Goal: Task Accomplishment & Management: Manage account settings

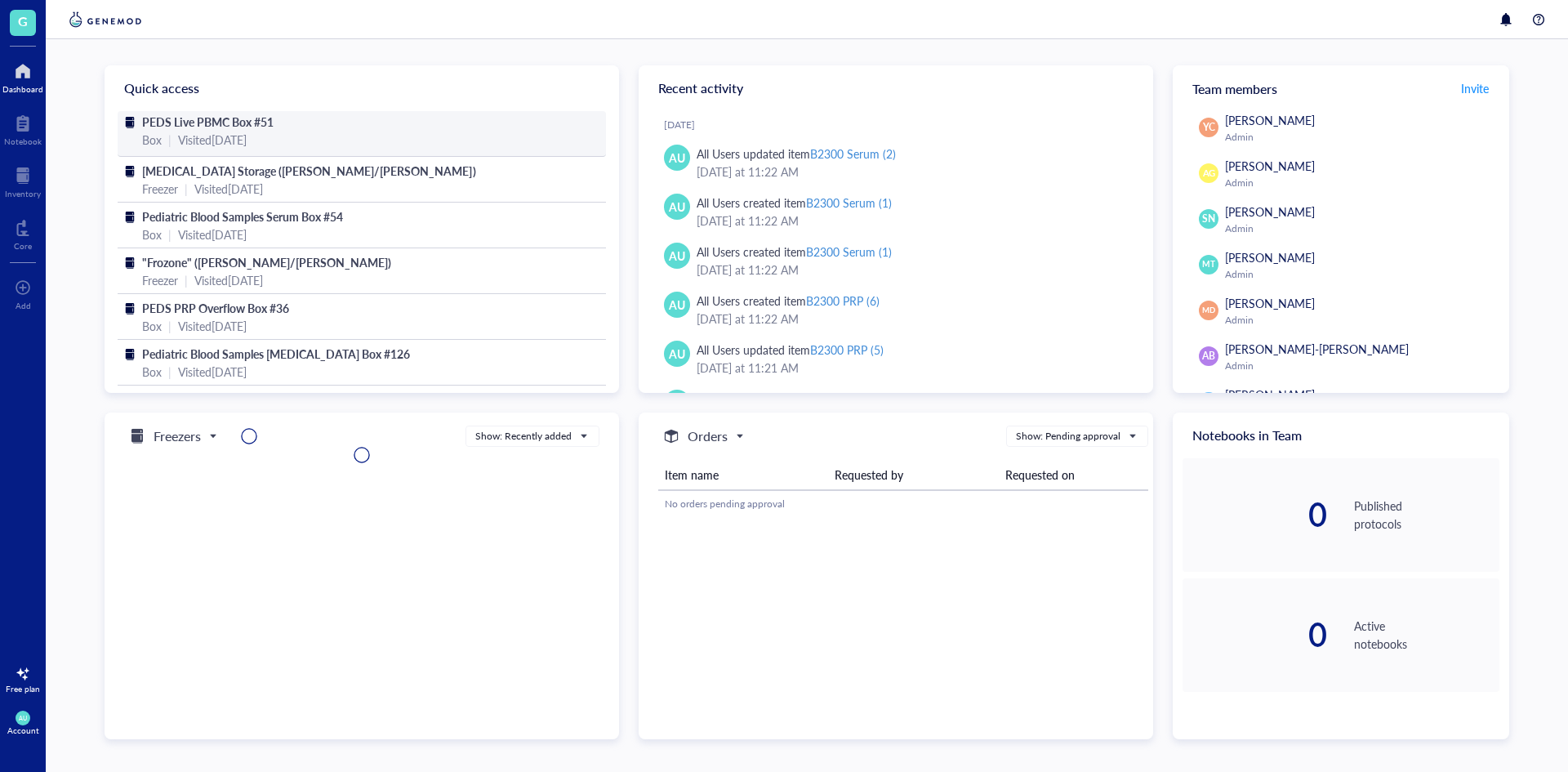
click at [365, 135] on div "Box | Visited [DATE]" at bounding box center [361, 140] width 439 height 18
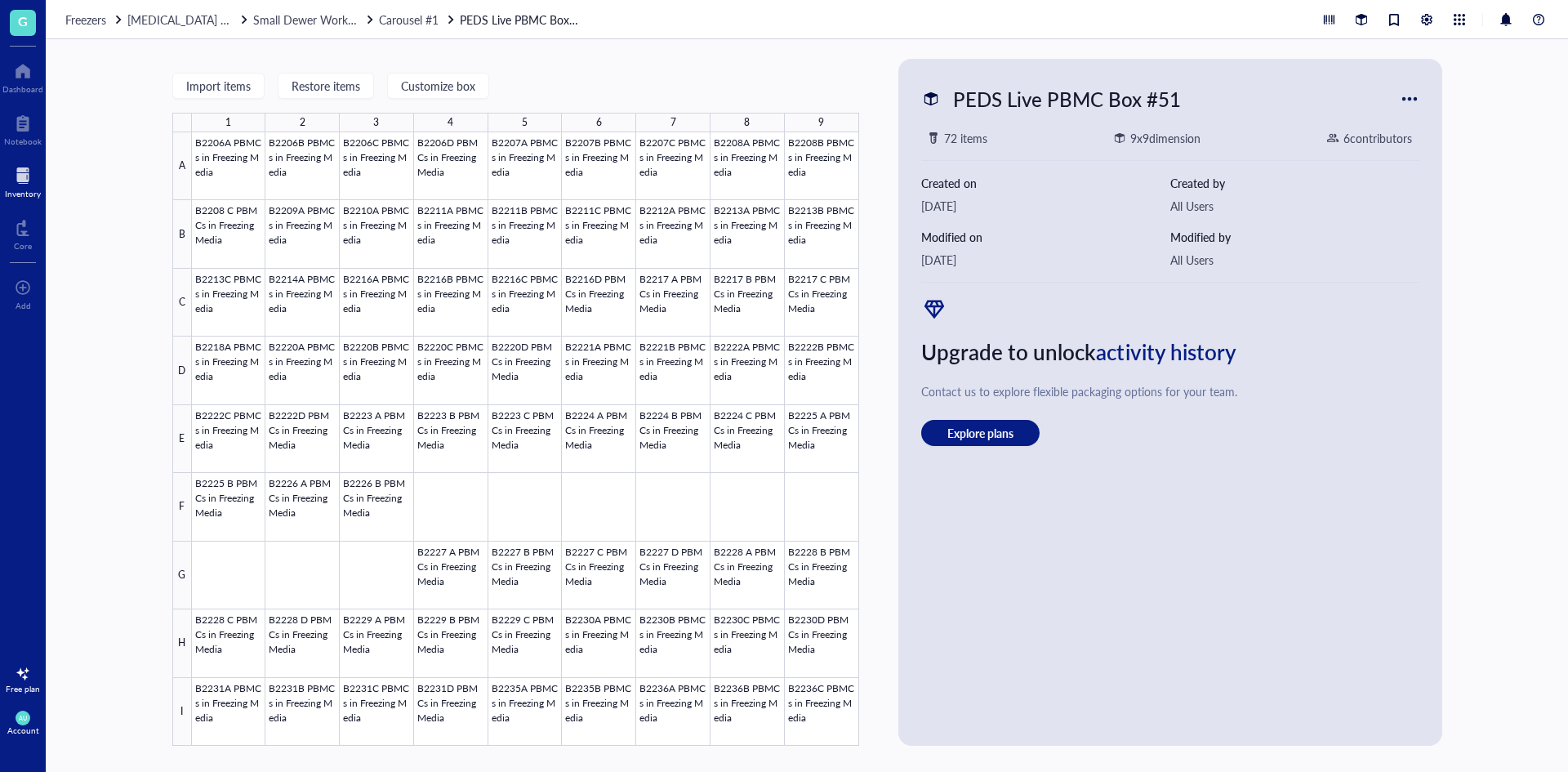
click at [478, 19] on link "PEDS Live PBMC Box #51" at bounding box center [521, 19] width 122 height 18
click at [434, 18] on span "Carousel #1" at bounding box center [408, 19] width 59 height 16
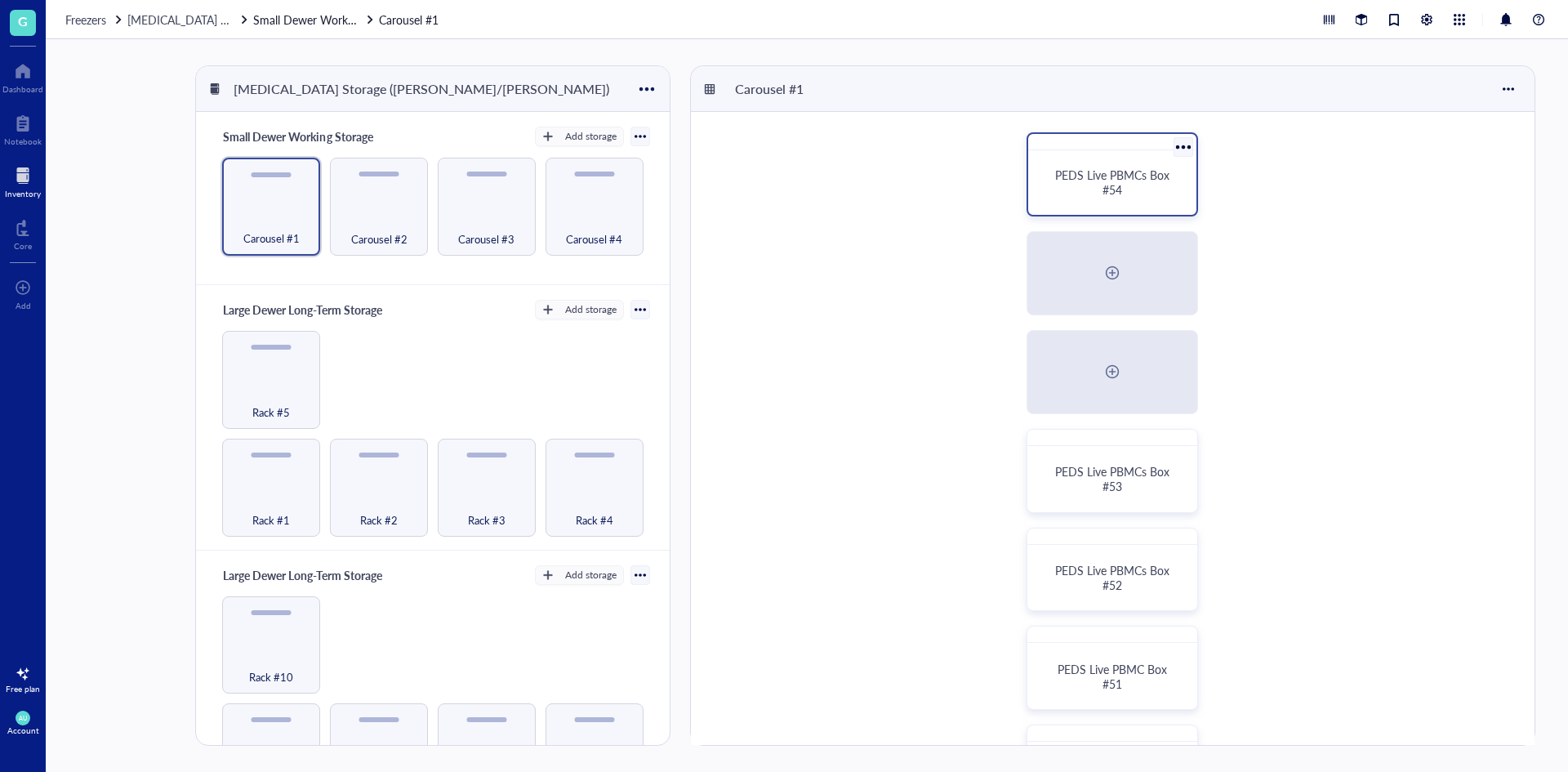
click at [1159, 184] on div "PEDS Live PBMCs Box #54" at bounding box center [1112, 182] width 129 height 30
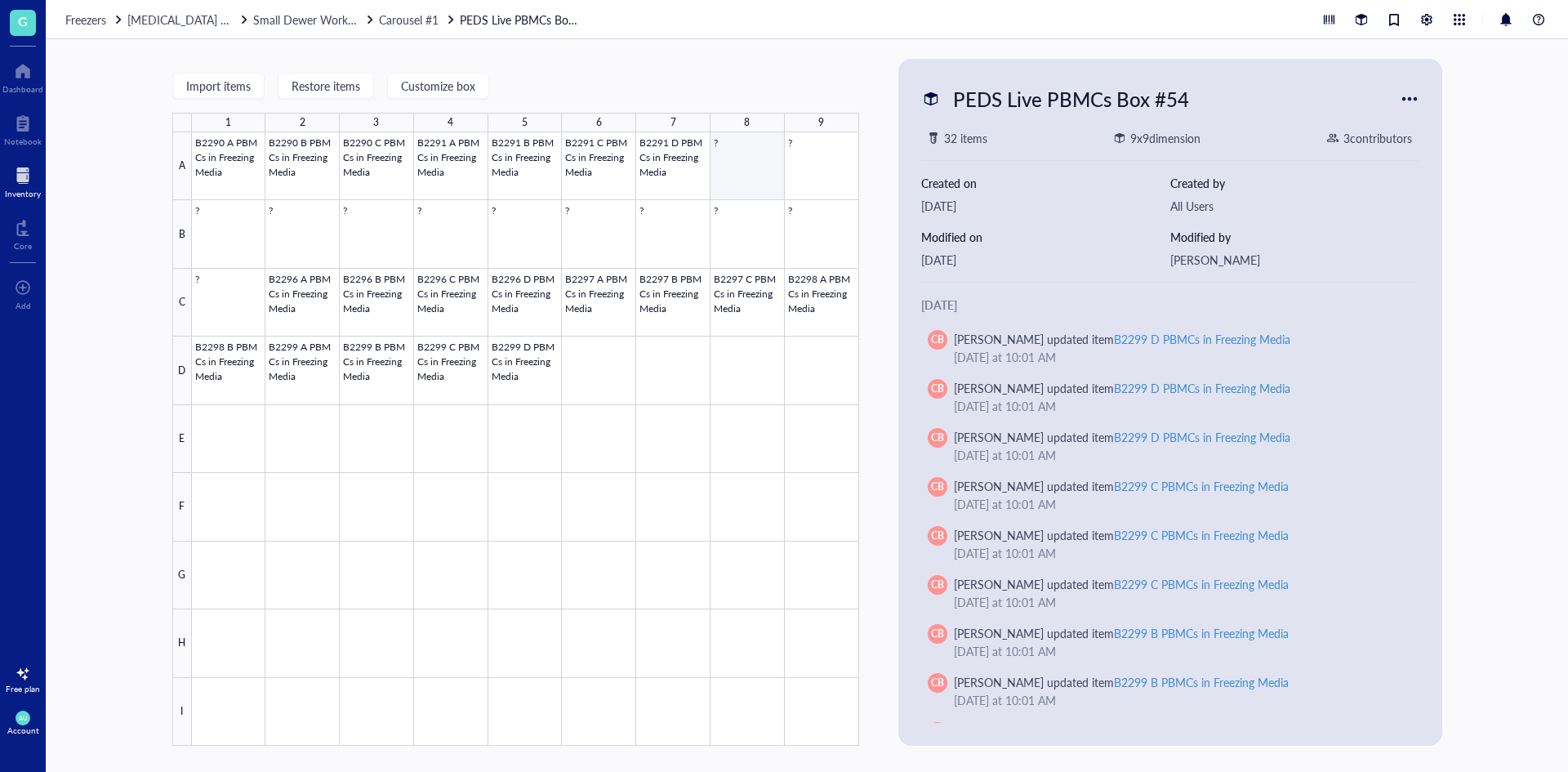
click at [756, 176] on div at bounding box center [526, 438] width 667 height 613
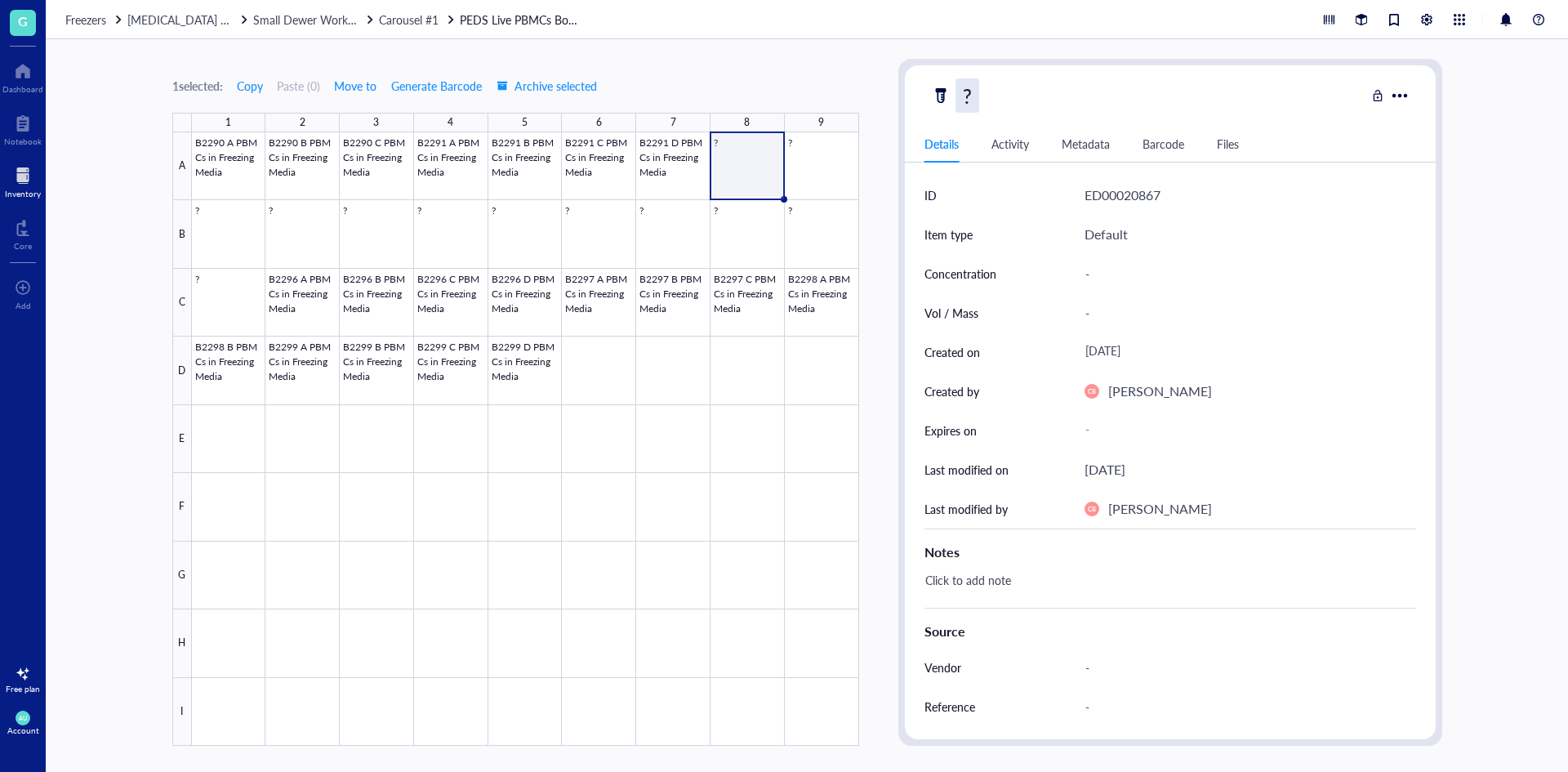
click at [970, 97] on div "?" at bounding box center [967, 96] width 24 height 34
click at [652, 299] on div at bounding box center [526, 438] width 667 height 613
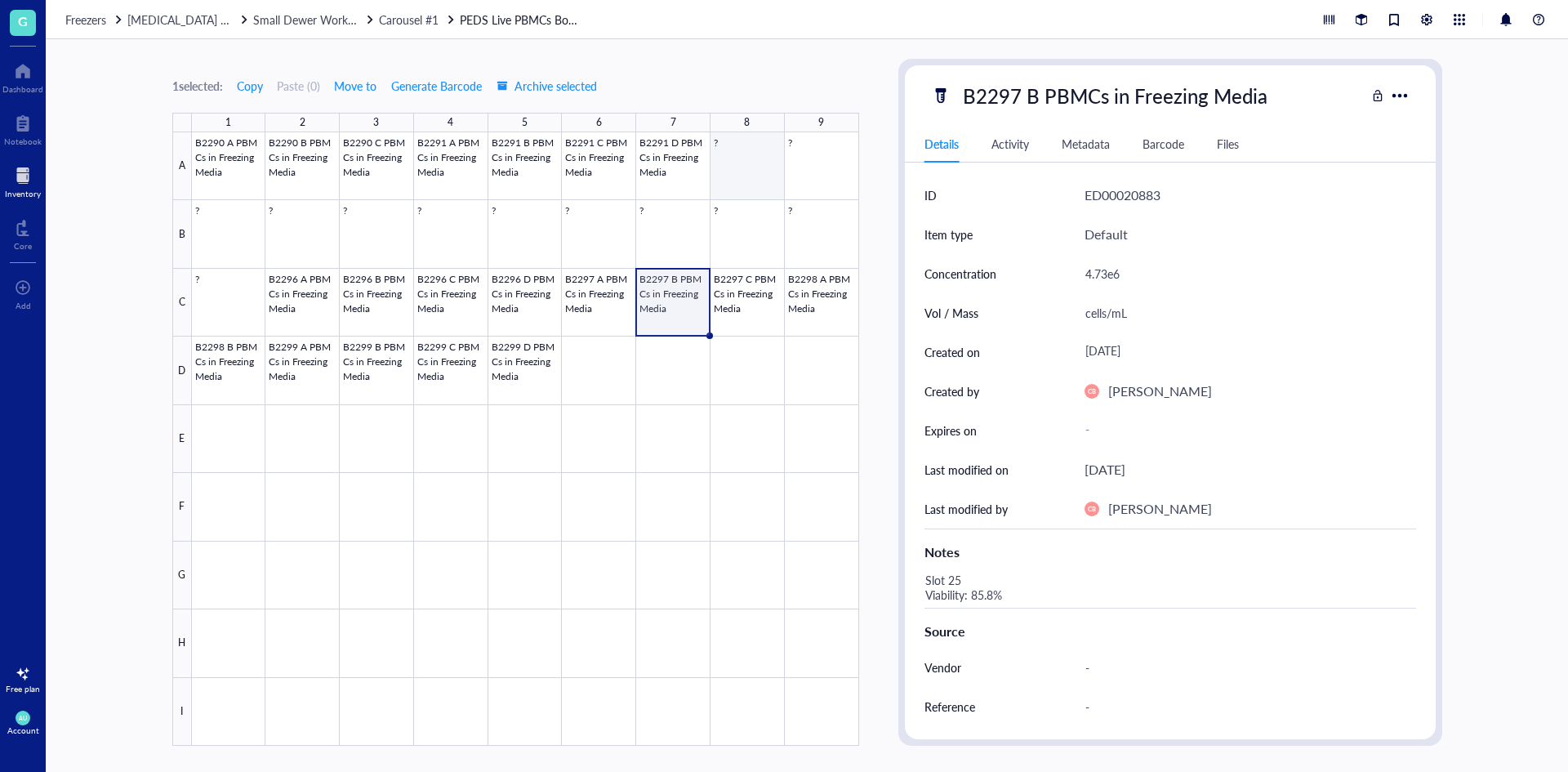
click at [730, 152] on div at bounding box center [526, 438] width 667 height 613
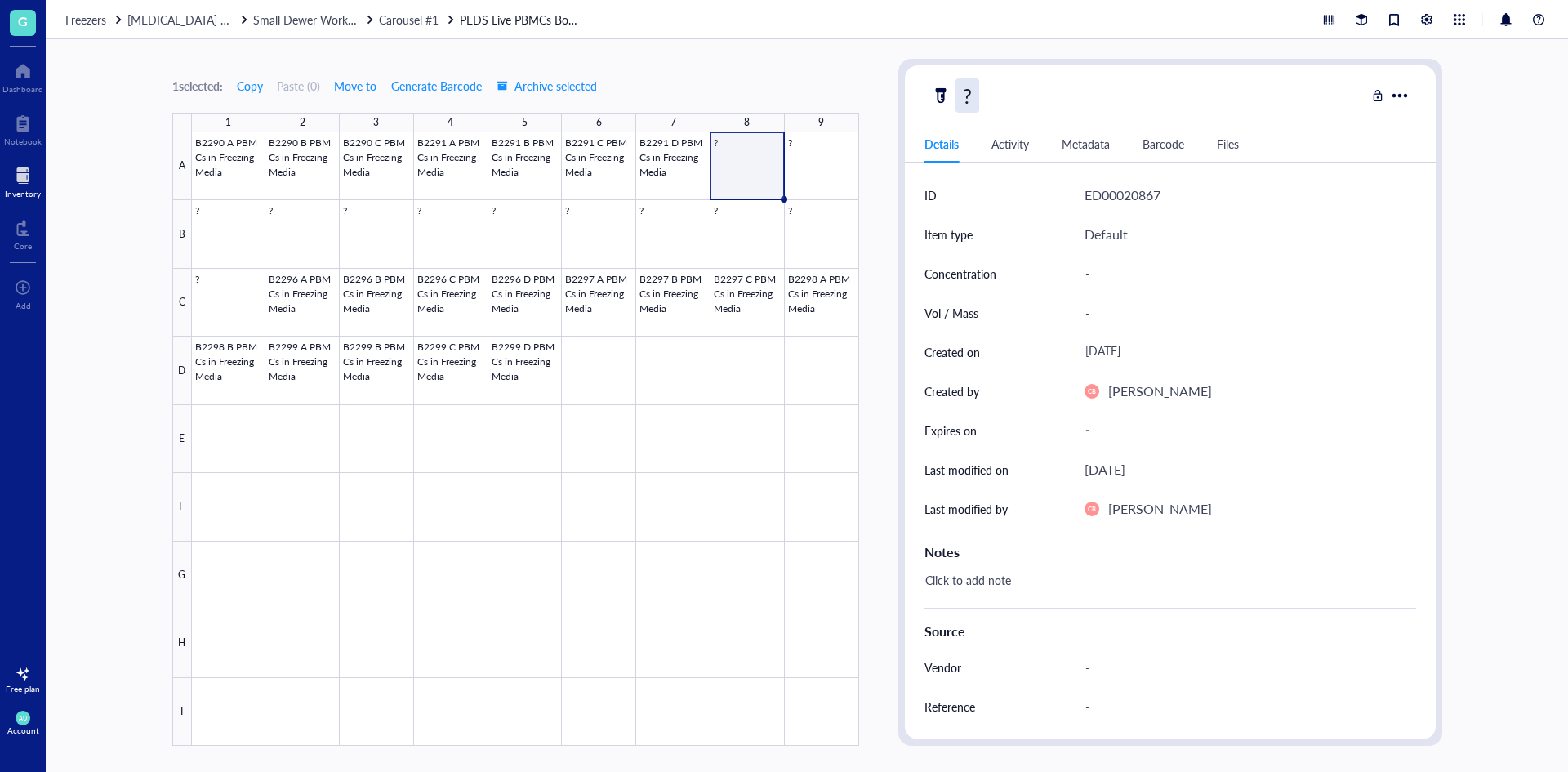
click at [971, 97] on div "?" at bounding box center [967, 96] width 24 height 34
type input "B2292 A PBMCs in Freezing Media"
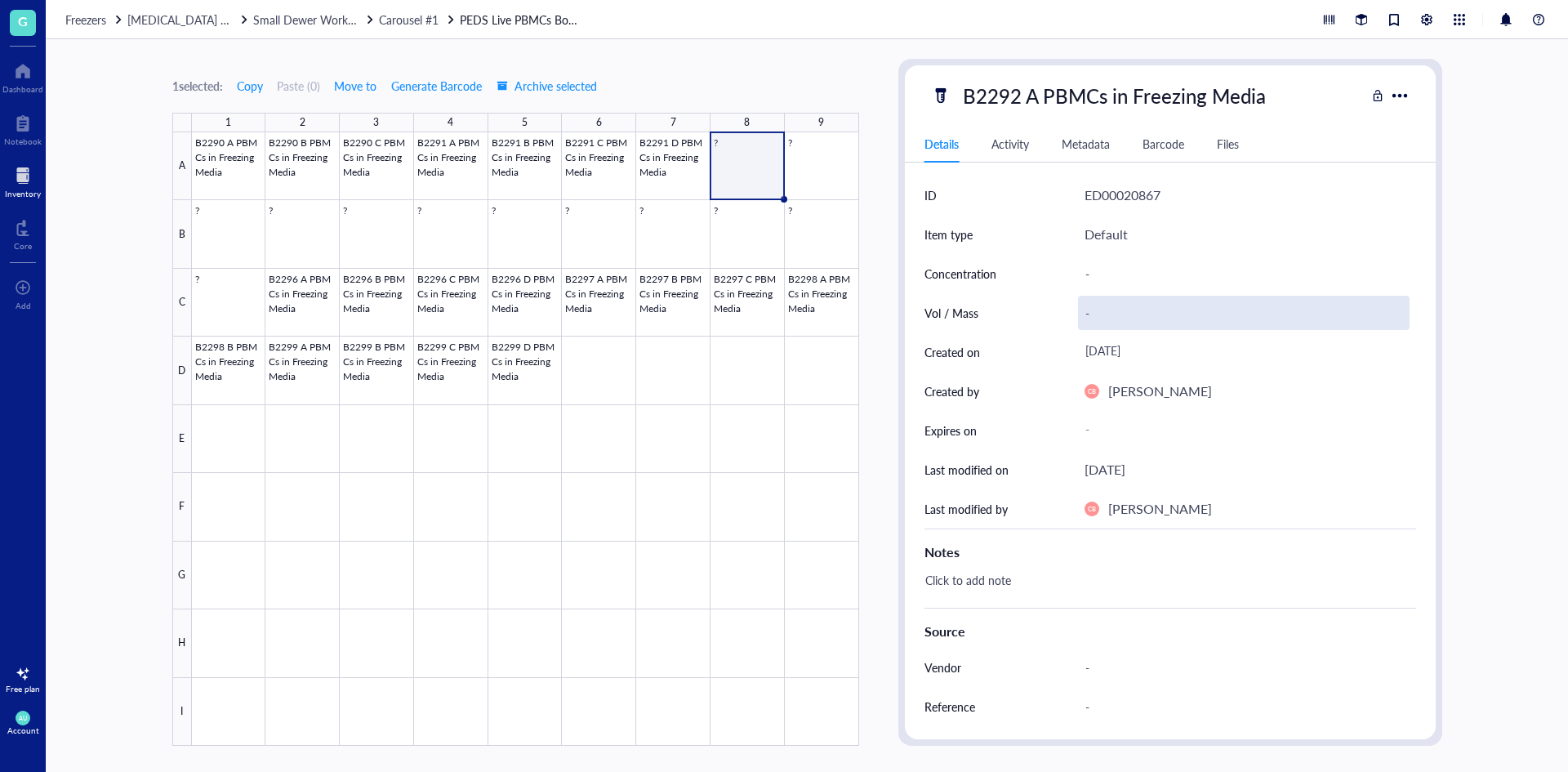
click at [1118, 314] on div "-" at bounding box center [1243, 313] width 332 height 34
type input "cells/mL"
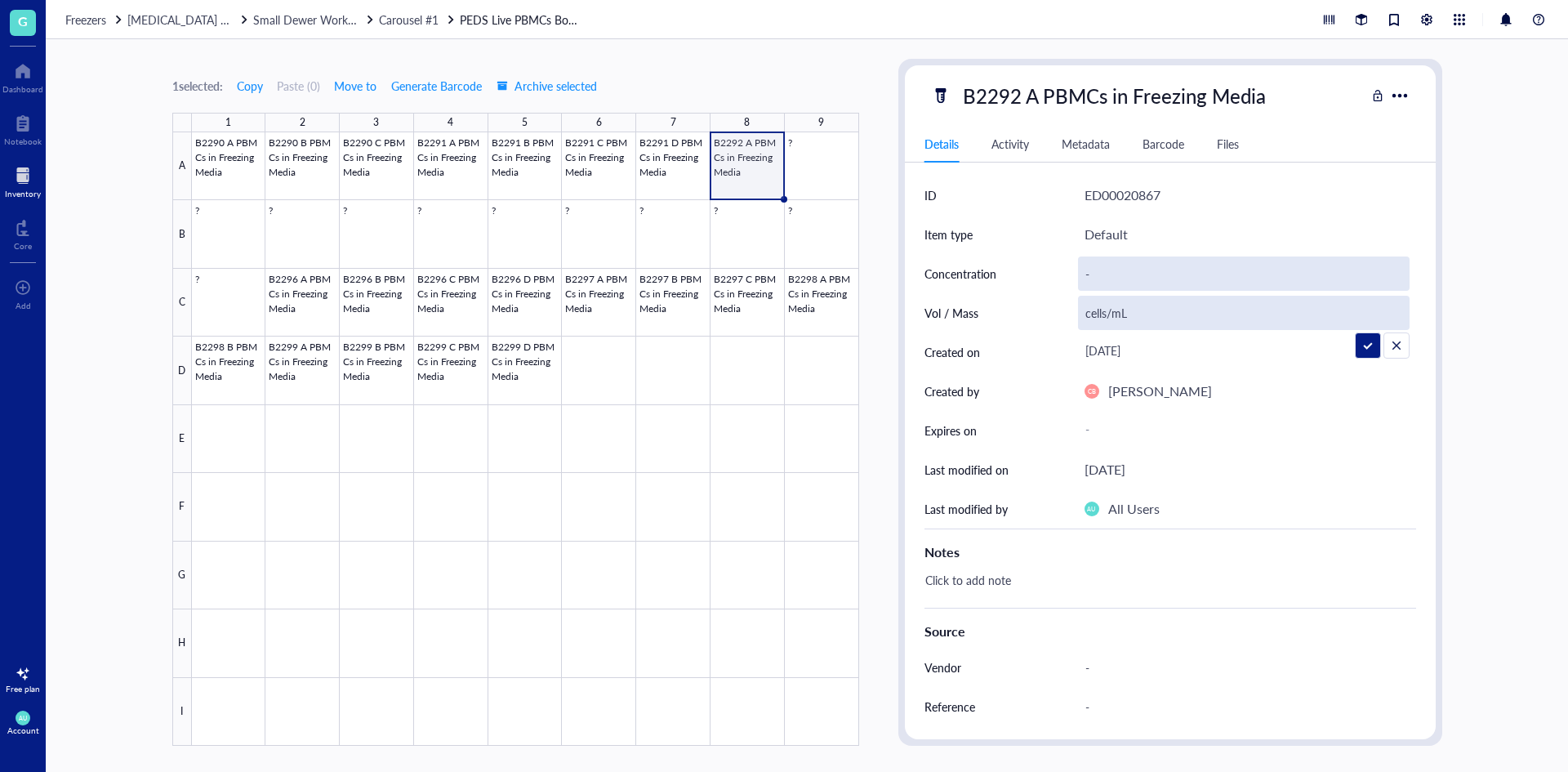
click at [1110, 271] on div "-" at bounding box center [1243, 274] width 332 height 34
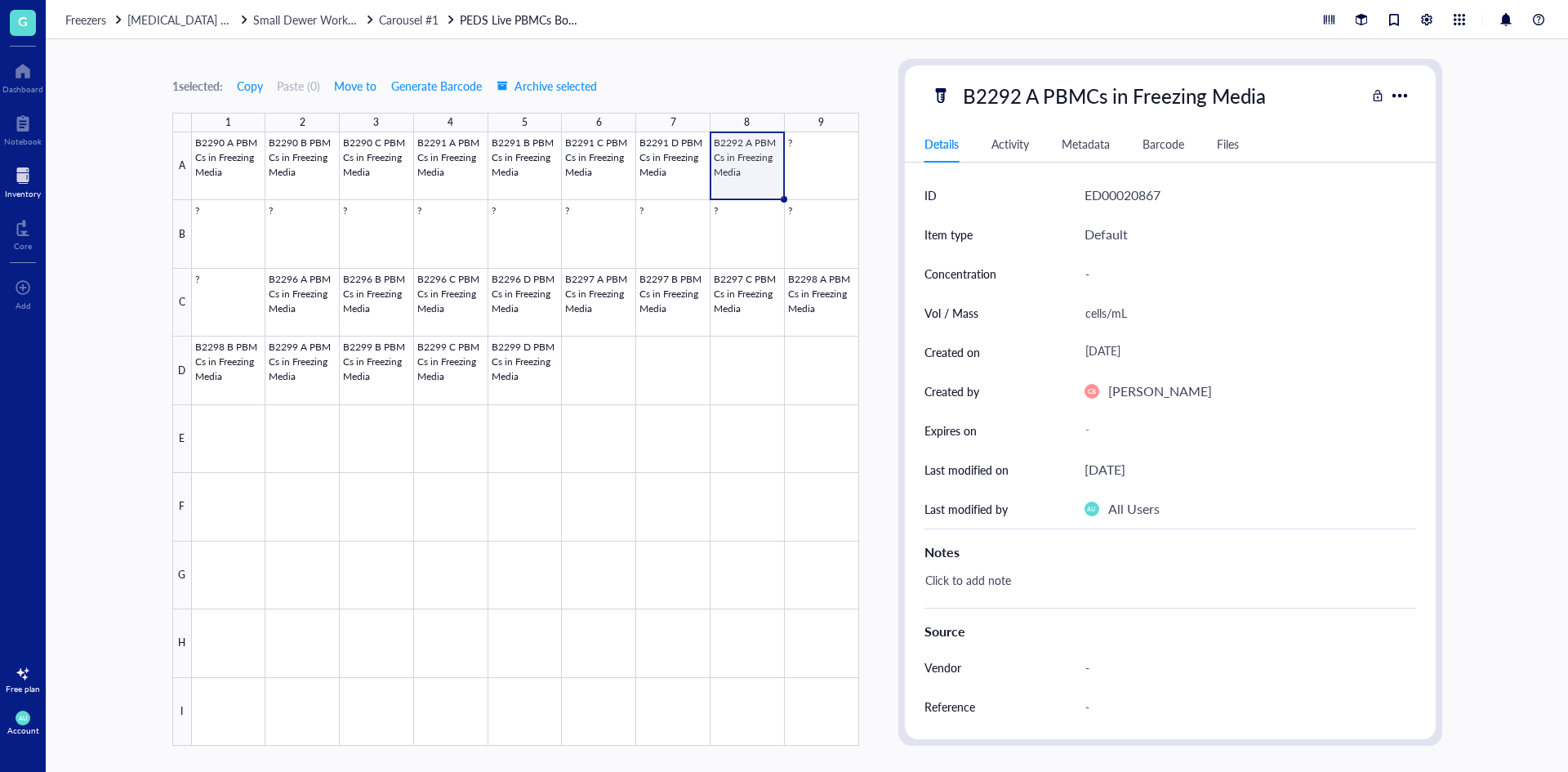
click at [1110, 271] on div "-" at bounding box center [1243, 274] width 332 height 34
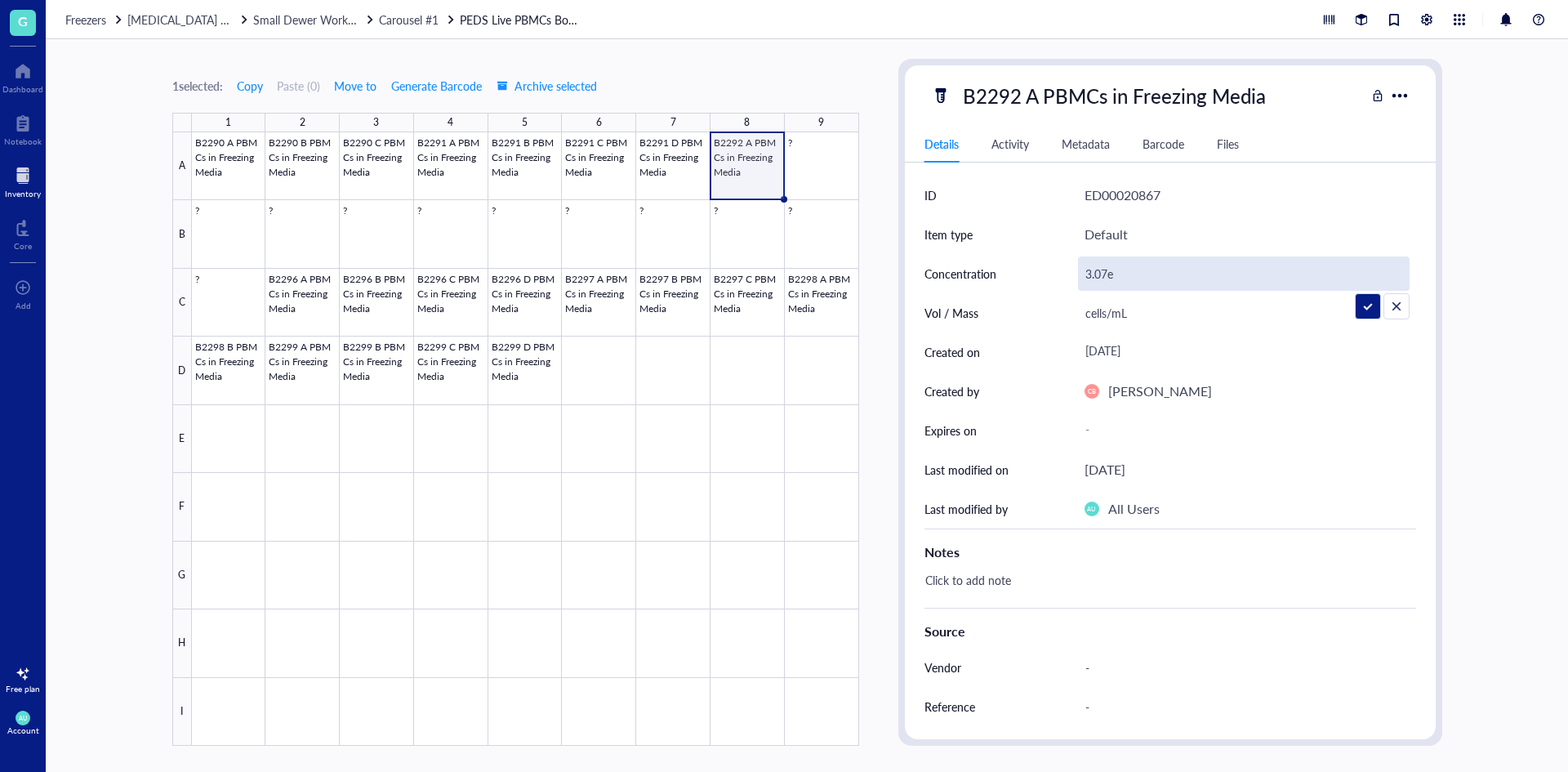
type input "3.07e6"
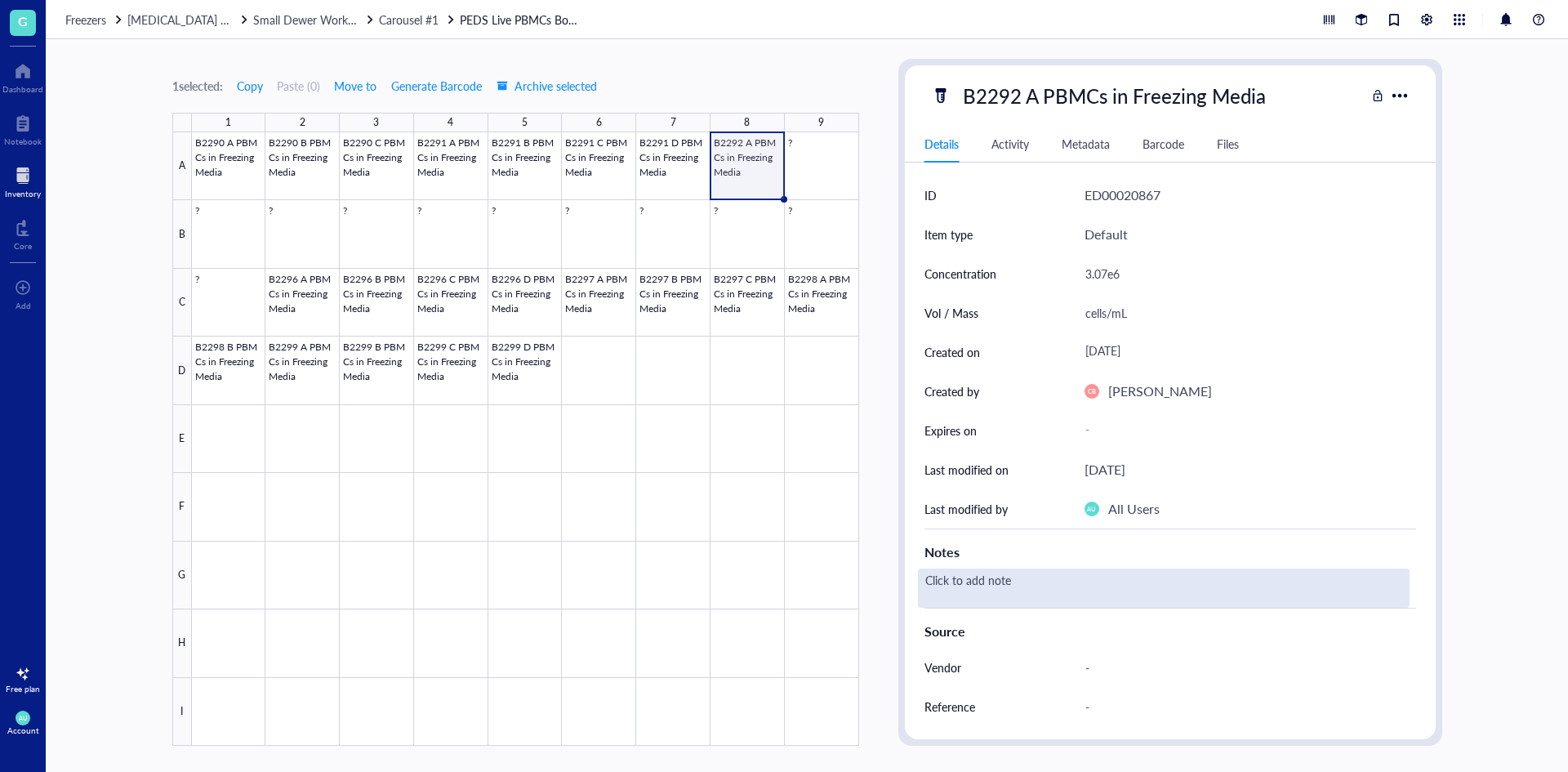
click at [1035, 583] on div "Click to add note" at bounding box center [1164, 587] width 491 height 39
type textarea "91.3%"
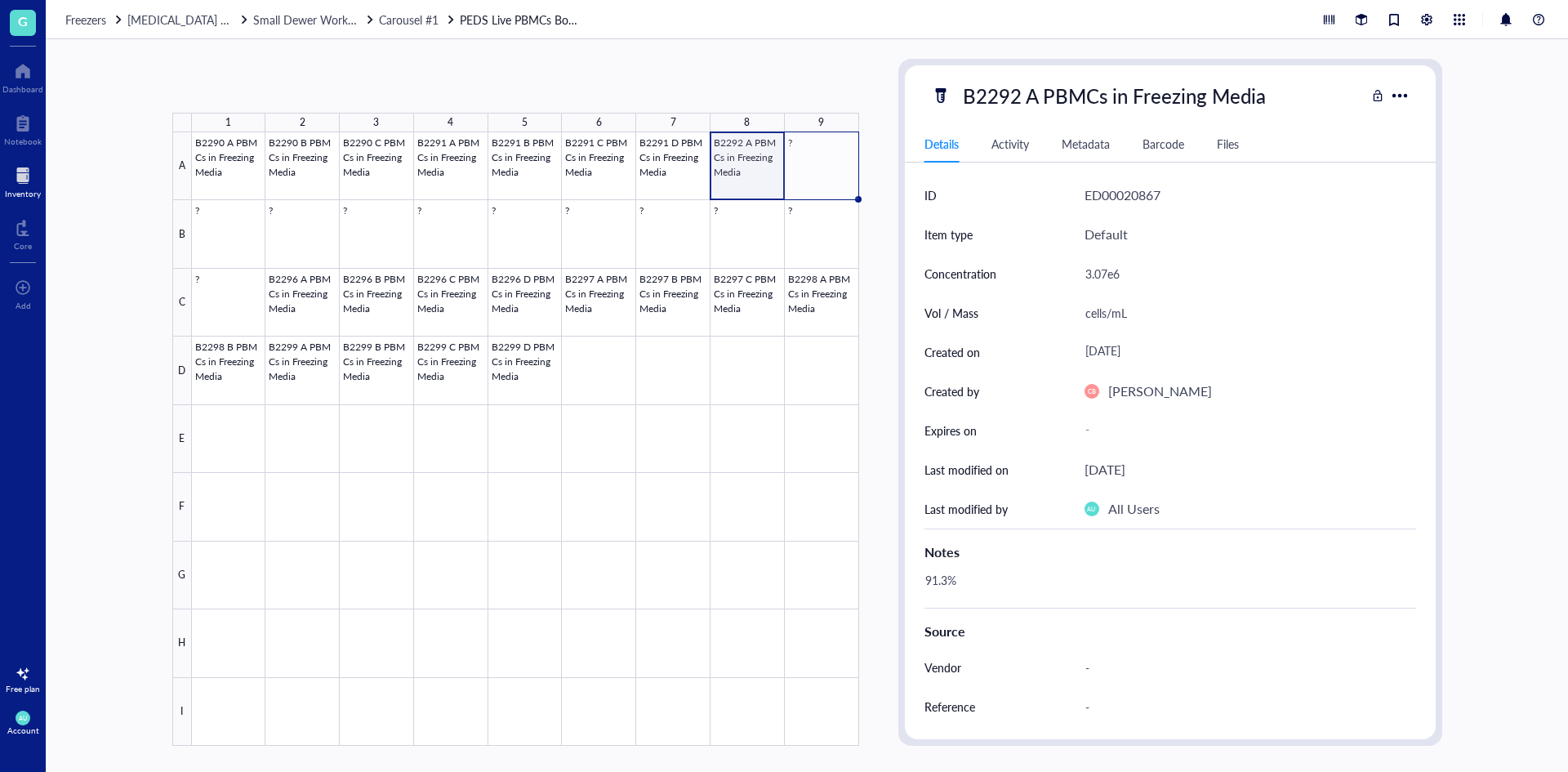
drag, startPoint x: 781, startPoint y: 200, endPoint x: 802, endPoint y: 190, distance: 23.3
click at [0, 0] on div "B2290 A PBMCs in Freezing Media B2290 B PBMCs in Freezing Media B2290 C PBMCs i…" at bounding box center [0, 0] width 0 height 0
click at [745, 153] on div at bounding box center [526, 438] width 667 height 613
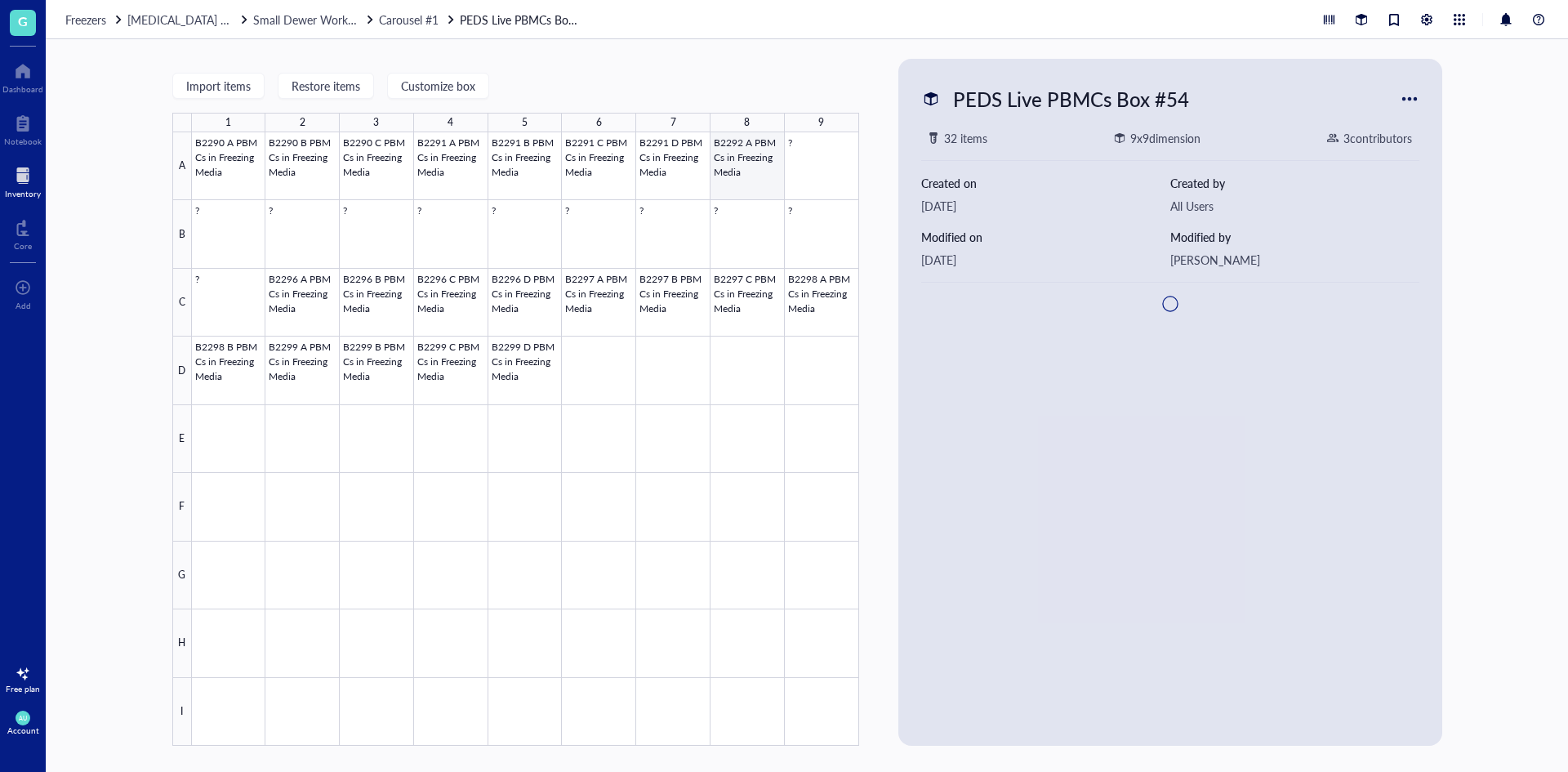
click at [764, 178] on div at bounding box center [526, 438] width 667 height 613
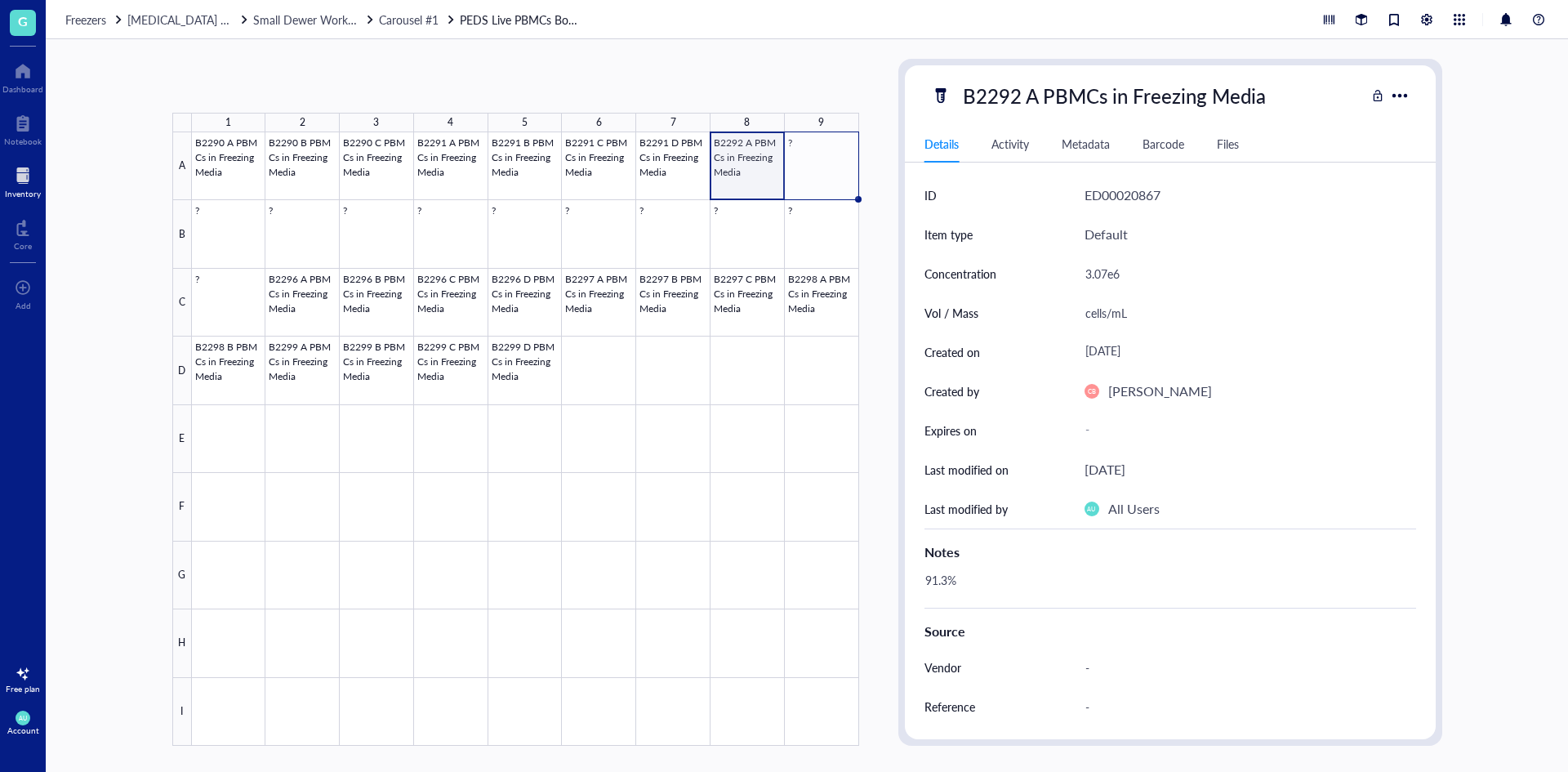
drag, startPoint x: 783, startPoint y: 198, endPoint x: 796, endPoint y: 195, distance: 13.3
click at [0, 0] on div "B2290 A PBMCs in Freezing Media B2290 B PBMCs in Freezing Media B2290 C PBMCs i…" at bounding box center [0, 0] width 0 height 0
click at [742, 170] on div at bounding box center [526, 438] width 667 height 613
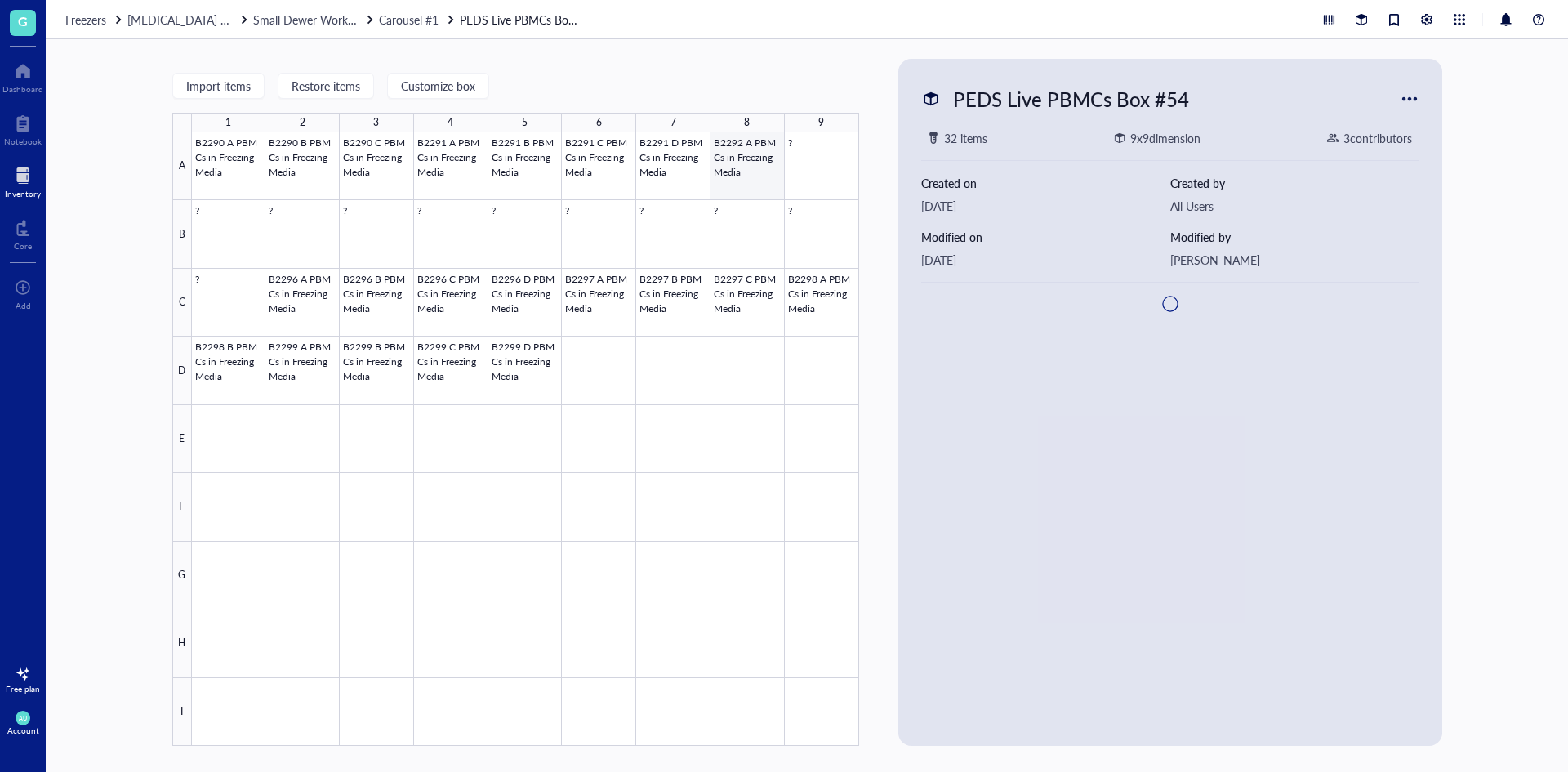
click at [742, 170] on div at bounding box center [526, 438] width 667 height 613
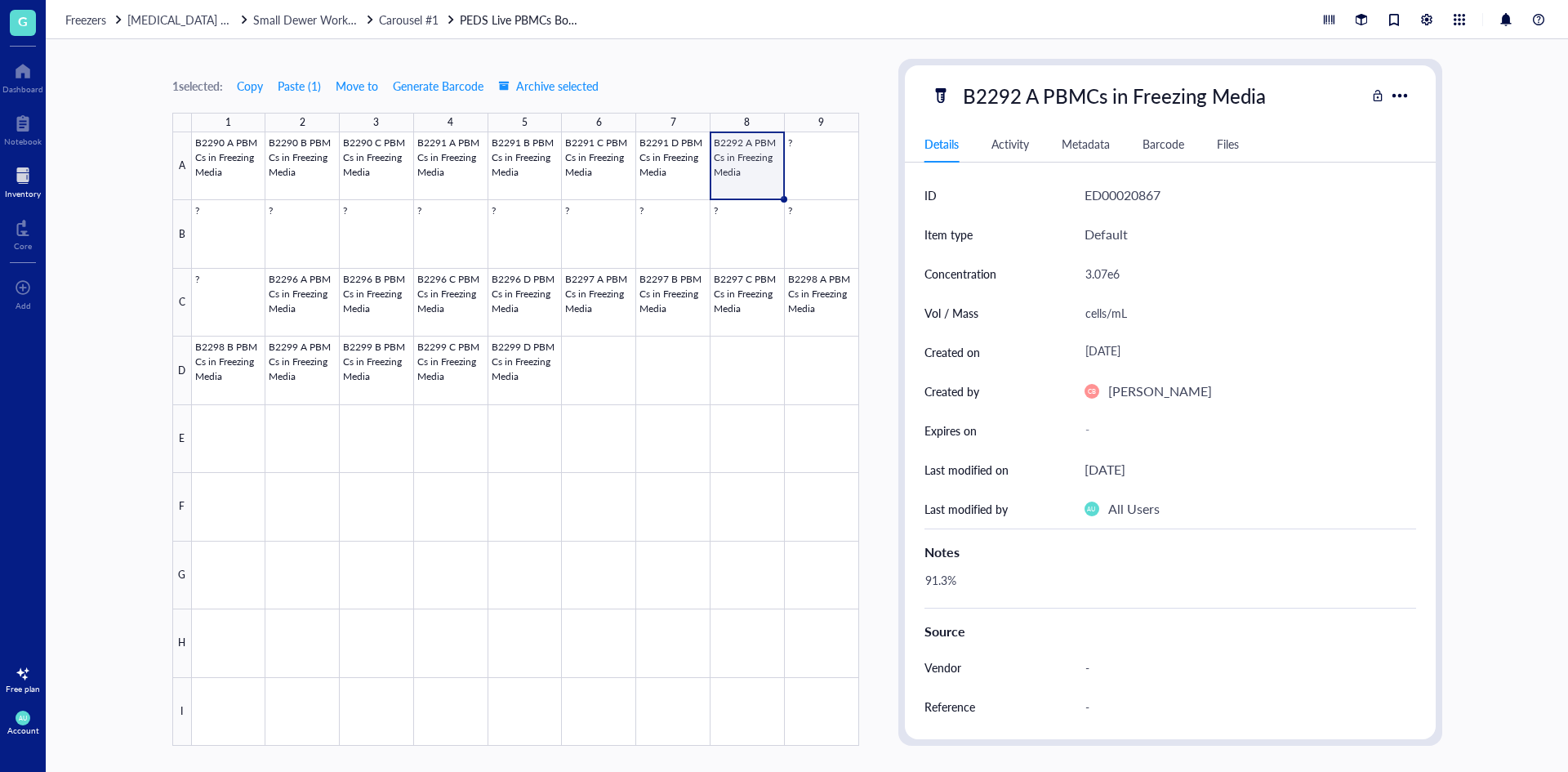
click at [788, 160] on div at bounding box center [526, 438] width 667 height 613
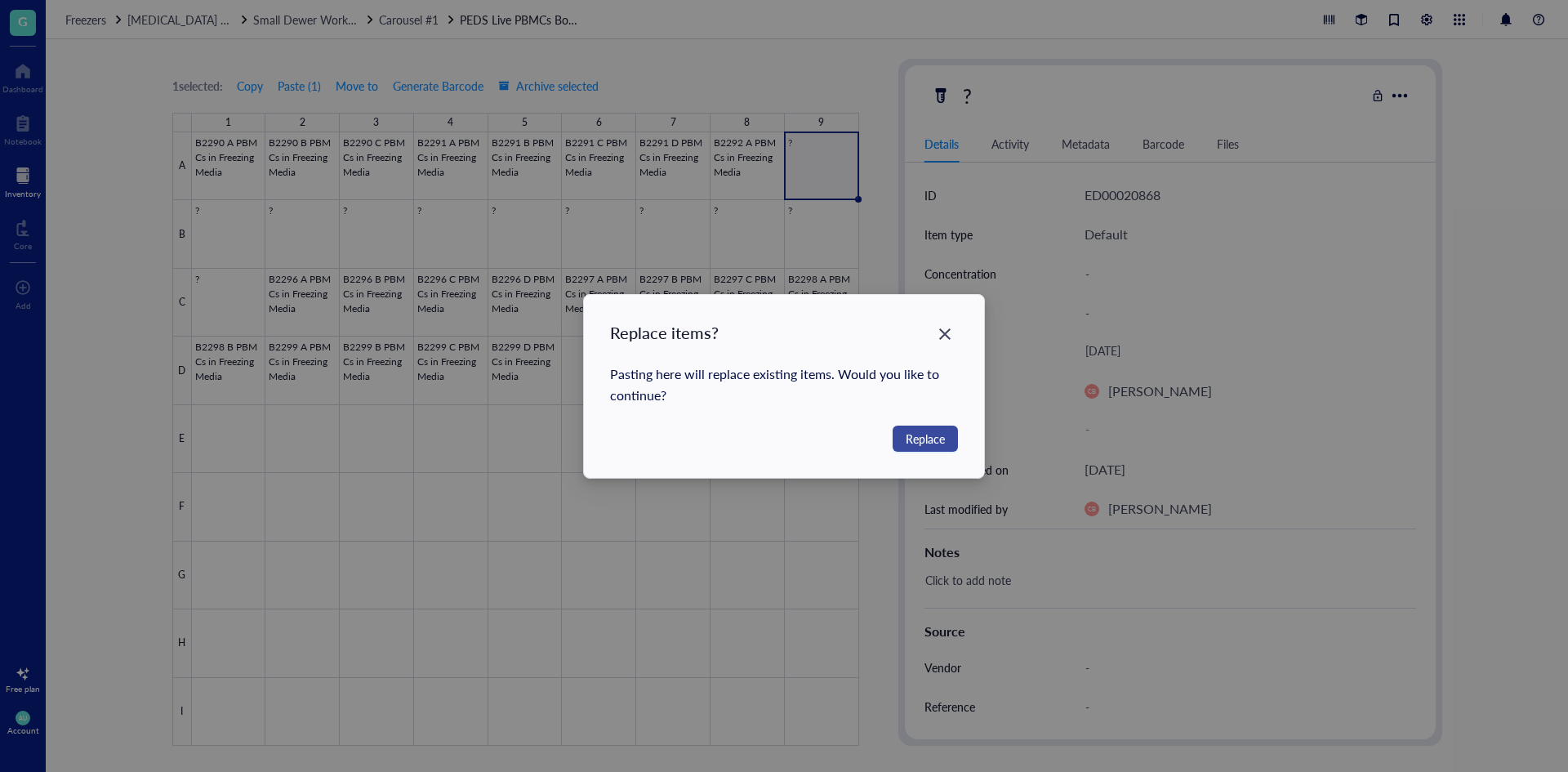
click at [926, 432] on span "Replace" at bounding box center [925, 438] width 39 height 18
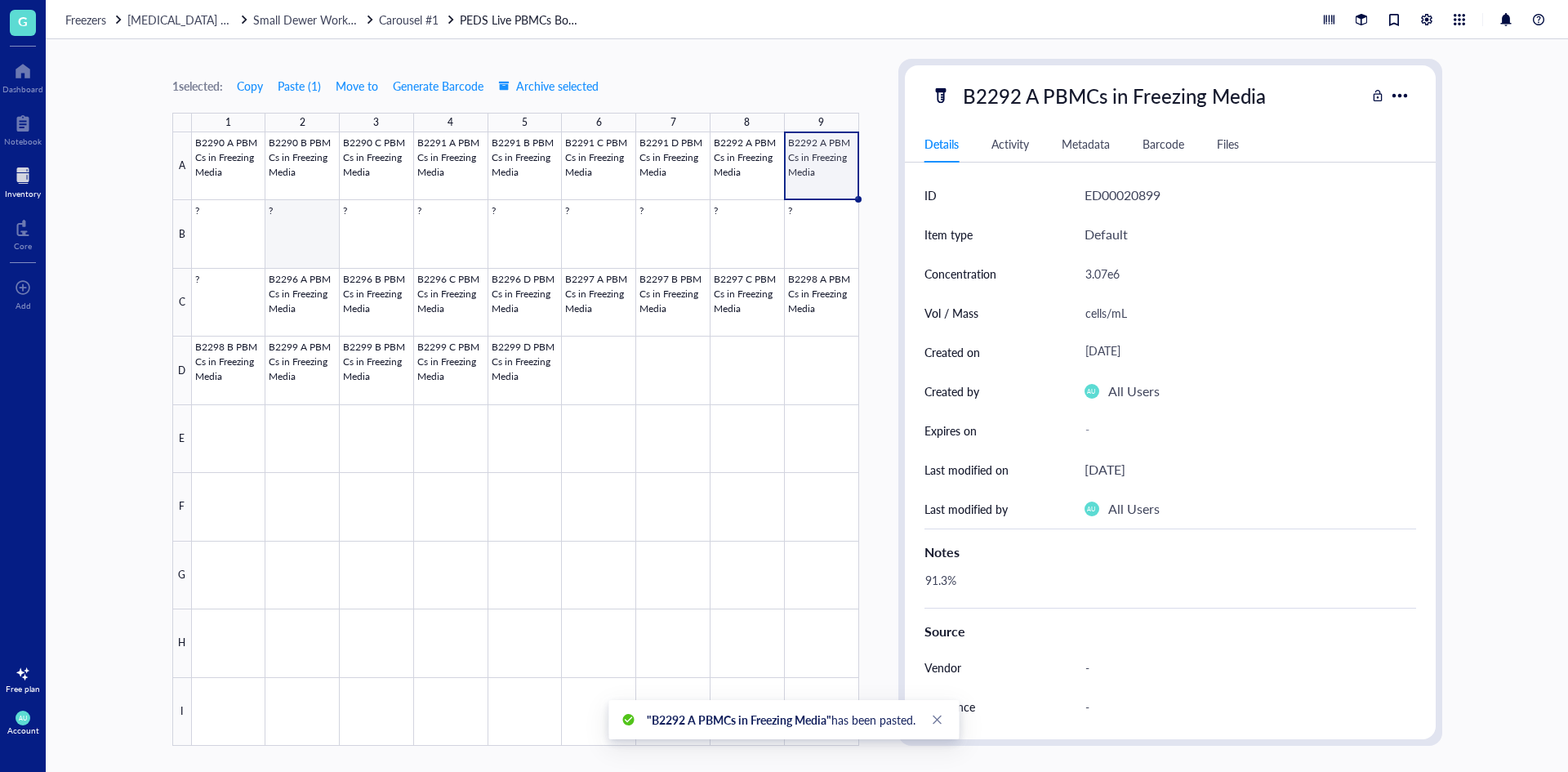
click at [250, 248] on div at bounding box center [526, 438] width 667 height 613
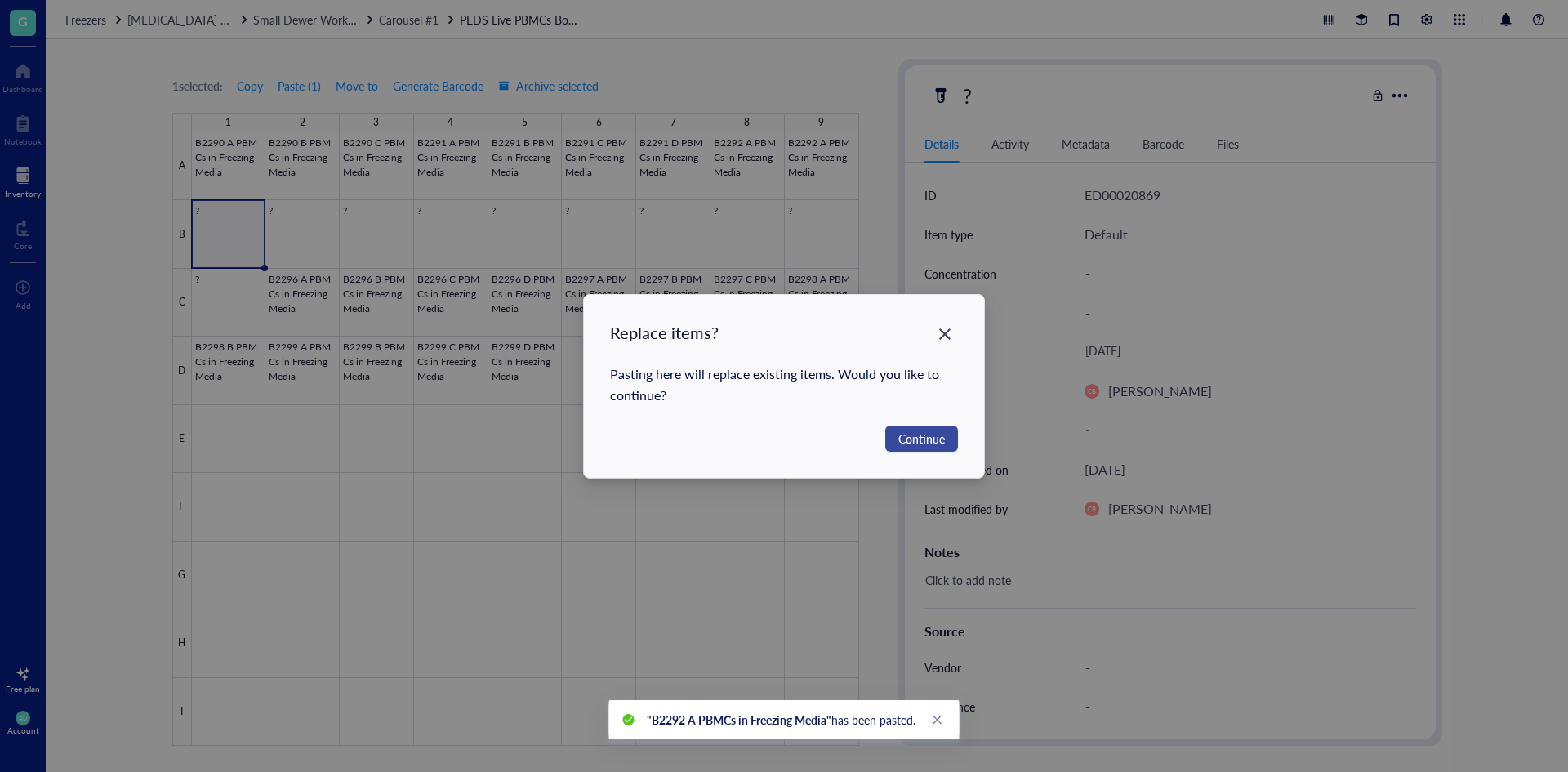
click at [912, 436] on span "Continue" at bounding box center [921, 438] width 47 height 18
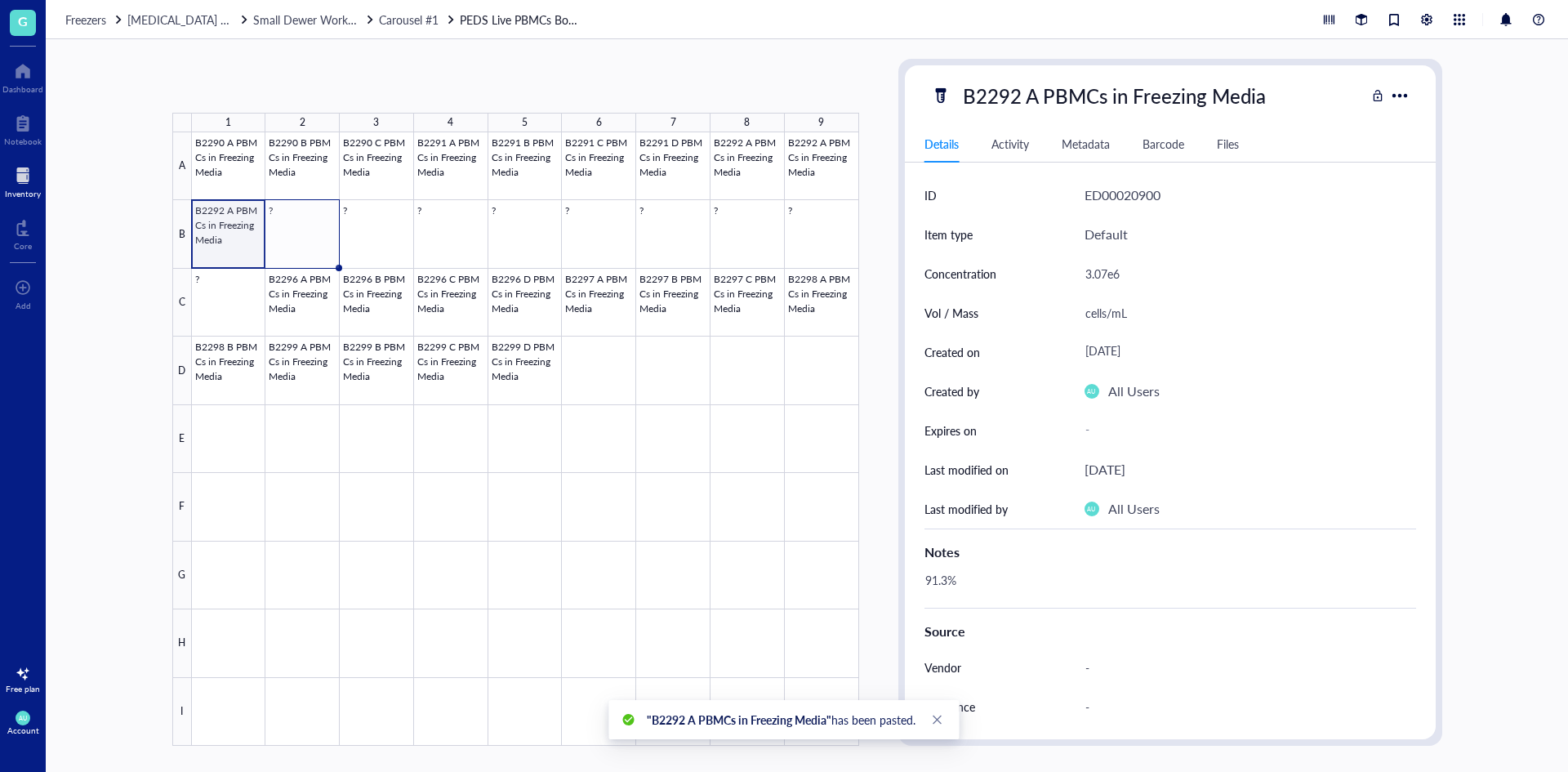
drag, startPoint x: 264, startPoint y: 265, endPoint x: 325, endPoint y: 256, distance: 61.7
click at [0, 0] on div "B2290 A PBMCs in Freezing Media B2290 B PBMCs in Freezing Media B2290 C PBMCs i…" at bounding box center [0, 0] width 0 height 0
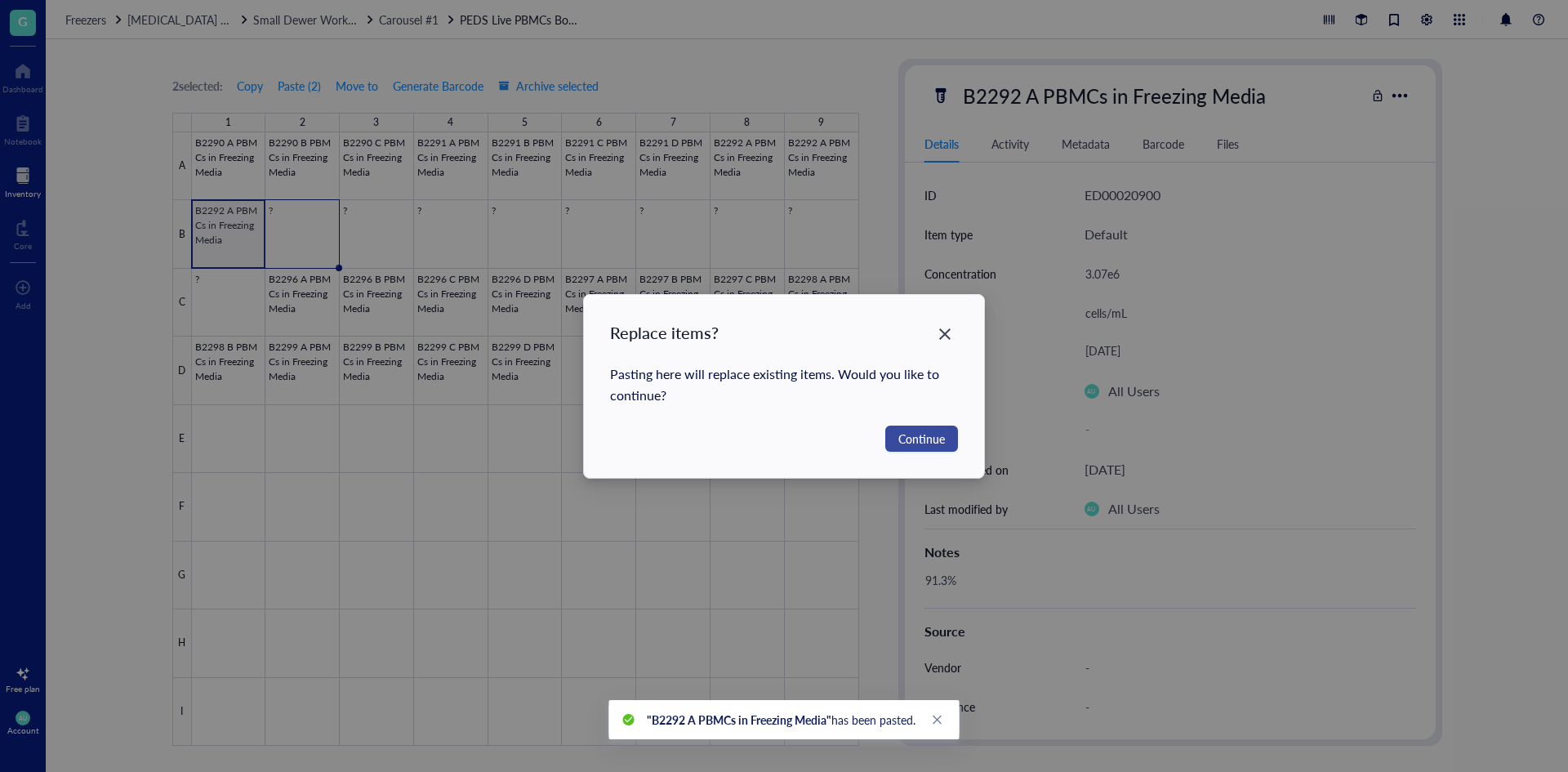
click at [917, 449] on button "Continue" at bounding box center [922, 438] width 73 height 26
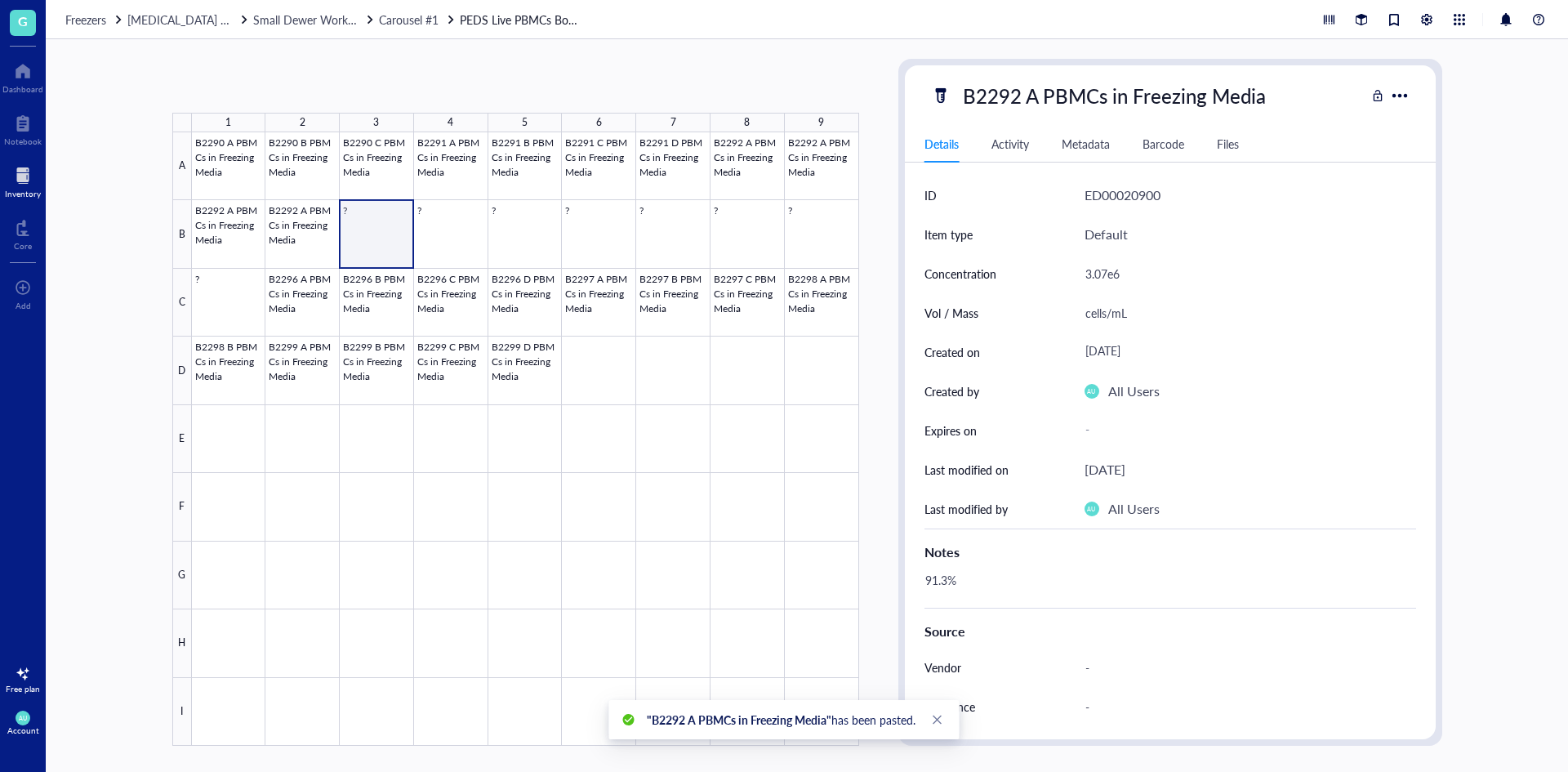
click at [360, 240] on div at bounding box center [526, 438] width 667 height 613
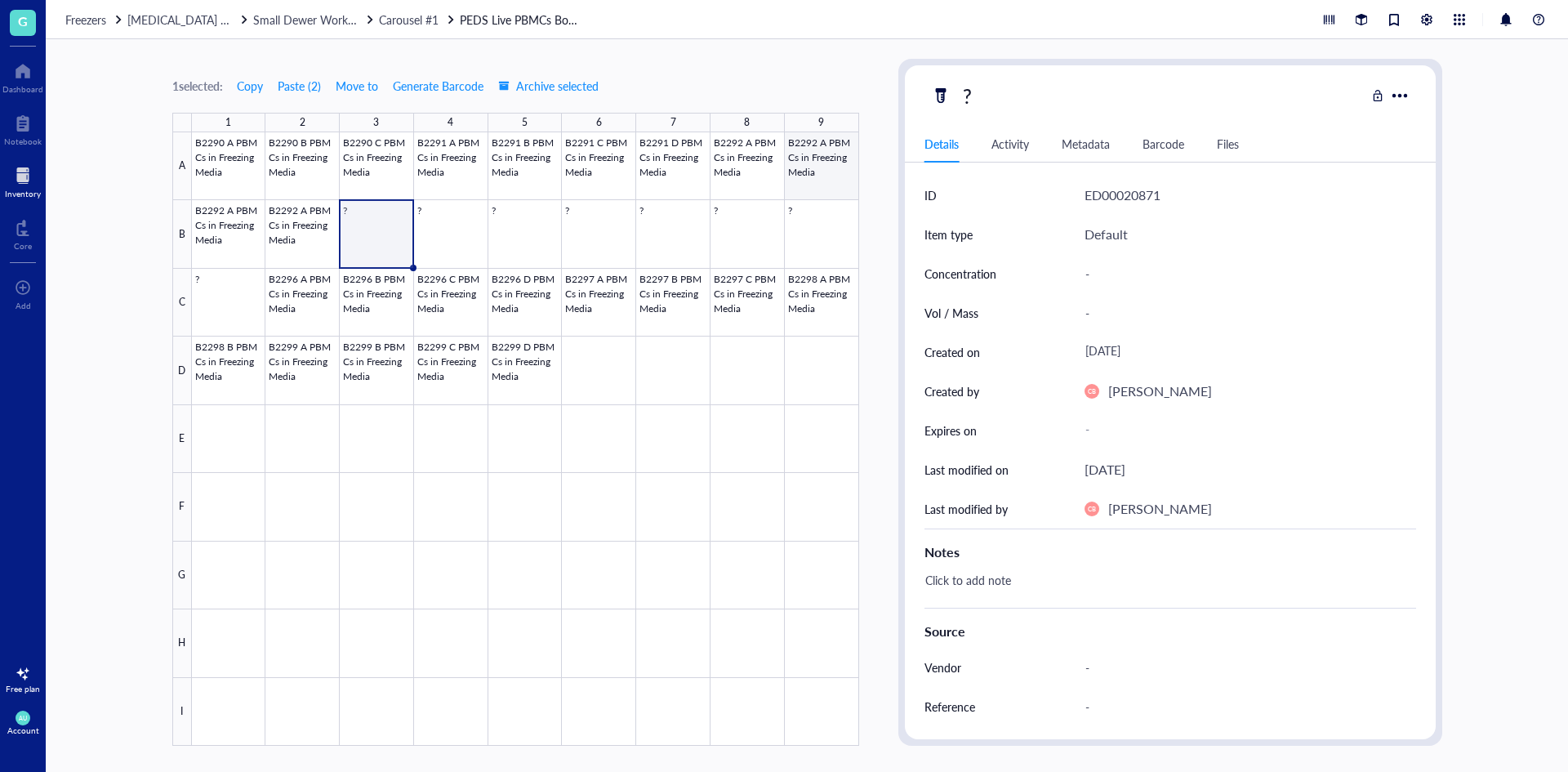
click at [829, 175] on div at bounding box center [526, 438] width 667 height 613
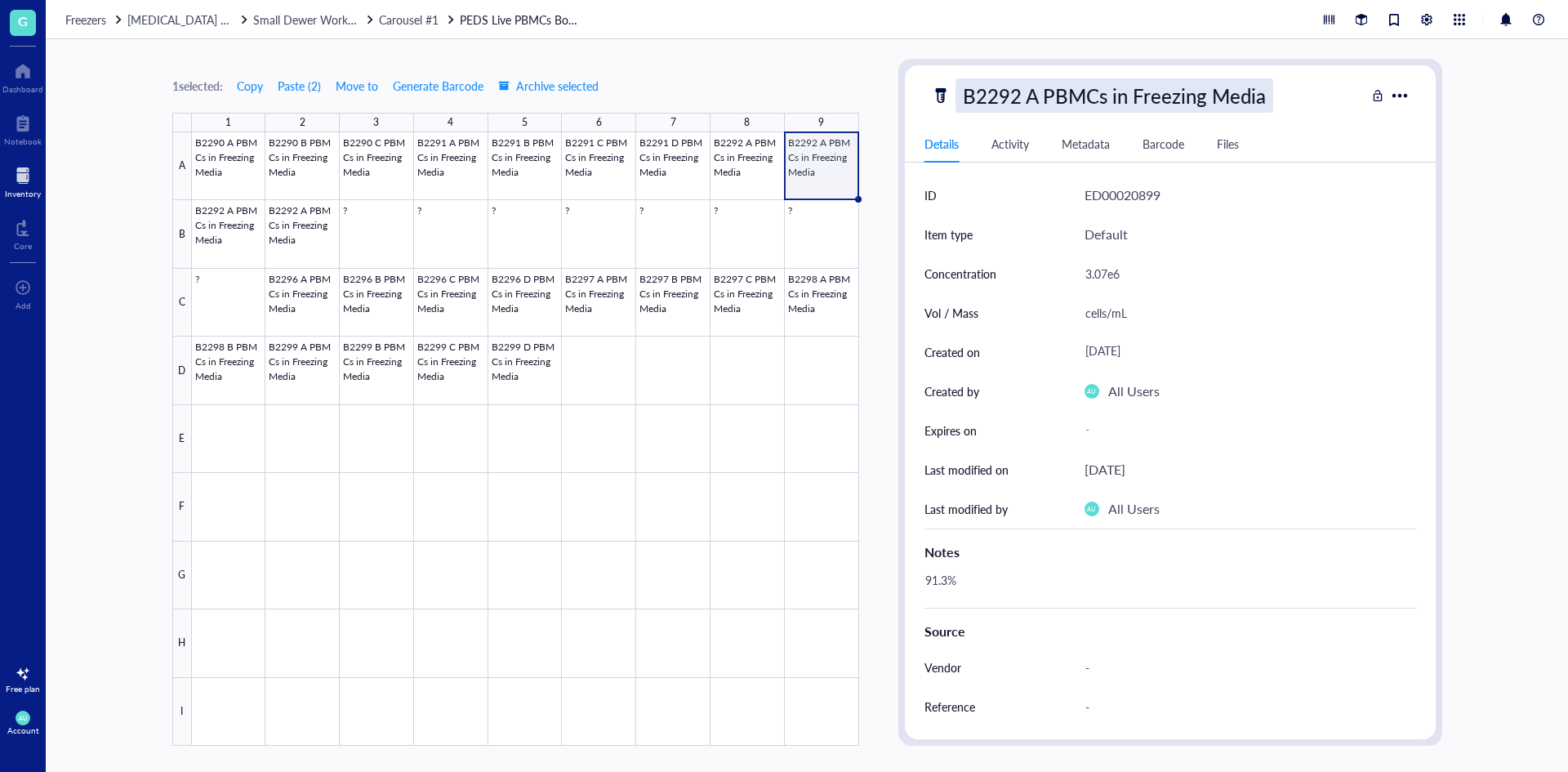
click at [1066, 98] on div "B2292 A PBMCs in Freezing Media" at bounding box center [1114, 96] width 317 height 34
click at [1029, 98] on input "B2292 A PBMCs in Freezing Media" at bounding box center [1144, 96] width 378 height 33
click at [1033, 97] on input "B2292 A PBMCs in Freezing Media" at bounding box center [1144, 96] width 378 height 33
type input "B2292 B PBMCs in Freezing Media"
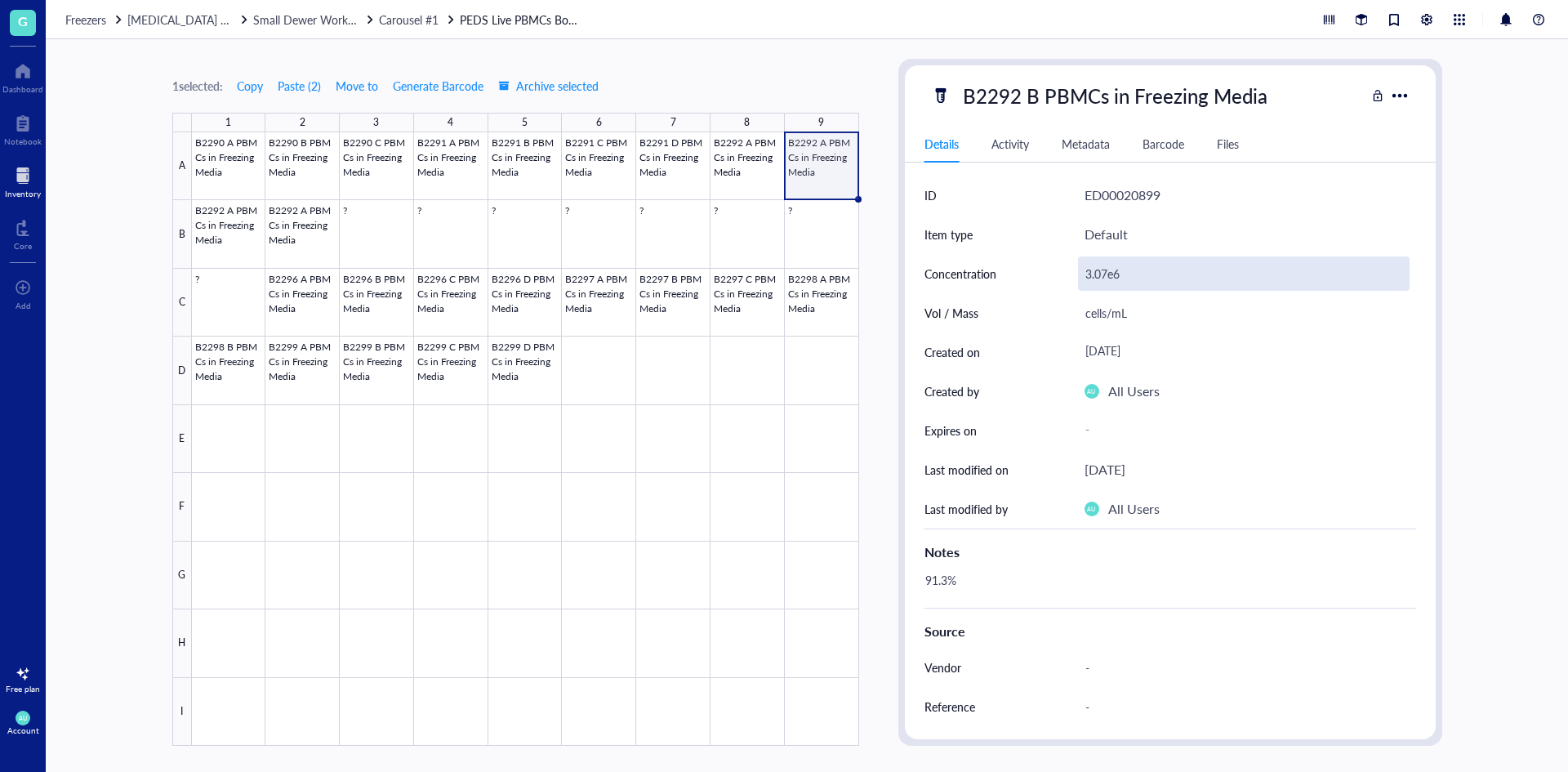
click at [1096, 276] on div "3.07e6" at bounding box center [1243, 274] width 332 height 34
click at [1103, 275] on div "3.07e6" at bounding box center [1243, 274] width 332 height 34
drag, startPoint x: 1110, startPoint y: 271, endPoint x: 1088, endPoint y: 273, distance: 22.1
click at [1088, 273] on input "3.07e6" at bounding box center [1243, 274] width 330 height 33
type input "2.82e6"
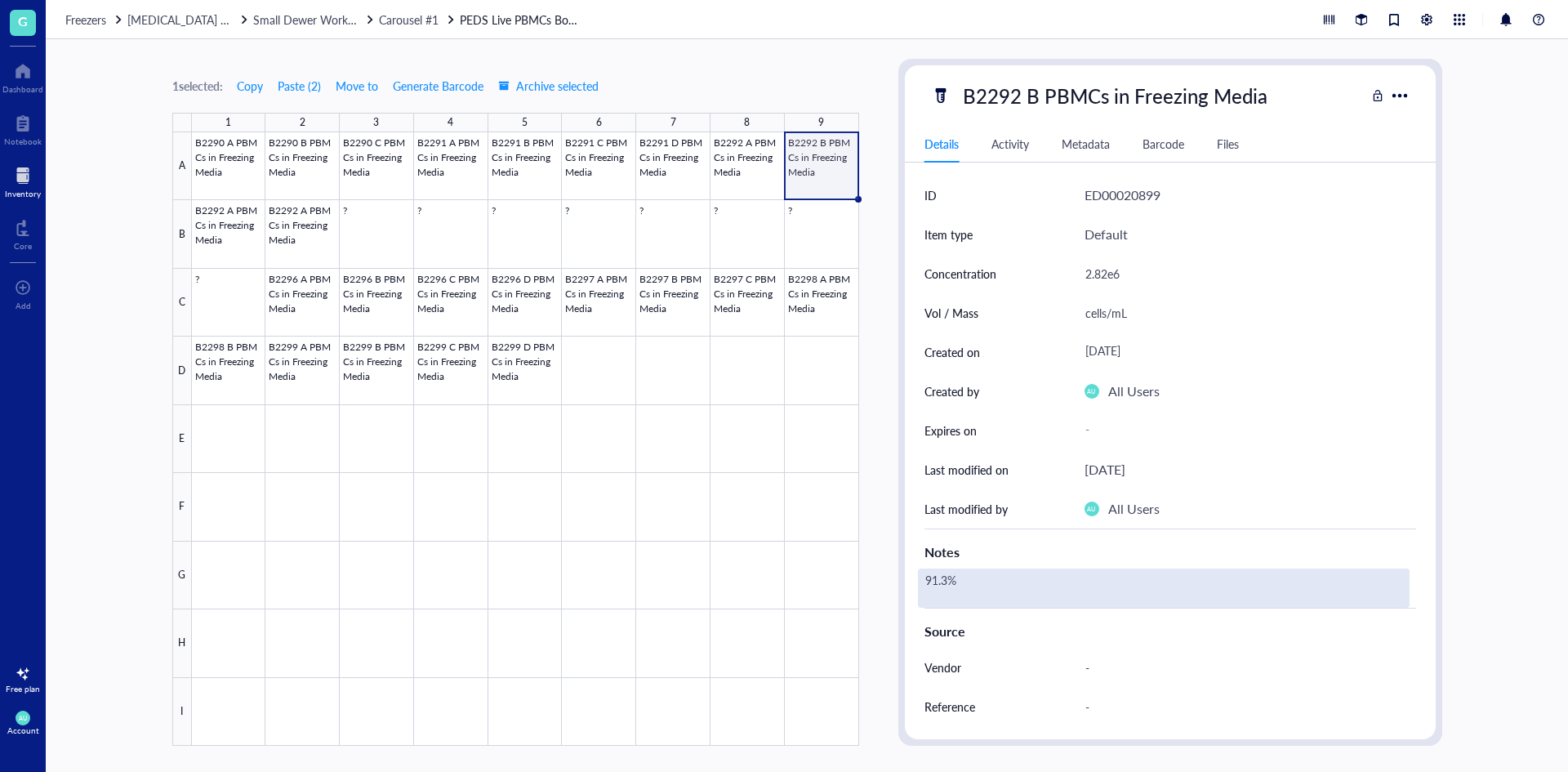
click at [1156, 585] on div "91.3%" at bounding box center [1164, 587] width 491 height 39
click at [939, 579] on div "91.3%" at bounding box center [1164, 587] width 491 height 39
drag, startPoint x: 947, startPoint y: 579, endPoint x: 919, endPoint y: 592, distance: 30.9
click at [919, 592] on textarea "91.3%" at bounding box center [981, 588] width 124 height 36
type textarea "88.7%"
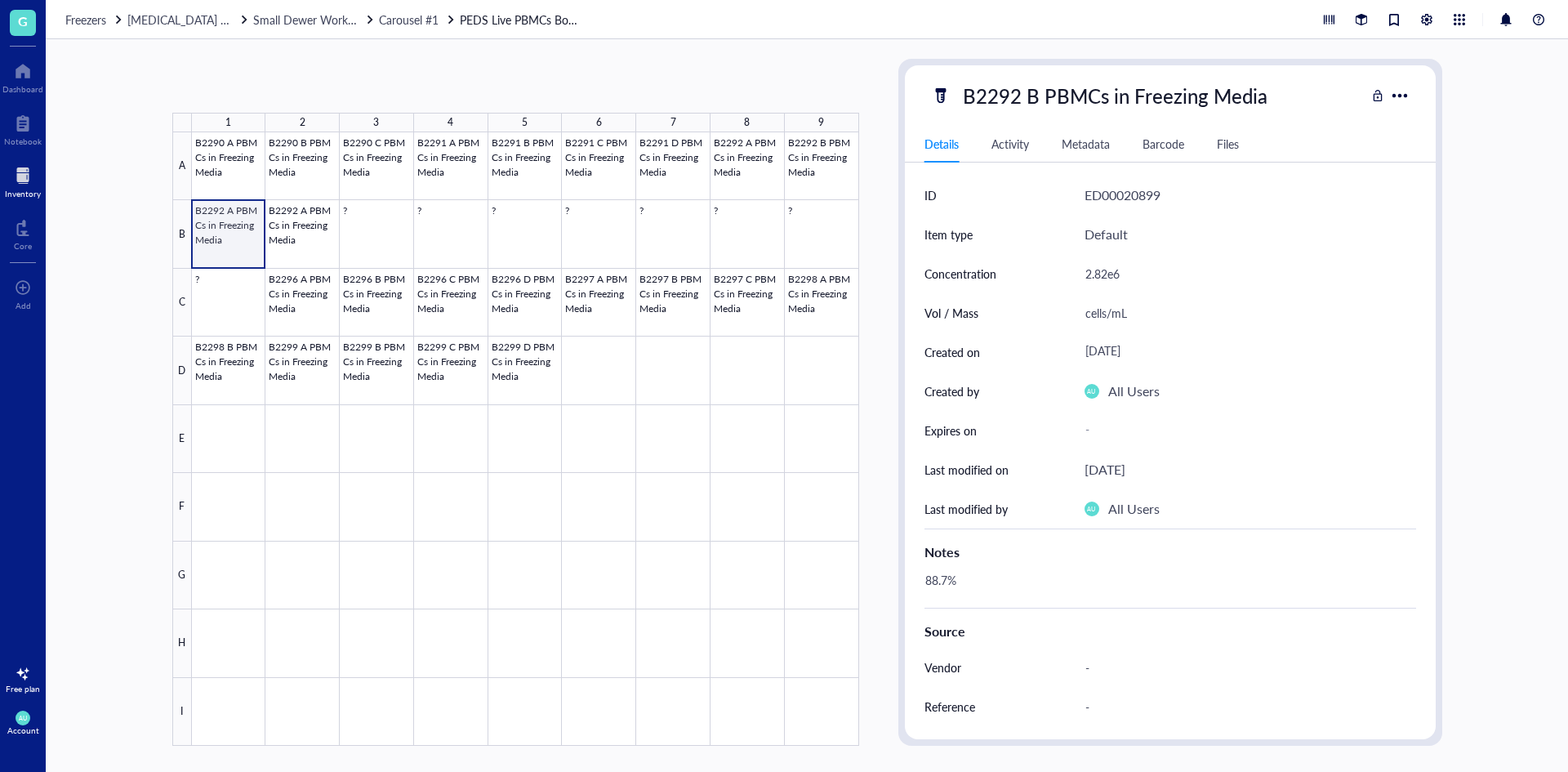
click at [212, 244] on div at bounding box center [526, 438] width 667 height 613
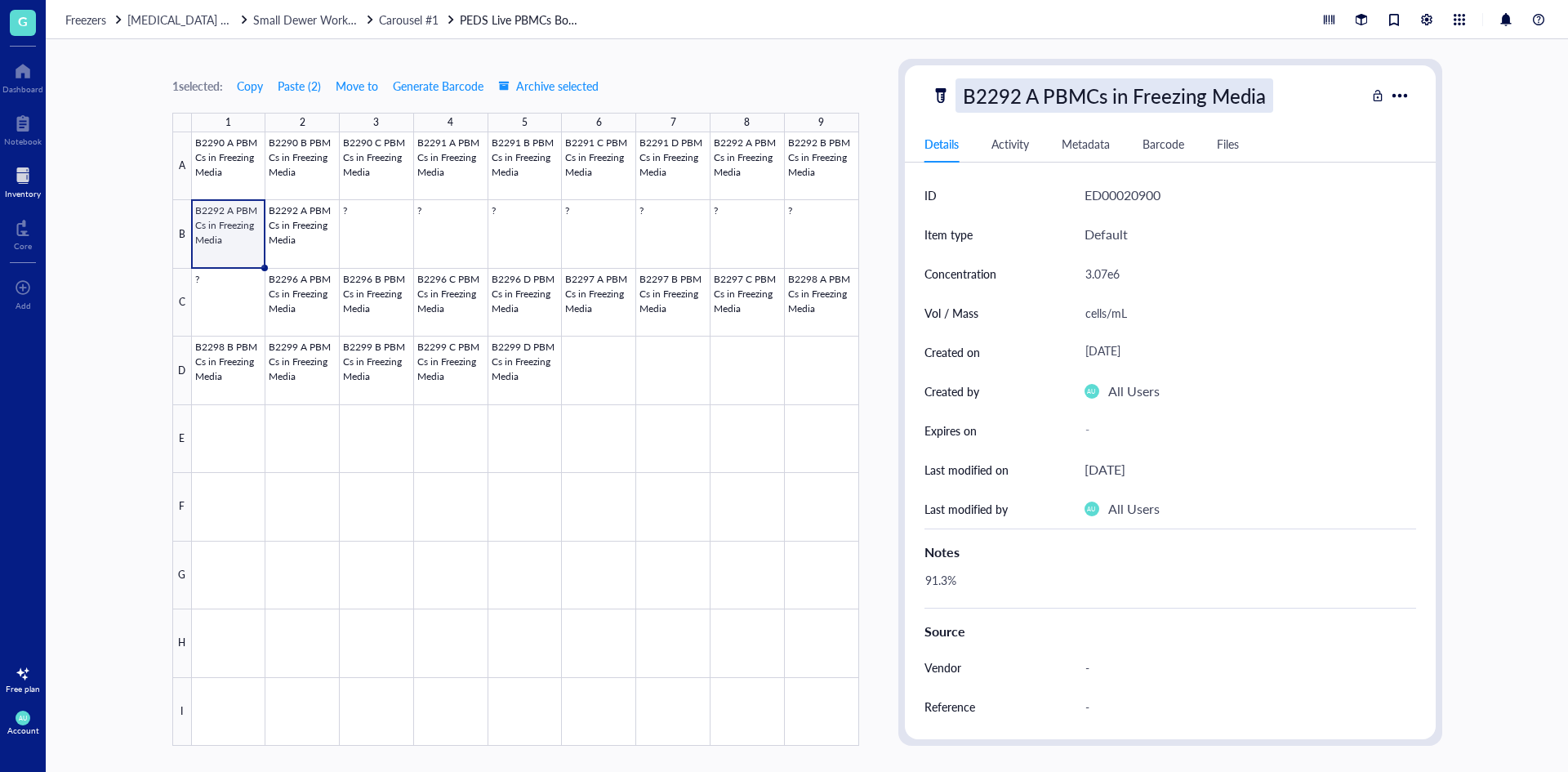
click at [1066, 103] on div "B2292 A PBMCs in Freezing Media" at bounding box center [1114, 96] width 317 height 34
drag, startPoint x: 1039, startPoint y: 96, endPoint x: 1026, endPoint y: 96, distance: 13.0
click at [1026, 96] on input "B2292 A PBMCs in Freezing Media" at bounding box center [1144, 96] width 378 height 33
type input "B2292 C PBMCs in Freezing Media"
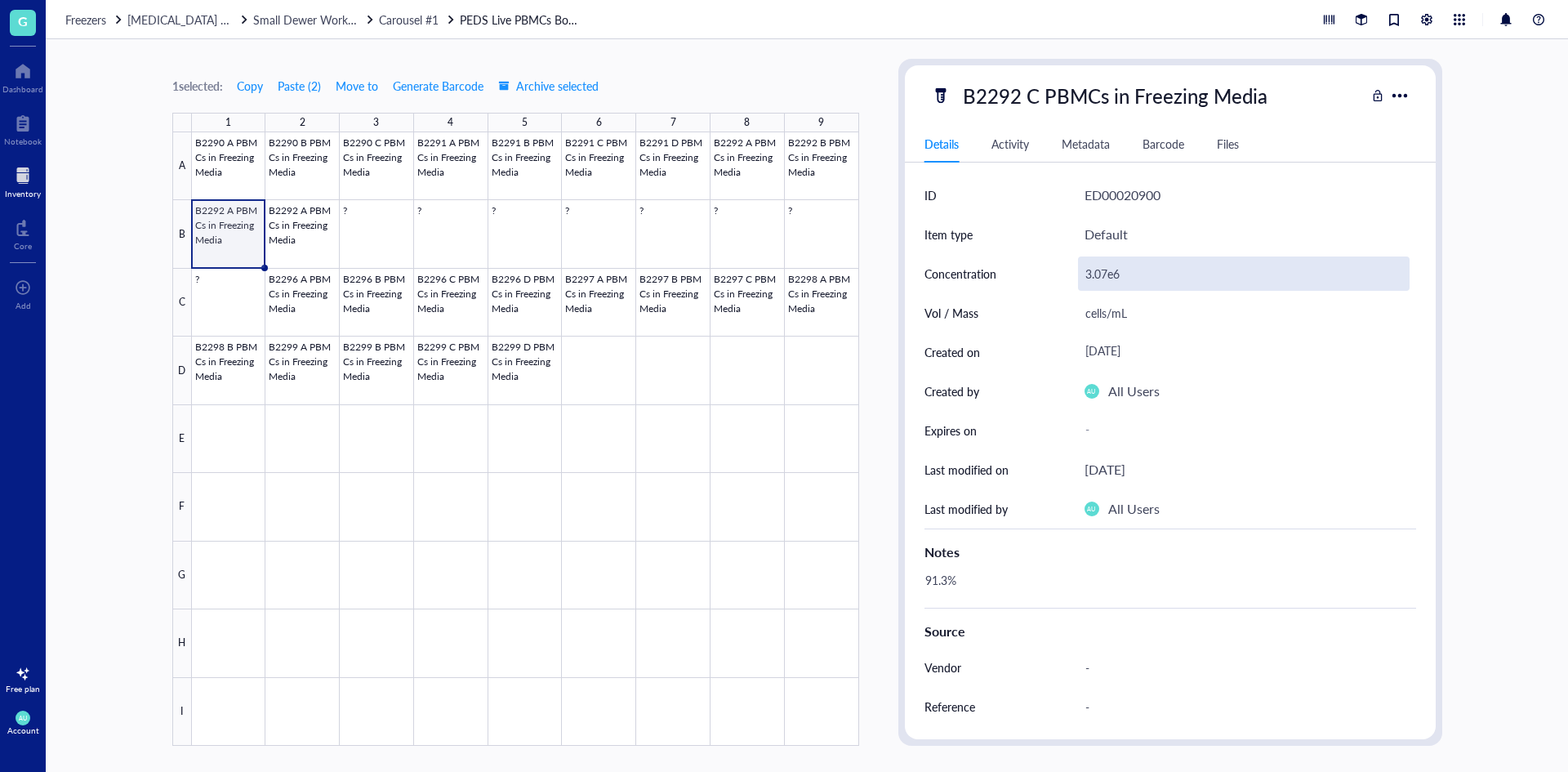
click at [1100, 270] on div "3.07e6" at bounding box center [1243, 274] width 332 height 34
click at [1105, 268] on div "3.07e6" at bounding box center [1243, 274] width 332 height 34
drag, startPoint x: 1105, startPoint y: 268, endPoint x: 1083, endPoint y: 269, distance: 22.0
click at [1083, 269] on input "3.07e6" at bounding box center [1243, 274] width 330 height 33
type input "2.04e6"
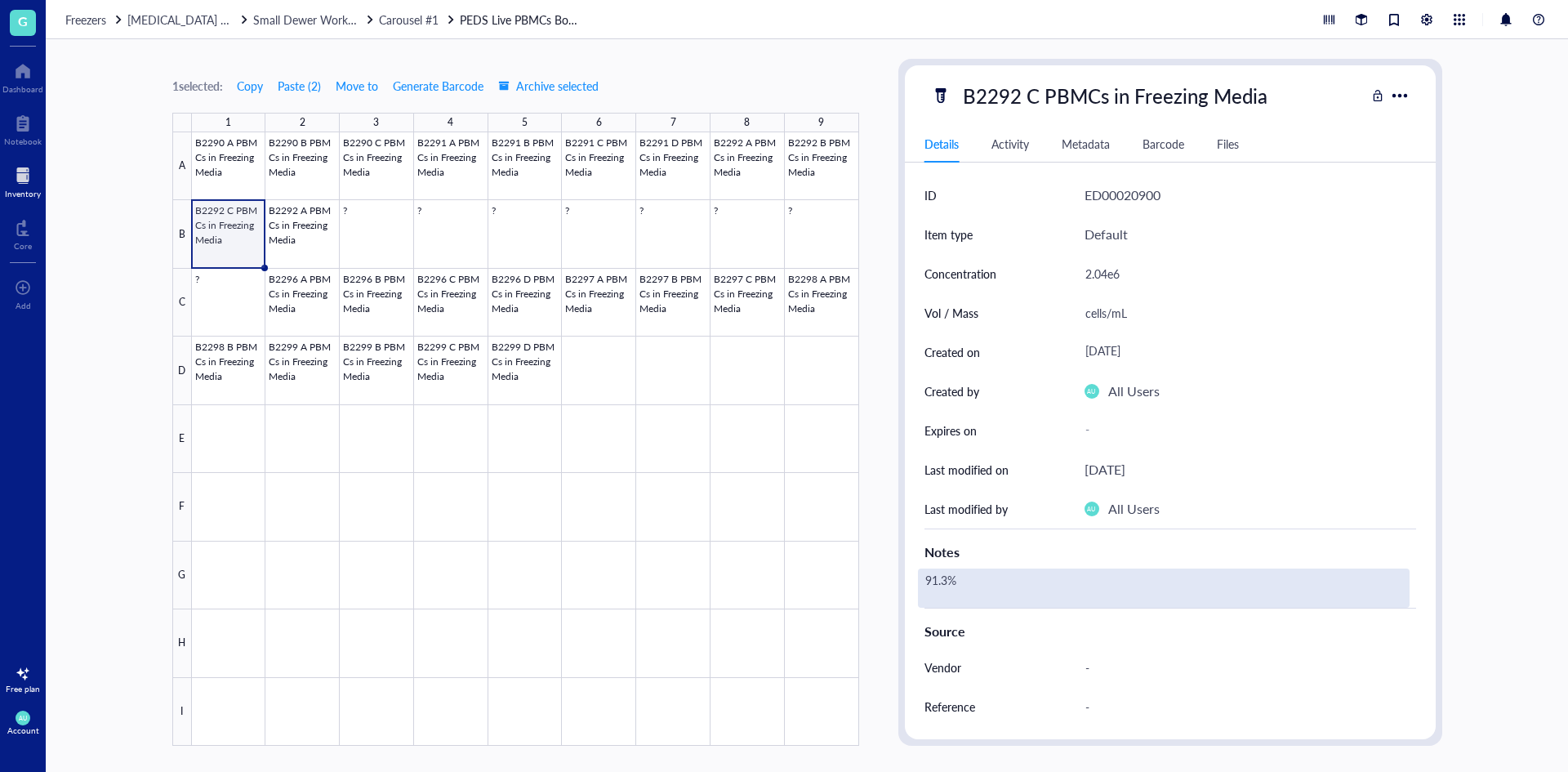
click at [976, 596] on div "91.3%" at bounding box center [1164, 587] width 491 height 39
drag, startPoint x: 947, startPoint y: 582, endPoint x: 926, endPoint y: 589, distance: 22.1
click at [926, 589] on textarea "91.3%" at bounding box center [981, 588] width 124 height 36
type textarea "85.3%"
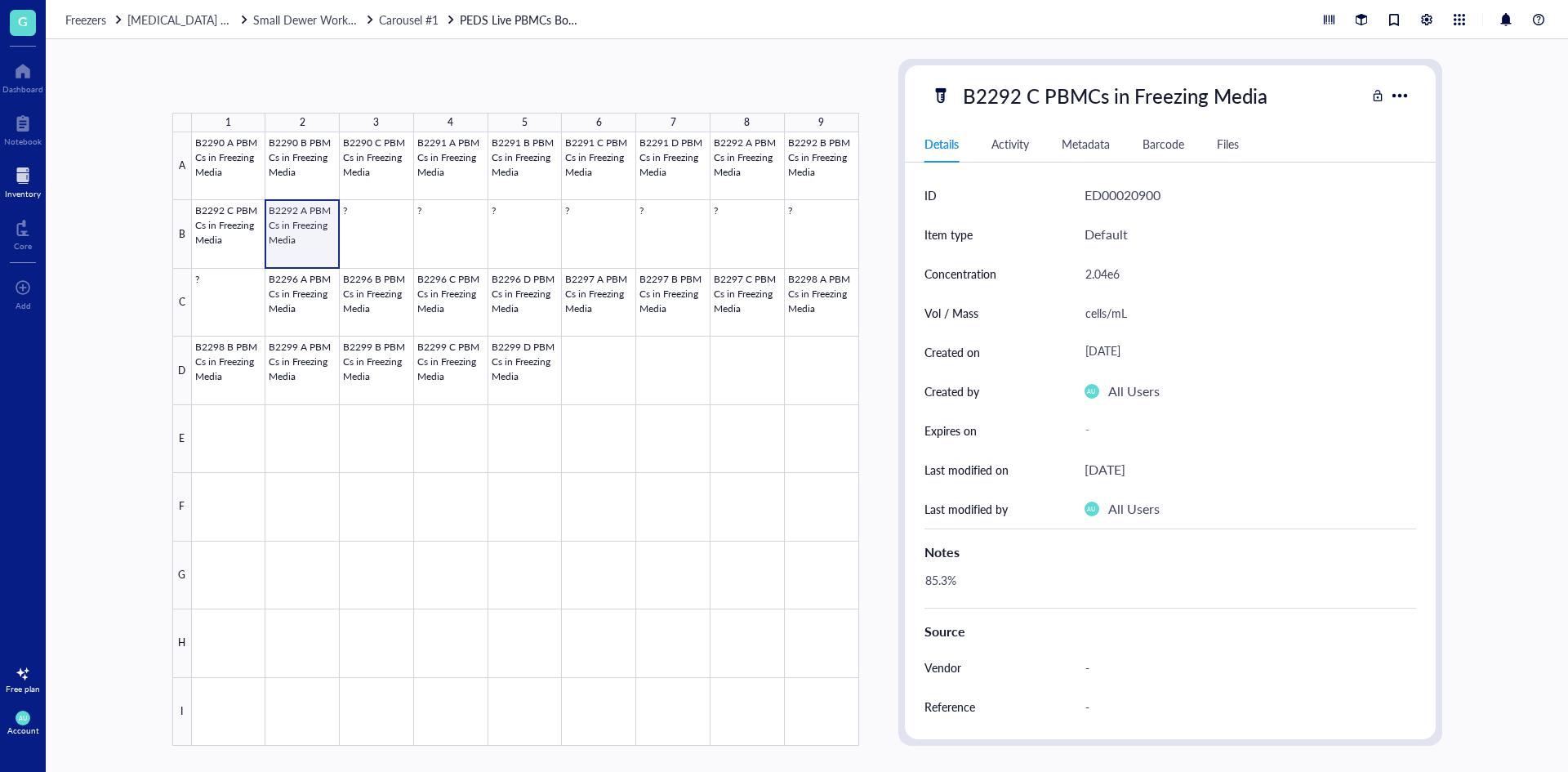
click at [273, 232] on div at bounding box center [526, 438] width 667 height 613
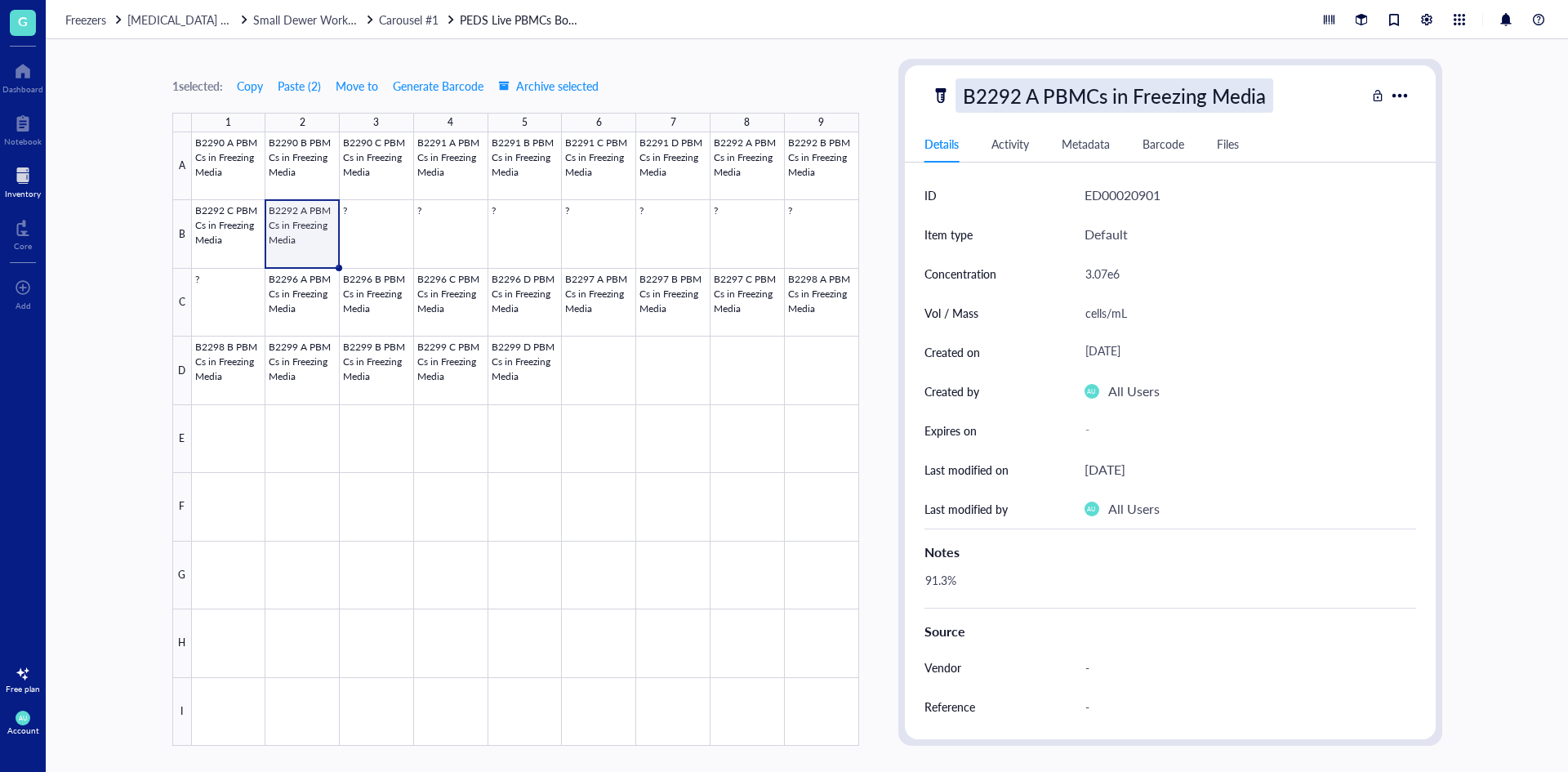
click at [1052, 99] on div "B2292 A PBMCs in Freezing Media" at bounding box center [1114, 96] width 317 height 34
drag, startPoint x: 1039, startPoint y: 96, endPoint x: 1030, endPoint y: 96, distance: 9.0
click at [1030, 96] on input "B2292 A PBMCs in Freezing Media" at bounding box center [1144, 96] width 378 height 33
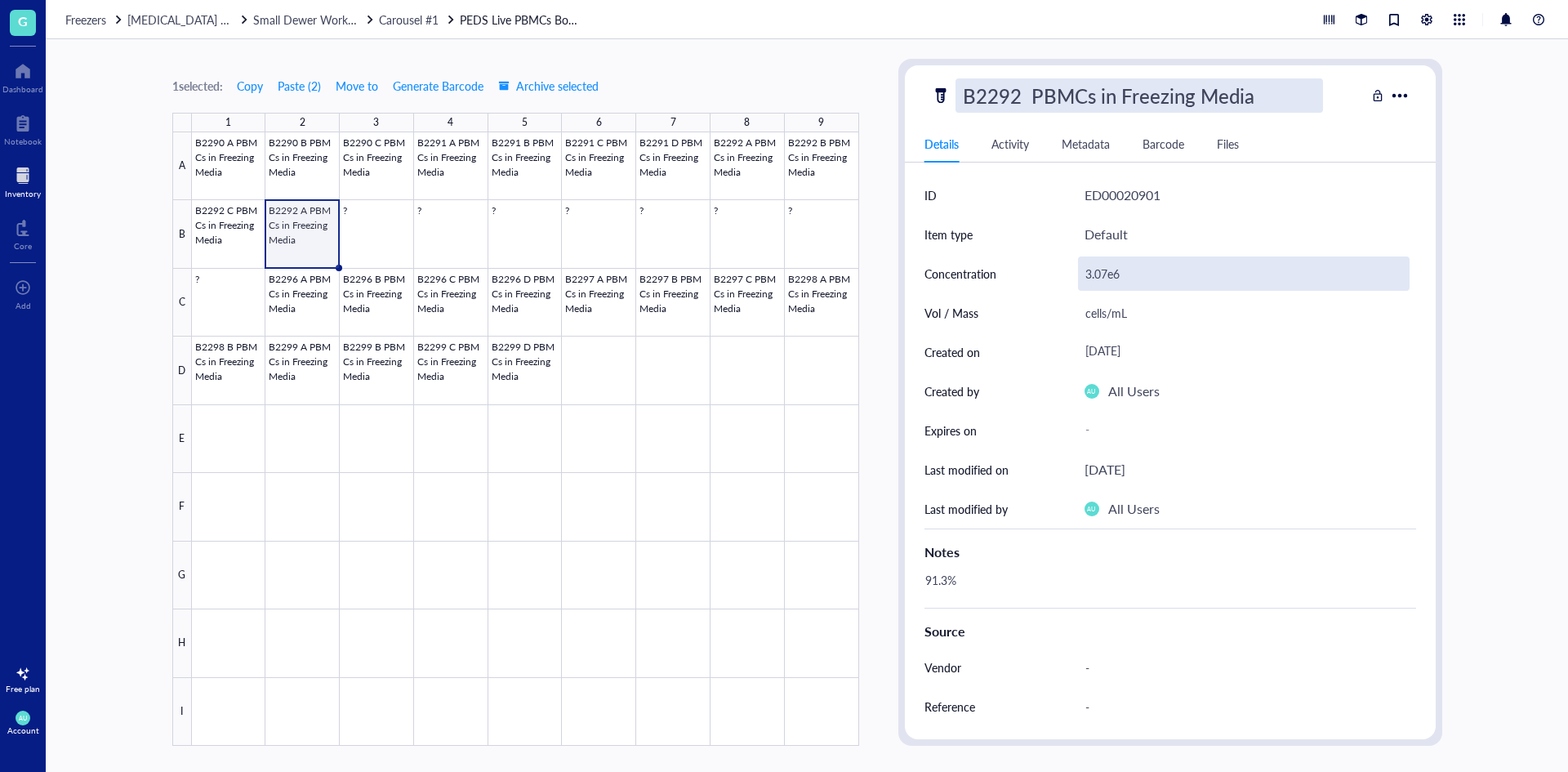
type input "B2292 D PBMCs in Freezing Media"
click at [1180, 268] on div "3.07e6" at bounding box center [1243, 274] width 332 height 34
click at [1105, 270] on div "3.07e6" at bounding box center [1243, 274] width 332 height 34
drag, startPoint x: 1105, startPoint y: 270, endPoint x: 1077, endPoint y: 275, distance: 28.4
click at [1078, 275] on div "3.07e6" at bounding box center [1243, 274] width 332 height 34
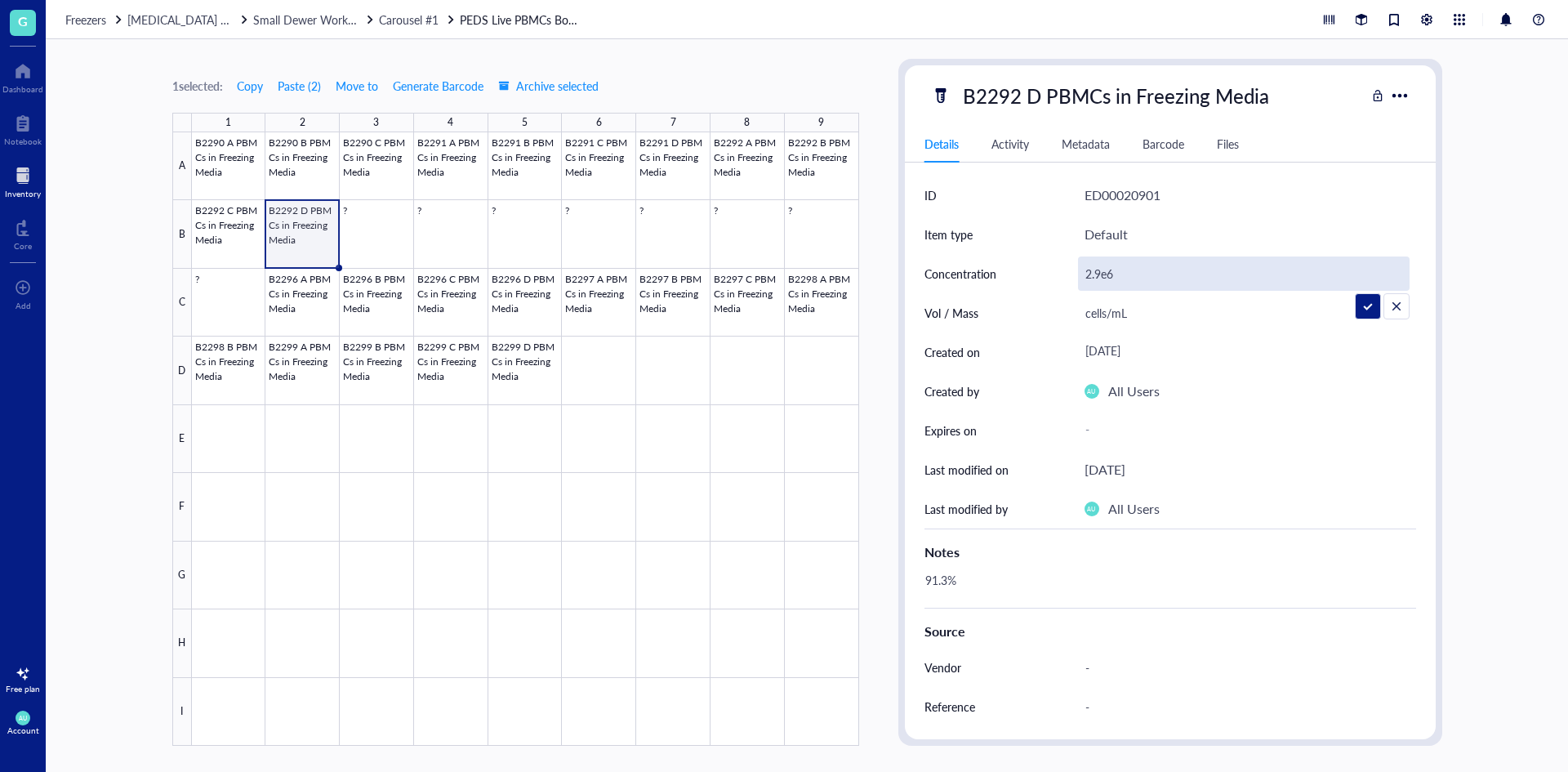
type input "2.93e6"
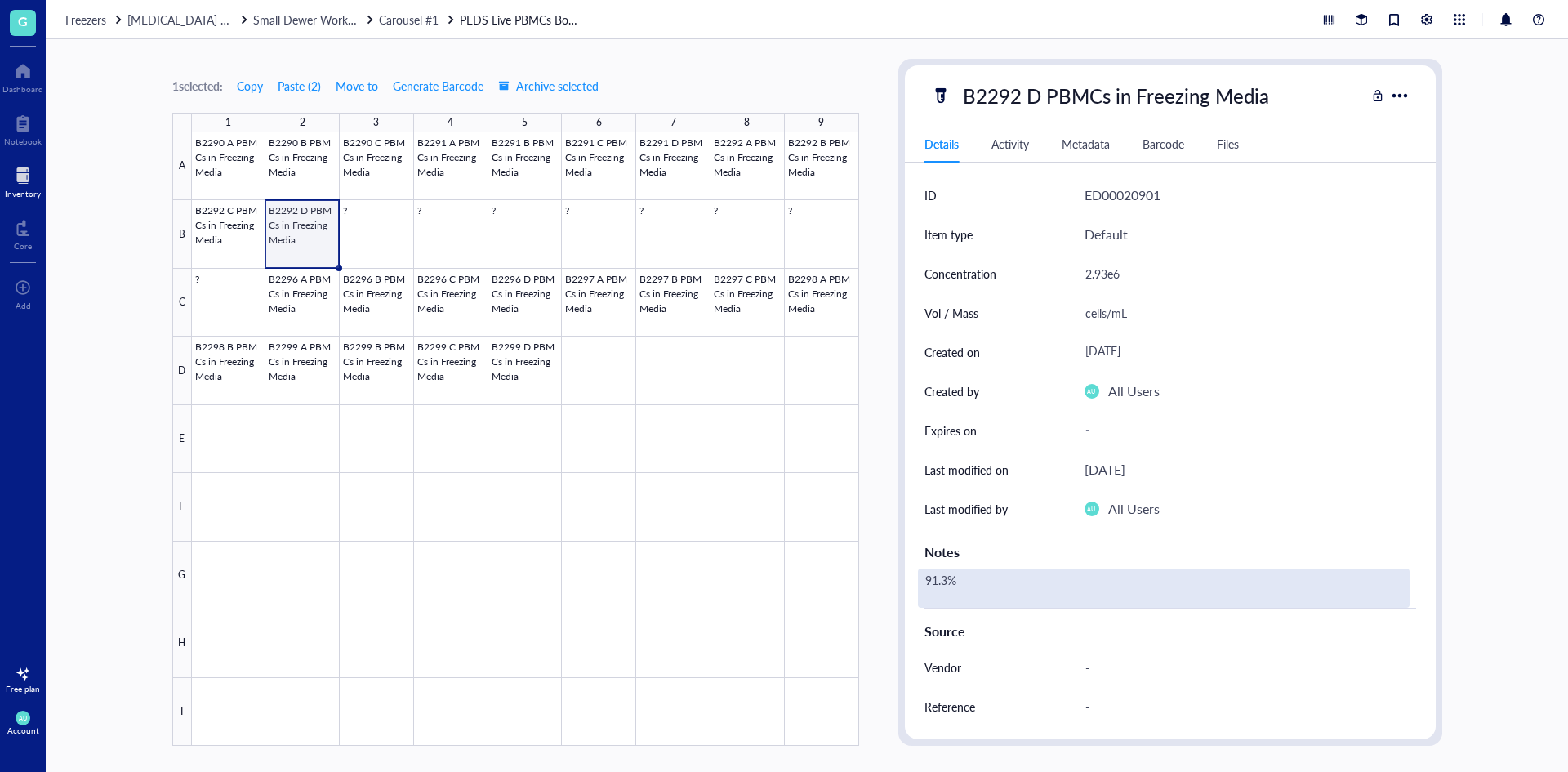
click at [999, 579] on div "91.3%" at bounding box center [1164, 587] width 491 height 39
click at [946, 576] on div "91.3%" at bounding box center [1164, 587] width 491 height 39
drag, startPoint x: 946, startPoint y: 576, endPoint x: 925, endPoint y: 577, distance: 21.0
click at [925, 577] on textarea "91.3%" at bounding box center [981, 588] width 124 height 36
type textarea "86.6%"
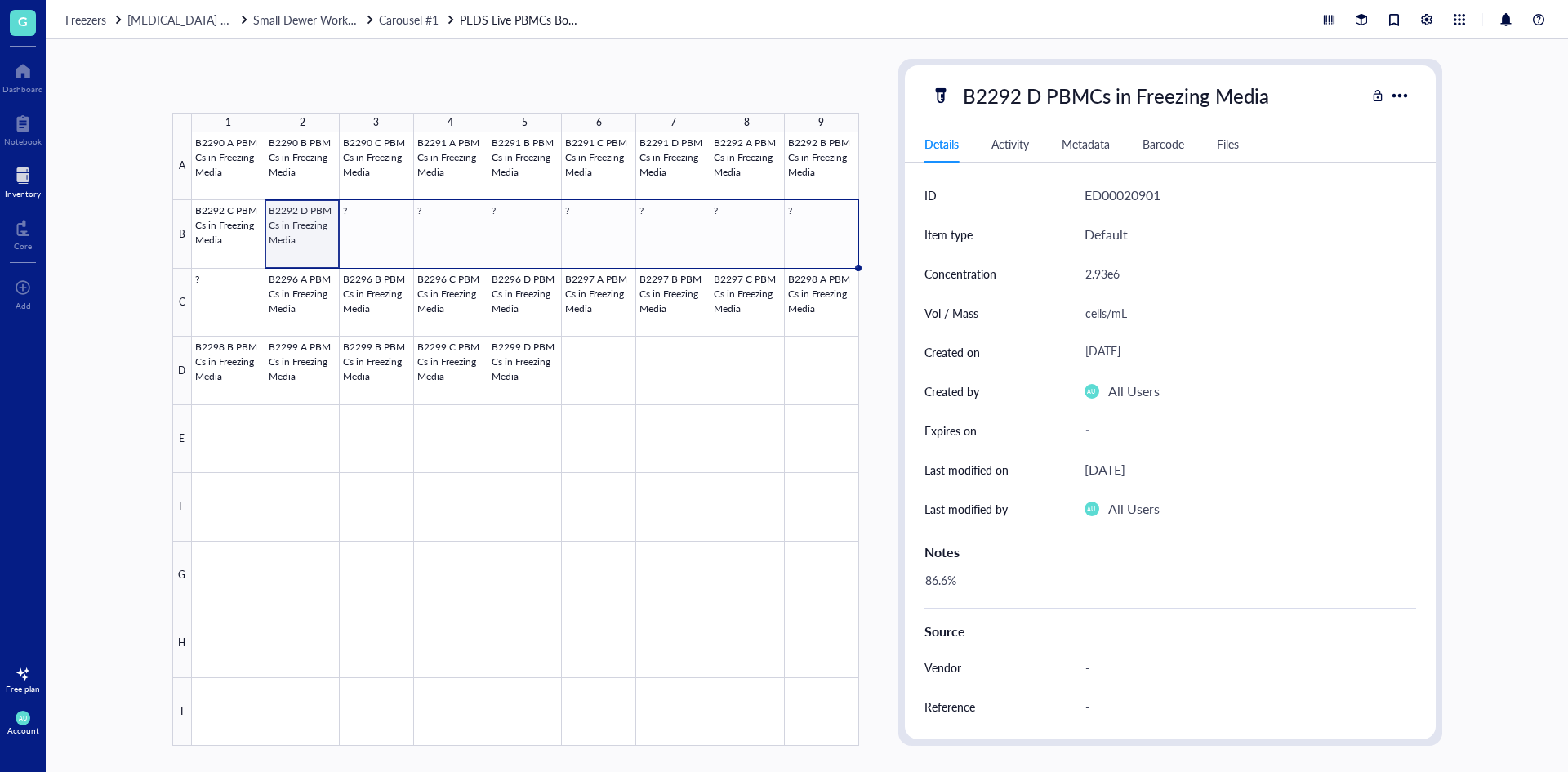
drag, startPoint x: 340, startPoint y: 269, endPoint x: 793, endPoint y: 236, distance: 454.2
click at [0, 0] on div "B2290 A PBMCs in Freezing Media B2290 B PBMCs in Freezing Media B2290 C PBMCs i…" at bounding box center [0, 0] width 0 height 0
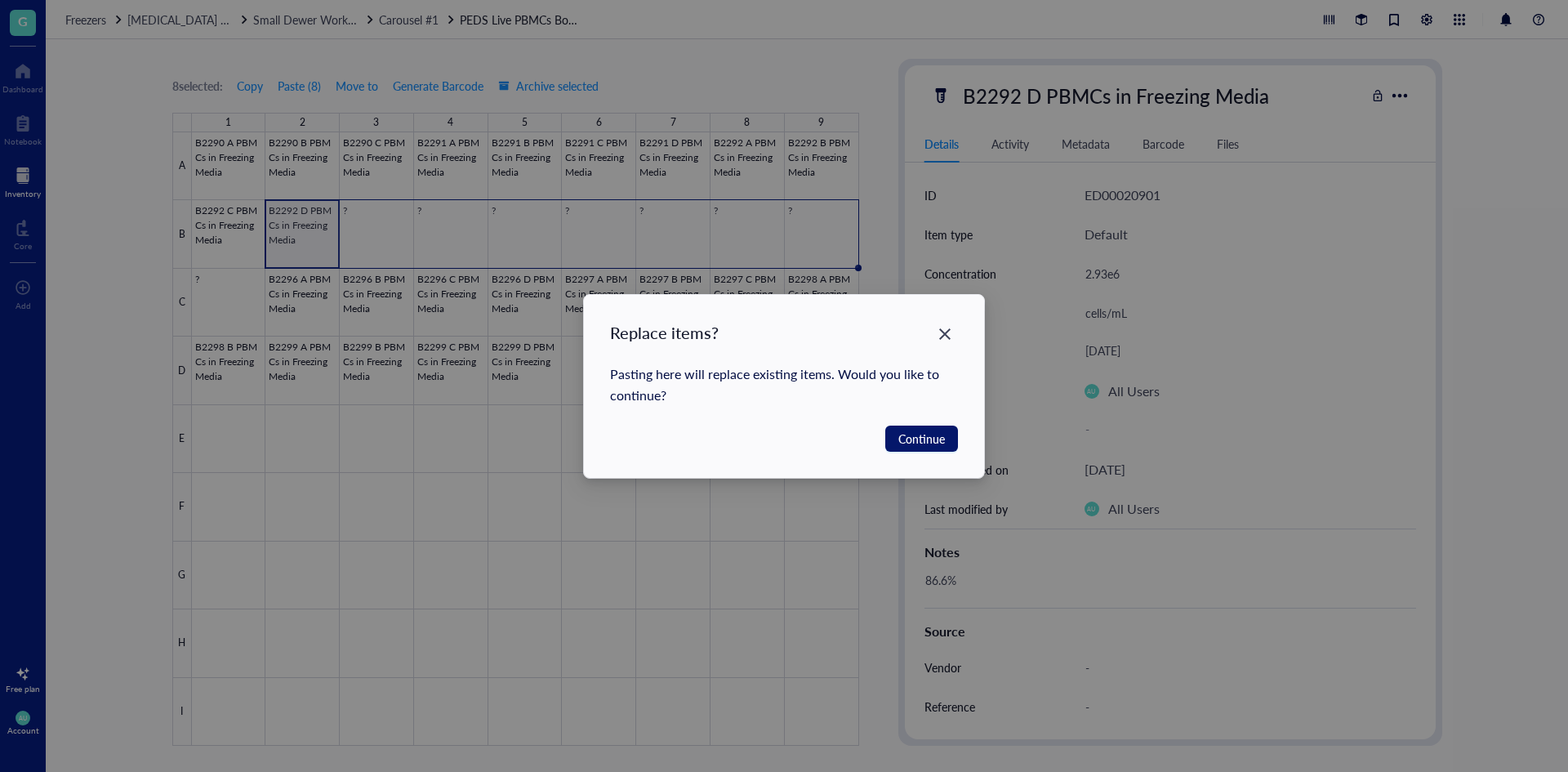
click at [946, 439] on button "Continue" at bounding box center [922, 438] width 73 height 26
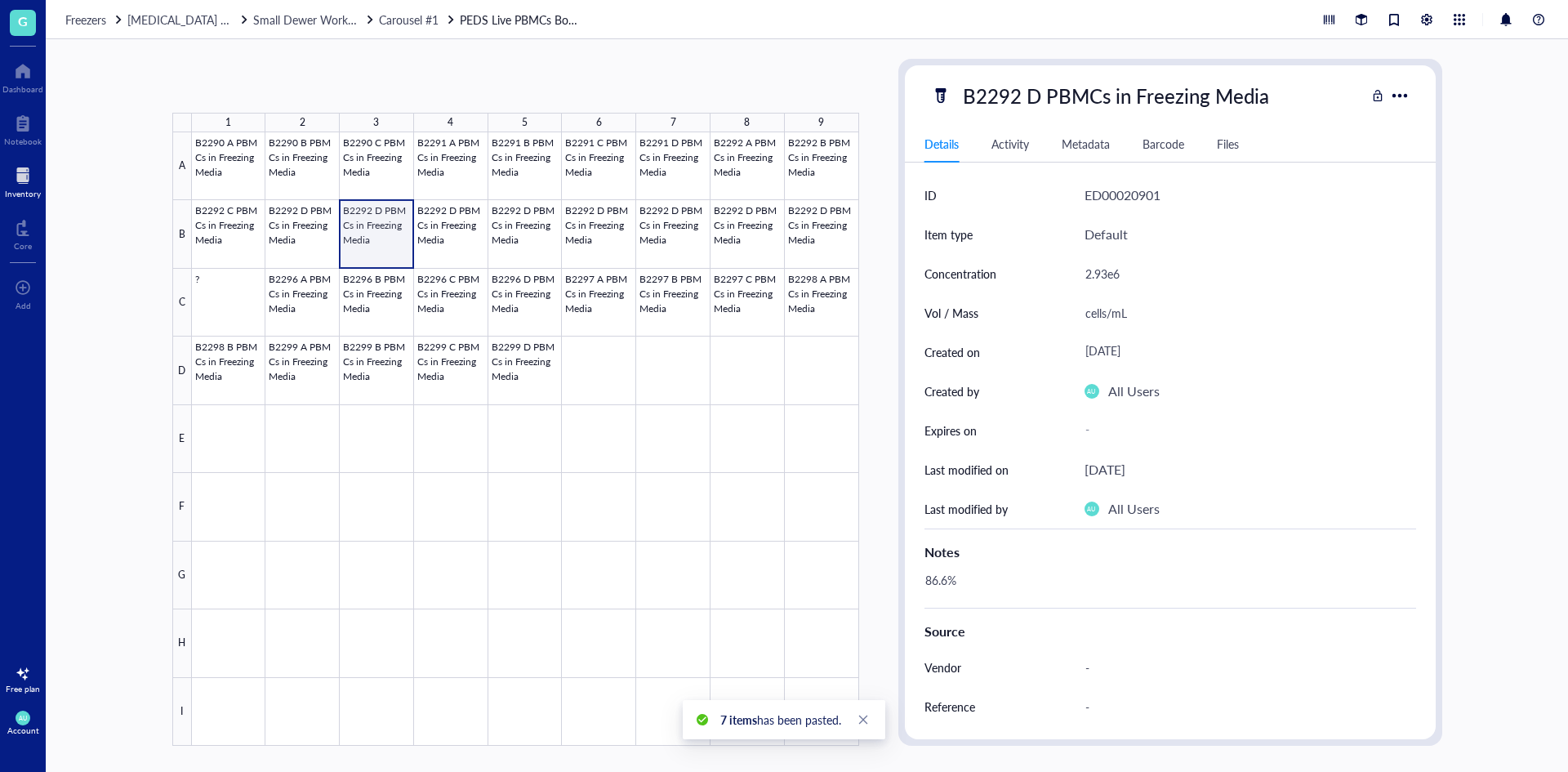
click at [378, 249] on div at bounding box center [526, 438] width 667 height 613
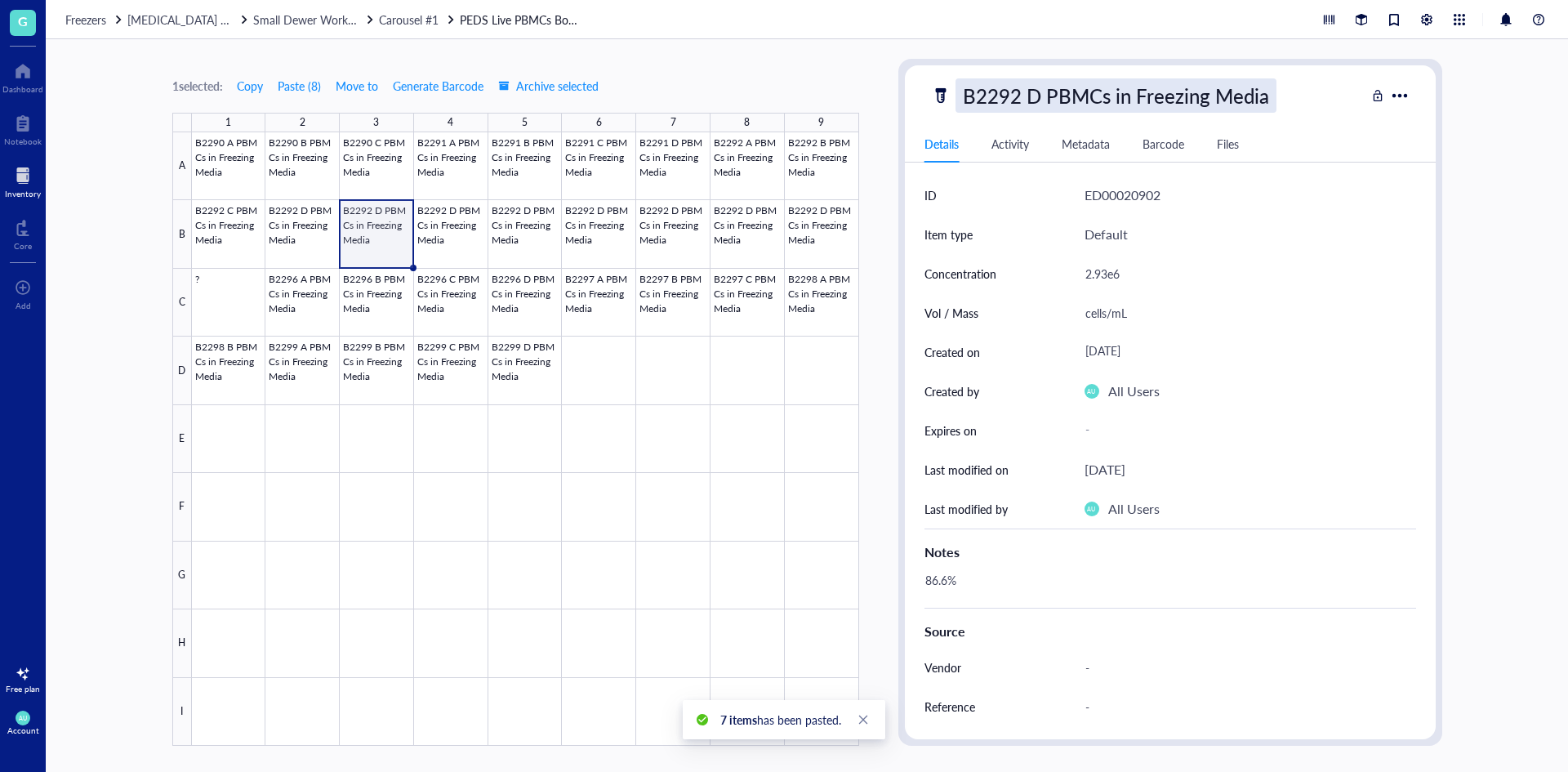
click at [1027, 88] on div "B2292 D PBMCs in Freezing Media" at bounding box center [1116, 96] width 321 height 34
click at [1021, 95] on input "B2292 D PBMCs in Freezing Media" at bounding box center [1144, 96] width 378 height 33
type input "B2294 D PBMCs in Freezing Media"
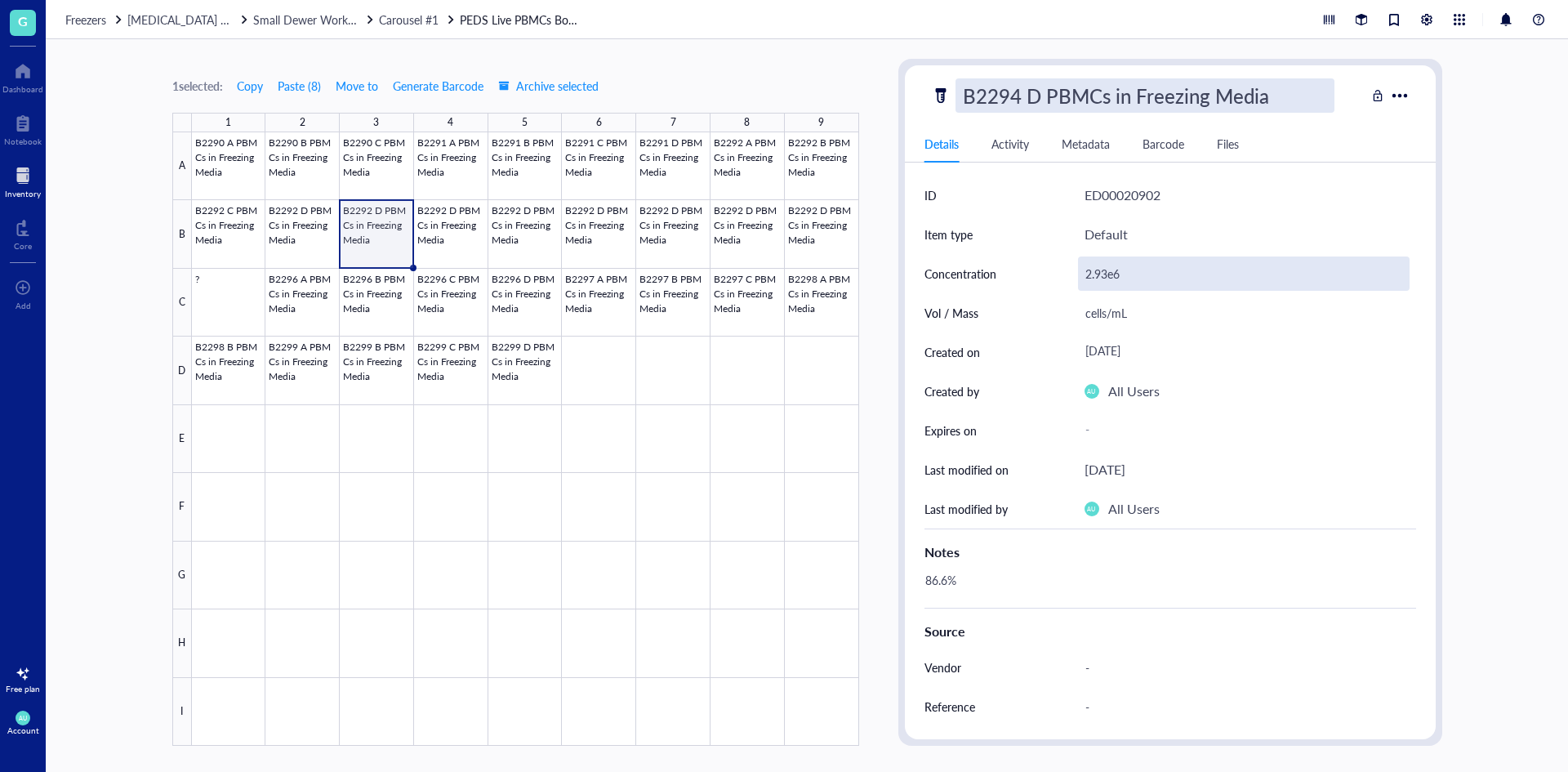
click at [1107, 269] on div "2.93e6" at bounding box center [1243, 274] width 332 height 34
click at [1107, 274] on div "2.93e6" at bounding box center [1243, 274] width 332 height 34
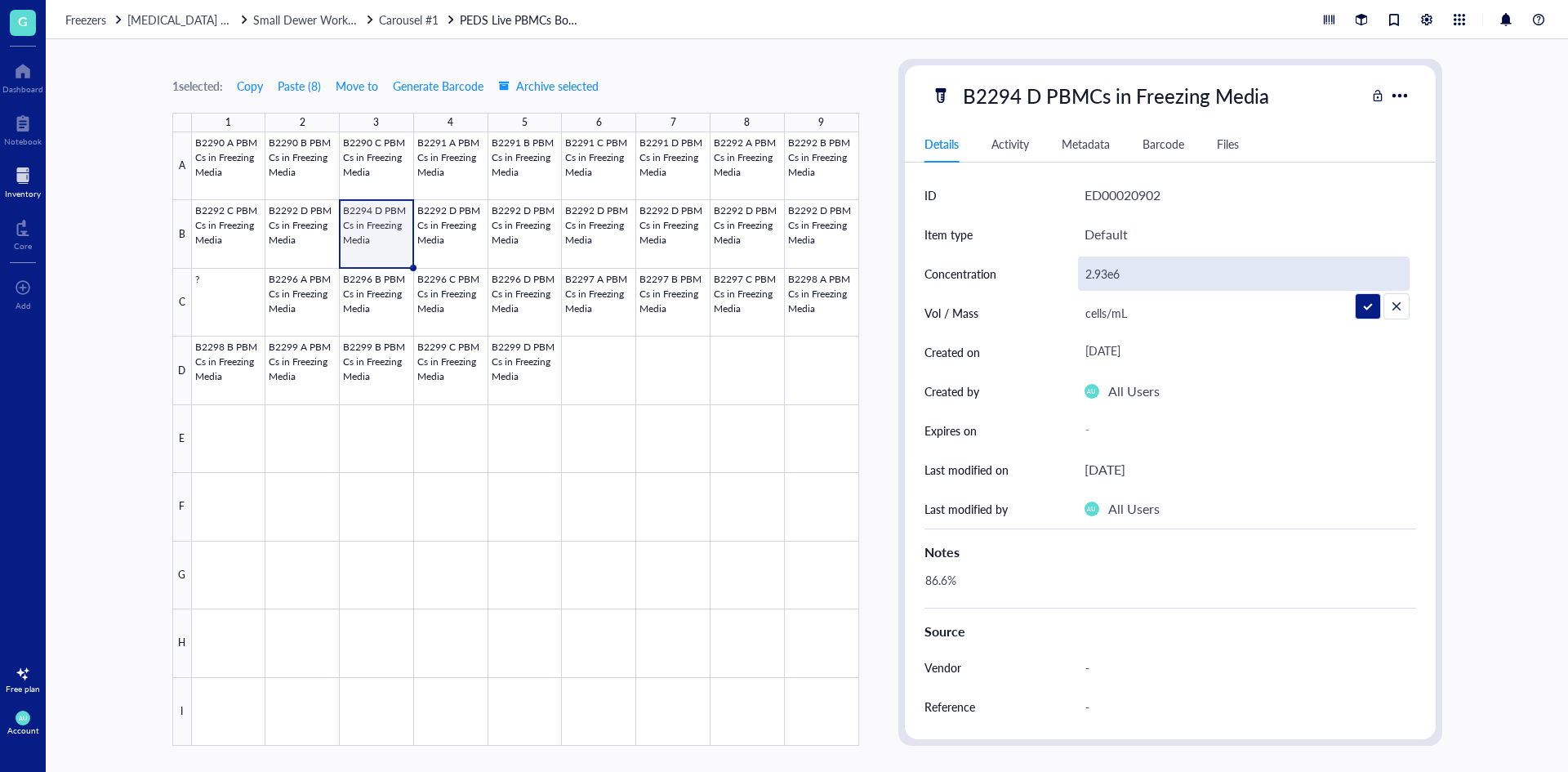
drag, startPoint x: 1106, startPoint y: 273, endPoint x: 1078, endPoint y: 277, distance: 28.3
click at [1078, 277] on input "2.93e6" at bounding box center [1243, 274] width 330 height 33
type input "3.77e6"
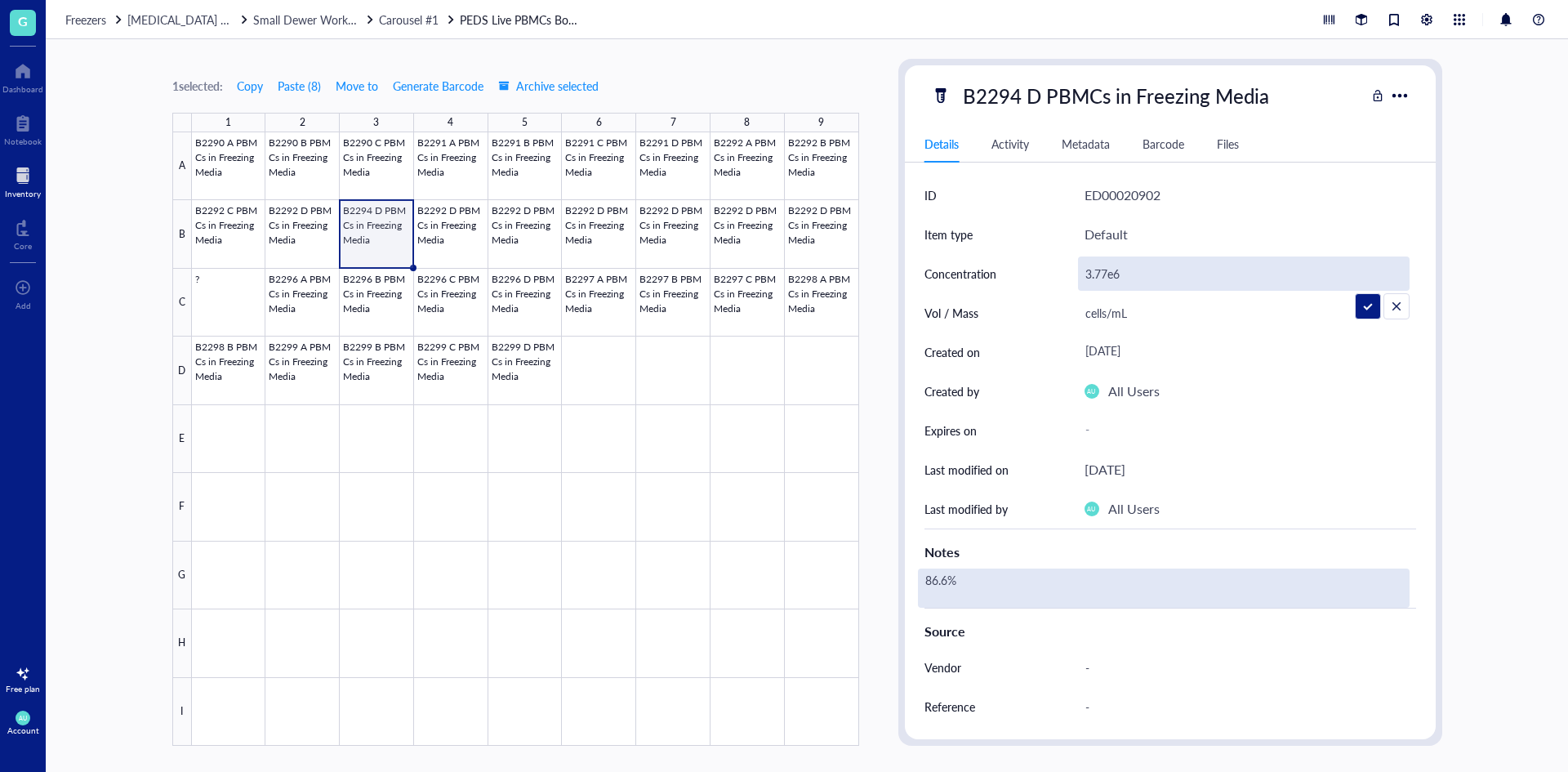
click at [1035, 595] on div "86.6%" at bounding box center [1164, 587] width 491 height 39
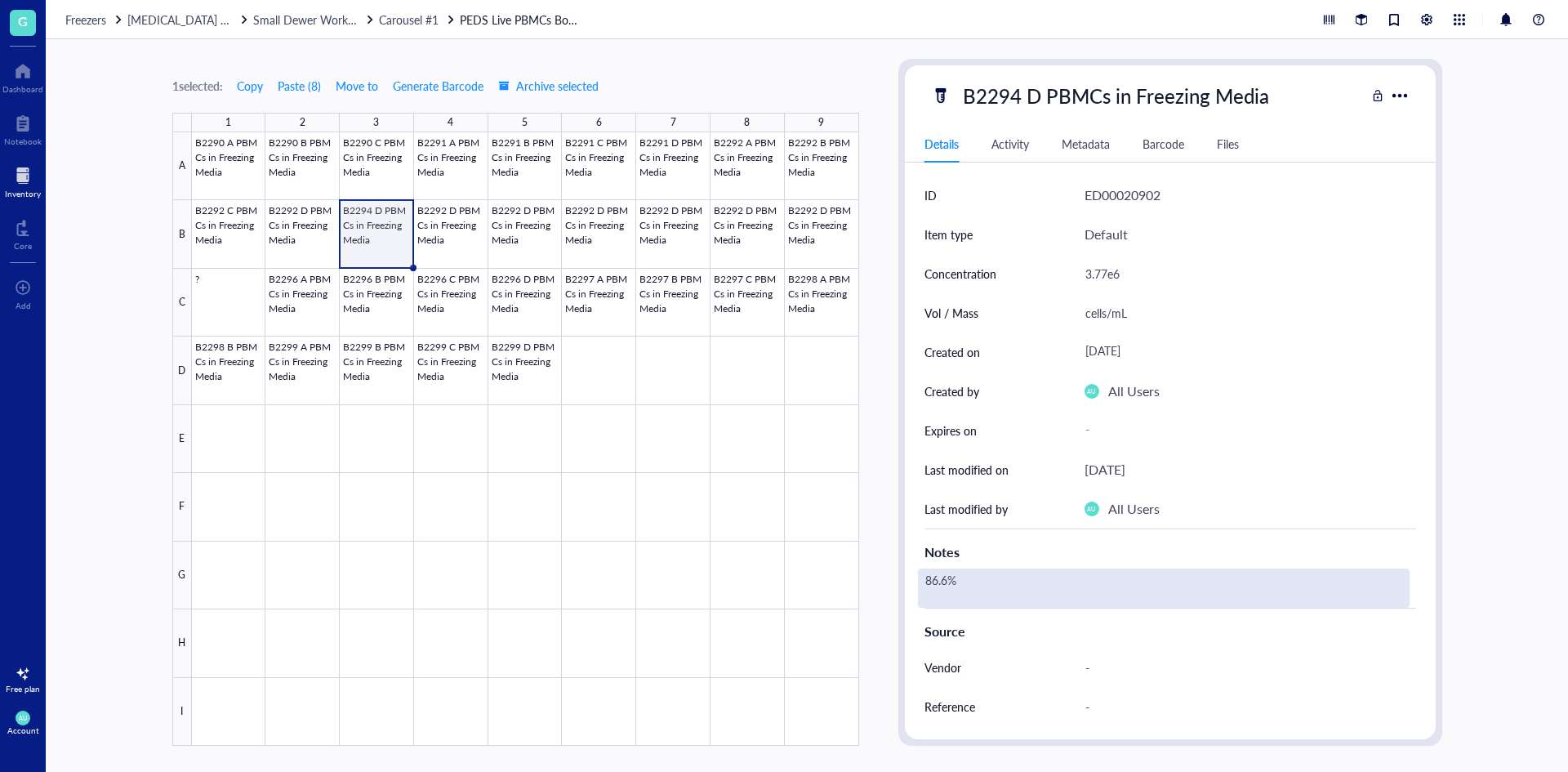
click at [946, 577] on div "86.6%" at bounding box center [1164, 587] width 491 height 39
drag, startPoint x: 949, startPoint y: 586, endPoint x: 926, endPoint y: 587, distance: 23.0
click at [926, 587] on textarea "86.6%" at bounding box center [981, 588] width 124 height 36
type textarea "98.7%"
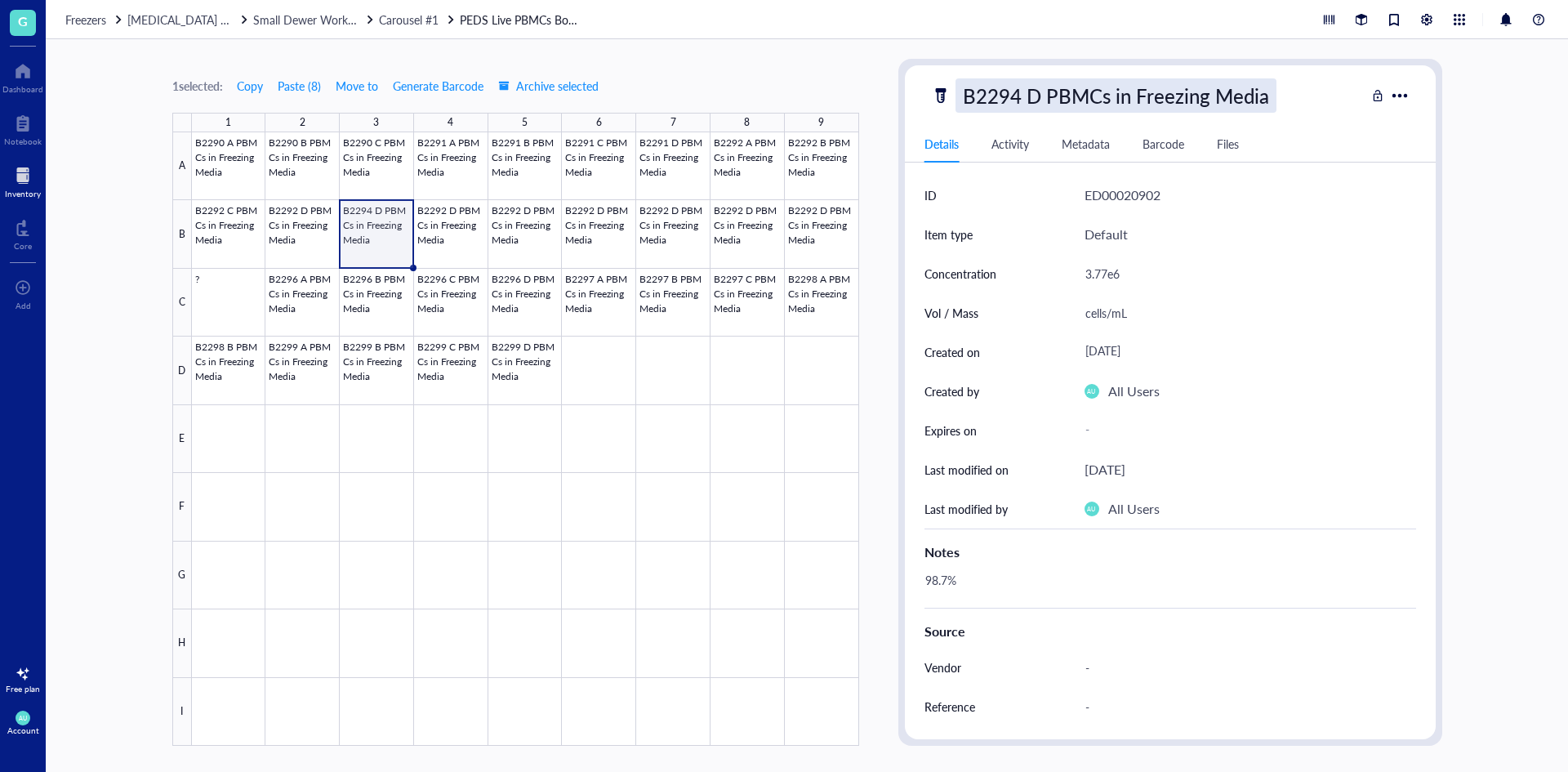
click at [1041, 99] on div "B2294 D PBMCs in Freezing Media" at bounding box center [1116, 96] width 321 height 34
click at [1032, 93] on input "B2294 D PBMCs in Freezing Media" at bounding box center [1144, 96] width 378 height 33
type input "B2294 A PBMCs in Freezing Media"
click at [1332, 384] on div "AU All Users" at bounding box center [1250, 391] width 332 height 39
click at [647, 367] on div at bounding box center [526, 438] width 667 height 613
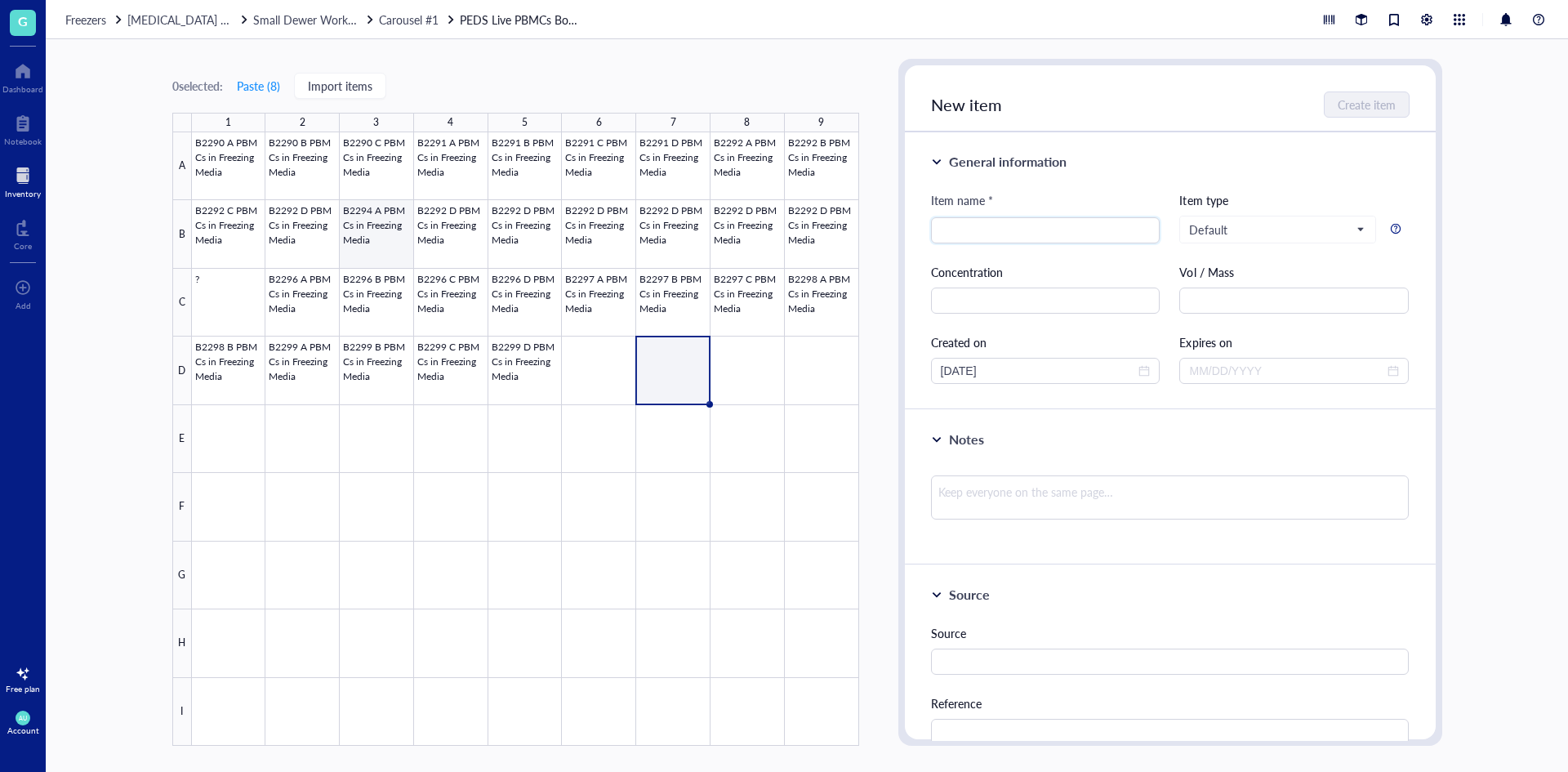
click at [402, 251] on div at bounding box center [526, 438] width 667 height 613
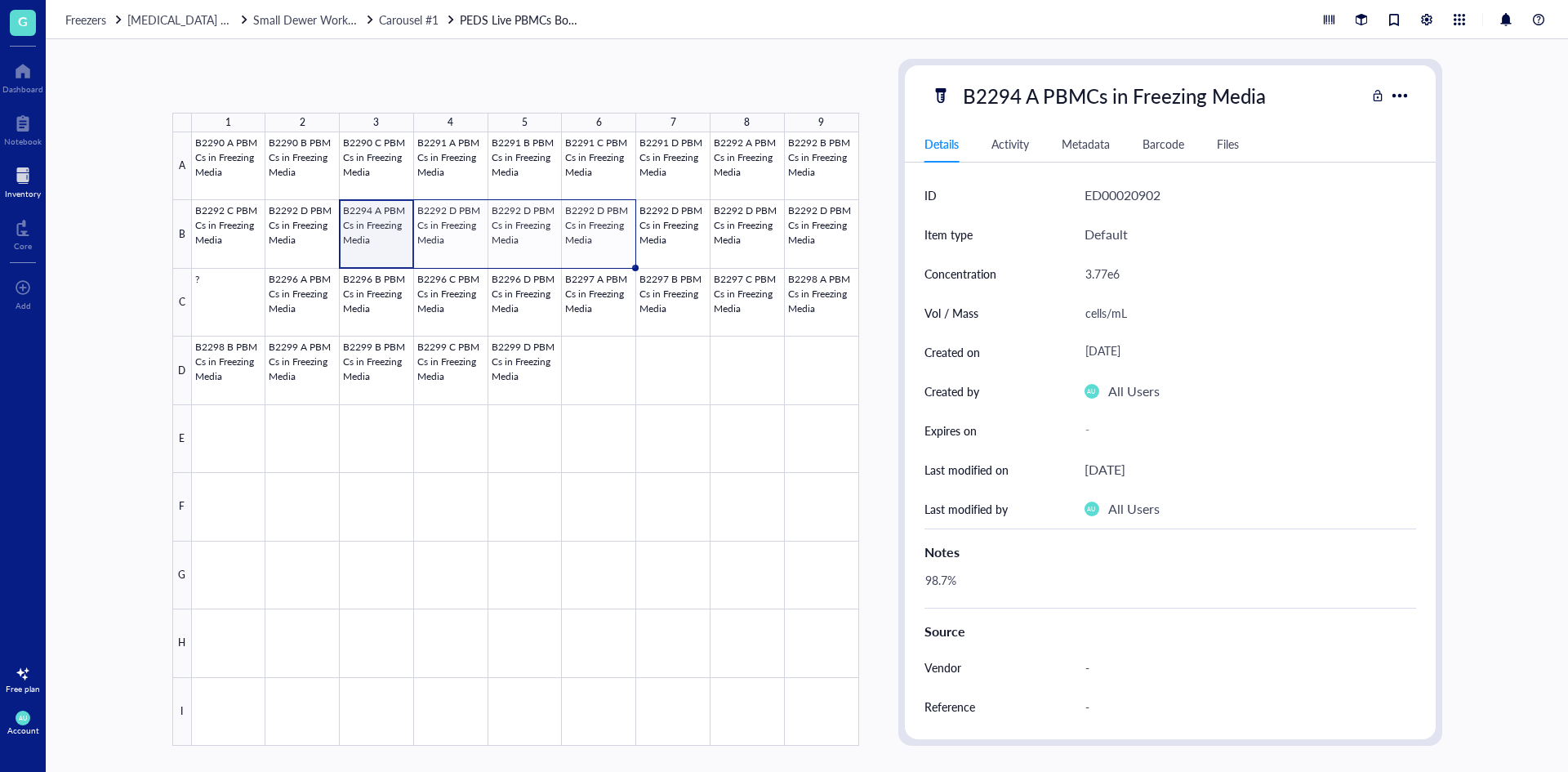
drag, startPoint x: 412, startPoint y: 266, endPoint x: 598, endPoint y: 258, distance: 186.2
click at [0, 0] on div "B2290 A PBMCs in Freezing Media B2290 B PBMCs in Freezing Media B2290 C PBMCs i…" at bounding box center [0, 0] width 0 height 0
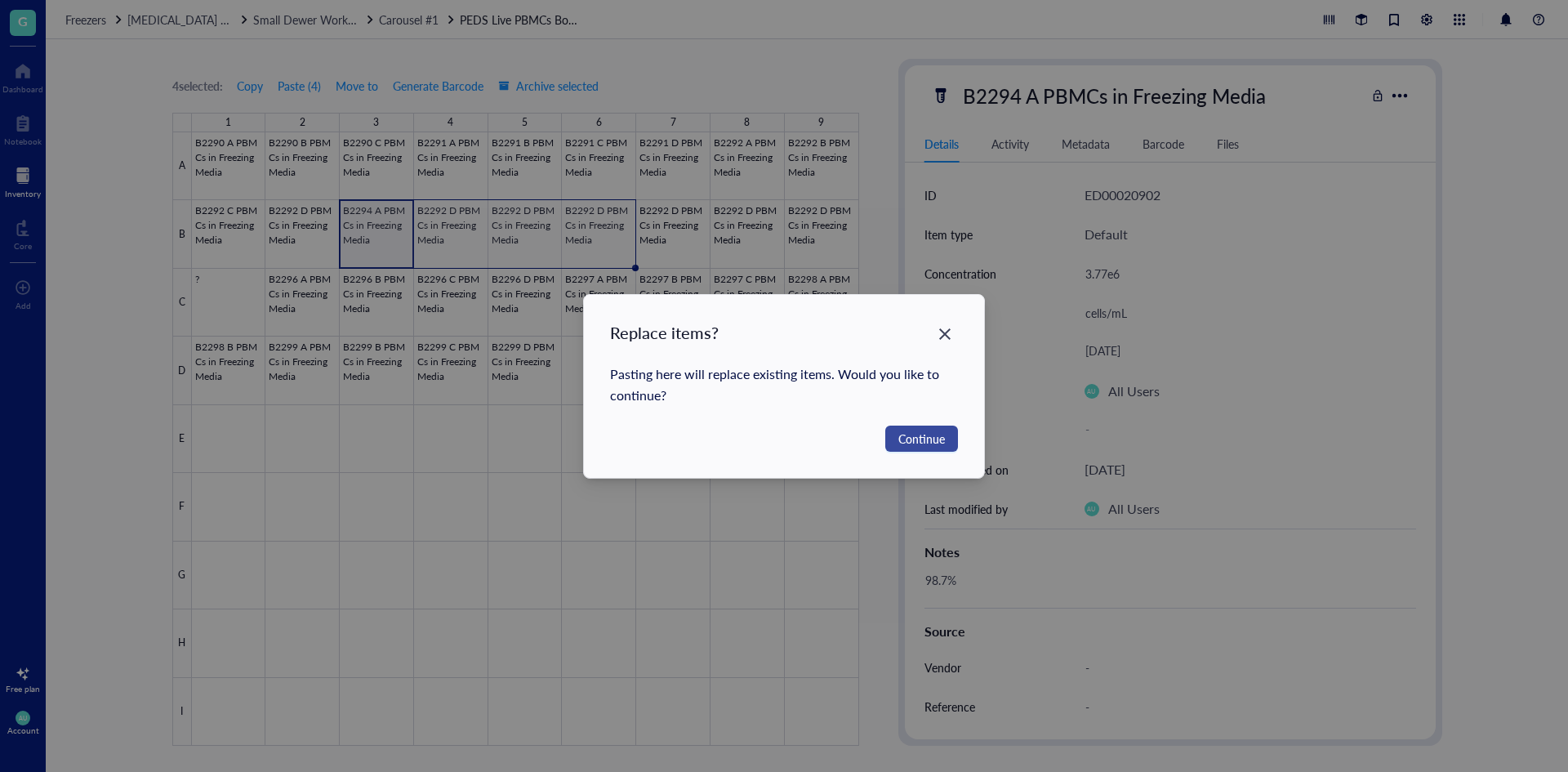
click at [916, 444] on span "Continue" at bounding box center [921, 438] width 47 height 18
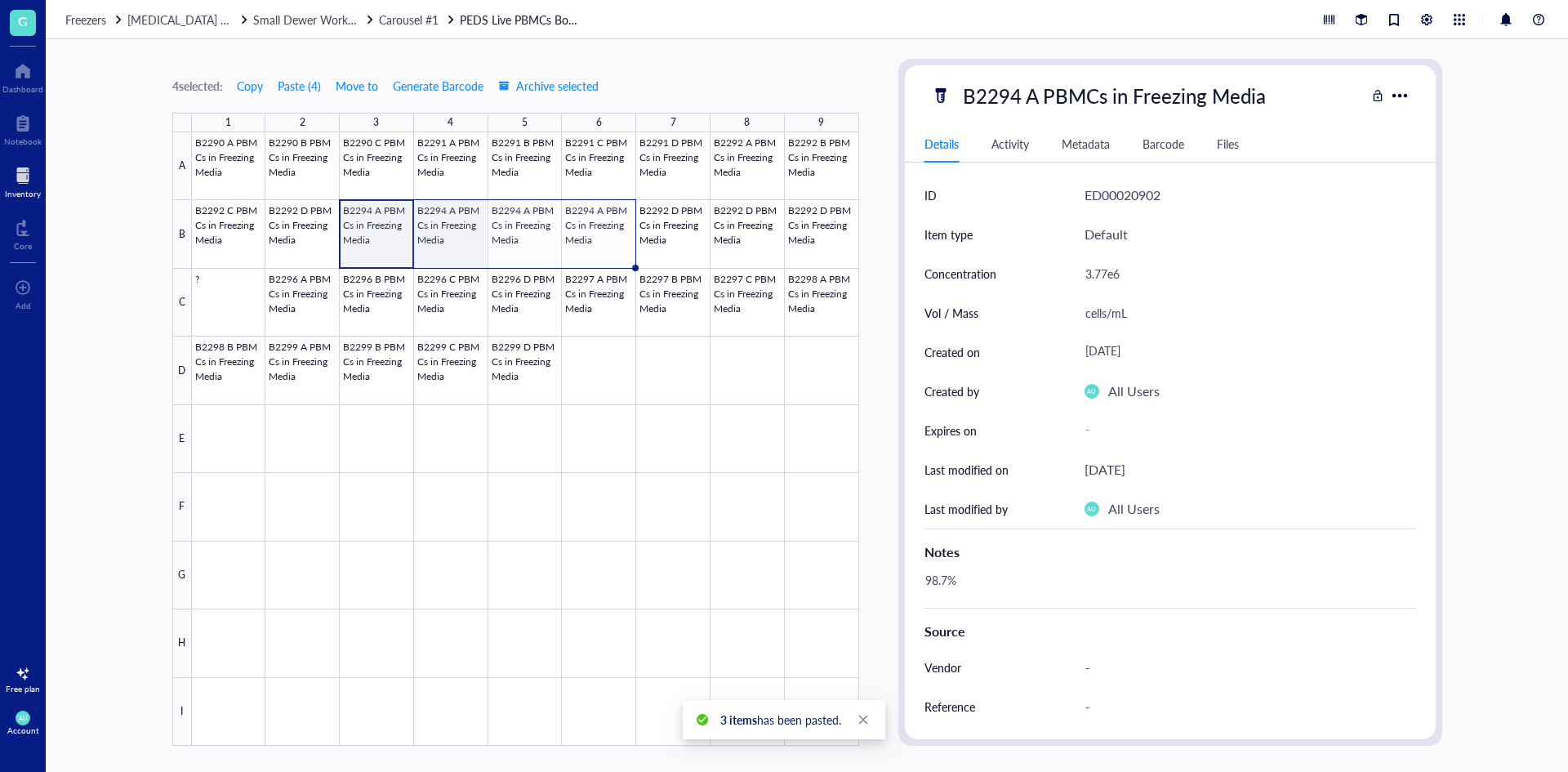
click at [463, 217] on div at bounding box center [526, 438] width 667 height 613
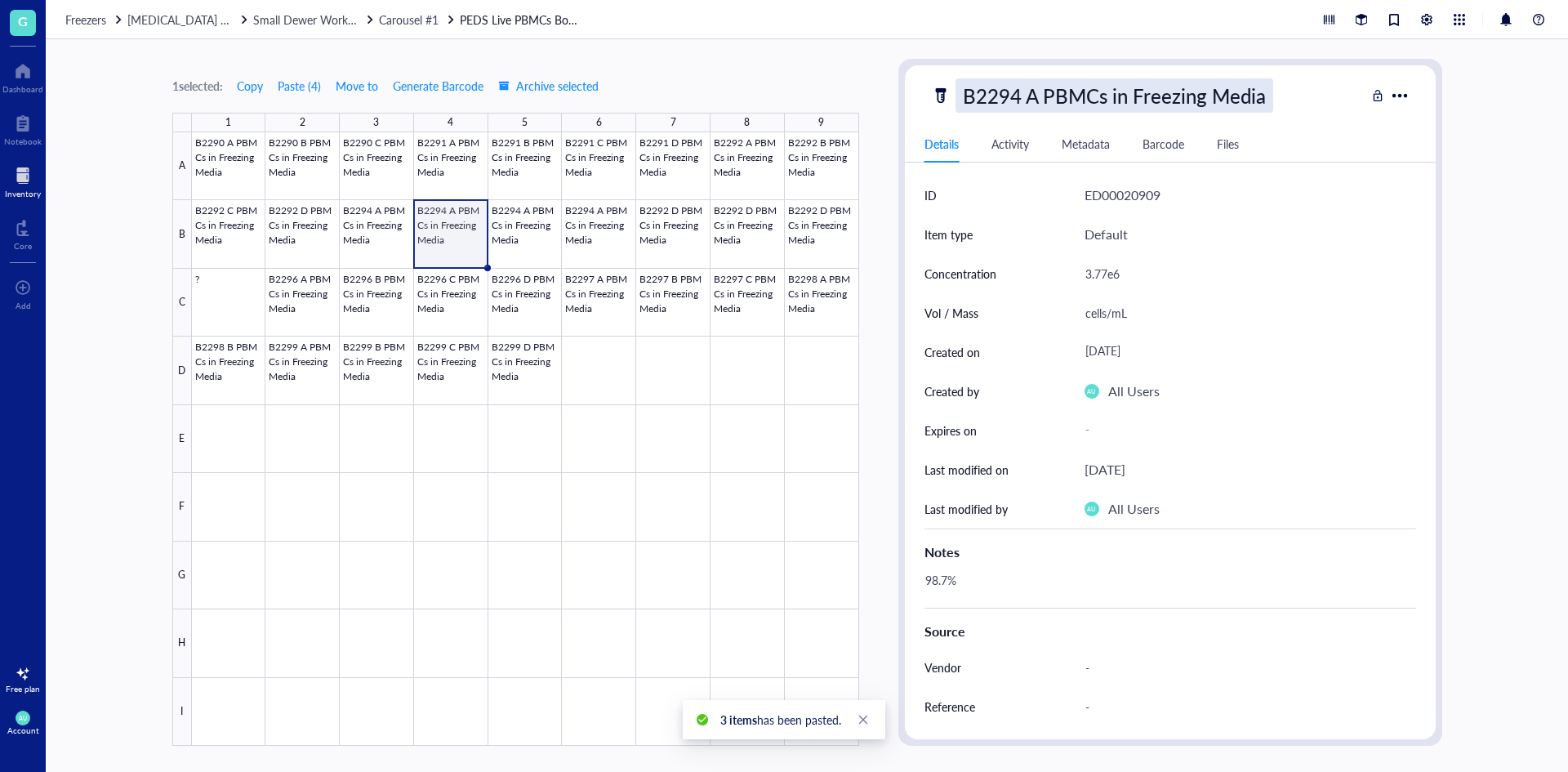
click at [1028, 98] on div "B2294 A PBMCs in Freezing Media" at bounding box center [1114, 96] width 317 height 34
click at [1040, 94] on input "B2294 A PBMCs in Freezing Media" at bounding box center [1144, 96] width 378 height 33
type input "B2294 B PBMCs in Freezing Media"
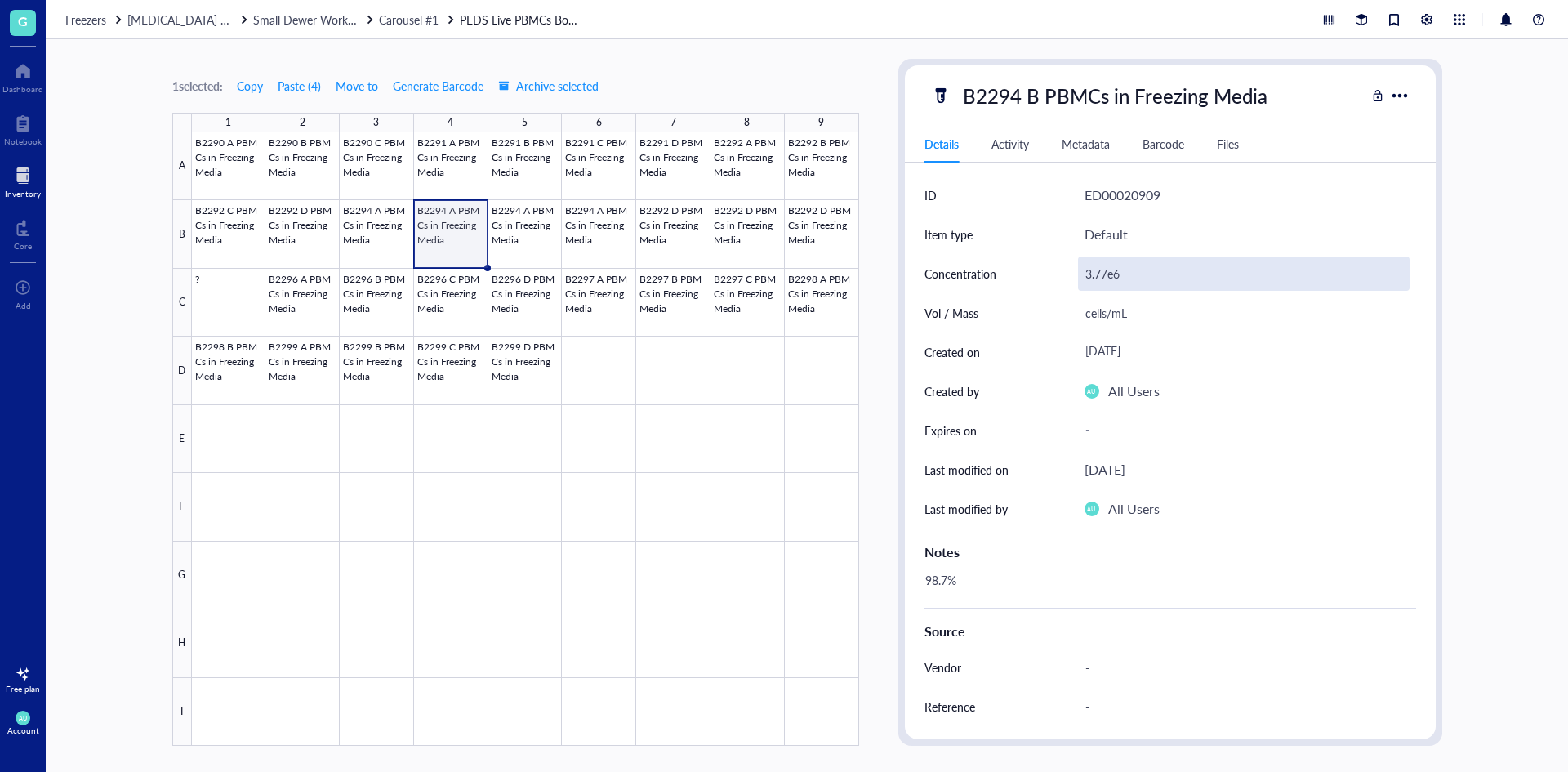
click at [1089, 279] on div "3.77e6" at bounding box center [1243, 274] width 332 height 34
click at [1109, 272] on div "3.77e6" at bounding box center [1243, 274] width 332 height 34
drag, startPoint x: 1109, startPoint y: 272, endPoint x: 1082, endPoint y: 274, distance: 27.1
click at [1082, 274] on input "3.77e6" at bounding box center [1243, 274] width 330 height 33
type input "4.33e6"
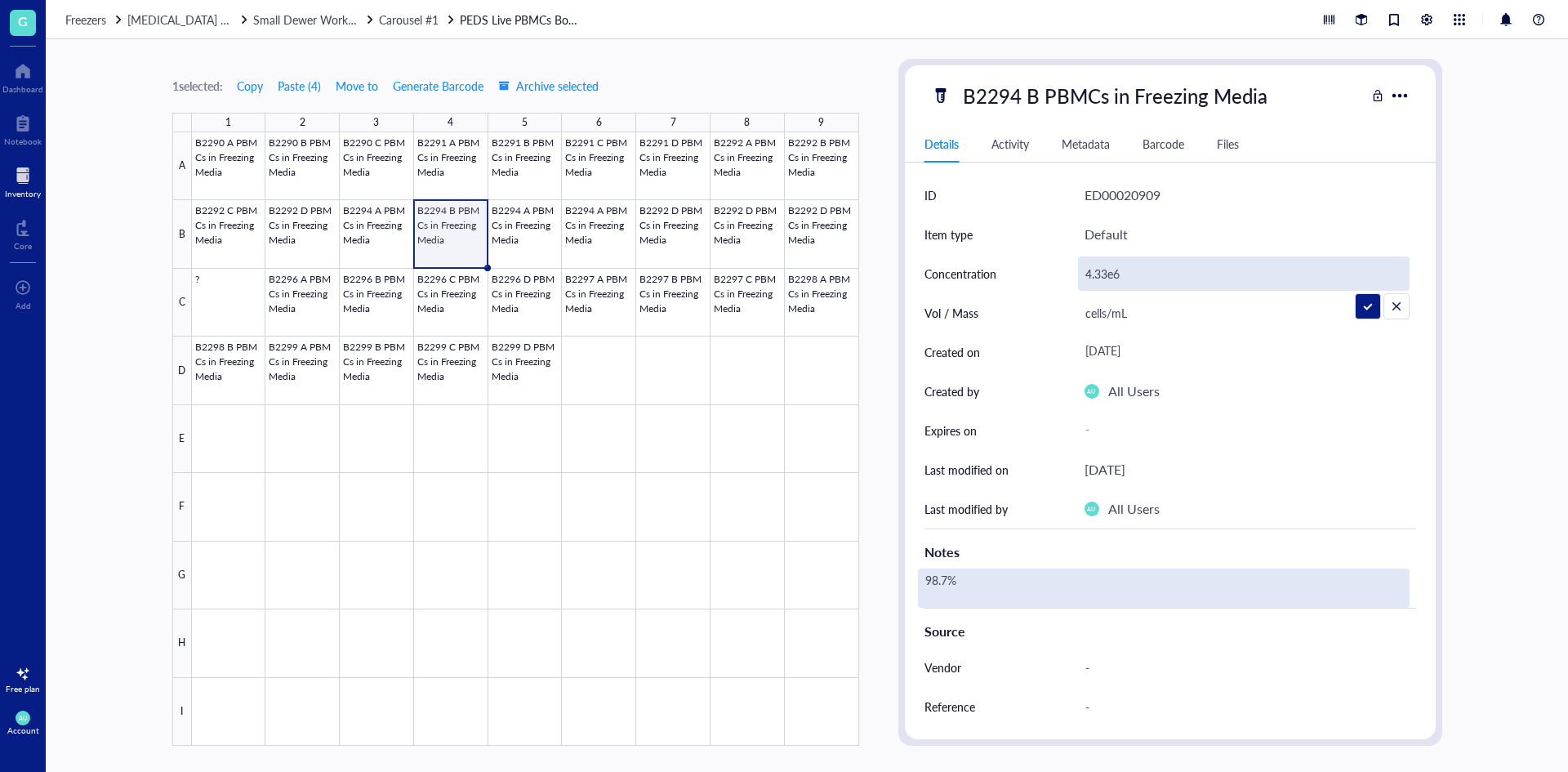
click at [1049, 584] on div "98.7%" at bounding box center [1164, 587] width 491 height 39
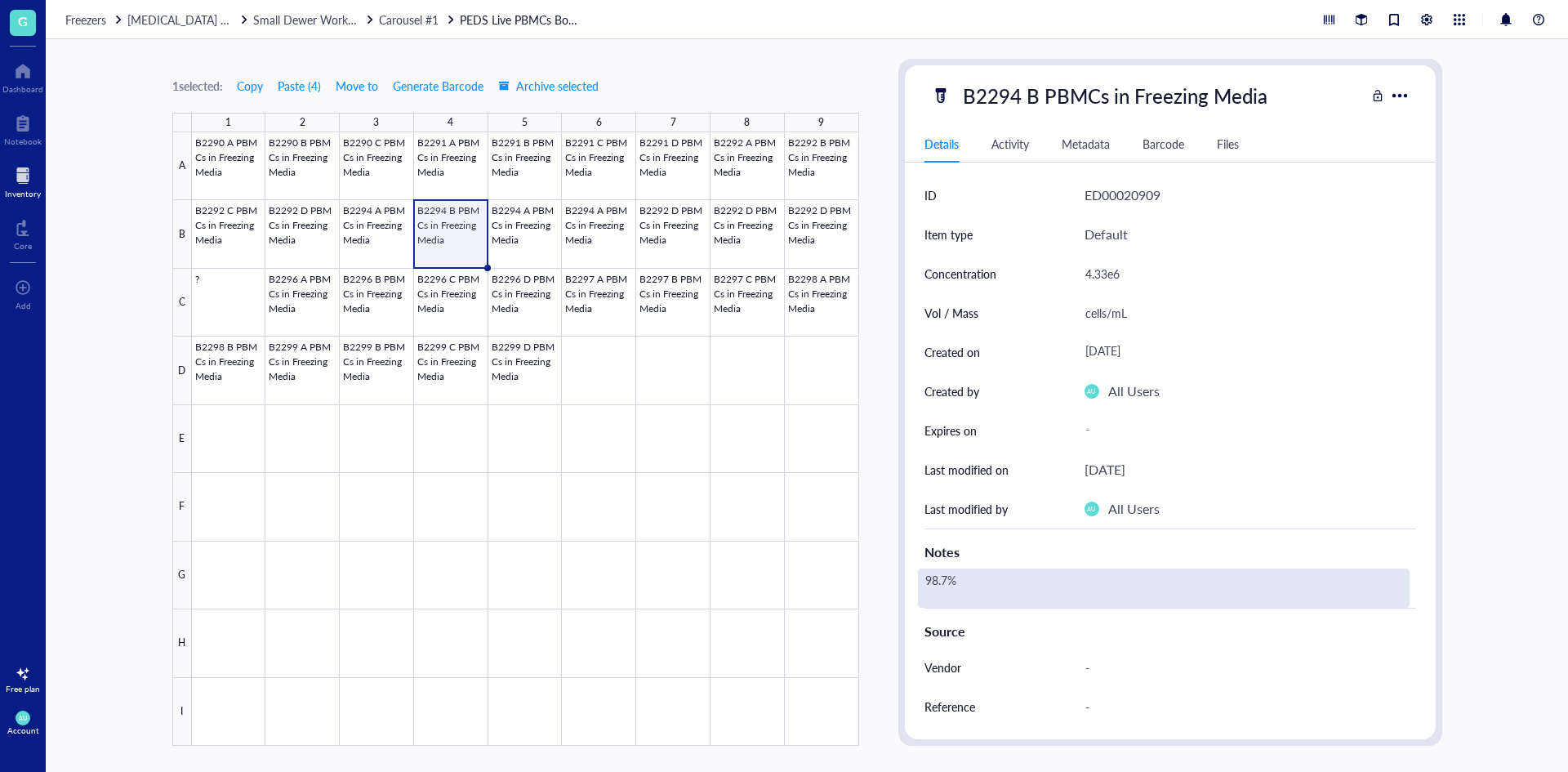
click at [952, 580] on div "98.7%" at bounding box center [1164, 587] width 491 height 39
drag, startPoint x: 946, startPoint y: 581, endPoint x: 922, endPoint y: 585, distance: 24.3
click at [922, 585] on textarea "98.7%" at bounding box center [981, 588] width 124 height 36
type textarea "98.4%"
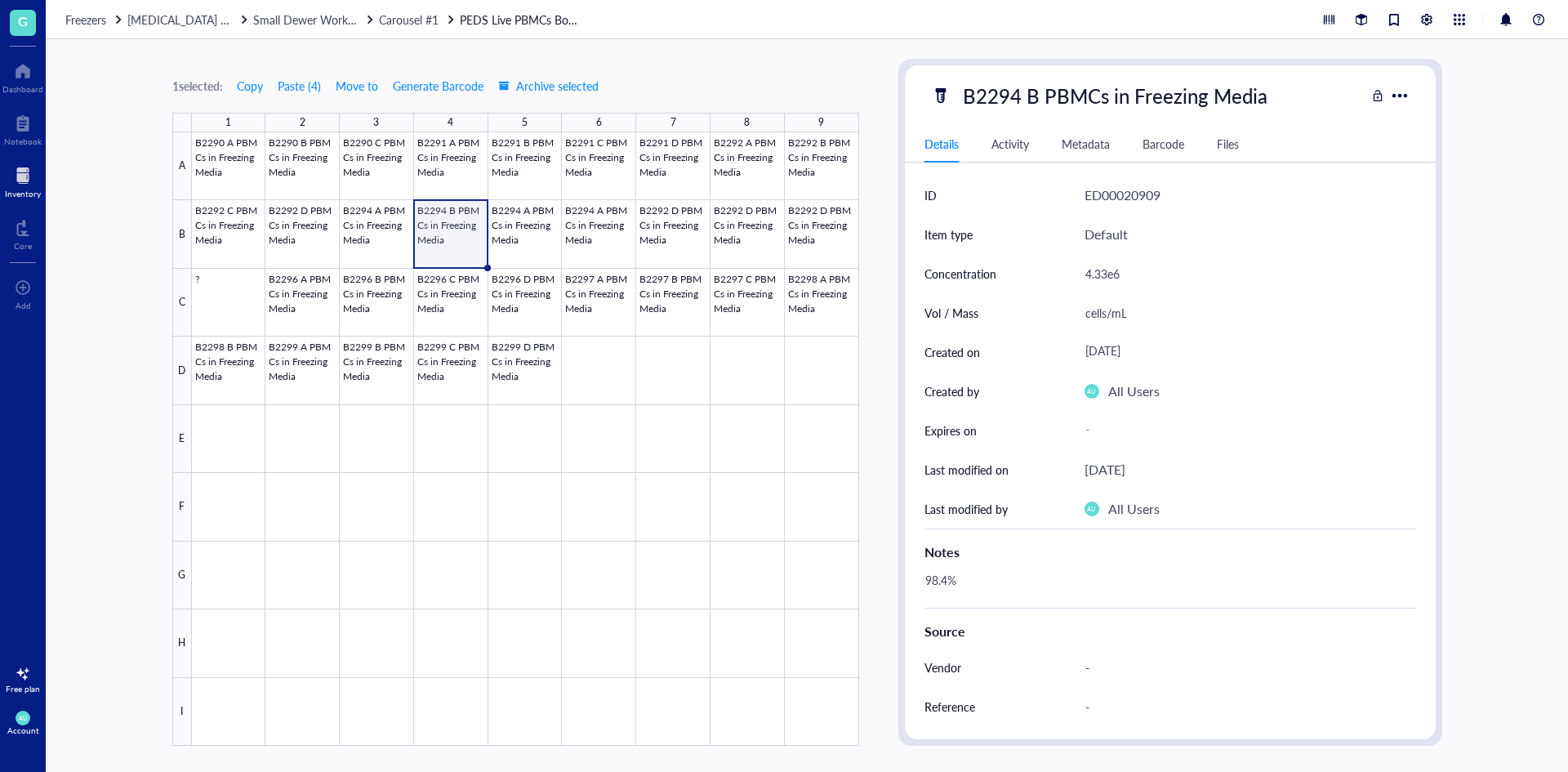
click at [1156, 554] on div "Notes" at bounding box center [1170, 552] width 491 height 19
click at [545, 220] on div at bounding box center [526, 438] width 667 height 613
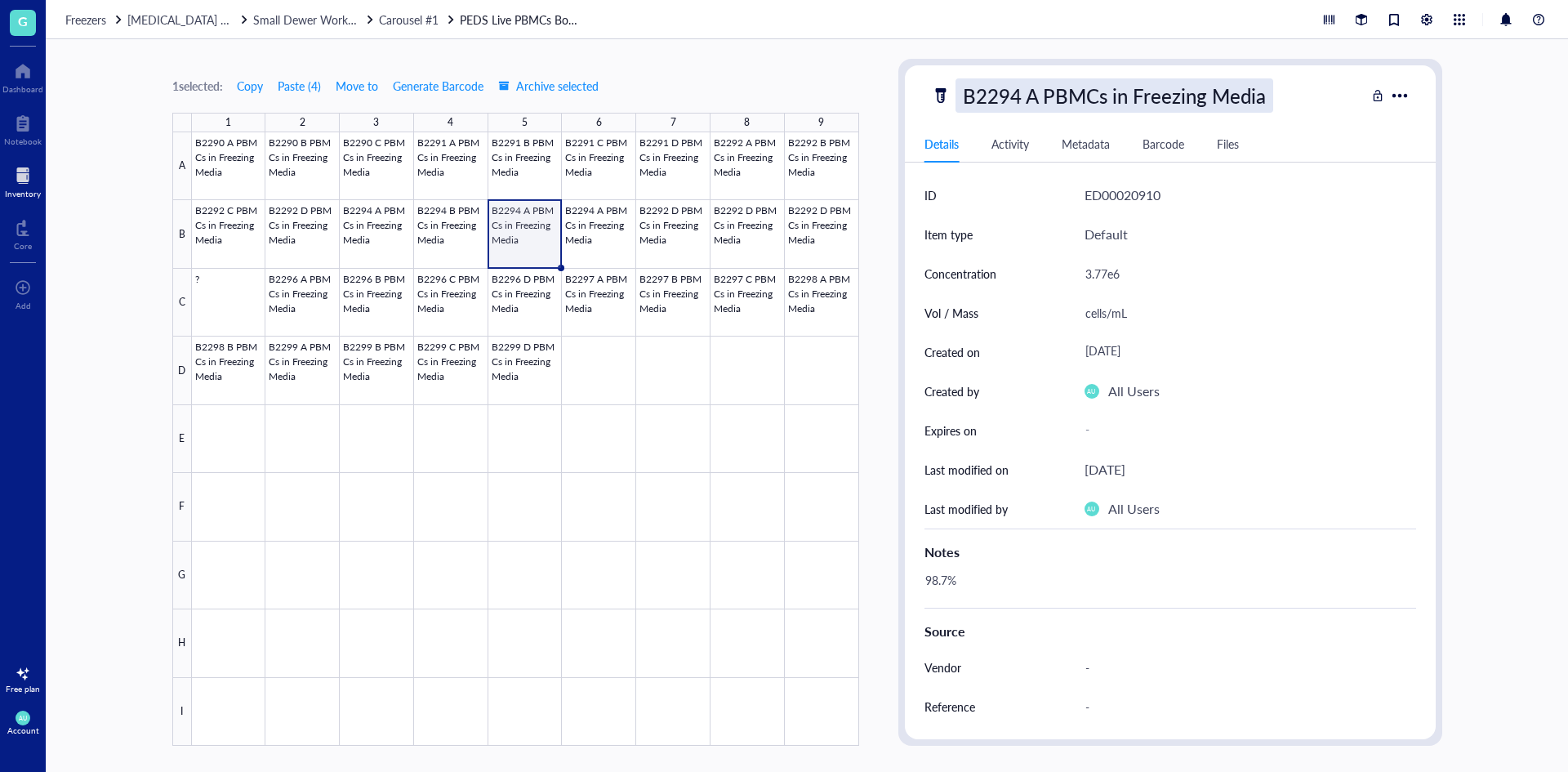
click at [1021, 108] on div "B2294 A PBMCs in Freezing Media" at bounding box center [1114, 96] width 317 height 34
click at [1033, 93] on input "B2294 A PBMCs in Freezing Media" at bounding box center [1144, 96] width 378 height 33
type input "B2294 C PBMCs in Freezing Media"
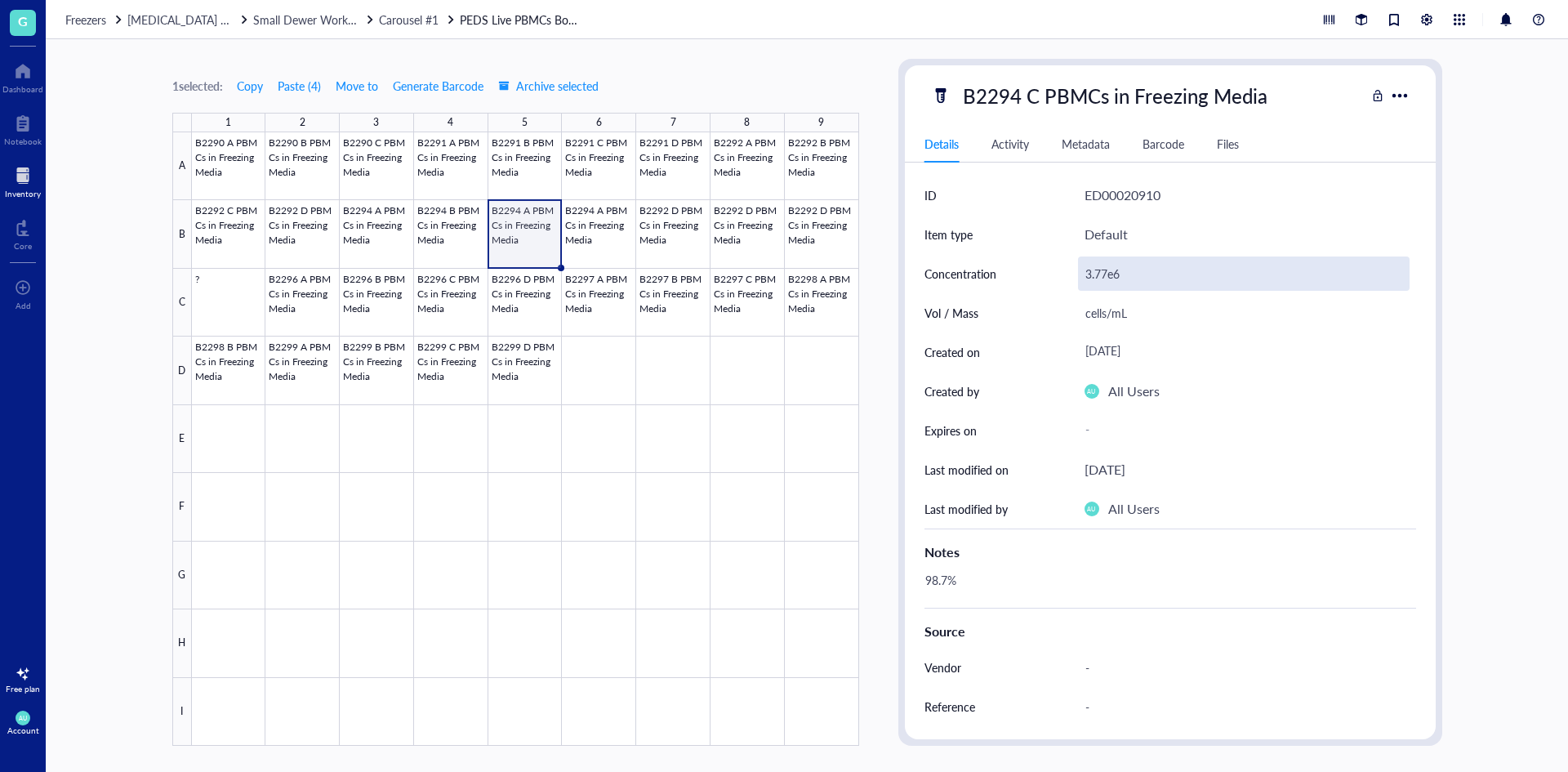
click at [1147, 267] on div "3.77e6" at bounding box center [1243, 274] width 332 height 34
click at [1110, 273] on div "3.77e6" at bounding box center [1243, 274] width 332 height 34
drag, startPoint x: 1110, startPoint y: 273, endPoint x: 1074, endPoint y: 281, distance: 36.9
click at [1074, 281] on div "Concentration 3.77e6" at bounding box center [1170, 274] width 491 height 39
type input "2.59e6"
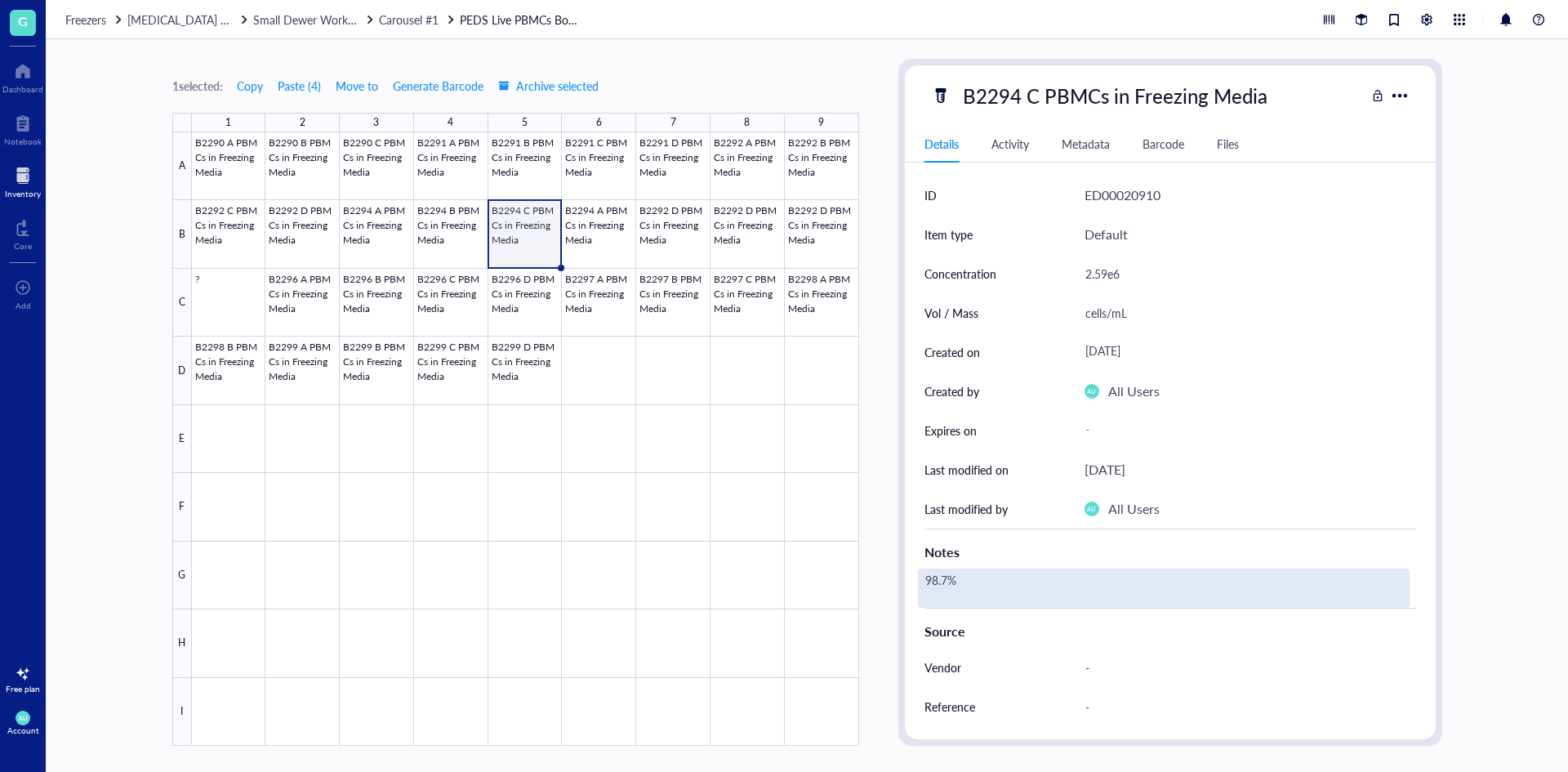
click at [976, 585] on div "98.7%" at bounding box center [1164, 587] width 491 height 39
click at [947, 580] on div "98.7%" at bounding box center [1164, 587] width 491 height 39
drag, startPoint x: 947, startPoint y: 580, endPoint x: 910, endPoint y: 590, distance: 38.3
click at [910, 590] on div "ID ED00020910 Item type Default Concentration 2.59e6 Vol / Mass cells/mL Create…" at bounding box center [1169, 530] width 531 height 708
type textarea "98%"
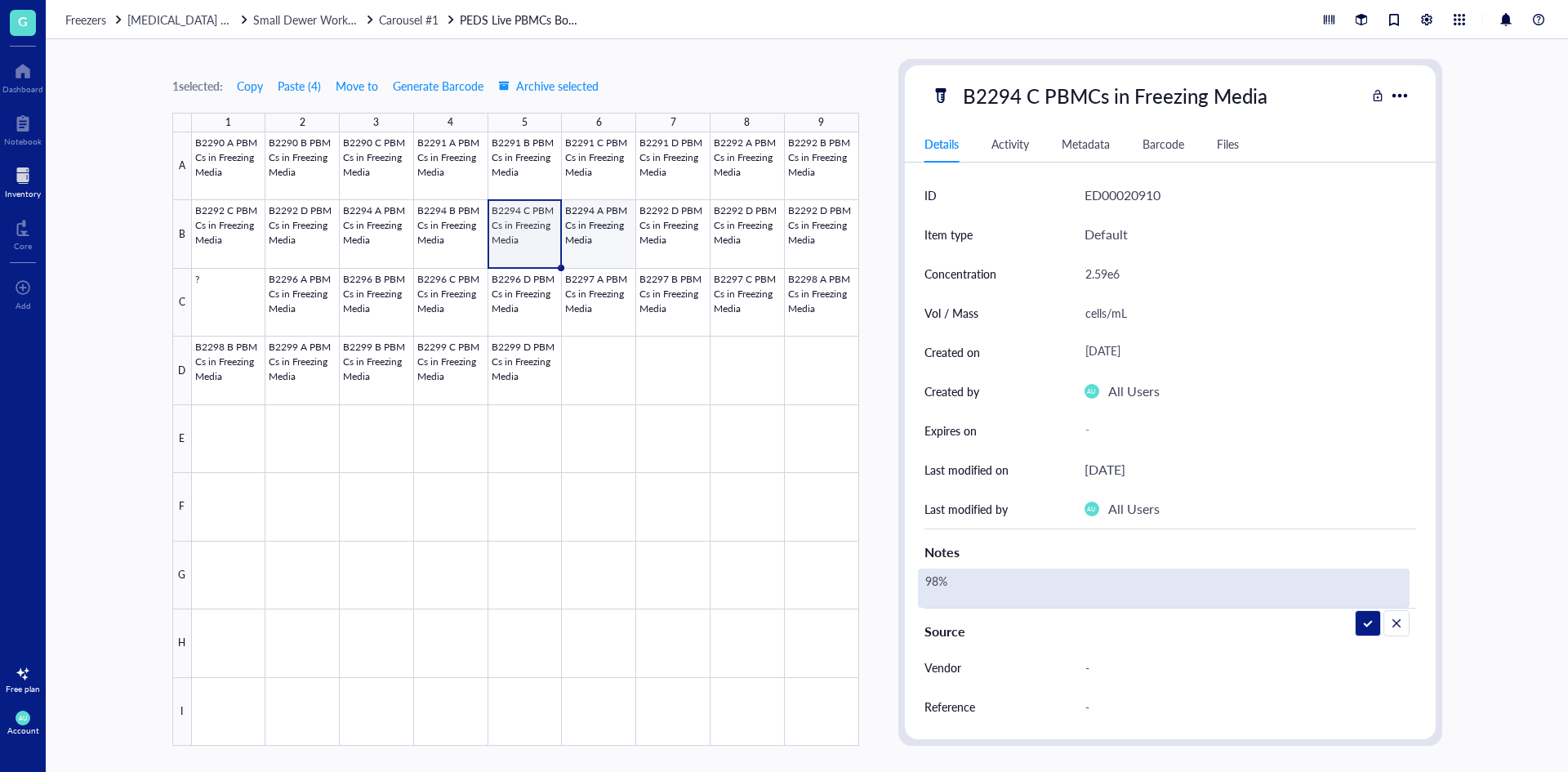
click at [574, 216] on div at bounding box center [526, 438] width 667 height 613
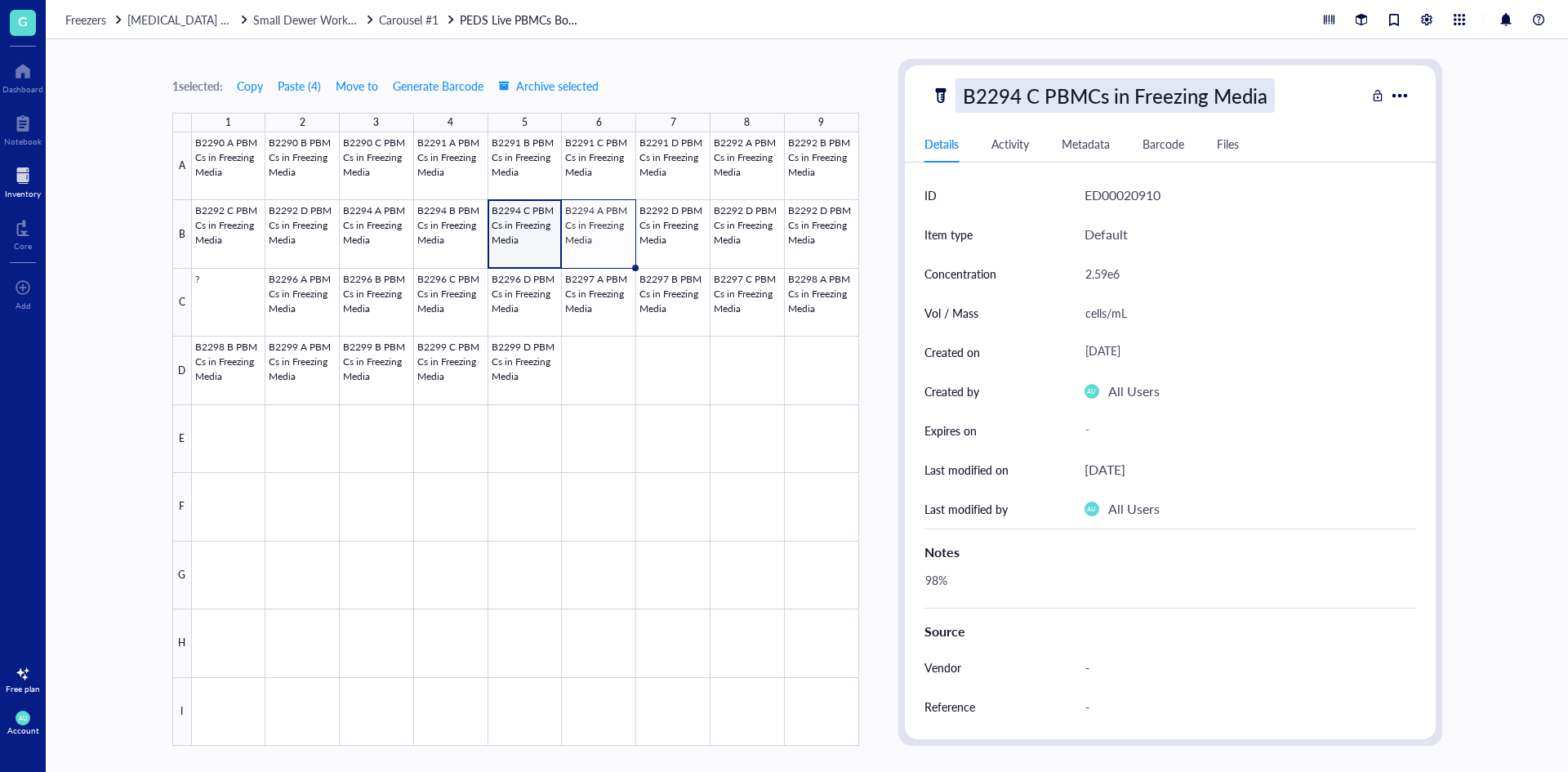
click at [1033, 90] on div "B2294 C PBMCs in Freezing Media" at bounding box center [1115, 96] width 319 height 34
click at [1038, 92] on input "B2294 C PBMCs in Freezing Media" at bounding box center [1144, 96] width 378 height 33
type input "B2294 D PBMCs in Freezing Media"
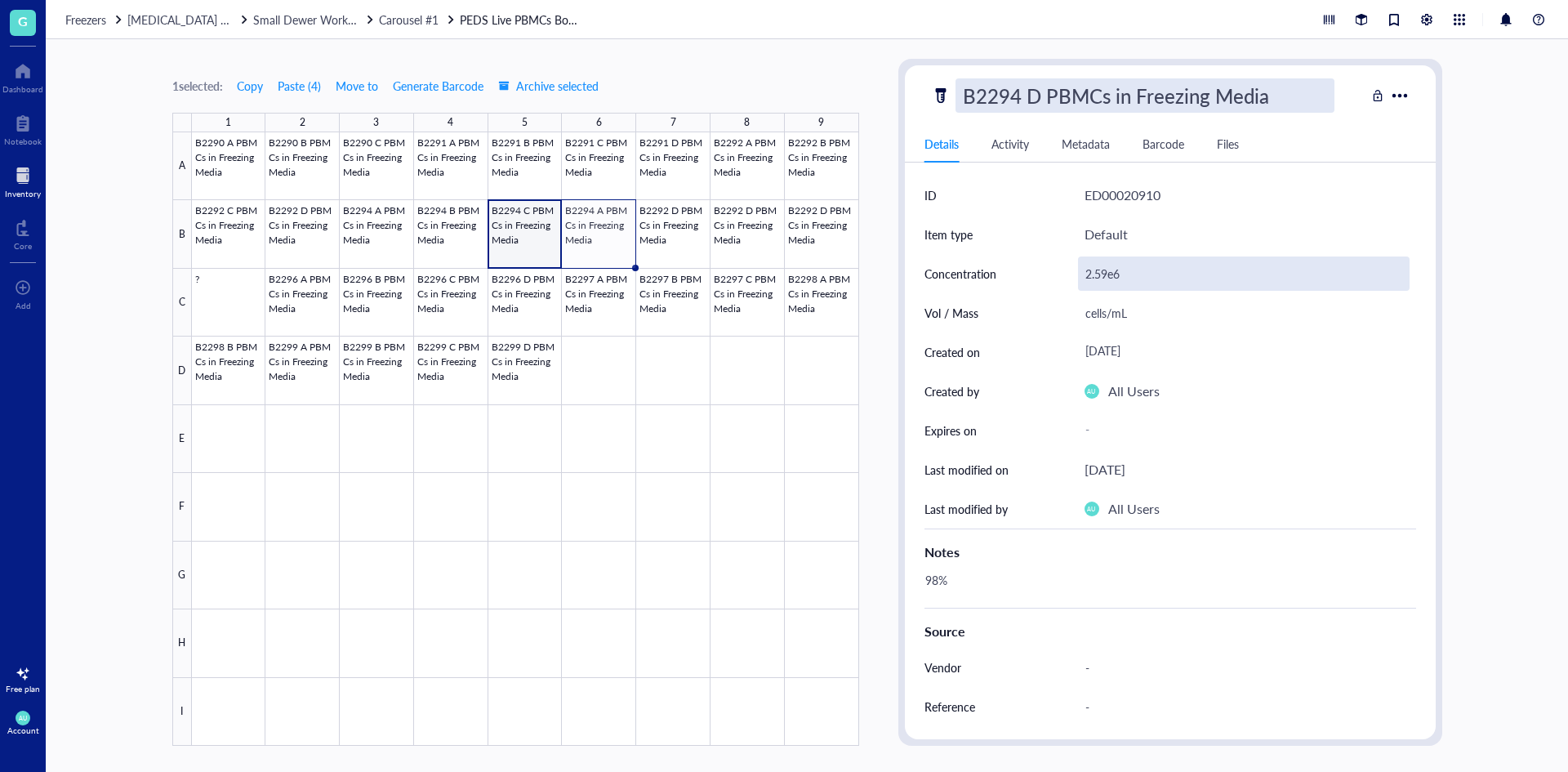
click at [1121, 274] on div "2.59e6" at bounding box center [1243, 274] width 332 height 34
click at [1110, 274] on div "2.59e6" at bounding box center [1243, 274] width 332 height 34
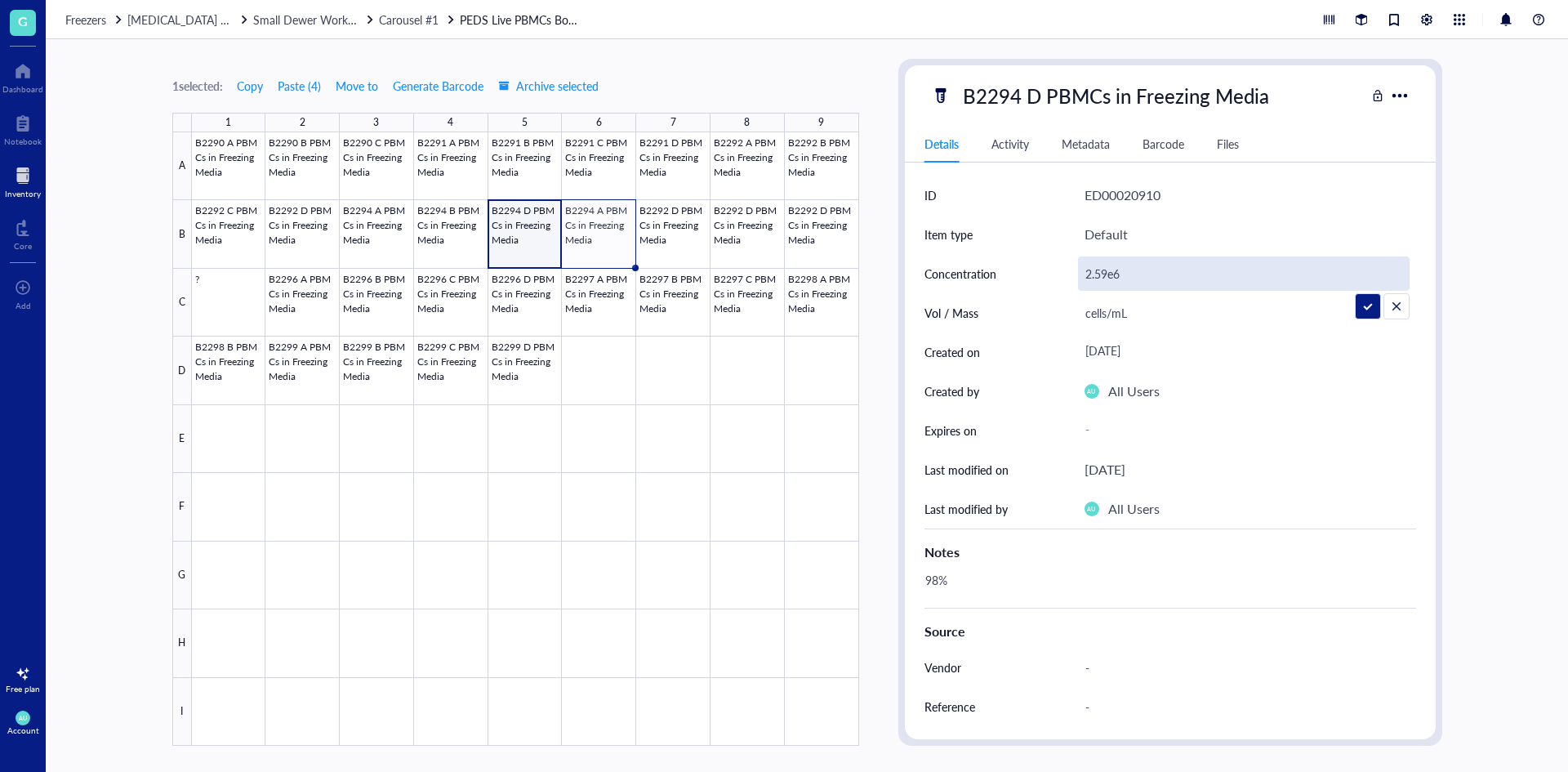
drag, startPoint x: 1107, startPoint y: 273, endPoint x: 1075, endPoint y: 277, distance: 32.2
click at [1075, 277] on div "Concentration 2.59e6" at bounding box center [1170, 274] width 491 height 39
type input "4.39e6"
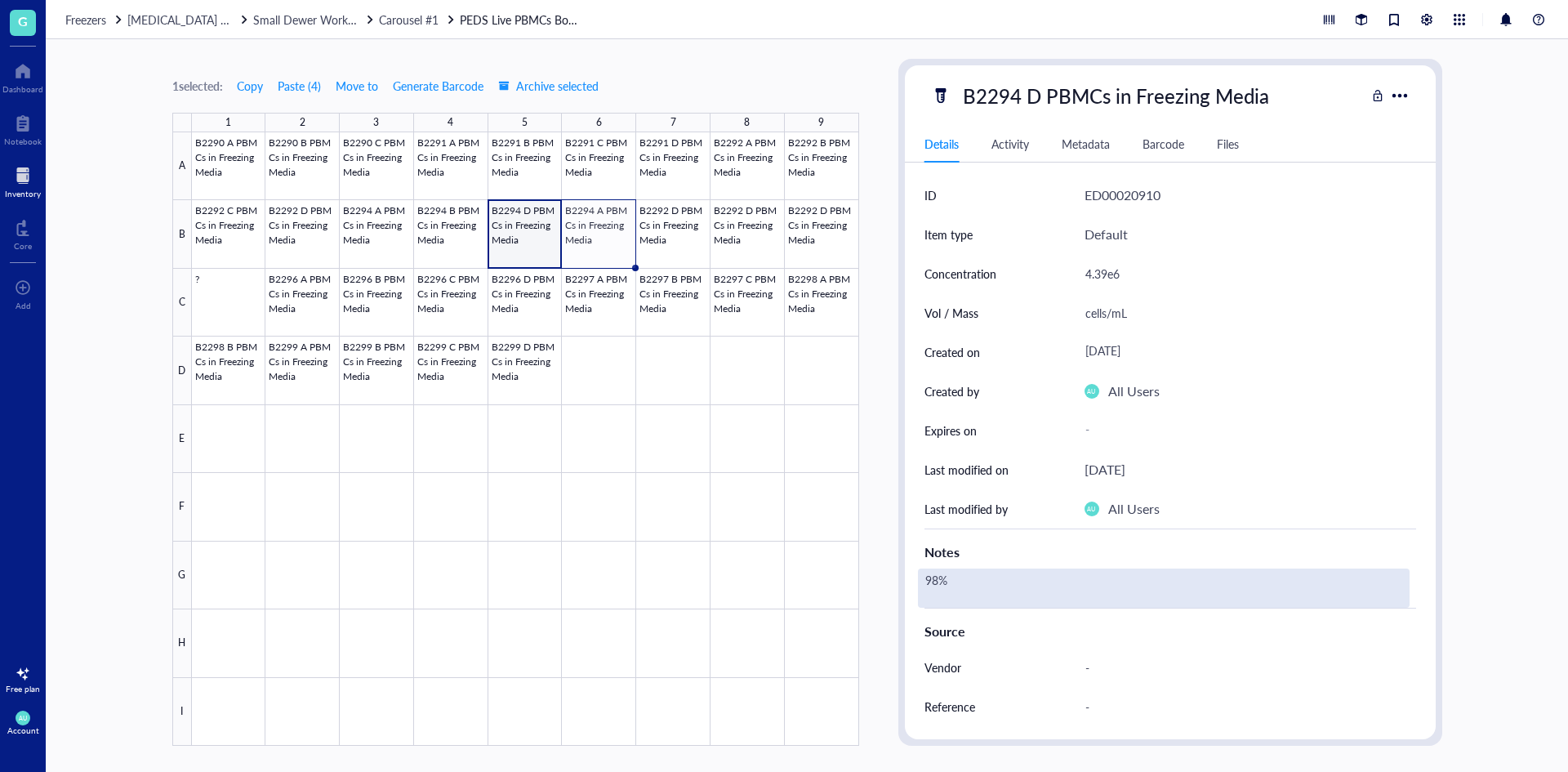
click at [983, 570] on div "98%" at bounding box center [1164, 587] width 491 height 39
click at [940, 582] on div "98%" at bounding box center [1164, 587] width 491 height 39
drag, startPoint x: 940, startPoint y: 582, endPoint x: 924, endPoint y: 585, distance: 16.3
click at [924, 585] on textarea "98%" at bounding box center [974, 588] width 111 height 36
click at [667, 541] on div at bounding box center [526, 438] width 667 height 613
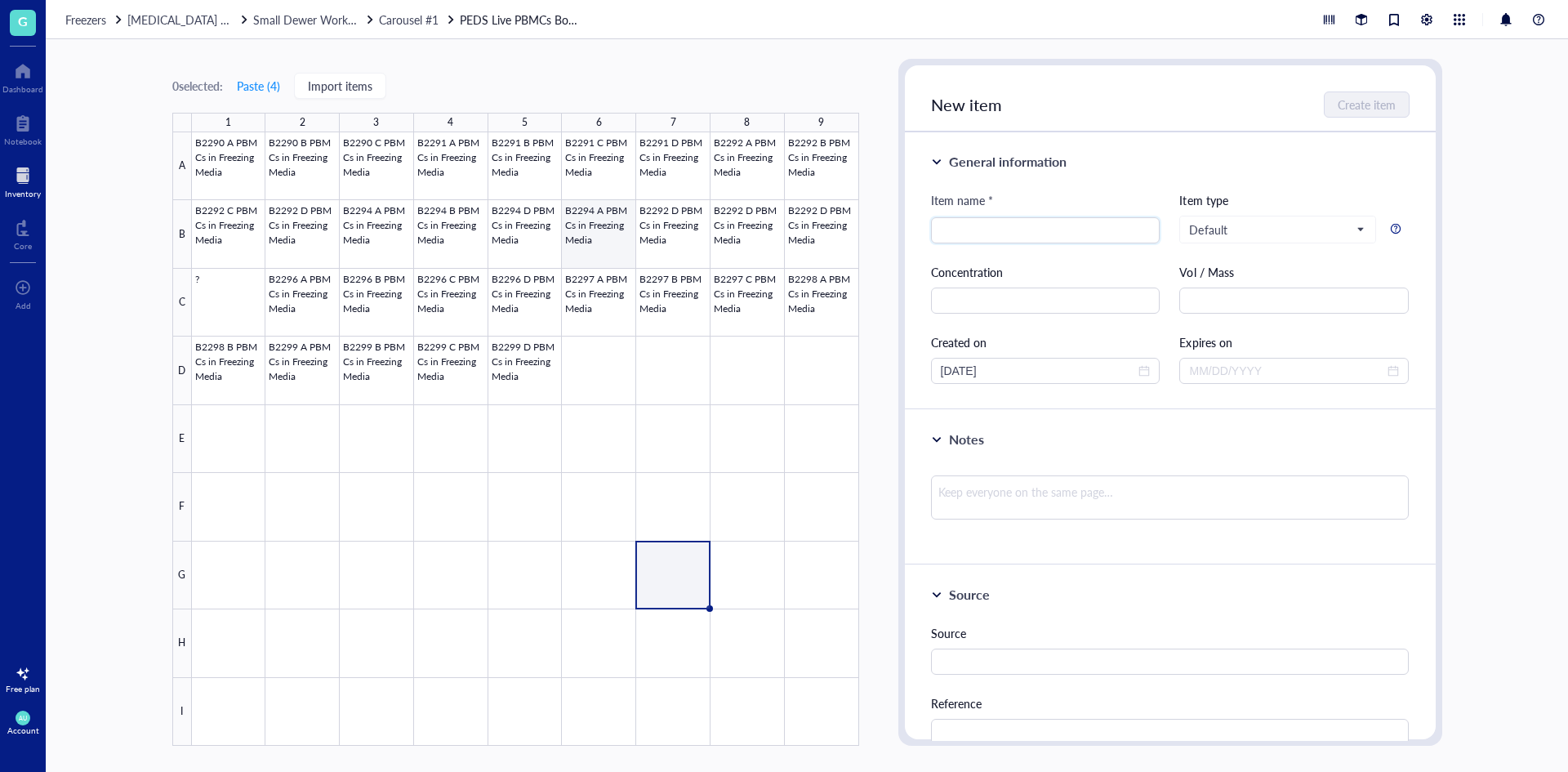
click at [592, 229] on div at bounding box center [526, 438] width 667 height 613
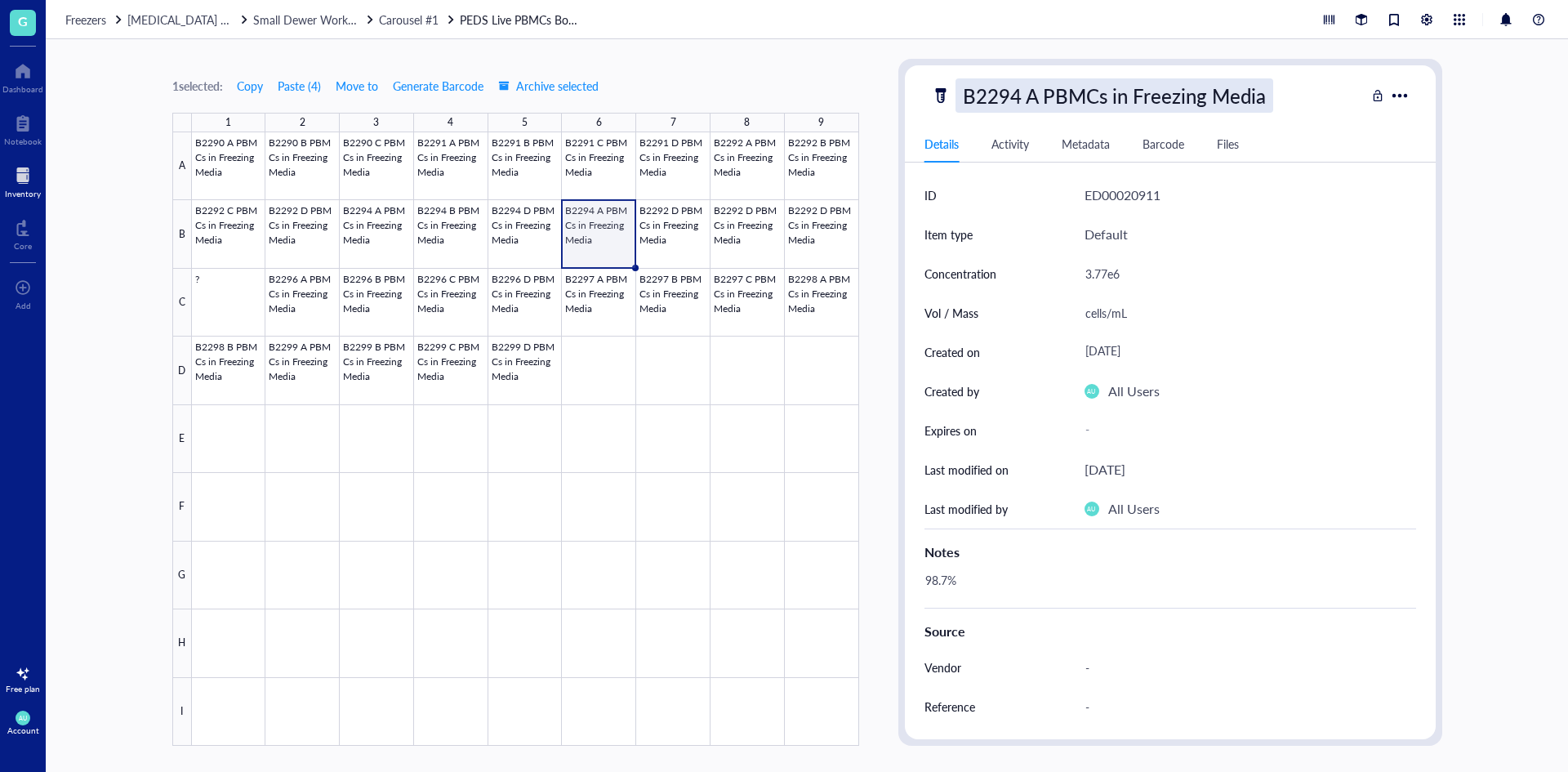
click at [1029, 97] on div "B2294 A PBMCs in Freezing Media" at bounding box center [1114, 96] width 317 height 34
click at [1025, 94] on input "B2294 A PBMCs in Freezing Media" at bounding box center [1144, 96] width 378 height 33
click at [1019, 94] on input "B2294 A PBMCs in Freezing Media" at bounding box center [1144, 96] width 378 height 33
type input "B2295 A PBMCs in Freezing Media"
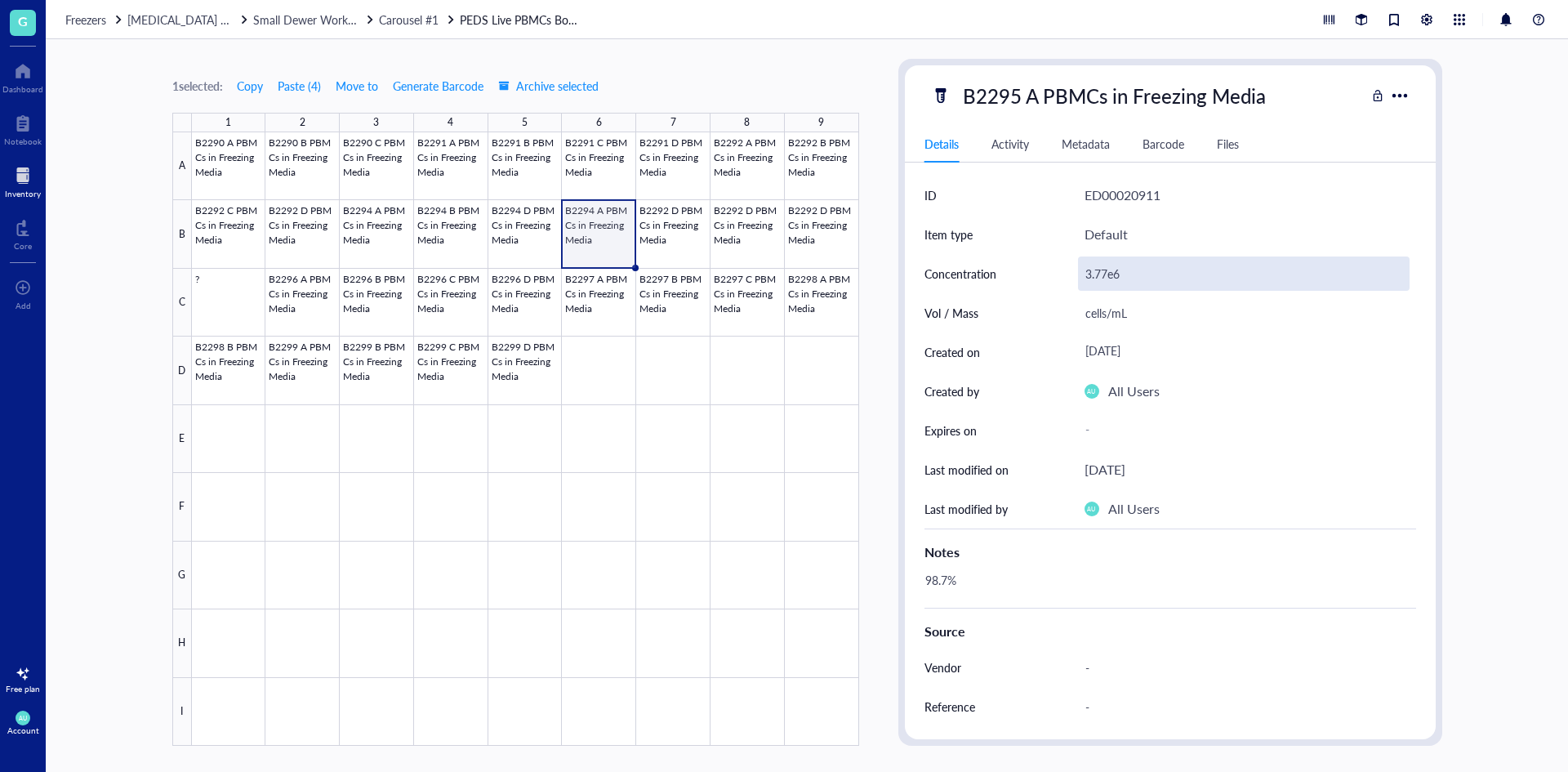
click at [1101, 274] on div "3.77e6" at bounding box center [1243, 274] width 332 height 34
click at [1105, 273] on div "3.77e6" at bounding box center [1243, 274] width 332 height 34
drag, startPoint x: 1105, startPoint y: 273, endPoint x: 1095, endPoint y: 273, distance: 10.0
click at [1095, 273] on input "3.77e6" at bounding box center [1243, 274] width 330 height 33
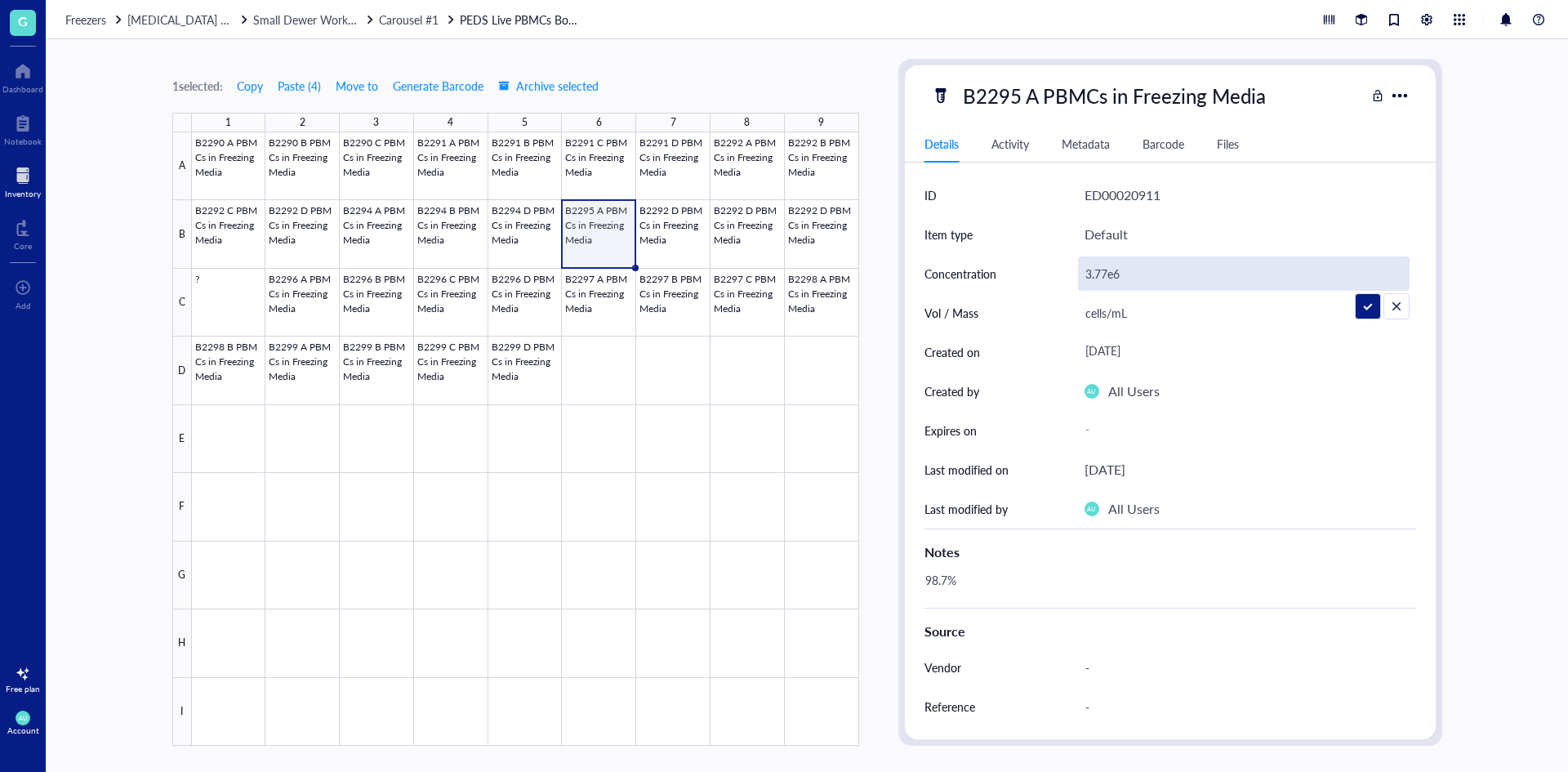
click at [1103, 273] on input "3.77e6" at bounding box center [1243, 274] width 330 height 33
drag, startPoint x: 1105, startPoint y: 273, endPoint x: 1080, endPoint y: 272, distance: 25.0
click at [1080, 272] on input "3.77e6" at bounding box center [1243, 274] width 330 height 33
type input "4.56e6"
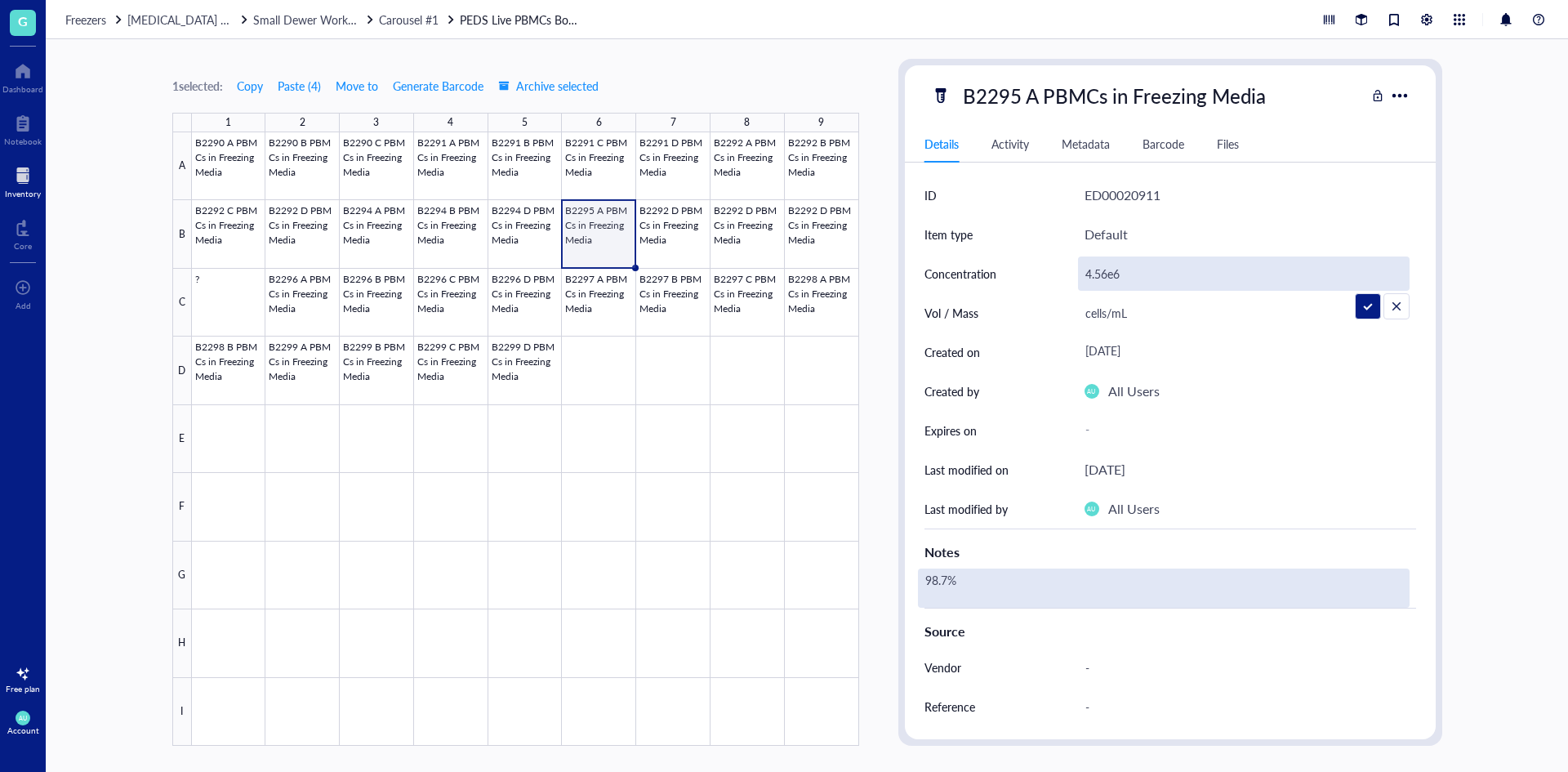
click at [967, 580] on div "98.7%" at bounding box center [1164, 587] width 491 height 39
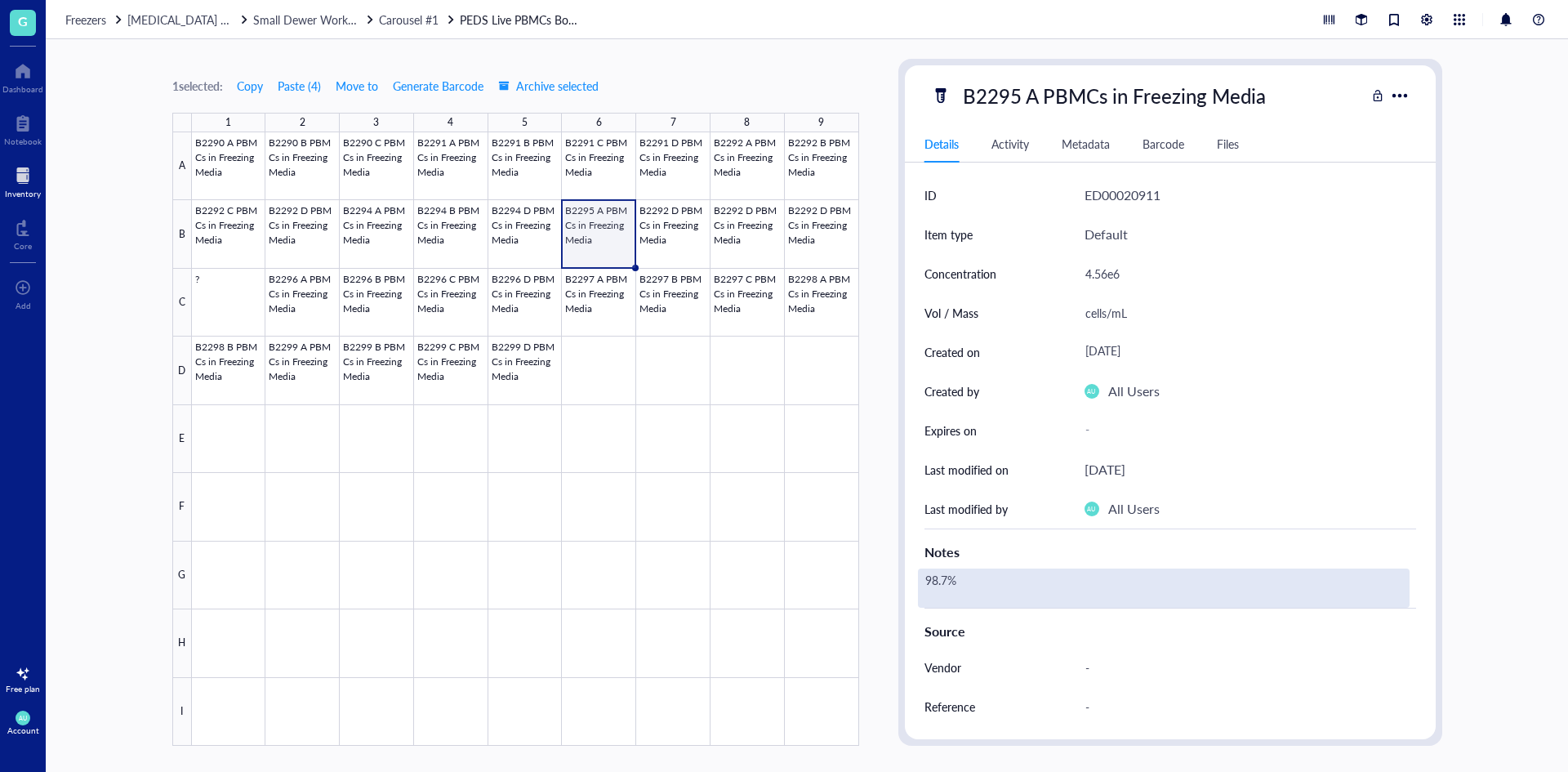
click at [928, 575] on div "98.7%" at bounding box center [1164, 587] width 491 height 39
drag, startPoint x: 946, startPoint y: 576, endPoint x: 924, endPoint y: 581, distance: 22.6
click at [924, 581] on textarea "98.7%" at bounding box center [981, 588] width 124 height 36
type textarea "97.7%"
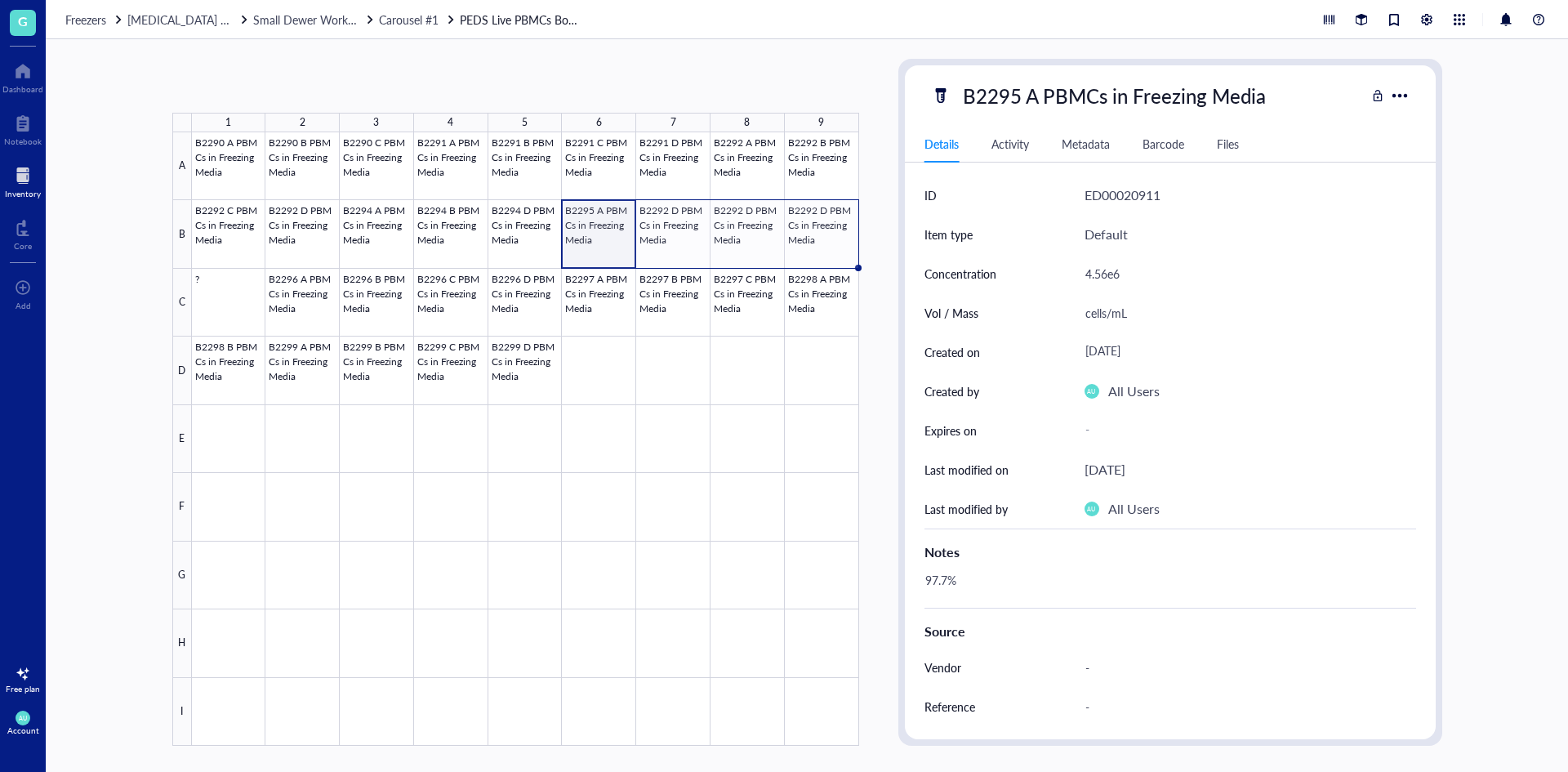
drag, startPoint x: 636, startPoint y: 268, endPoint x: 807, endPoint y: 260, distance: 171.2
click at [0, 0] on div "B2290 A PBMCs in Freezing Media B2290 B PBMCs in Freezing Media B2290 C PBMCs i…" at bounding box center [0, 0] width 0 height 0
click at [591, 244] on div at bounding box center [526, 438] width 667 height 613
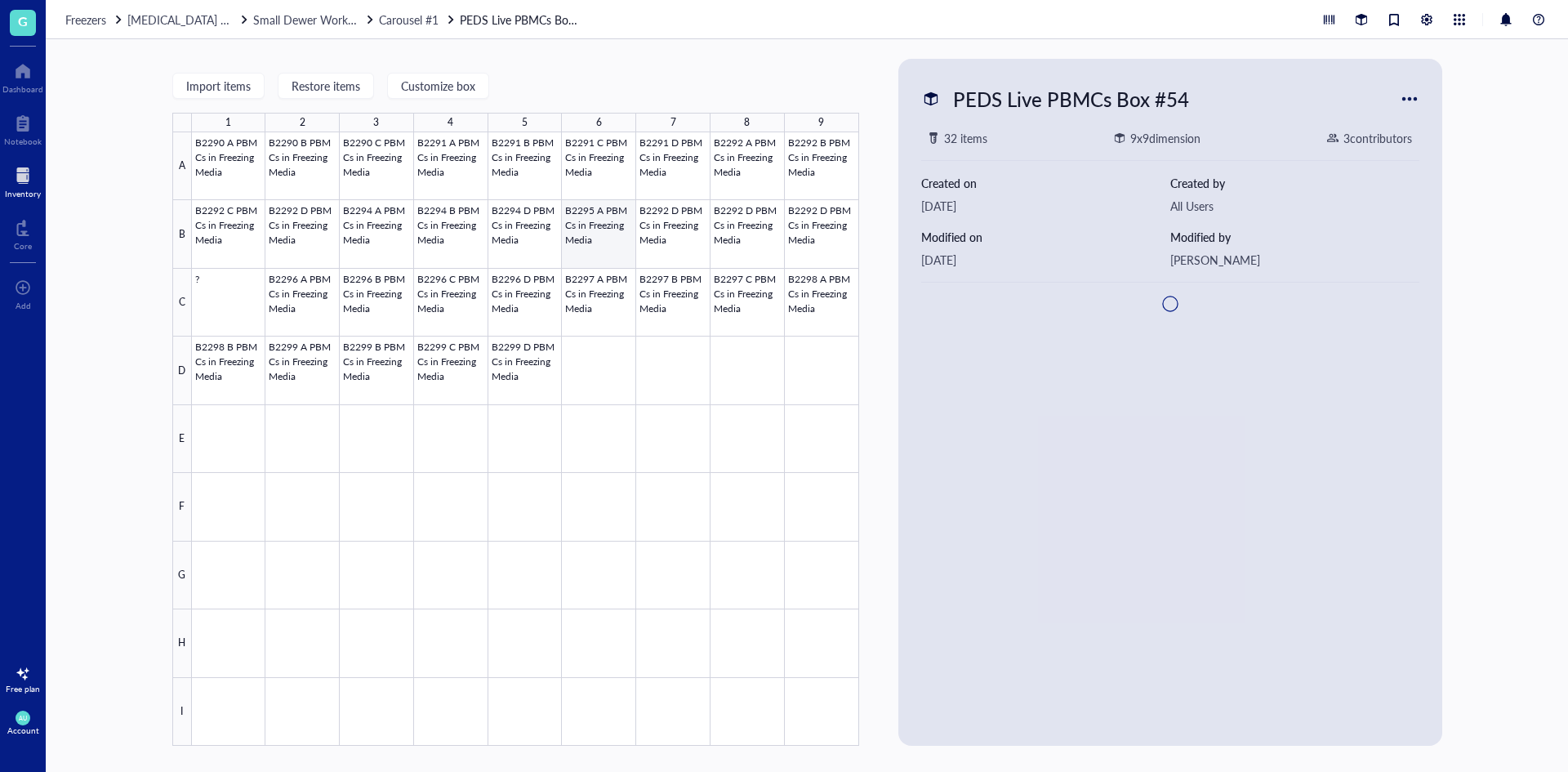
click at [629, 262] on div at bounding box center [526, 438] width 667 height 613
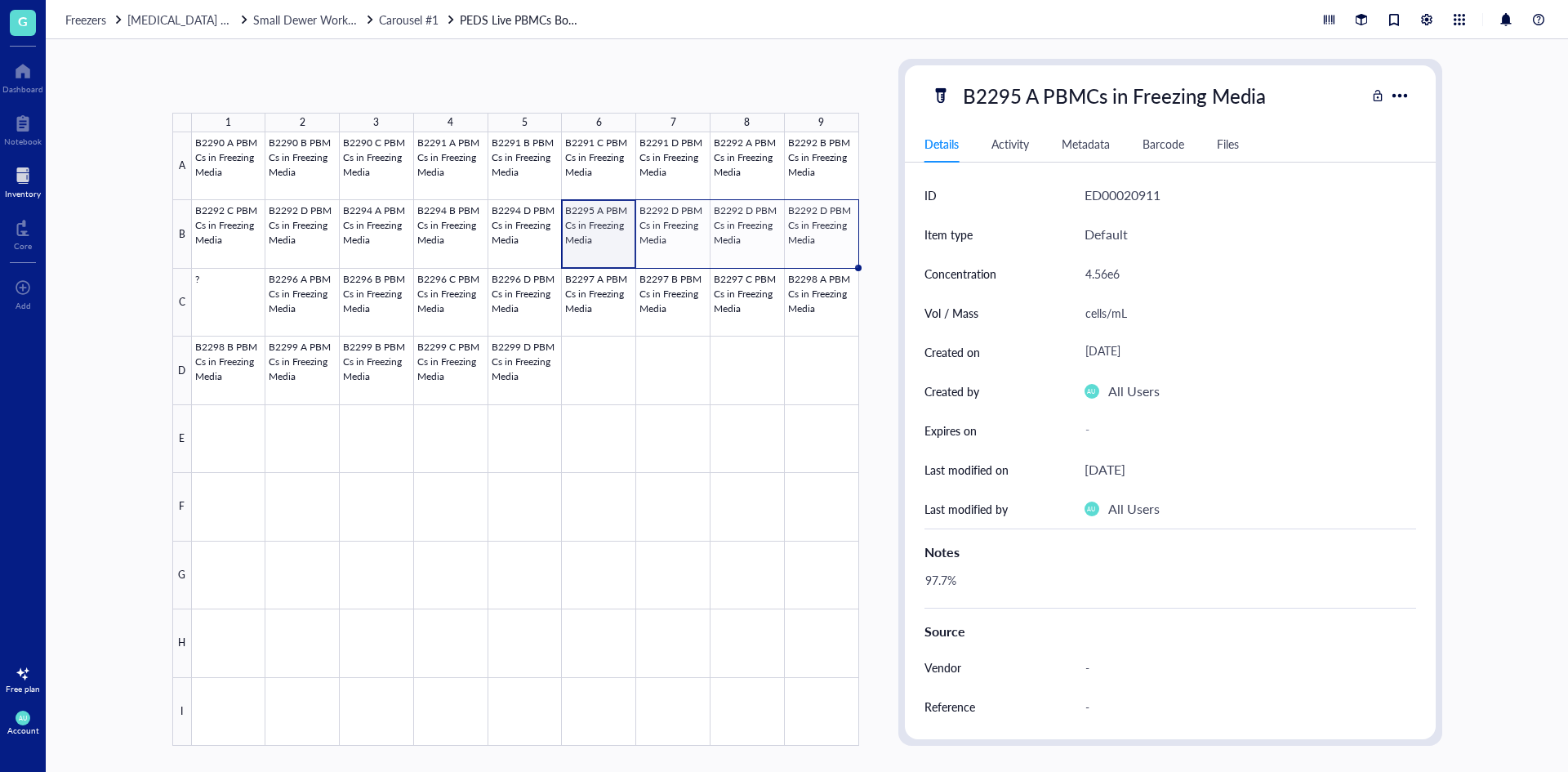
drag, startPoint x: 633, startPoint y: 266, endPoint x: 821, endPoint y: 254, distance: 188.4
click at [0, 0] on div "B2290 A PBMCs in Freezing Media B2290 B PBMCs in Freezing Media B2290 C PBMCs i…" at bounding box center [0, 0] width 0 height 0
click at [613, 251] on div at bounding box center [526, 438] width 667 height 613
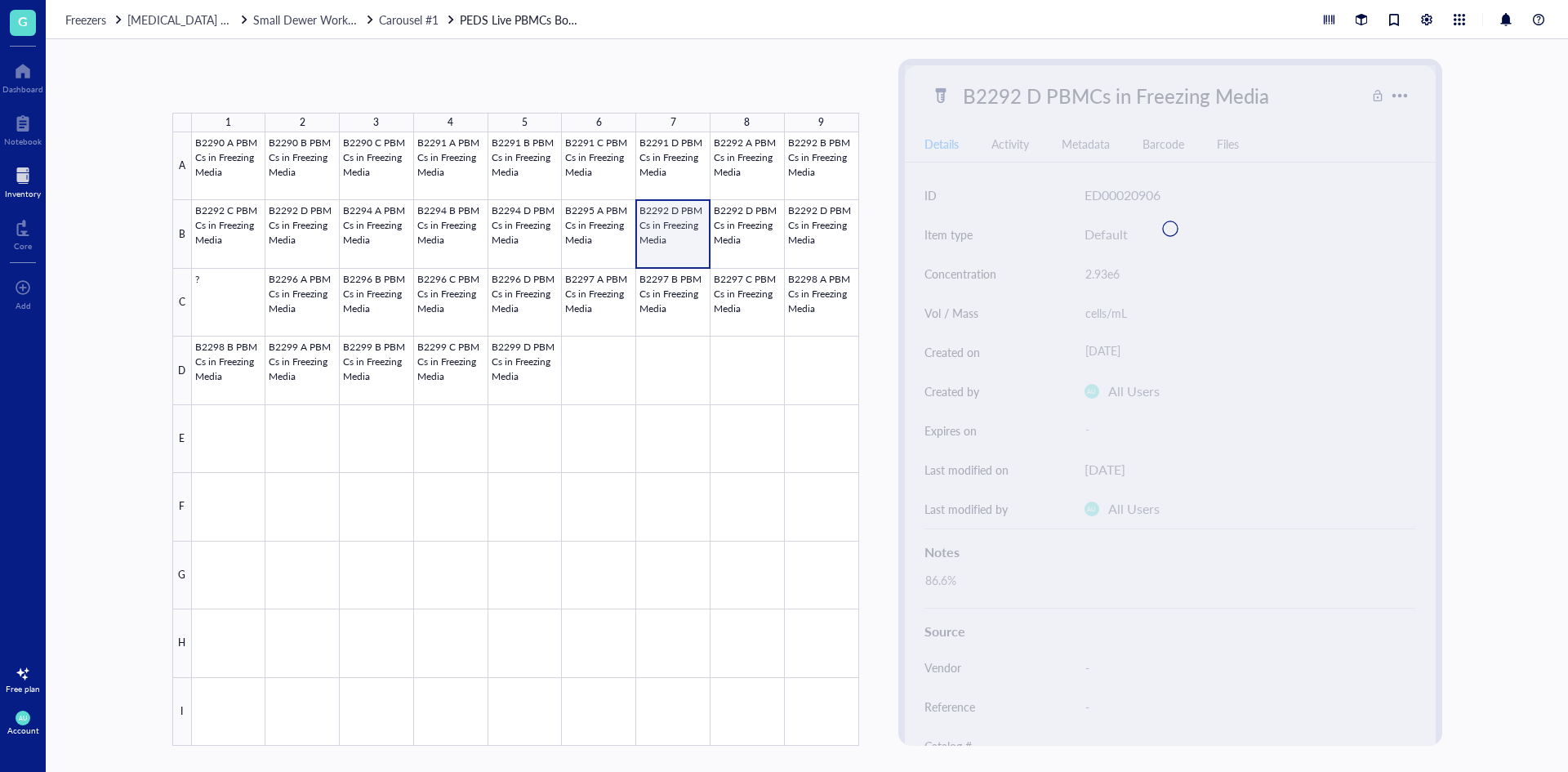
click at [658, 244] on div at bounding box center [526, 438] width 667 height 613
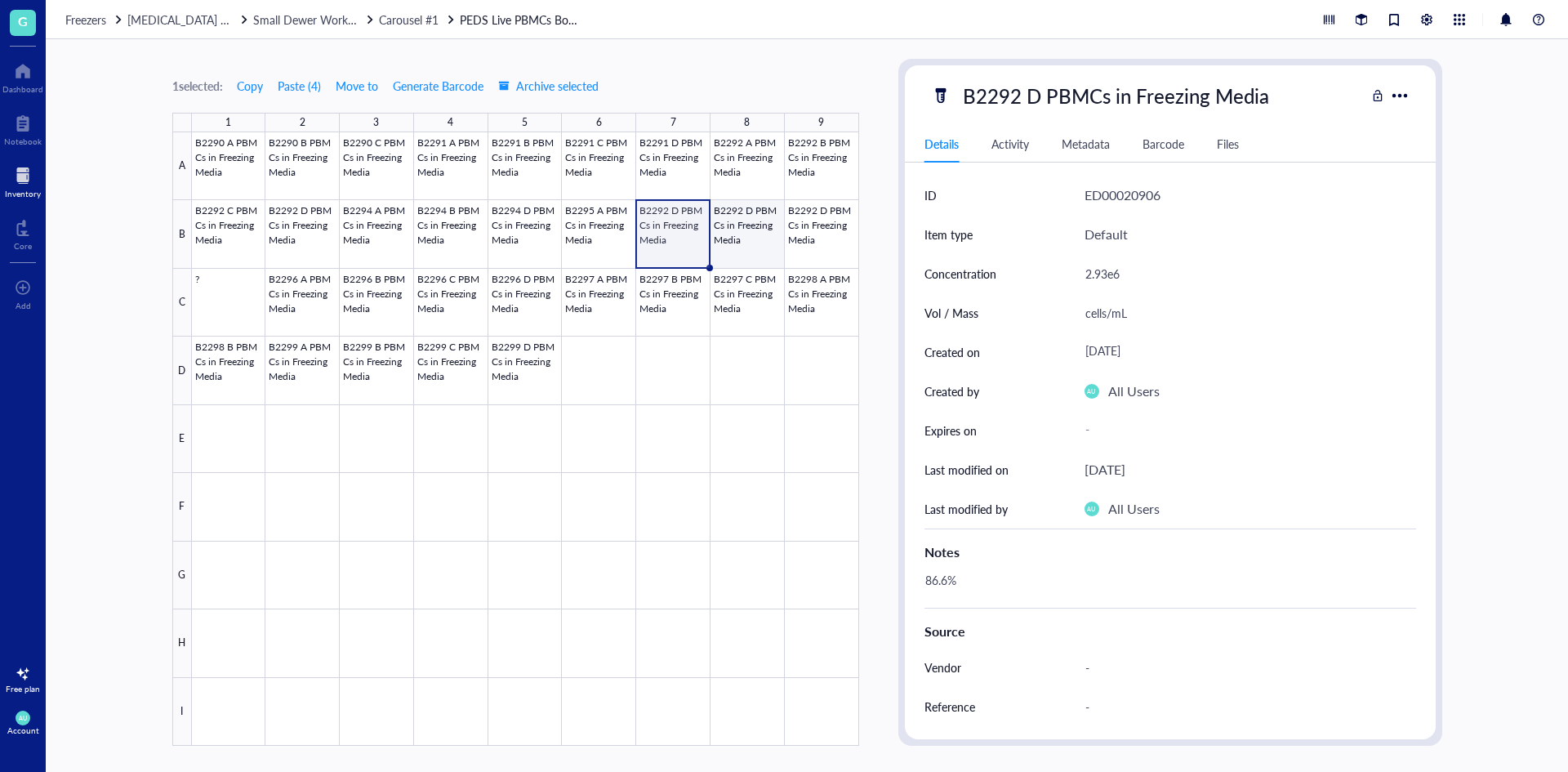
click at [728, 238] on div at bounding box center [526, 438] width 667 height 613
click at [590, 240] on div at bounding box center [526, 438] width 667 height 613
click at [655, 236] on div at bounding box center [526, 438] width 667 height 613
click at [593, 237] on div at bounding box center [526, 438] width 667 height 613
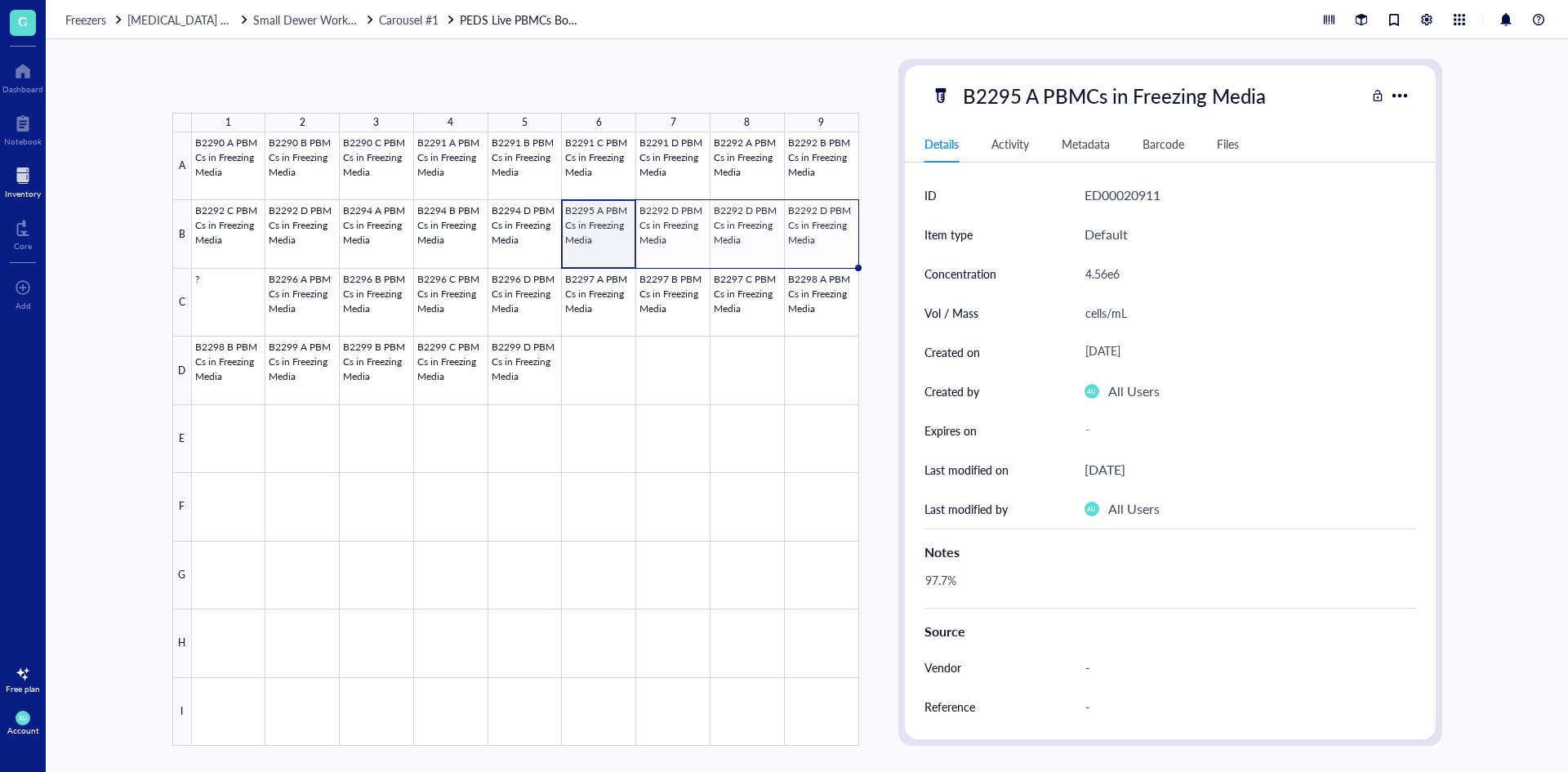
drag, startPoint x: 635, startPoint y: 270, endPoint x: 835, endPoint y: 254, distance: 200.6
click at [0, 0] on div "B2290 A PBMCs in Freezing Media B2290 B PBMCs in Freezing Media B2290 C PBMCs i…" at bounding box center [0, 0] width 0 height 0
click at [603, 226] on div at bounding box center [526, 438] width 667 height 613
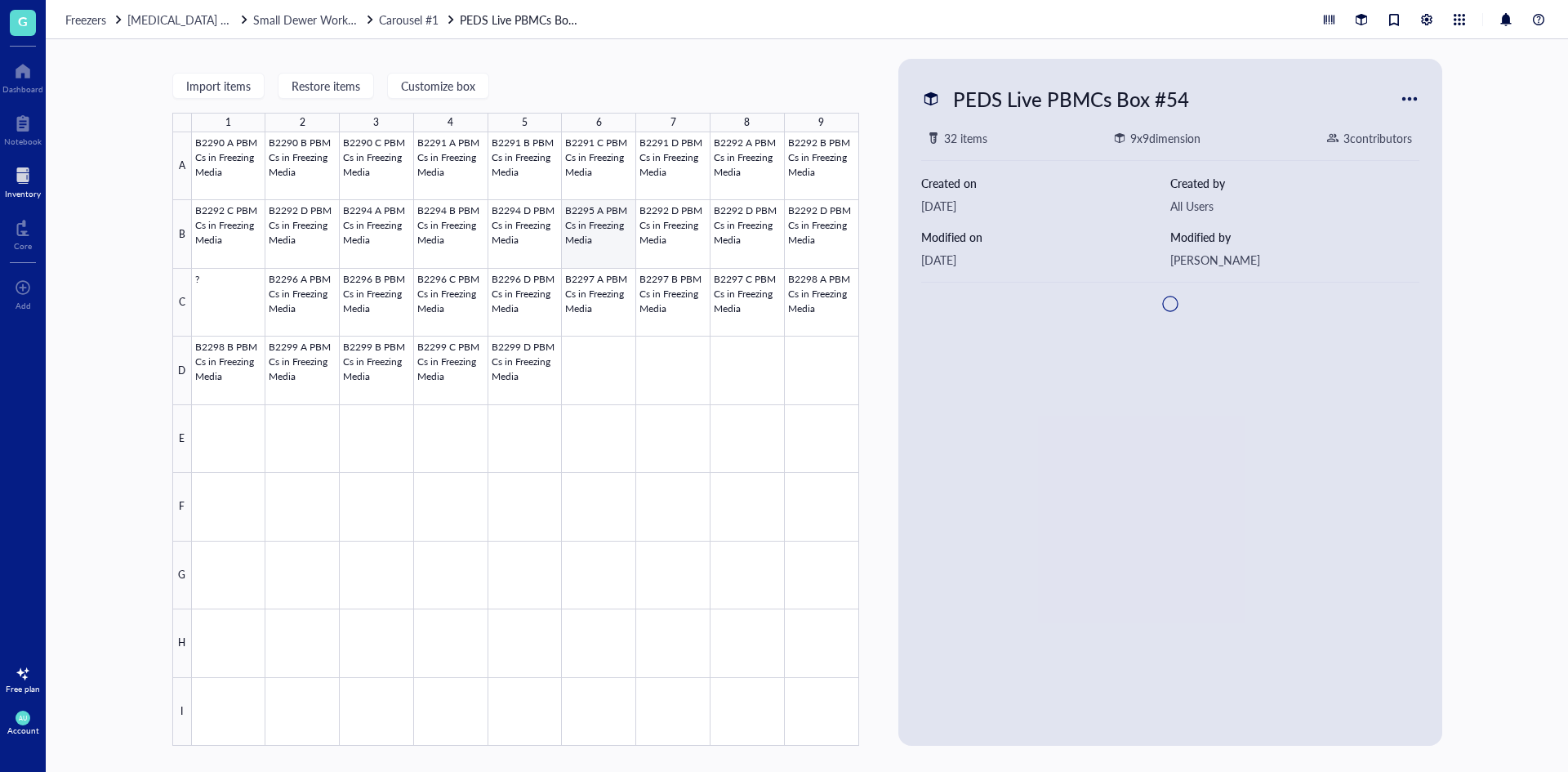
click at [603, 226] on div at bounding box center [526, 438] width 667 height 613
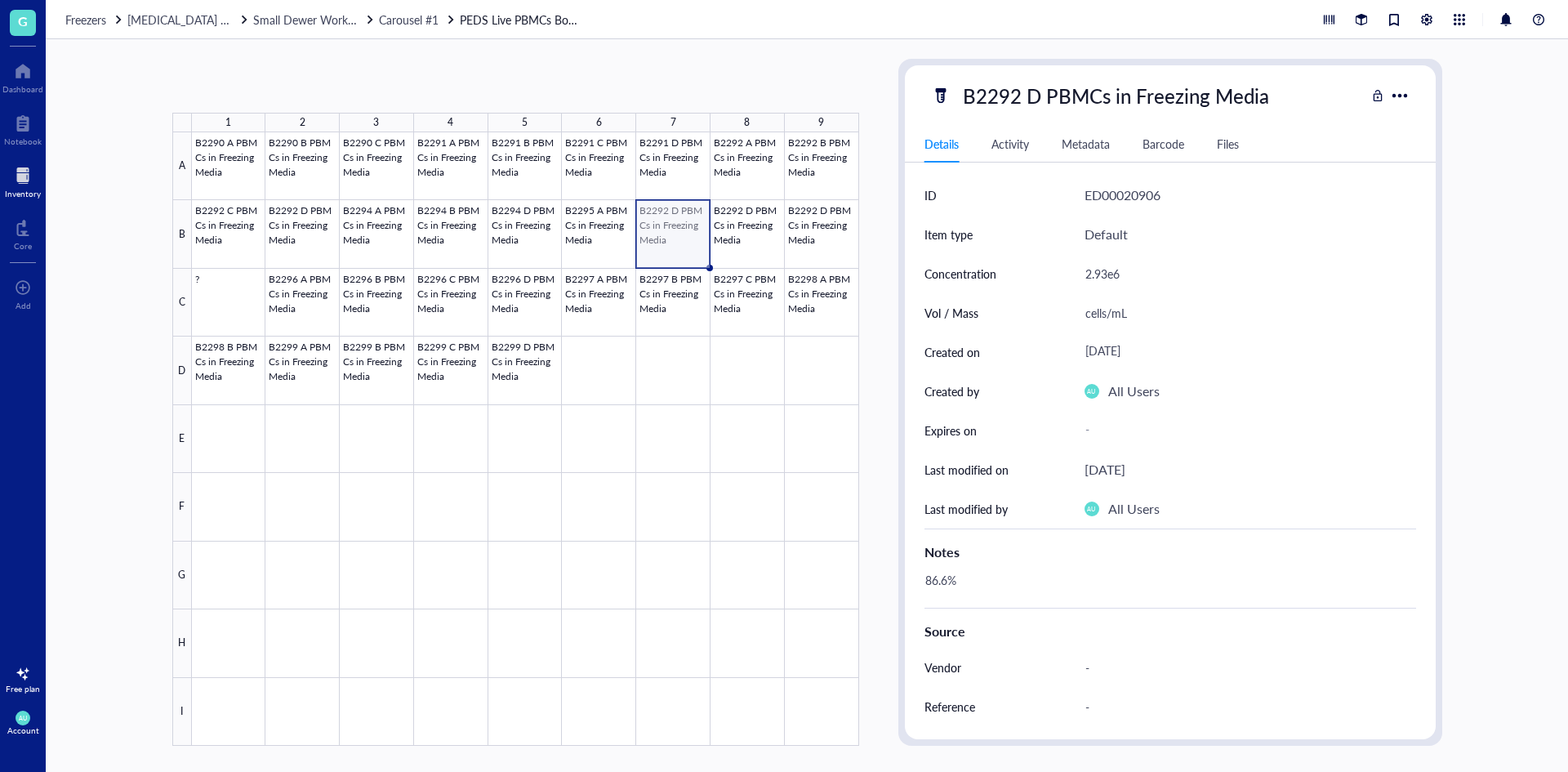
click at [695, 245] on div at bounding box center [526, 438] width 667 height 613
click at [592, 232] on div at bounding box center [526, 438] width 667 height 613
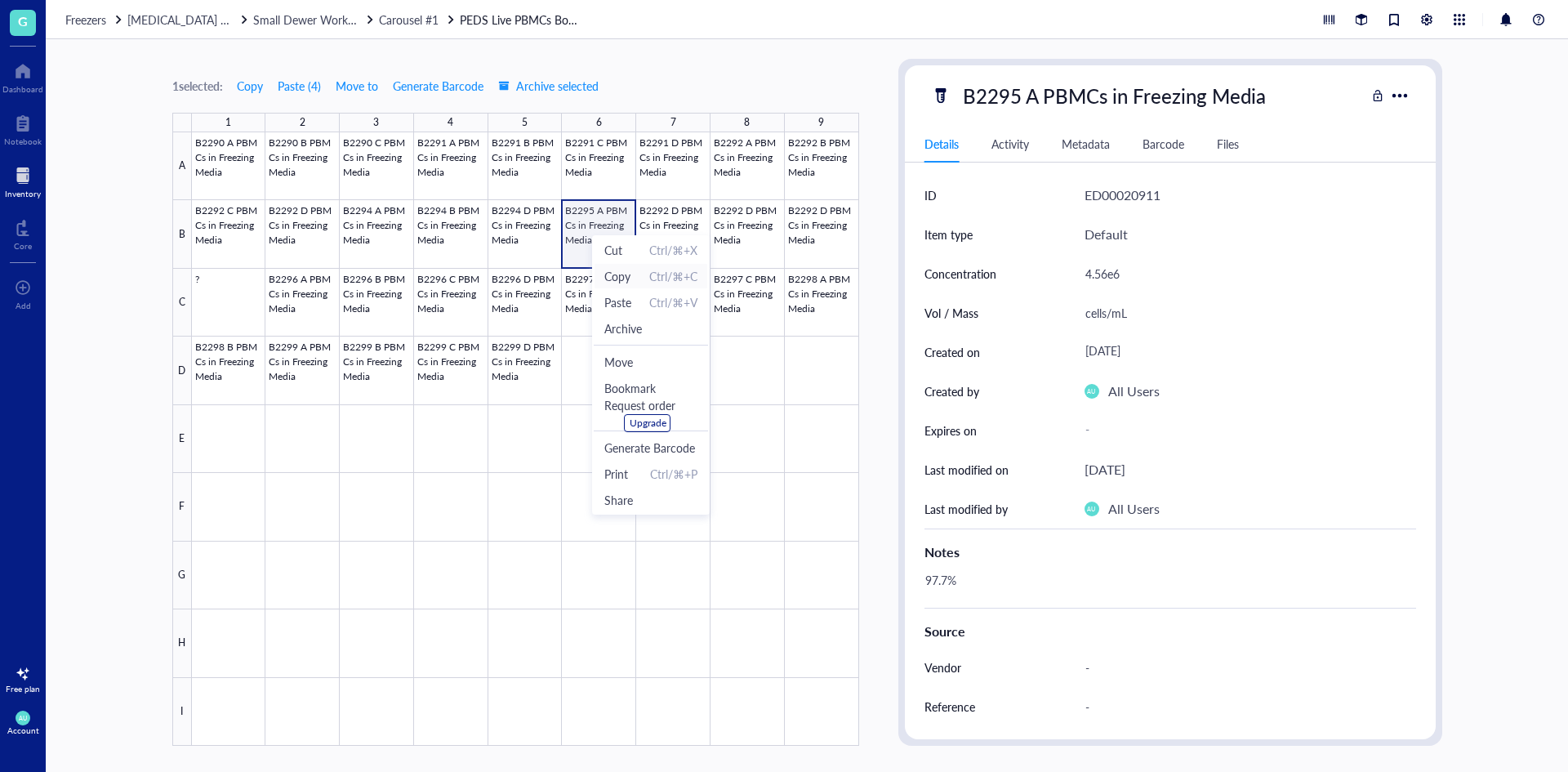
click at [609, 277] on span "Copy" at bounding box center [617, 276] width 26 height 18
click at [686, 232] on div at bounding box center [526, 438] width 667 height 613
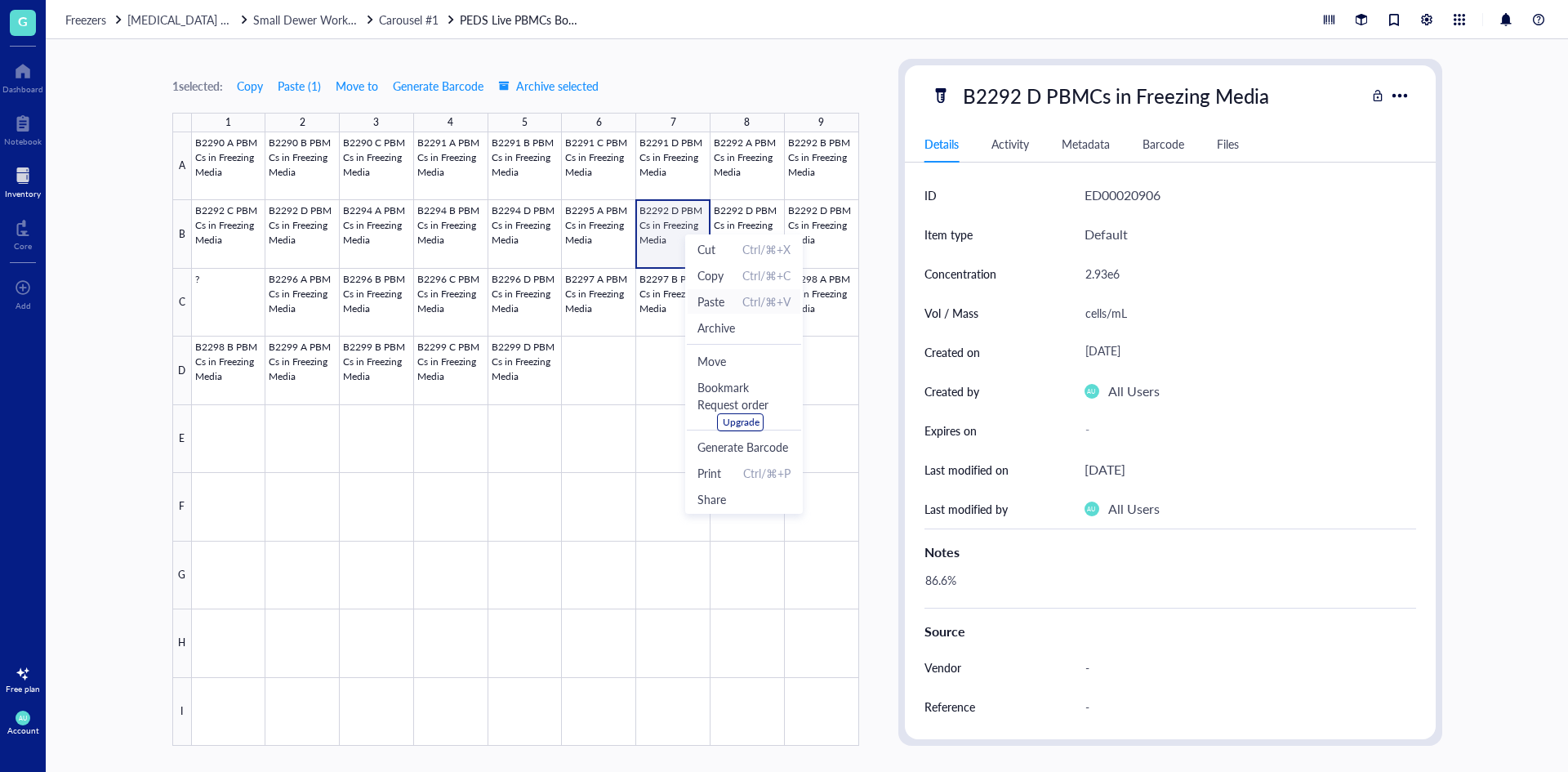
click at [710, 302] on span "Paste" at bounding box center [710, 301] width 27 height 18
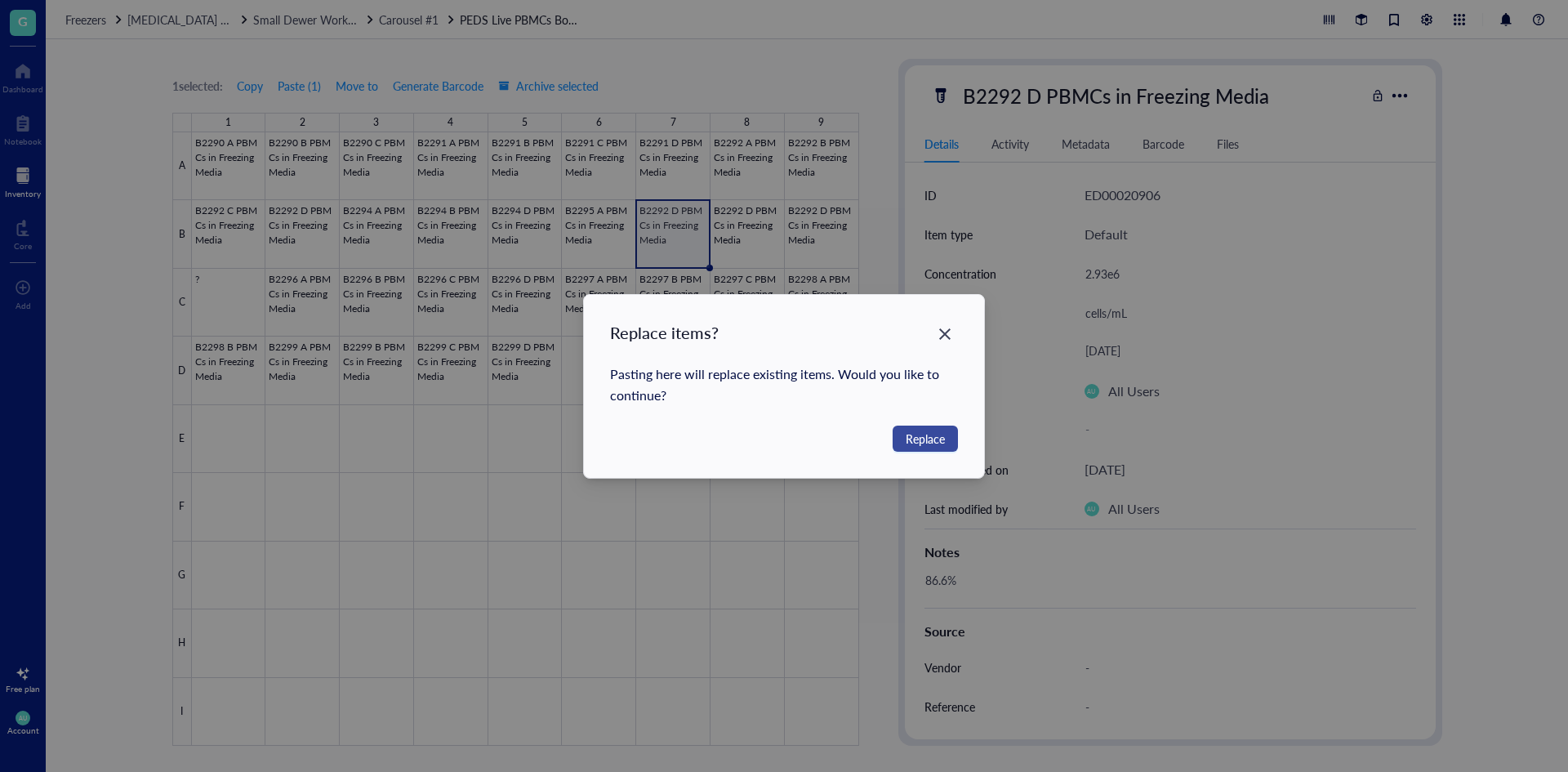
click at [940, 436] on span "Replace" at bounding box center [925, 438] width 39 height 18
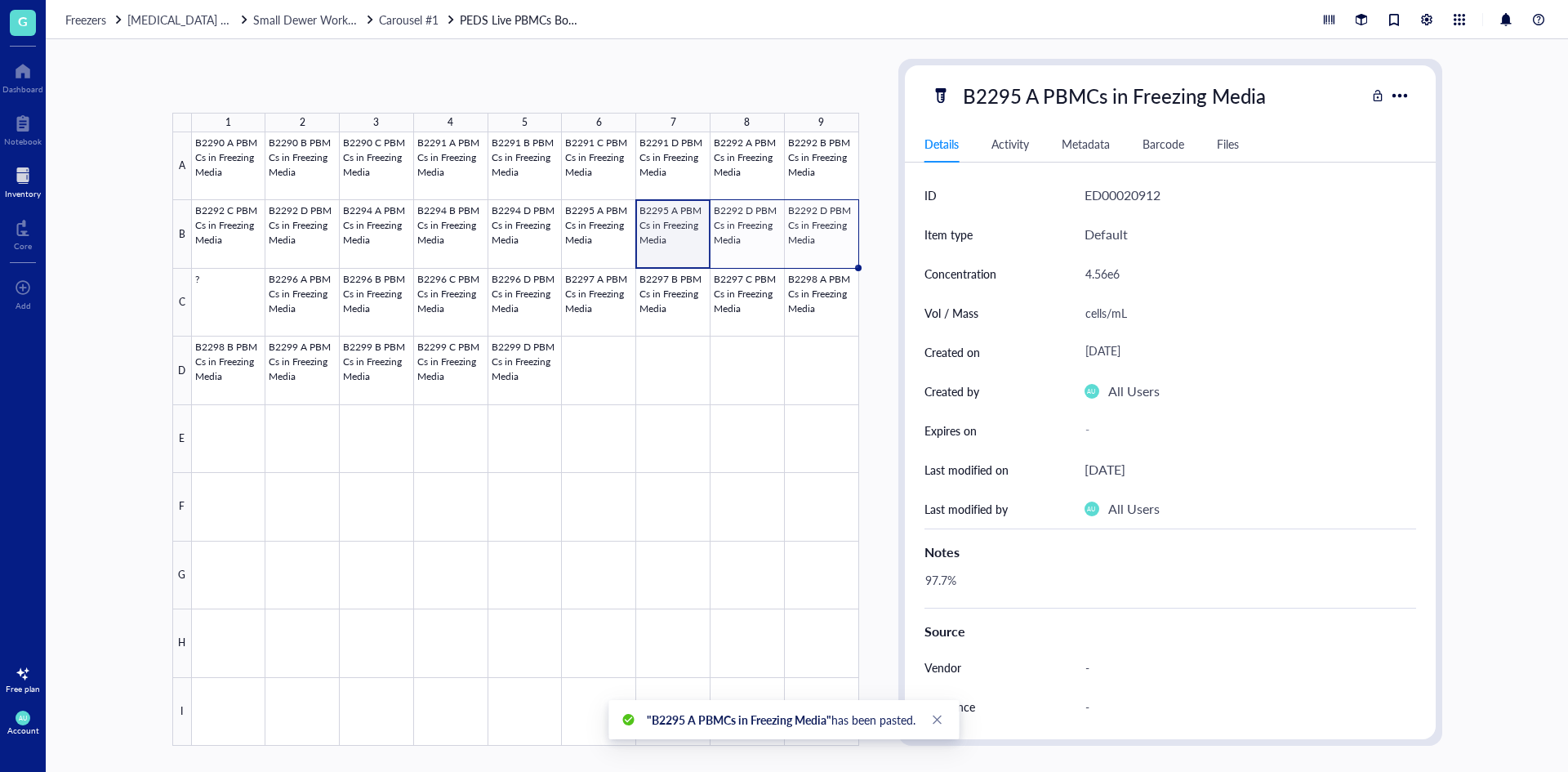
drag, startPoint x: 709, startPoint y: 267, endPoint x: 807, endPoint y: 249, distance: 99.6
click at [0, 0] on div "B2290 A PBMCs in Freezing Media B2290 B PBMCs in Freezing Media B2290 C PBMCs i…" at bounding box center [0, 0] width 0 height 0
click at [763, 233] on div at bounding box center [526, 438] width 667 height 613
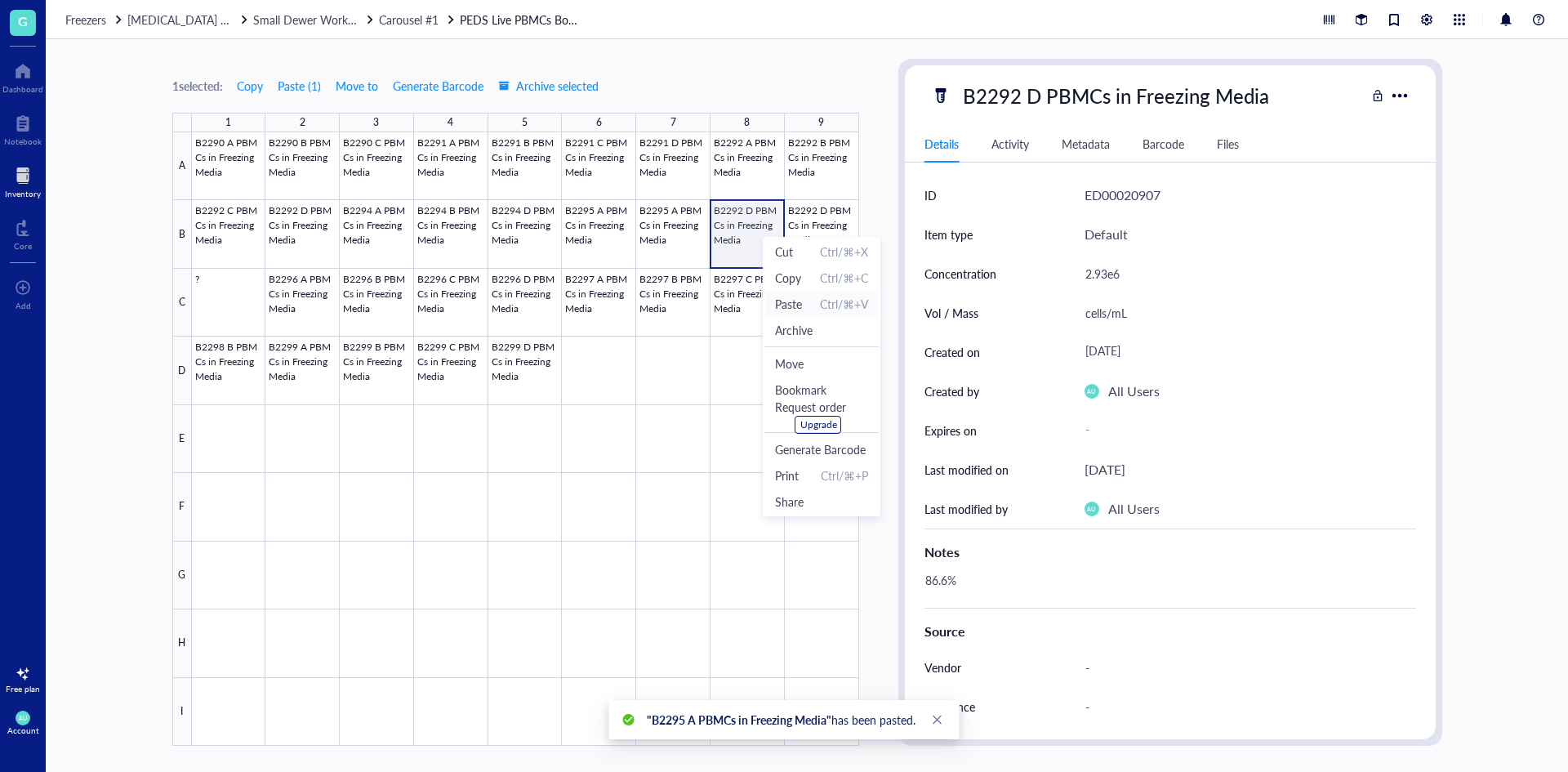
click at [795, 305] on span "Paste" at bounding box center [788, 303] width 27 height 18
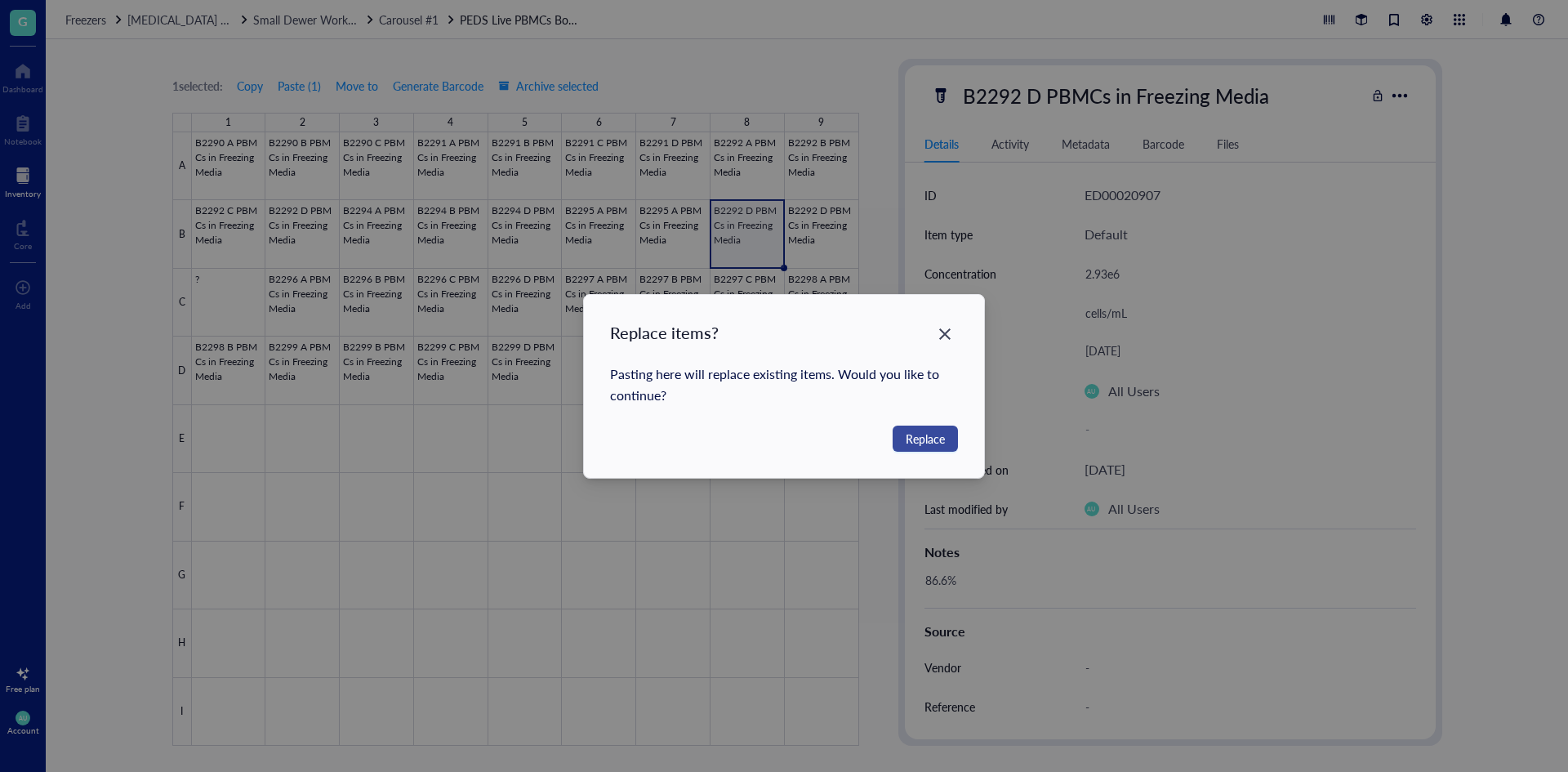
click at [917, 439] on span "Replace" at bounding box center [925, 438] width 39 height 18
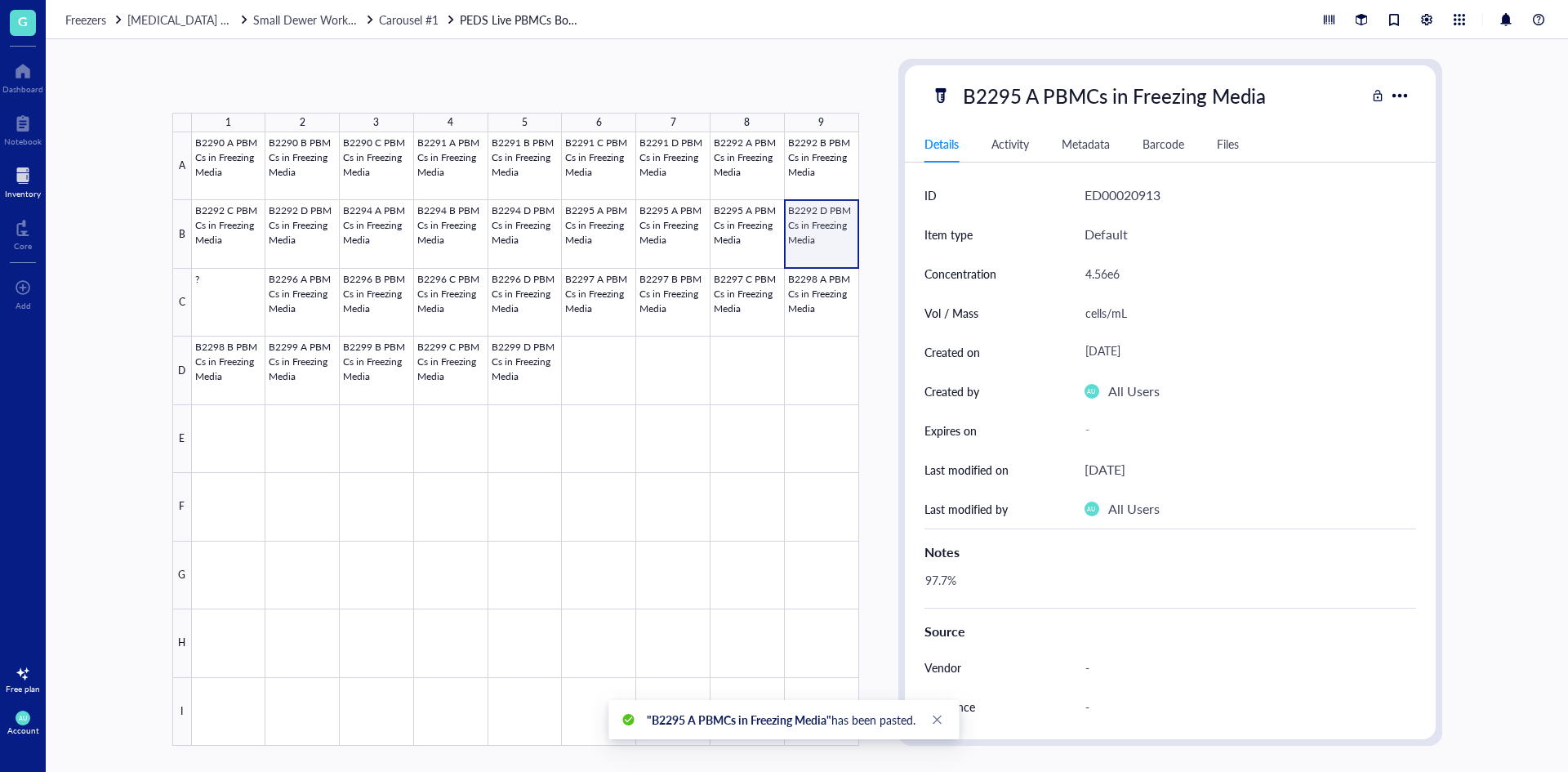
click at [826, 245] on div at bounding box center [526, 438] width 667 height 613
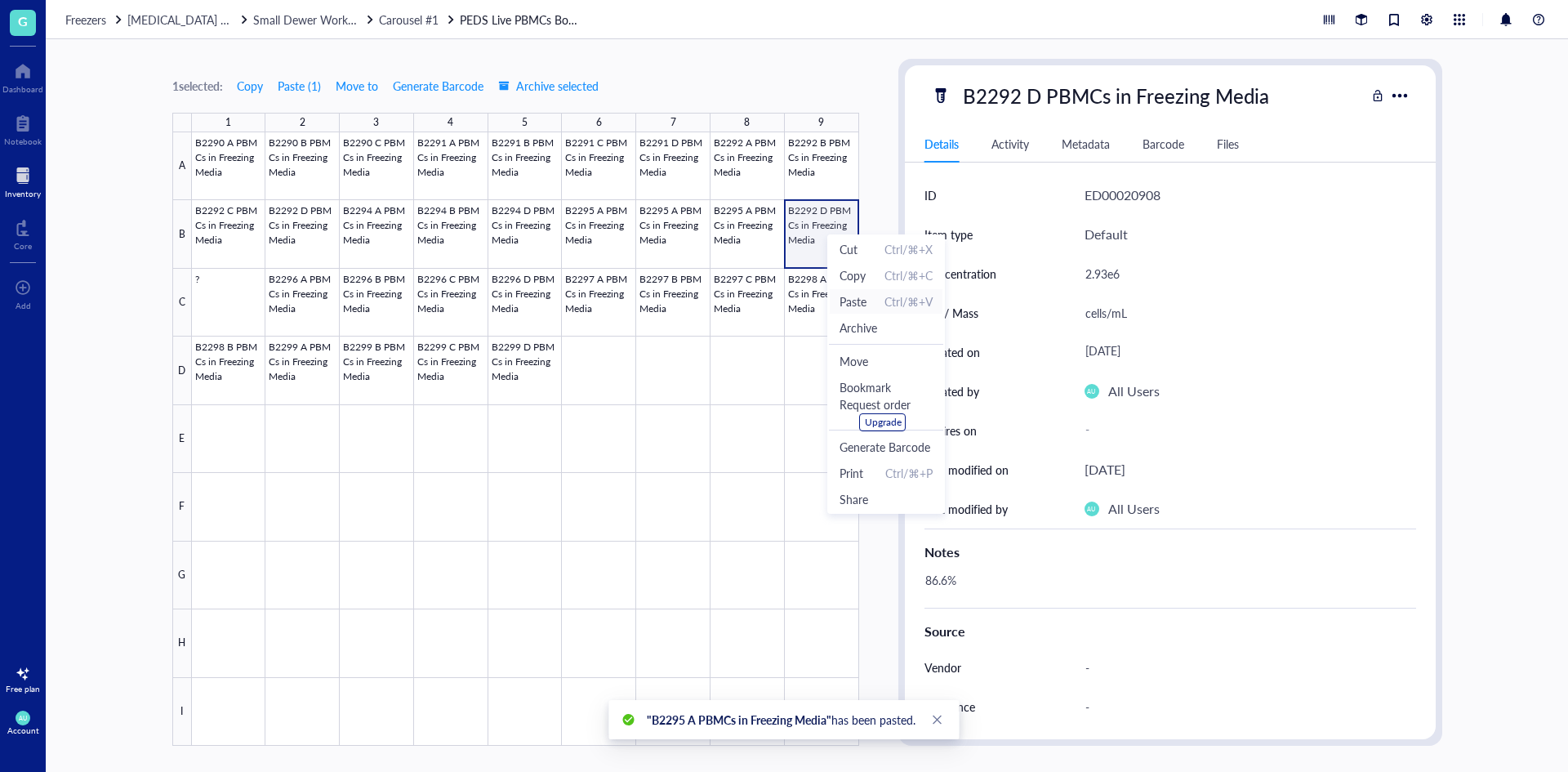
click at [856, 298] on span "Paste" at bounding box center [853, 301] width 27 height 18
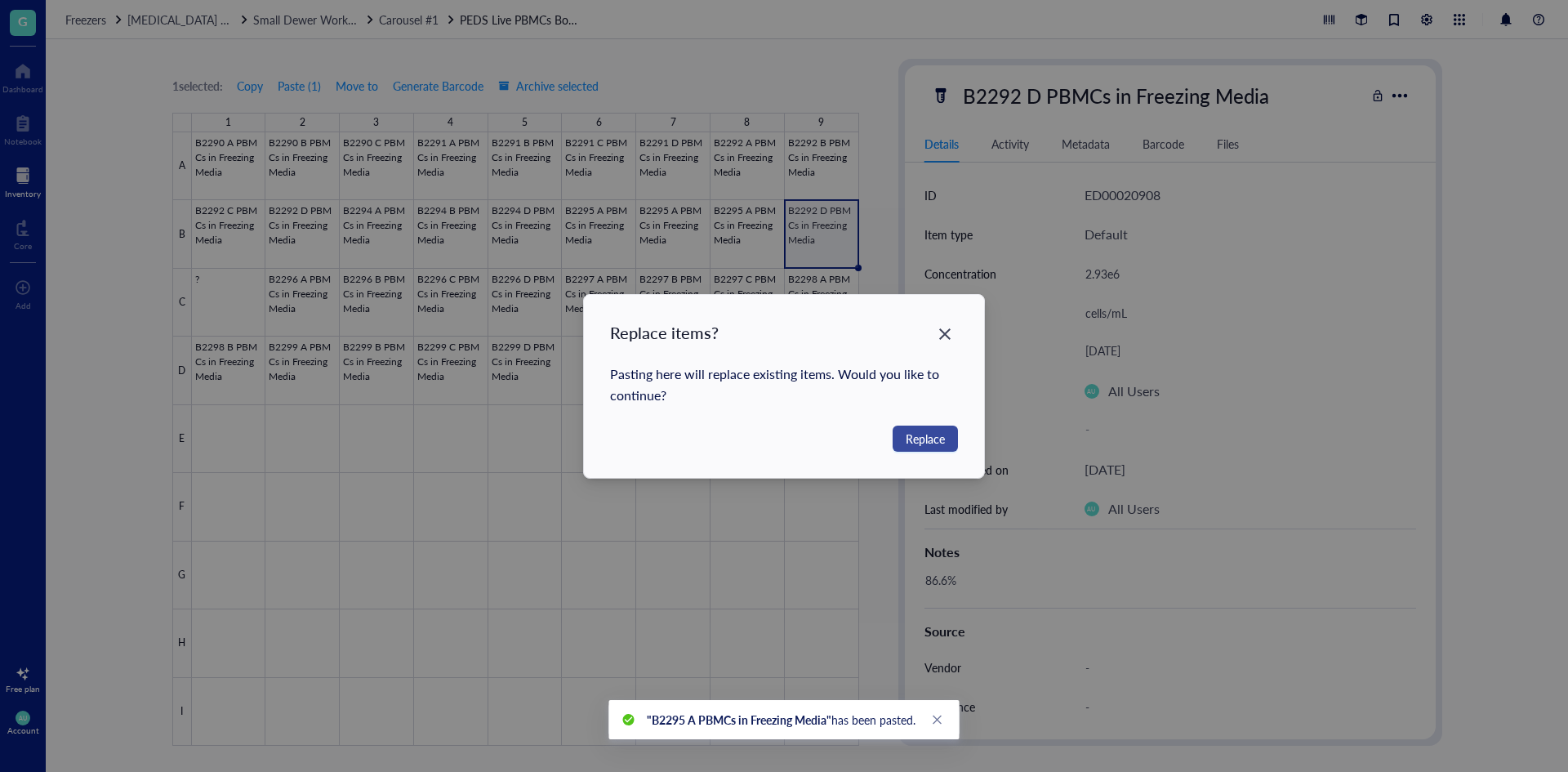
click at [925, 431] on span "Replace" at bounding box center [925, 438] width 39 height 18
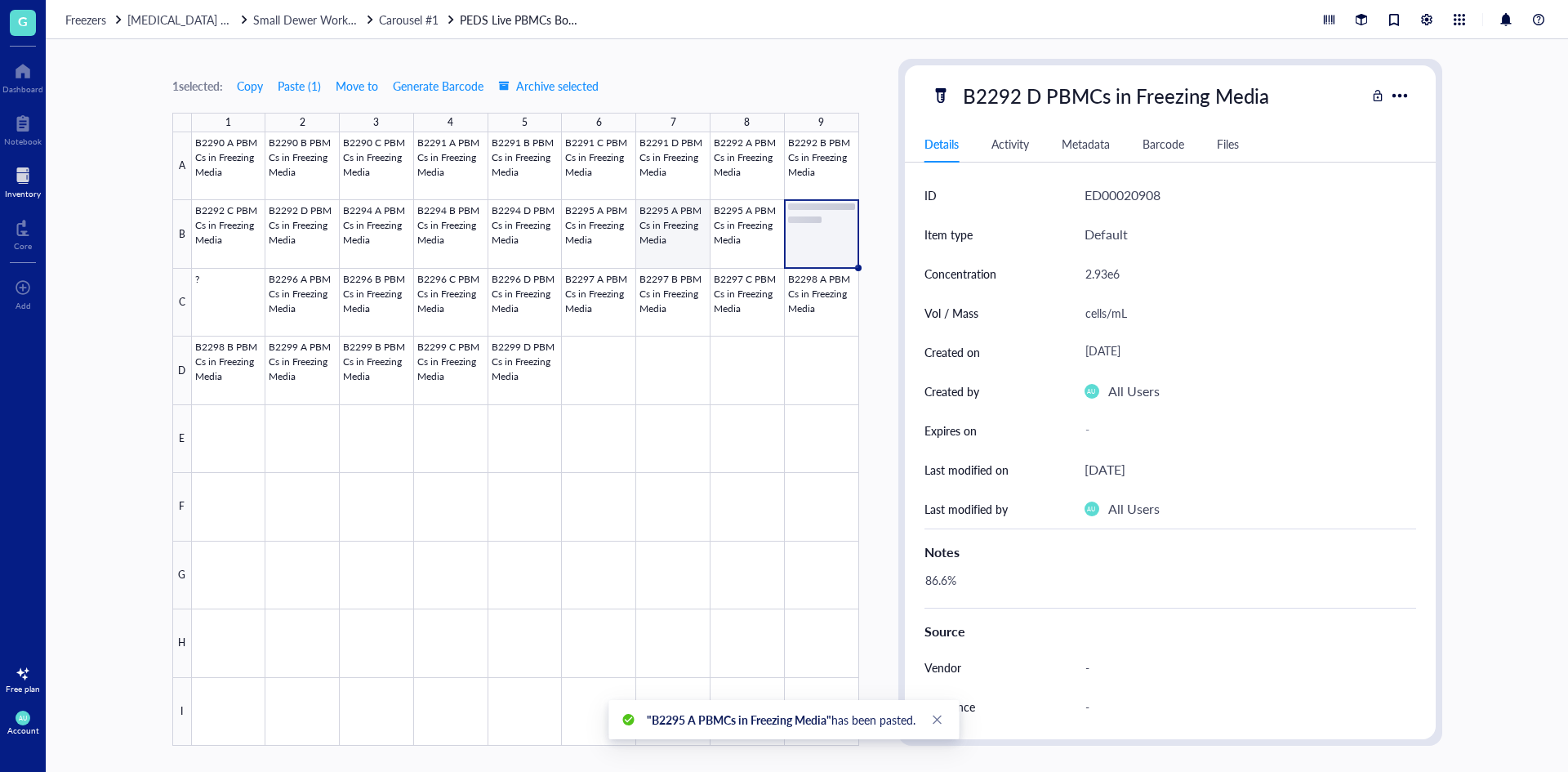
click at [684, 251] on div at bounding box center [526, 438] width 667 height 613
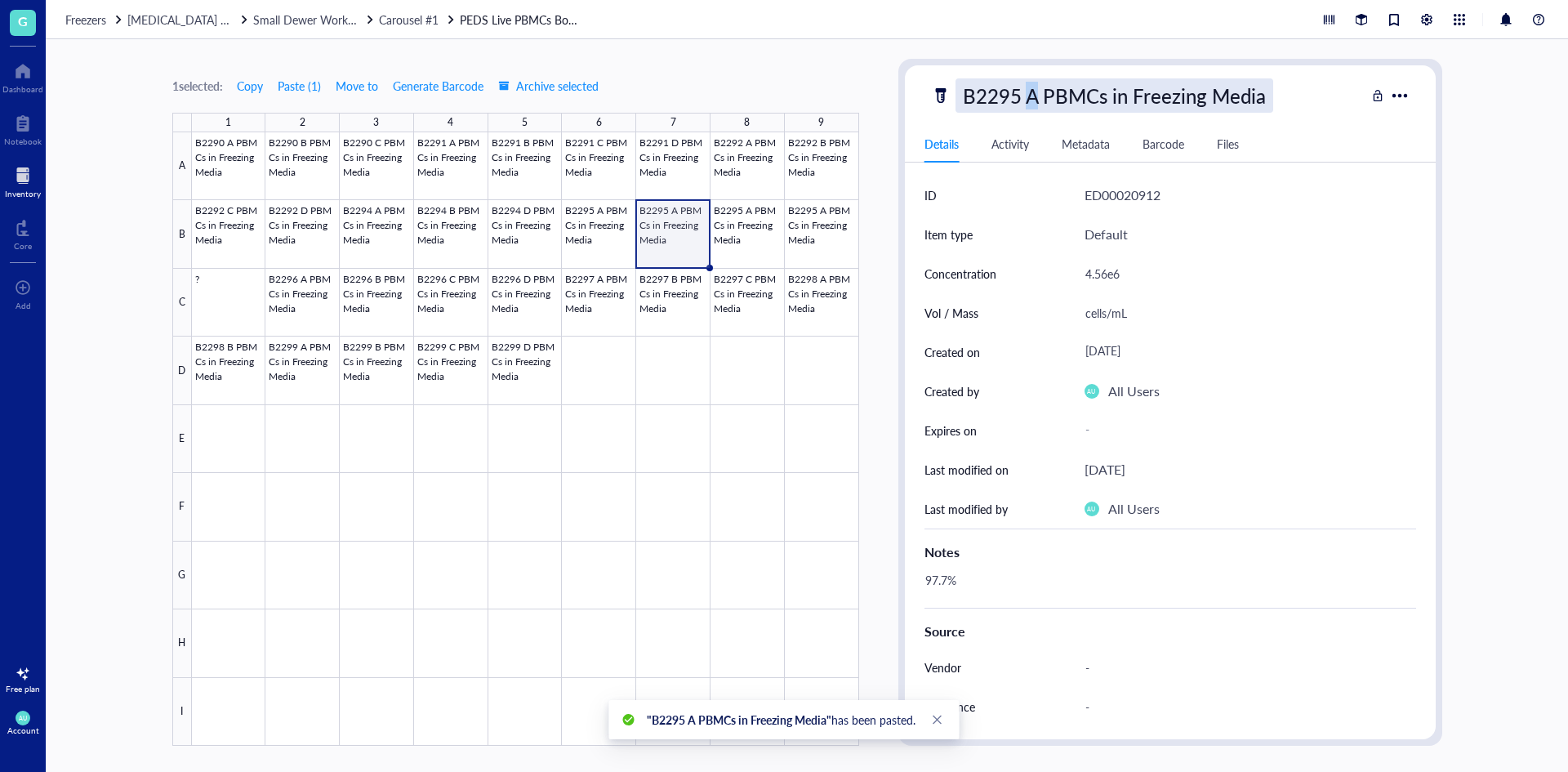
click at [1032, 95] on div "B2295 A PBMCs in Freezing Media" at bounding box center [1114, 96] width 317 height 34
click at [1032, 95] on input "B2295 A PBMCs in Freezing Media" at bounding box center [1144, 96] width 378 height 33
type input "B2295 B PBMCs in Freezing Media"
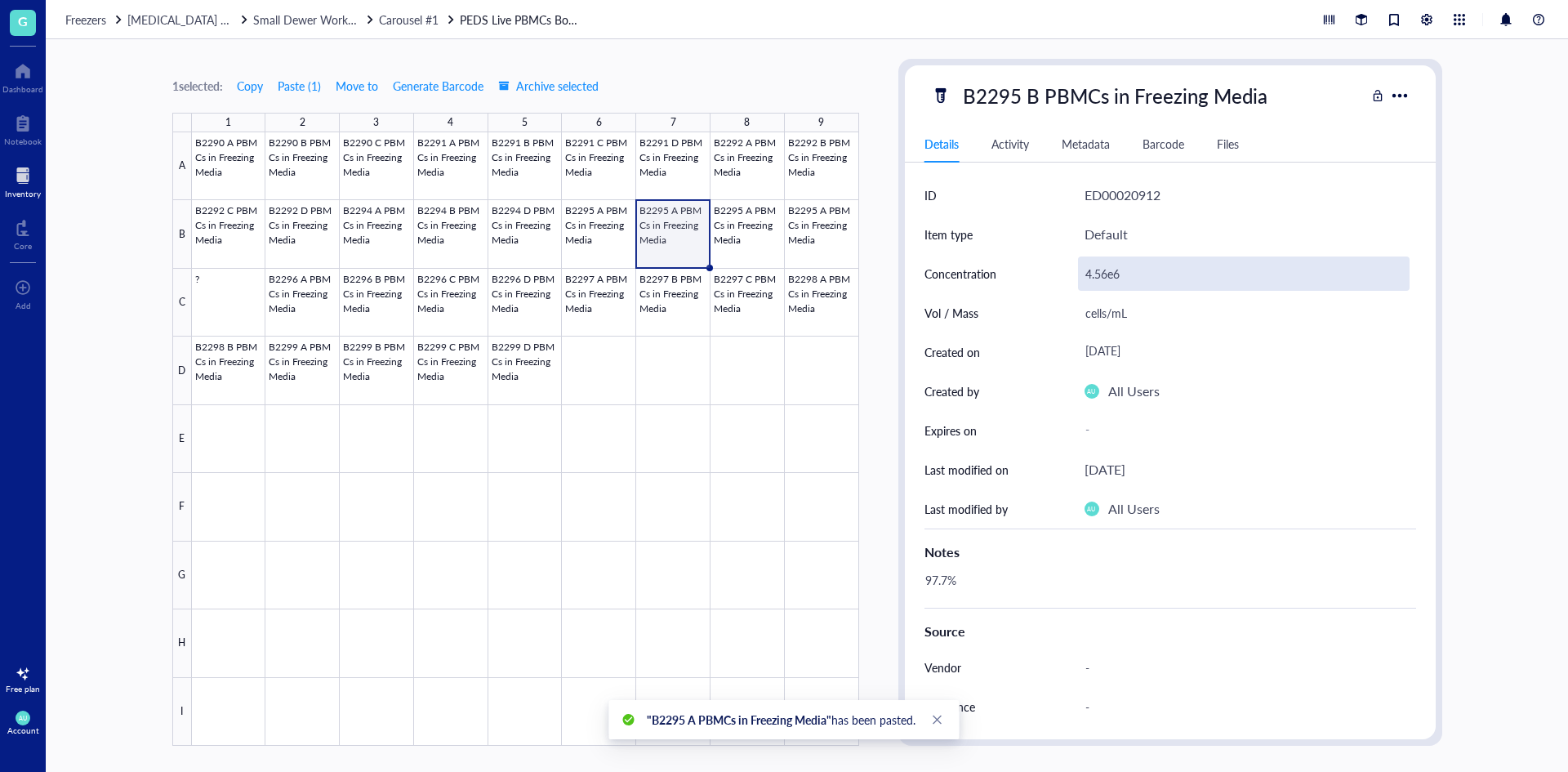
click at [1116, 269] on div "4.56e6" at bounding box center [1243, 274] width 332 height 34
click at [1107, 274] on div "4.56e6" at bounding box center [1243, 274] width 332 height 34
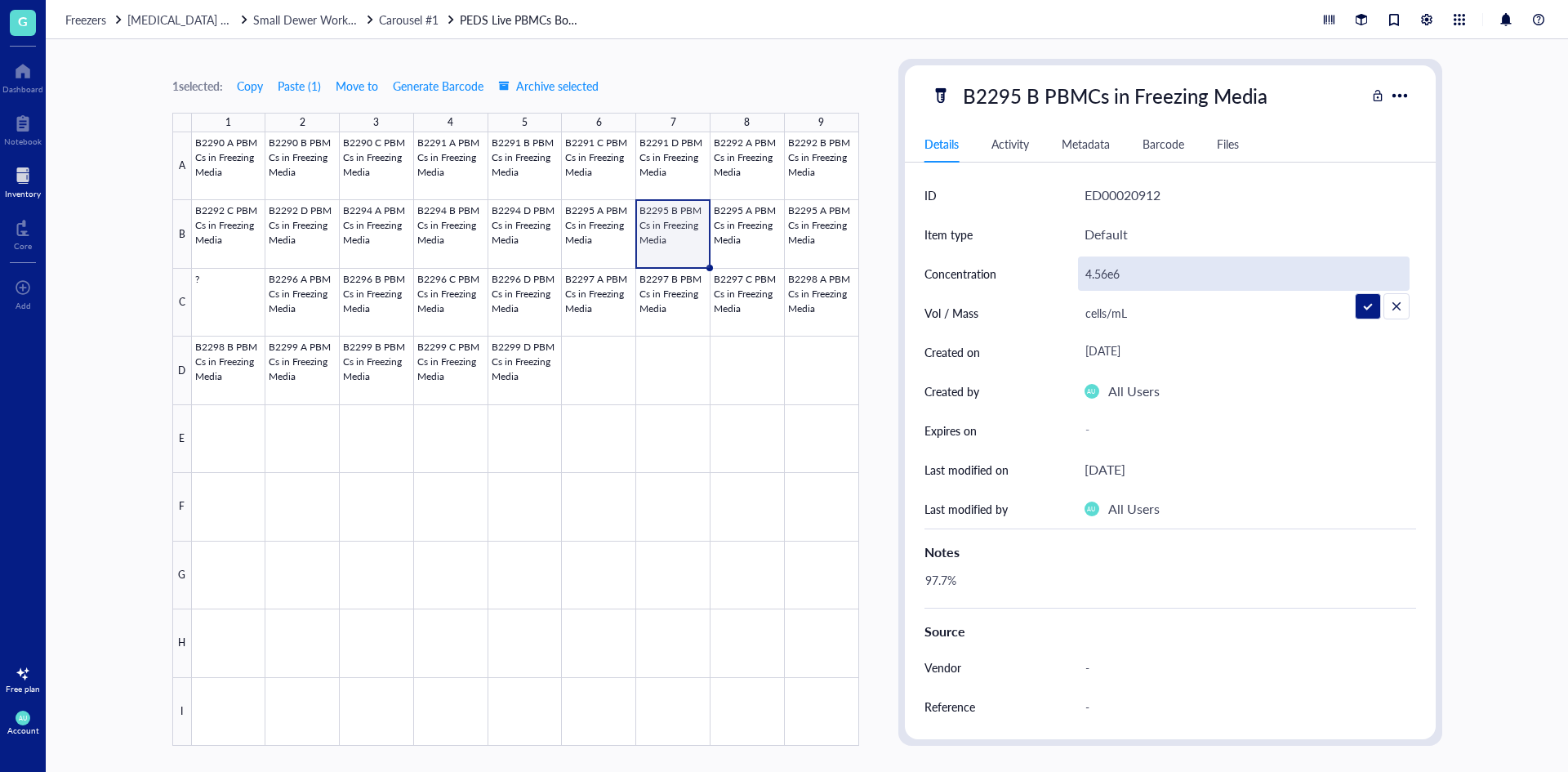
drag, startPoint x: 1107, startPoint y: 274, endPoint x: 1084, endPoint y: 279, distance: 23.5
click at [1084, 279] on input "4.56e6" at bounding box center [1243, 274] width 330 height 33
type input "4.77e6"
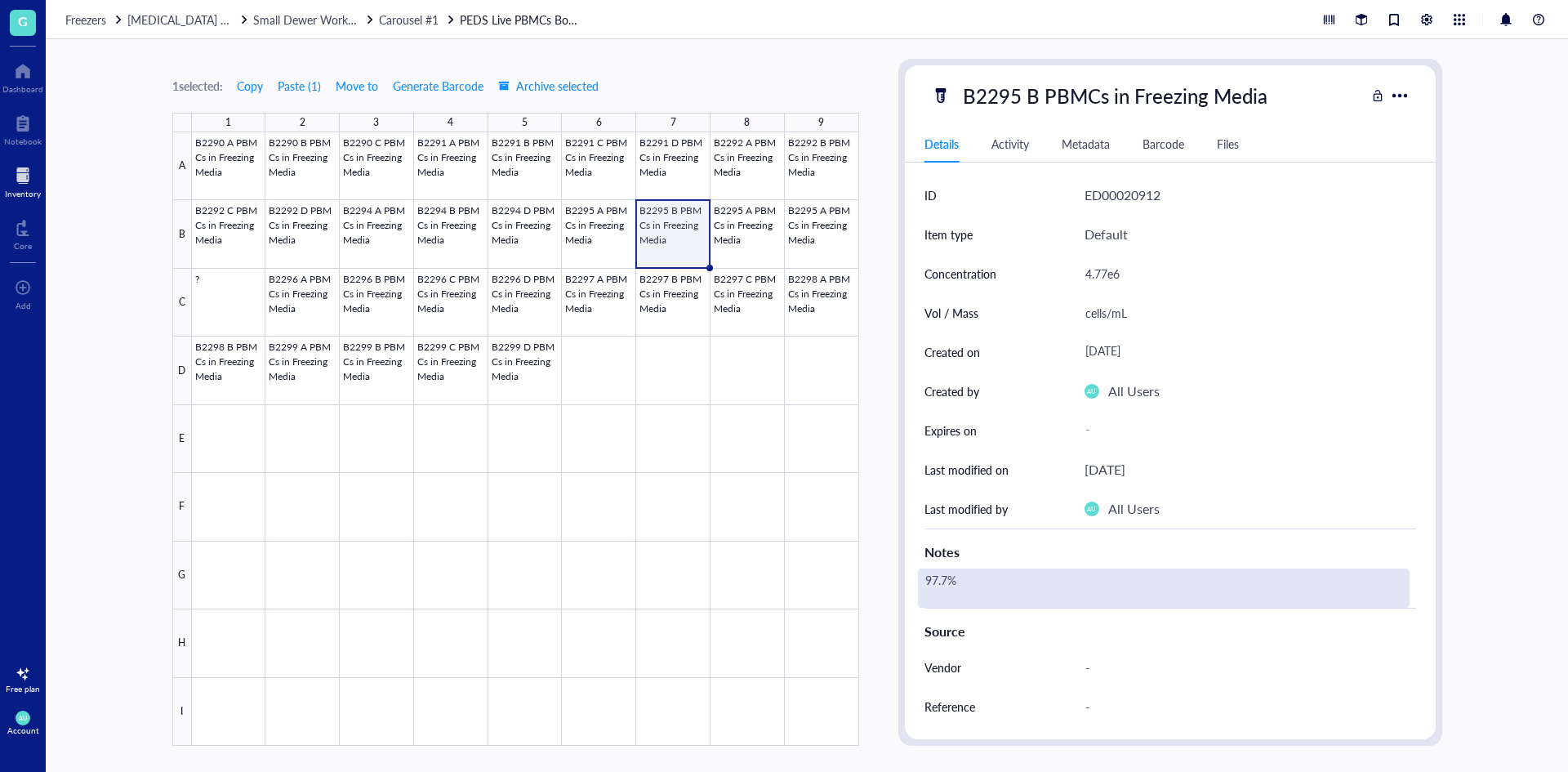
click at [936, 580] on div "97.7%" at bounding box center [1164, 587] width 491 height 39
click at [944, 578] on div "97.7%" at bounding box center [1164, 587] width 491 height 39
drag, startPoint x: 946, startPoint y: 578, endPoint x: 916, endPoint y: 570, distance: 31.0
click at [915, 576] on div "ID ED00020912 Item type Default Concentration 4.77e6 Vol / Mass cells/mL Create…" at bounding box center [1169, 530] width 531 height 708
type textarea "98.6%"
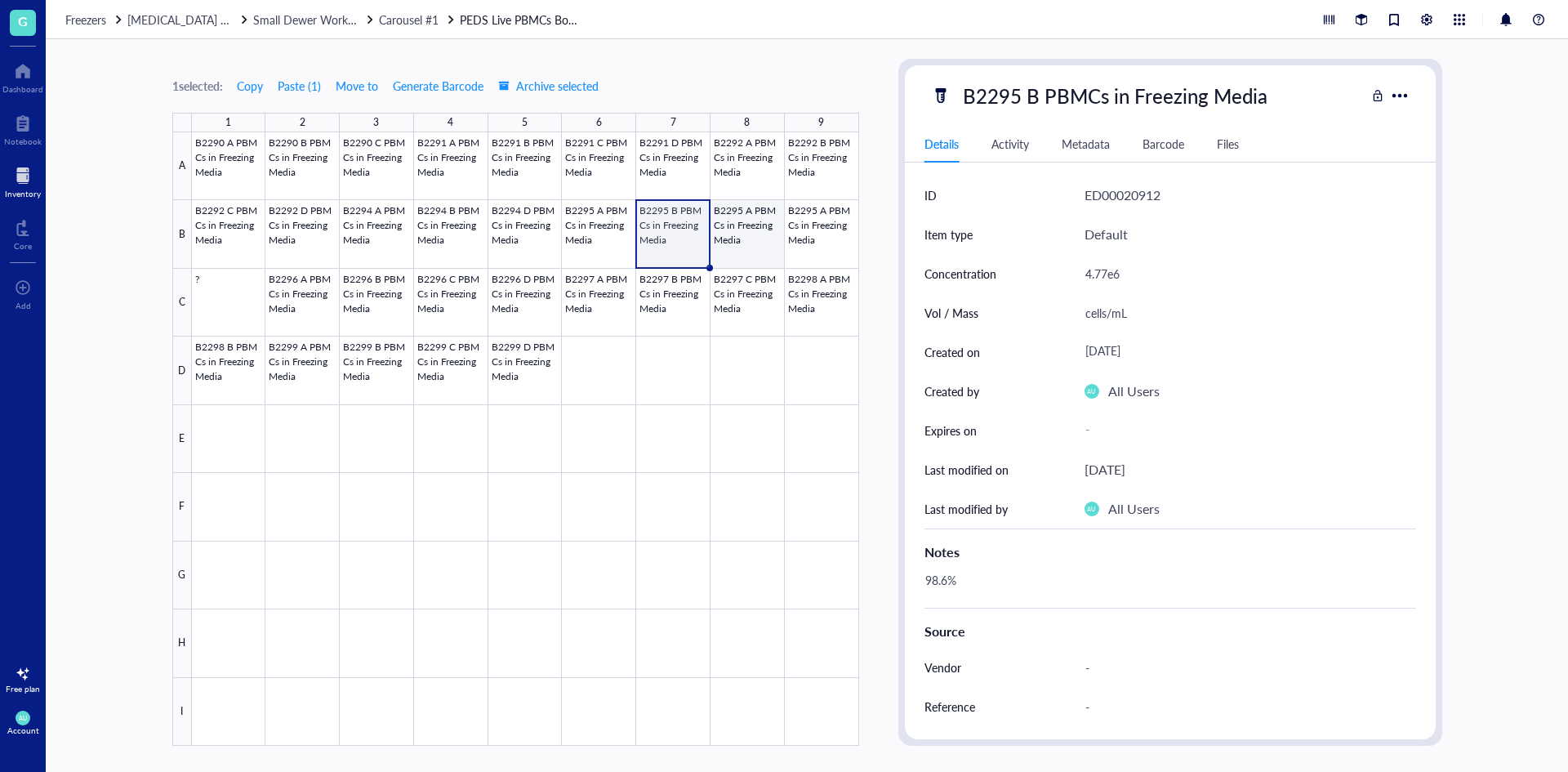
click at [753, 210] on div at bounding box center [526, 438] width 667 height 613
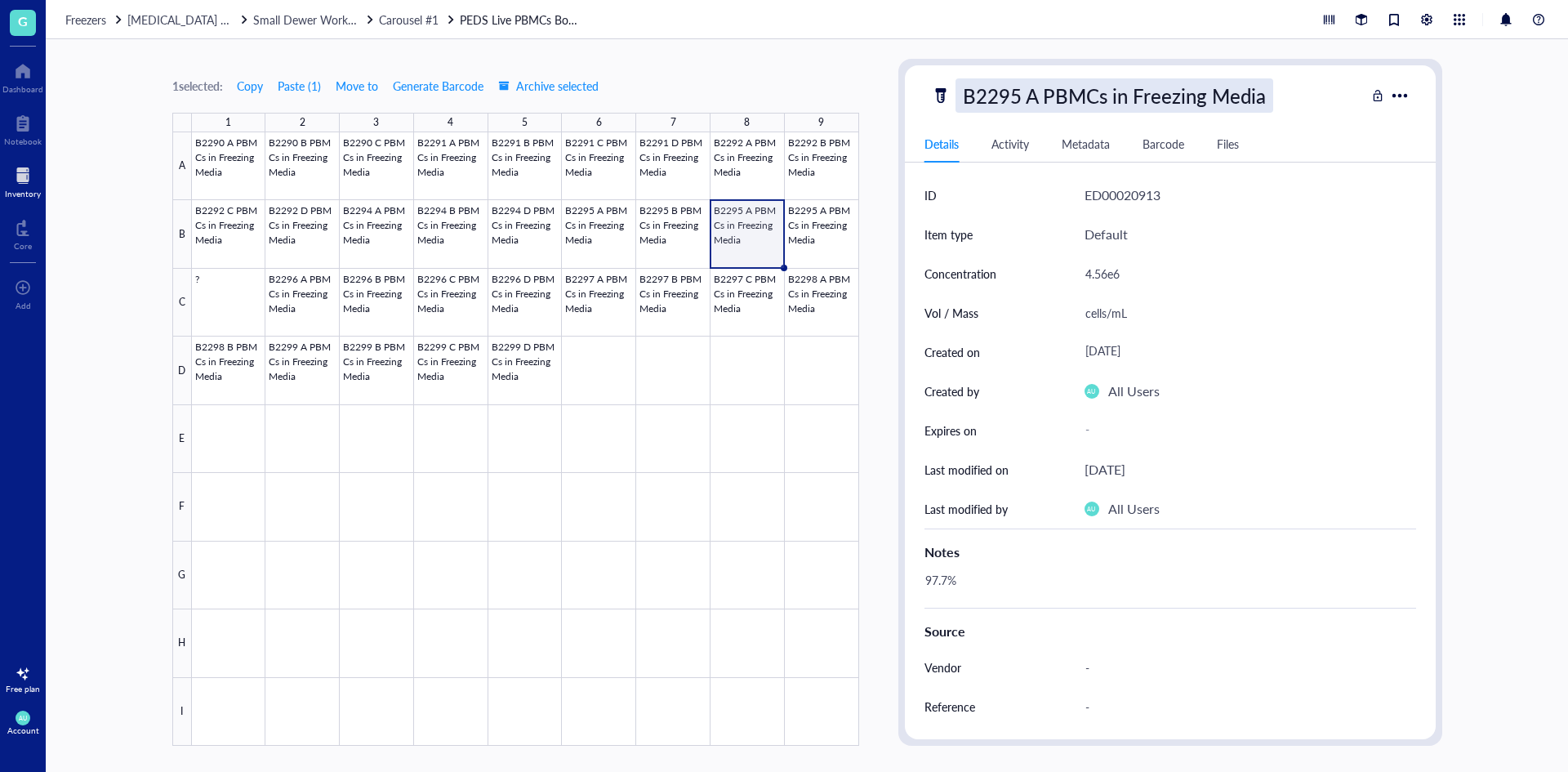
click at [1040, 91] on div "B2295 A PBMCs in Freezing Media" at bounding box center [1114, 96] width 317 height 34
click at [1037, 93] on input "B2295 A PBMCs in Freezing Media" at bounding box center [1144, 96] width 378 height 33
type input "B2295 C PBMCs in Freezing Media"
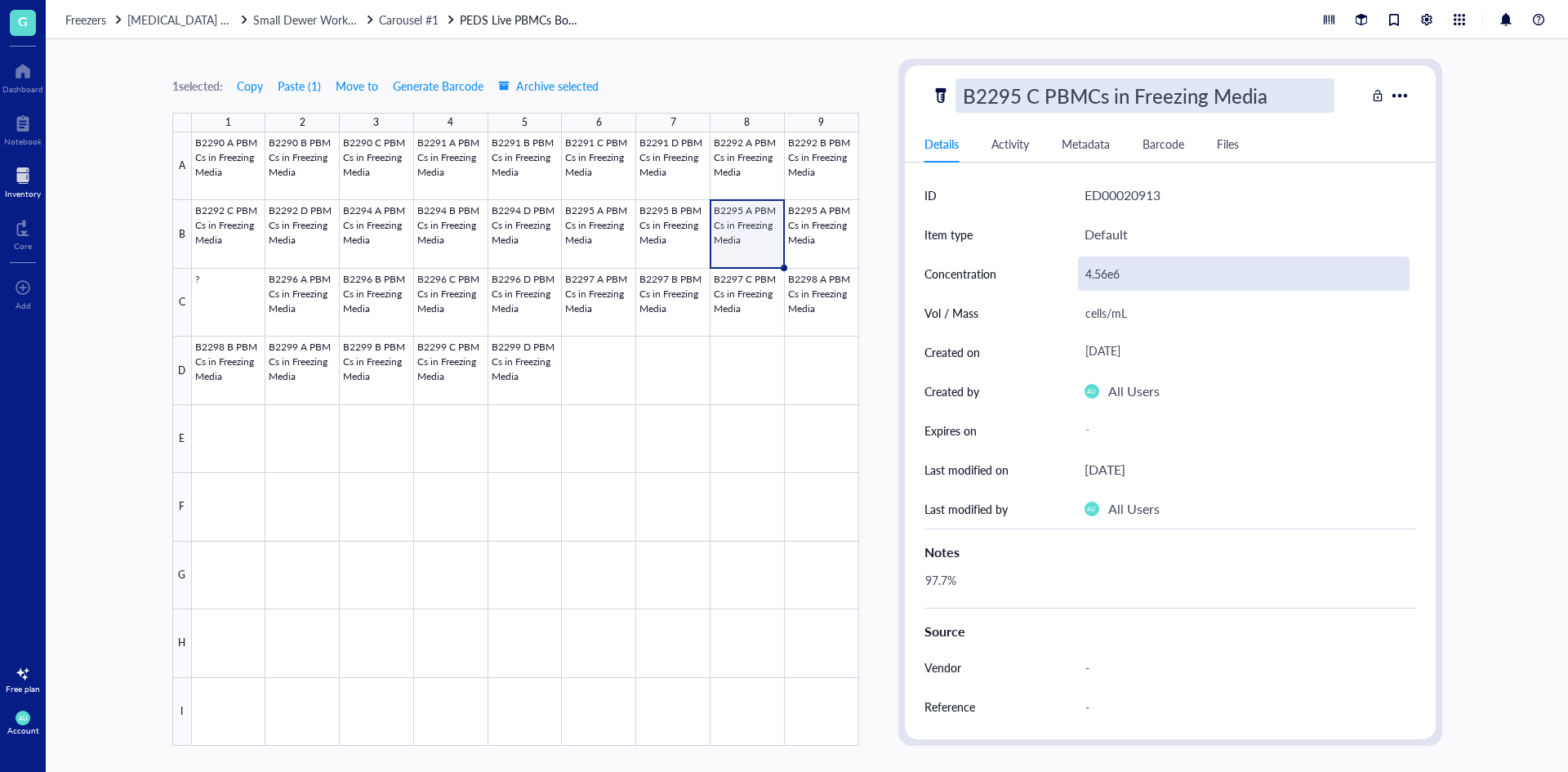
click at [1131, 267] on div "4.56e6" at bounding box center [1243, 274] width 332 height 34
click at [1108, 271] on div "4.56e6" at bounding box center [1243, 274] width 332 height 34
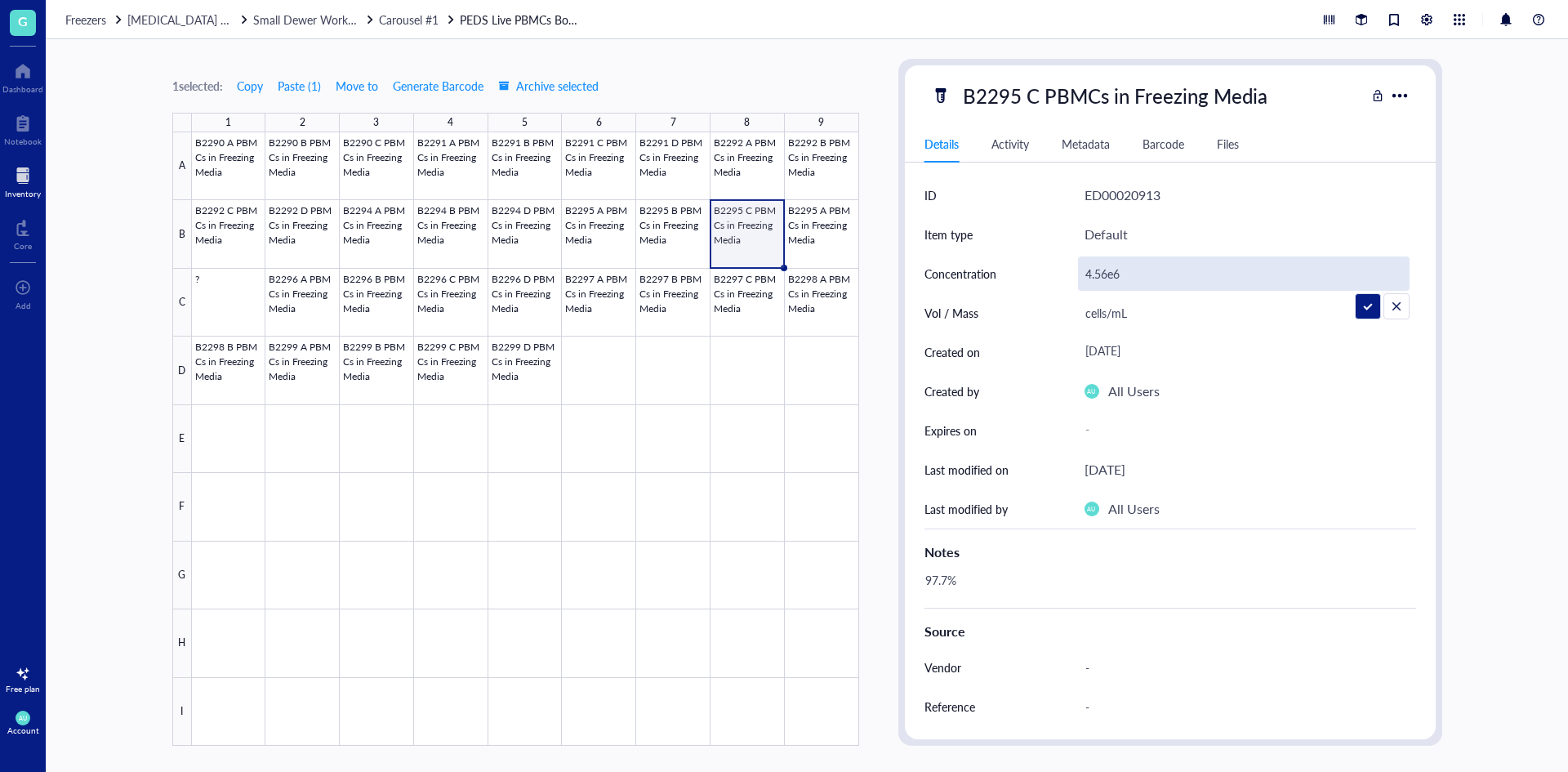
drag, startPoint x: 1108, startPoint y: 271, endPoint x: 1094, endPoint y: 281, distance: 17.2
click at [1094, 281] on input "4.56e6" at bounding box center [1243, 274] width 330 height 33
click at [1102, 279] on input "4.56e6" at bounding box center [1243, 274] width 330 height 33
click at [1106, 276] on input "4.56e6" at bounding box center [1243, 274] width 330 height 33
drag, startPoint x: 1106, startPoint y: 276, endPoint x: 1084, endPoint y: 277, distance: 22.0
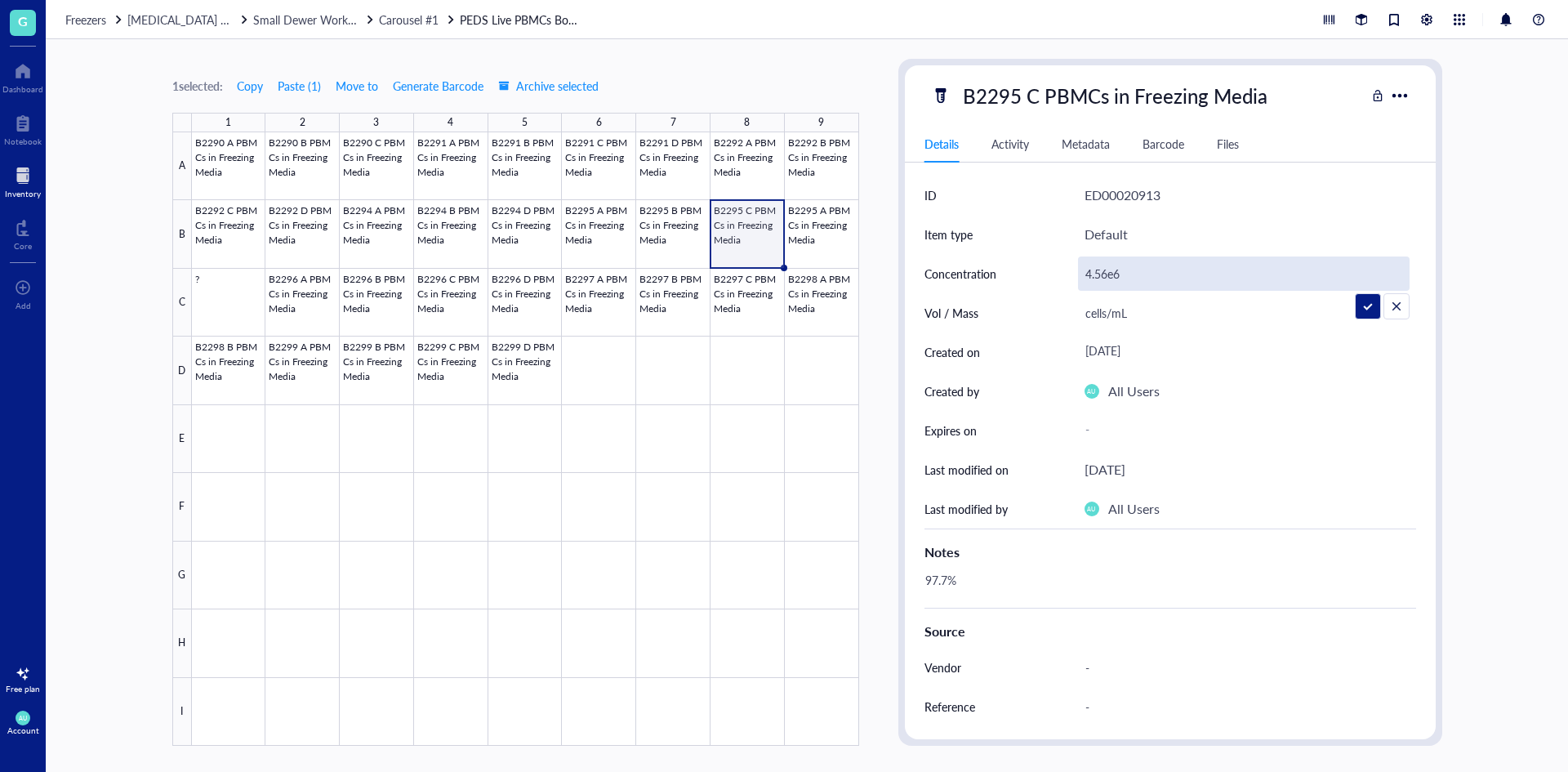
click at [1084, 277] on input "4.56e6" at bounding box center [1243, 274] width 330 height 33
type input "3.69e6"
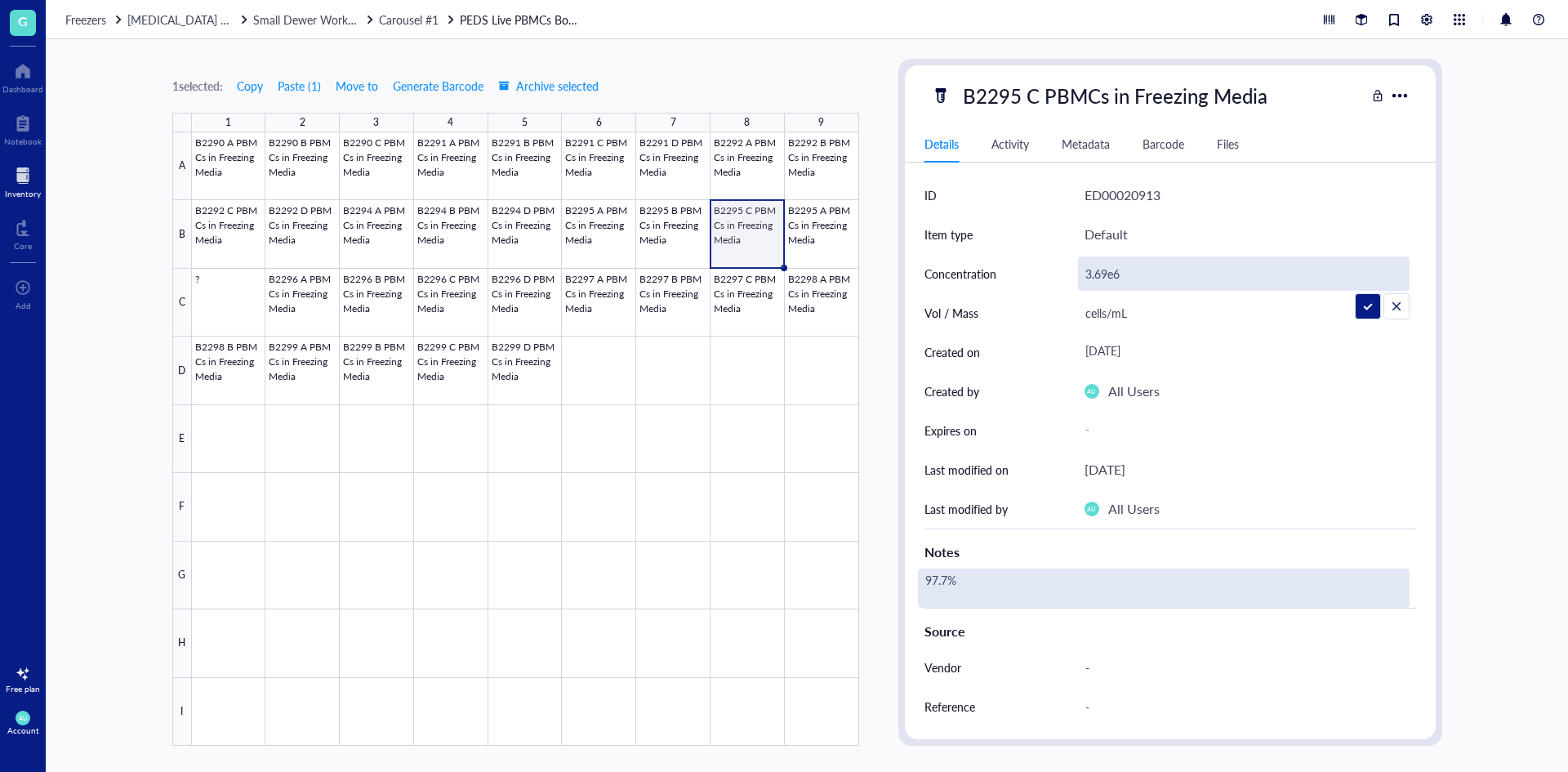
click at [1039, 577] on div "97.7%" at bounding box center [1164, 587] width 491 height 39
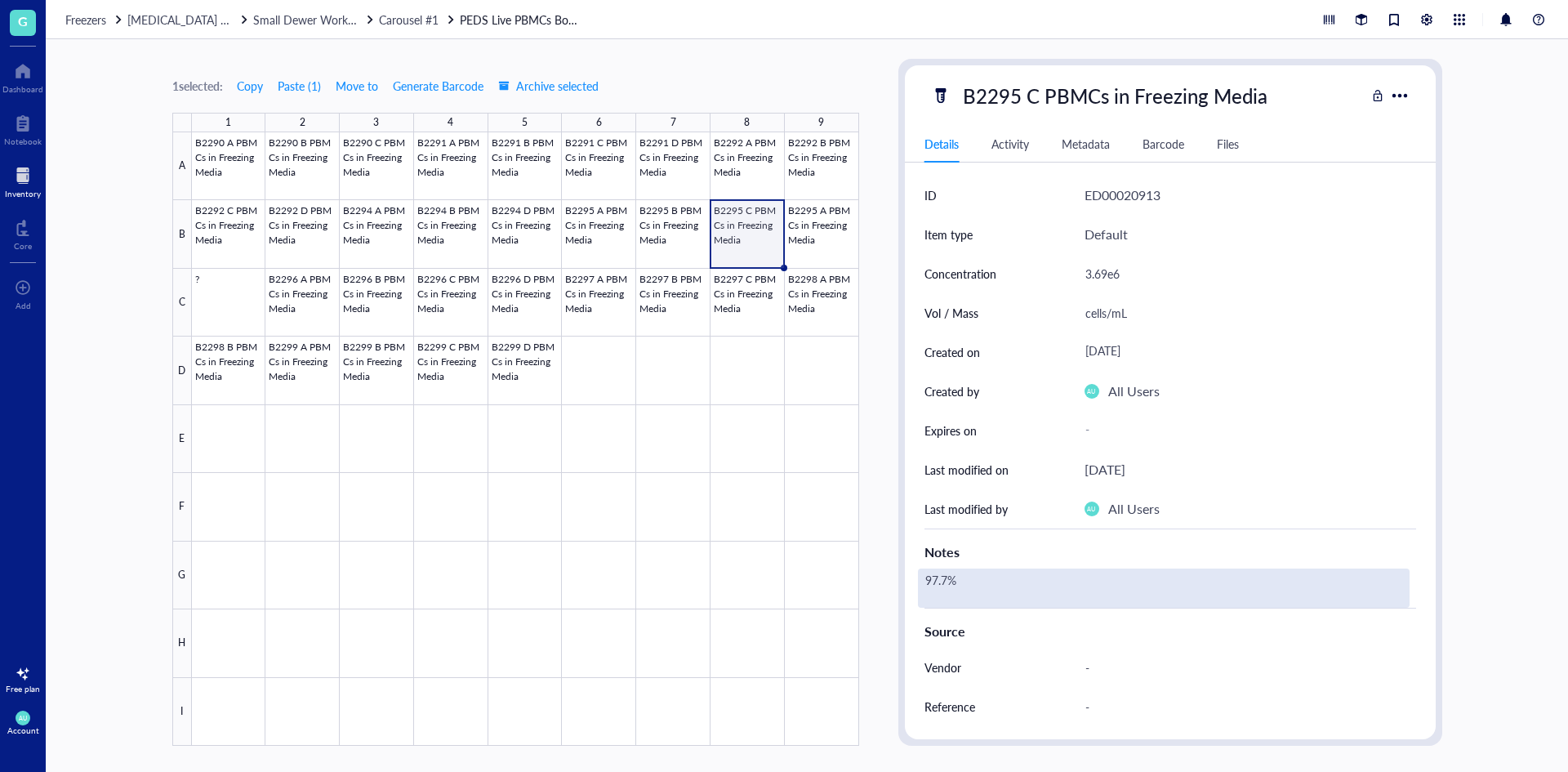
click at [948, 580] on div "97.7%" at bounding box center [1164, 587] width 491 height 39
drag, startPoint x: 947, startPoint y: 580, endPoint x: 922, endPoint y: 584, distance: 25.3
click at [922, 584] on textarea "97.7%" at bounding box center [981, 588] width 124 height 36
type textarea "98.6%"
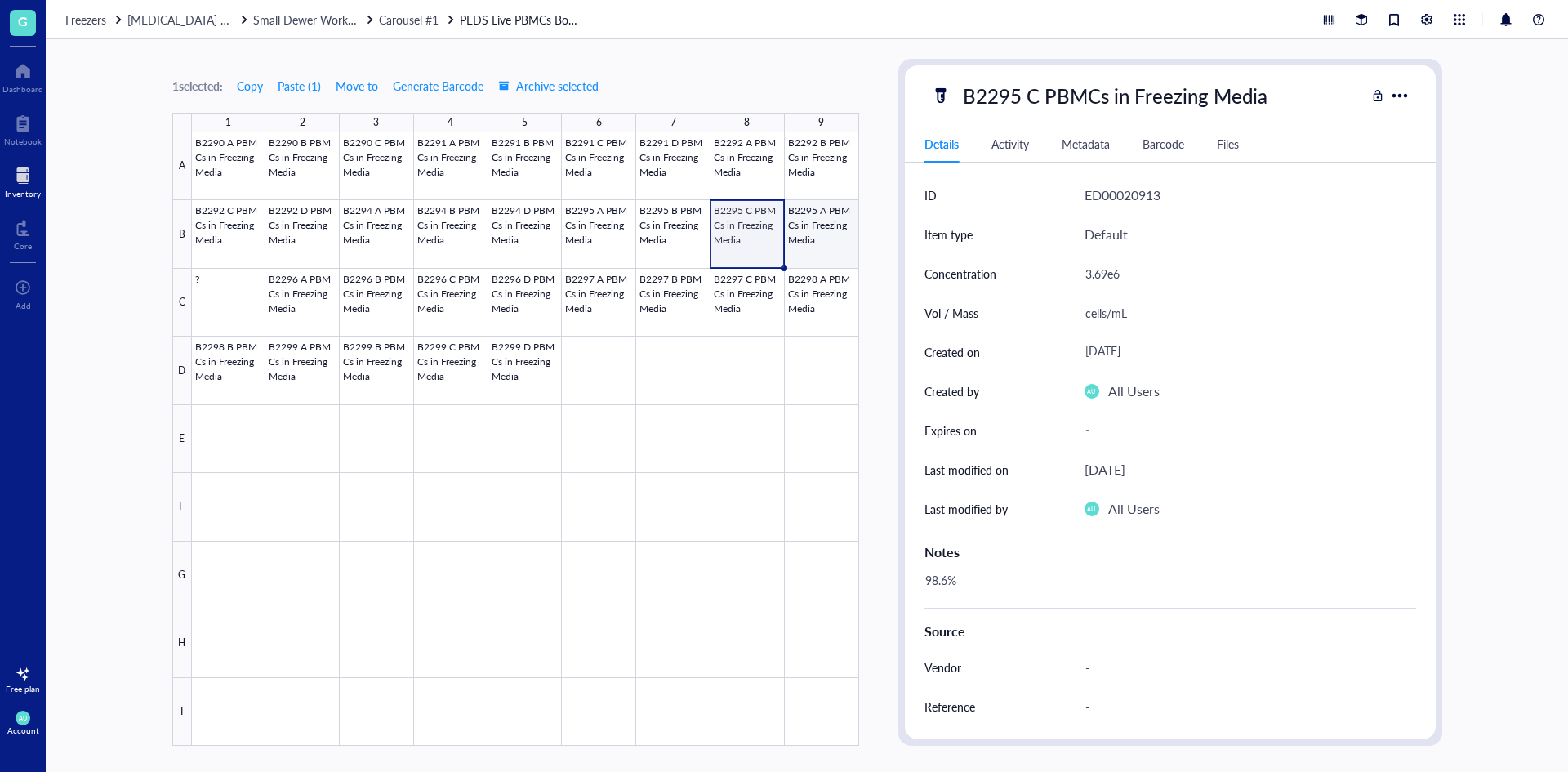
click at [803, 227] on div at bounding box center [526, 438] width 667 height 613
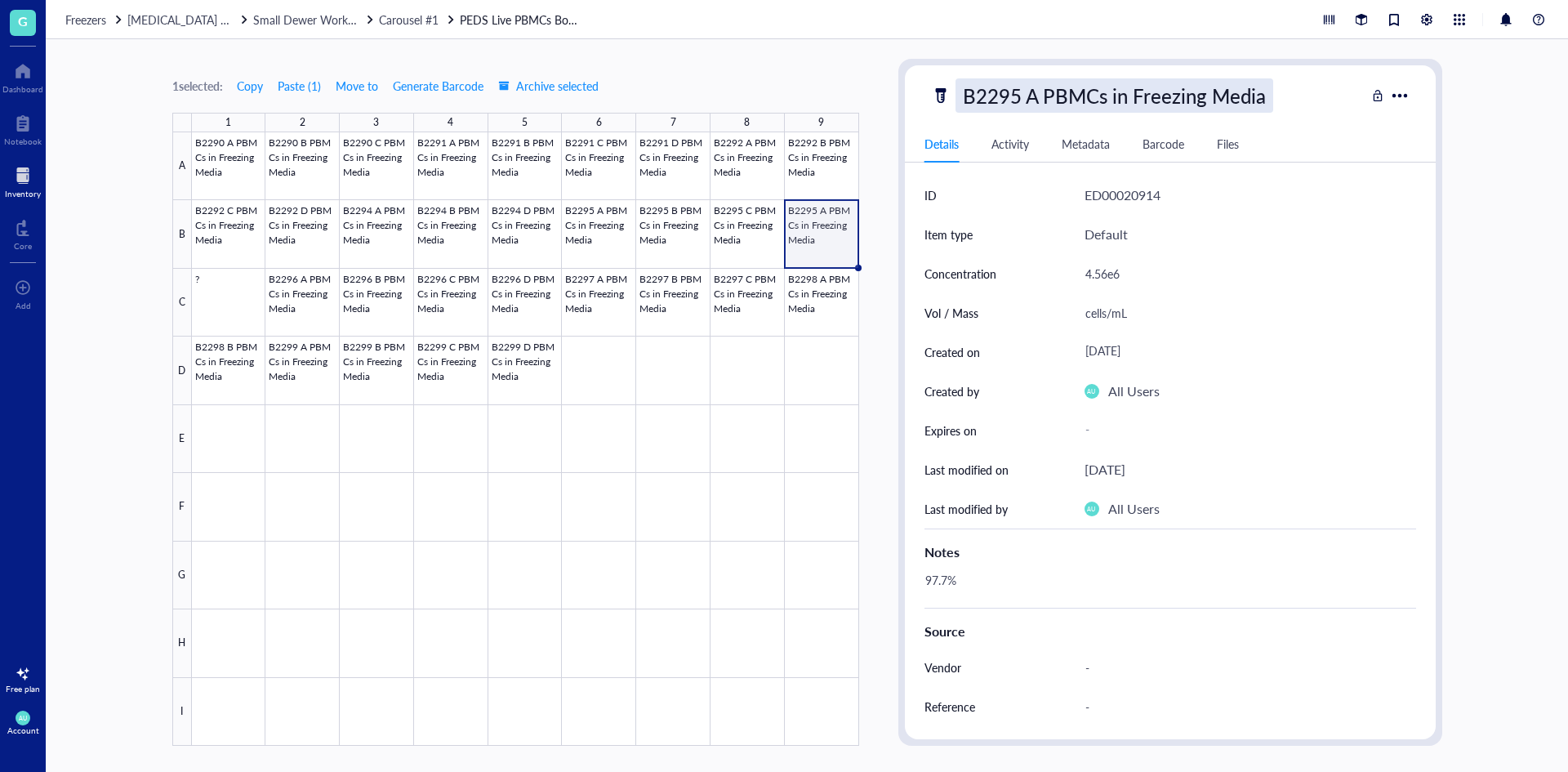
click at [1039, 99] on div "B2295 A PBMCs in Freezing Media" at bounding box center [1114, 96] width 317 height 34
click at [1034, 98] on input "B2295 A PBMCs in Freezing Media" at bounding box center [1144, 96] width 378 height 33
type input "B2295 D PBMCs in Freezing Media"
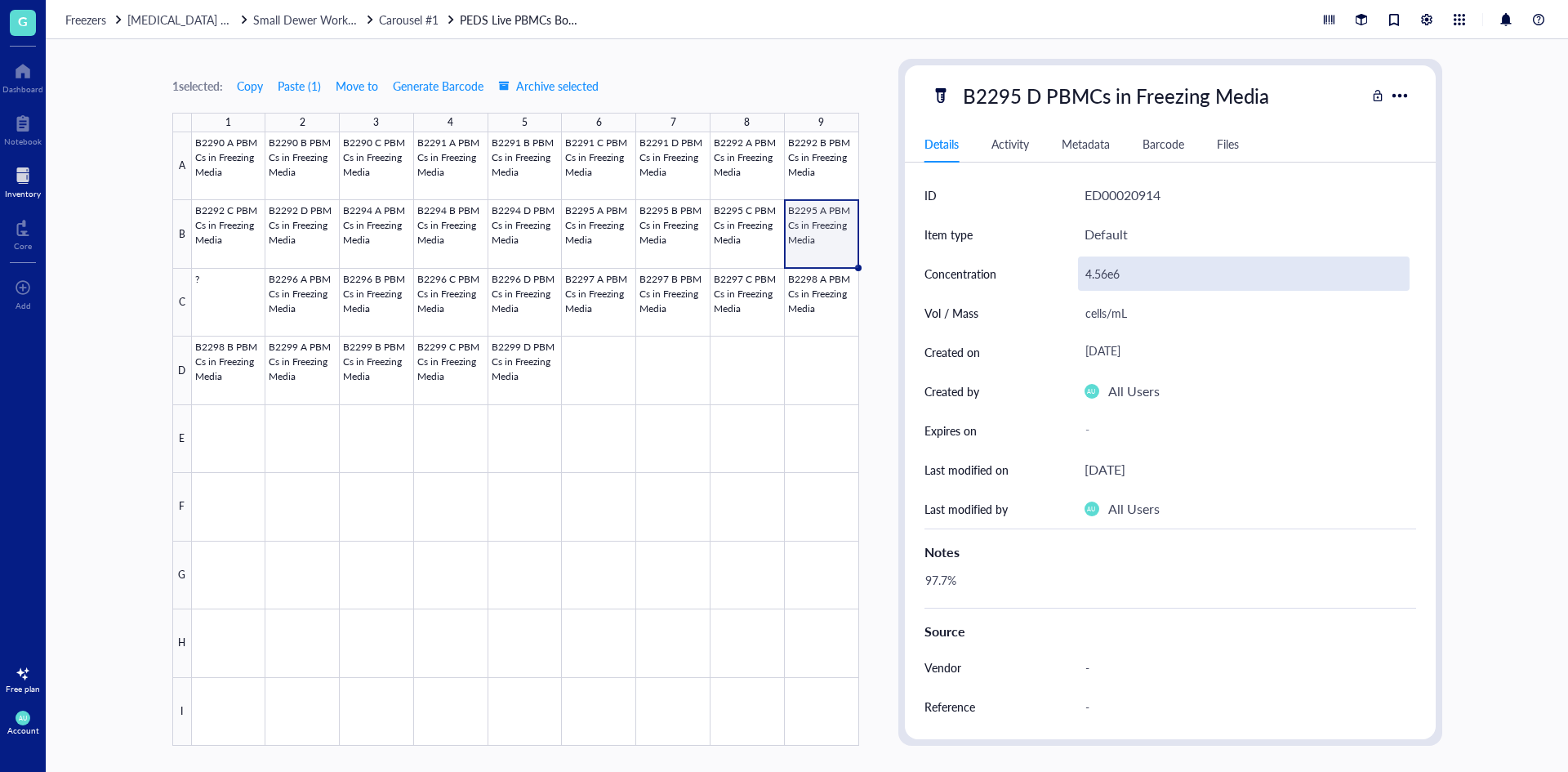
click at [1107, 276] on div "4.56e6" at bounding box center [1243, 274] width 332 height 34
drag, startPoint x: 1107, startPoint y: 276, endPoint x: 1084, endPoint y: 280, distance: 23.3
click at [1084, 280] on input "4.56e6" at bounding box center [1243, 274] width 330 height 33
type input "3.74e6"
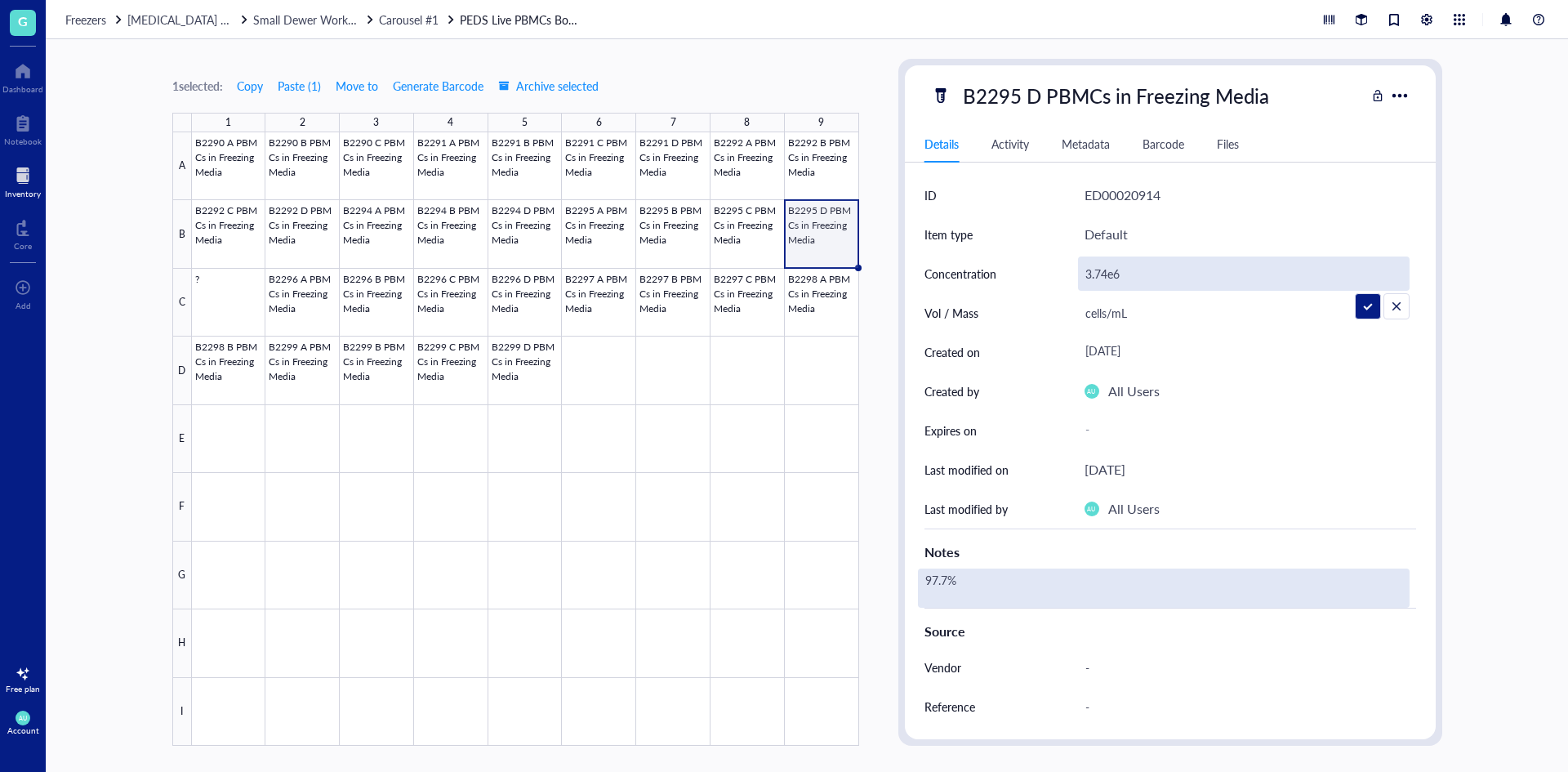
click at [988, 582] on div "97.7%" at bounding box center [1164, 587] width 491 height 39
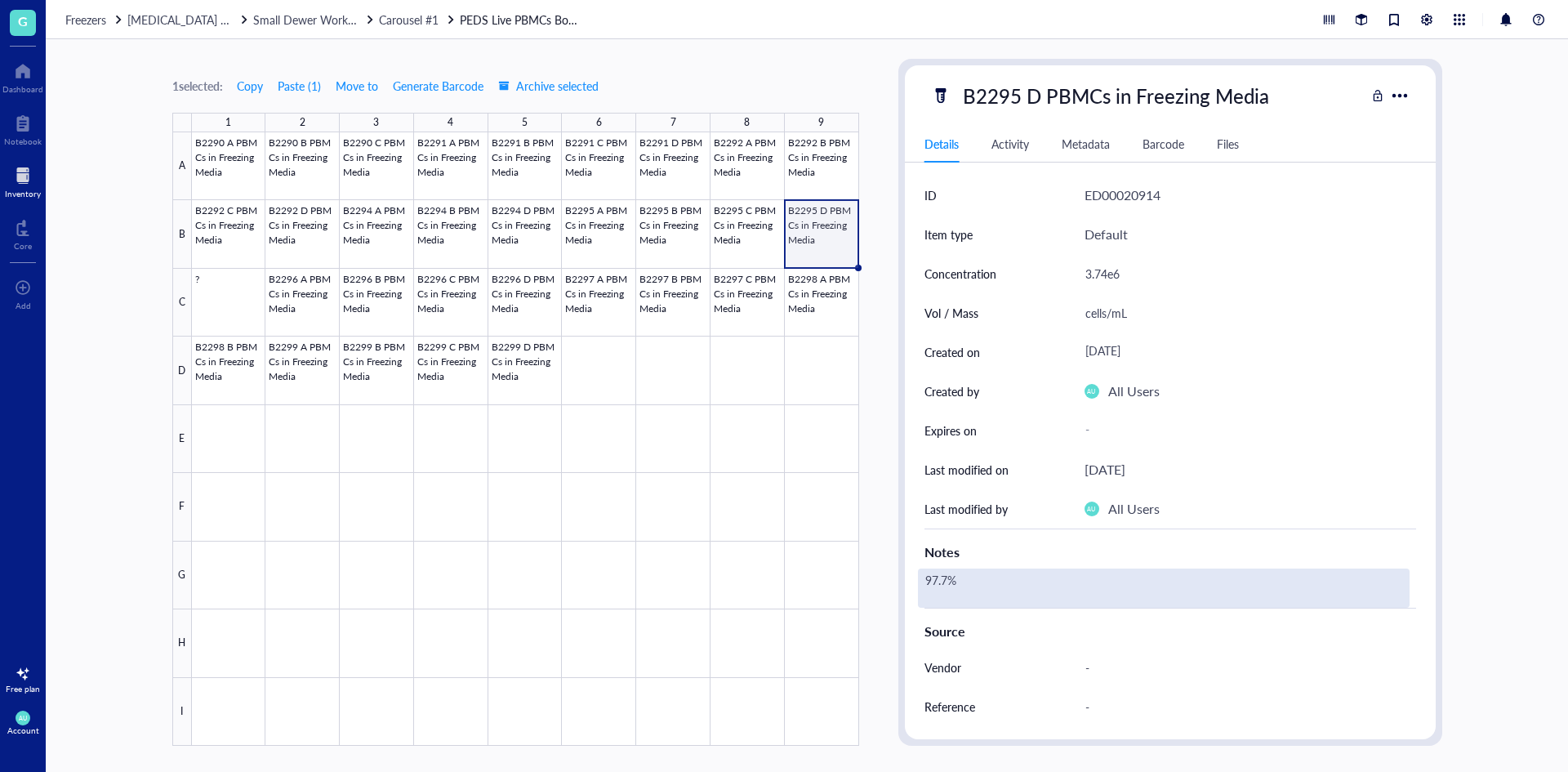
click at [943, 580] on div "97.7%" at bounding box center [1164, 587] width 491 height 39
drag, startPoint x: 949, startPoint y: 576, endPoint x: 920, endPoint y: 585, distance: 30.4
click at [920, 585] on textarea "97.7%" at bounding box center [981, 588] width 124 height 36
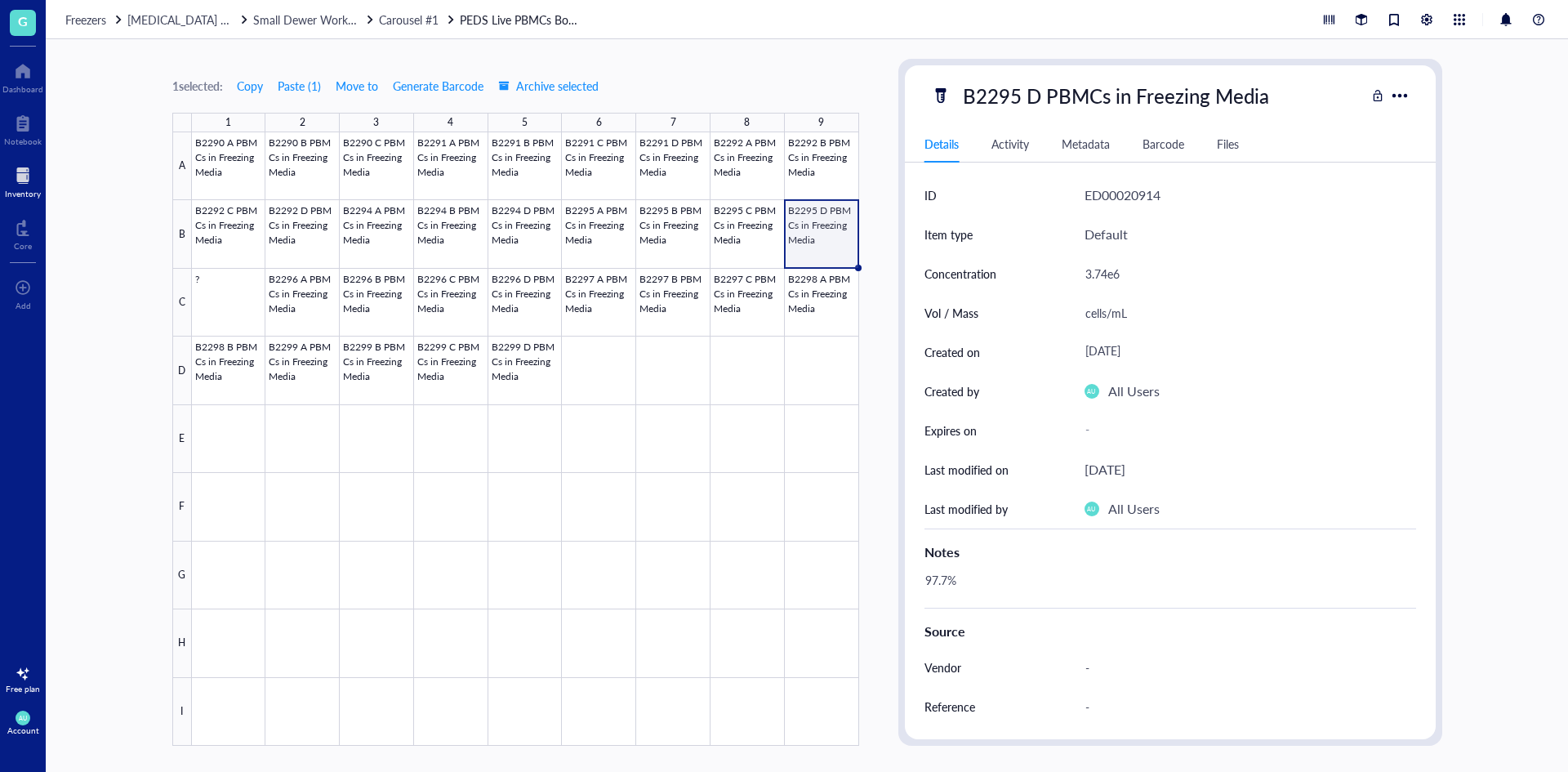
click at [1270, 539] on div "Notes" at bounding box center [1170, 549] width 491 height 40
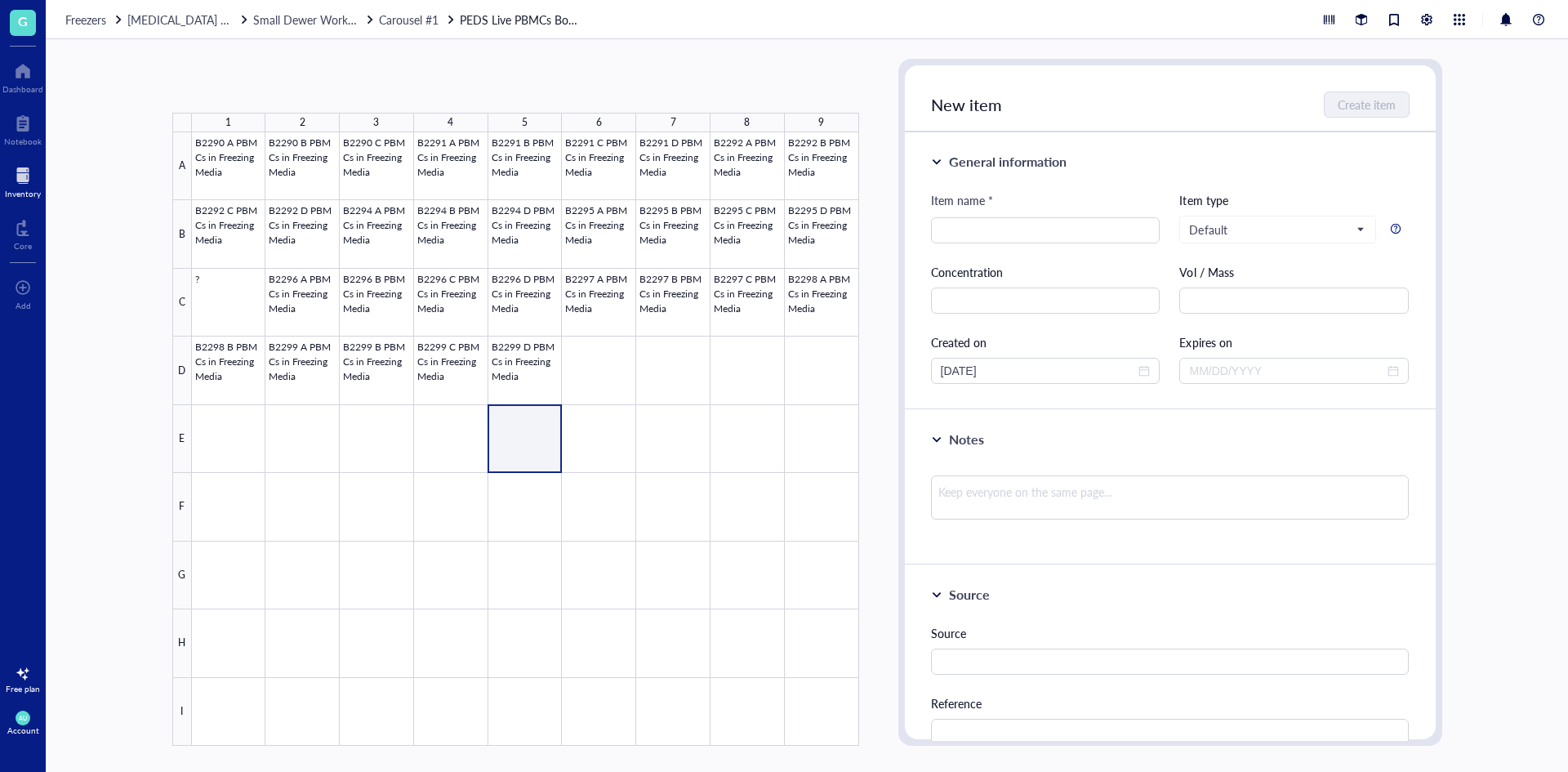
click at [560, 449] on div at bounding box center [526, 438] width 667 height 613
click at [547, 249] on div at bounding box center [526, 438] width 667 height 613
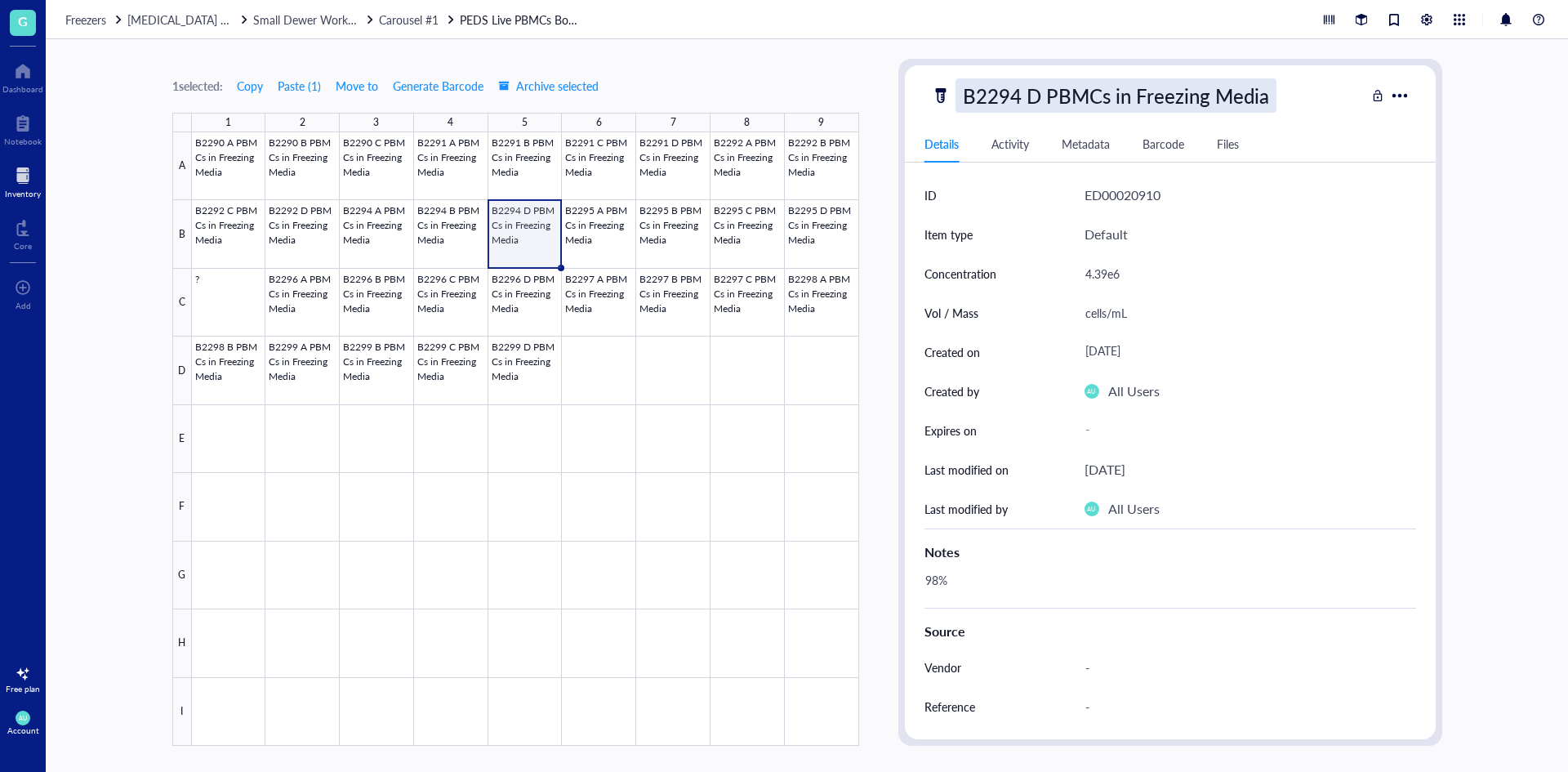
click at [1036, 93] on div "B2294 D PBMCs in Freezing Media" at bounding box center [1116, 96] width 321 height 34
click at [1035, 95] on input "B2294 D PBMCs in Freezing Media" at bounding box center [1144, 96] width 378 height 33
click at [496, 252] on div at bounding box center [526, 438] width 667 height 613
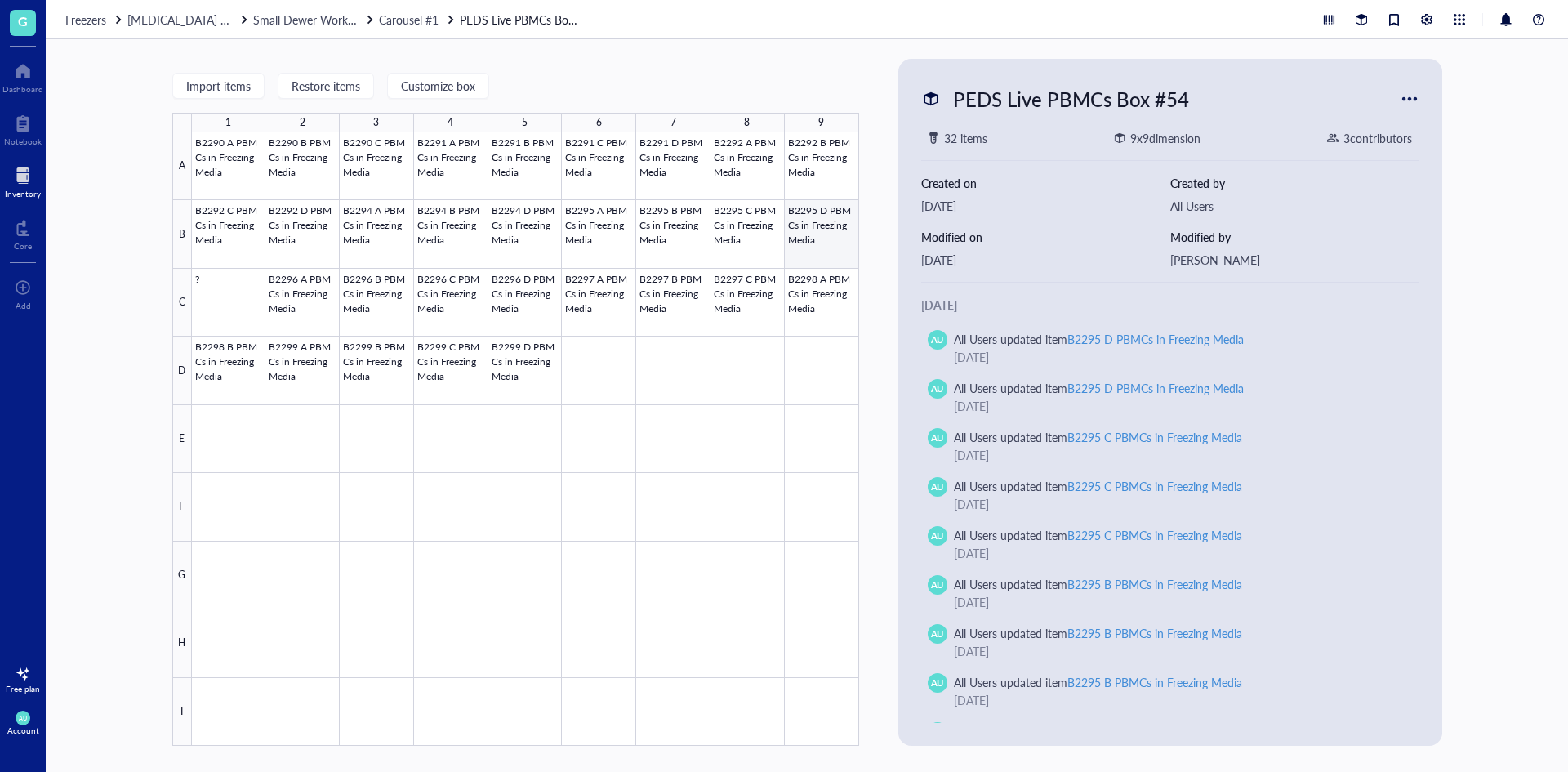
click at [795, 247] on div at bounding box center [526, 438] width 667 height 613
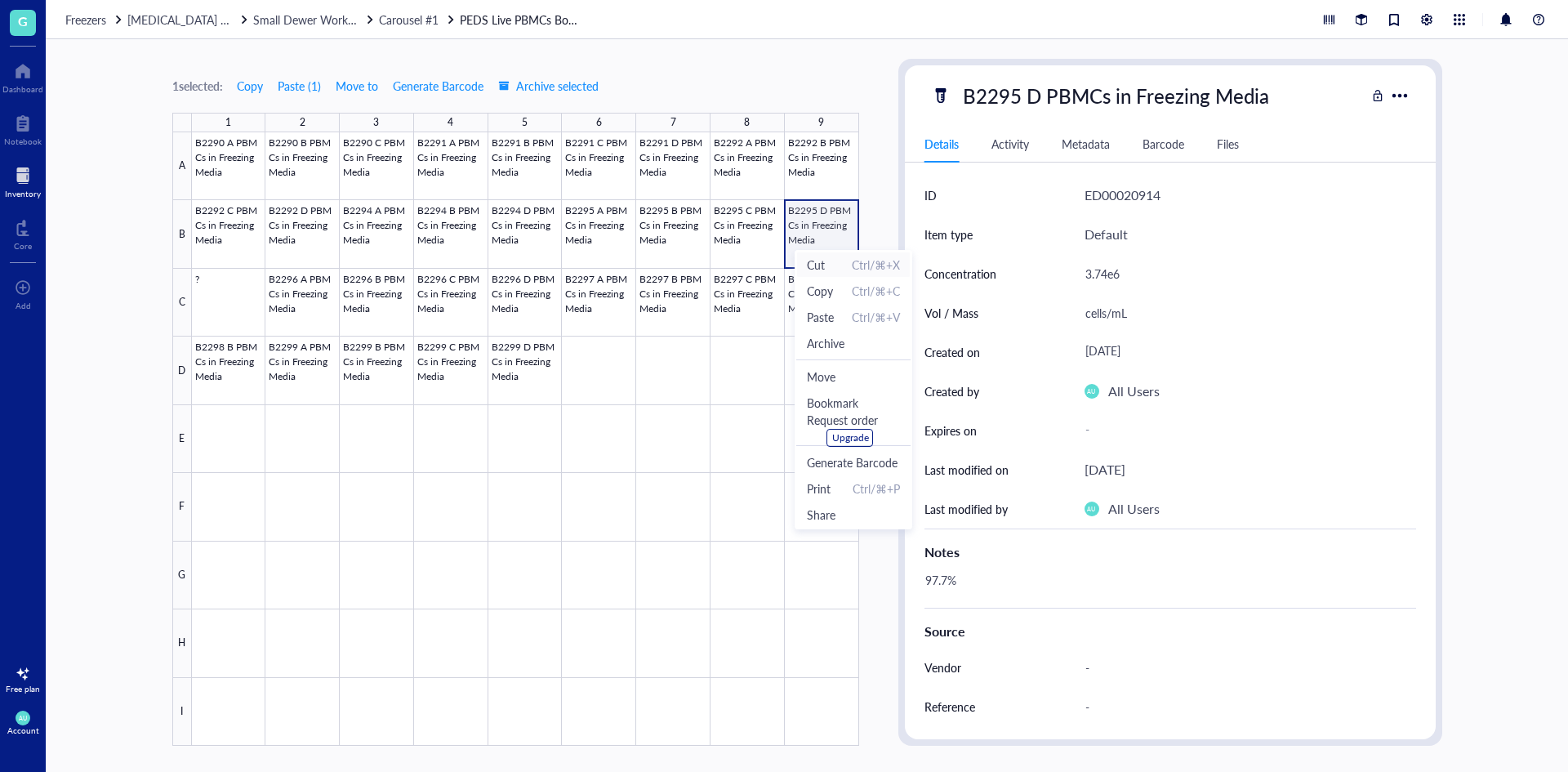
click at [822, 265] on span "Cut" at bounding box center [816, 264] width 18 height 18
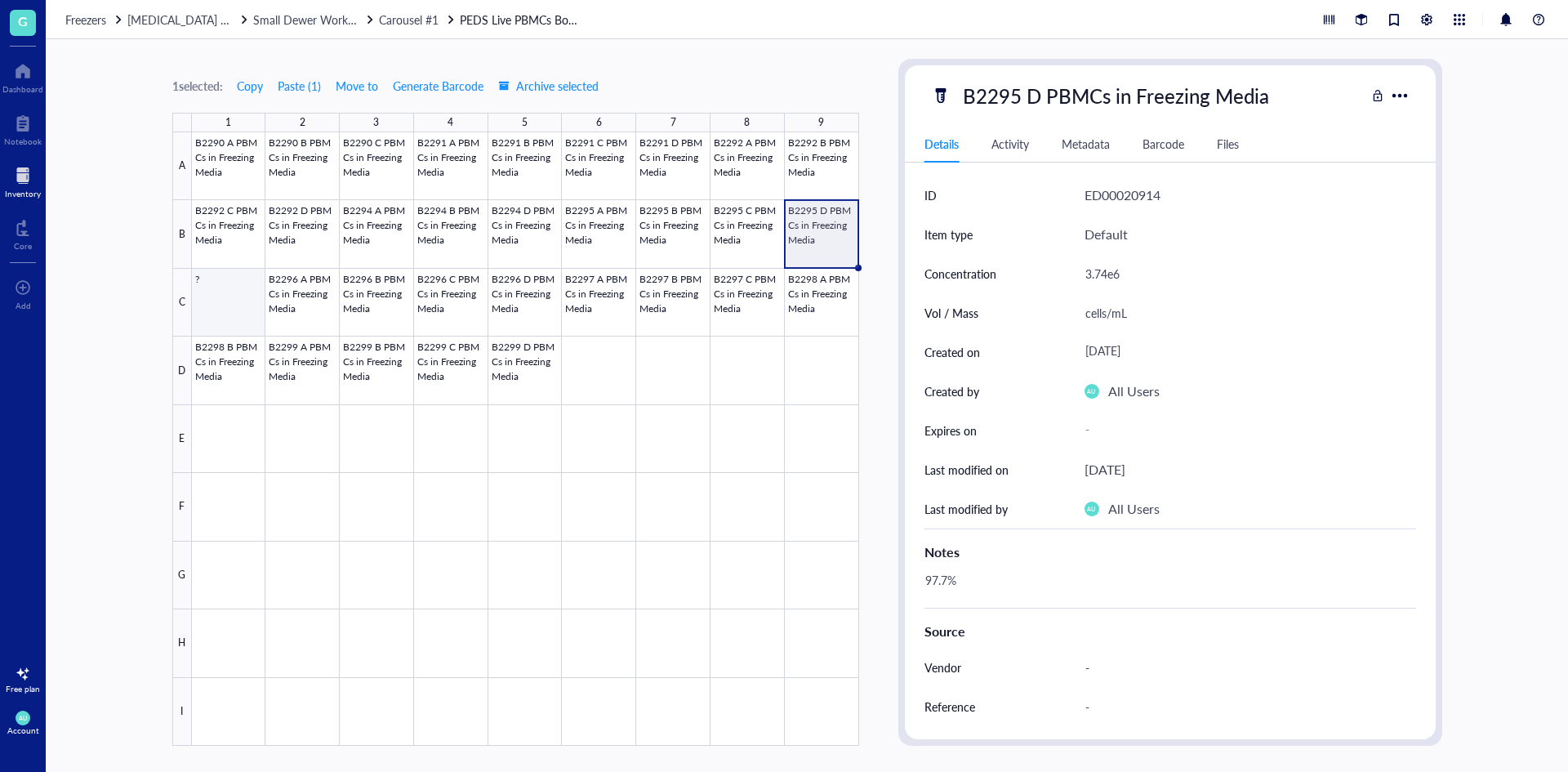
click at [209, 292] on div at bounding box center [526, 438] width 667 height 613
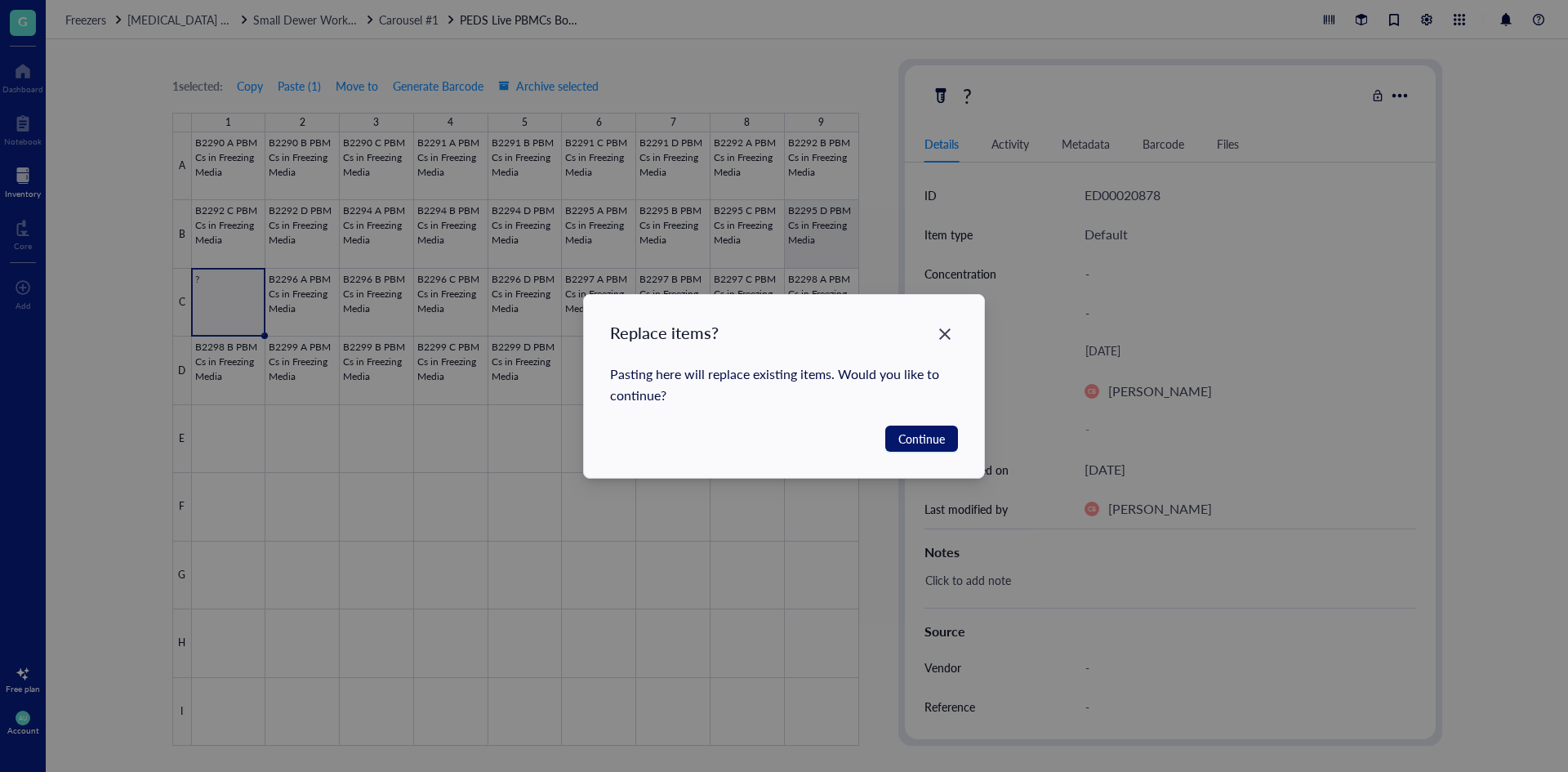
drag, startPoint x: 209, startPoint y: 292, endPoint x: 912, endPoint y: 434, distance: 717.2
click at [912, 434] on span "Continue" at bounding box center [921, 438] width 47 height 18
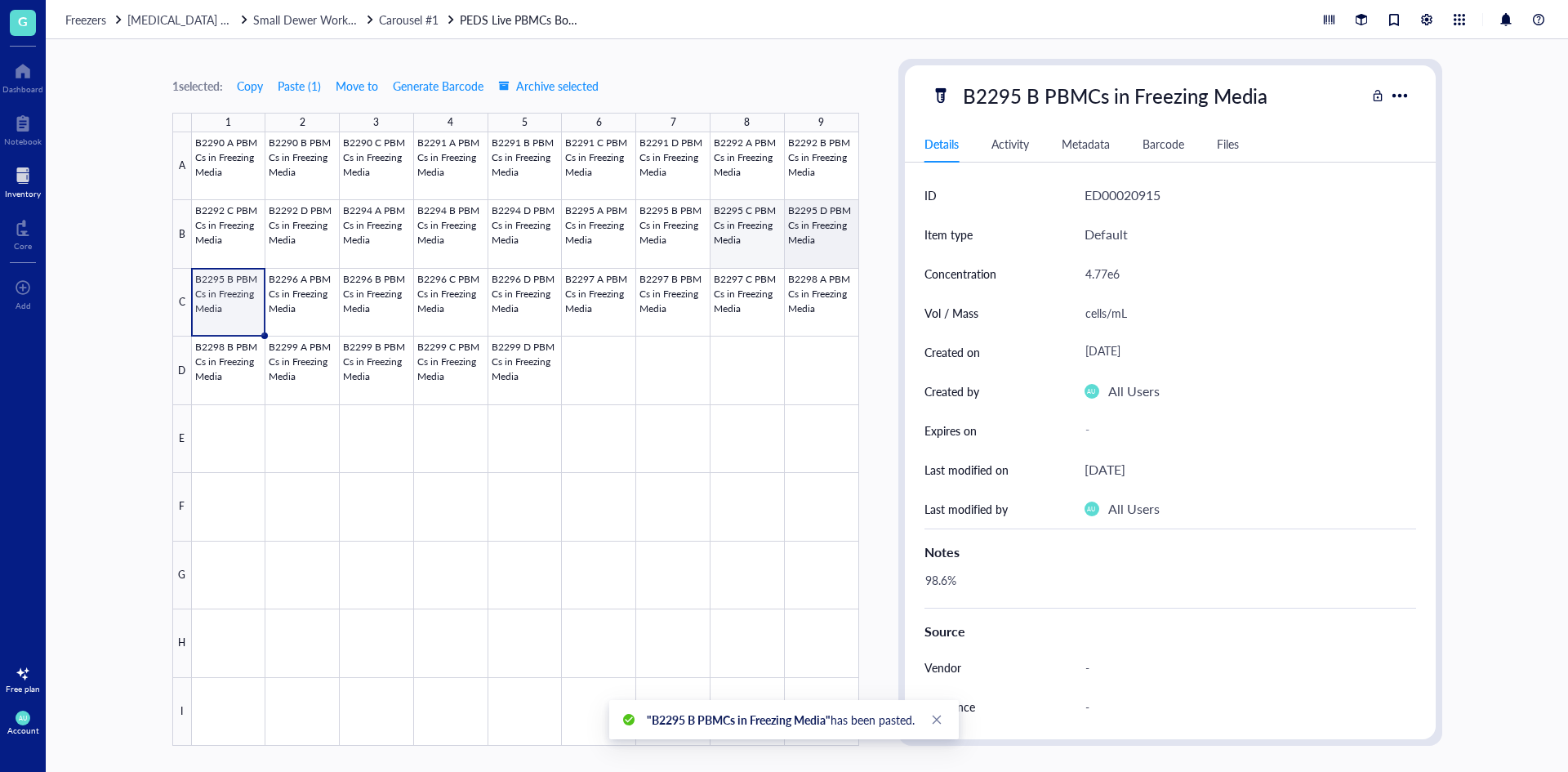
click at [745, 242] on div at bounding box center [526, 438] width 667 height 613
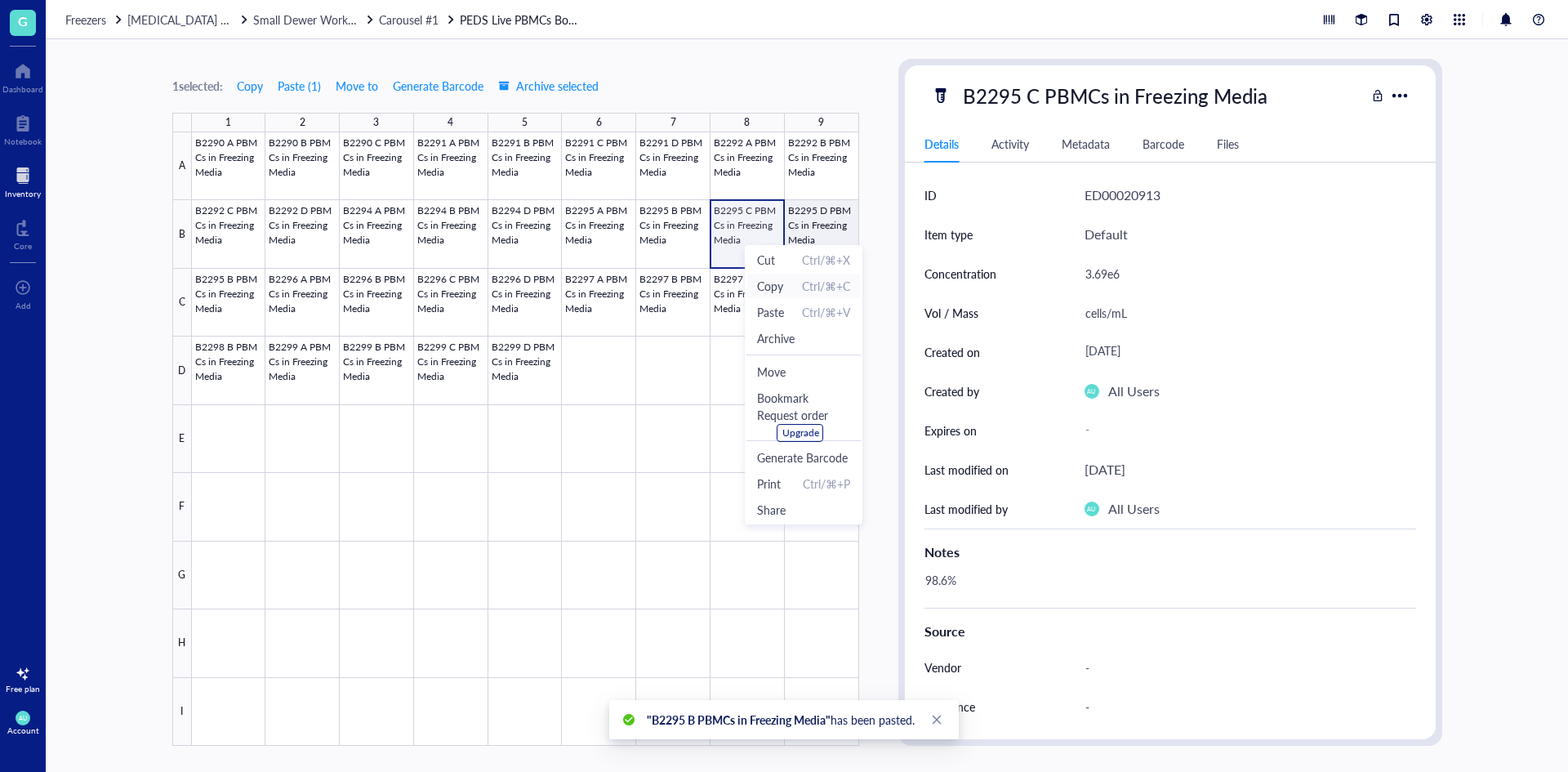
click at [758, 279] on span "Copy" at bounding box center [770, 286] width 26 height 18
click at [809, 238] on div at bounding box center [526, 438] width 667 height 613
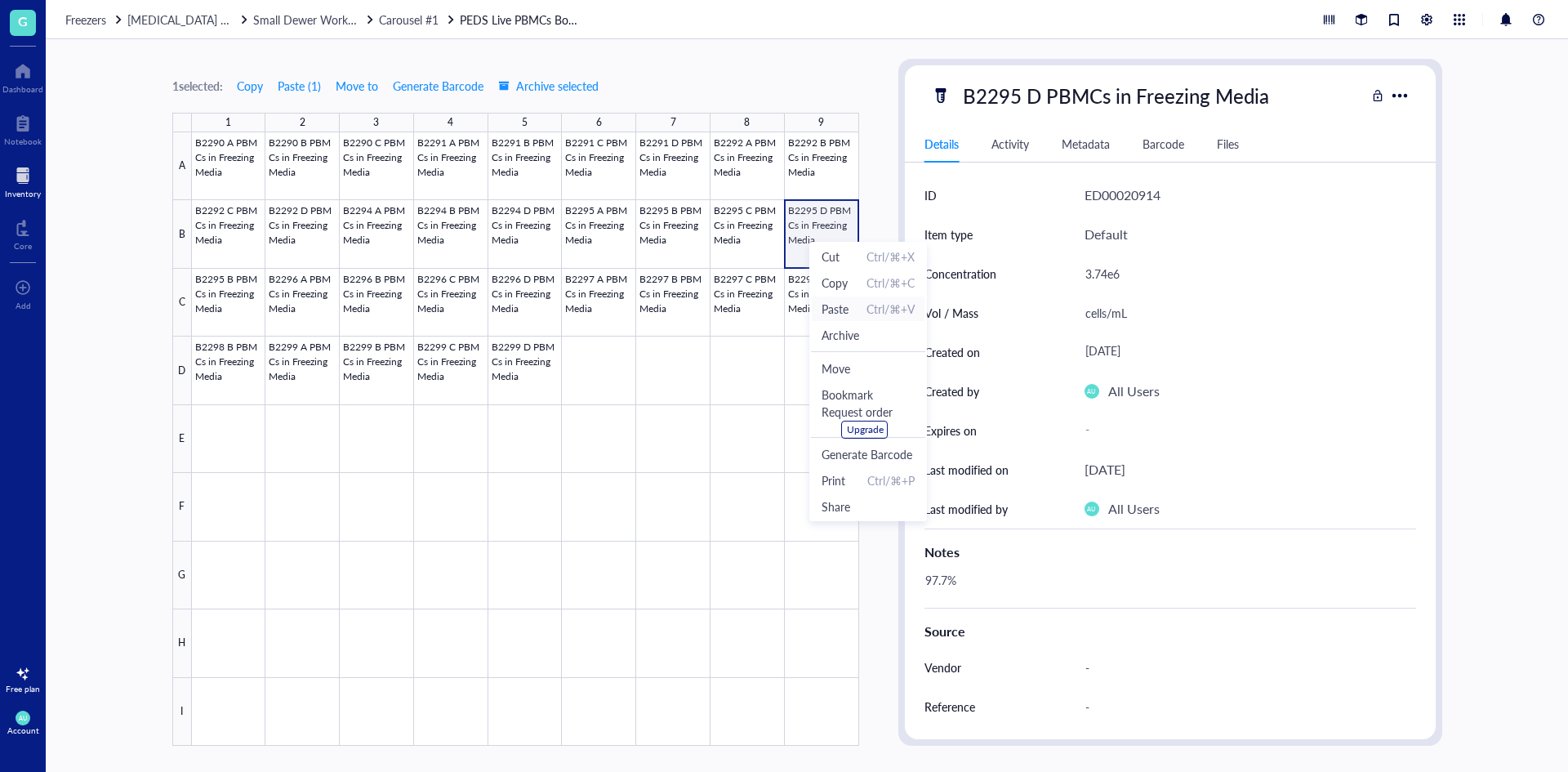
click at [835, 311] on span "Paste" at bounding box center [835, 308] width 27 height 18
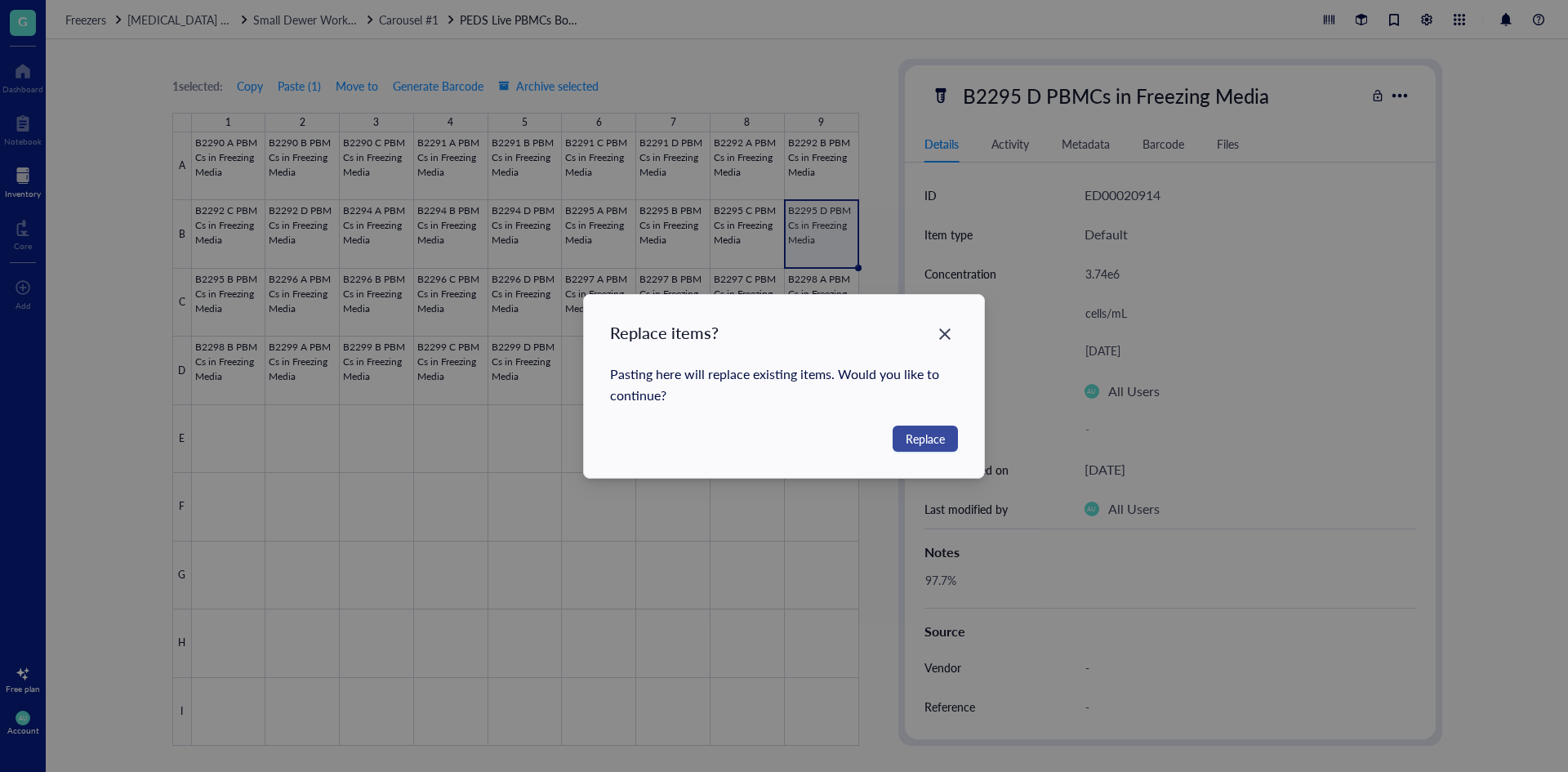
click at [905, 433] on span "Replace" at bounding box center [925, 438] width 39 height 18
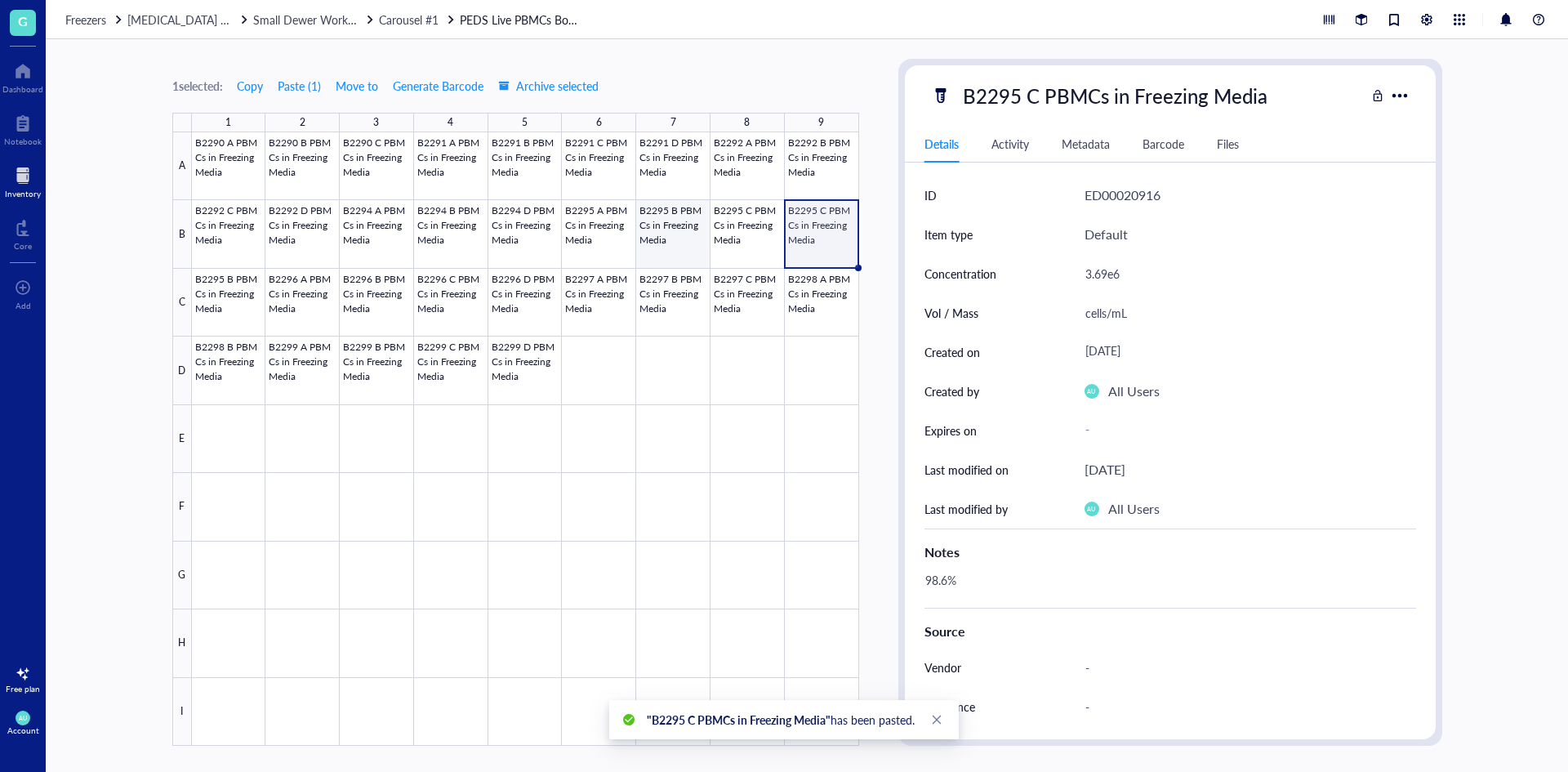
click at [652, 236] on div at bounding box center [526, 438] width 667 height 613
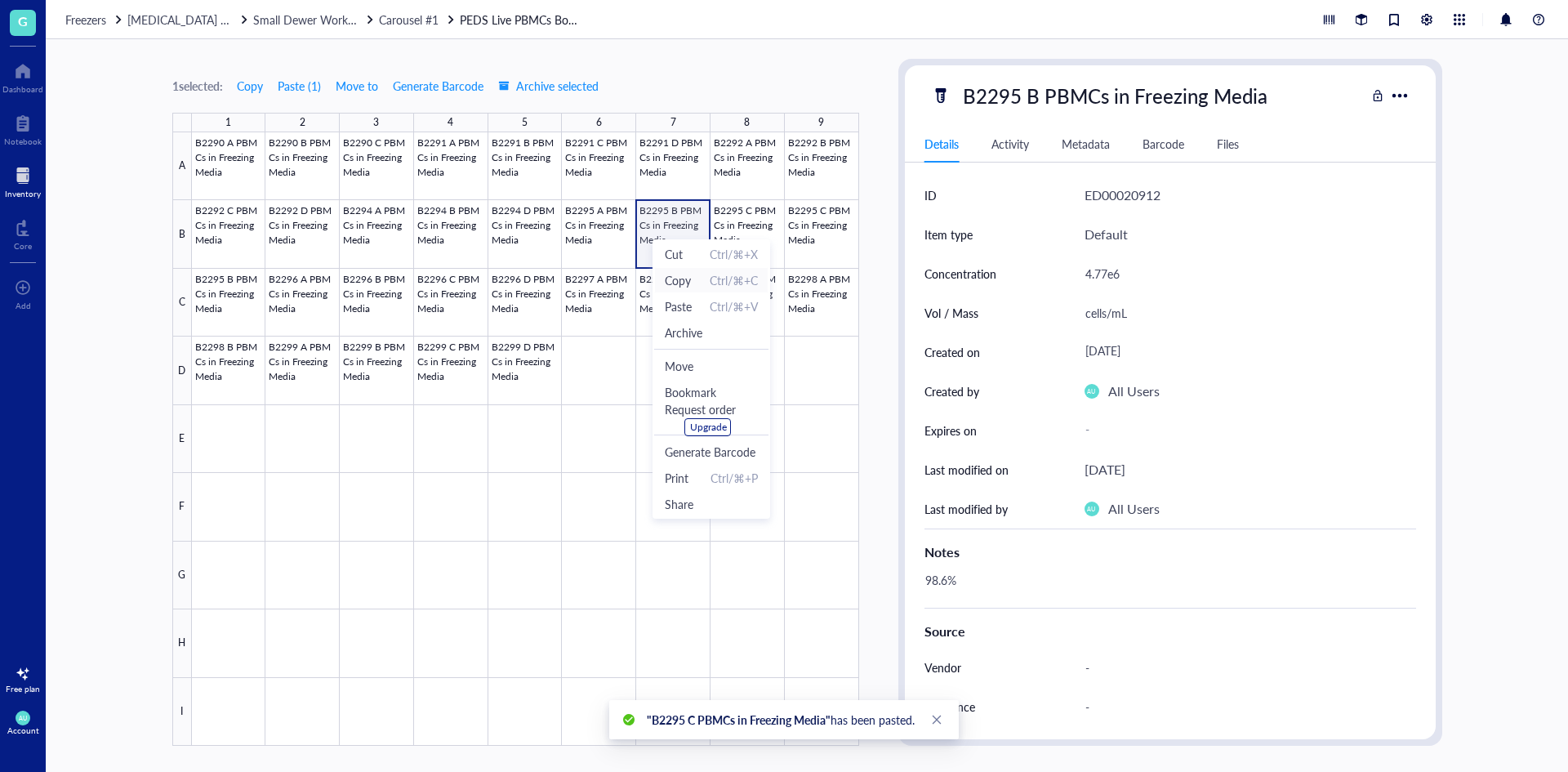
click at [676, 291] on li "Copy Ctrl/⌘+C" at bounding box center [711, 279] width 115 height 26
click at [739, 246] on div at bounding box center [526, 438] width 667 height 613
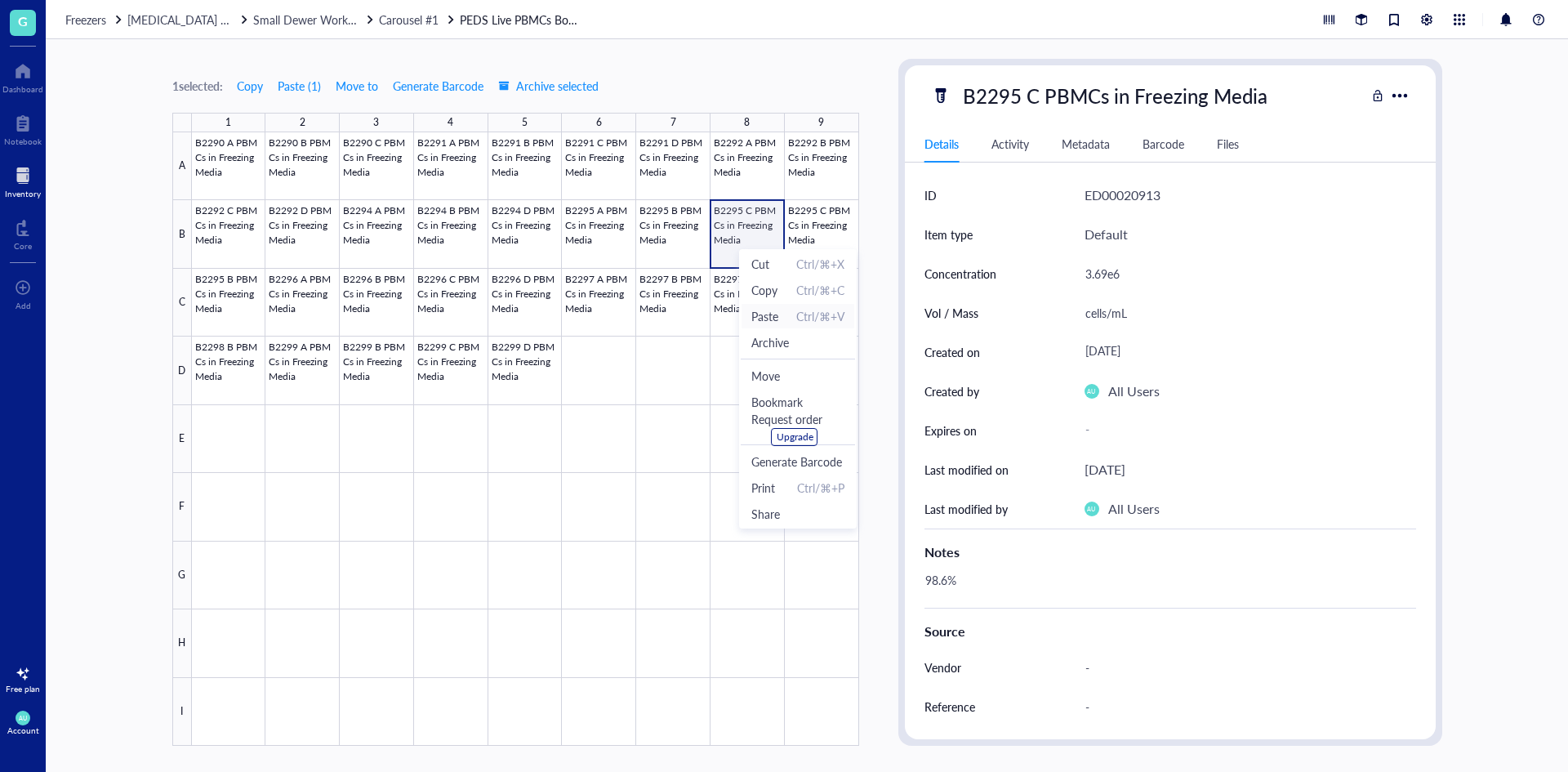
click at [757, 313] on span "Paste" at bounding box center [765, 316] width 27 height 18
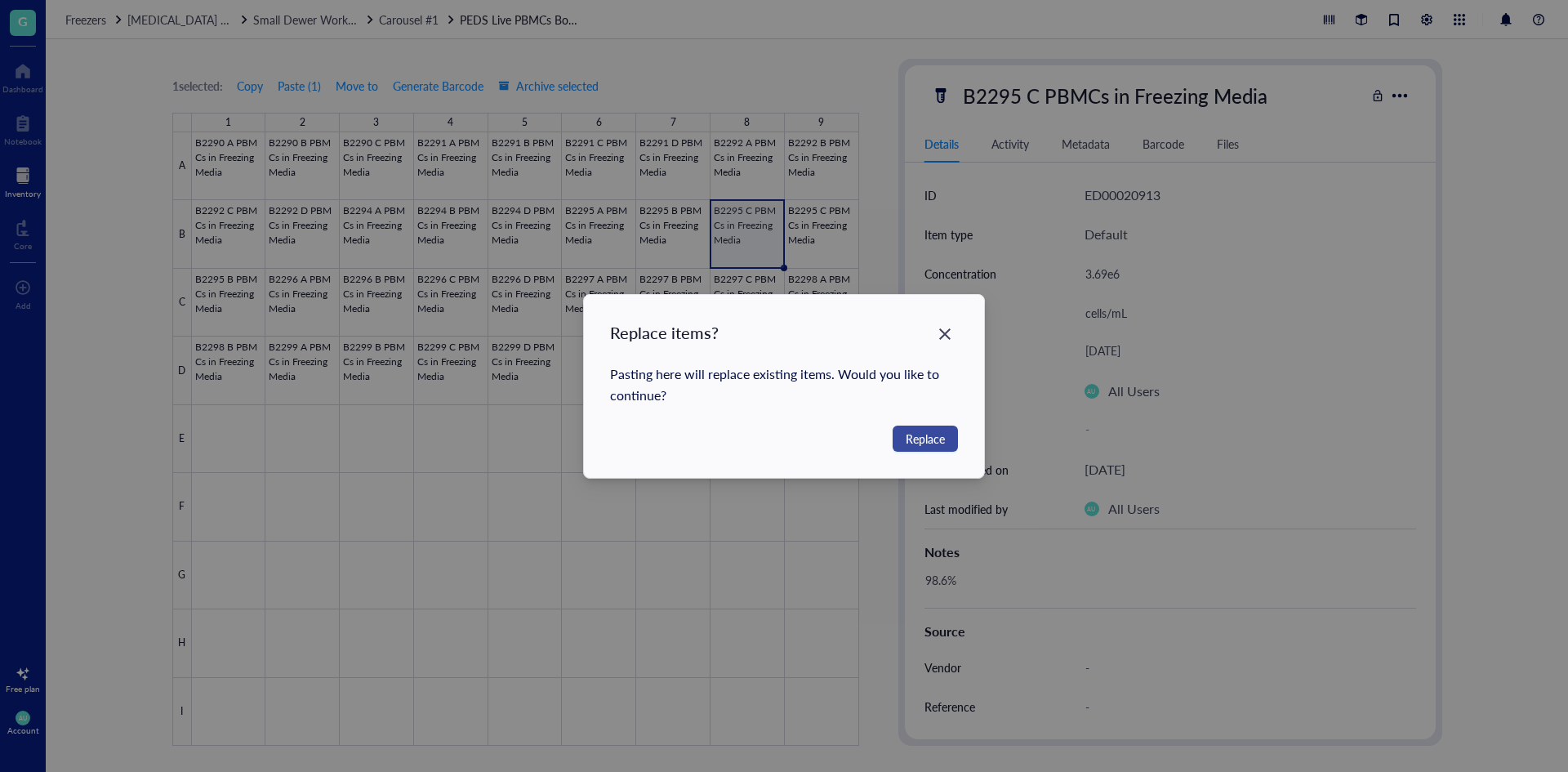
click at [922, 438] on span "Replace" at bounding box center [925, 438] width 39 height 18
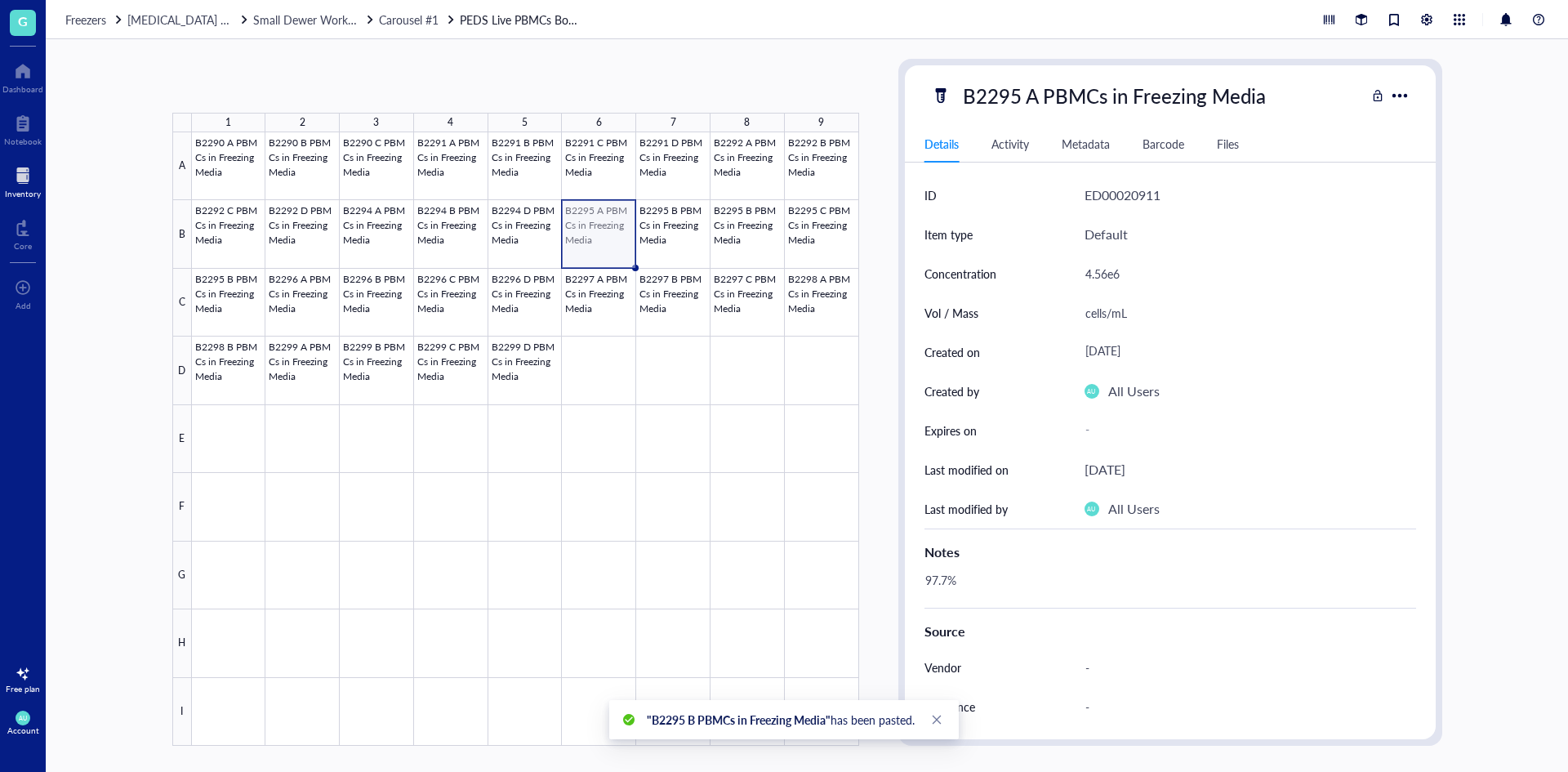
click at [607, 230] on div at bounding box center [526, 438] width 667 height 613
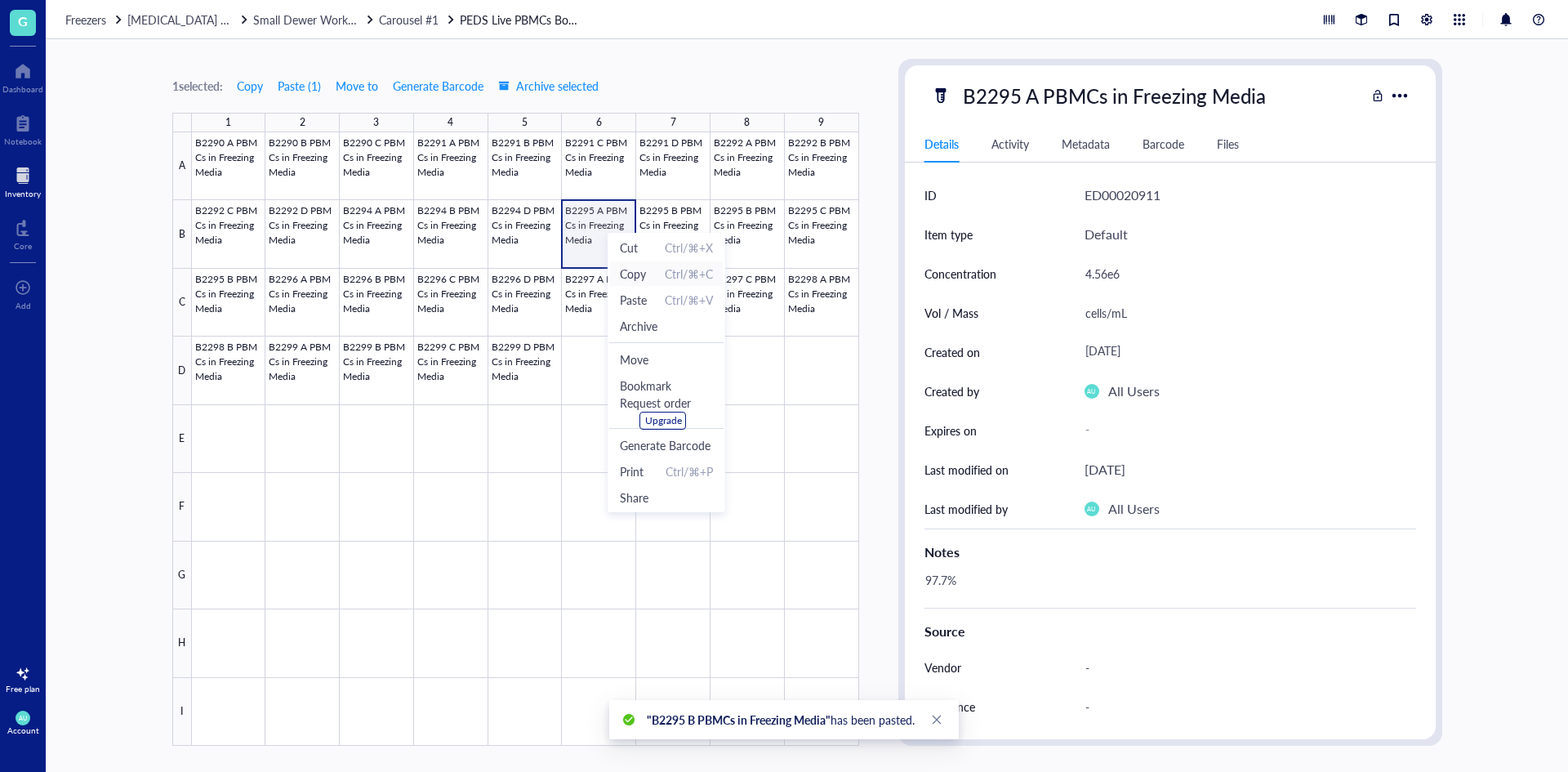
click at [632, 277] on span "Copy" at bounding box center [632, 274] width 26 height 18
click at [665, 229] on div at bounding box center [526, 438] width 667 height 613
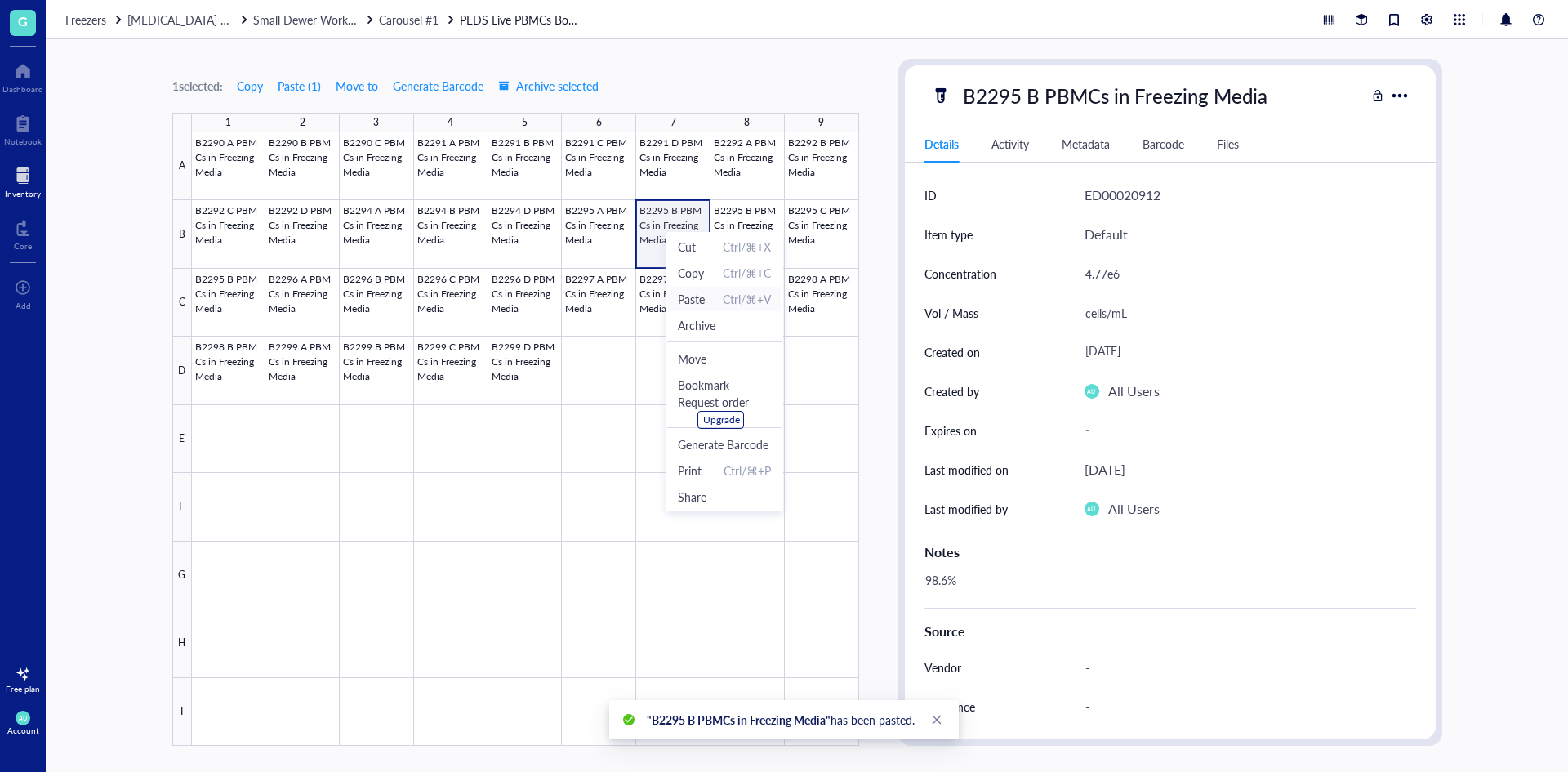
click at [692, 293] on span "Paste" at bounding box center [691, 298] width 27 height 18
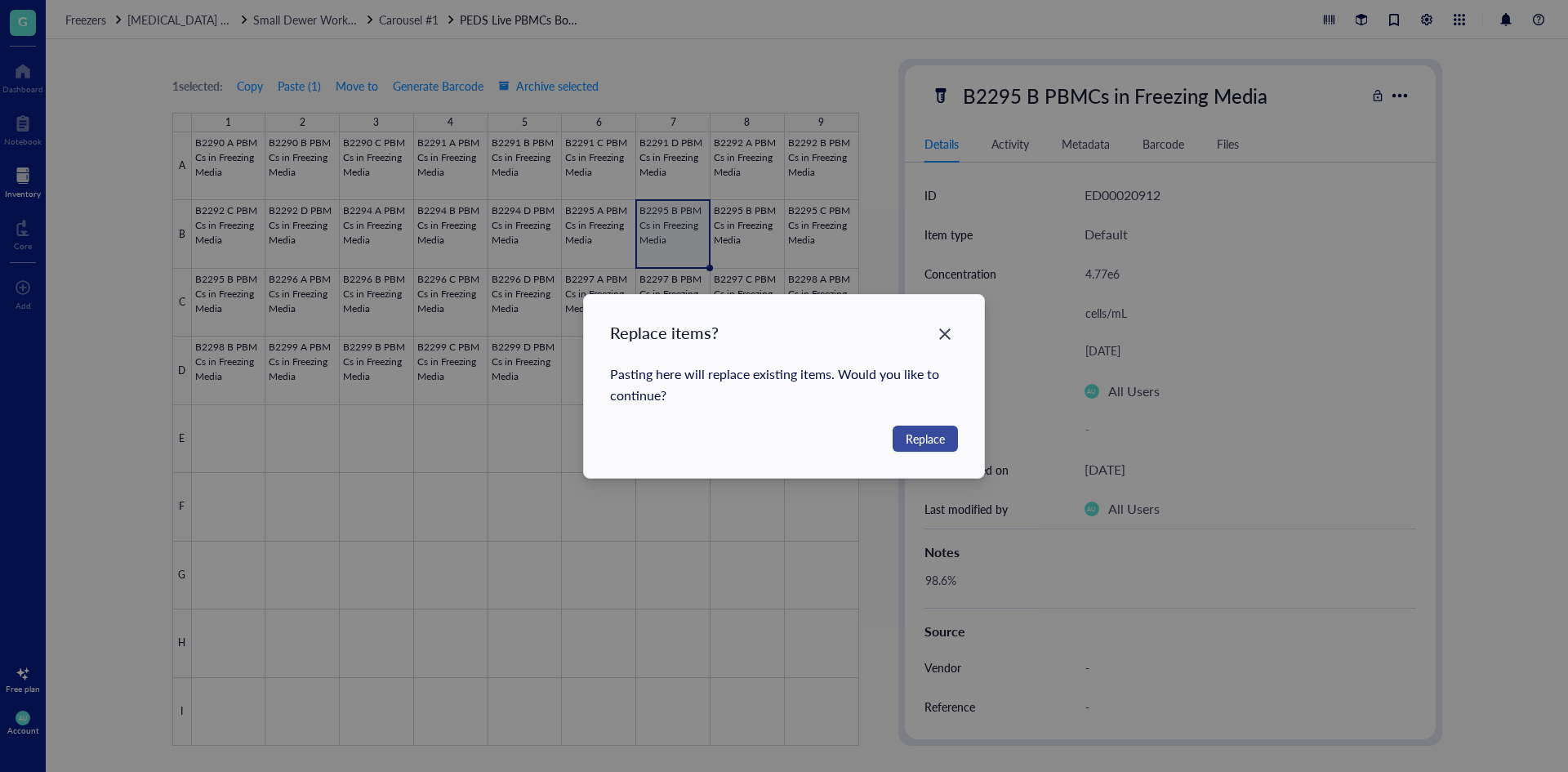
click at [931, 434] on span "Replace" at bounding box center [925, 438] width 39 height 18
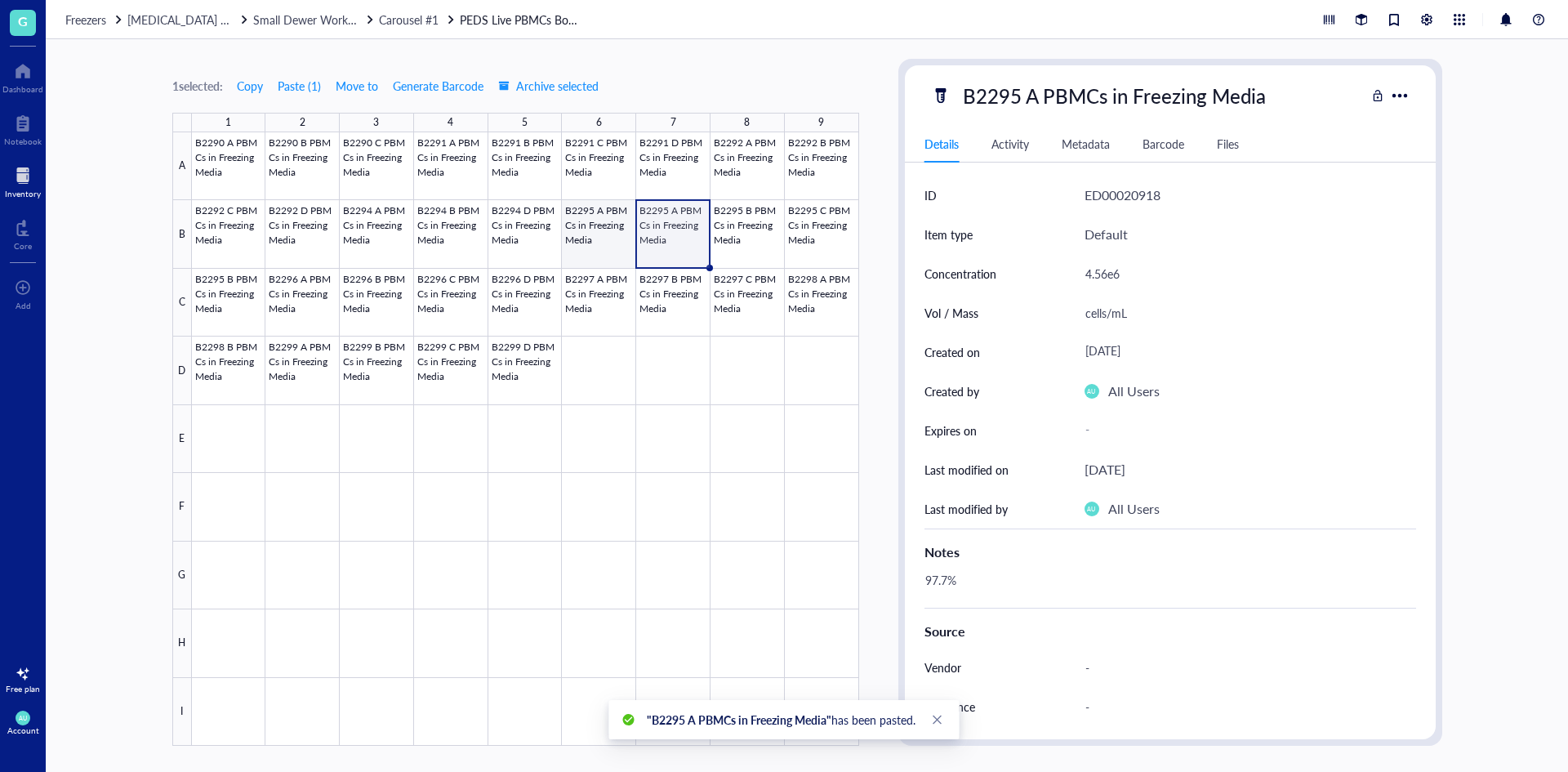
click at [608, 232] on div at bounding box center [526, 438] width 667 height 613
click at [524, 232] on div at bounding box center [526, 438] width 667 height 613
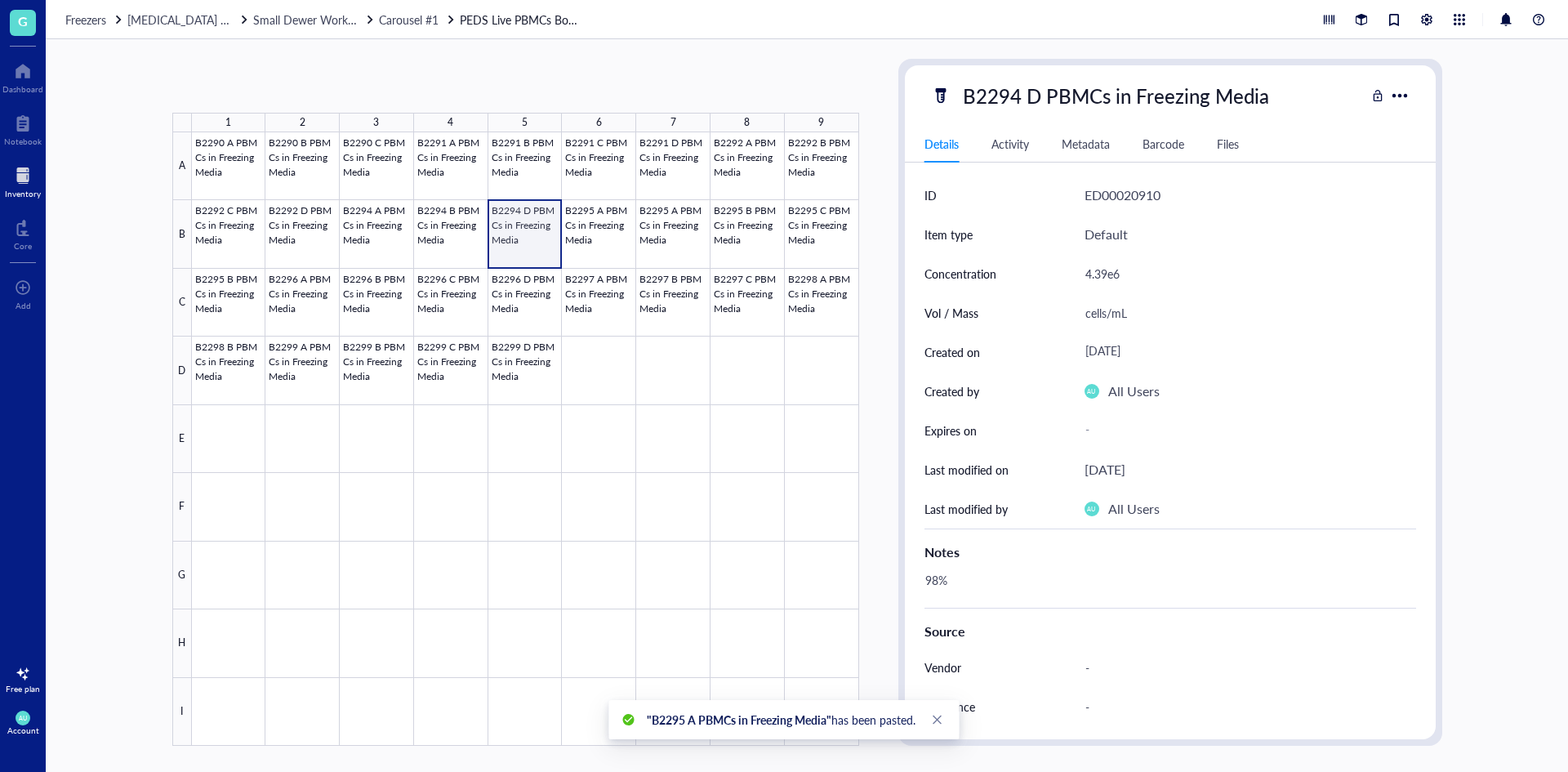
click at [524, 232] on div at bounding box center [526, 438] width 667 height 613
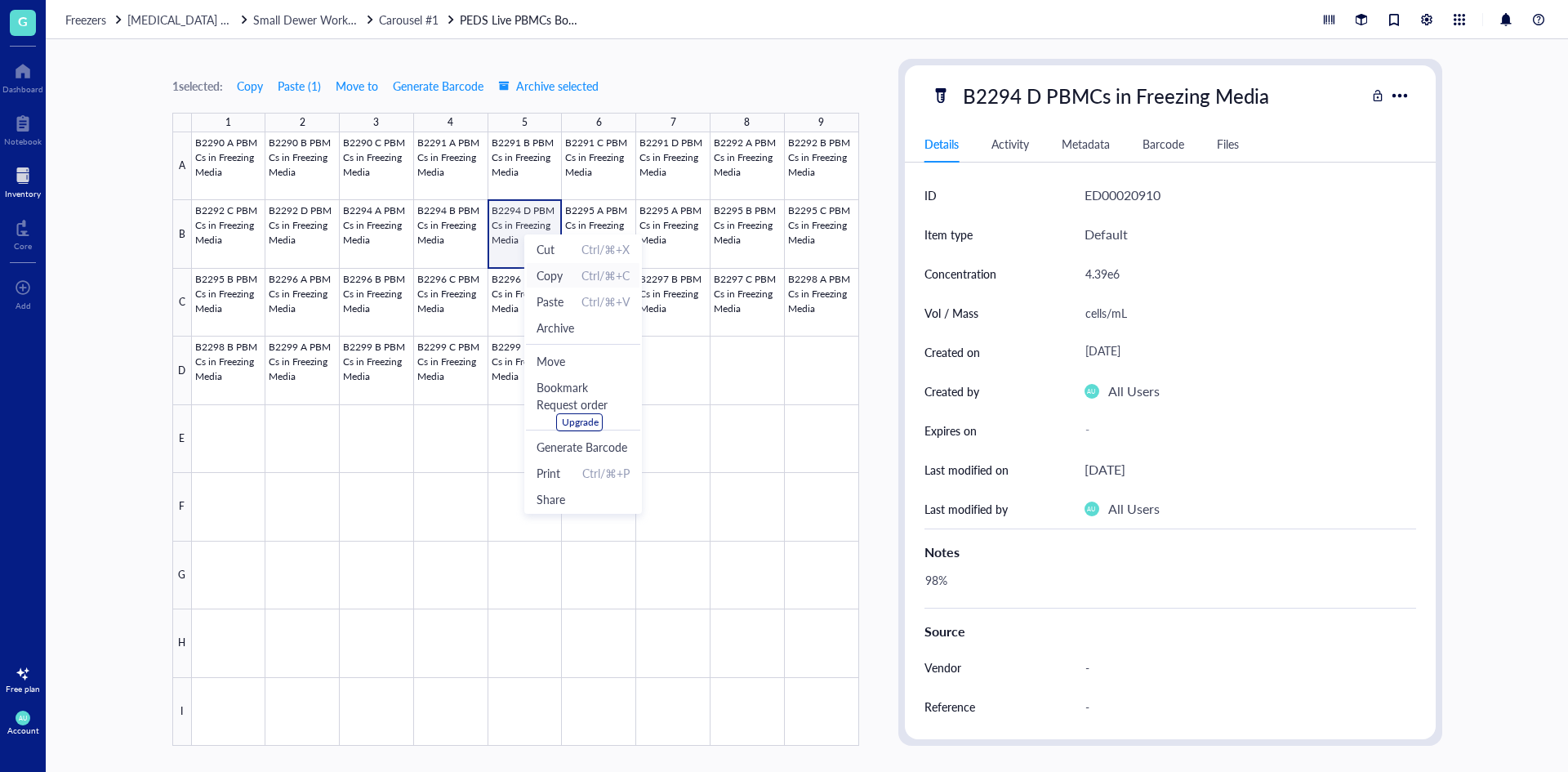
click at [546, 272] on span "Copy" at bounding box center [549, 275] width 26 height 18
click at [580, 235] on div at bounding box center [526, 438] width 667 height 613
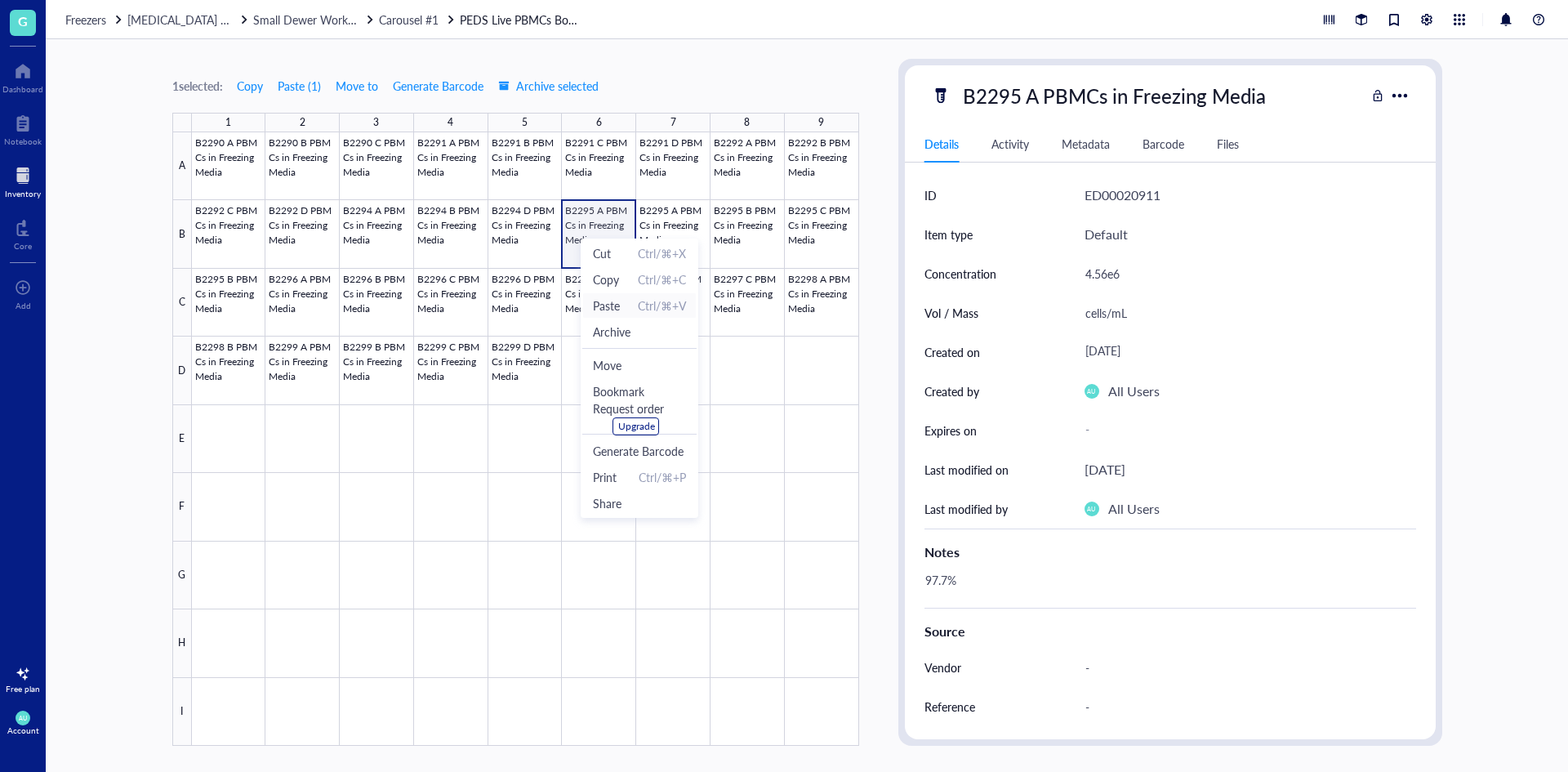
click at [611, 299] on span "Paste" at bounding box center [606, 305] width 27 height 18
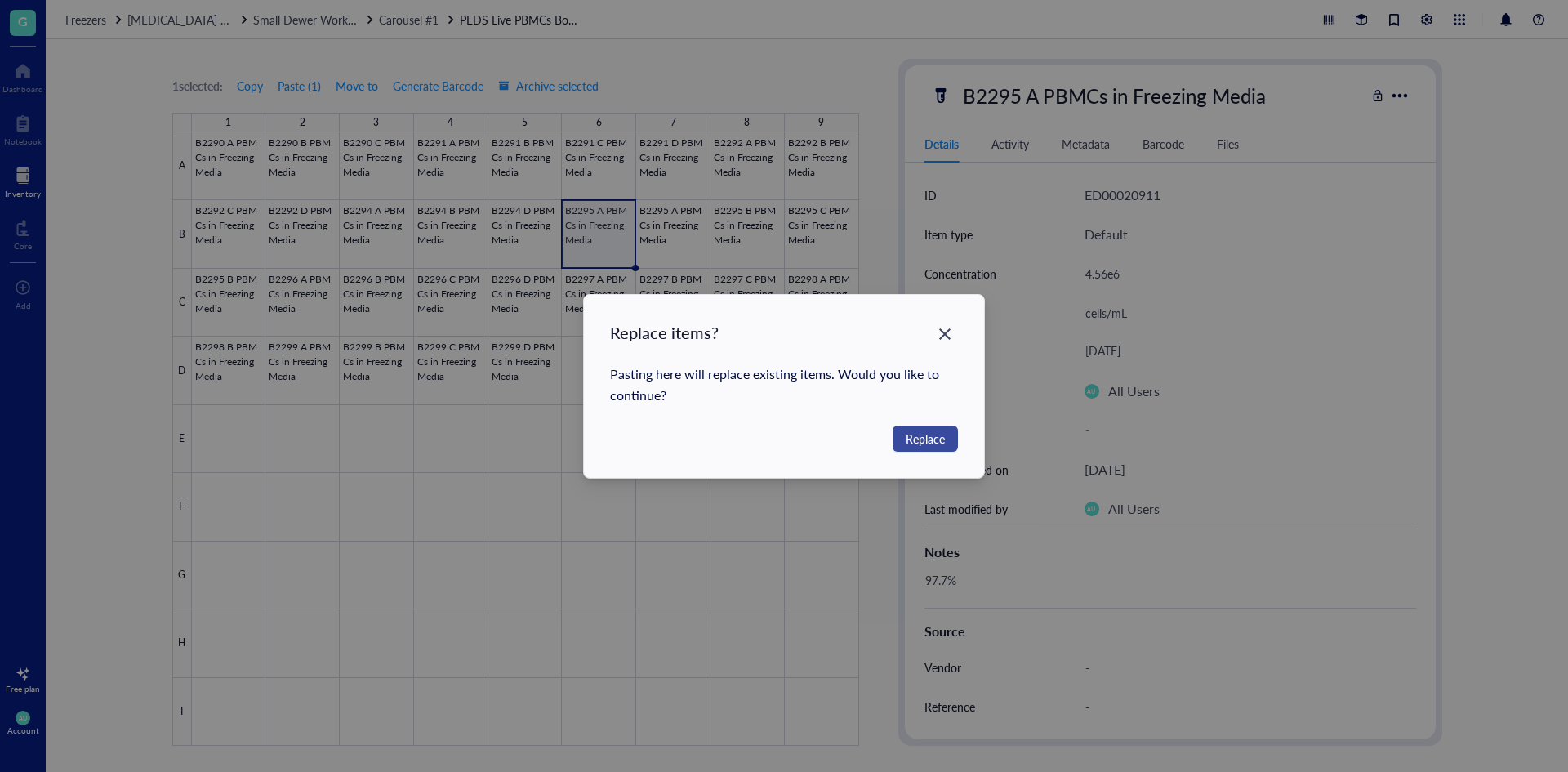
click at [909, 431] on span "Replace" at bounding box center [925, 438] width 39 height 18
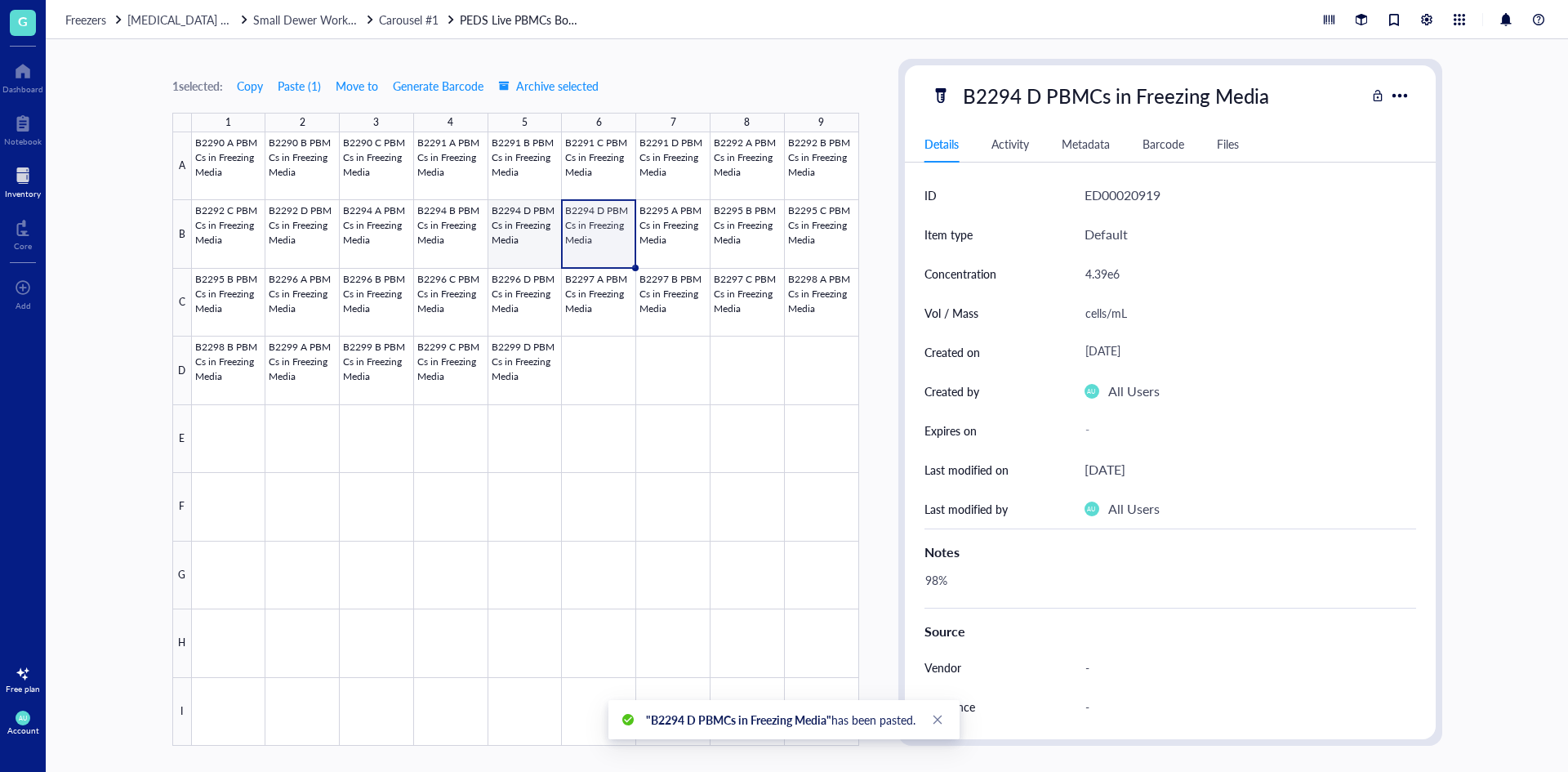
click at [535, 226] on div at bounding box center [526, 438] width 667 height 613
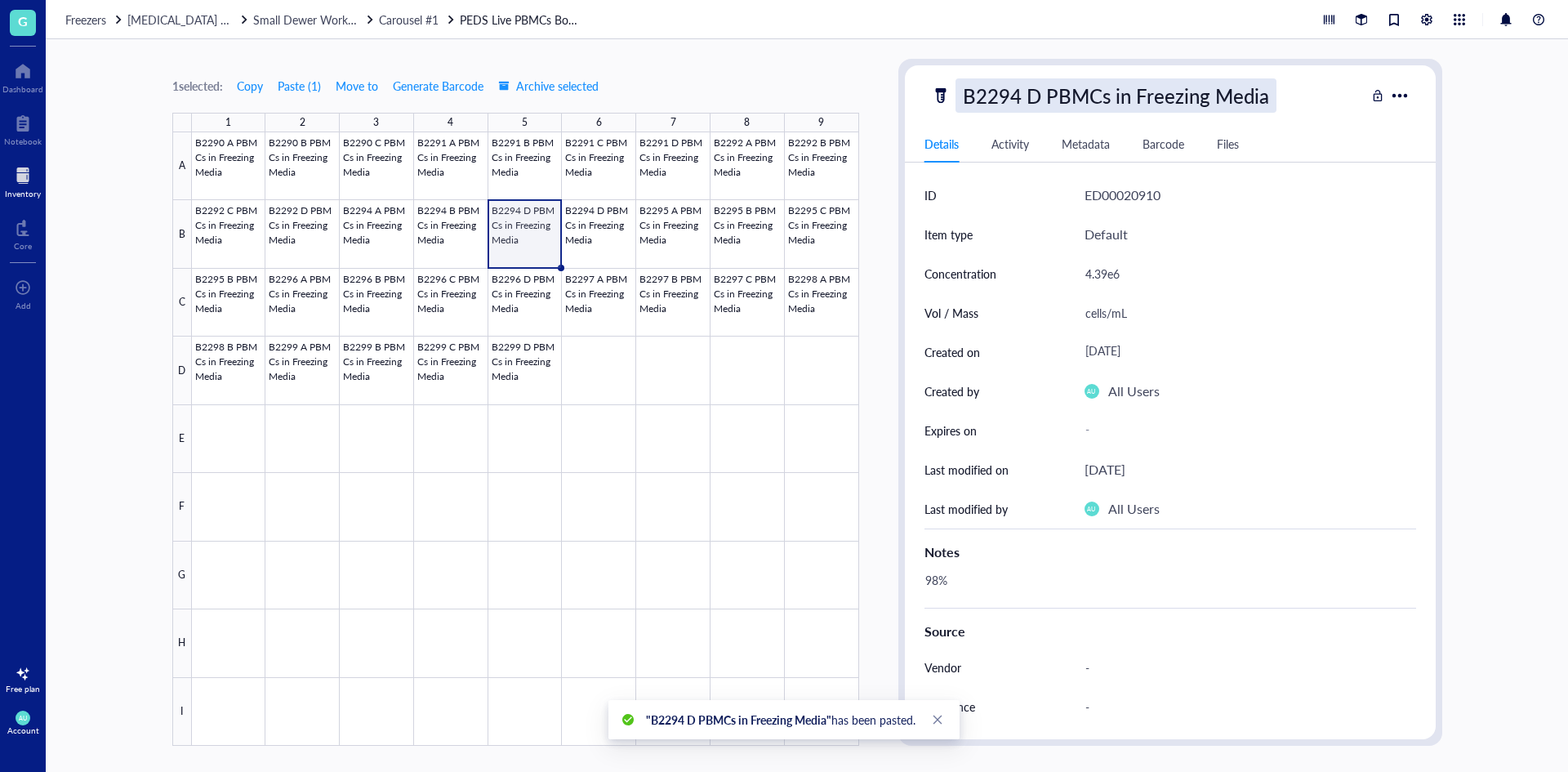
click at [1042, 92] on div "B2294 D PBMCs in Freezing Media" at bounding box center [1116, 96] width 321 height 34
click at [1038, 93] on input "B2294 D PBMCs in Freezing Media" at bounding box center [1144, 96] width 378 height 33
type input "B2294 C PBMCs in Freezing Media"
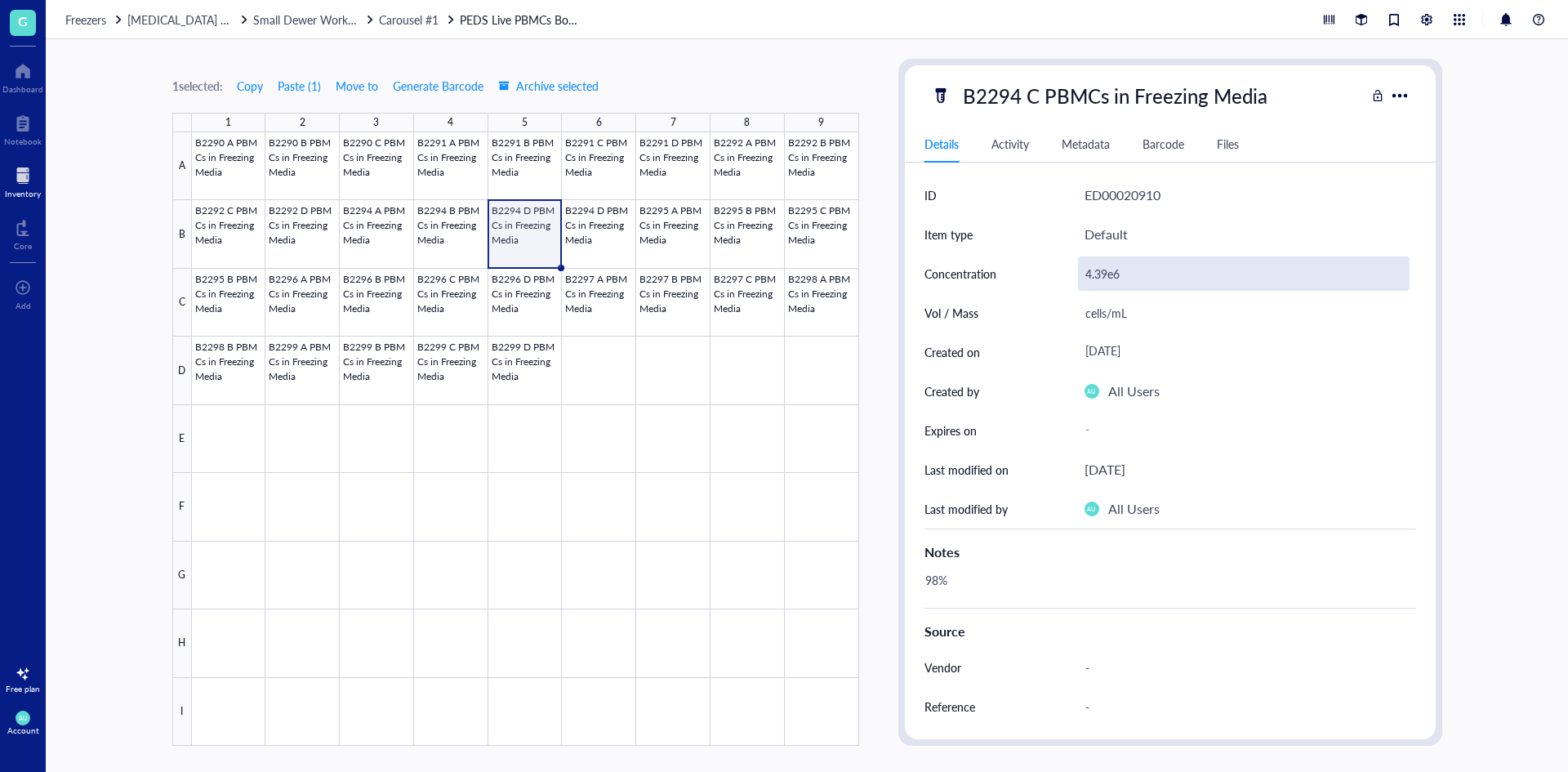
click at [1105, 273] on div "4.39e6" at bounding box center [1243, 274] width 332 height 34
click at [1105, 273] on input "4.39e6" at bounding box center [1243, 274] width 330 height 33
drag, startPoint x: 1105, startPoint y: 273, endPoint x: 1096, endPoint y: 273, distance: 9.0
click at [1096, 273] on input "4.39e6" at bounding box center [1243, 274] width 330 height 33
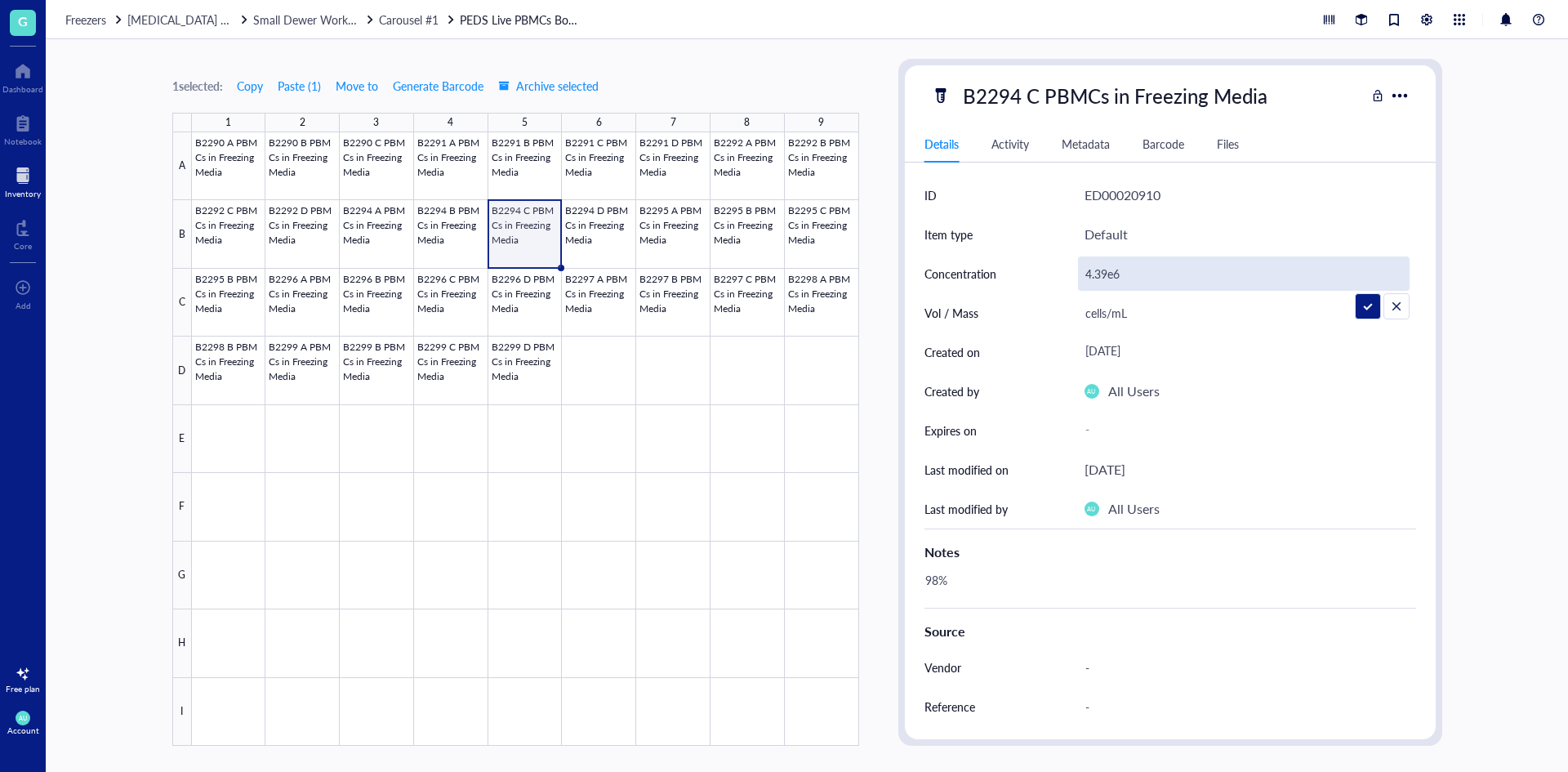
click at [1105, 273] on input "4.39e6" at bounding box center [1243, 274] width 330 height 33
click at [1100, 274] on input "4.39e6" at bounding box center [1243, 274] width 330 height 33
drag, startPoint x: 1105, startPoint y: 274, endPoint x: 1080, endPoint y: 276, distance: 25.1
click at [1080, 276] on input "4.39e6" at bounding box center [1243, 274] width 330 height 33
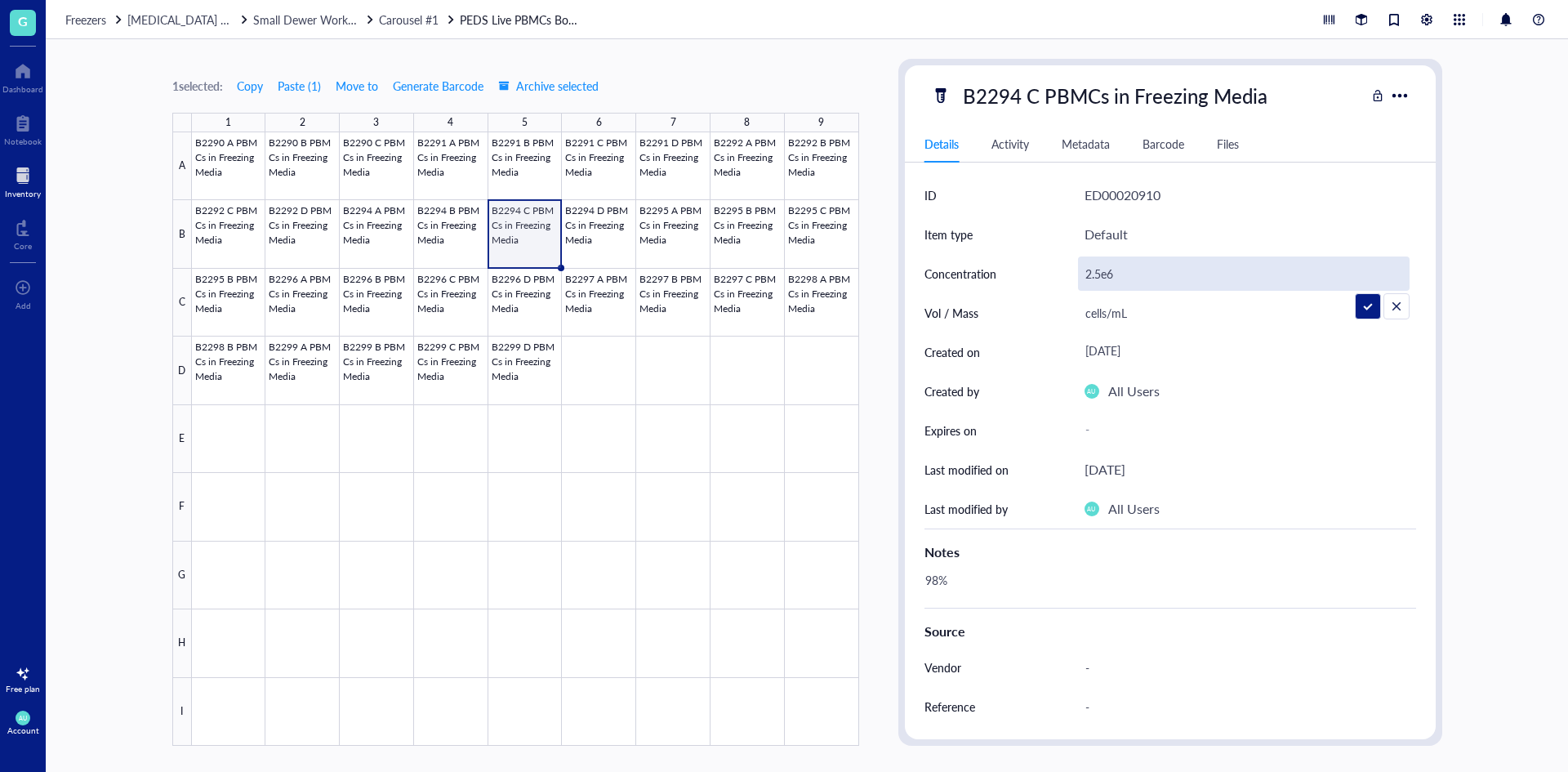
type input "2.59e6"
click at [1330, 406] on div "AU All Users" at bounding box center [1250, 391] width 332 height 39
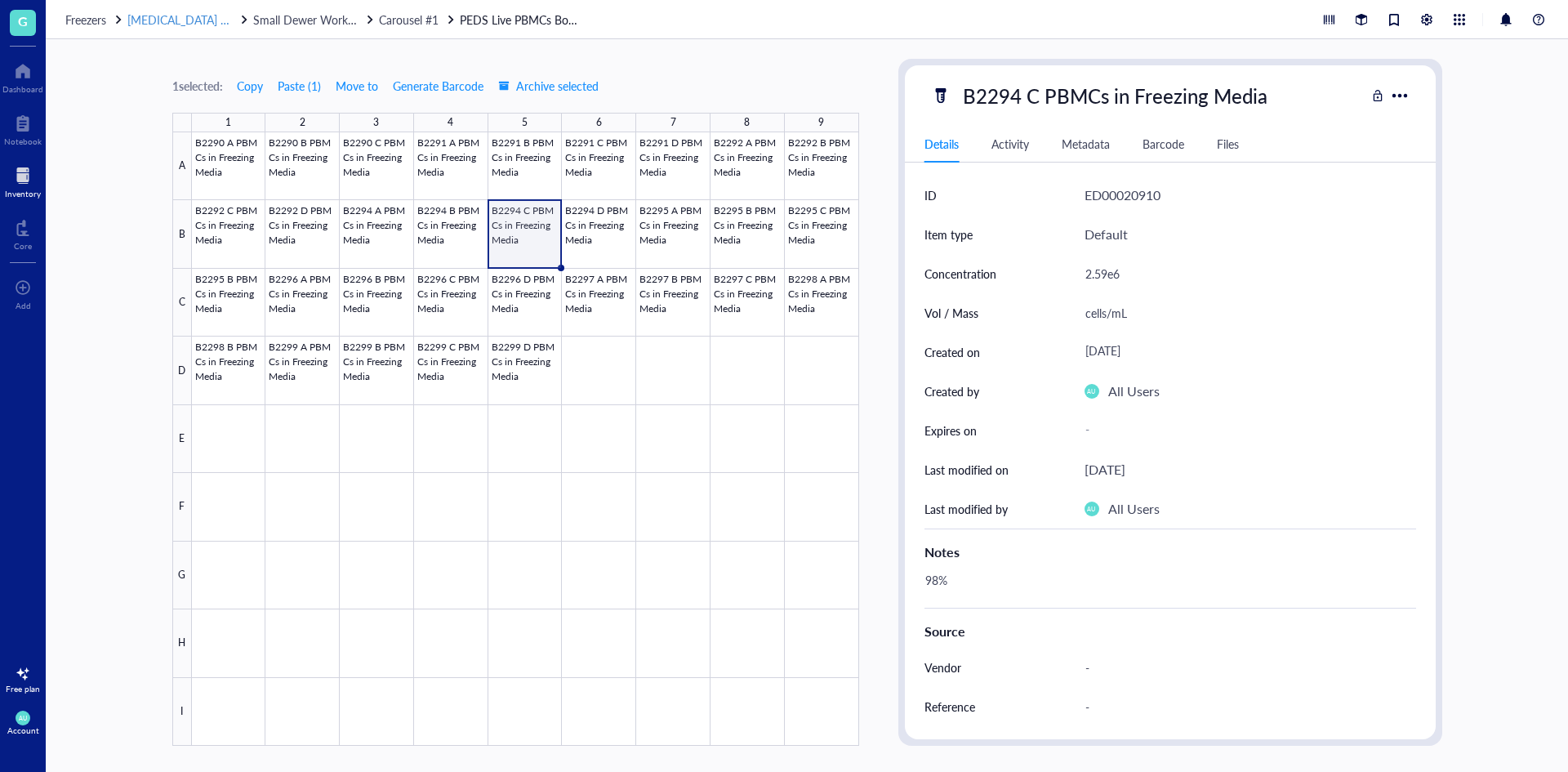
click at [213, 21] on span "[MEDICAL_DATA] Storage ([PERSON_NAME]/[PERSON_NAME])" at bounding box center [291, 19] width 327 height 16
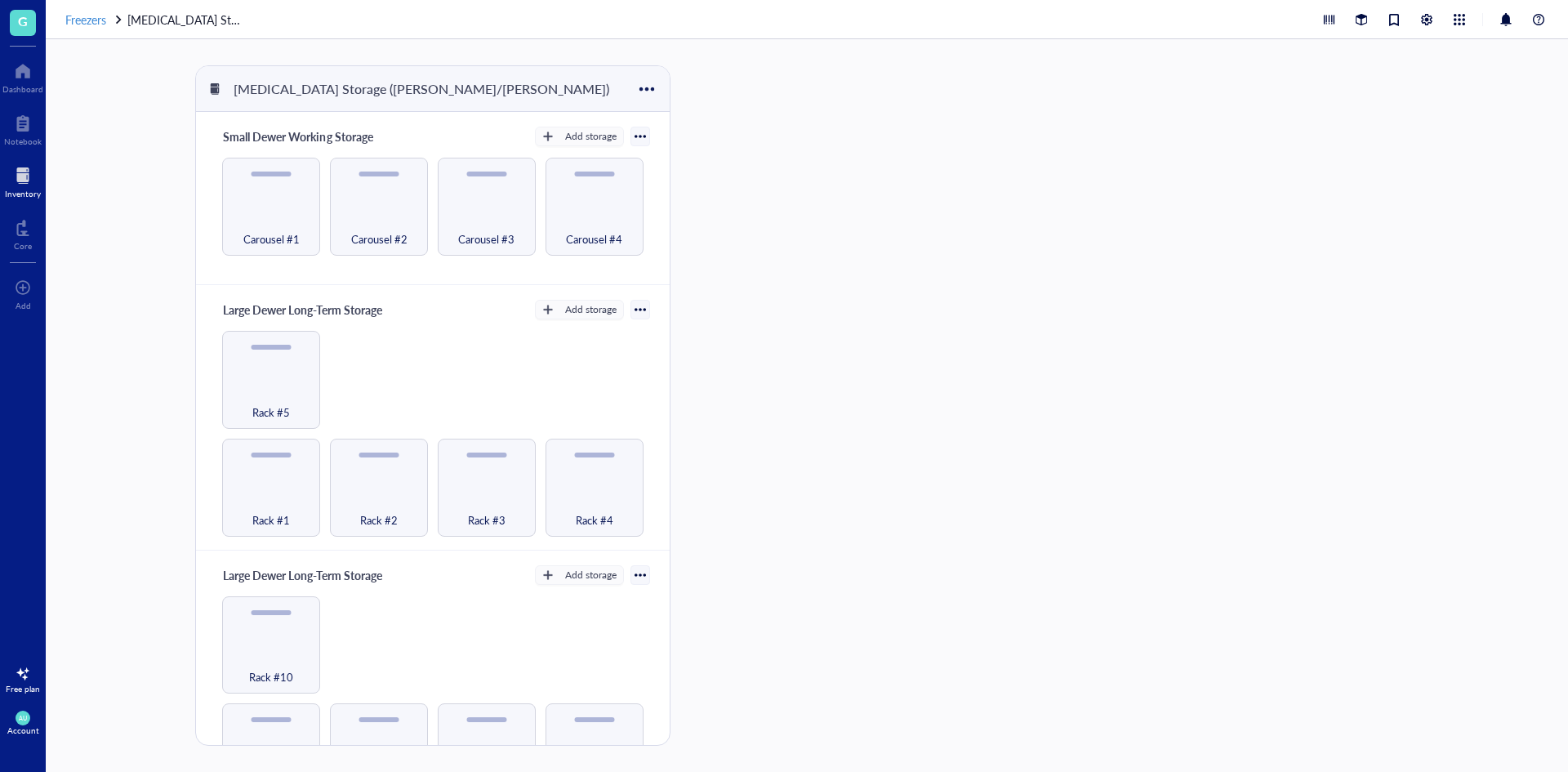
click at [91, 19] on span "Freezers" at bounding box center [85, 19] width 41 height 16
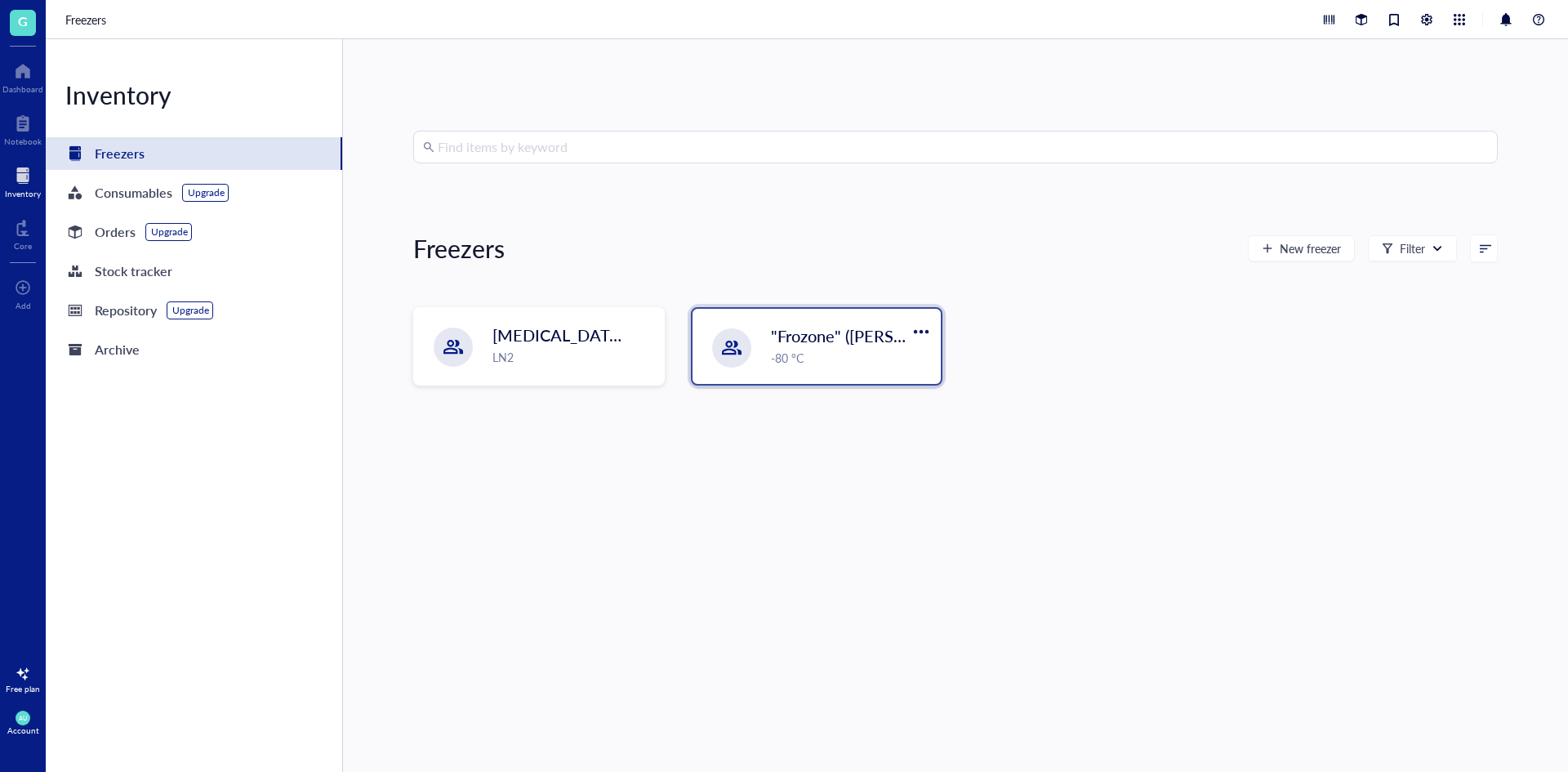
click at [807, 340] on span ""Frozone" ([PERSON_NAME]/[PERSON_NAME])" at bounding box center [946, 336] width 351 height 23
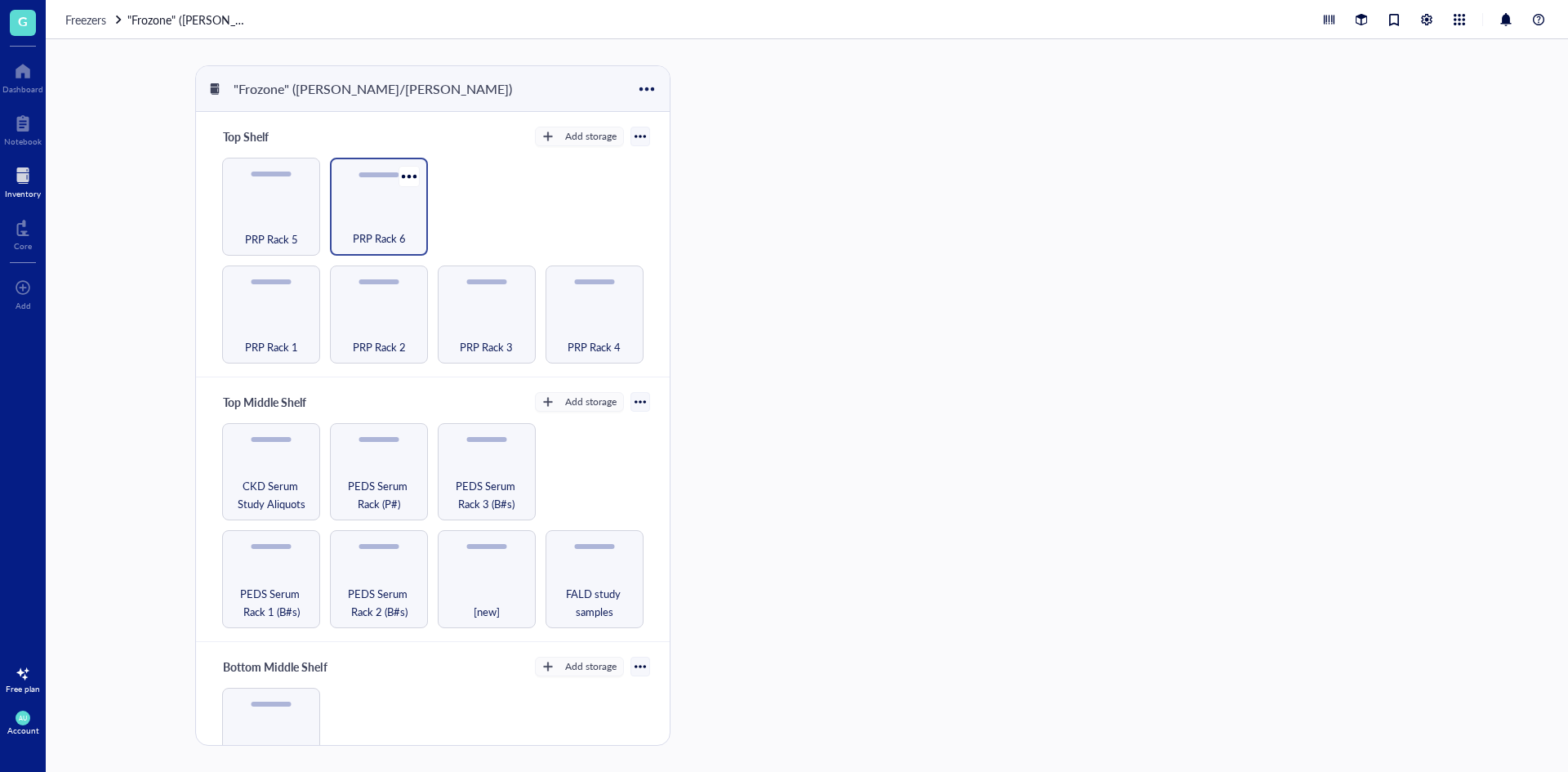
click at [385, 231] on span "PRP Rack 6" at bounding box center [380, 238] width 54 height 18
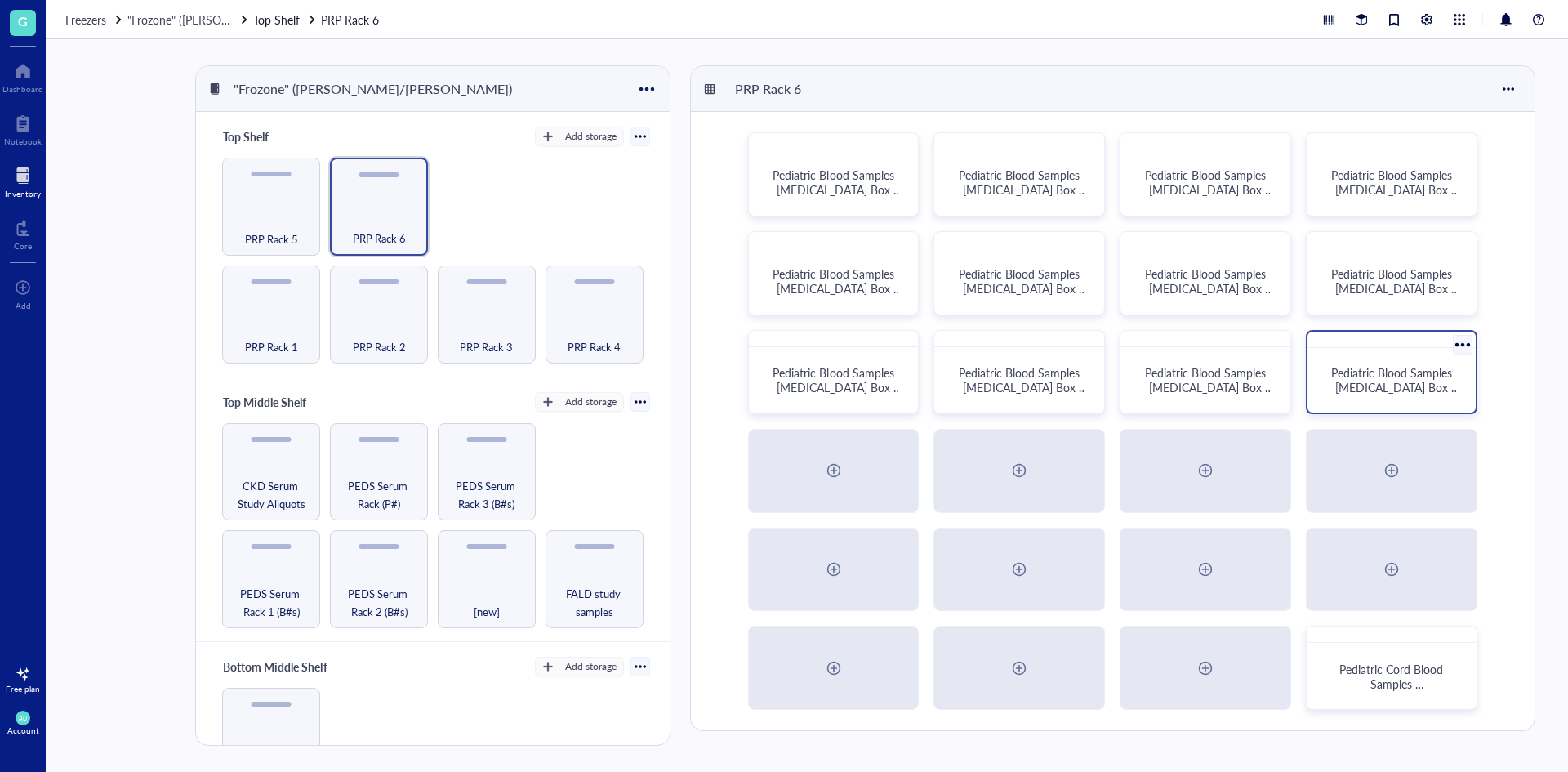
click at [1341, 348] on div "Pediatric Blood Samples [MEDICAL_DATA] Box #131" at bounding box center [1391, 372] width 171 height 84
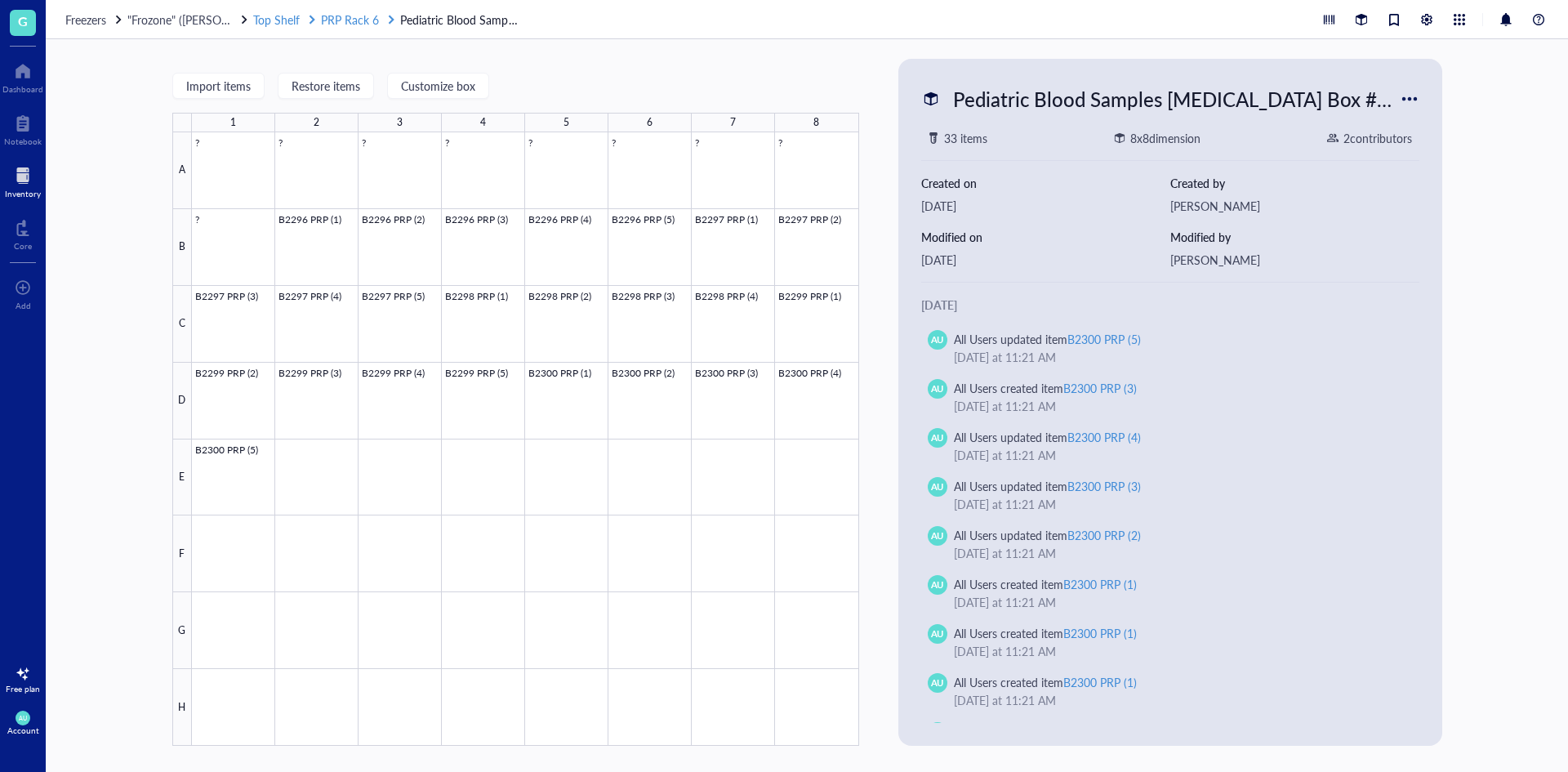
click at [339, 24] on span "PRP Rack 6" at bounding box center [350, 19] width 58 height 16
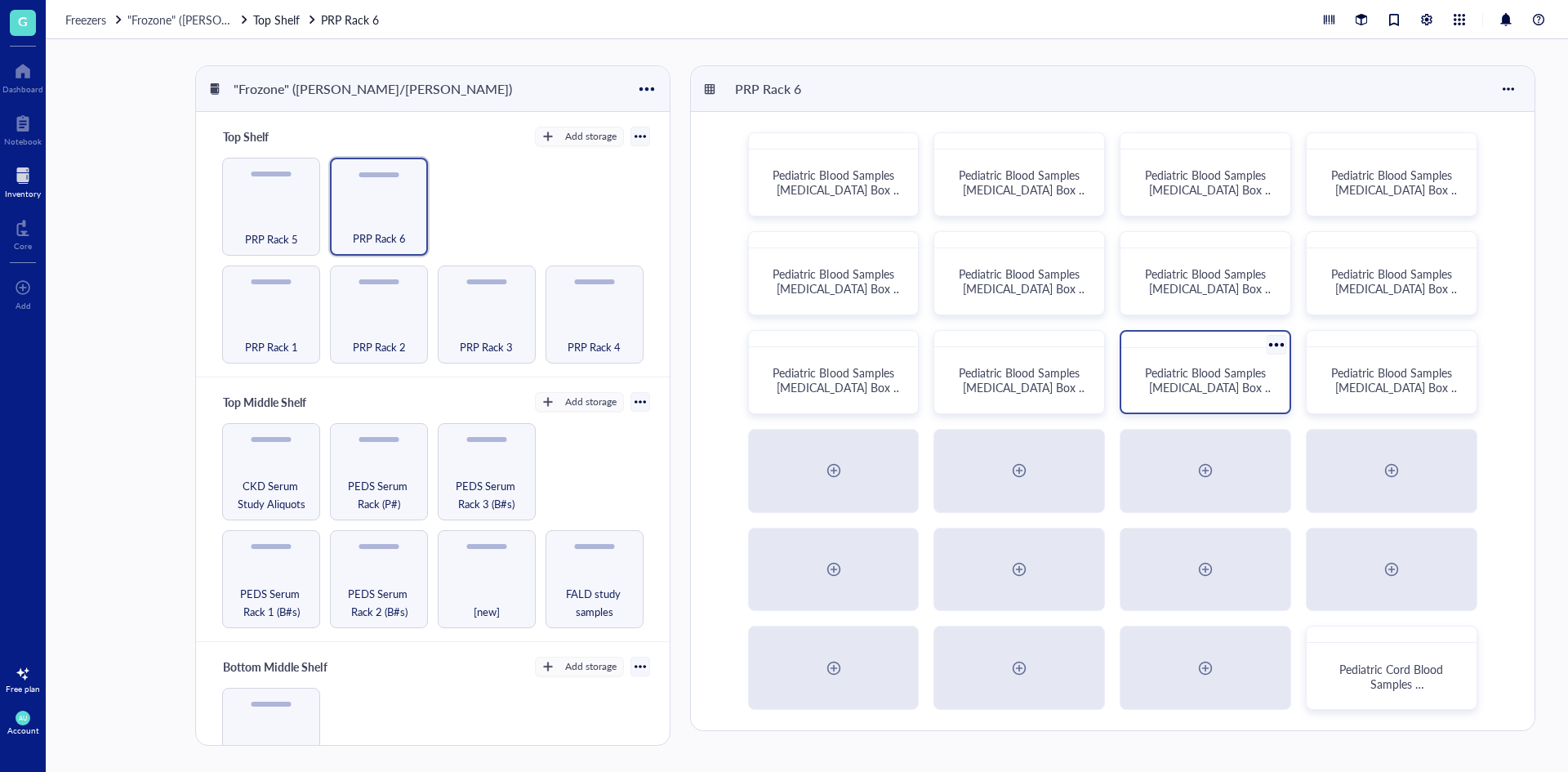
click at [1255, 367] on span "Pediatric Blood Samples [MEDICAL_DATA] Box #130" at bounding box center [1209, 387] width 129 height 46
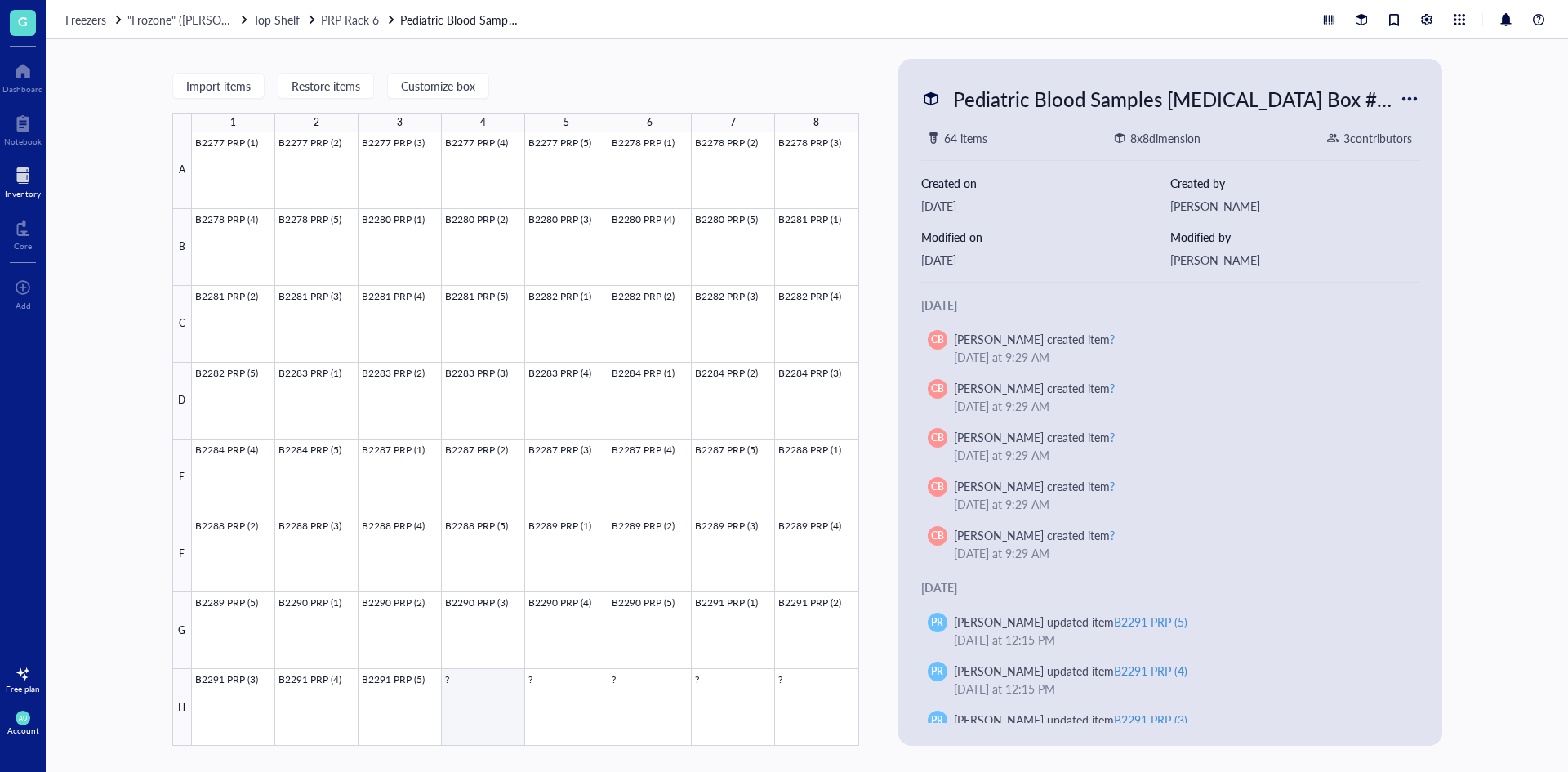
click at [484, 718] on div at bounding box center [526, 438] width 667 height 613
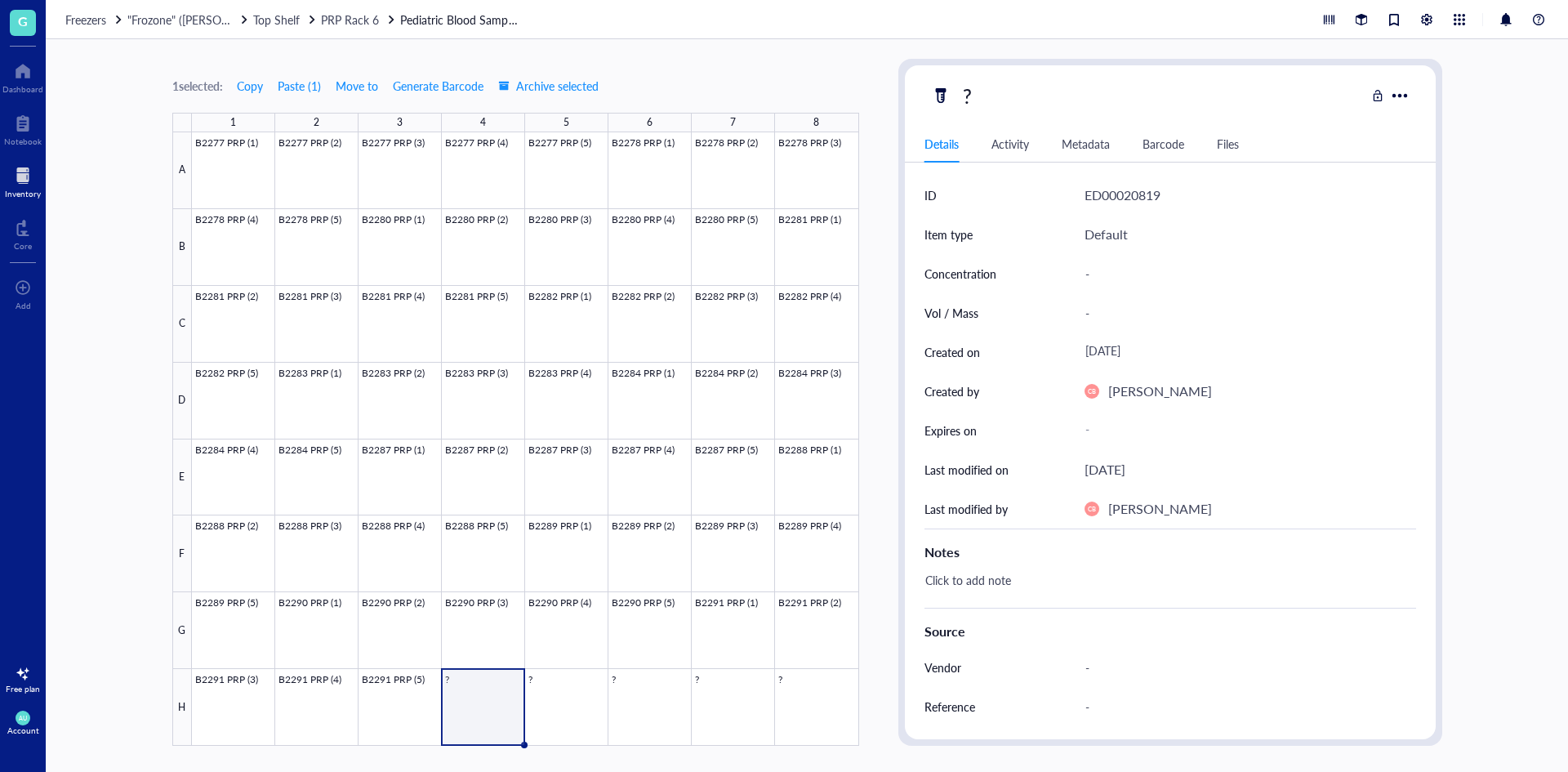
click at [999, 103] on div "?" at bounding box center [1148, 96] width 434 height 34
click at [970, 87] on div "?" at bounding box center [967, 96] width 24 height 34
type input "B2292 PRP (1)"
click at [1488, 231] on div "1 selected: Copy Paste ( 1 ) Move to Generate Barcode Archive selected 1 2 3 4 …" at bounding box center [807, 406] width 1522 height 733
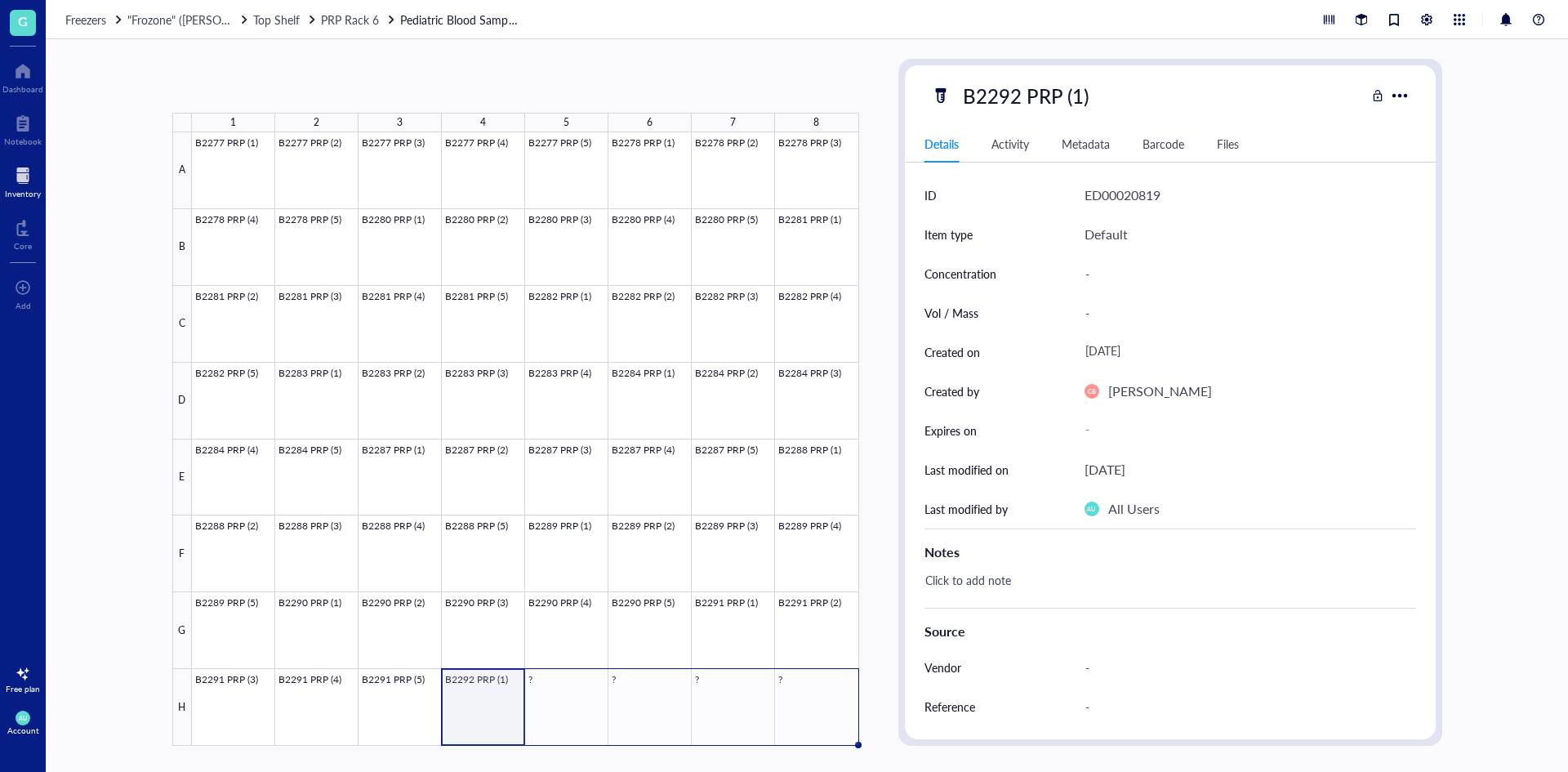
drag, startPoint x: 525, startPoint y: 747, endPoint x: 805, endPoint y: 718, distance: 281.5
click at [0, 0] on div "B2277 PRP (1) B2277 PRP (2) B2277 PRP (3) B2277 PRP (4) B2277 PRP (5) B2278 PRP…" at bounding box center [0, 0] width 0 height 0
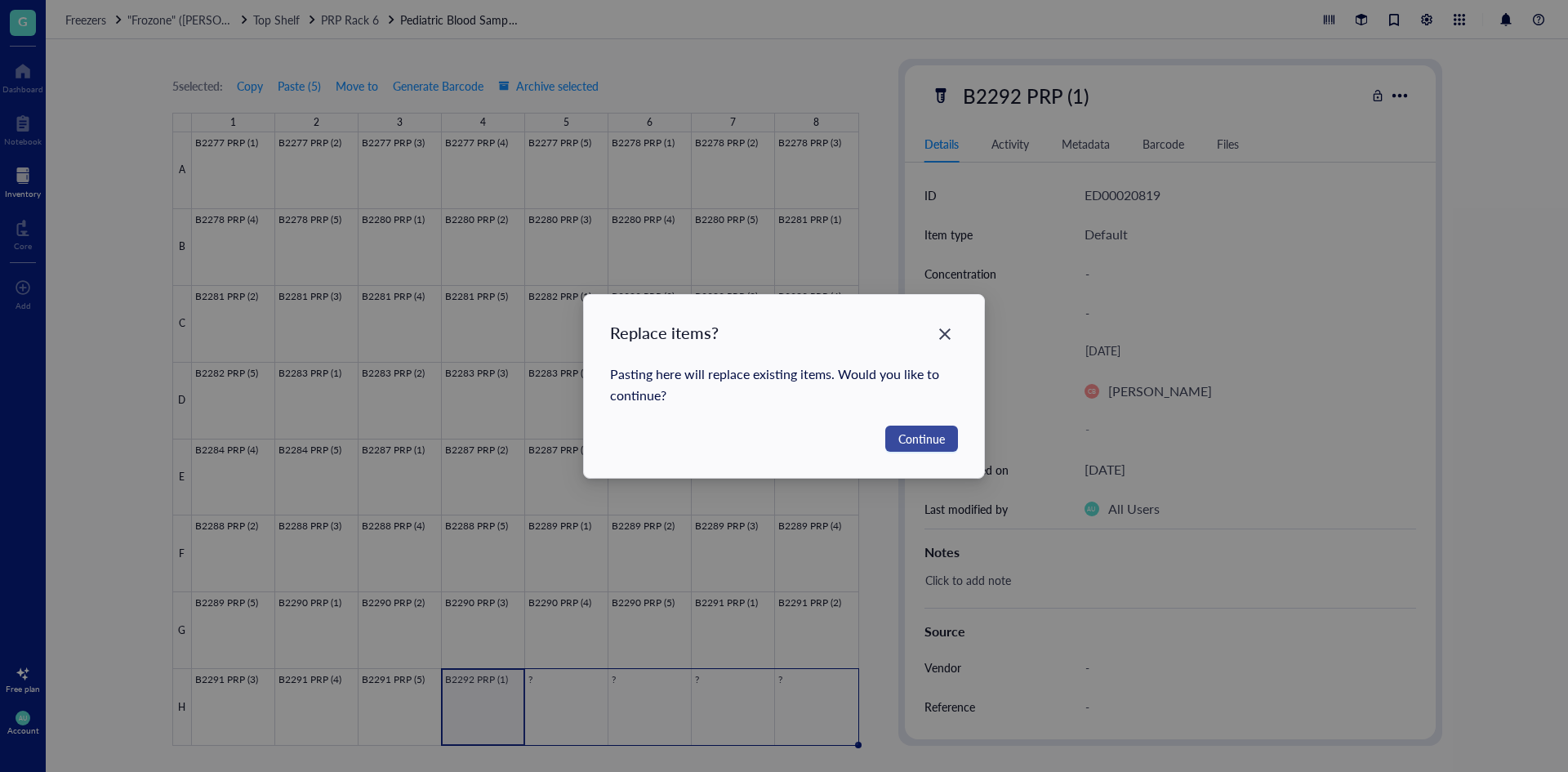
click at [920, 434] on span "Continue" at bounding box center [921, 438] width 47 height 18
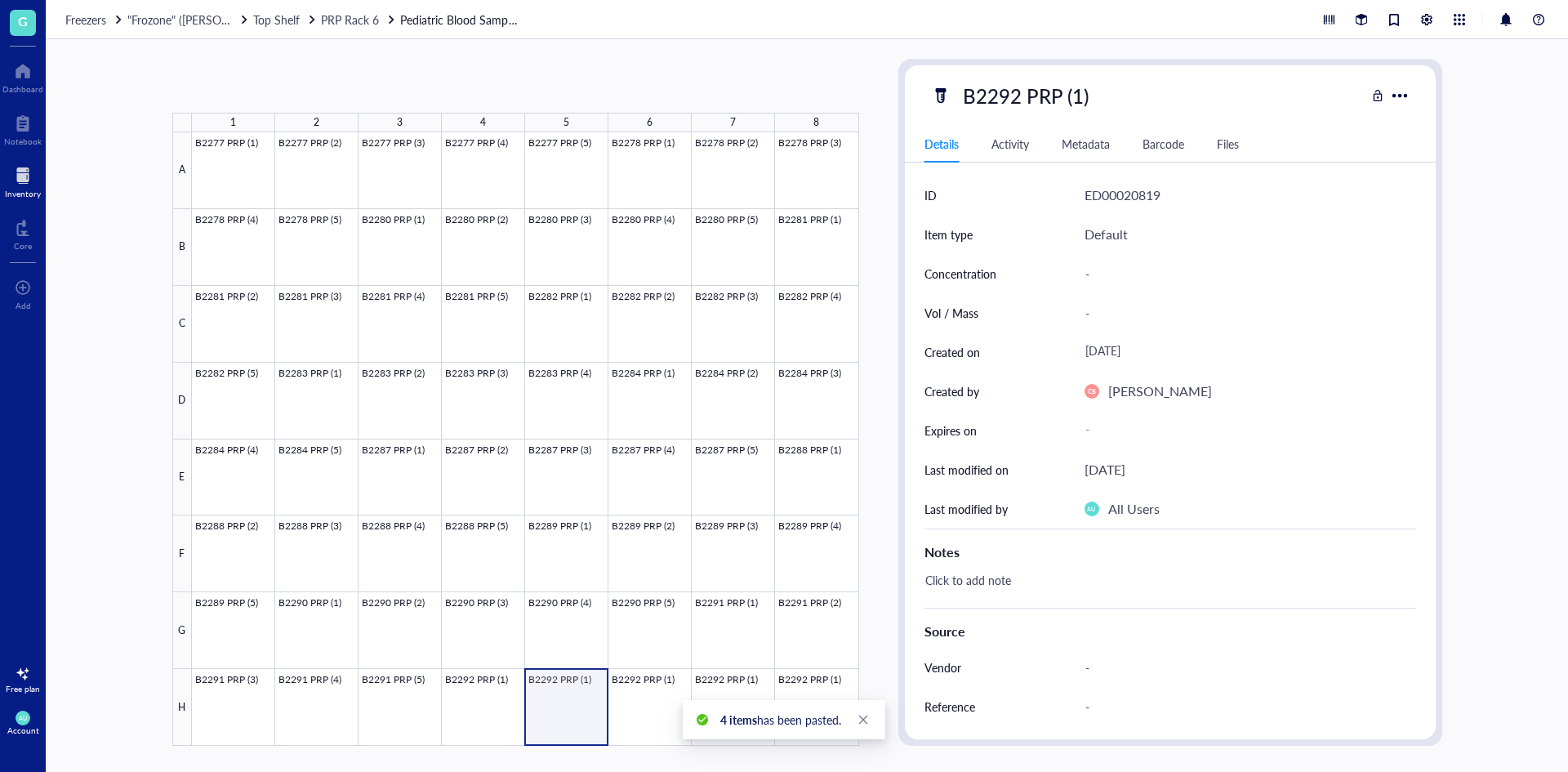
click at [584, 701] on div at bounding box center [526, 438] width 667 height 613
click at [1080, 96] on div "B2292 PRP (1)" at bounding box center [1025, 96] width 141 height 34
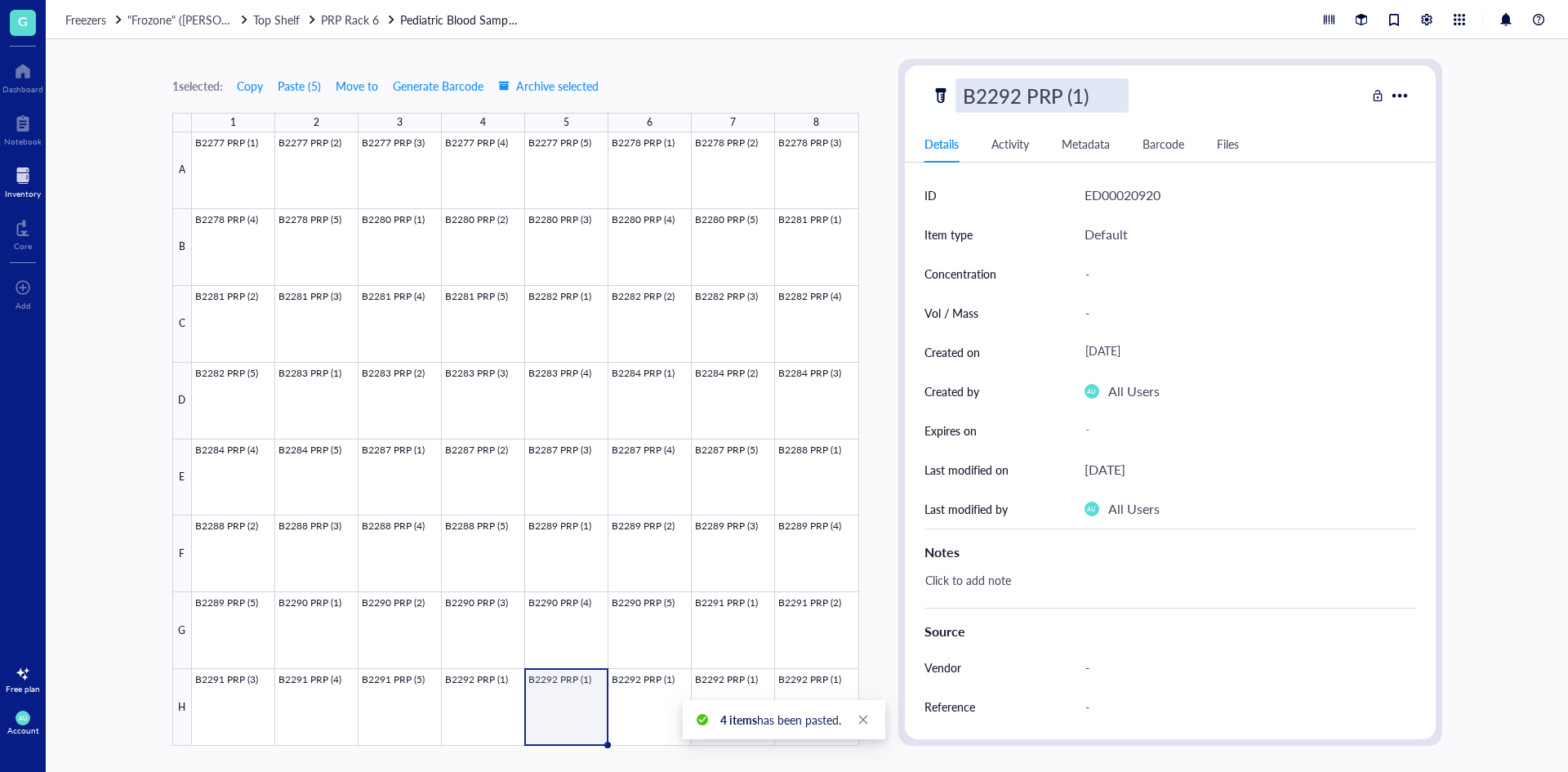
click at [1080, 96] on input "B2292 PRP (1)" at bounding box center [1041, 96] width 171 height 33
type input "B2292 PRP (2)"
click at [662, 712] on div at bounding box center [526, 438] width 667 height 613
click at [1075, 98] on div "B2292 PRP (2)" at bounding box center [1025, 96] width 141 height 34
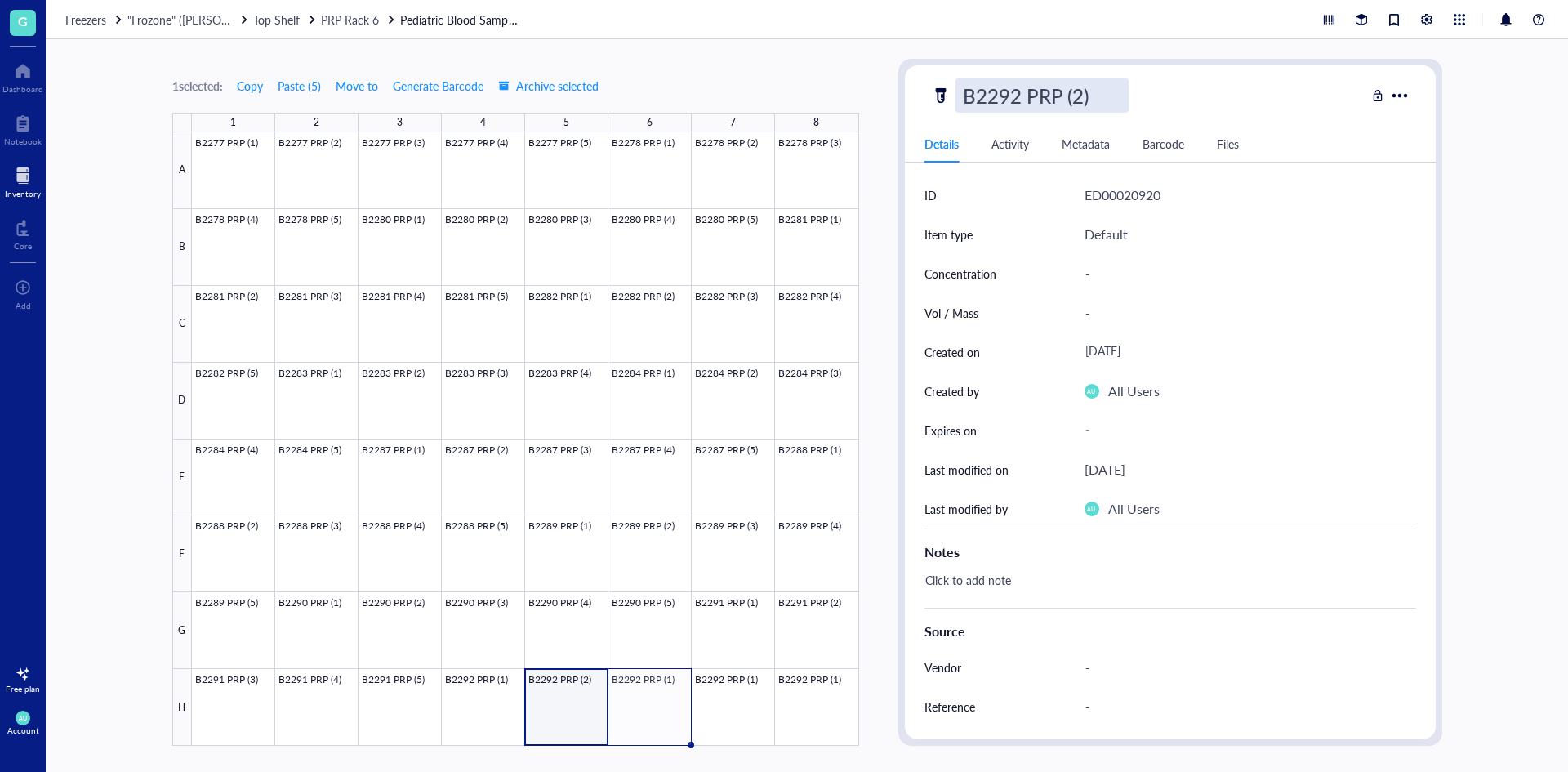
click at [1077, 98] on input "B2292 PRP (2)" at bounding box center [1041, 96] width 171 height 33
click at [1079, 98] on input "B2292 PRP (2)" at bounding box center [1041, 96] width 171 height 33
type input "B2292 PRP (3)"
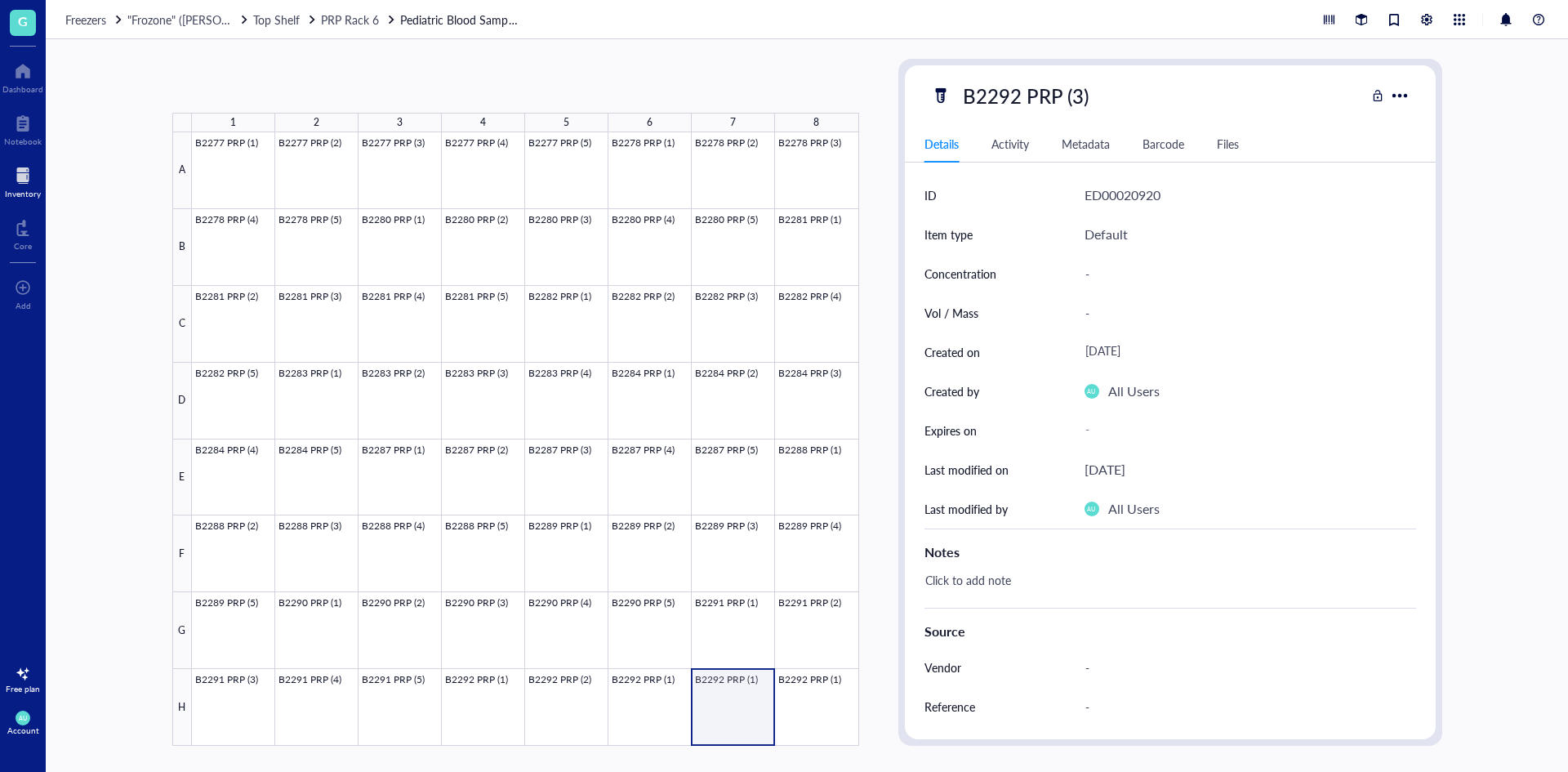
click at [736, 720] on div at bounding box center [526, 438] width 667 height 613
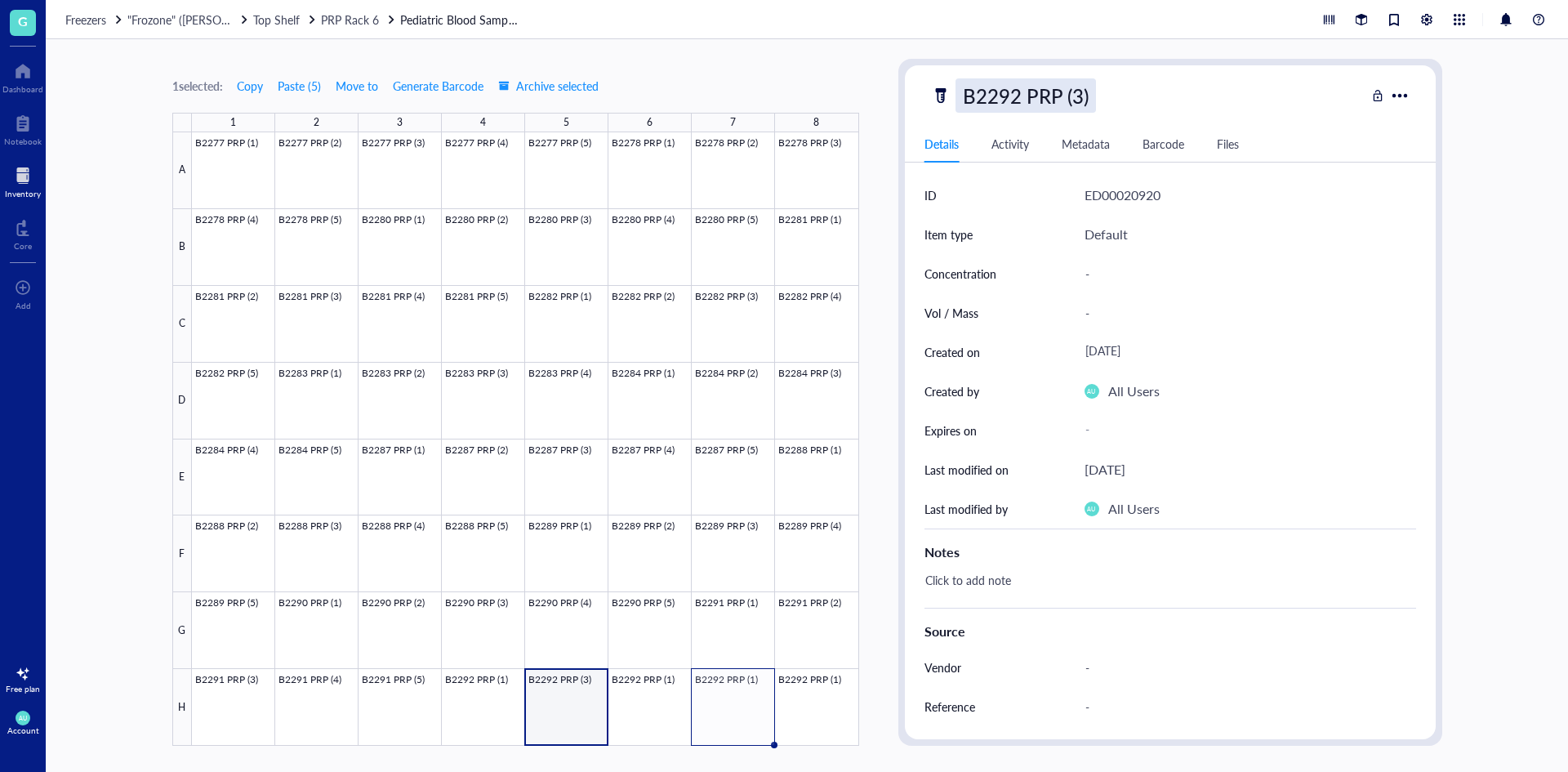
click at [1075, 81] on div "B2292 PRP (3)" at bounding box center [1025, 96] width 141 height 34
click at [1078, 102] on input "B2292 PRP (3)" at bounding box center [1041, 96] width 171 height 33
type input "B2292 PRP (4)"
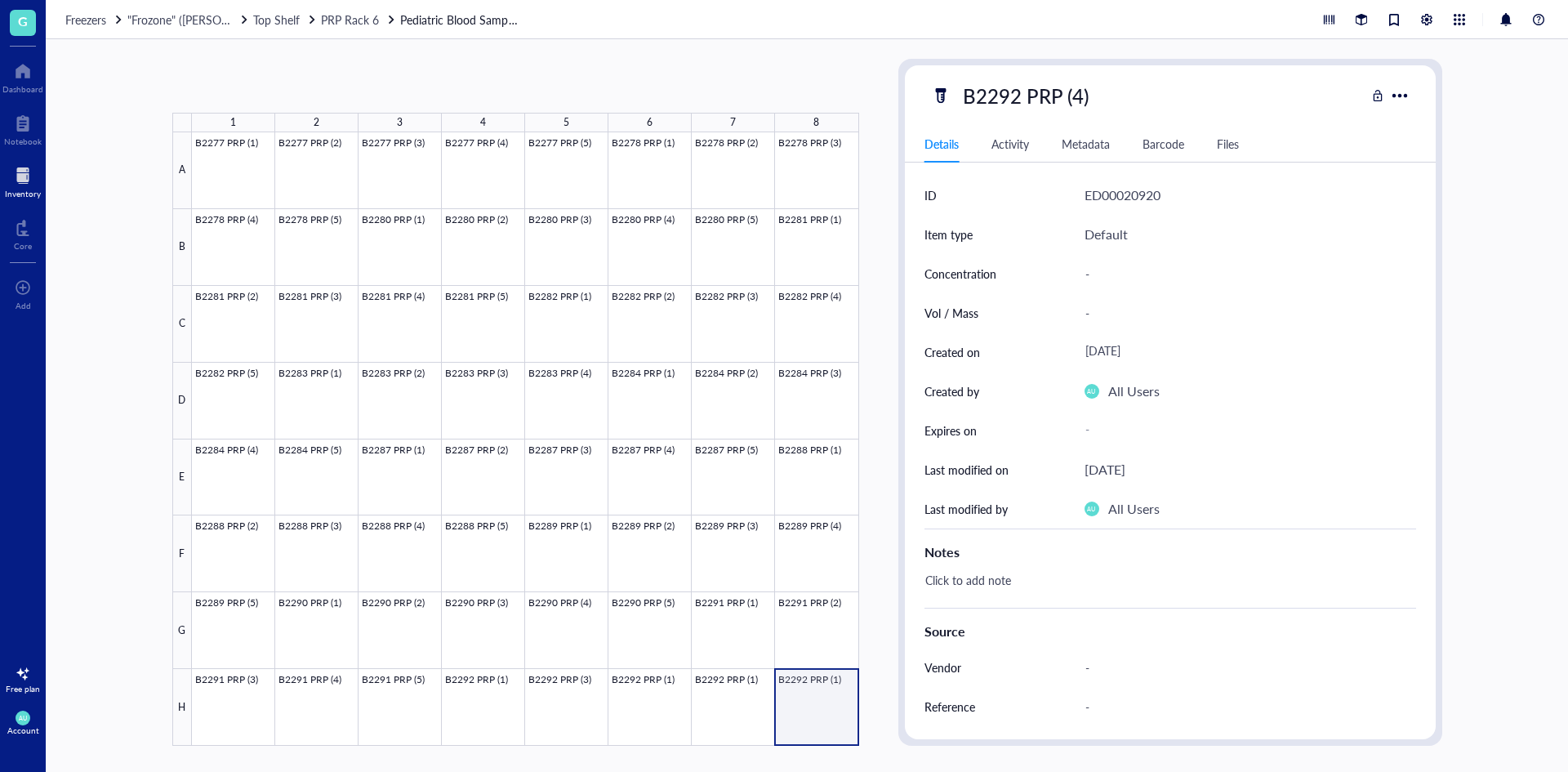
click at [839, 708] on div at bounding box center [526, 438] width 667 height 613
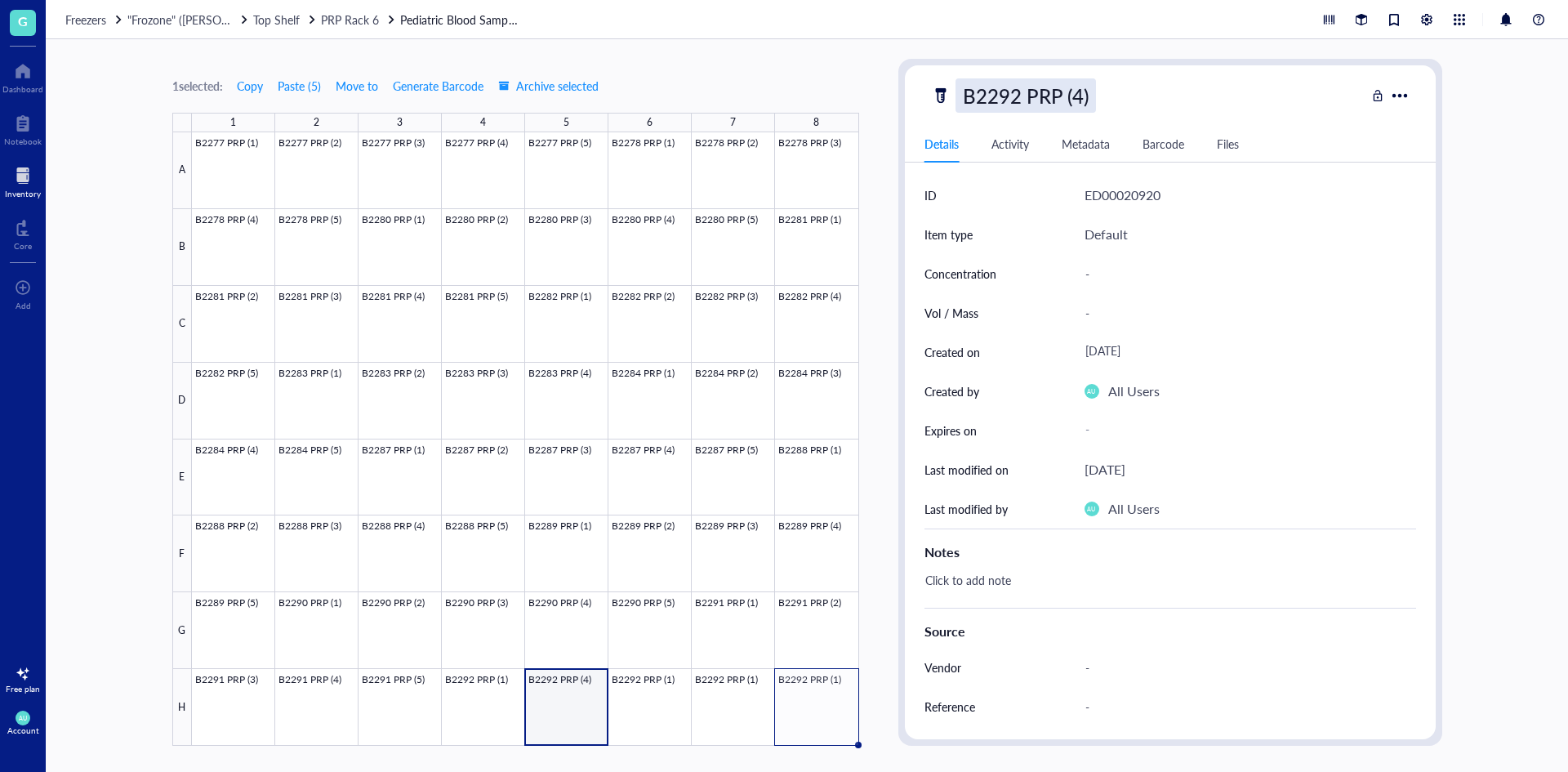
click at [1078, 93] on div "B2292 PRP (4)" at bounding box center [1025, 96] width 141 height 34
click at [1078, 93] on input "B2292 PRP (4)" at bounding box center [1041, 96] width 171 height 33
type input "B2292 PRP (5)"
click at [1208, 223] on div "Default" at bounding box center [1250, 234] width 332 height 39
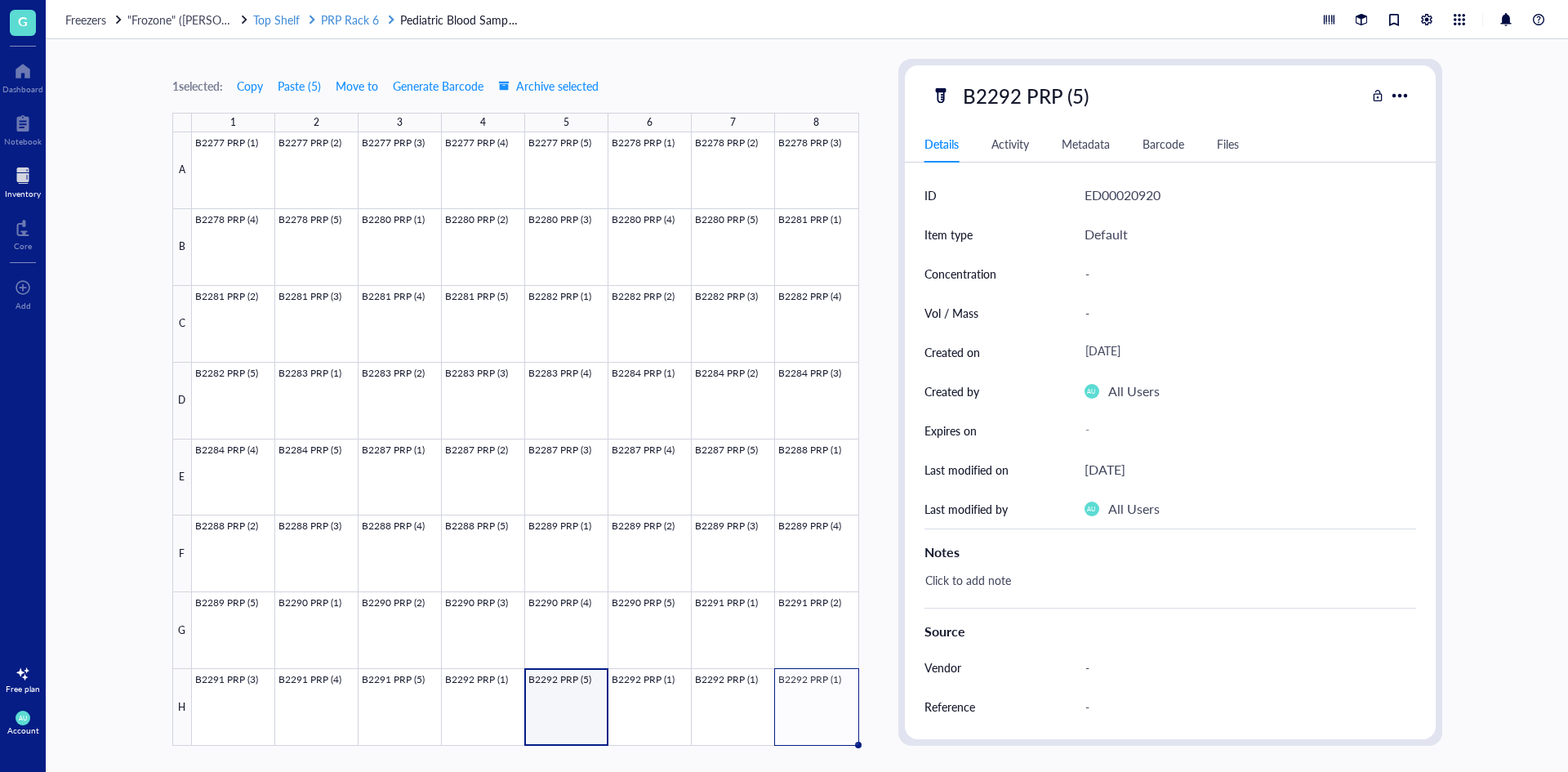
click at [334, 16] on span "PRP Rack 6" at bounding box center [350, 19] width 58 height 16
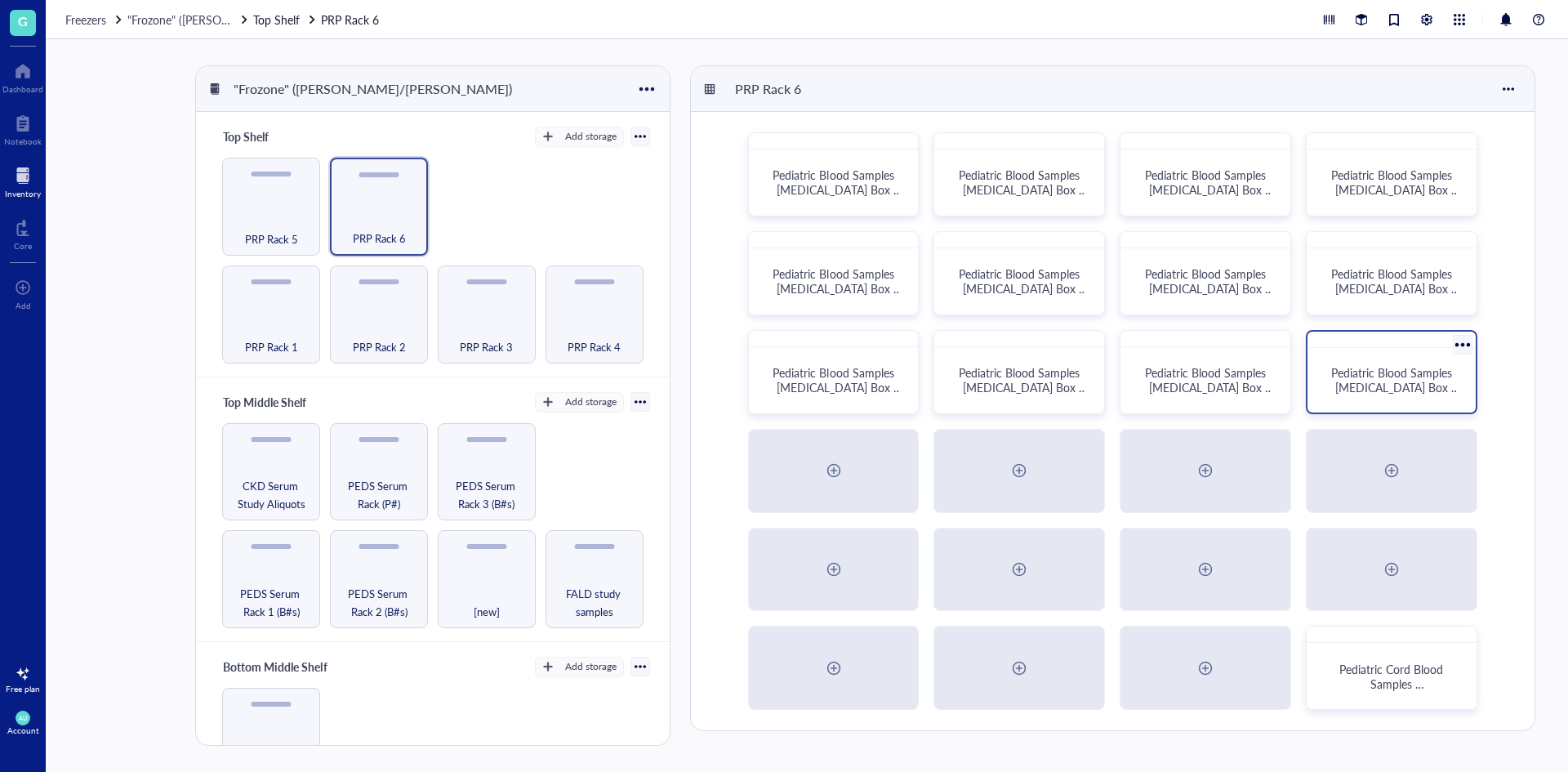
click at [1452, 387] on span "Pediatric Blood Samples [MEDICAL_DATA] Box #131" at bounding box center [1395, 387] width 129 height 46
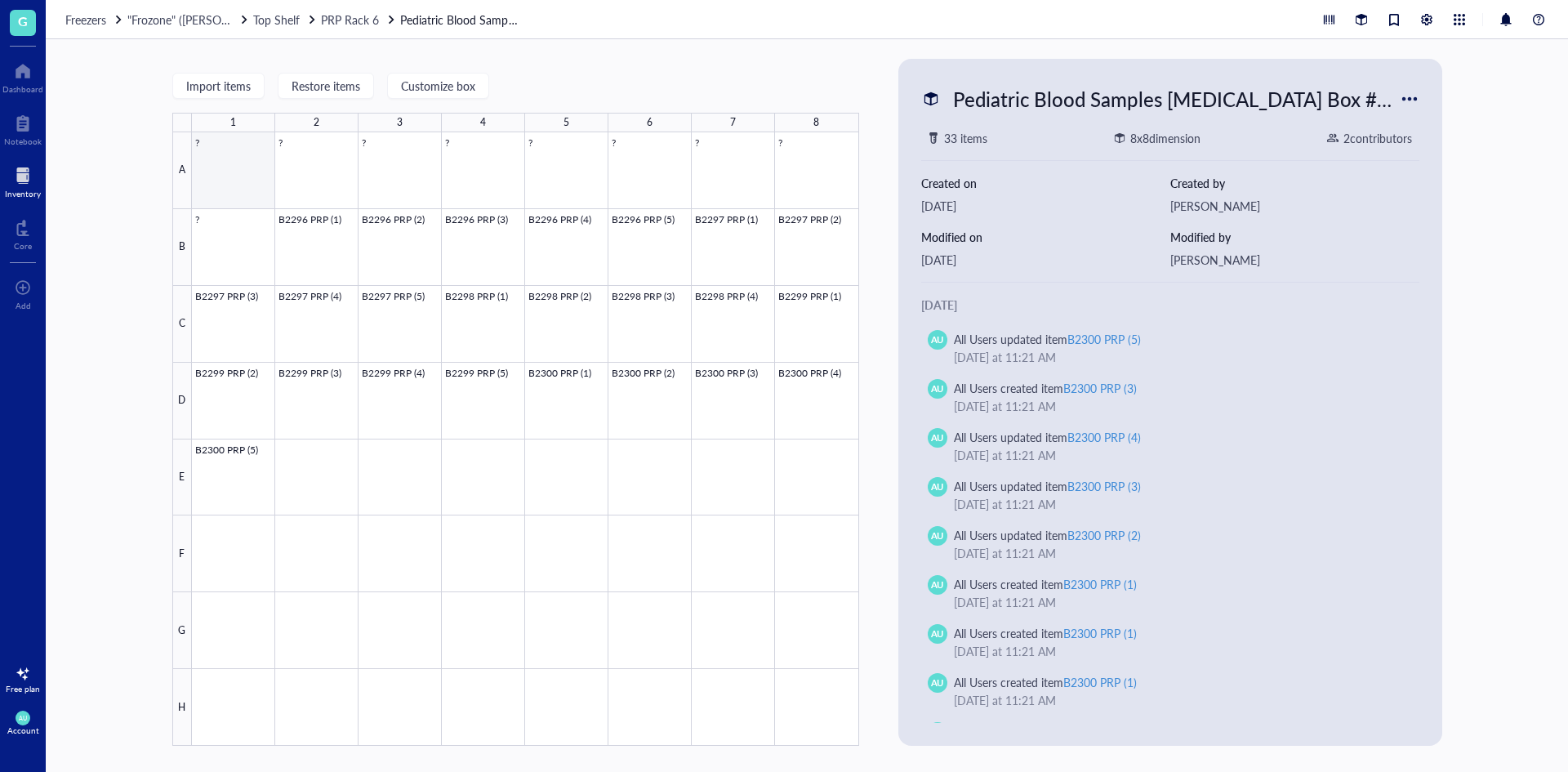
click at [249, 156] on div at bounding box center [526, 438] width 667 height 613
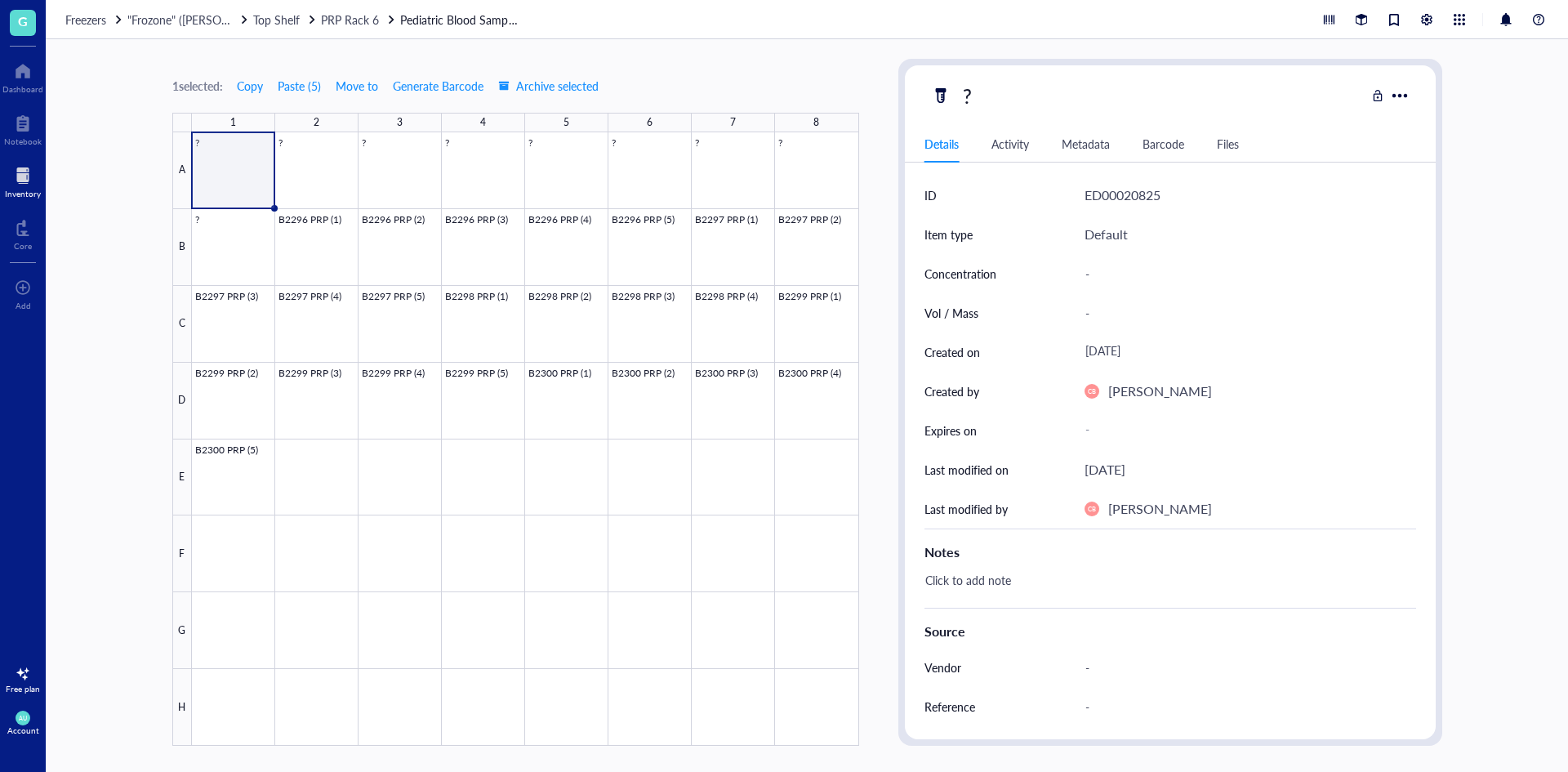
click at [1052, 87] on div "?" at bounding box center [1148, 96] width 434 height 34
click at [979, 93] on div "?" at bounding box center [1148, 96] width 434 height 34
click at [969, 94] on div "?" at bounding box center [967, 96] width 24 height 34
type input "B2294 PRP"
click at [969, 94] on div "B2294 PRP" at bounding box center [1013, 96] width 115 height 34
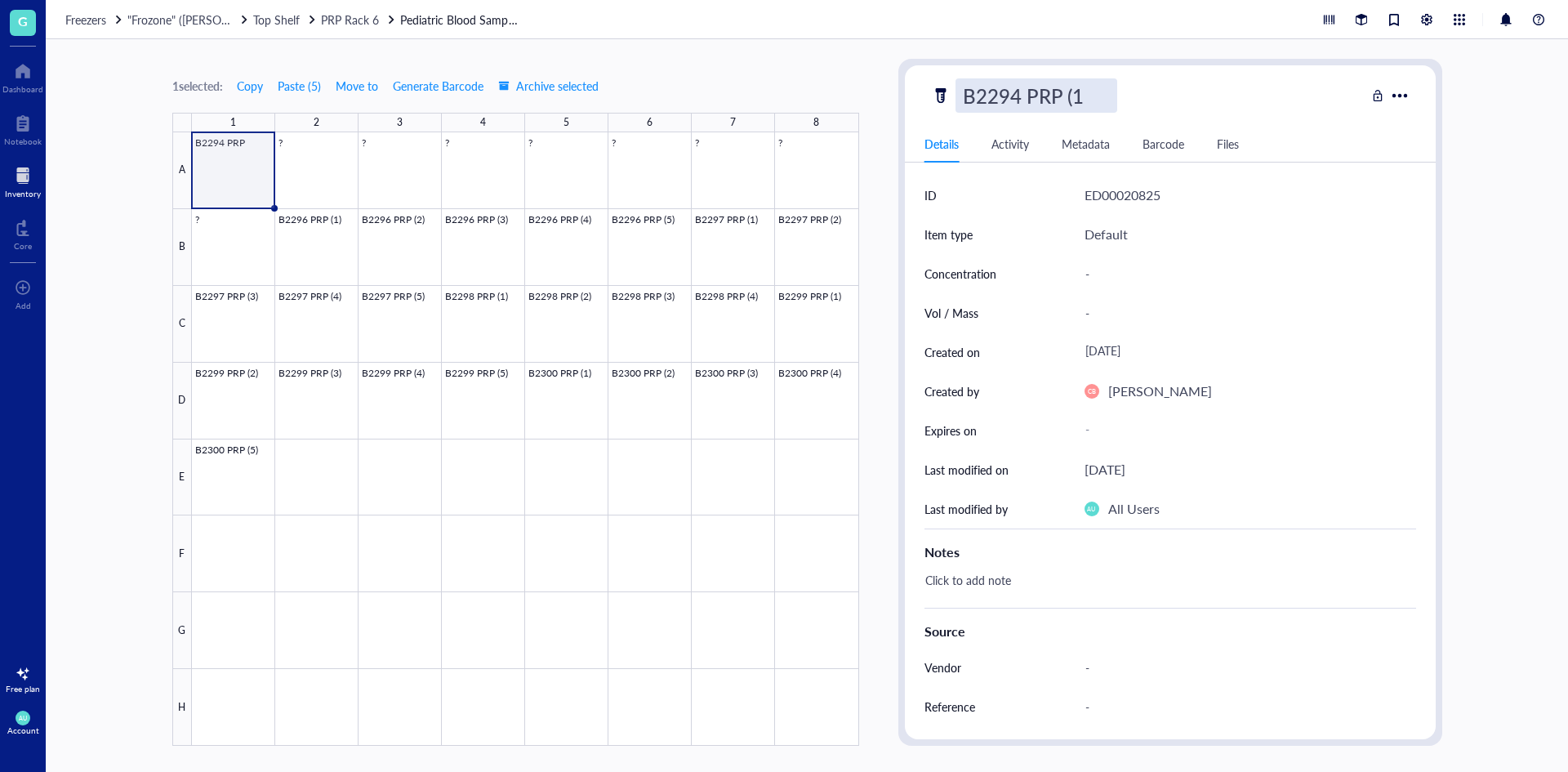
type input "B2294 PRP (1)"
click at [1187, 100] on div "B2294 PRP (1)" at bounding box center [1148, 96] width 434 height 34
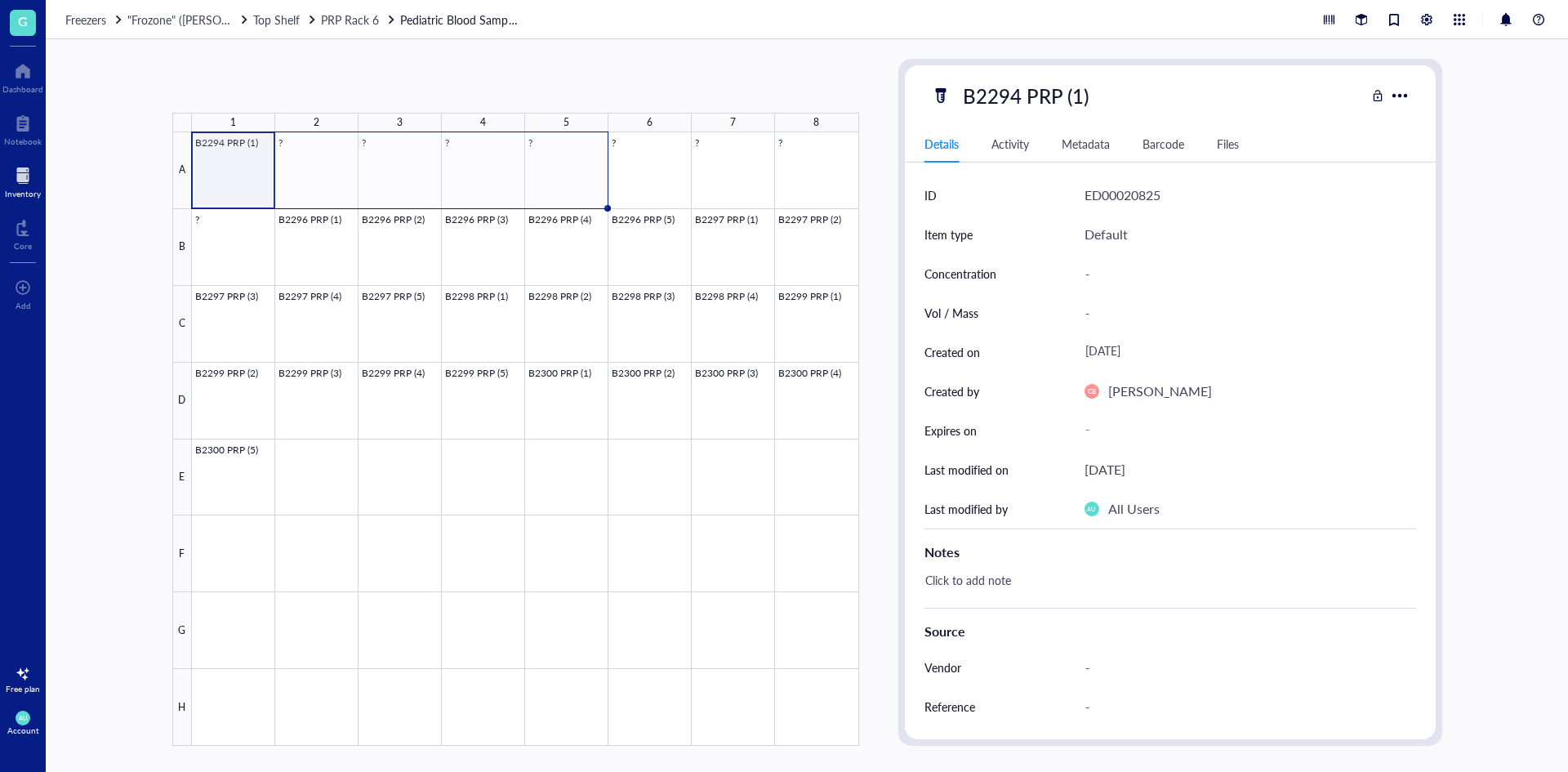
drag, startPoint x: 274, startPoint y: 207, endPoint x: 568, endPoint y: 193, distance: 294.3
click at [0, 0] on div "B2294 PRP (1) ? ? ? ? ? ? ? ? B2296 PRP (1) B2296 PRP (2) B2296 PRP (3) B2296 P…" at bounding box center [0, 0] width 0 height 0
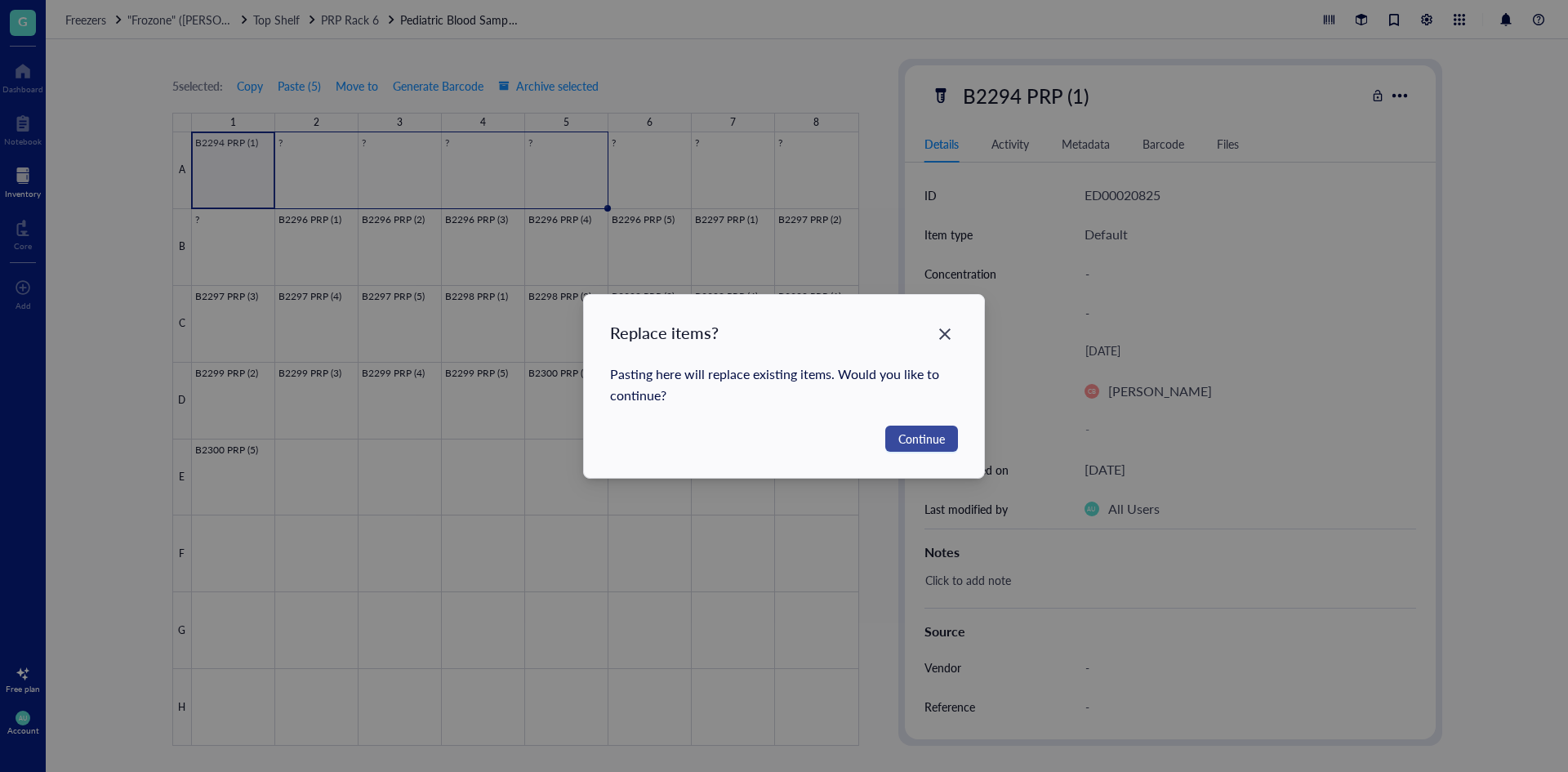
click at [913, 434] on span "Continue" at bounding box center [921, 438] width 47 height 18
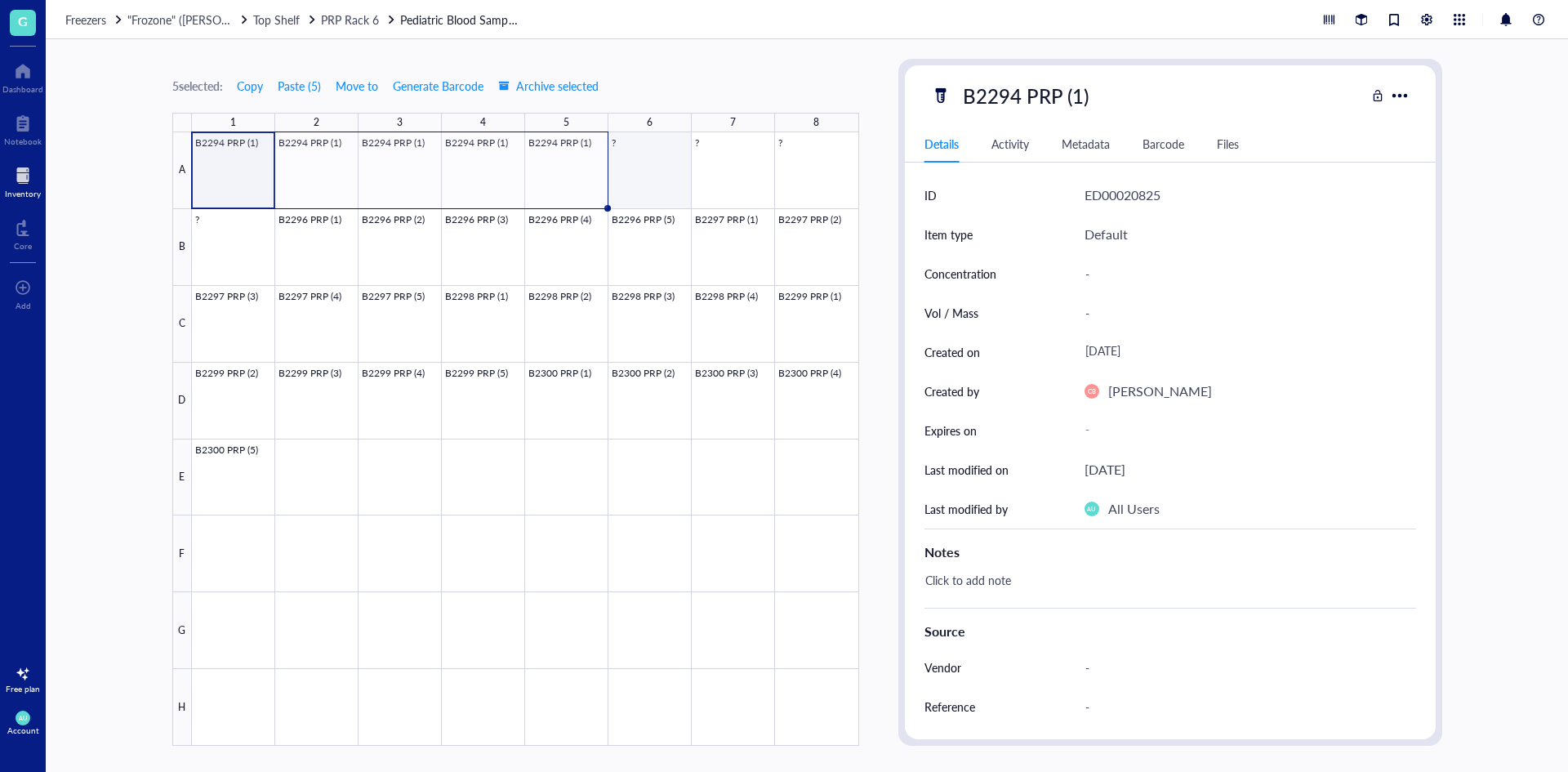
click at [661, 173] on div at bounding box center [526, 438] width 667 height 613
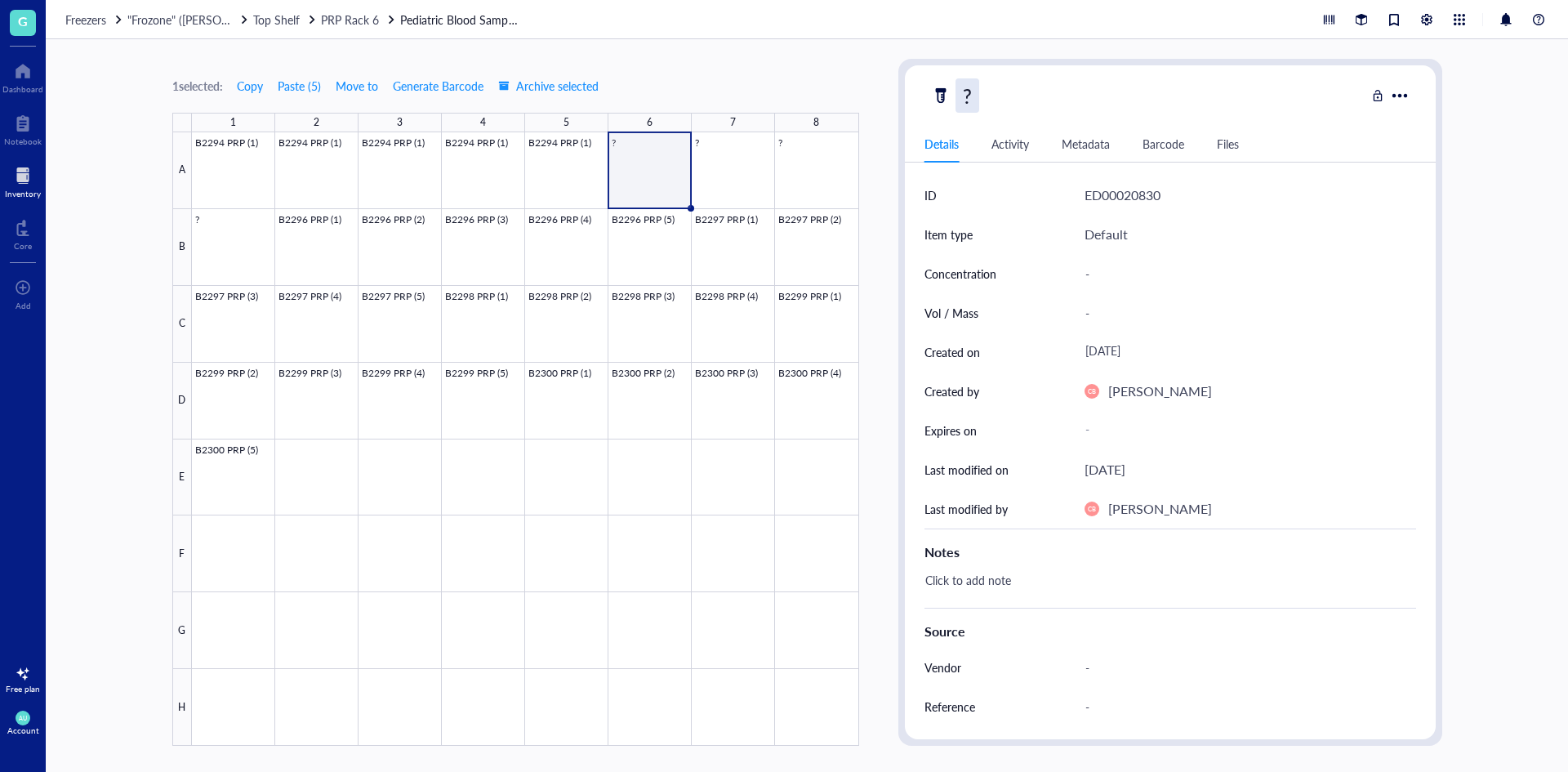
click at [971, 93] on div "?" at bounding box center [967, 96] width 24 height 34
type input "B2295 PRP"
click at [1060, 96] on div "B2295 PRP" at bounding box center [1013, 96] width 115 height 34
type input "B2295 PRP (1)"
click at [945, 148] on div "Details" at bounding box center [942, 143] width 34 height 18
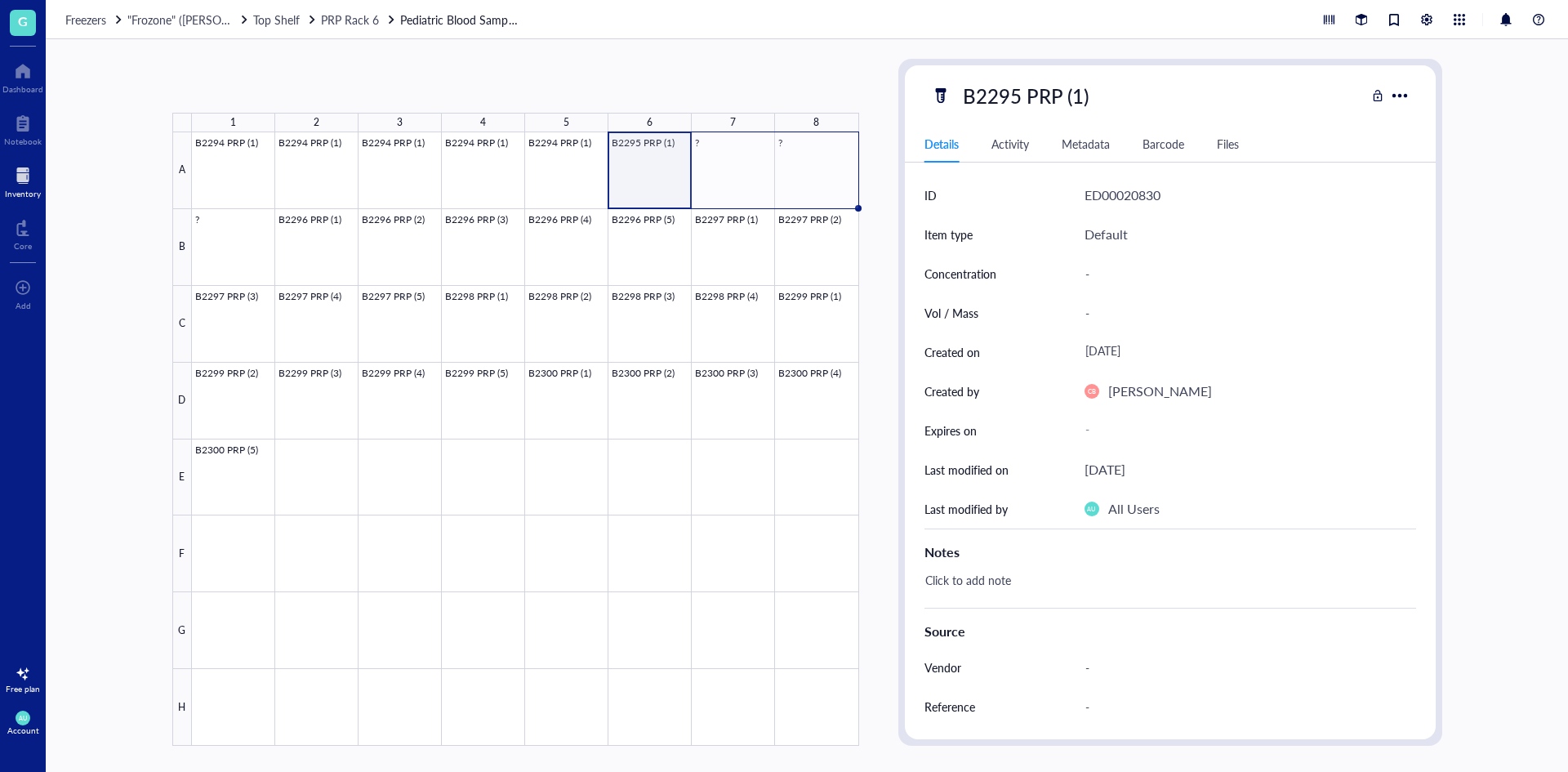
drag, startPoint x: 692, startPoint y: 208, endPoint x: 814, endPoint y: 198, distance: 122.4
click at [0, 0] on div "B2294 PRP (1) B2294 PRP (1) B2294 PRP (1) B2294 PRP (1) B2294 PRP (1) B2295 PRP…" at bounding box center [0, 0] width 0 height 0
click at [615, 180] on div at bounding box center [526, 438] width 667 height 613
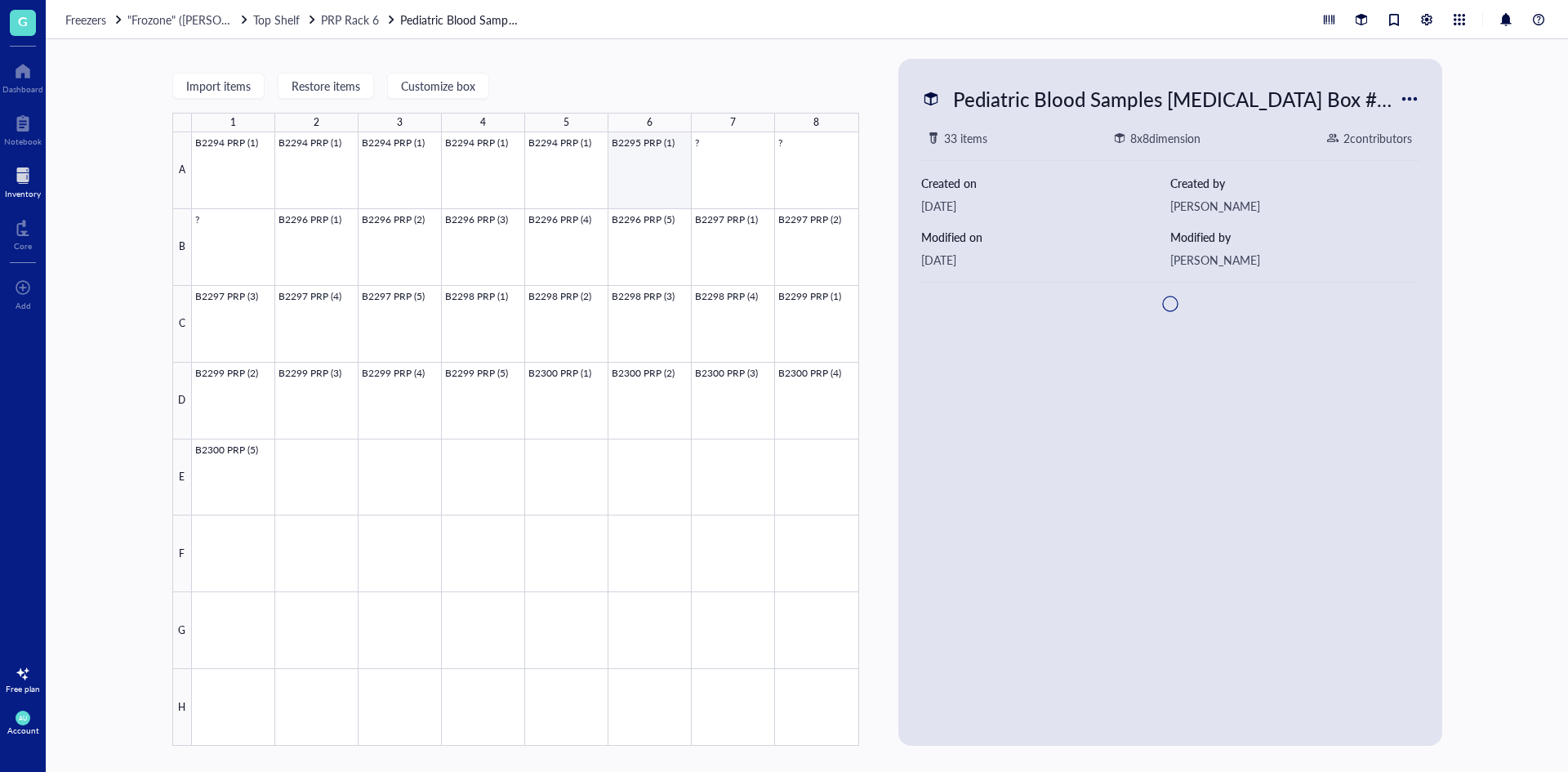
click at [668, 188] on div at bounding box center [526, 438] width 667 height 613
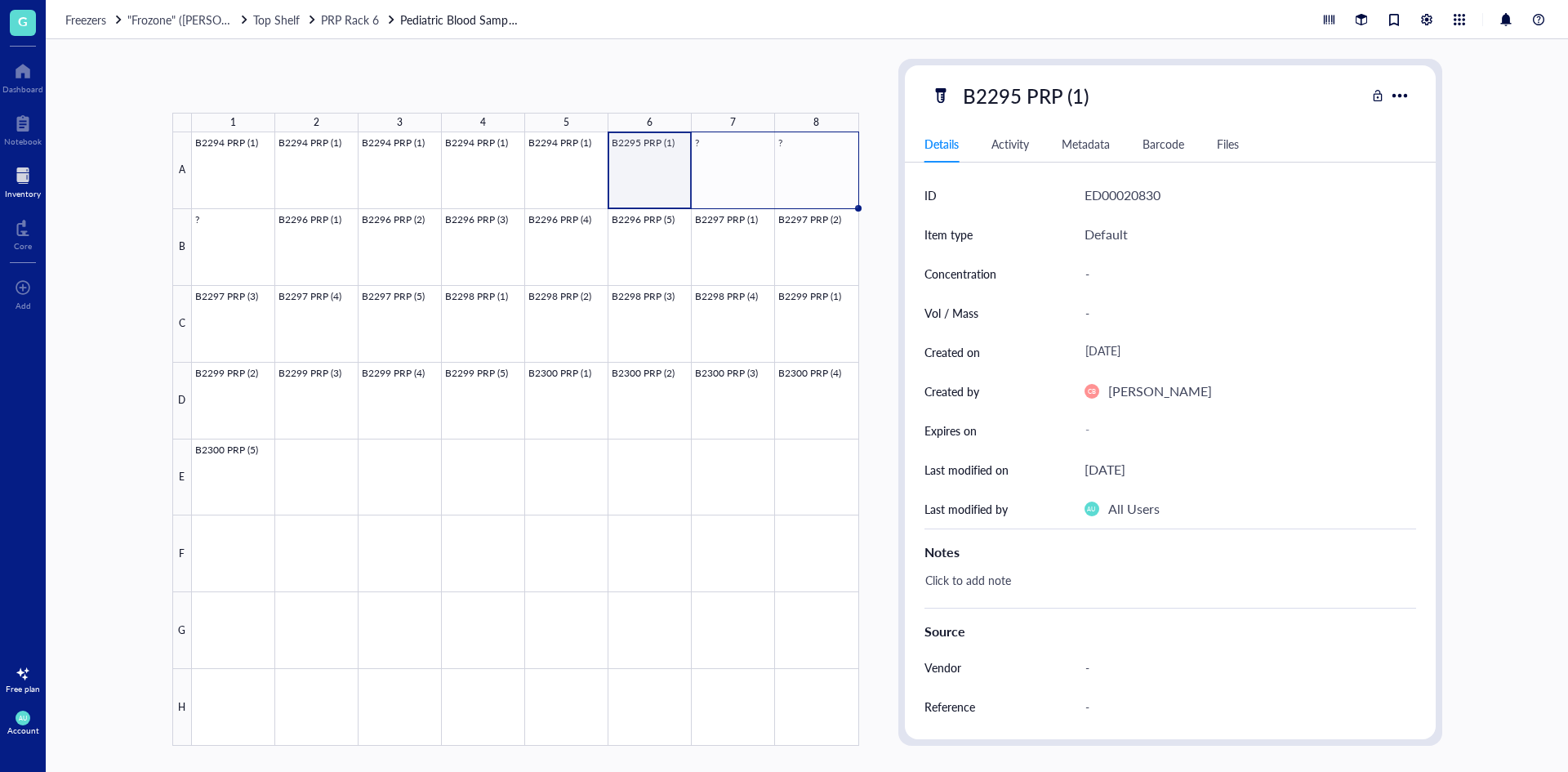
drag, startPoint x: 692, startPoint y: 209, endPoint x: 864, endPoint y: 188, distance: 173.3
click at [870, 186] on div "1 2 3 4 5 6 7 8 A B C D E F G H B2294 PRP (1) B2294 PRP (1) B2294 PRP (1) B2294…" at bounding box center [807, 406] width 1522 height 733
click at [349, 170] on div at bounding box center [526, 438] width 667 height 613
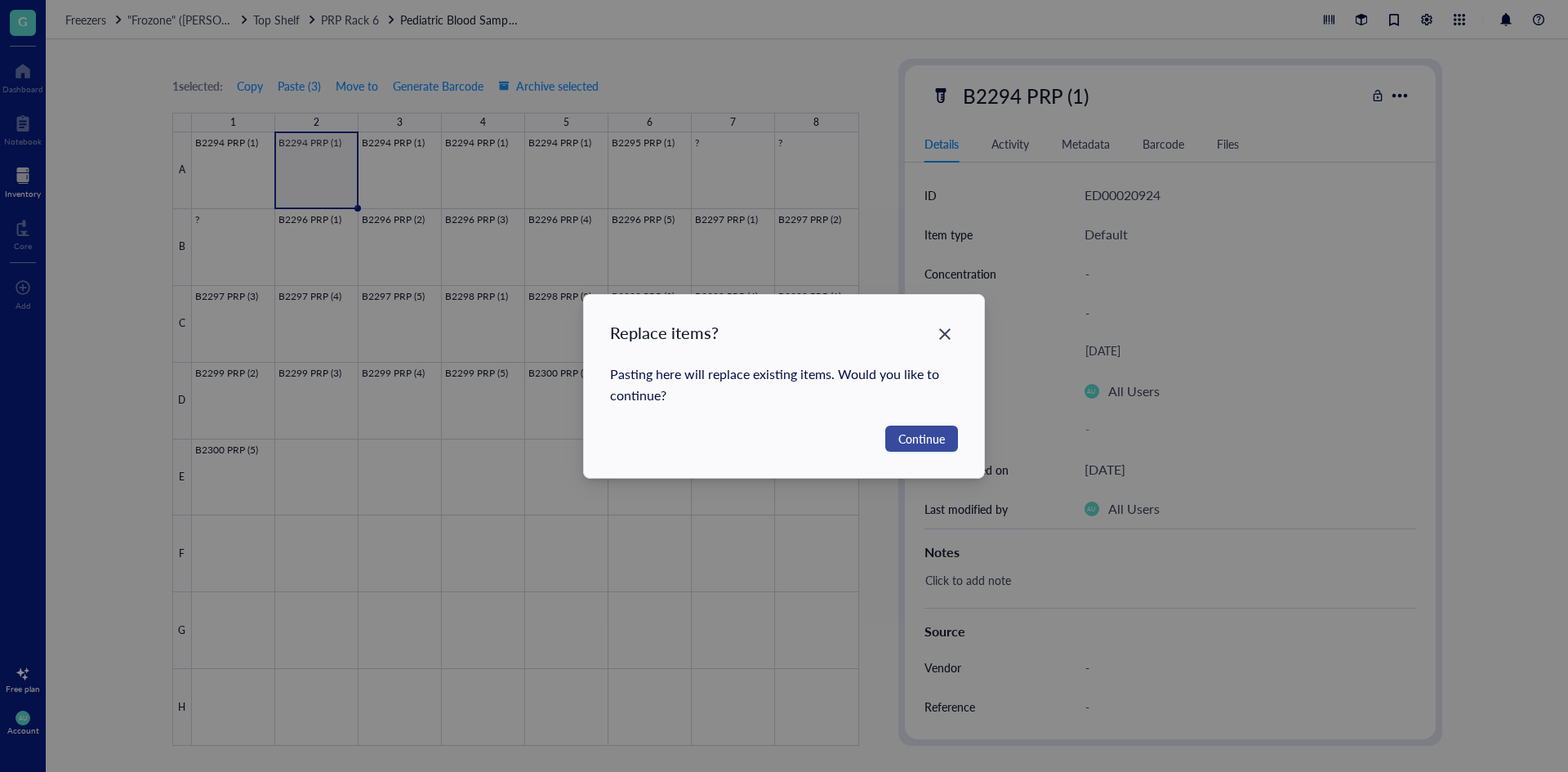
click at [937, 435] on span "Continue" at bounding box center [921, 438] width 47 height 18
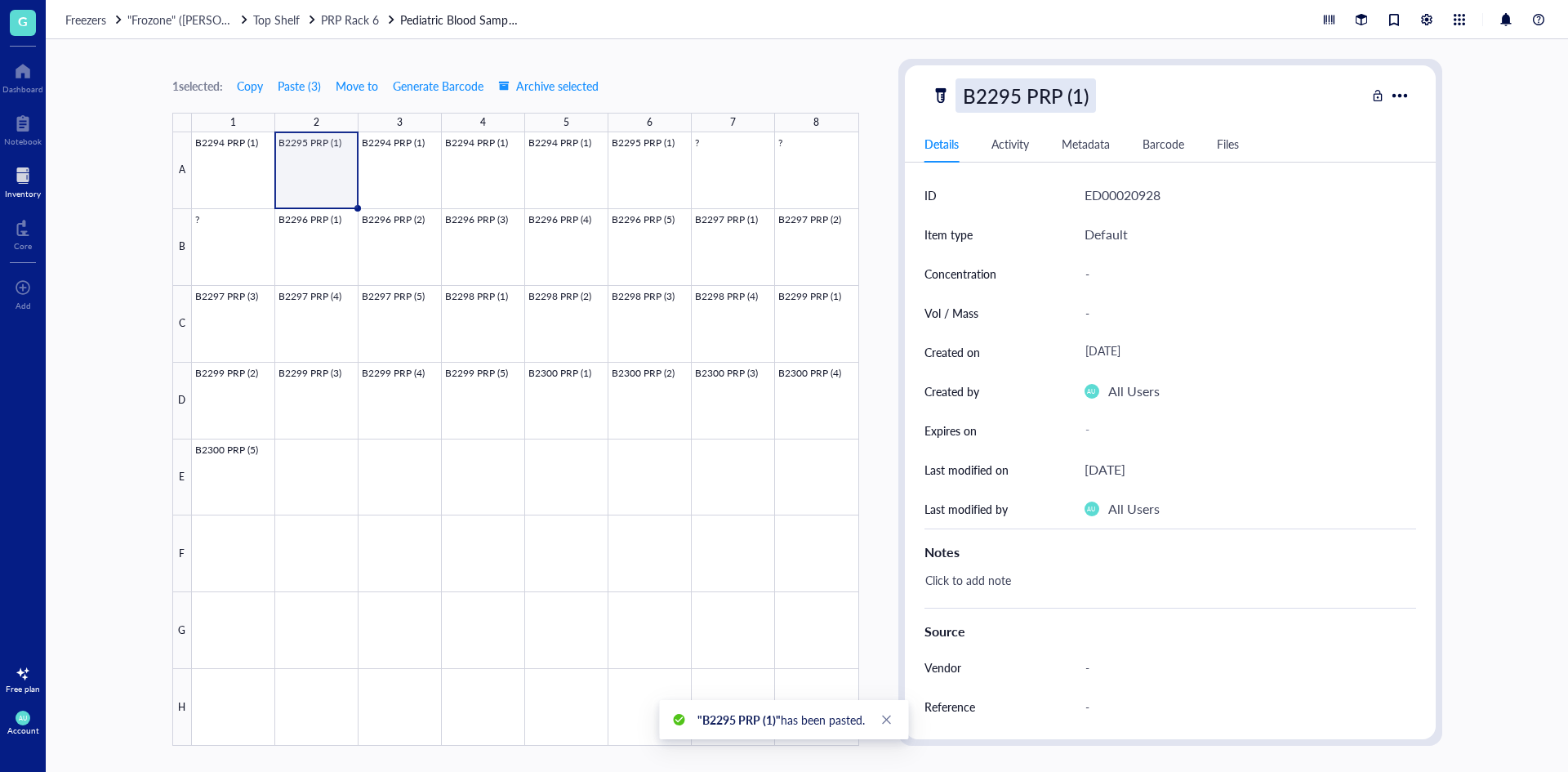
click at [1010, 94] on div "B2295 PRP (1)" at bounding box center [1025, 96] width 141 height 34
click at [1018, 93] on input "B2295 PRP (1)" at bounding box center [1041, 96] width 171 height 33
click at [1078, 105] on input "B2294 PRP (1)" at bounding box center [1041, 96] width 171 height 33
type input "B2294 PRP (2)"
click at [438, 178] on div at bounding box center [526, 438] width 667 height 613
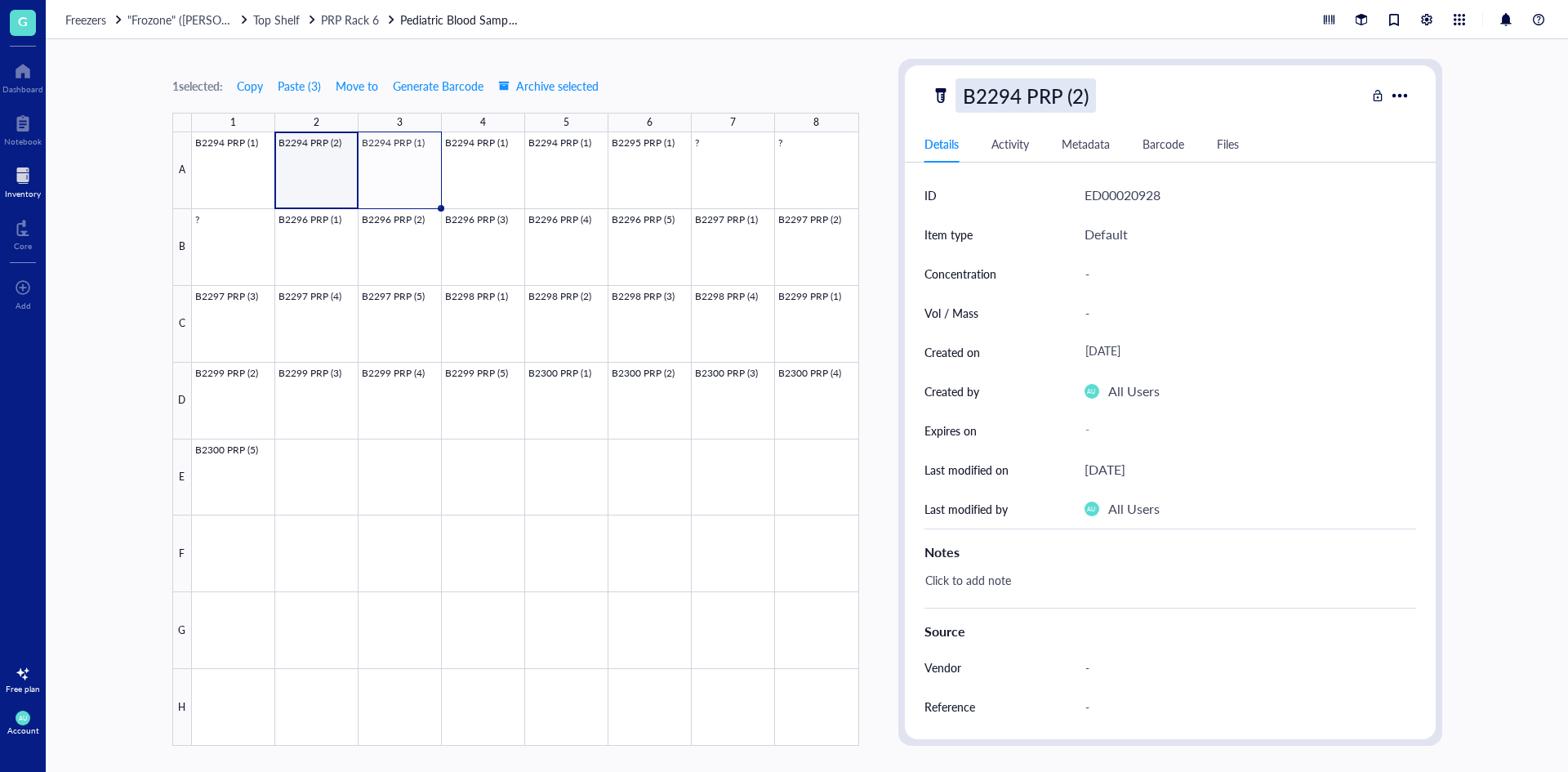
click at [1084, 97] on div "B2294 PRP (2)" at bounding box center [1025, 96] width 141 height 34
click at [1082, 97] on input "B2294 PRP (2)" at bounding box center [1041, 96] width 171 height 33
type input "B2294 PRP (3)"
click at [481, 174] on div at bounding box center [526, 438] width 667 height 613
click at [1082, 98] on div "B2294 PRP (3)" at bounding box center [1025, 96] width 141 height 34
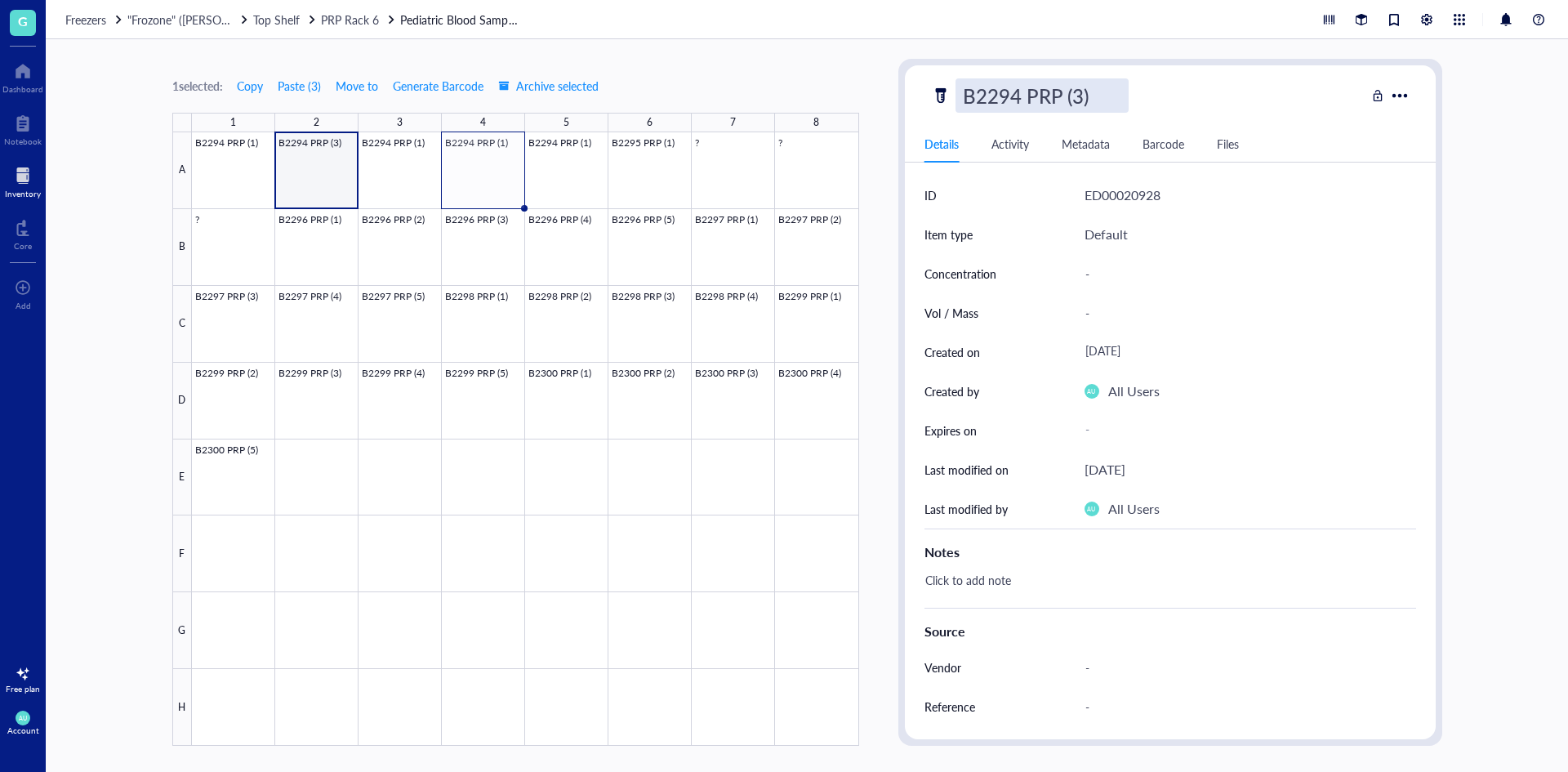
click at [1082, 98] on input "B2294 PRP (3)" at bounding box center [1041, 96] width 171 height 33
type input "B2294 PRP (4)"
click at [551, 165] on div at bounding box center [526, 438] width 667 height 613
click at [1078, 97] on div "B2294 PRP (4)" at bounding box center [1025, 96] width 141 height 34
click at [1081, 98] on input "B2294 PRP (4)" at bounding box center [1041, 96] width 171 height 33
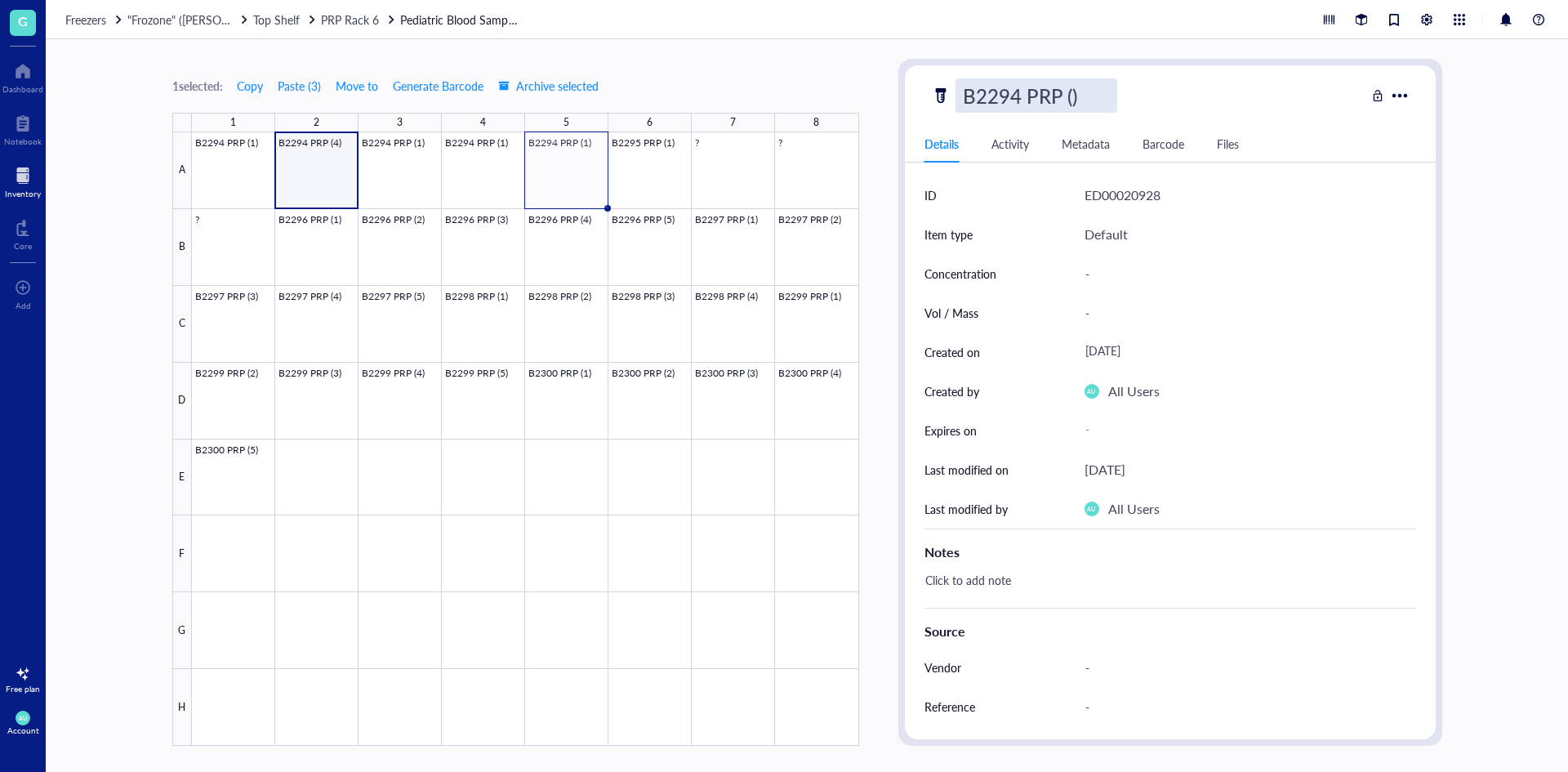
type input "B2294 PRP (2)"
click at [1082, 234] on div "Item type Default" at bounding box center [1170, 234] width 491 height 39
click at [405, 175] on div at bounding box center [526, 438] width 667 height 613
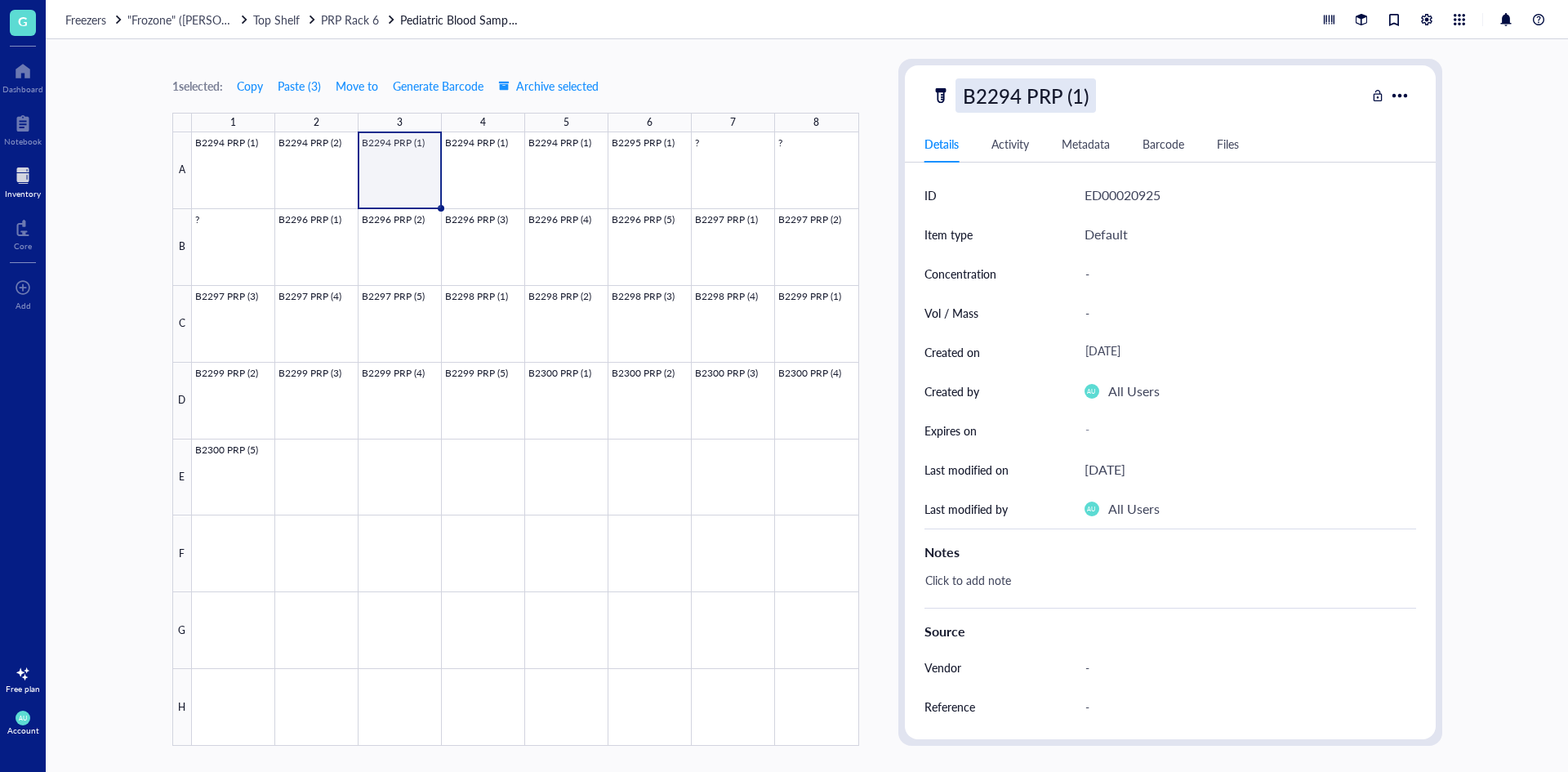
click at [1087, 94] on div "B2294 PRP (1)" at bounding box center [1025, 96] width 141 height 34
click at [1081, 97] on input "B2294 PRP (1)" at bounding box center [1041, 96] width 171 height 33
type input "B2294 PRP (3)"
click at [487, 196] on div at bounding box center [526, 438] width 667 height 613
click at [1082, 99] on div "B2294 PRP (3)" at bounding box center [1025, 96] width 141 height 34
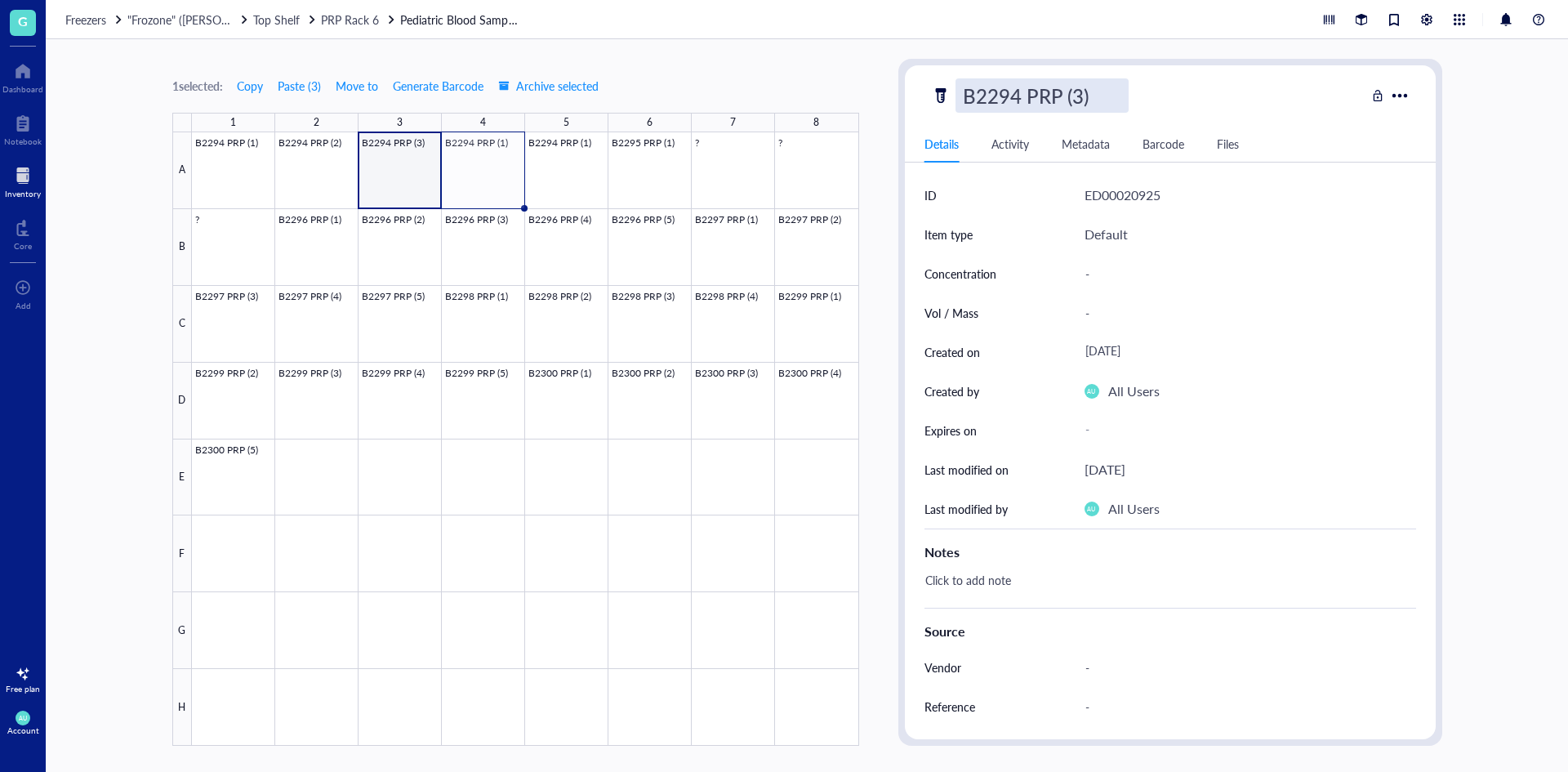
click at [1080, 99] on input "B2294 PRP (3)" at bounding box center [1041, 96] width 171 height 33
click at [478, 172] on div at bounding box center [526, 438] width 667 height 613
click at [1077, 96] on div "B2294 PRP (3)" at bounding box center [1025, 96] width 141 height 34
click at [1084, 96] on input "B2294 PRP (3)" at bounding box center [1041, 96] width 171 height 33
type input "B2294 PRP (4)"
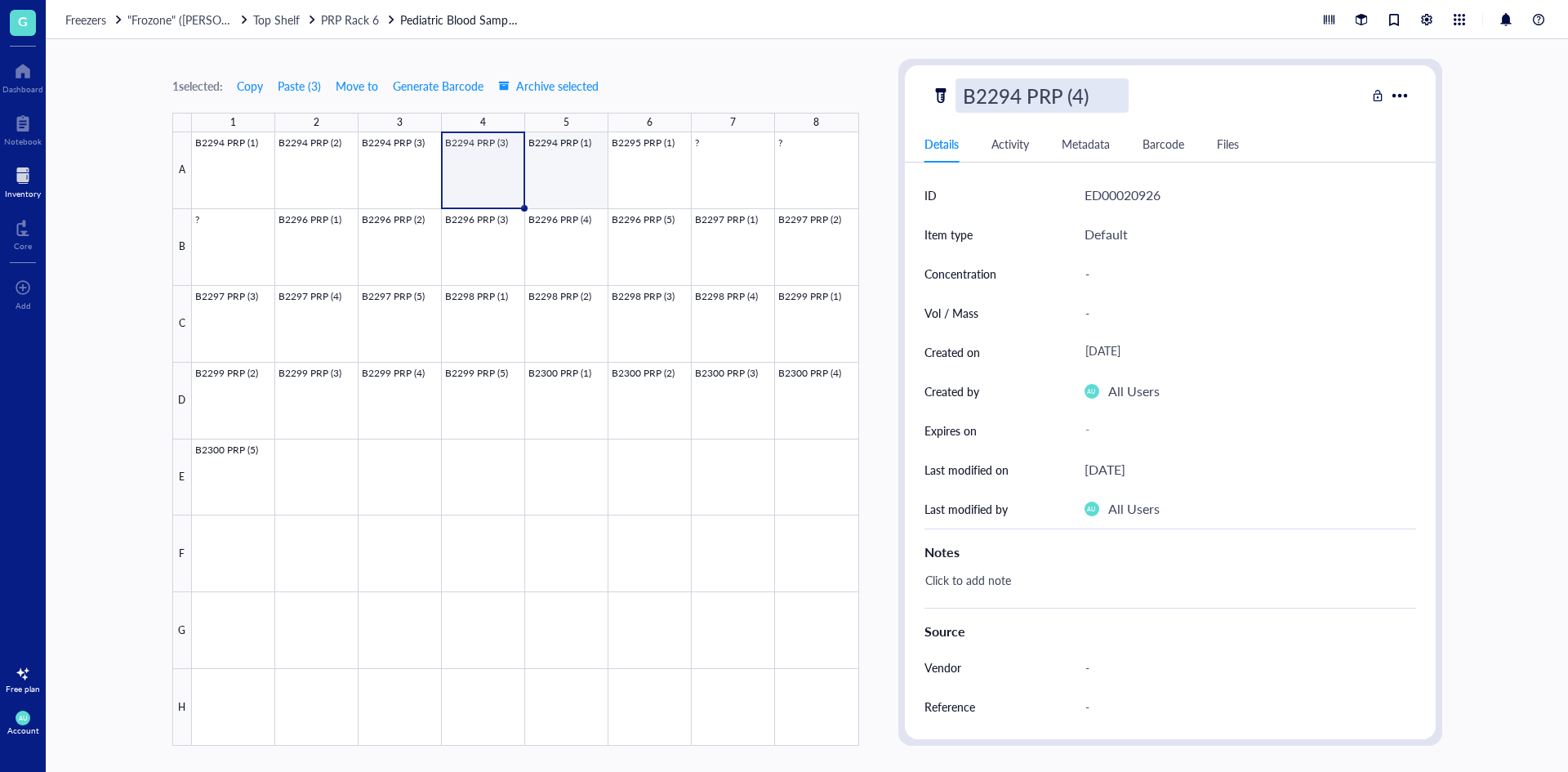
click at [555, 172] on div at bounding box center [526, 438] width 667 height 613
click at [583, 170] on div at bounding box center [526, 438] width 667 height 613
click at [1081, 98] on div "B2294 PRP (1)" at bounding box center [1025, 96] width 141 height 34
click at [1081, 98] on input "B2294 PRP (1)" at bounding box center [1041, 96] width 171 height 33
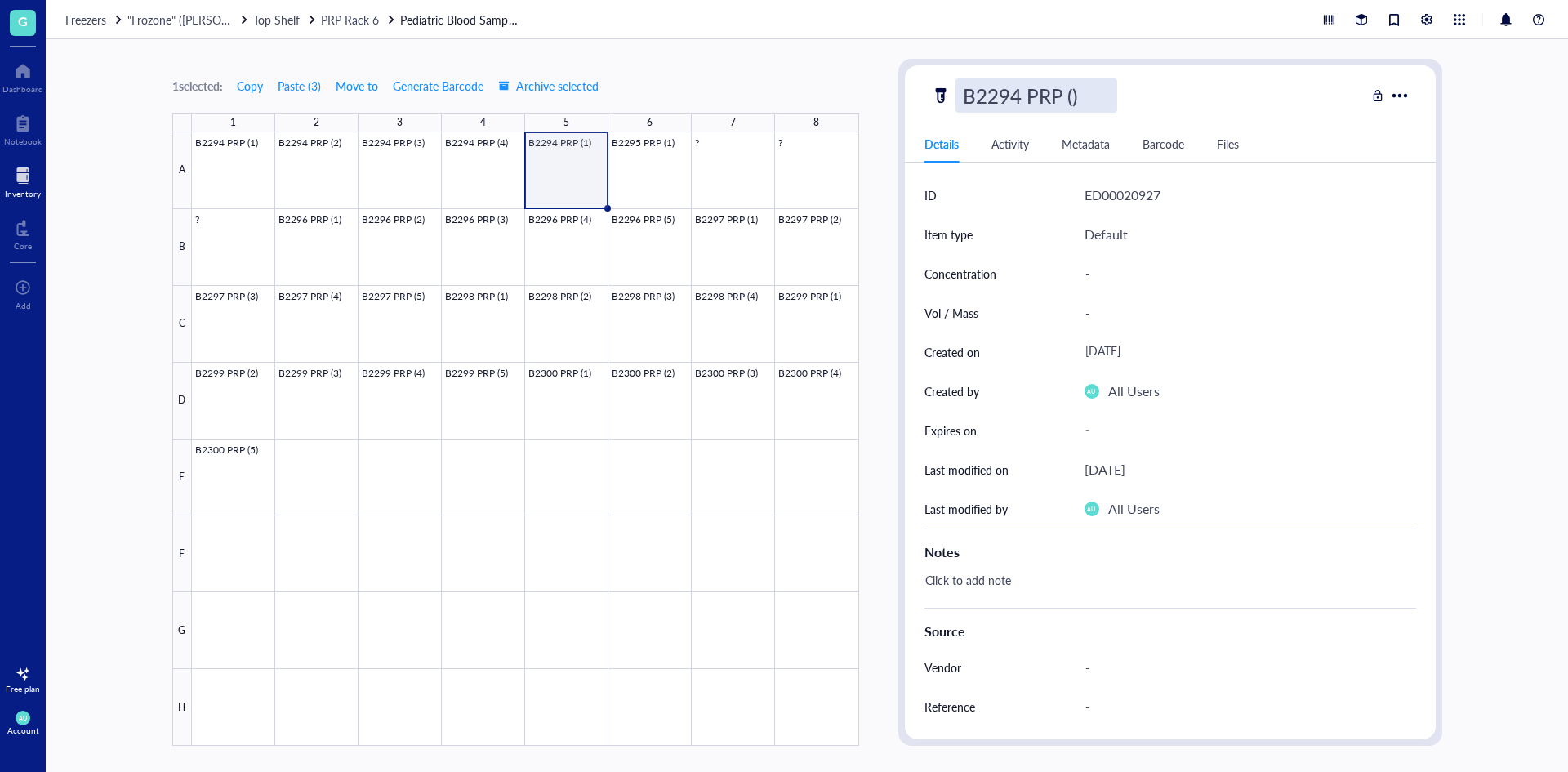
type input "B2294 PRP (5)"
click at [669, 152] on div at bounding box center [526, 438] width 667 height 613
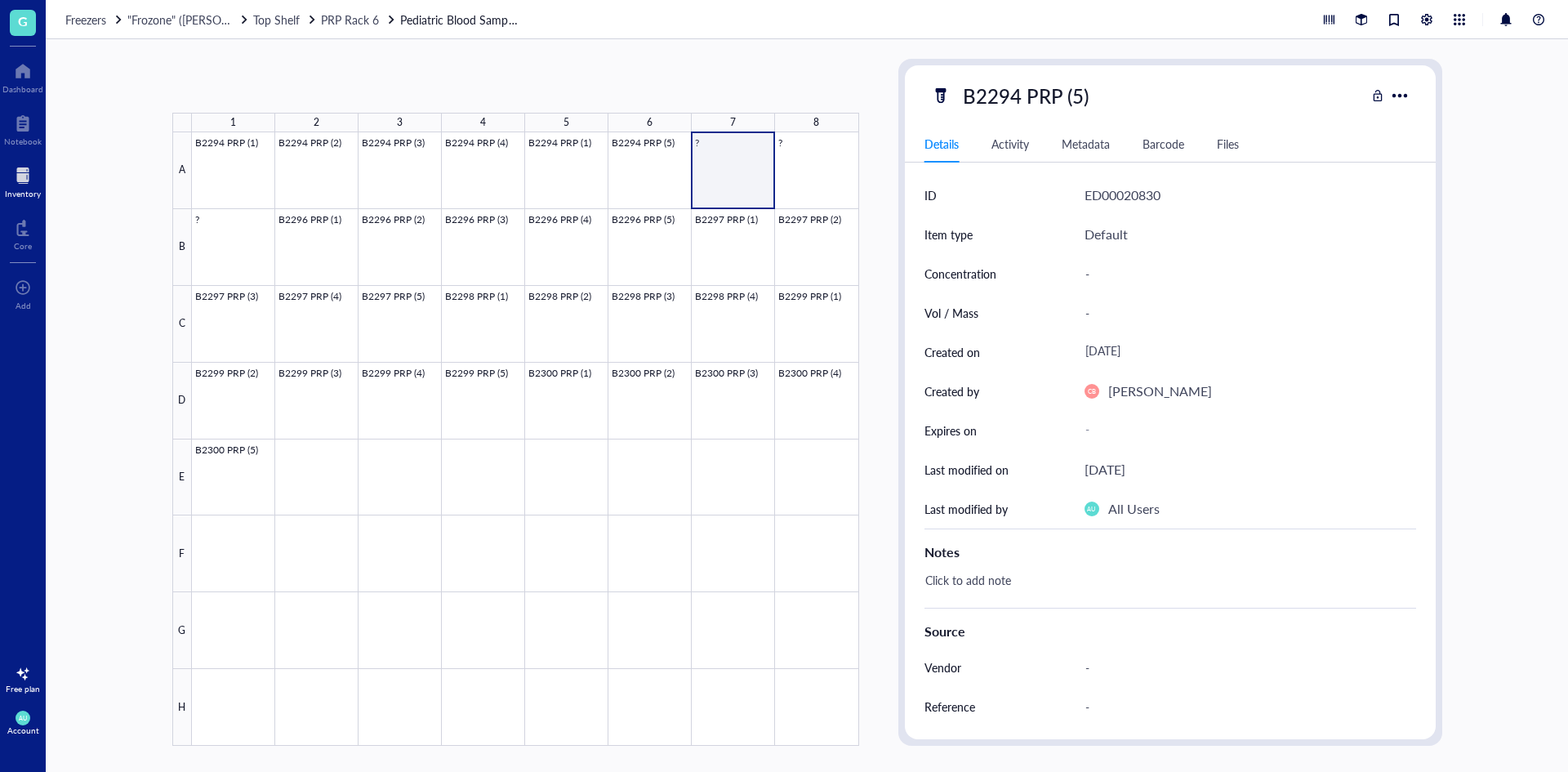
click at [744, 150] on div at bounding box center [526, 438] width 667 height 613
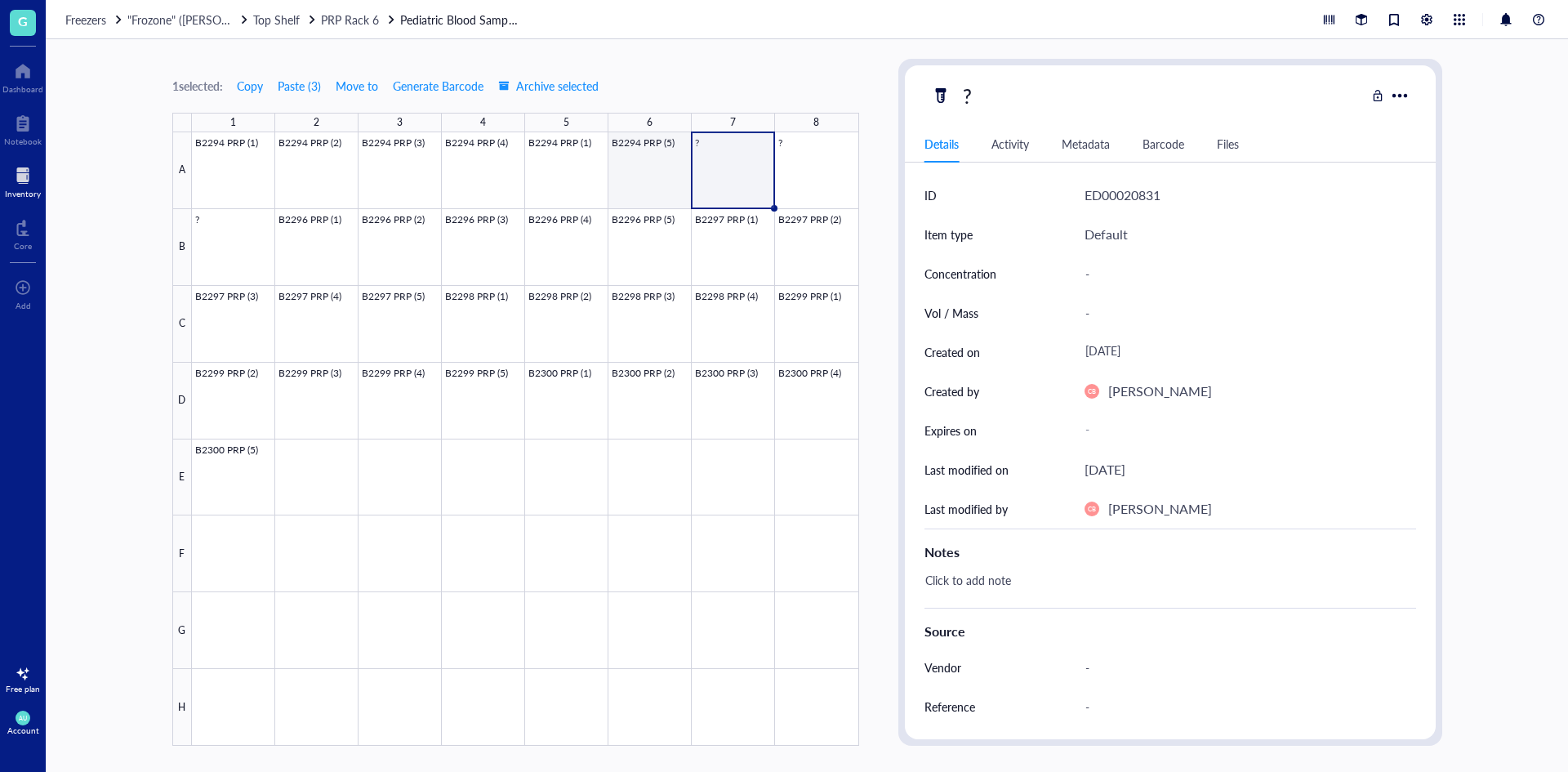
click at [650, 164] on div at bounding box center [526, 438] width 667 height 613
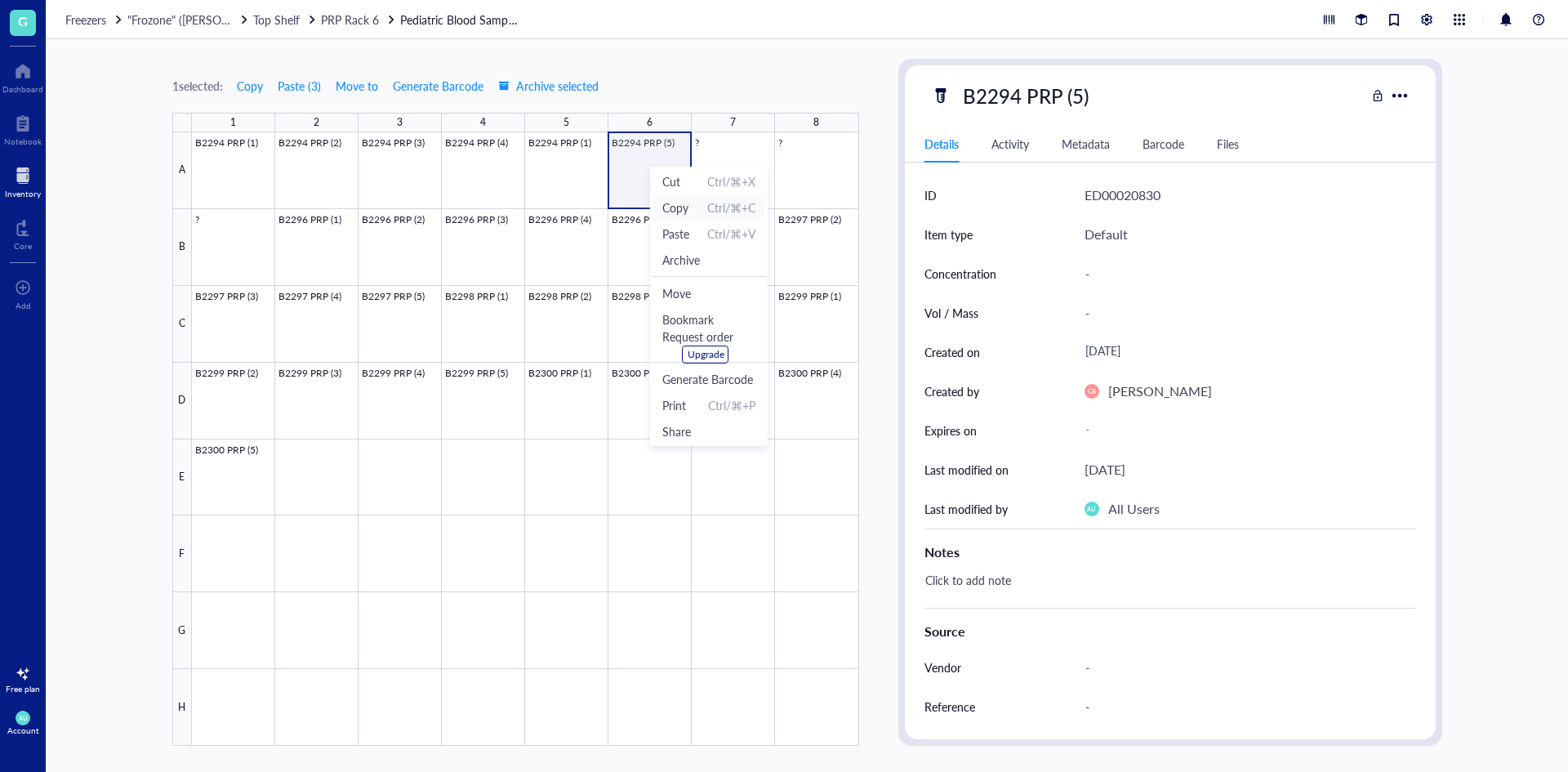
click at [666, 204] on span "Copy" at bounding box center [675, 208] width 26 height 18
click at [718, 165] on div at bounding box center [526, 438] width 667 height 613
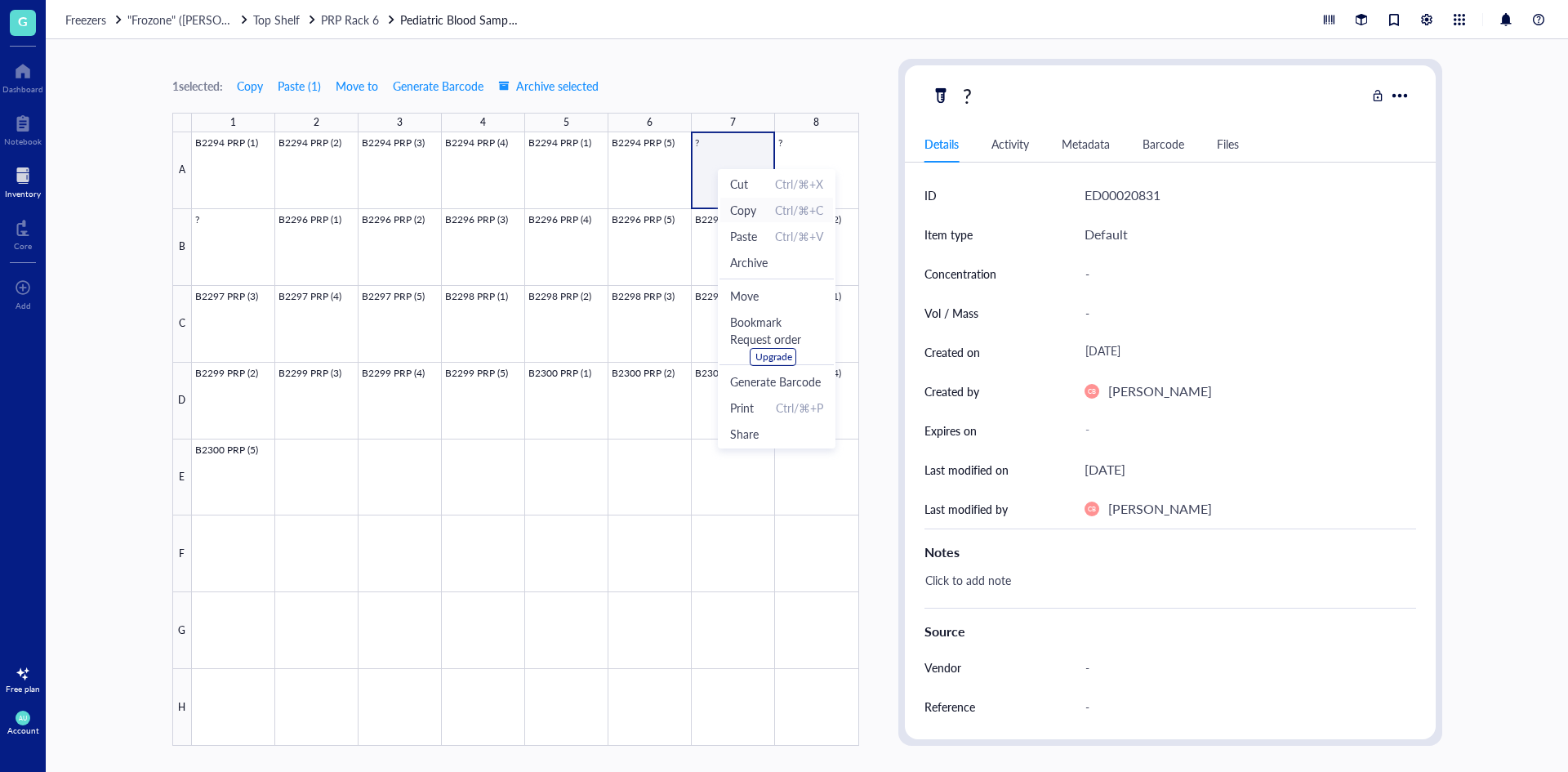
click at [758, 206] on span "Copy Ctrl/⌘+C" at bounding box center [776, 210] width 93 height 18
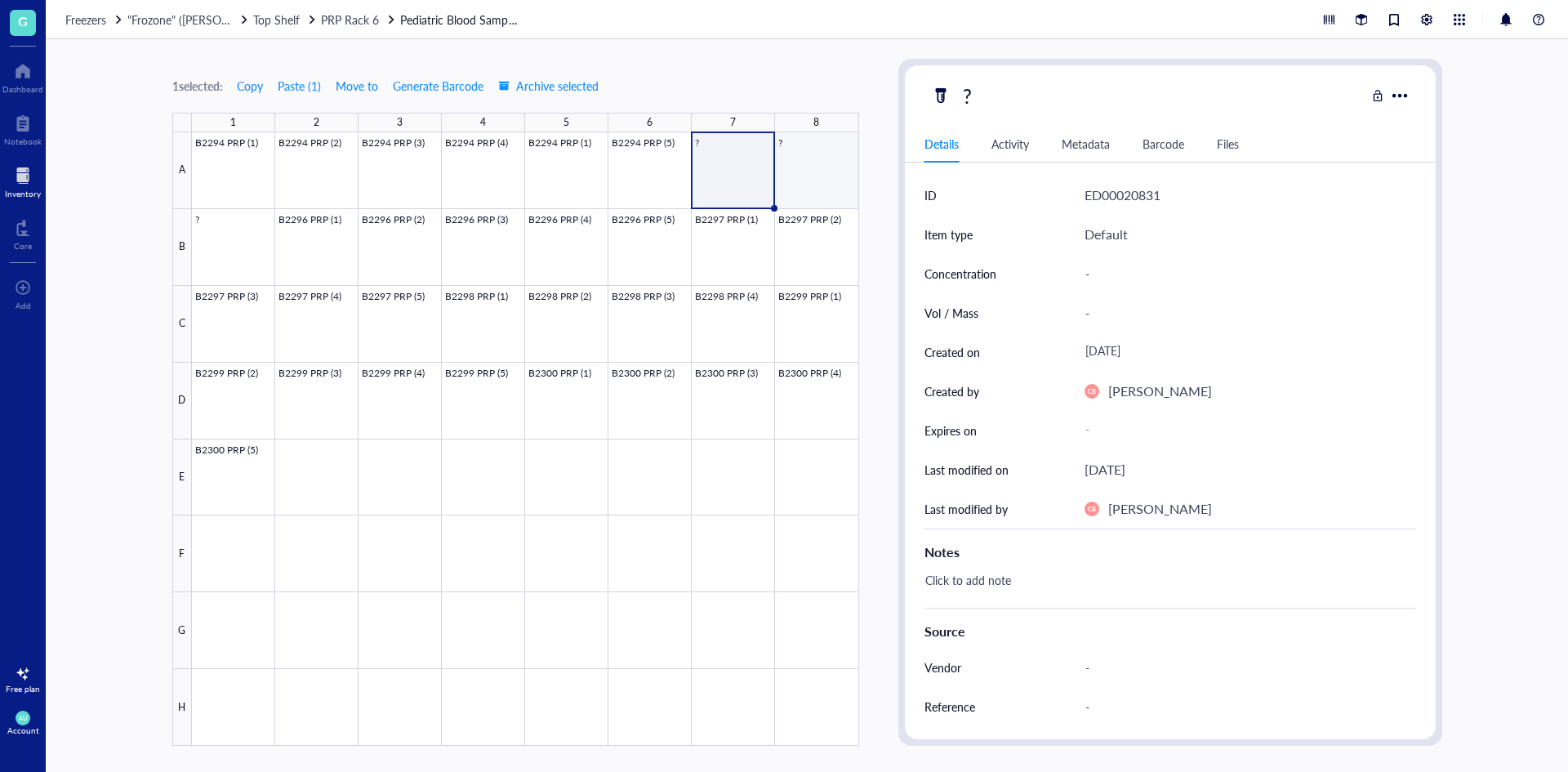
click at [834, 163] on div at bounding box center [526, 438] width 667 height 613
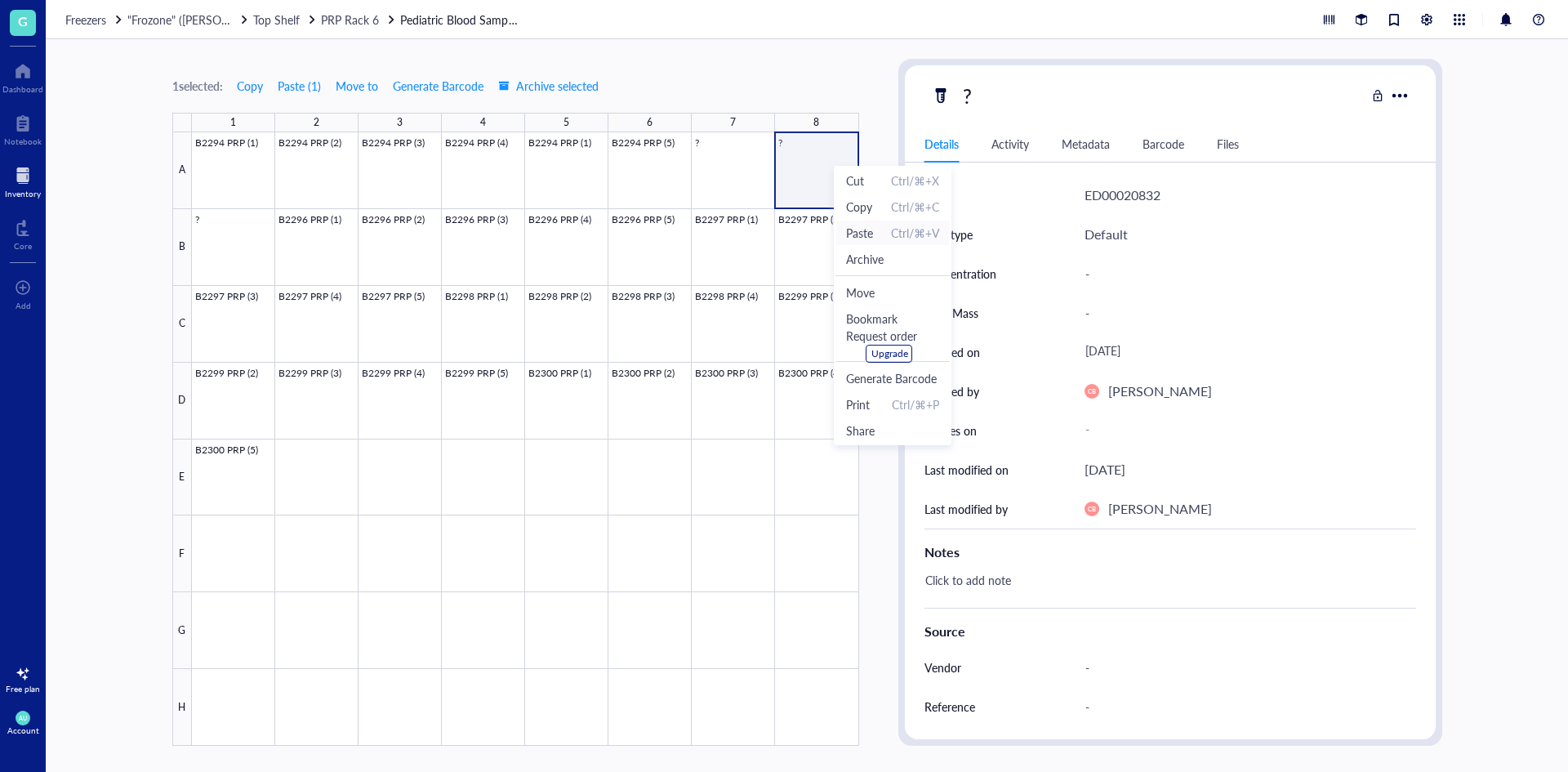
click at [855, 227] on span "Paste" at bounding box center [860, 232] width 27 height 18
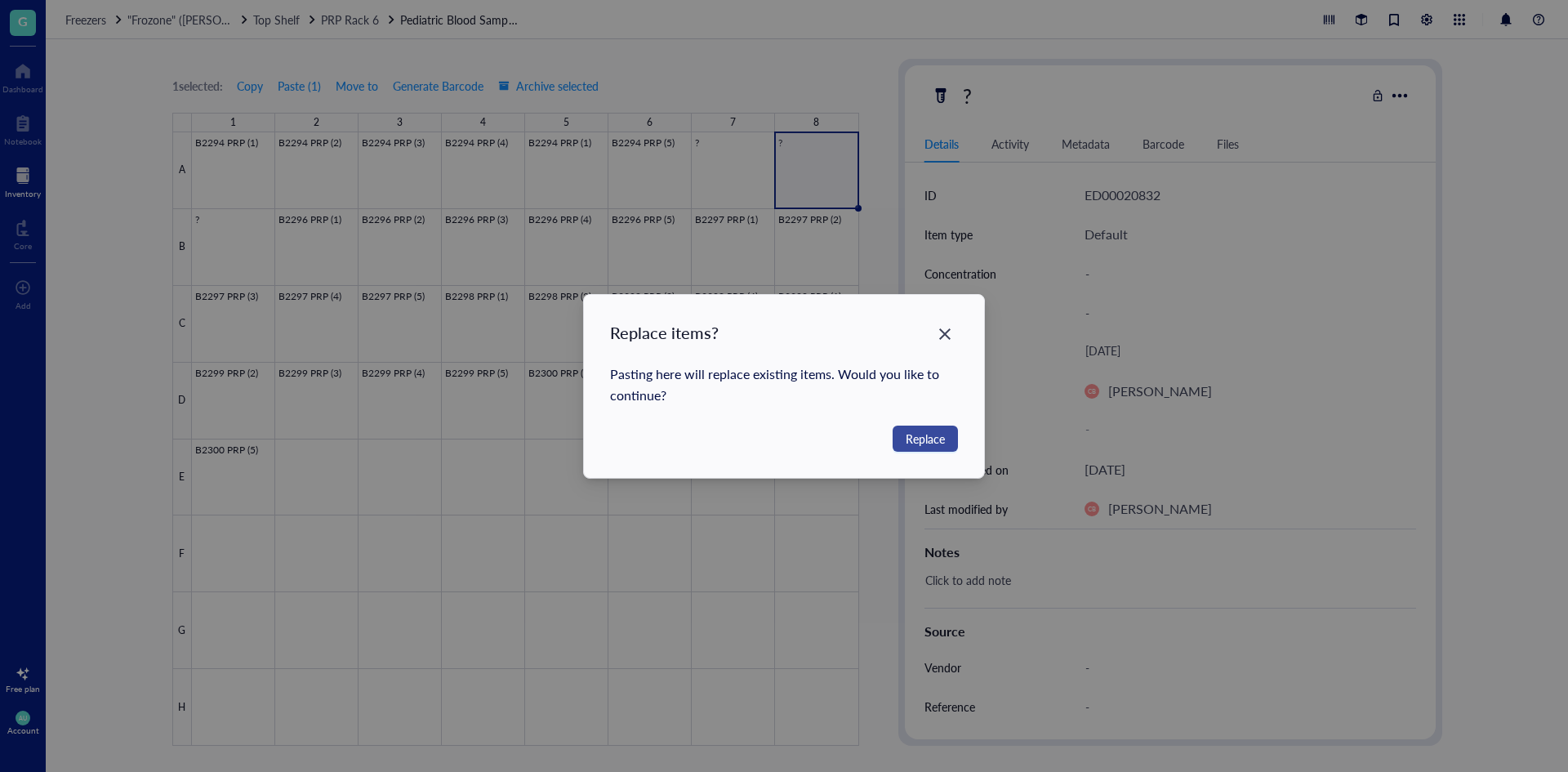
click at [940, 435] on span "Replace" at bounding box center [925, 438] width 39 height 18
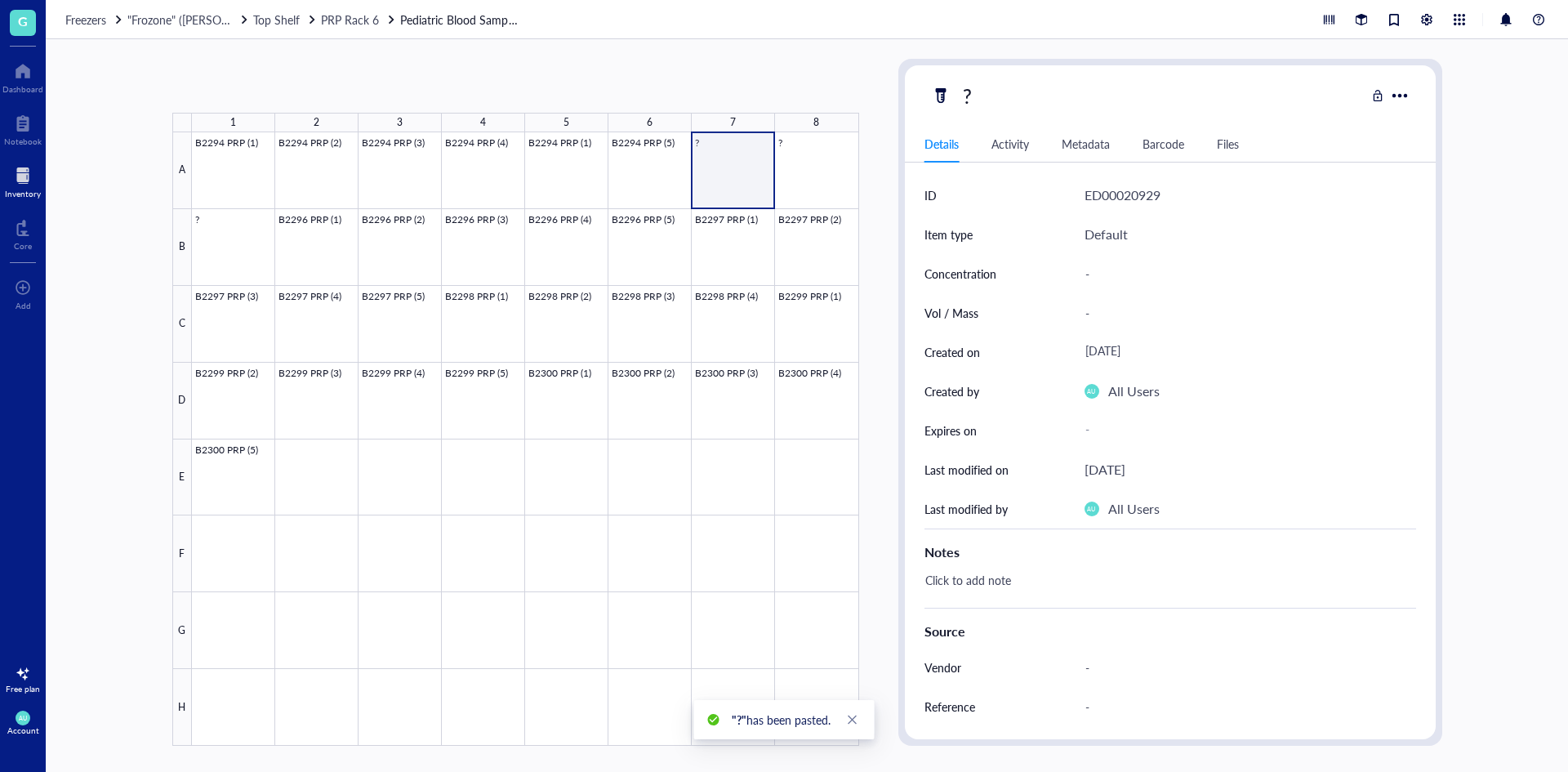
click at [755, 193] on div at bounding box center [526, 438] width 667 height 613
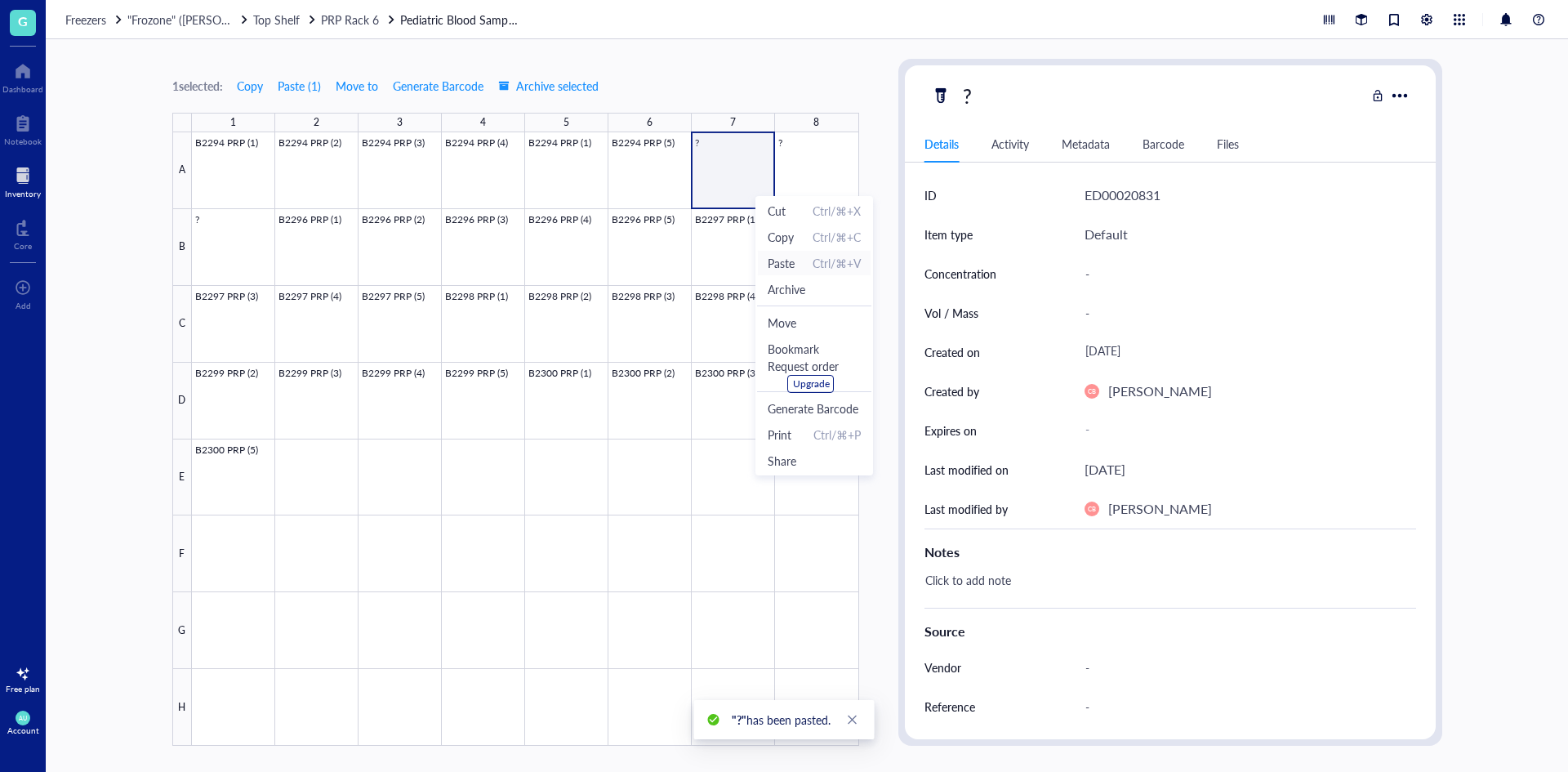
click at [789, 269] on span "Paste" at bounding box center [781, 263] width 27 height 18
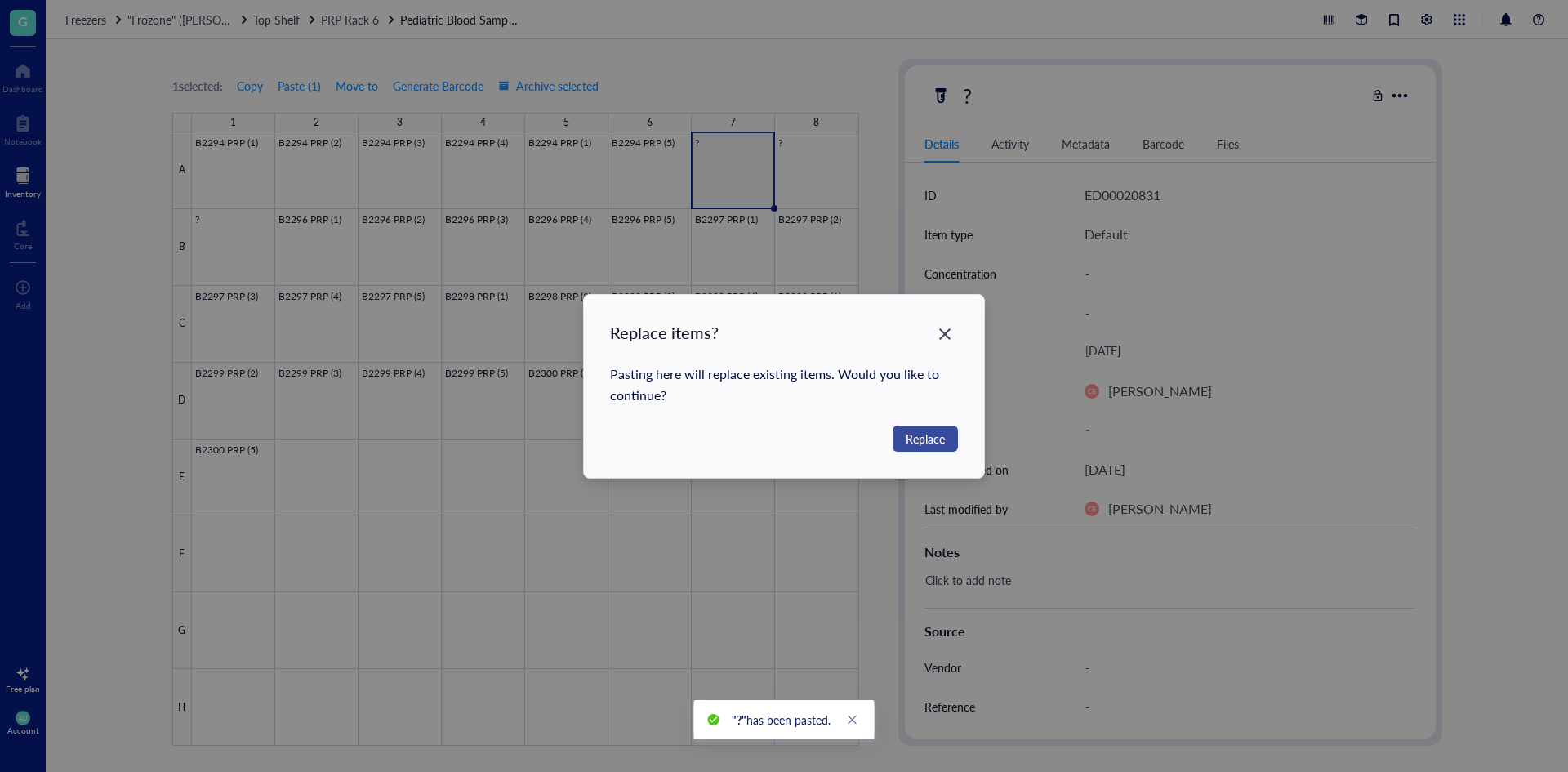
click at [923, 437] on span "Replace" at bounding box center [925, 438] width 39 height 18
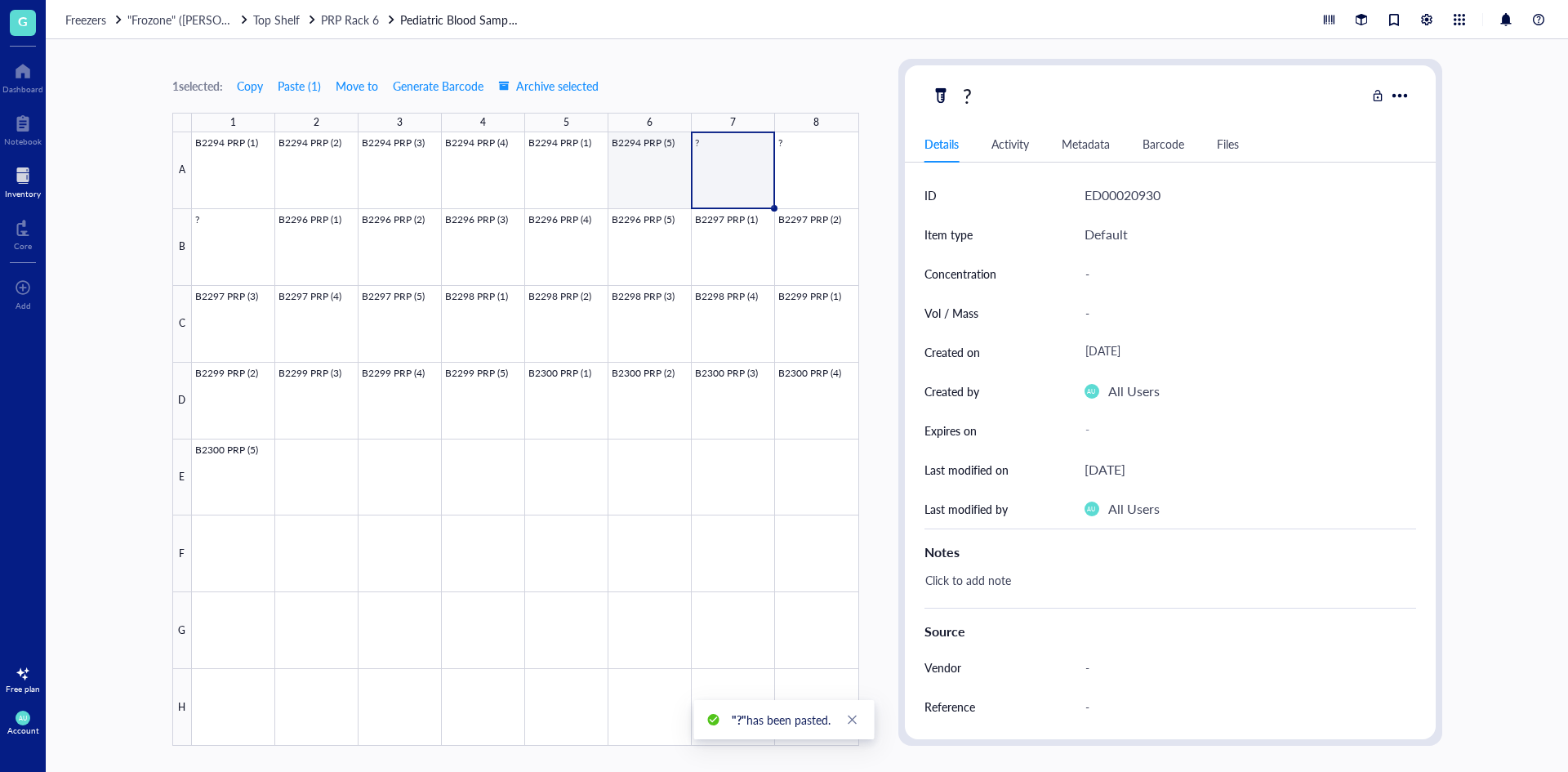
click at [638, 179] on div at bounding box center [526, 438] width 667 height 613
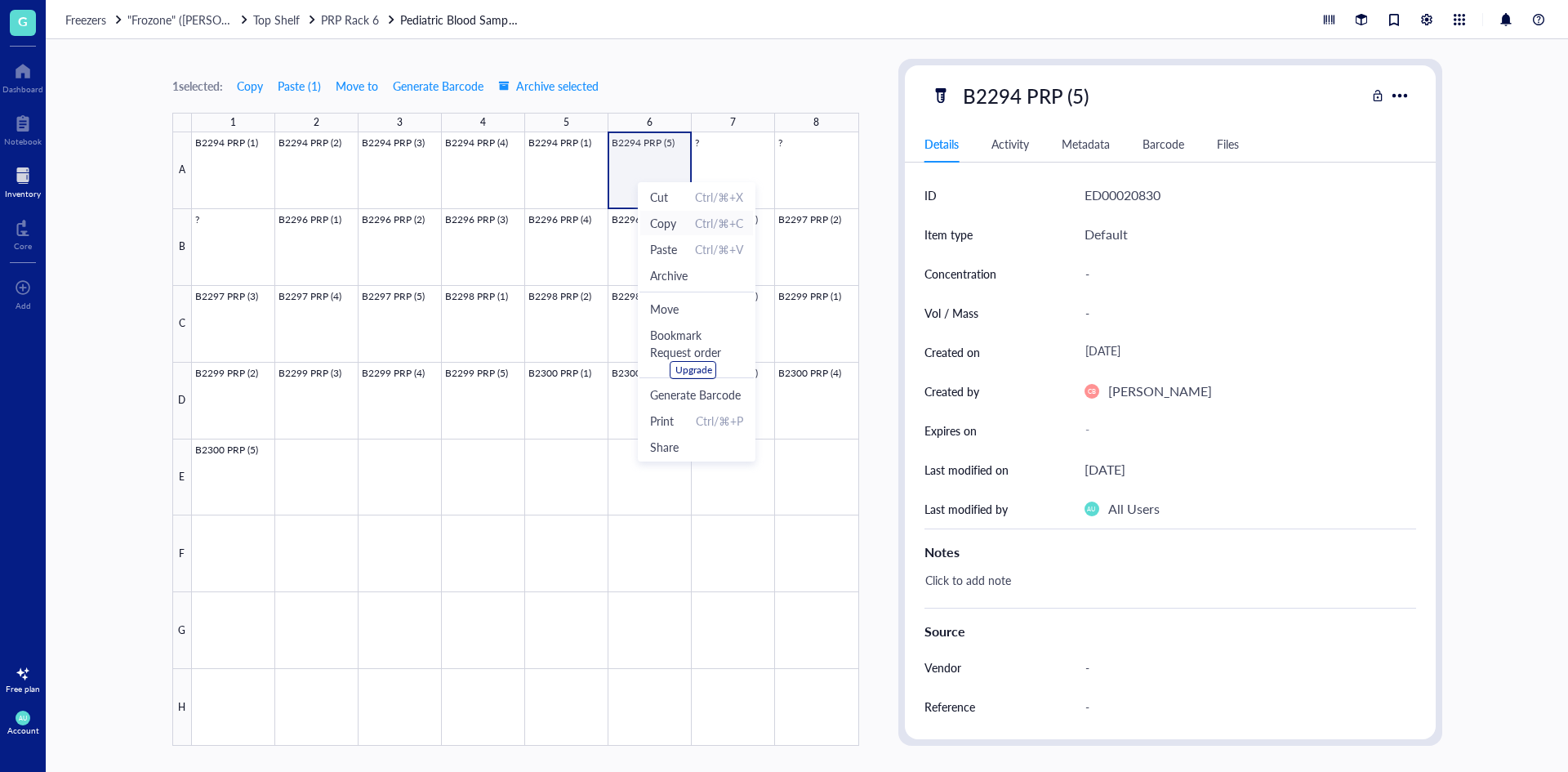
click at [675, 229] on span "Copy" at bounding box center [663, 223] width 26 height 18
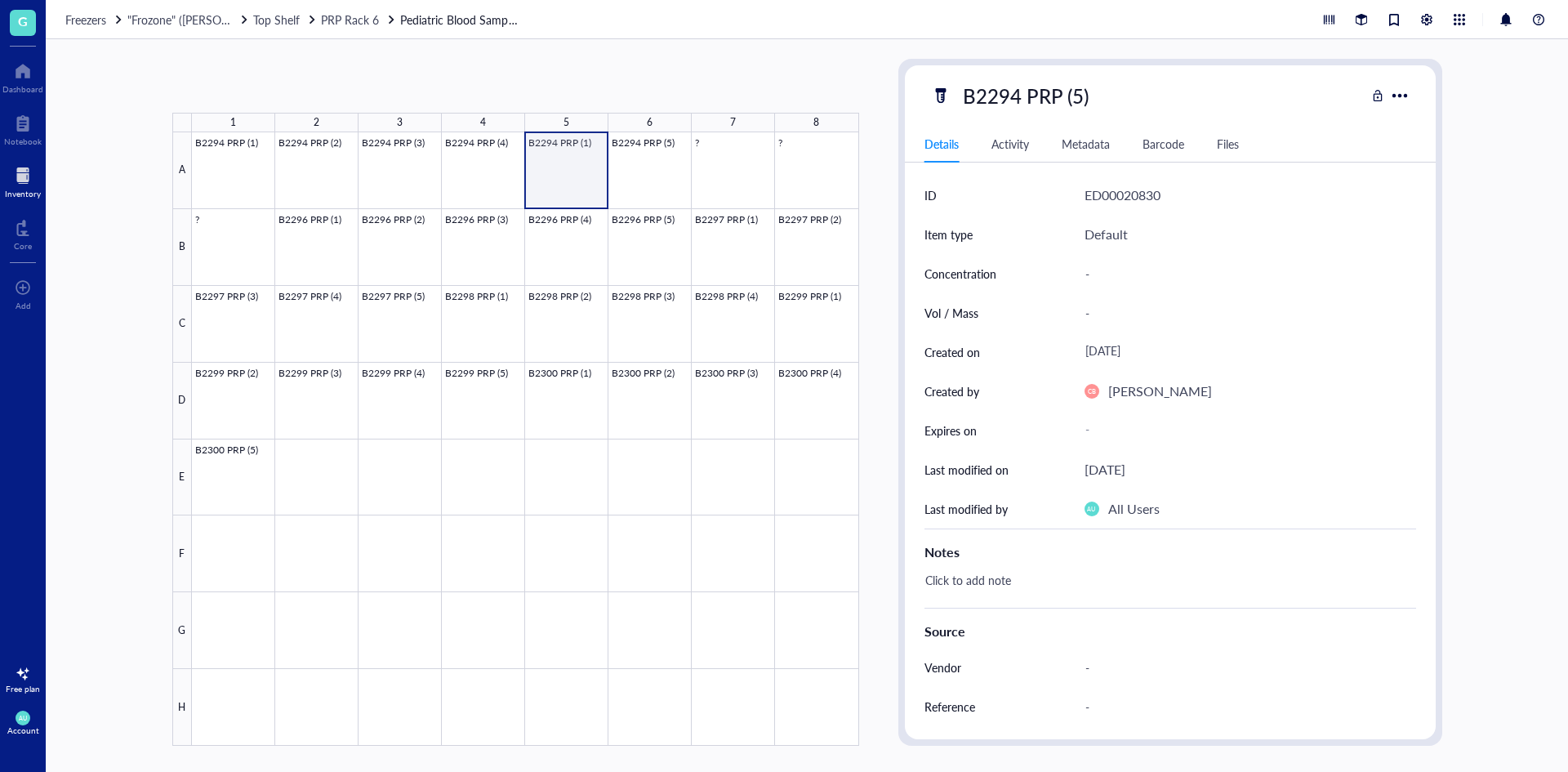
click at [573, 187] on div at bounding box center [526, 438] width 667 height 613
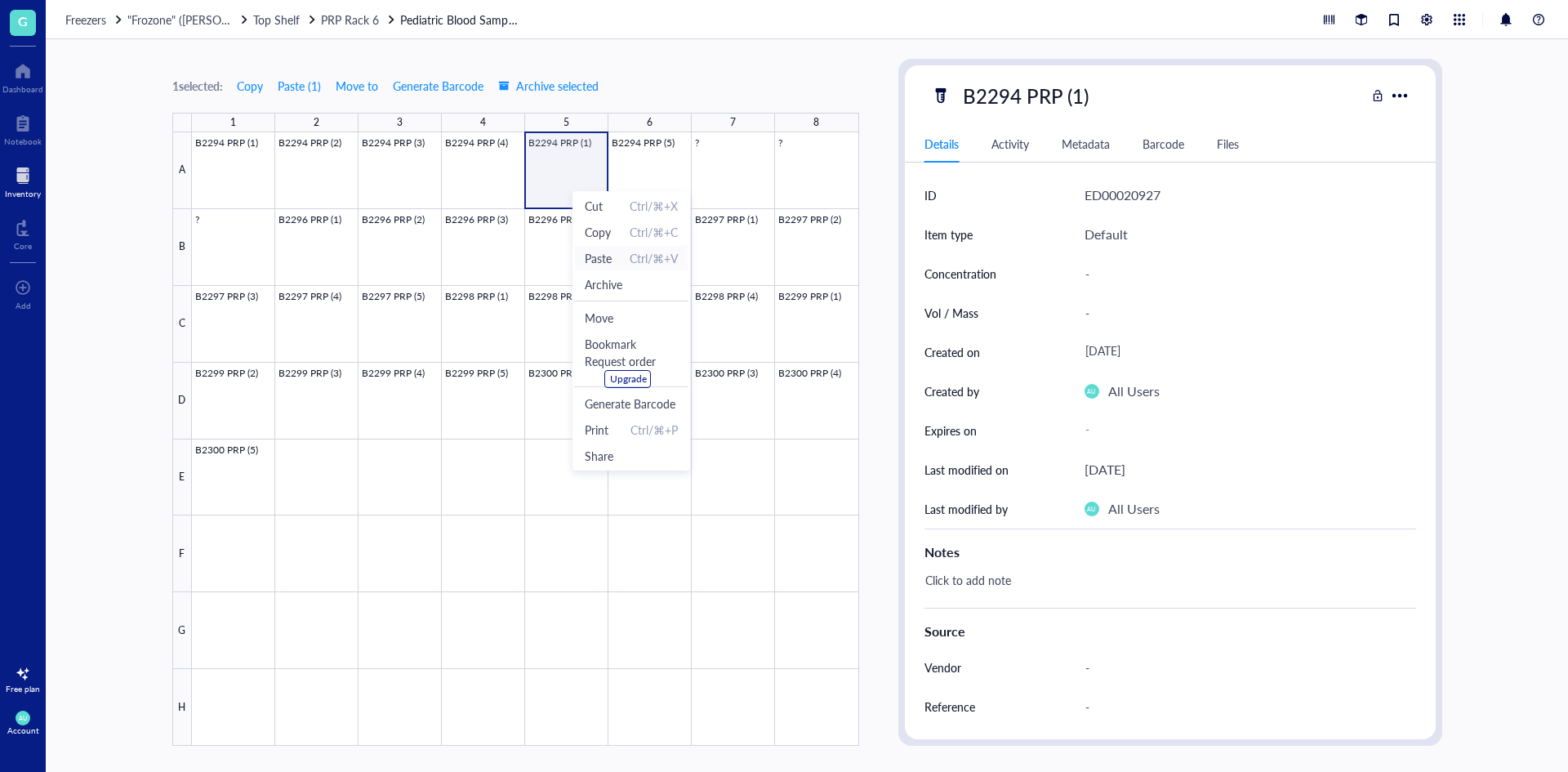
click at [610, 254] on span "Paste" at bounding box center [599, 257] width 27 height 18
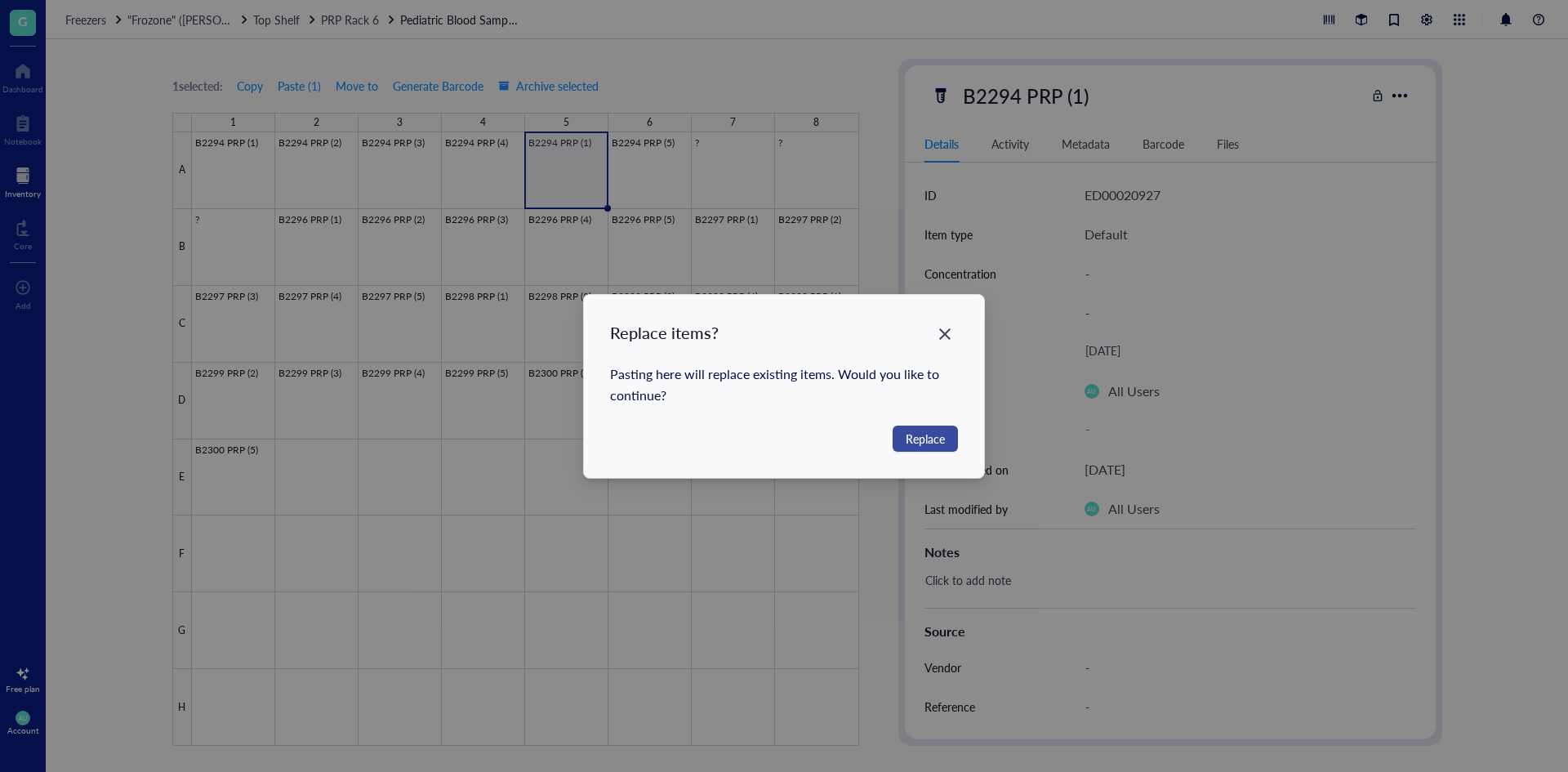
click at [904, 430] on button "Replace" at bounding box center [925, 438] width 65 height 26
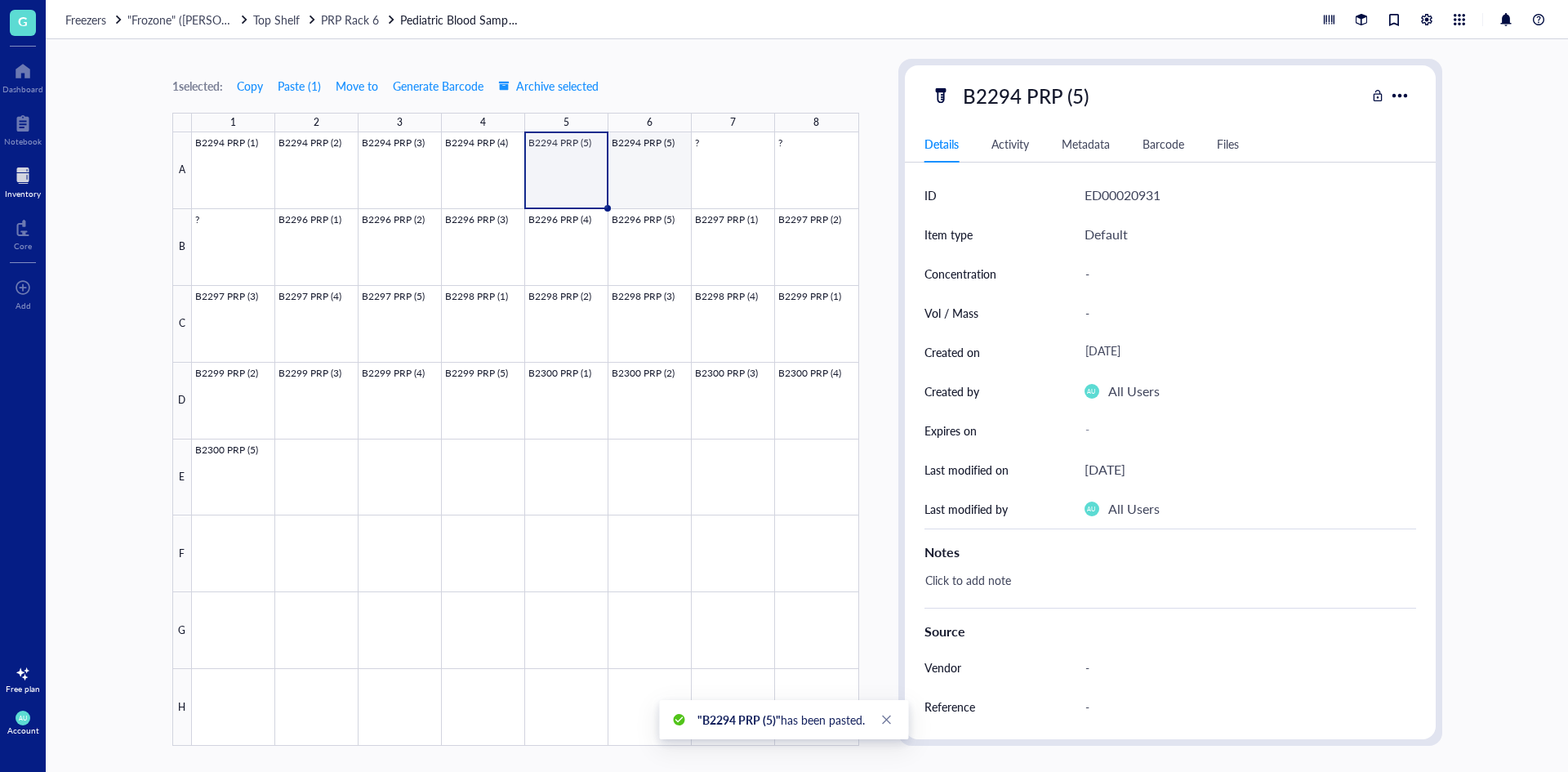
click at [639, 167] on div at bounding box center [526, 438] width 667 height 613
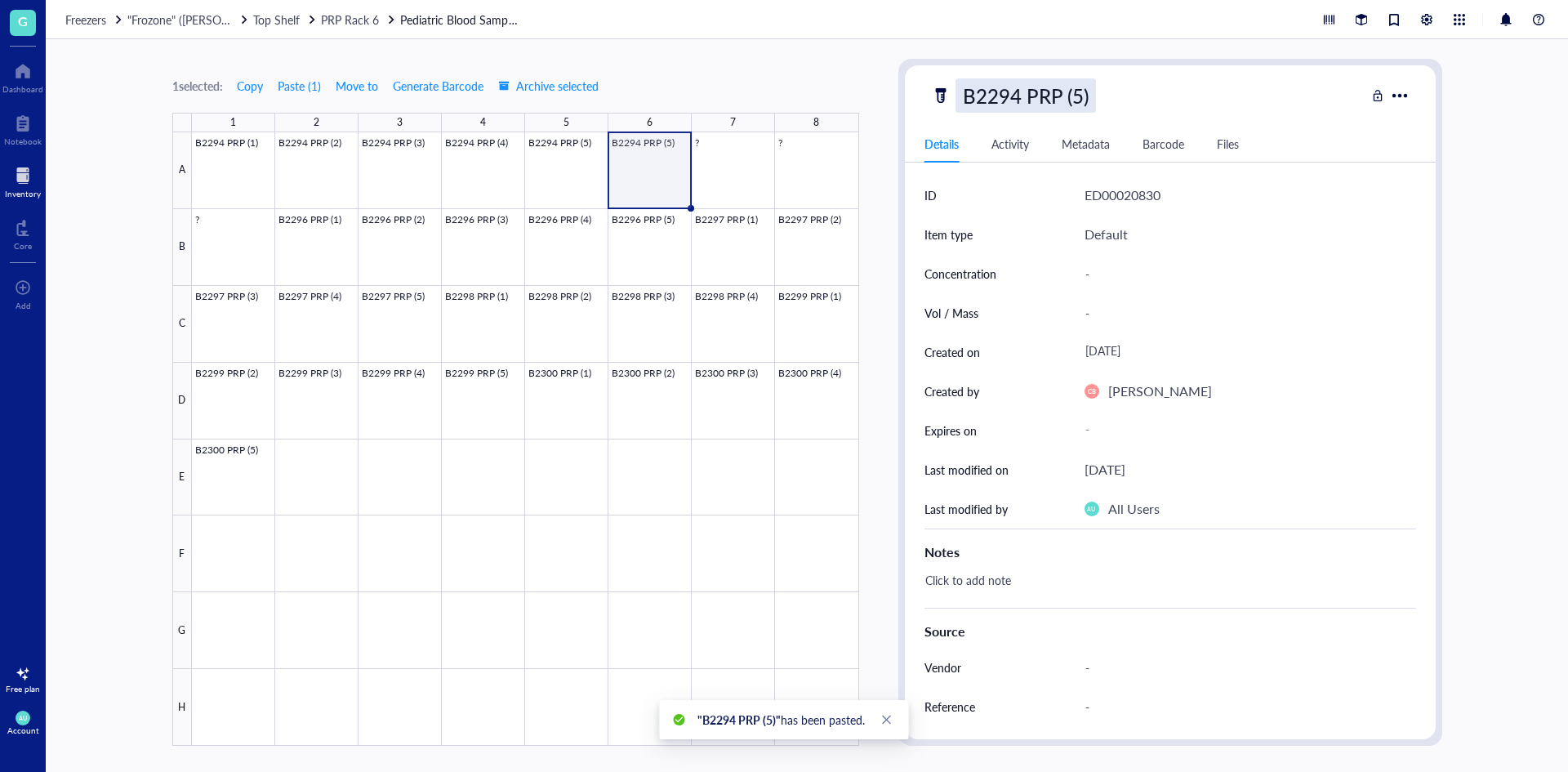
click at [1011, 95] on div "B2294 PRP (5)" at bounding box center [1025, 96] width 141 height 34
click at [1017, 91] on input "B2294 PRP (5)" at bounding box center [1041, 96] width 171 height 33
click at [1081, 99] on input "B2295 PRP (5)" at bounding box center [1041, 96] width 171 height 33
type input "B2295 PRP (1)"
click at [887, 175] on div "1 selected: Copy Paste ( 1 ) Move to Generate Barcode Archive selected 1 2 3 4 …" at bounding box center [807, 406] width 1522 height 733
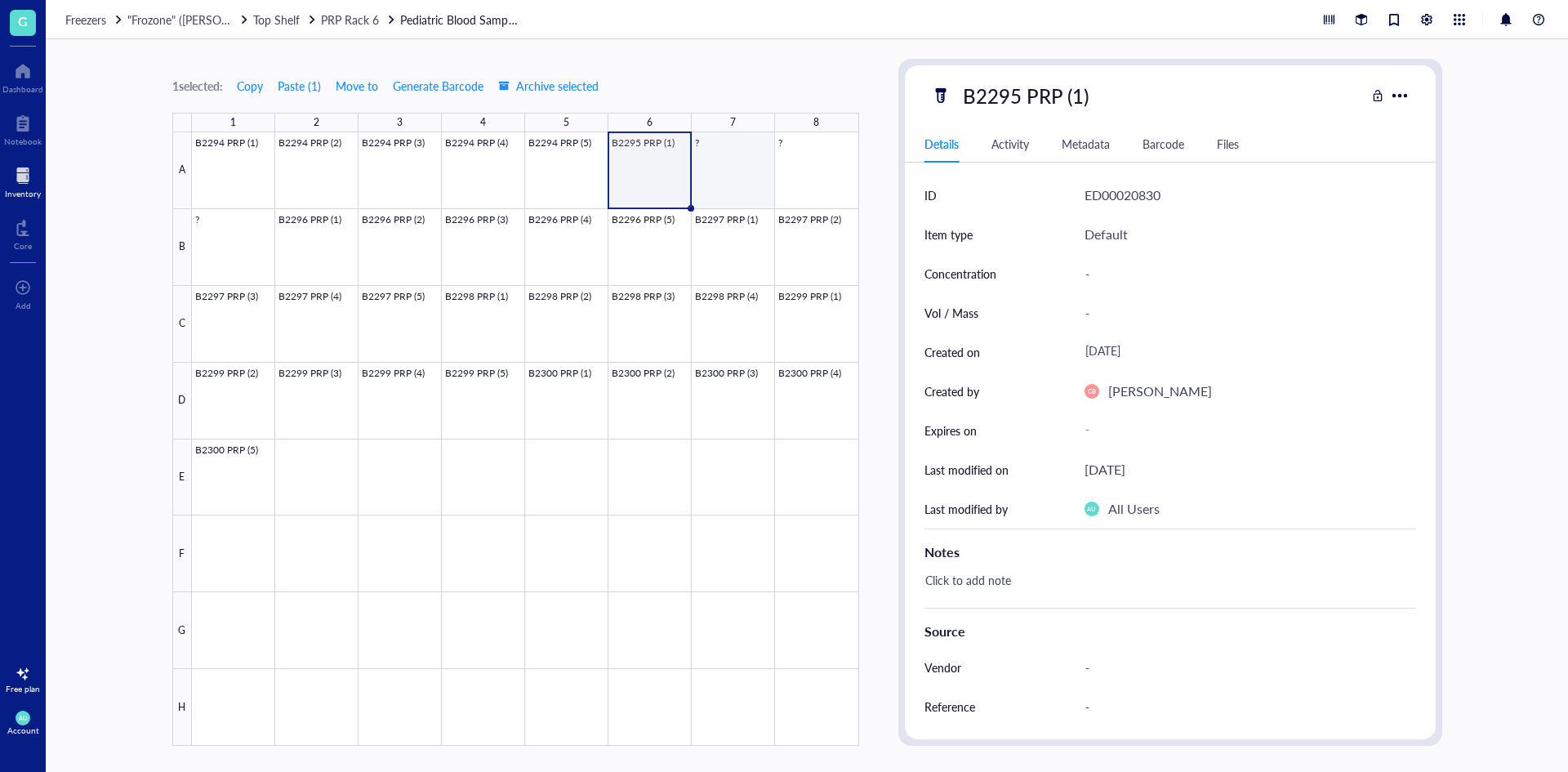
click at [750, 187] on div at bounding box center [526, 438] width 667 height 613
click at [669, 187] on div at bounding box center [526, 438] width 667 height 613
drag, startPoint x: 688, startPoint y: 187, endPoint x: 850, endPoint y: 189, distance: 162.0
click at [850, 189] on div at bounding box center [526, 438] width 667 height 613
click at [730, 191] on div at bounding box center [526, 438] width 667 height 613
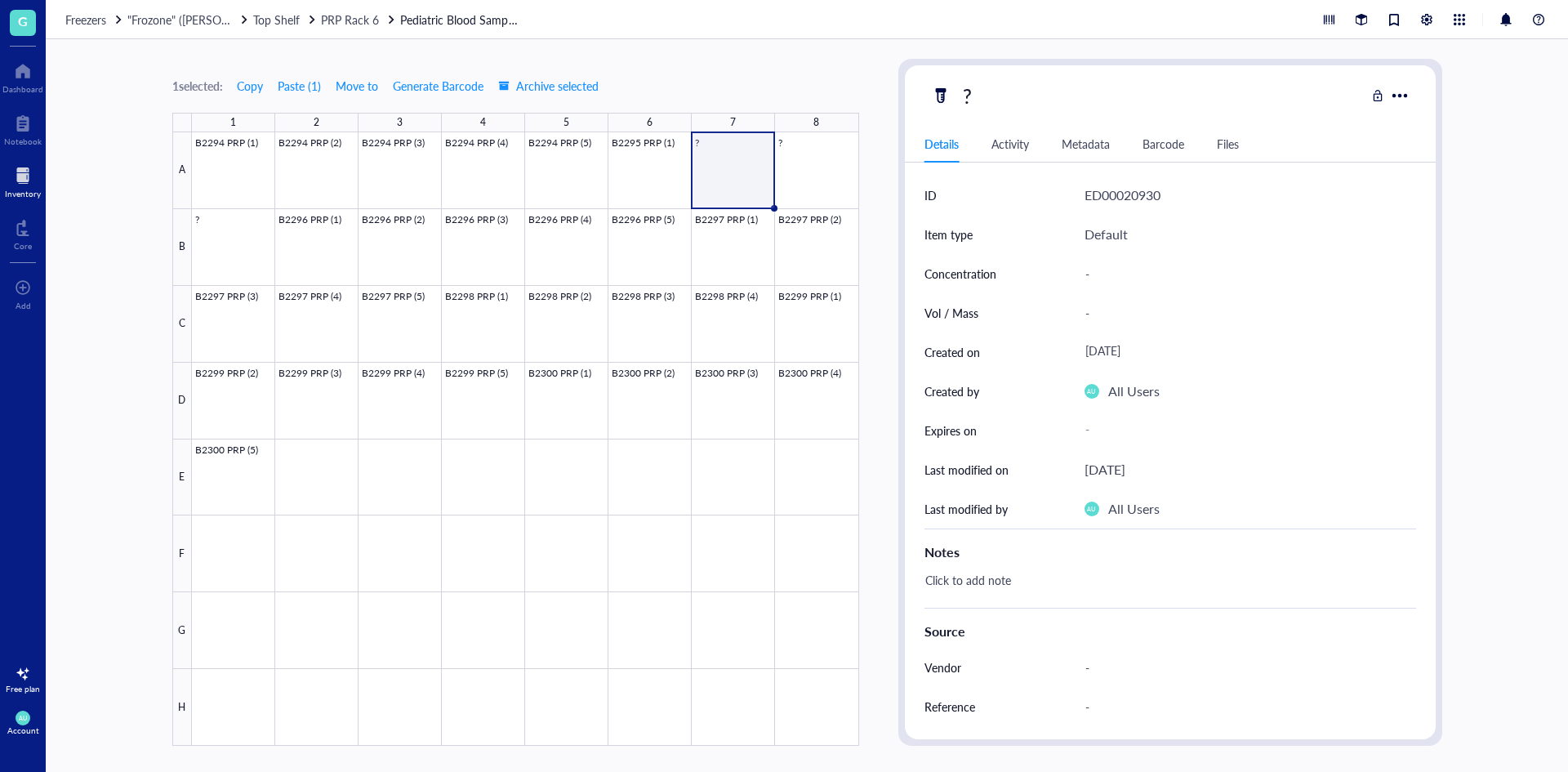
click at [615, 176] on div at bounding box center [526, 438] width 667 height 613
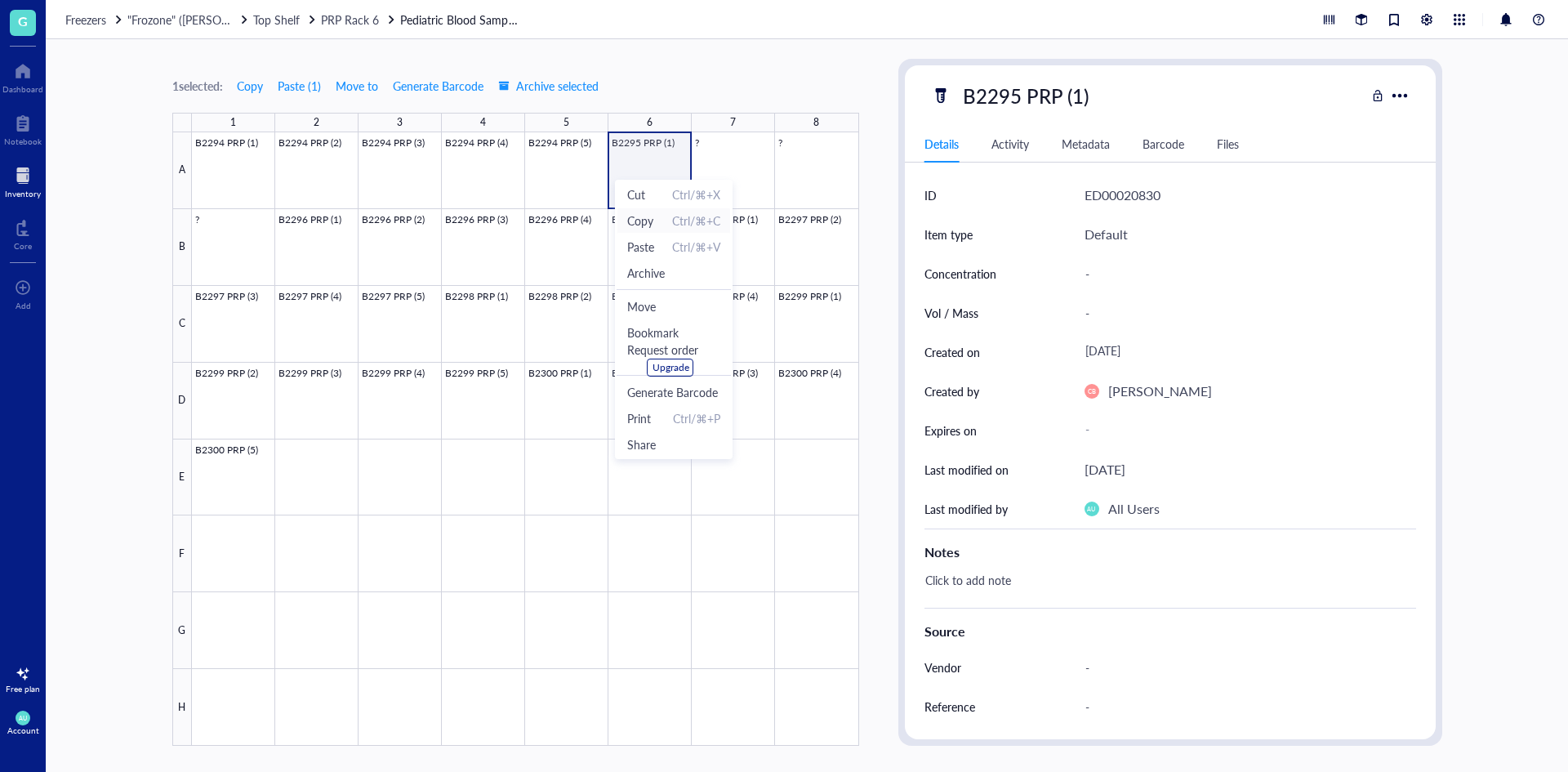
click at [648, 215] on span "Copy" at bounding box center [640, 220] width 26 height 18
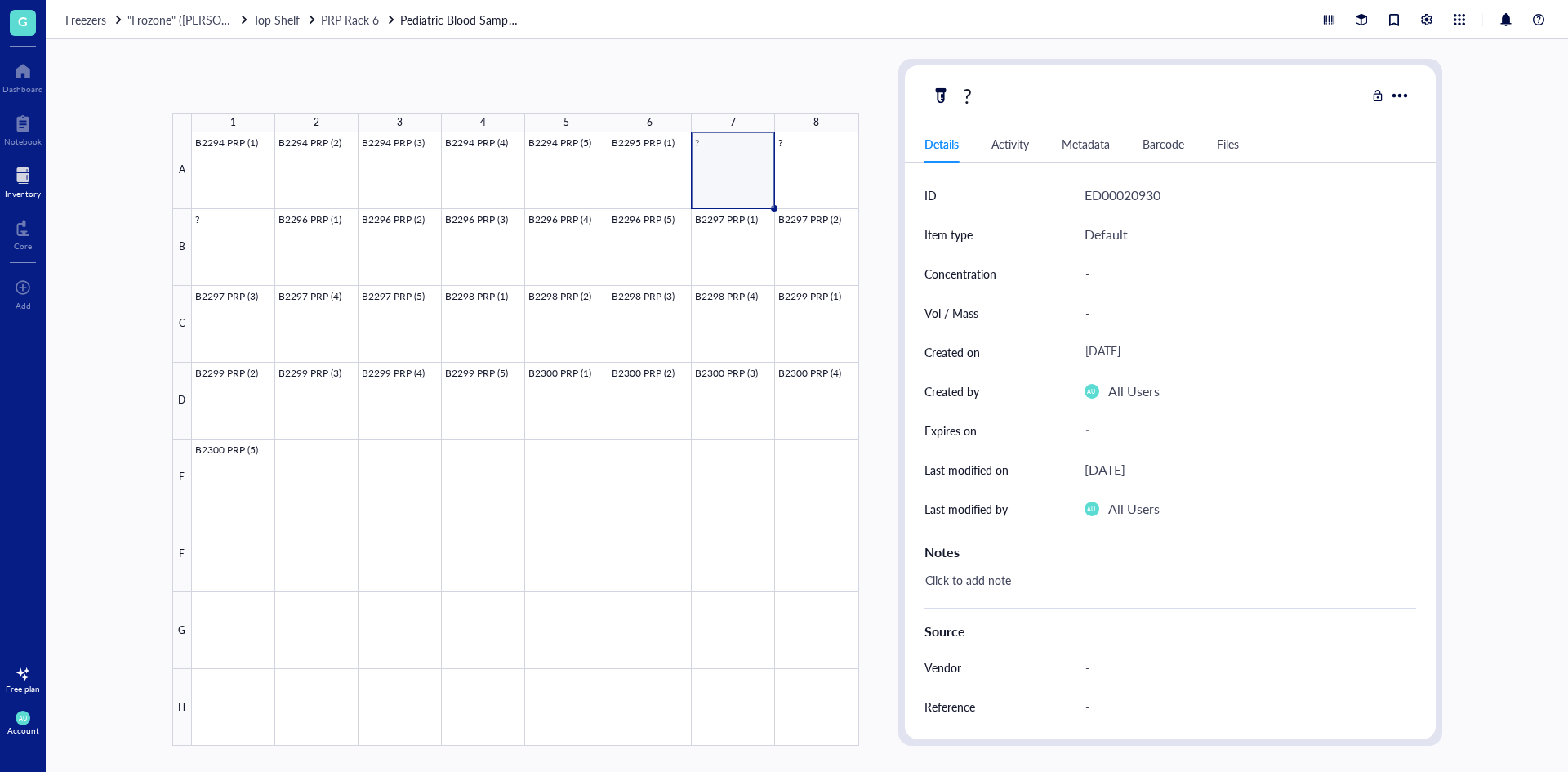
click at [735, 152] on div at bounding box center [526, 438] width 667 height 613
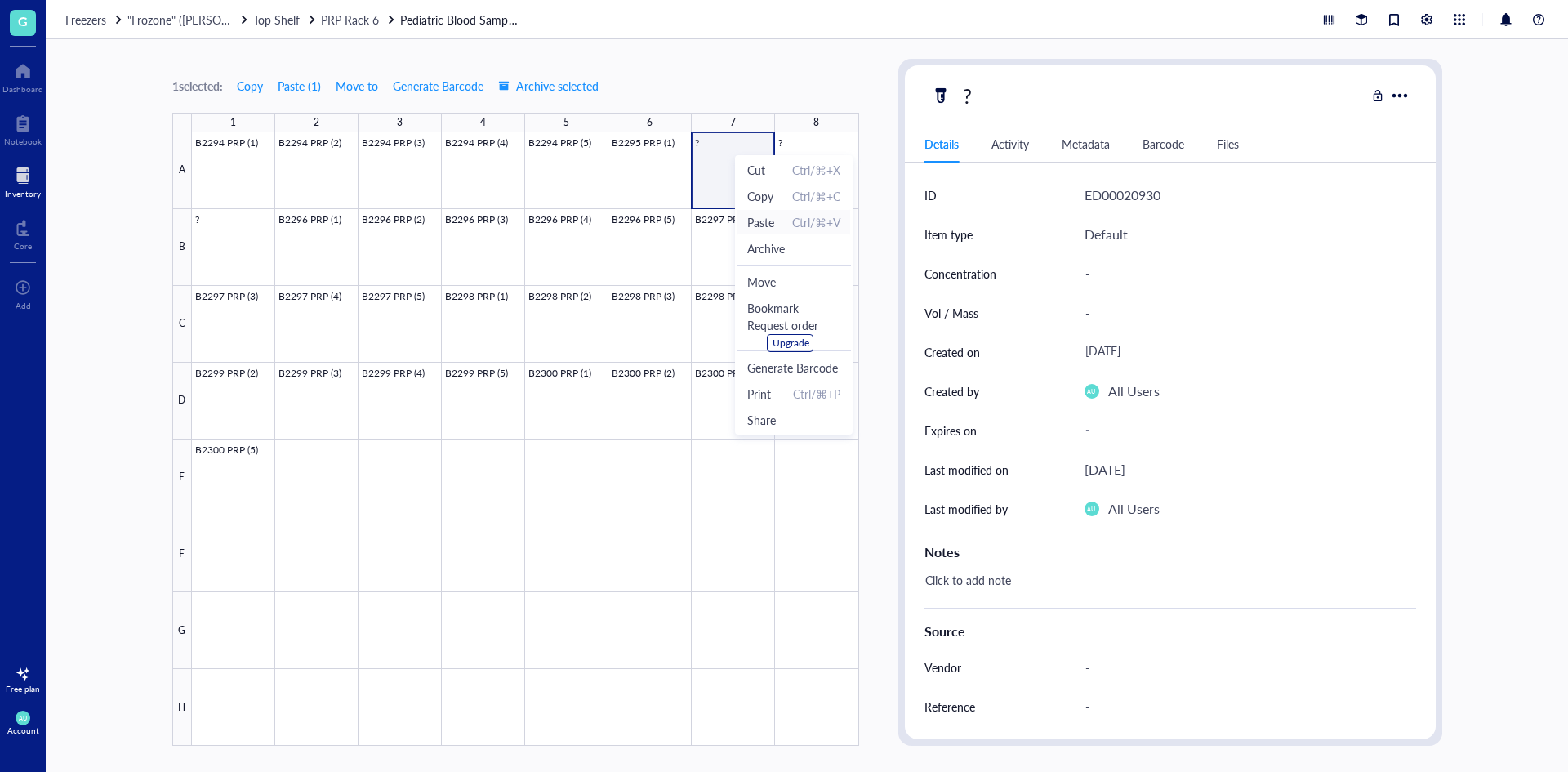
click at [753, 215] on span "Paste" at bounding box center [760, 222] width 27 height 18
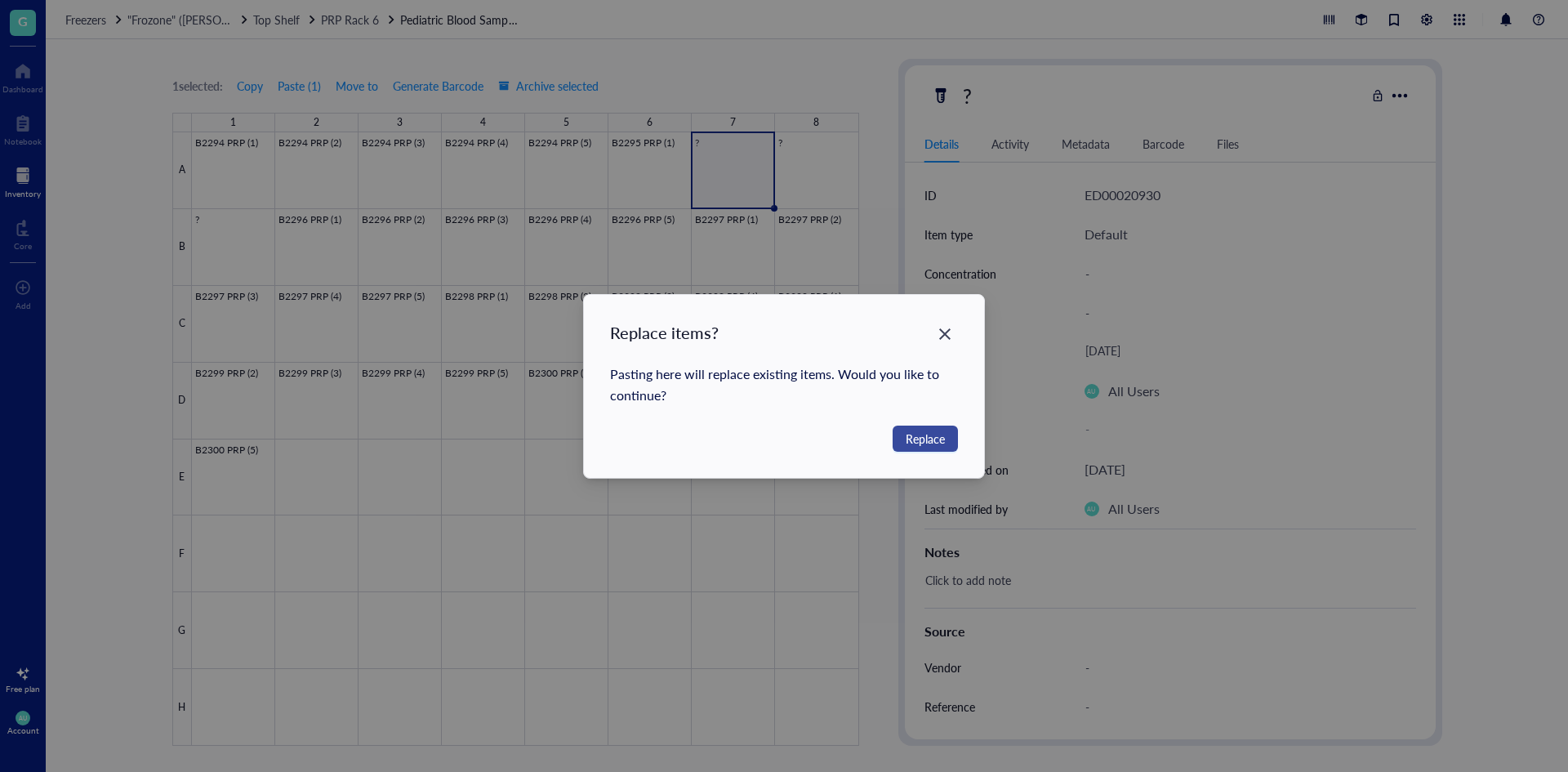
click at [931, 438] on span "Replace" at bounding box center [925, 438] width 39 height 18
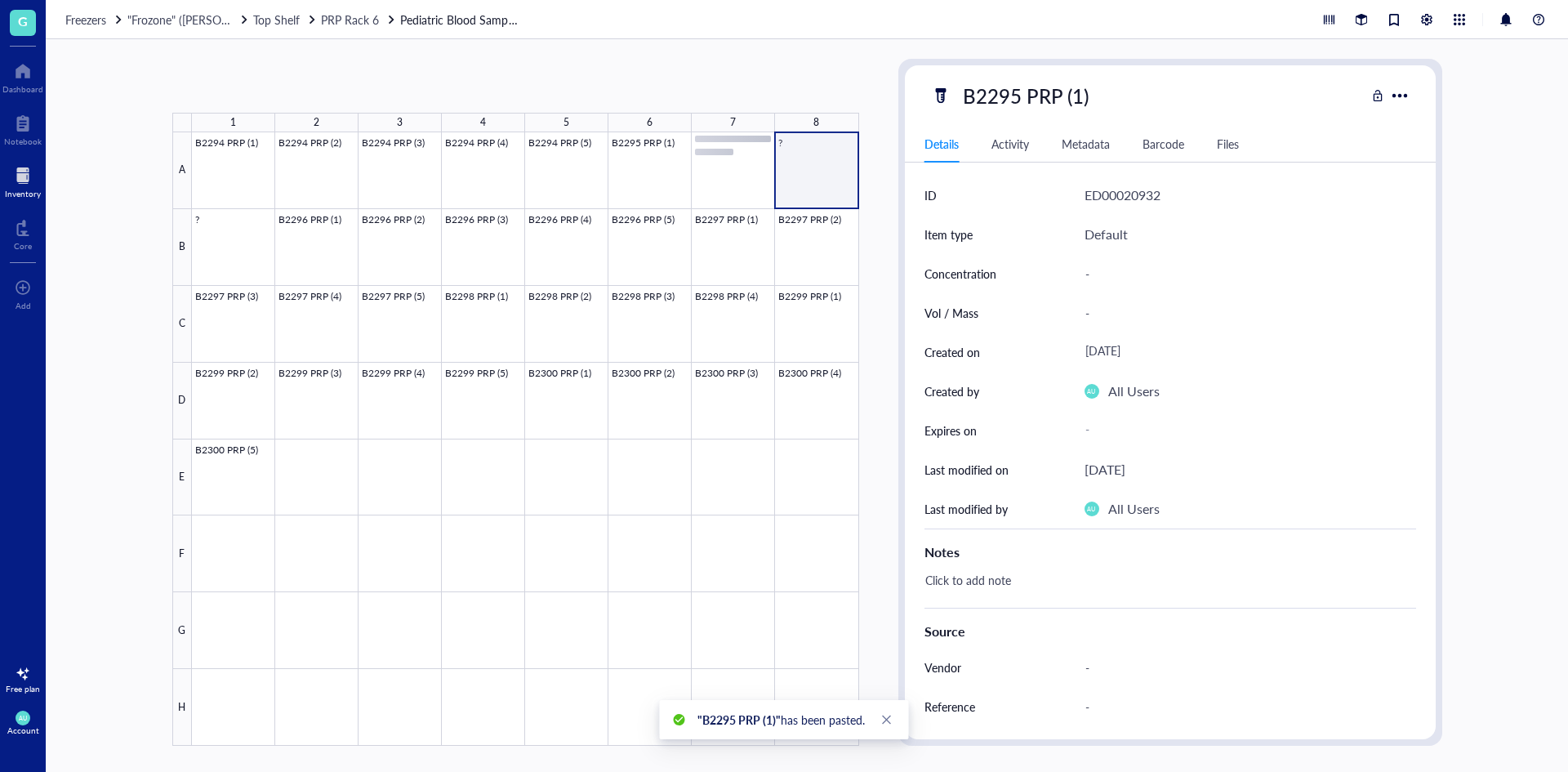
click at [837, 187] on div at bounding box center [526, 438] width 667 height 613
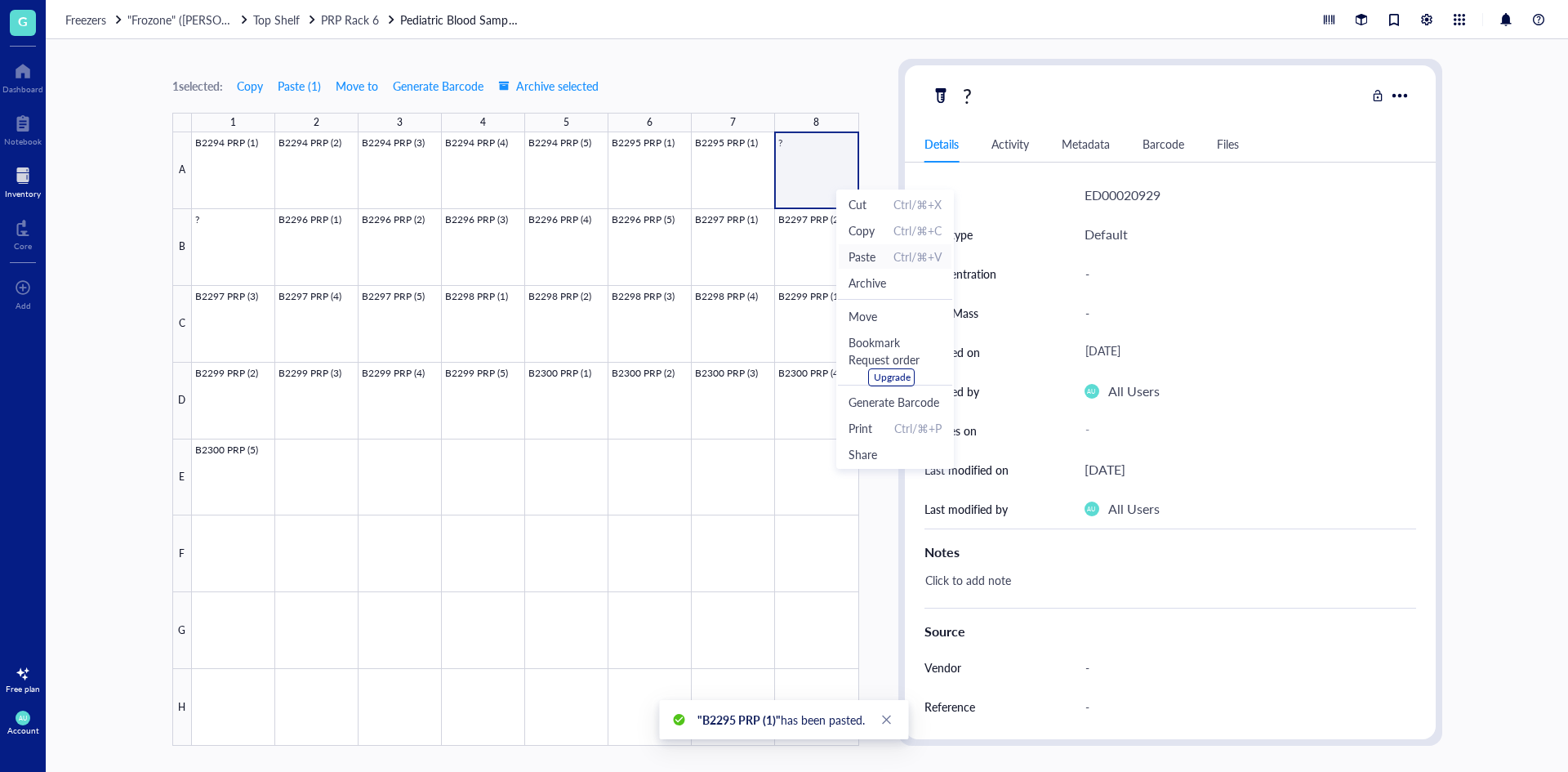
click at [876, 258] on span "Paste" at bounding box center [861, 256] width 27 height 18
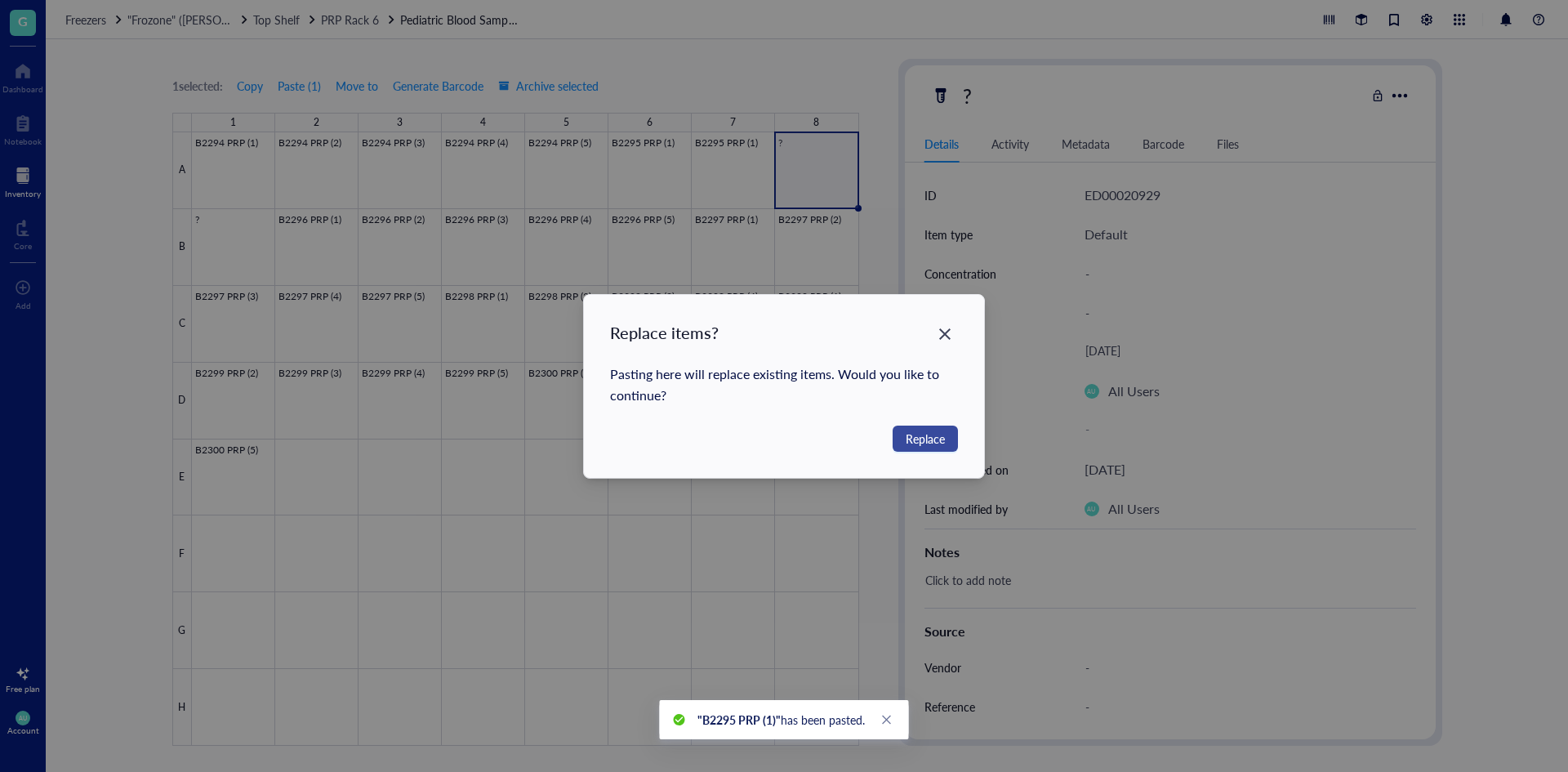
click at [928, 437] on span "Replace" at bounding box center [925, 438] width 39 height 18
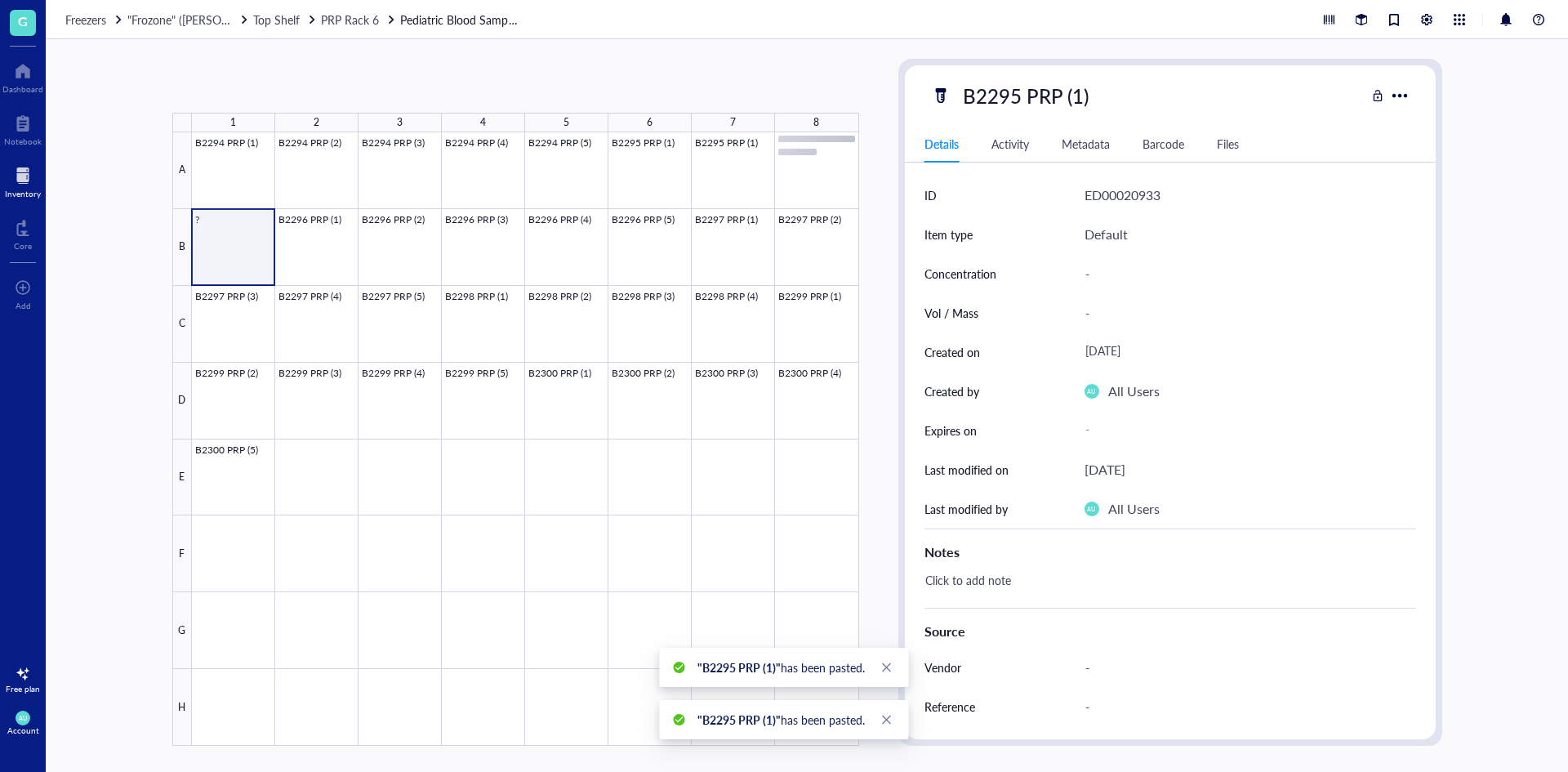
click at [217, 256] on div at bounding box center [526, 438] width 667 height 613
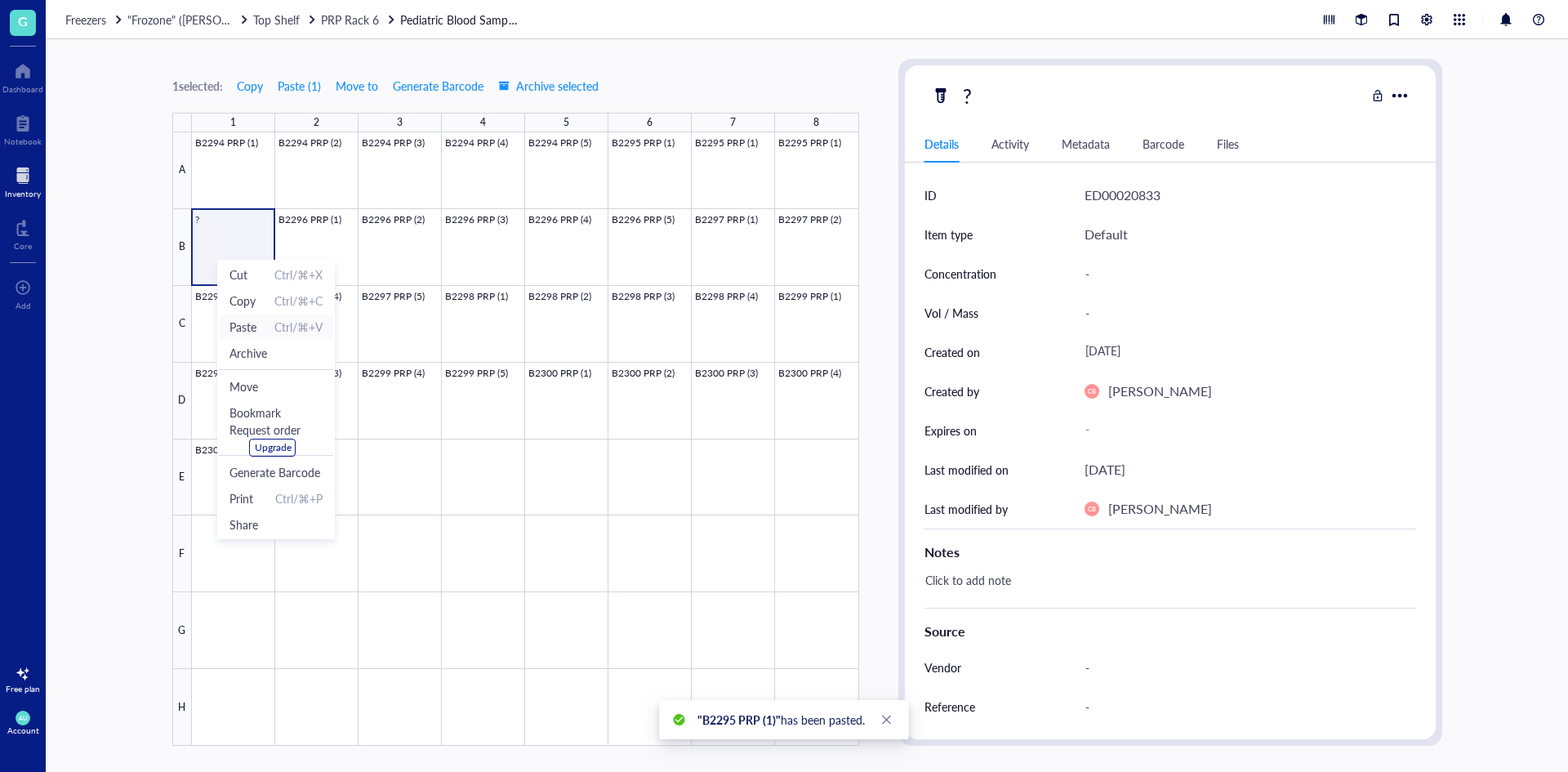
click at [271, 327] on span "Paste Ctrl/⌘+V" at bounding box center [275, 326] width 93 height 18
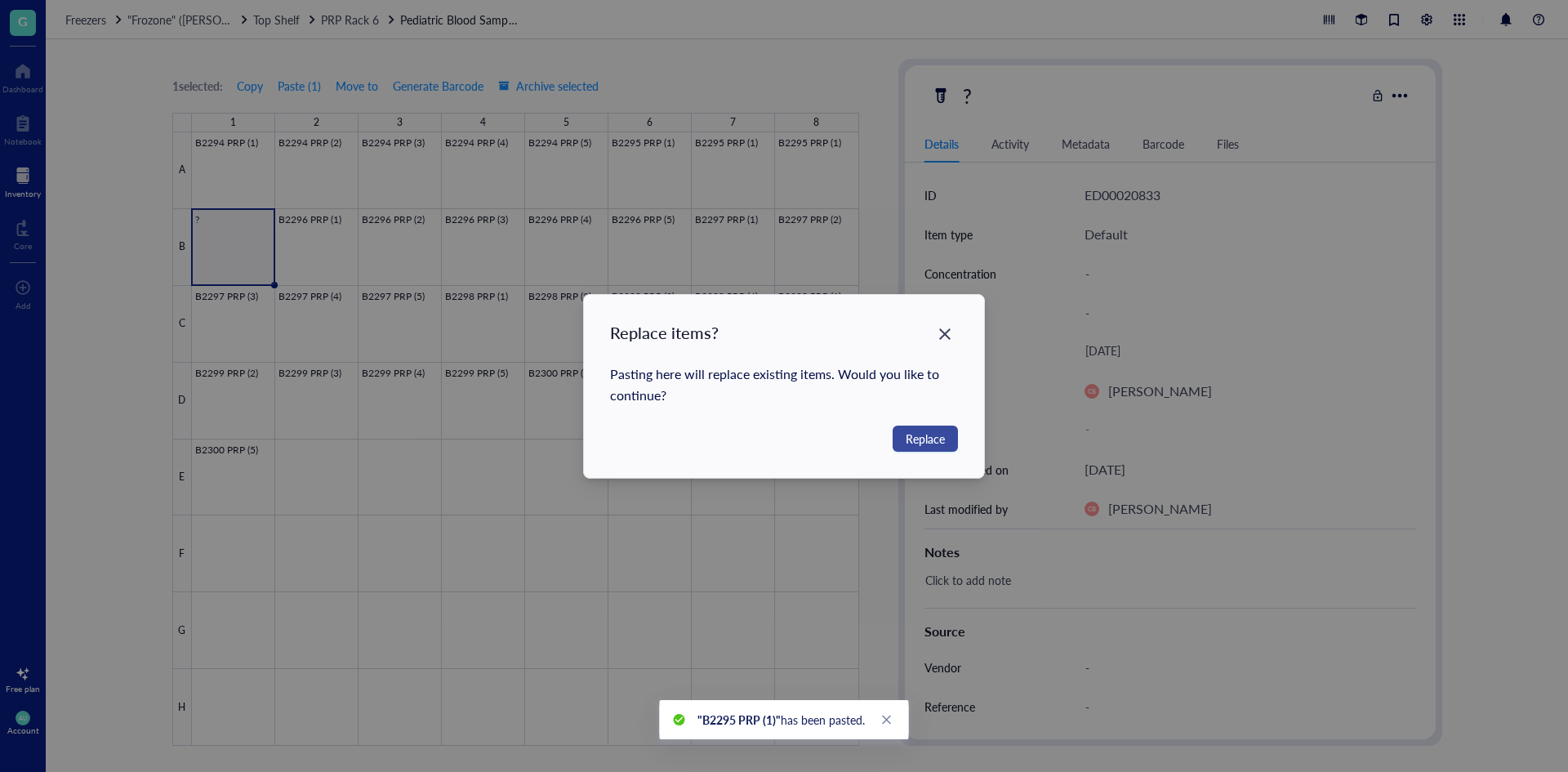
click at [910, 435] on span "Replace" at bounding box center [925, 438] width 39 height 18
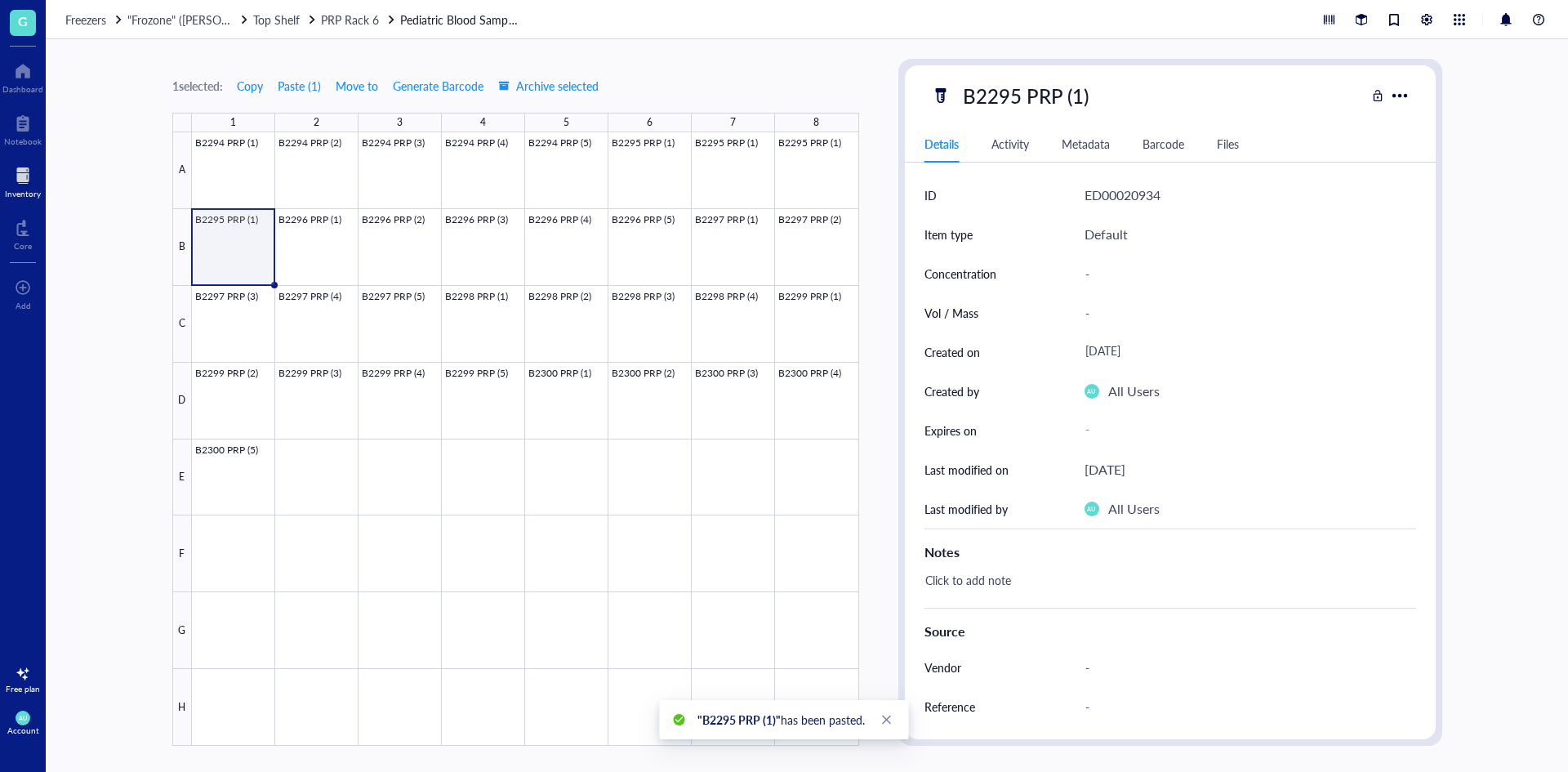
click at [215, 246] on div at bounding box center [526, 438] width 667 height 613
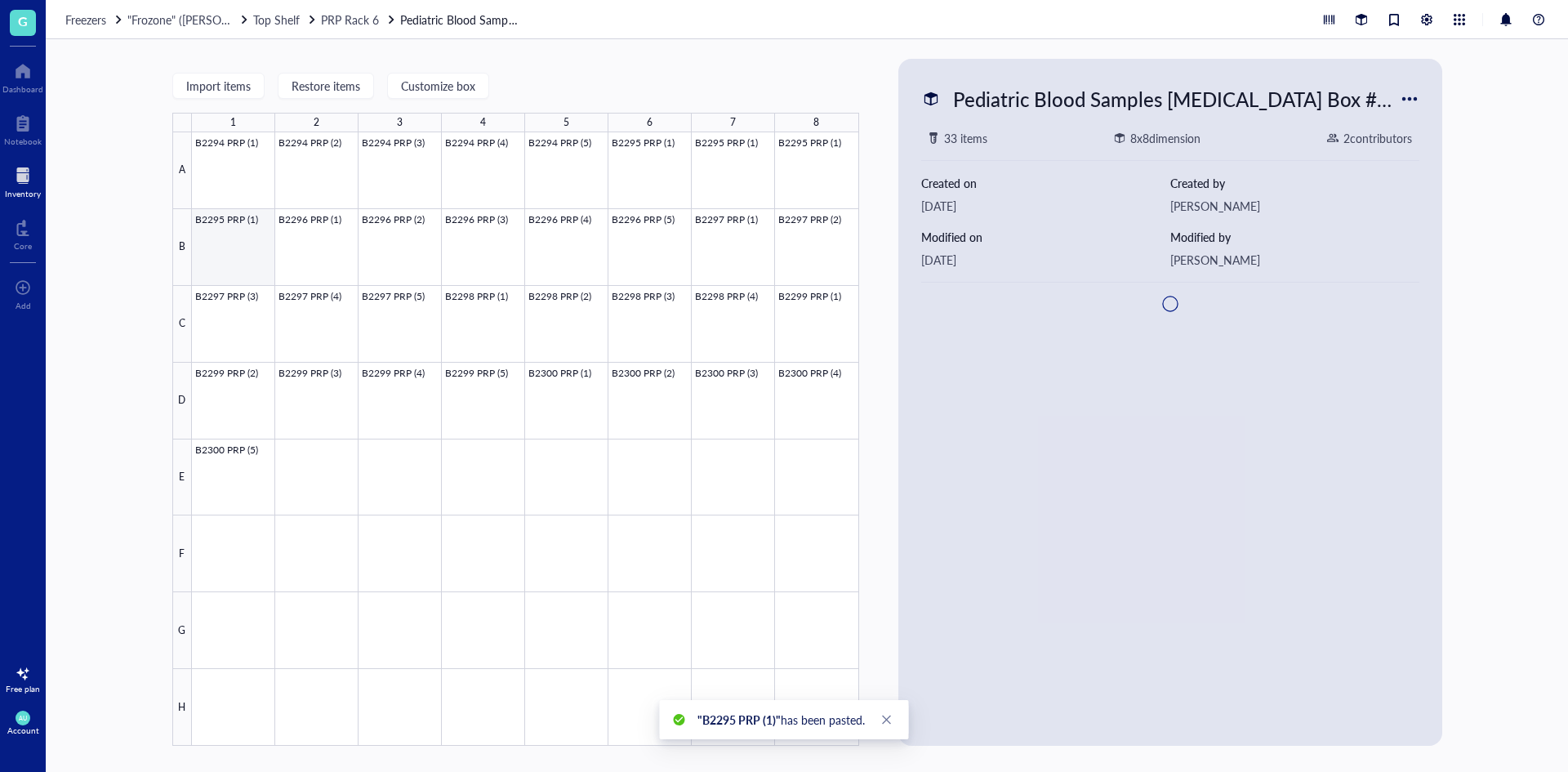
click at [245, 259] on div at bounding box center [526, 438] width 667 height 613
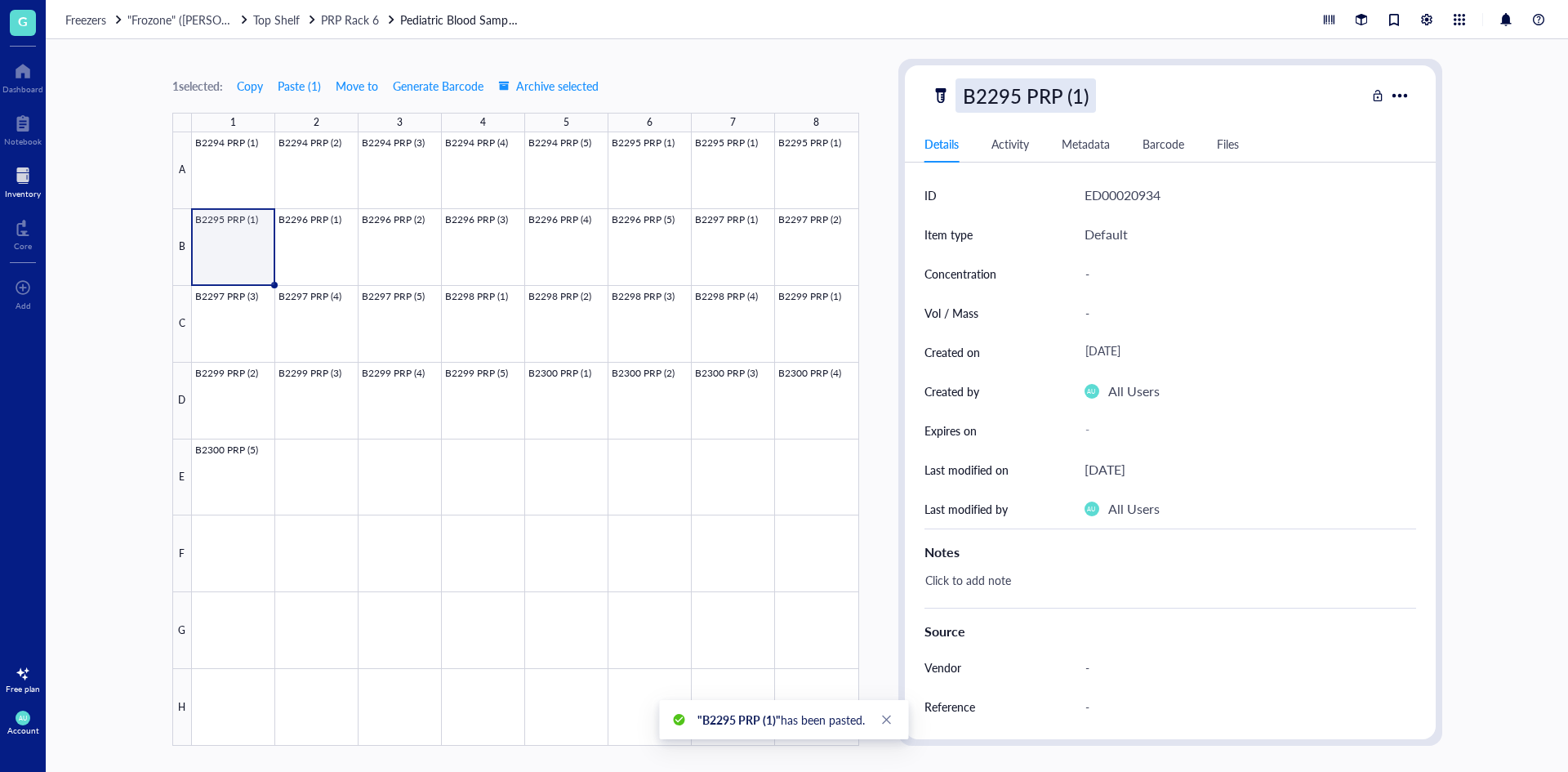
click at [1081, 100] on div "B2295 PRP (1)" at bounding box center [1025, 96] width 141 height 34
click at [1081, 100] on input "B2295 PRP (1)" at bounding box center [1041, 96] width 171 height 33
type input "B2295 PRP (4)"
click at [816, 165] on div at bounding box center [526, 438] width 667 height 613
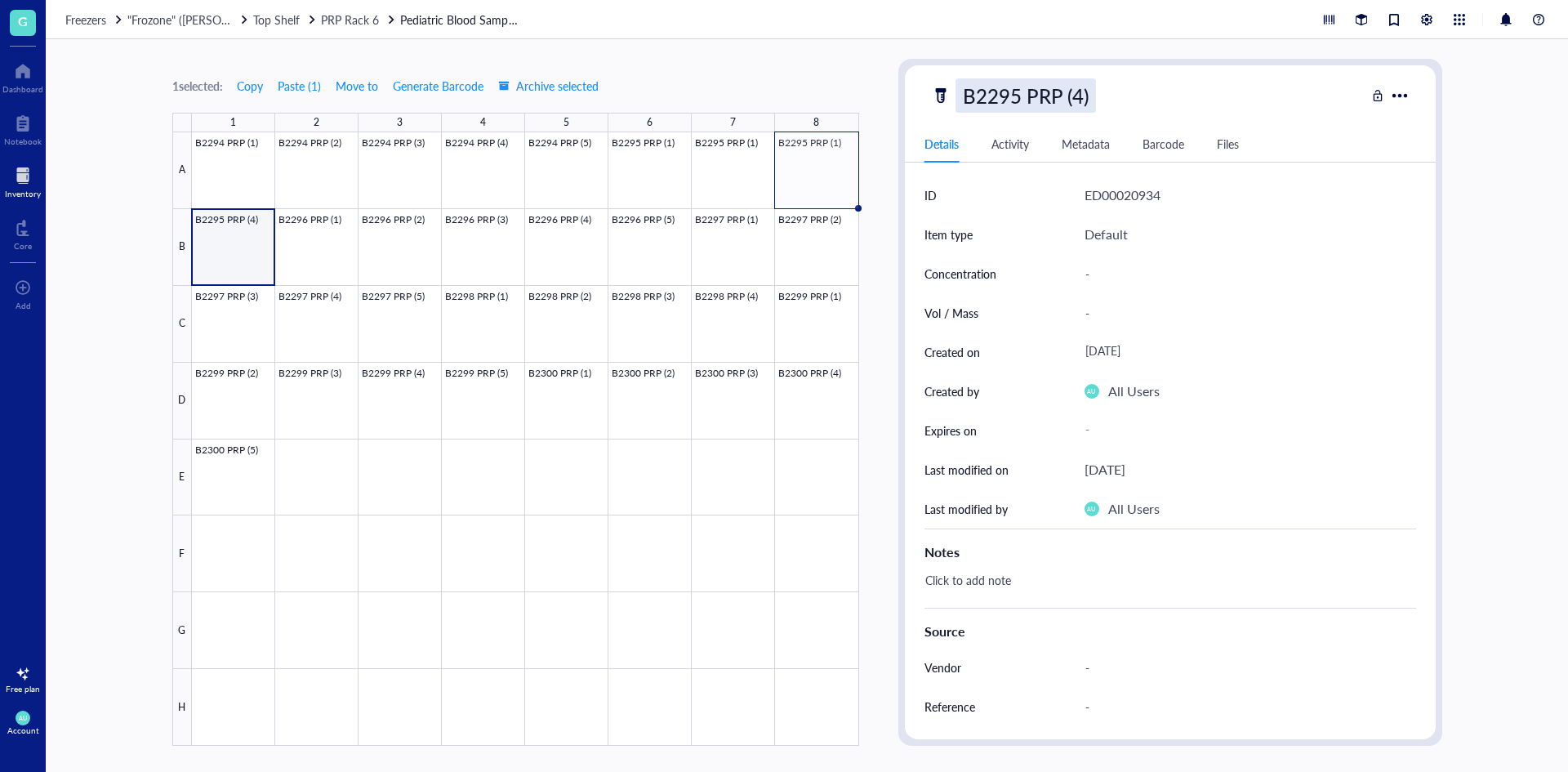
click at [1077, 98] on div "B2295 PRP (4)" at bounding box center [1025, 96] width 141 height 34
click at [1083, 97] on input "B2295 PRP (4)" at bounding box center [1041, 96] width 171 height 33
click at [809, 177] on div at bounding box center [526, 438] width 667 height 613
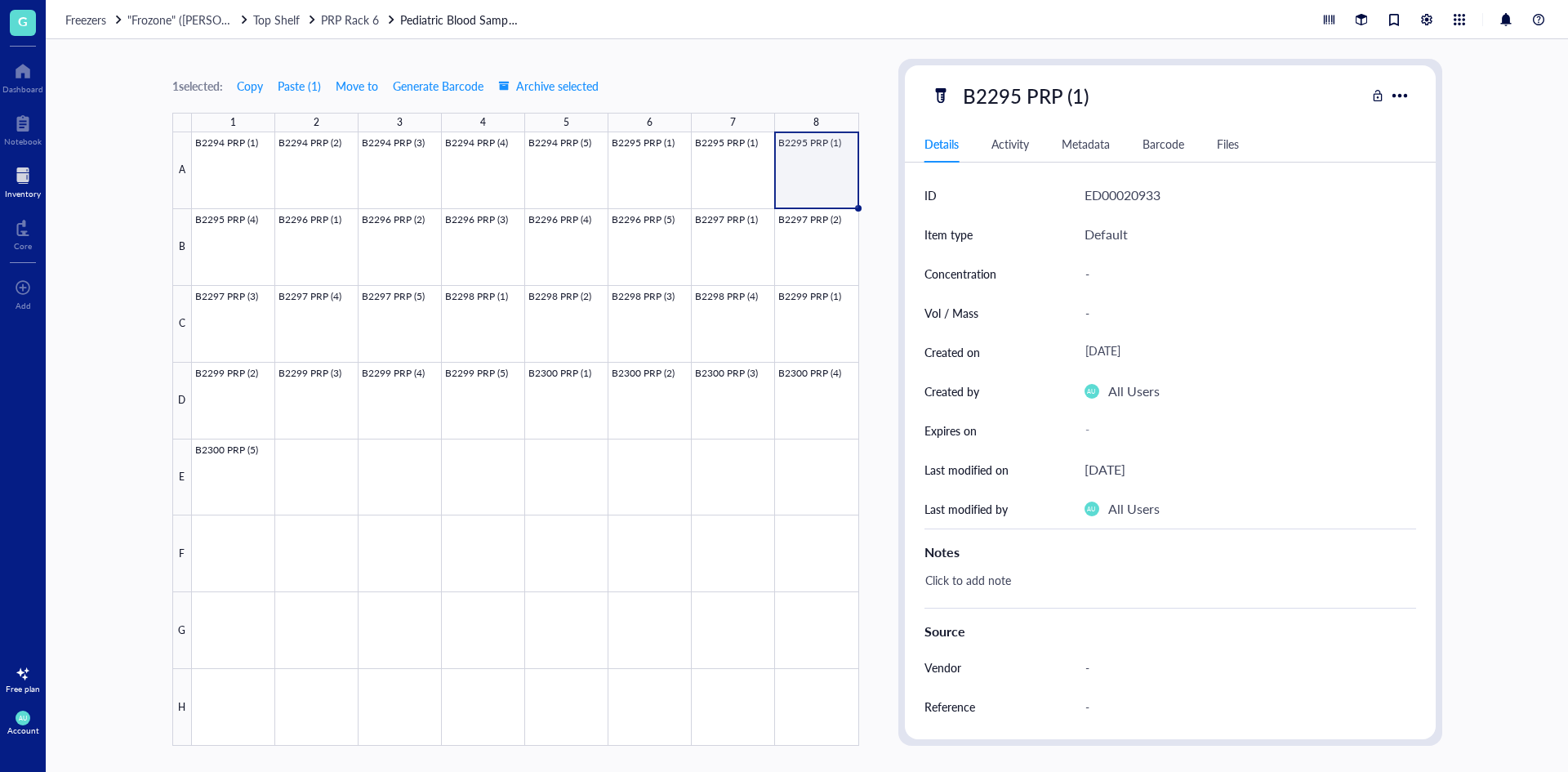
click at [831, 165] on div at bounding box center [526, 438] width 667 height 613
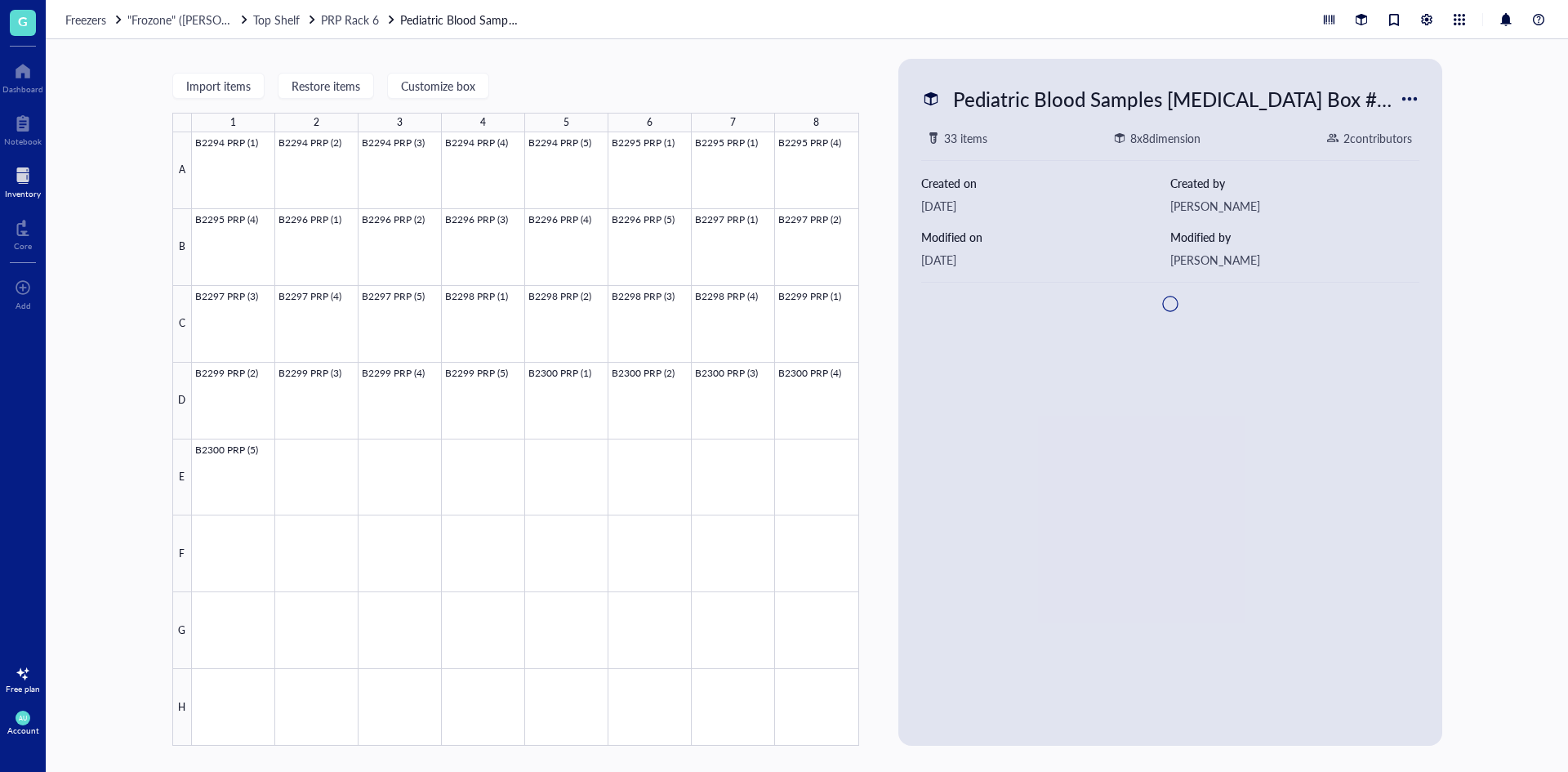
click at [803, 163] on div at bounding box center [526, 438] width 667 height 613
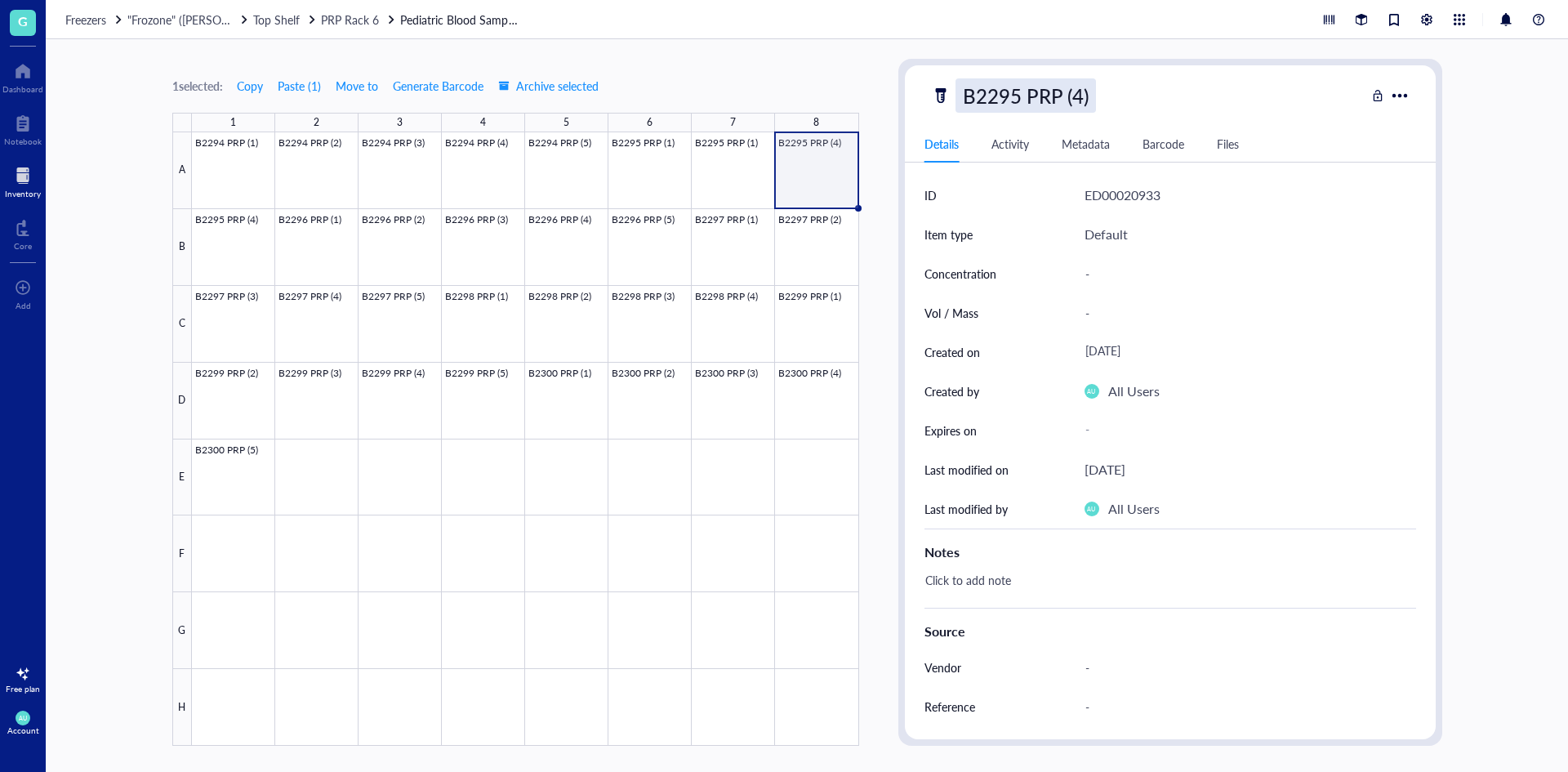
click at [1081, 96] on div "B2295 PRP (4)" at bounding box center [1025, 96] width 141 height 34
click at [1081, 96] on input "B2295 PRP (4)" at bounding box center [1041, 96] width 171 height 33
type input "B2295 PRP (3)"
click at [732, 167] on div at bounding box center [526, 438] width 667 height 613
click at [745, 176] on div at bounding box center [526, 438] width 667 height 613
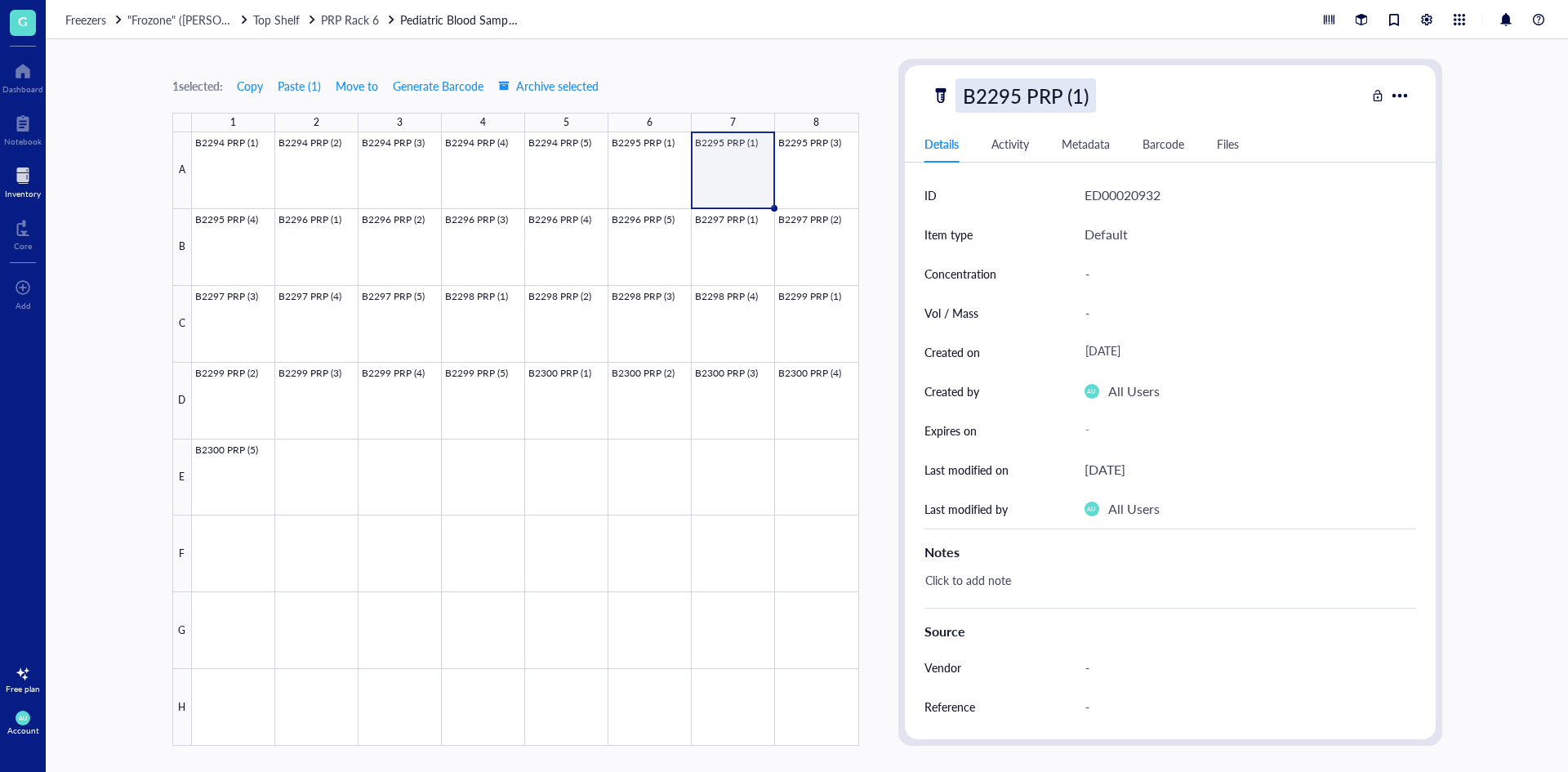
click at [1077, 98] on div "B2295 PRP (1)" at bounding box center [1025, 96] width 141 height 34
click at [1078, 98] on input "B2295 PRP (1)" at bounding box center [1041, 96] width 171 height 33
type input "B2295 PRP (2)"
click at [747, 575] on div at bounding box center [526, 438] width 667 height 613
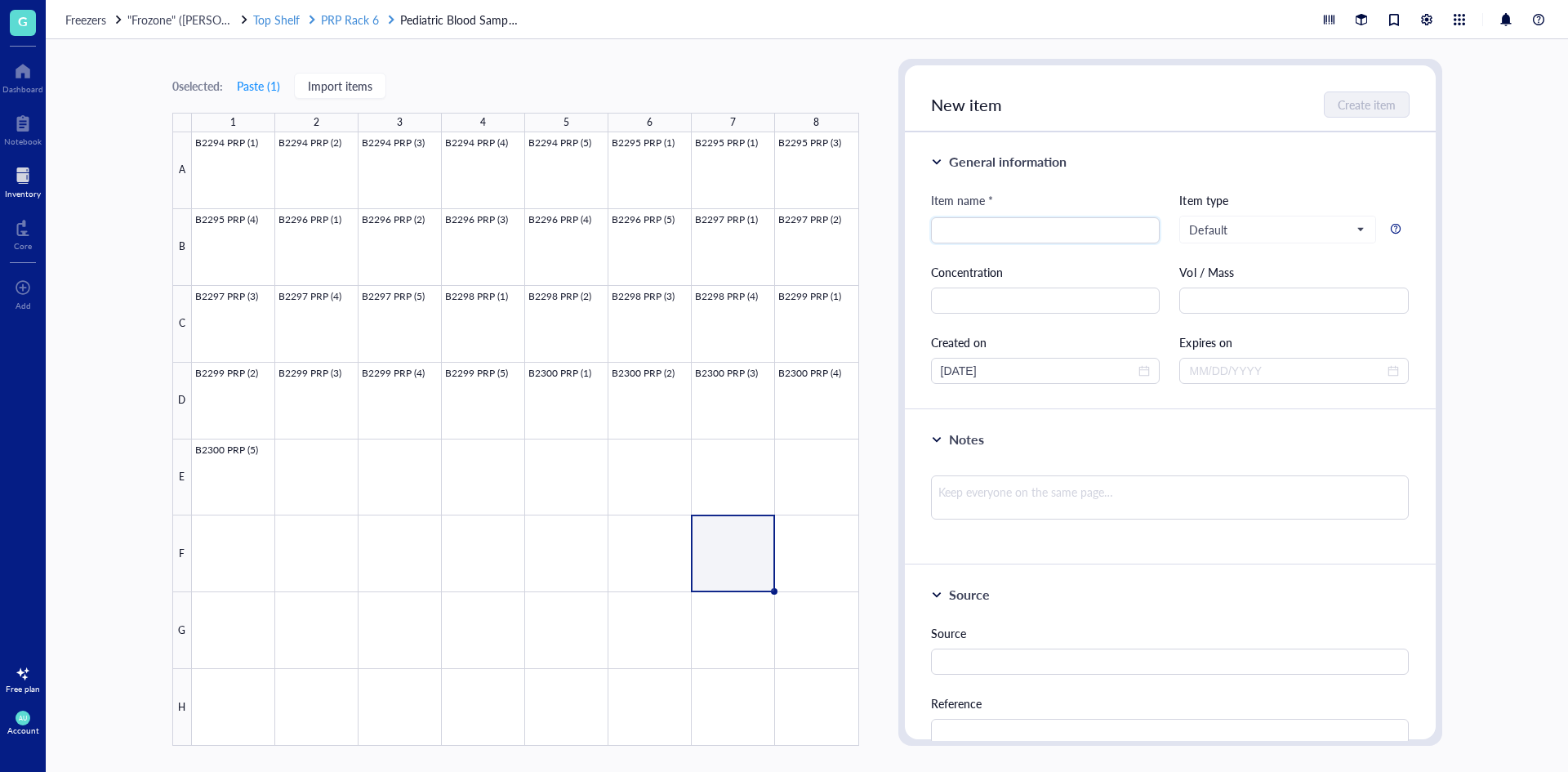
click at [353, 16] on span "PRP Rack 6" at bounding box center [350, 19] width 58 height 16
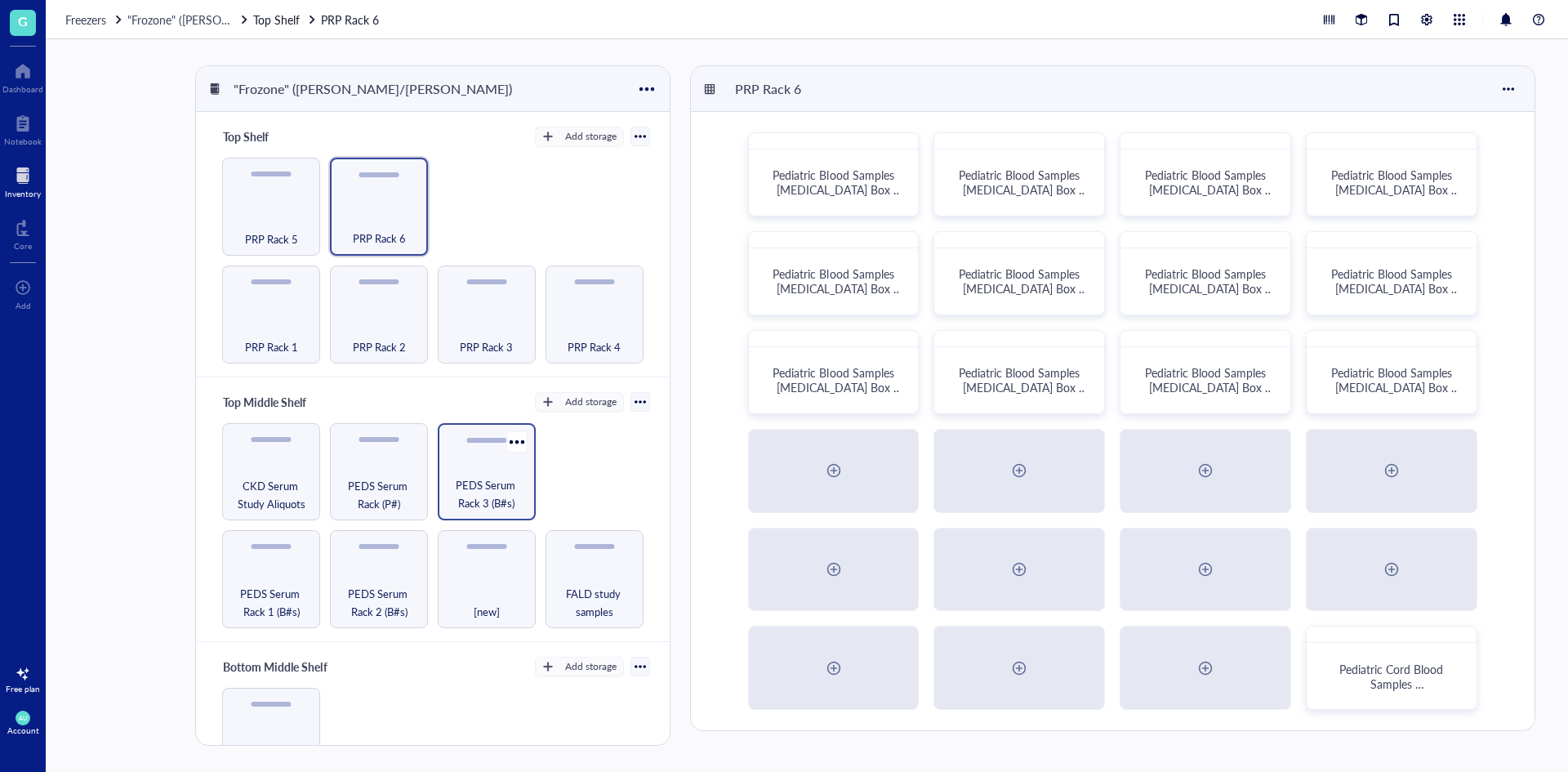
click at [473, 476] on span "PEDS Serum Rack 3 (B#s)" at bounding box center [486, 495] width 81 height 36
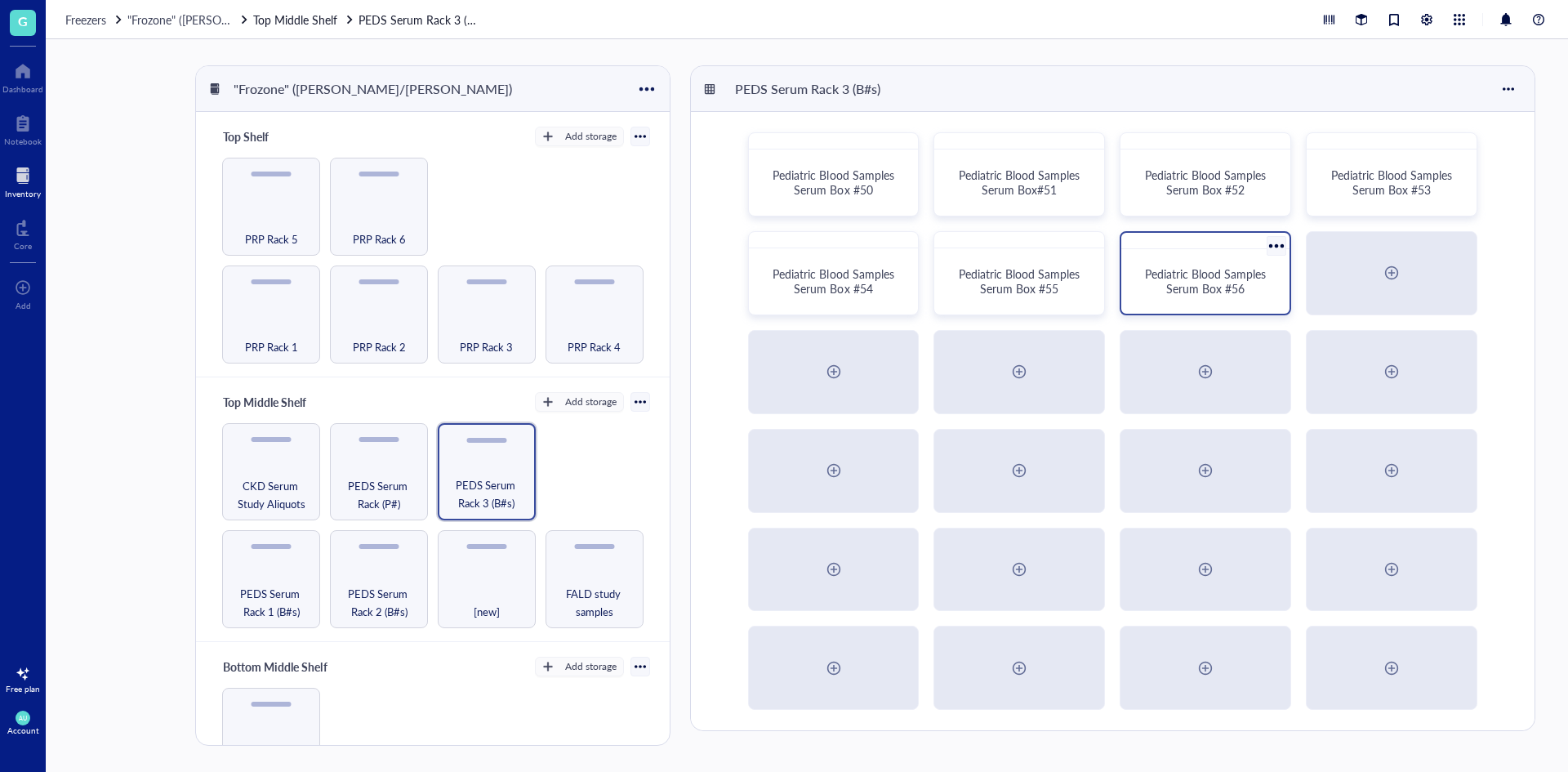
click at [1212, 280] on span "Pediatric Blood Samples Serum Box #56" at bounding box center [1207, 281] width 124 height 31
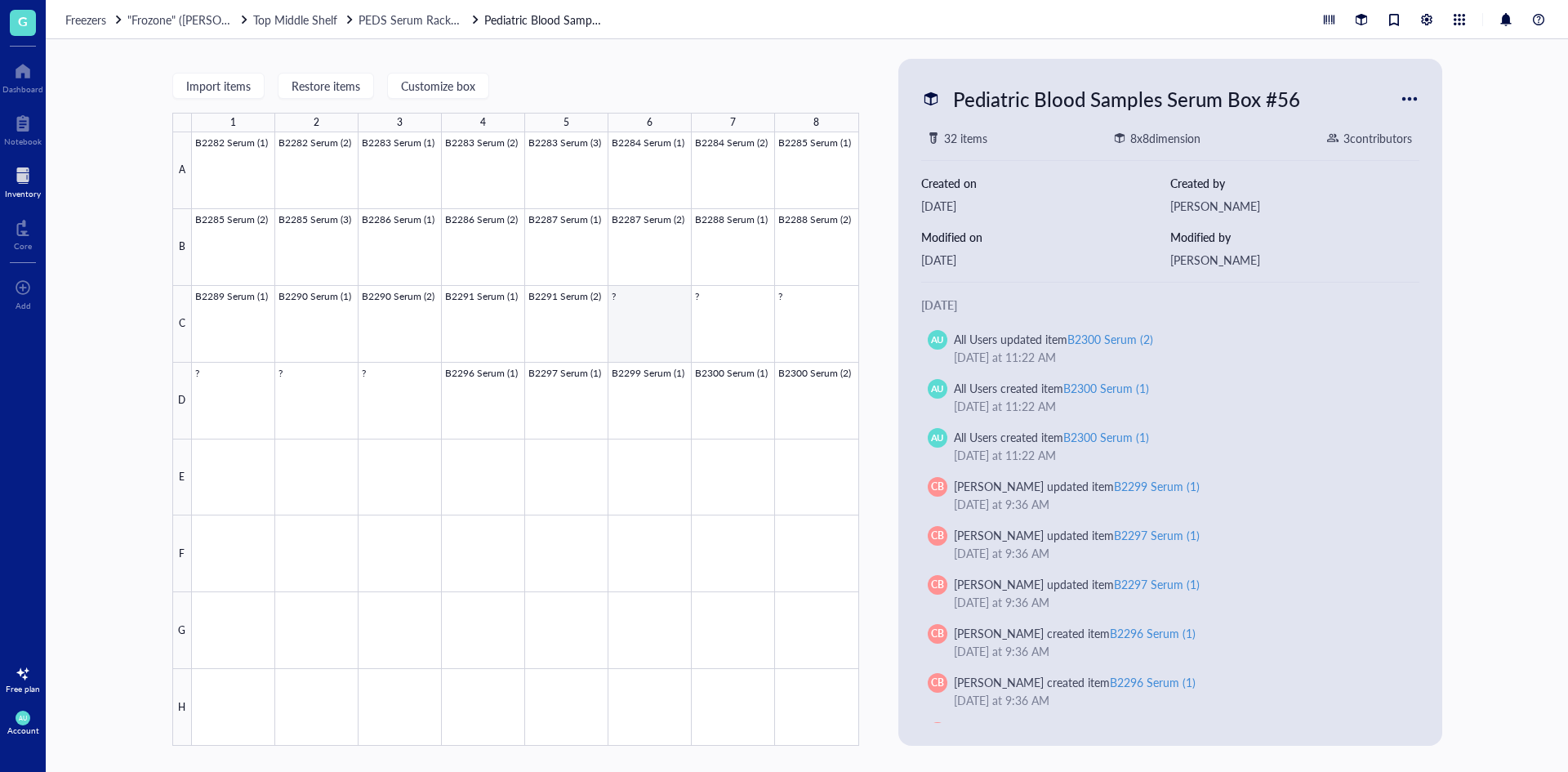
click at [682, 318] on div at bounding box center [526, 438] width 667 height 613
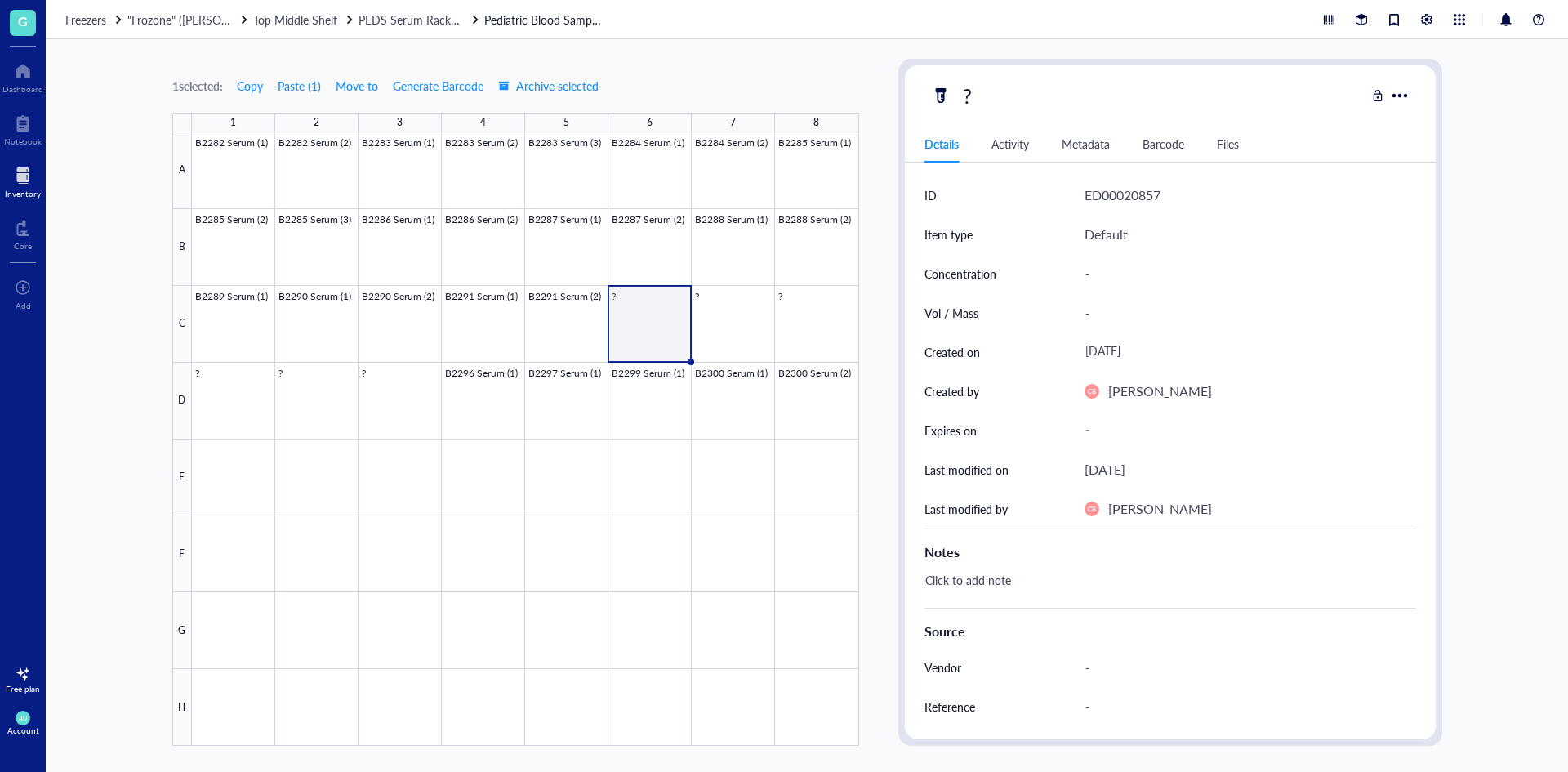
click at [949, 81] on div "?" at bounding box center [1148, 96] width 434 height 34
click at [962, 91] on div "?" at bounding box center [967, 96] width 24 height 34
type input "B2292 Serum (1)"
click at [889, 437] on div "1 selected: Copy Paste ( 1 ) Move to Generate Barcode Archive selected 1 2 3 4 …" at bounding box center [807, 406] width 1522 height 733
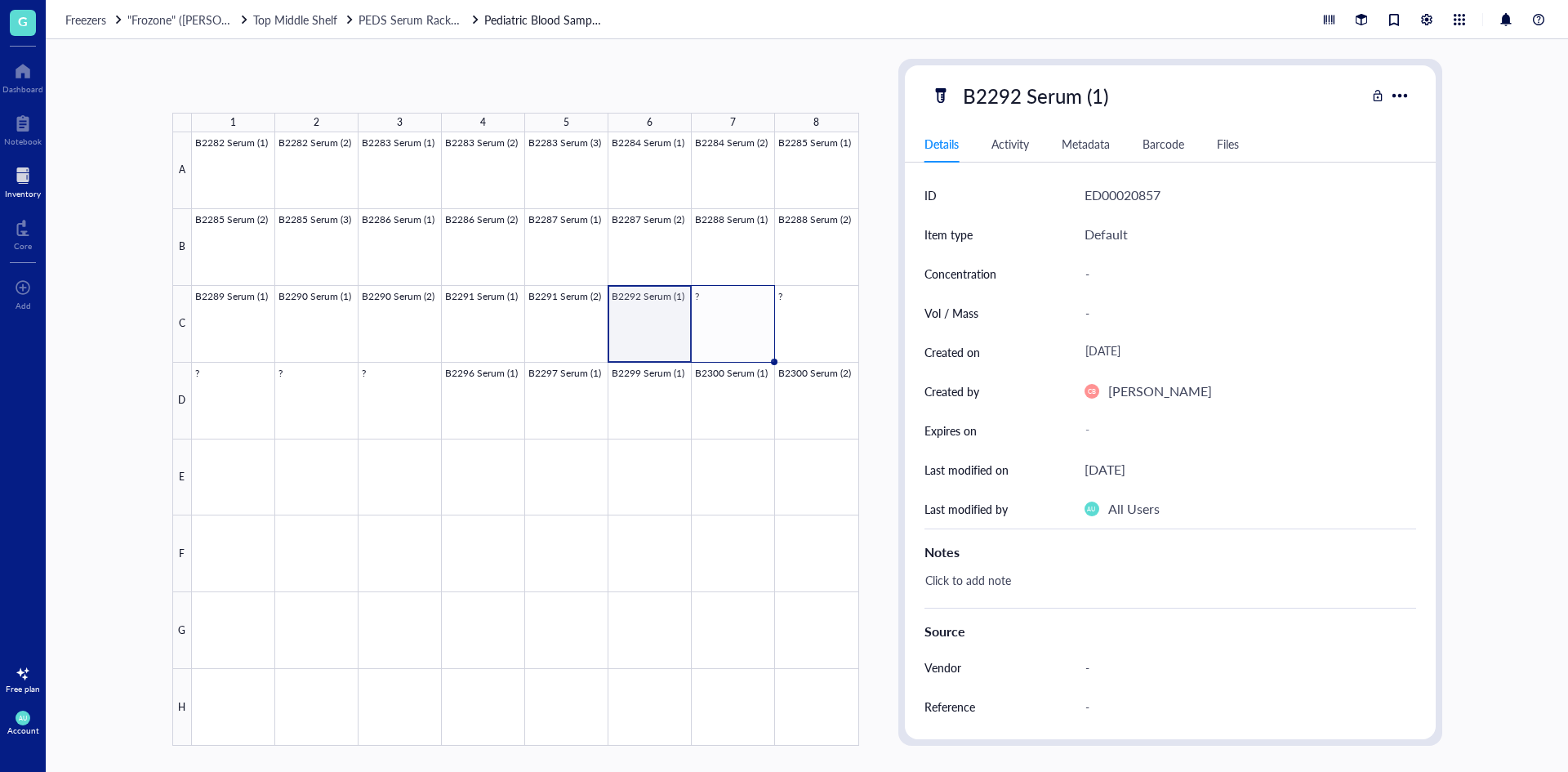
drag, startPoint x: 691, startPoint y: 359, endPoint x: 741, endPoint y: 350, distance: 50.8
click at [0, 0] on div "B2282 Serum (1) B2282 Serum (2) B2283 Serum (1) B2283 Serum (2) B2283 Serum (3)…" at bounding box center [0, 0] width 0 height 0
click at [662, 322] on div at bounding box center [526, 438] width 667 height 613
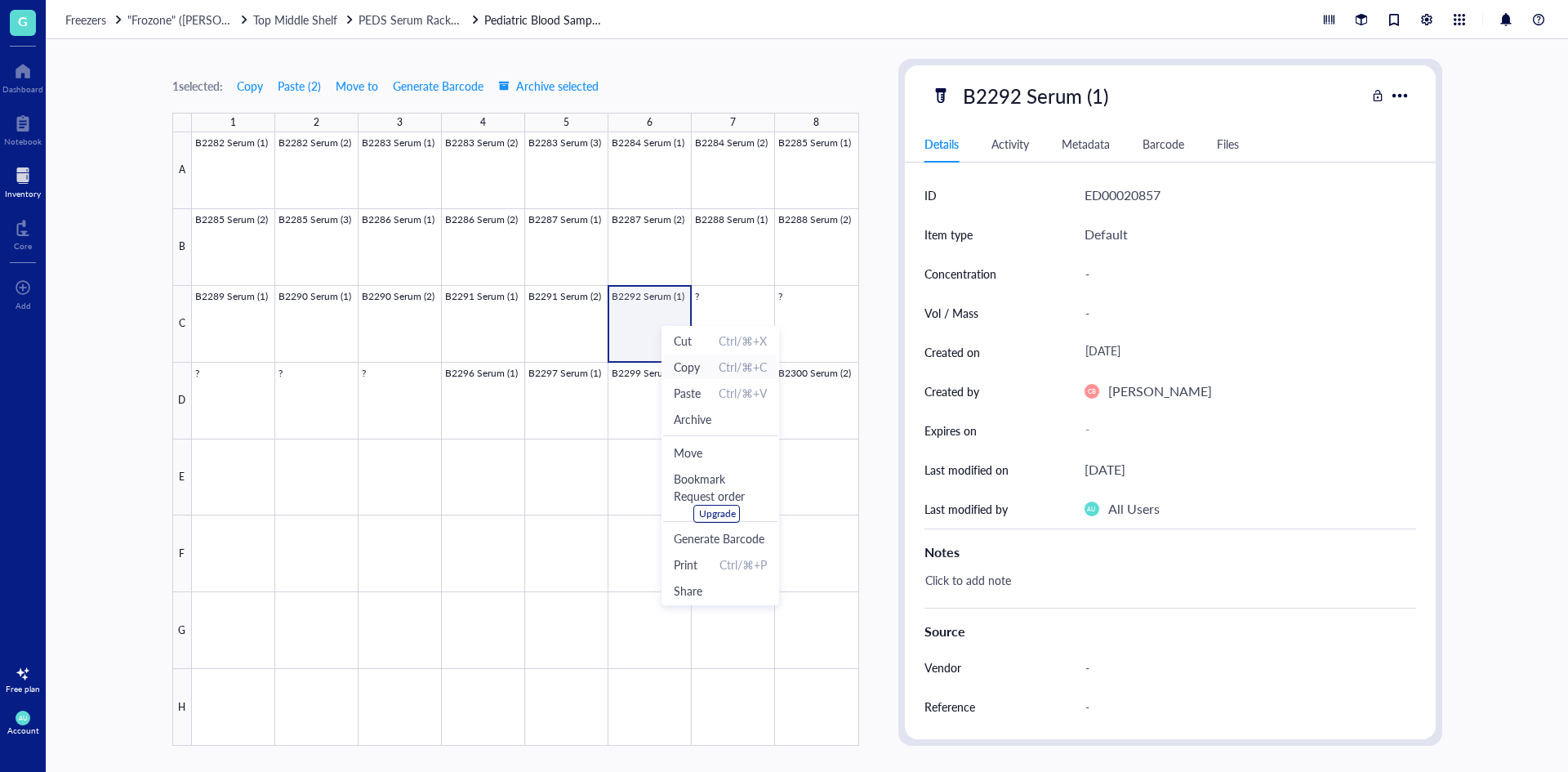
click at [704, 366] on span "Copy Ctrl/⌘+C" at bounding box center [720, 366] width 93 height 18
click at [730, 321] on div at bounding box center [526, 438] width 667 height 613
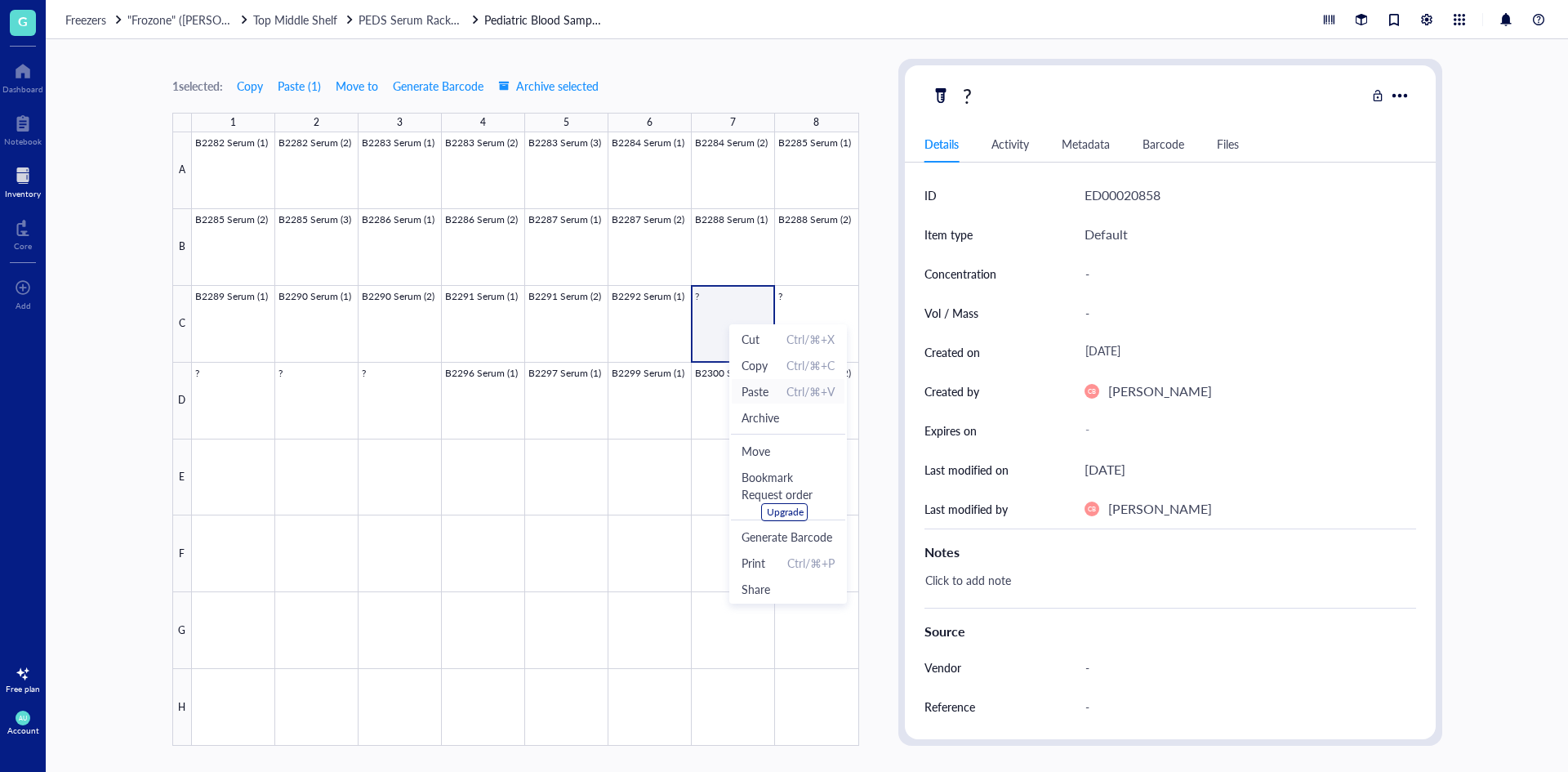
click at [769, 399] on span "Paste" at bounding box center [754, 391] width 27 height 18
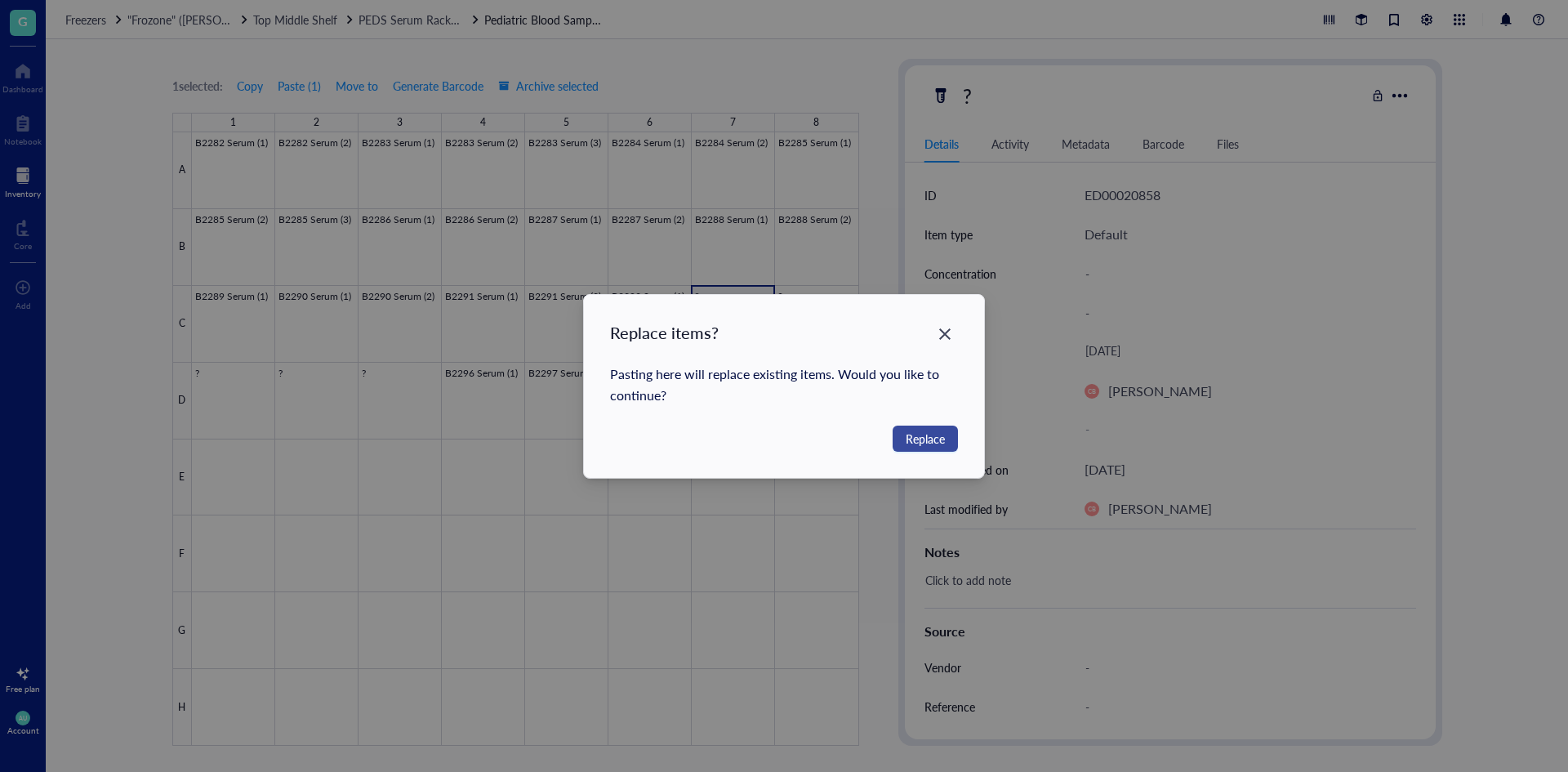
click at [921, 437] on span "Replace" at bounding box center [925, 438] width 39 height 18
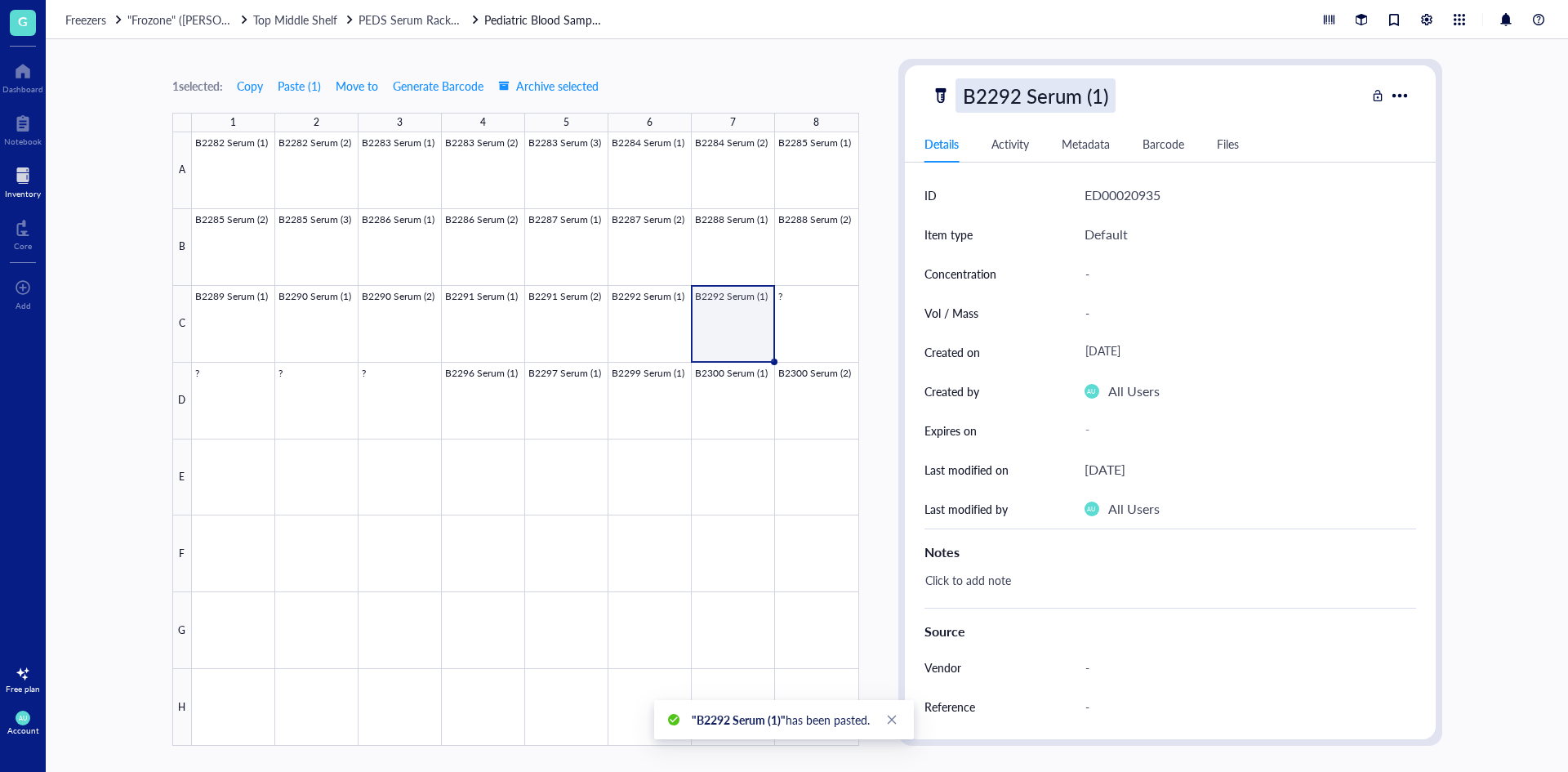
click at [1102, 91] on div "B2292 Serum (1)" at bounding box center [1034, 96] width 160 height 34
click at [1100, 95] on input "B2292 Serum (1)" at bounding box center [1053, 96] width 194 height 33
type input "B2292 Serum (2)"
click at [903, 407] on div "B2292 Serum (2) Details Activity Metadata Barcode Files ID ED00020935 Item type…" at bounding box center [1169, 402] width 544 height 687
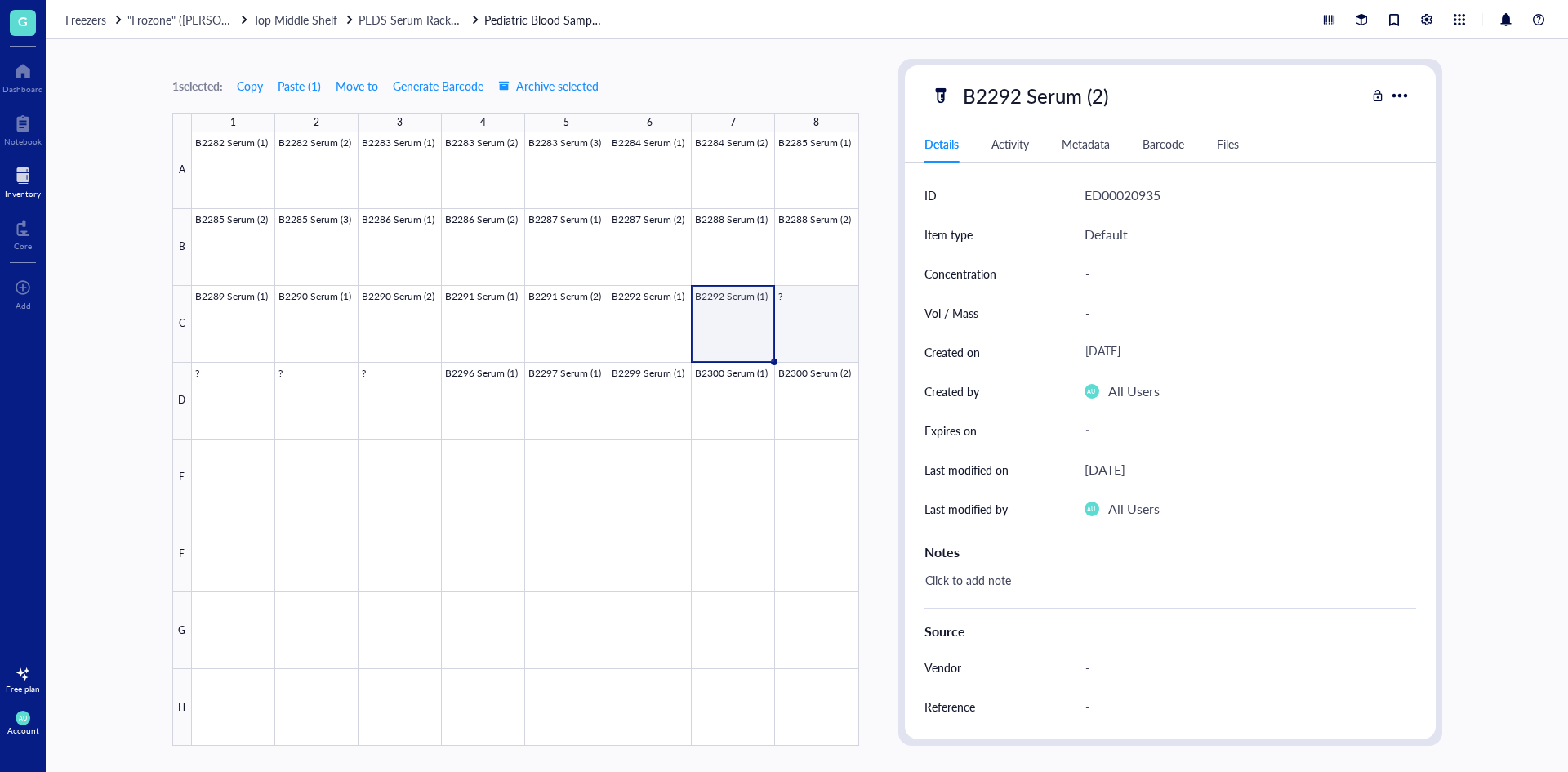
click at [821, 321] on div at bounding box center [526, 438] width 667 height 613
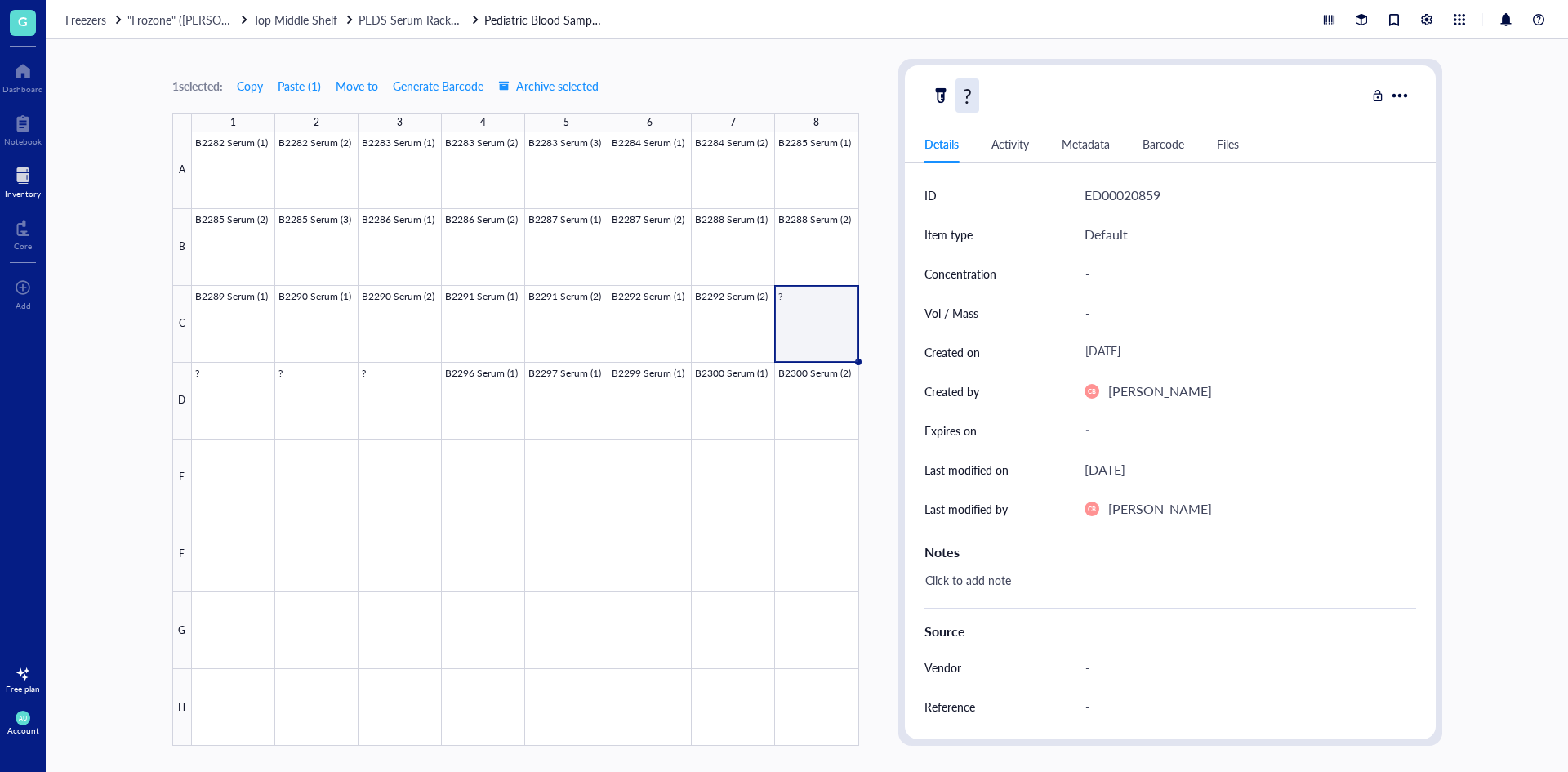
click at [969, 99] on div "?" at bounding box center [967, 96] width 24 height 34
type input "b"
type input "B2293 Serum (1)"
click at [1040, 187] on div "ID" at bounding box center [985, 195] width 120 height 39
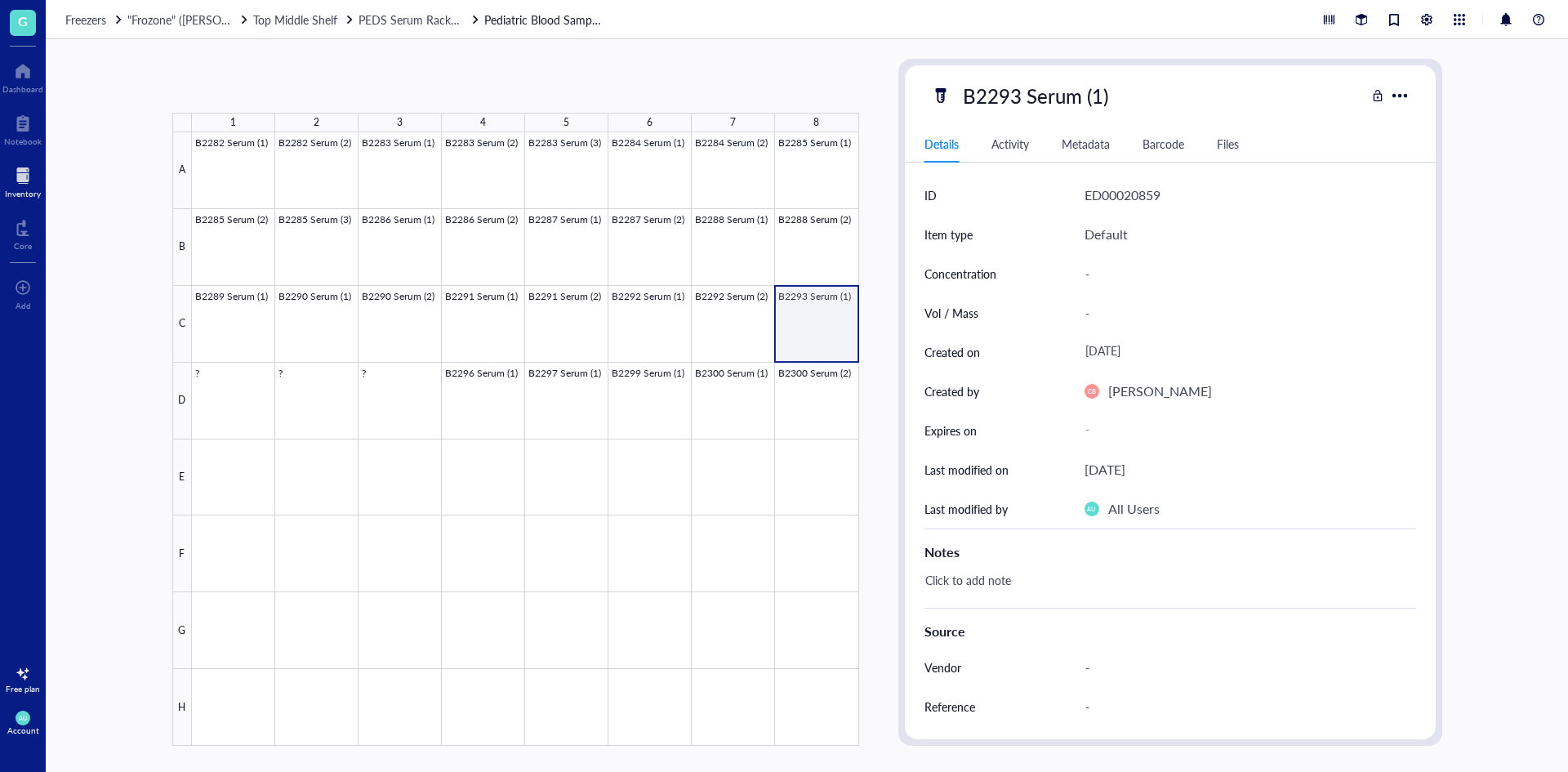
click at [826, 341] on div at bounding box center [526, 438] width 667 height 613
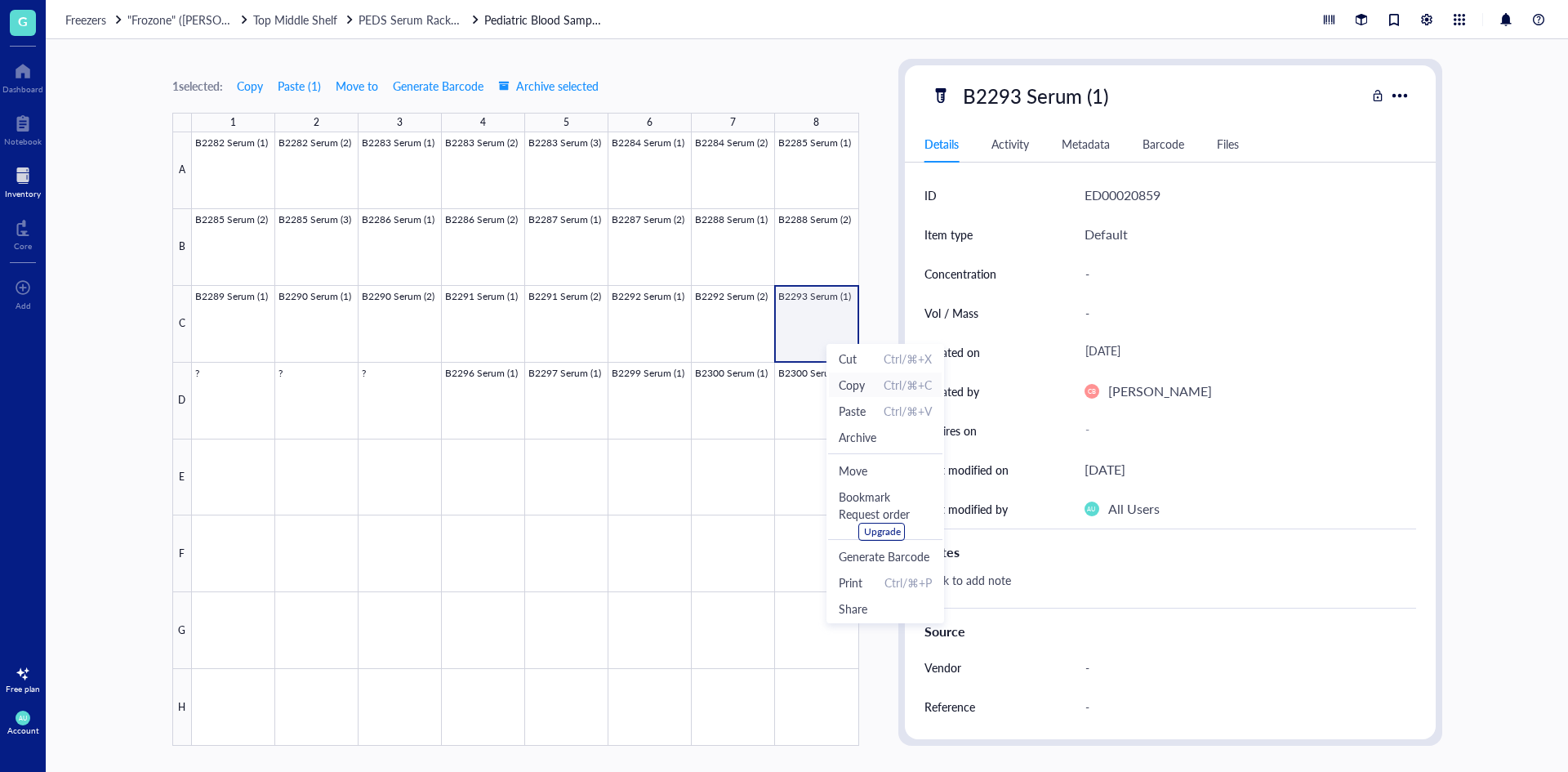
click at [853, 386] on span "Copy" at bounding box center [851, 385] width 26 height 18
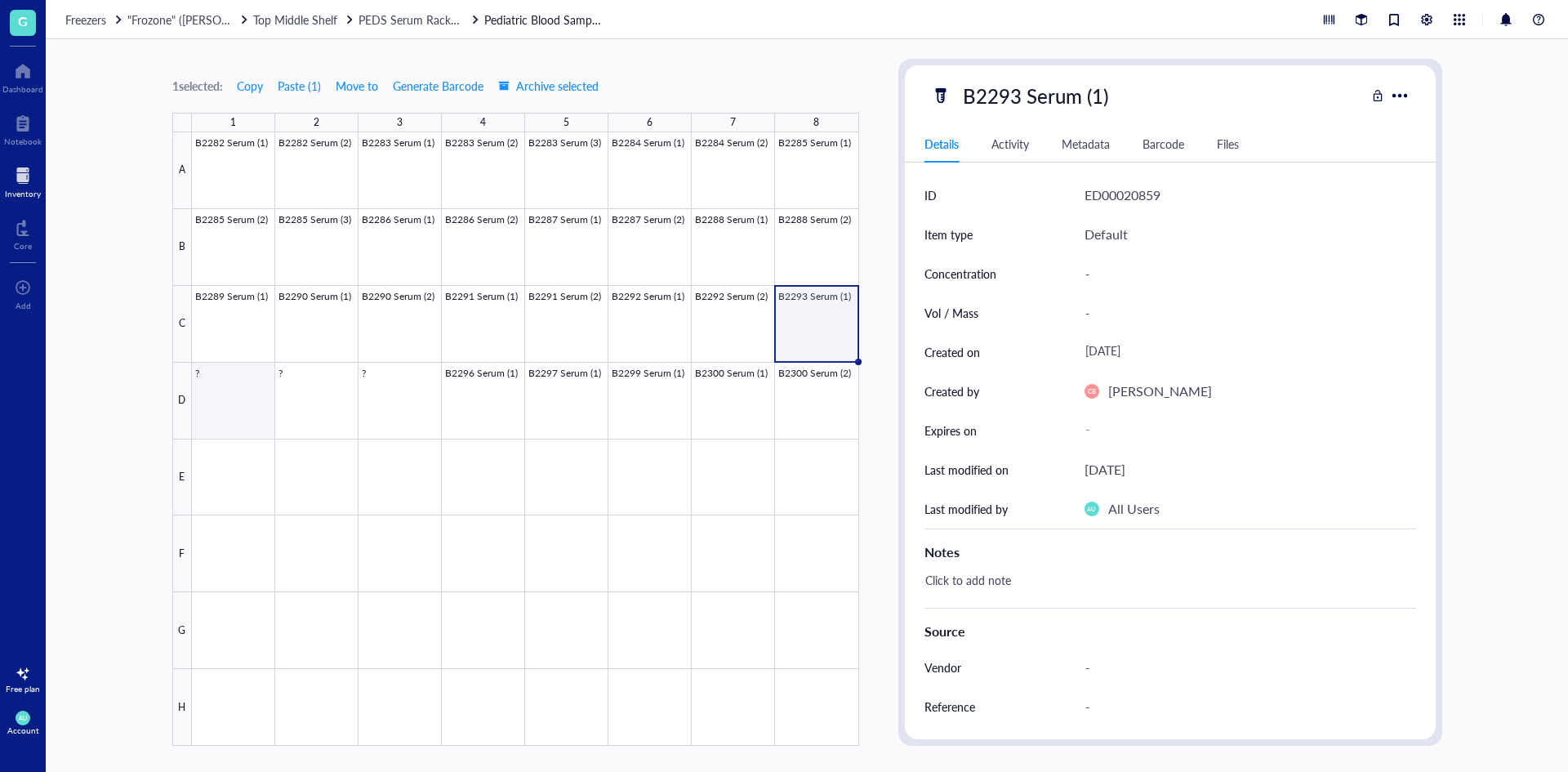
click at [199, 406] on div at bounding box center [526, 438] width 667 height 613
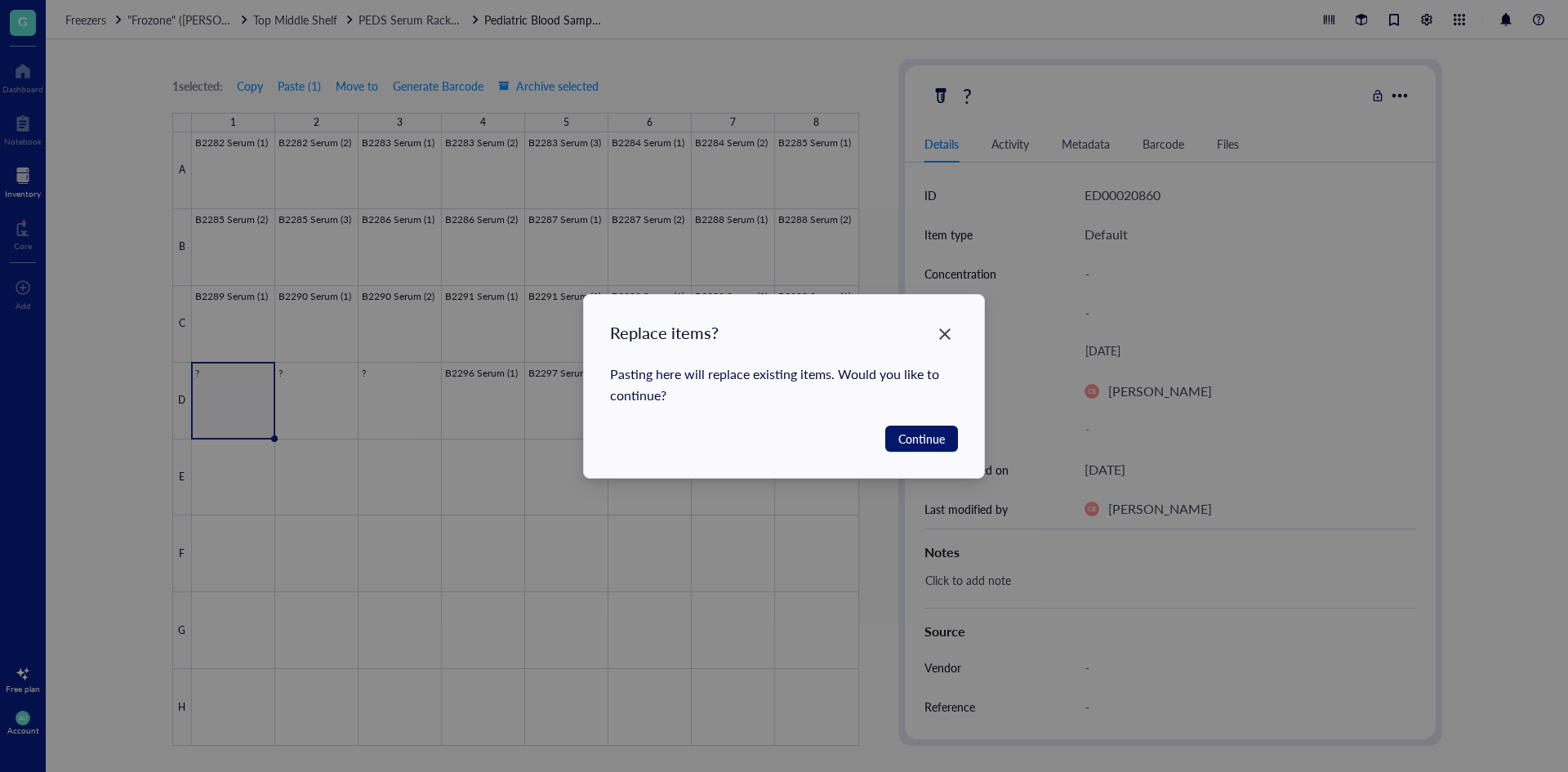
drag, startPoint x: 199, startPoint y: 406, endPoint x: 930, endPoint y: 443, distance: 731.9
click at [930, 443] on span "Continue" at bounding box center [921, 438] width 47 height 18
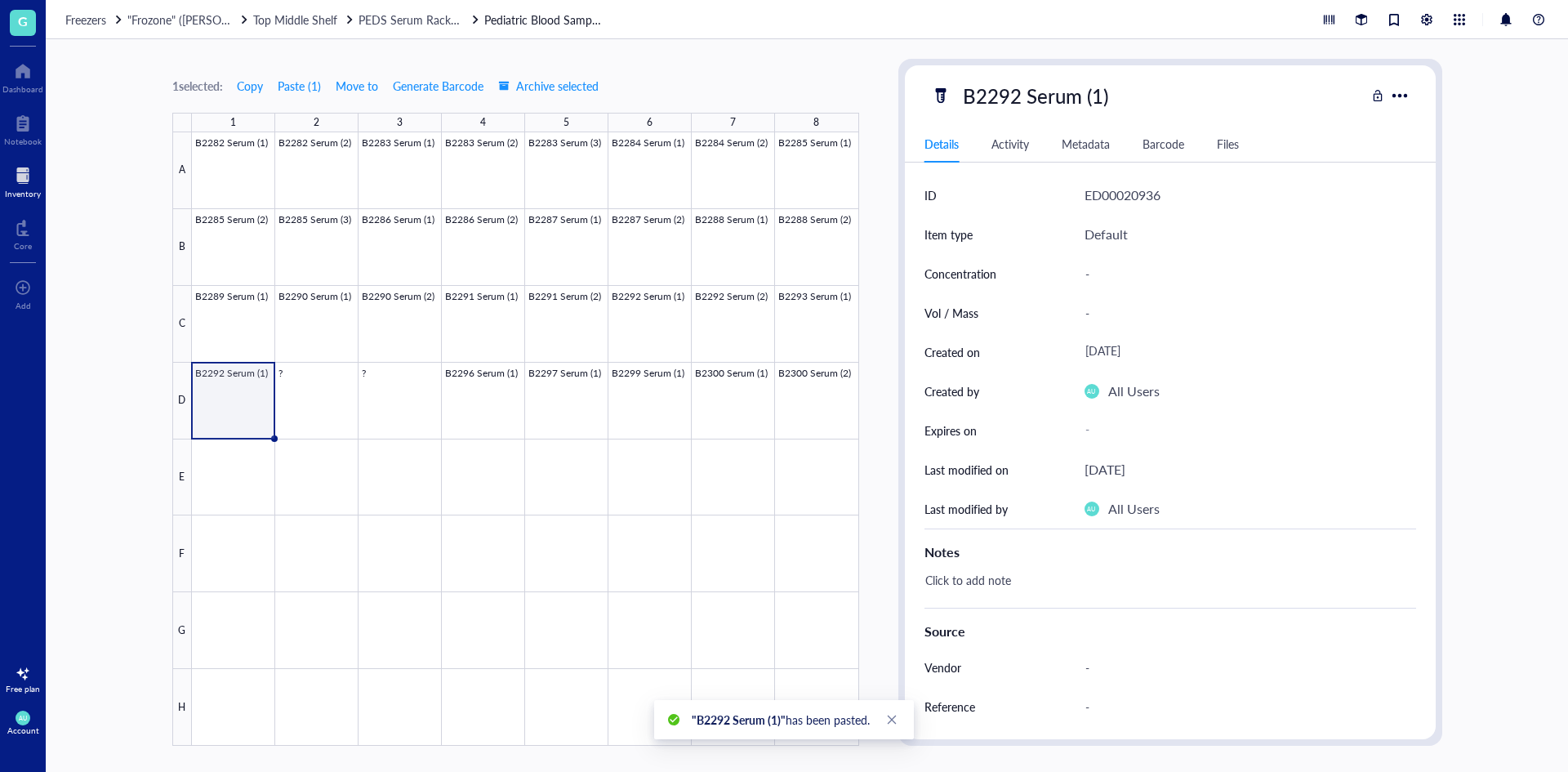
click at [250, 415] on div at bounding box center [526, 438] width 667 height 613
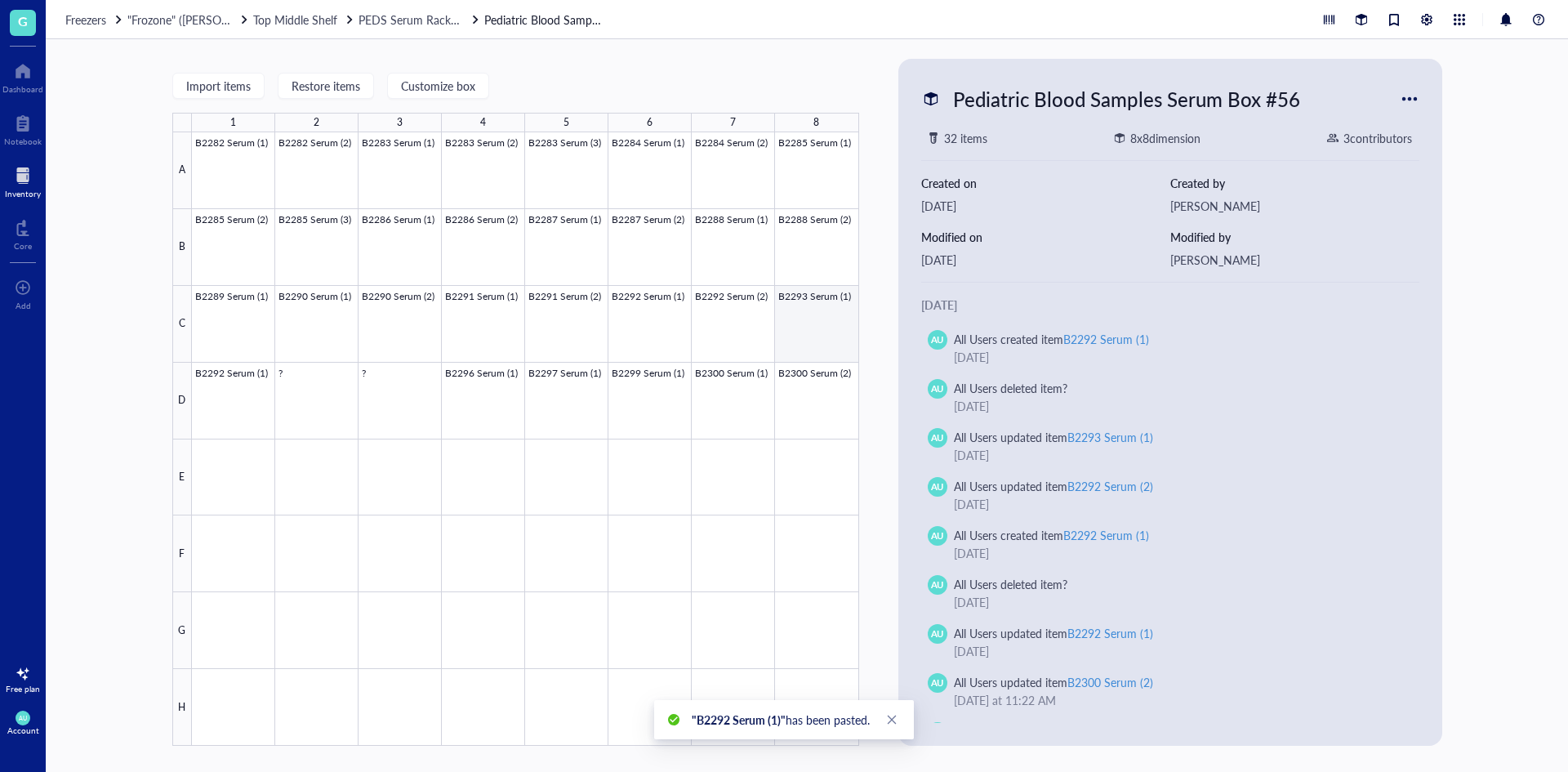
click at [822, 297] on div at bounding box center [526, 438] width 667 height 613
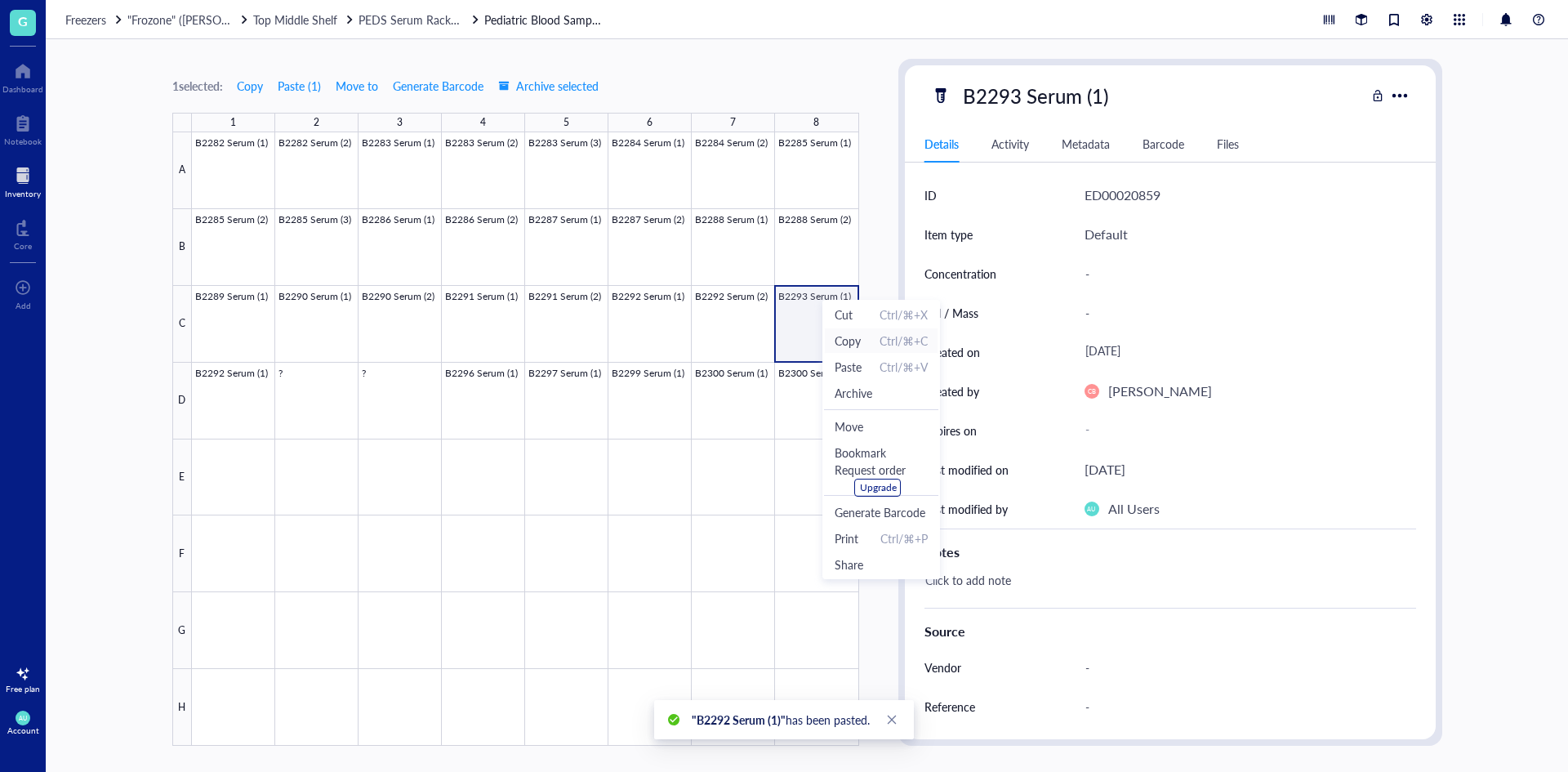
click at [845, 338] on span "Copy" at bounding box center [847, 341] width 26 height 18
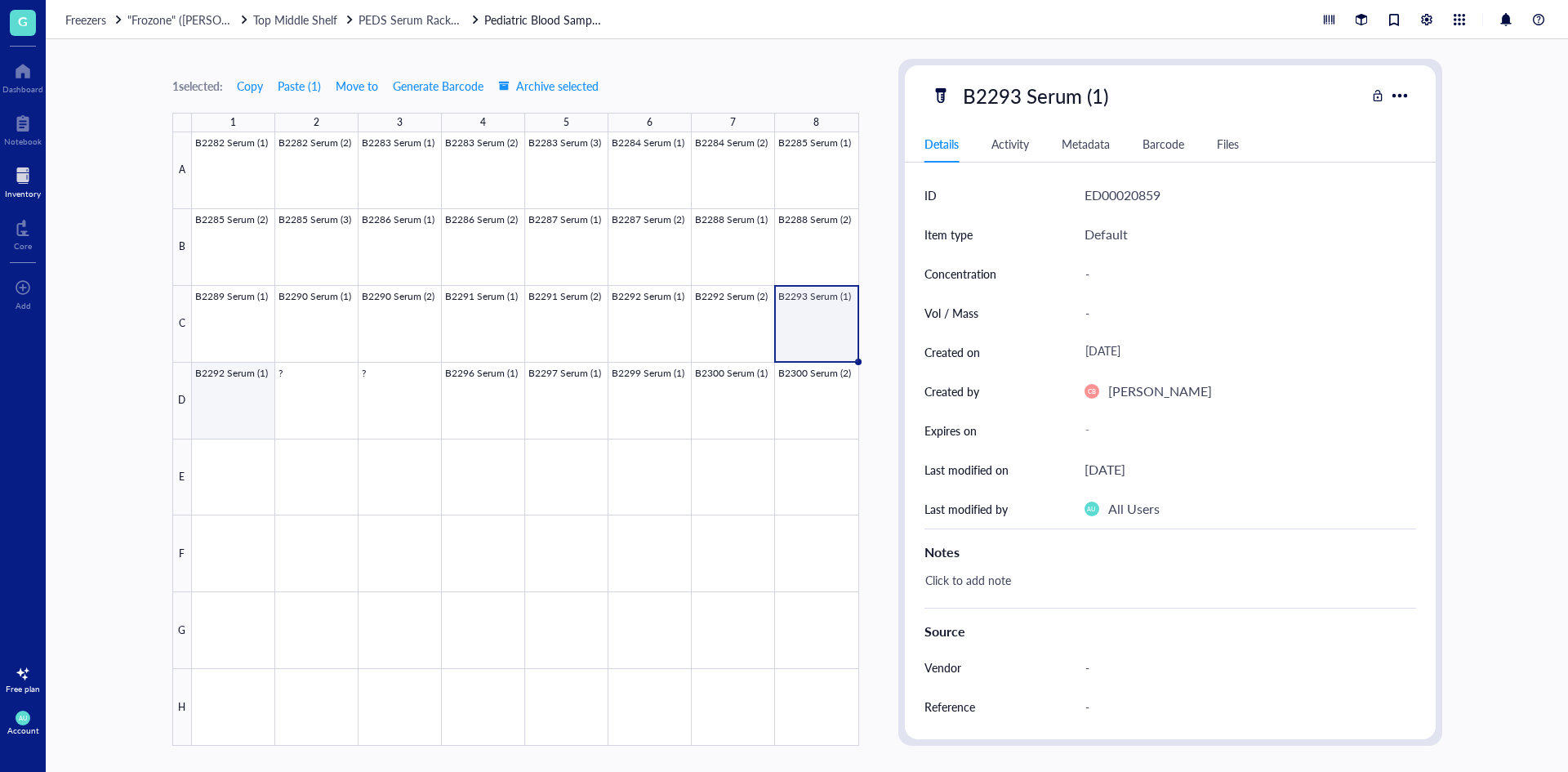
click at [238, 401] on div at bounding box center [526, 438] width 667 height 613
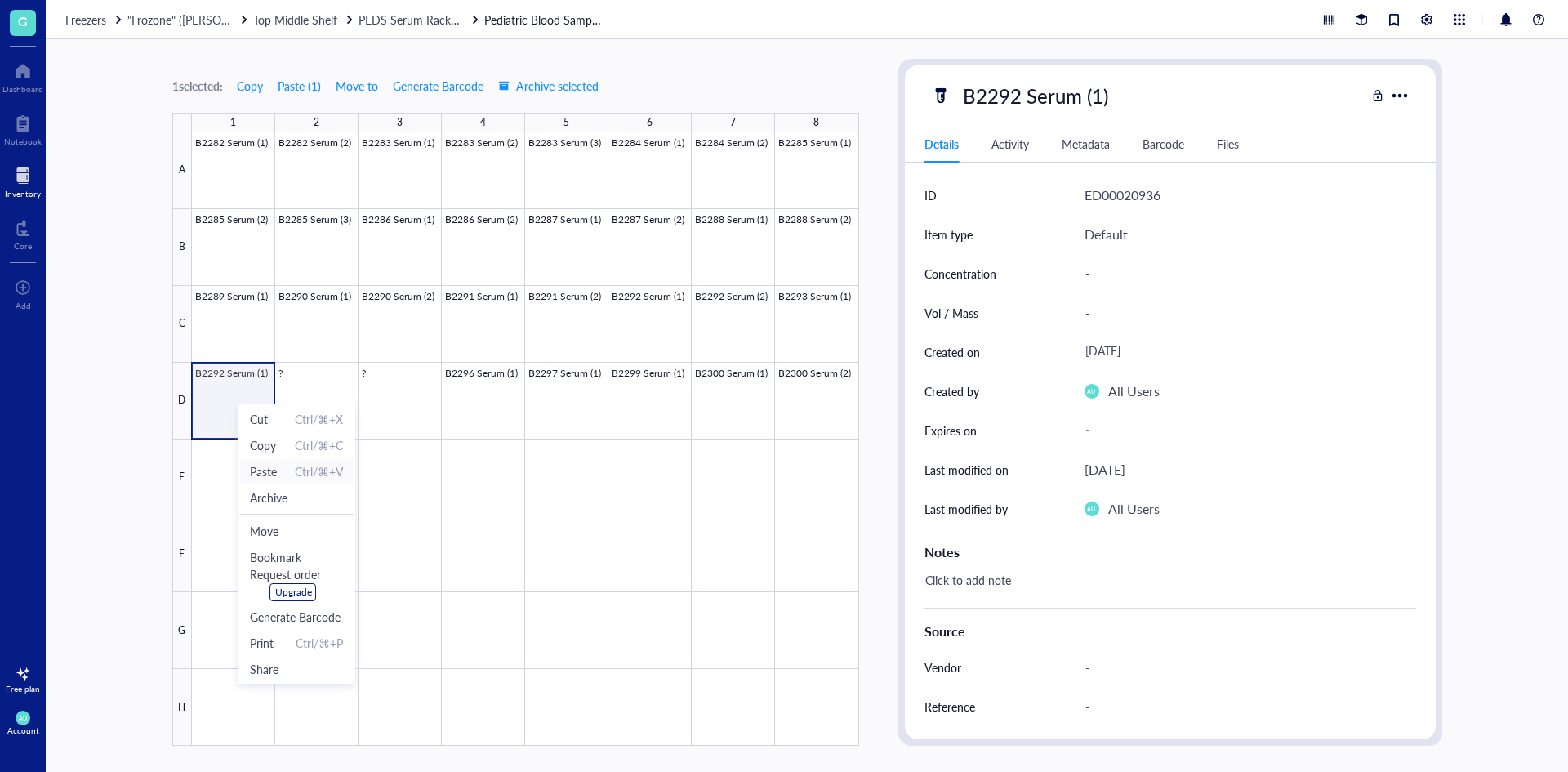
click at [285, 472] on span "Paste Ctrl/⌘+V" at bounding box center [295, 471] width 93 height 18
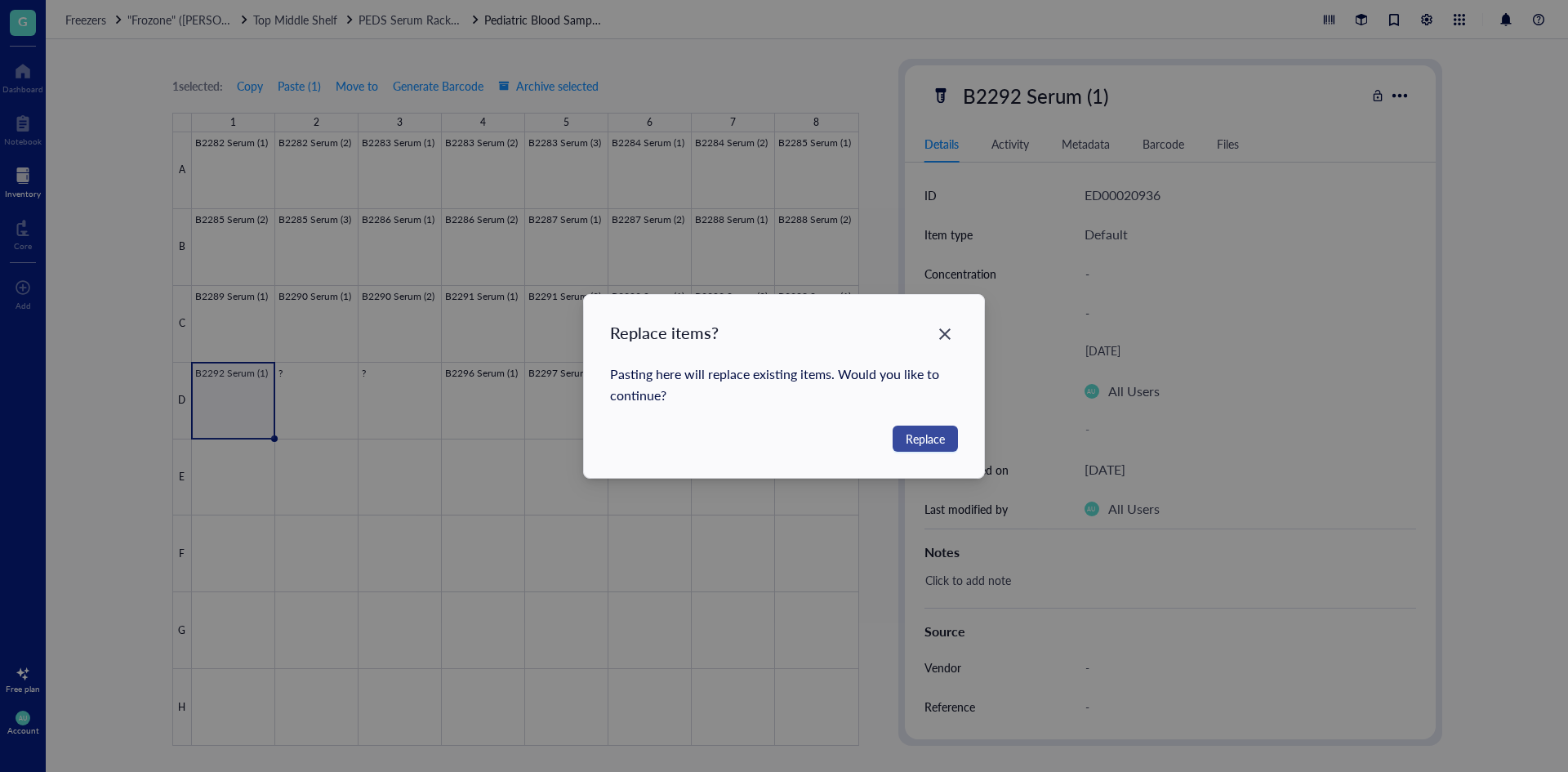
click at [920, 449] on button "Replace" at bounding box center [925, 438] width 65 height 26
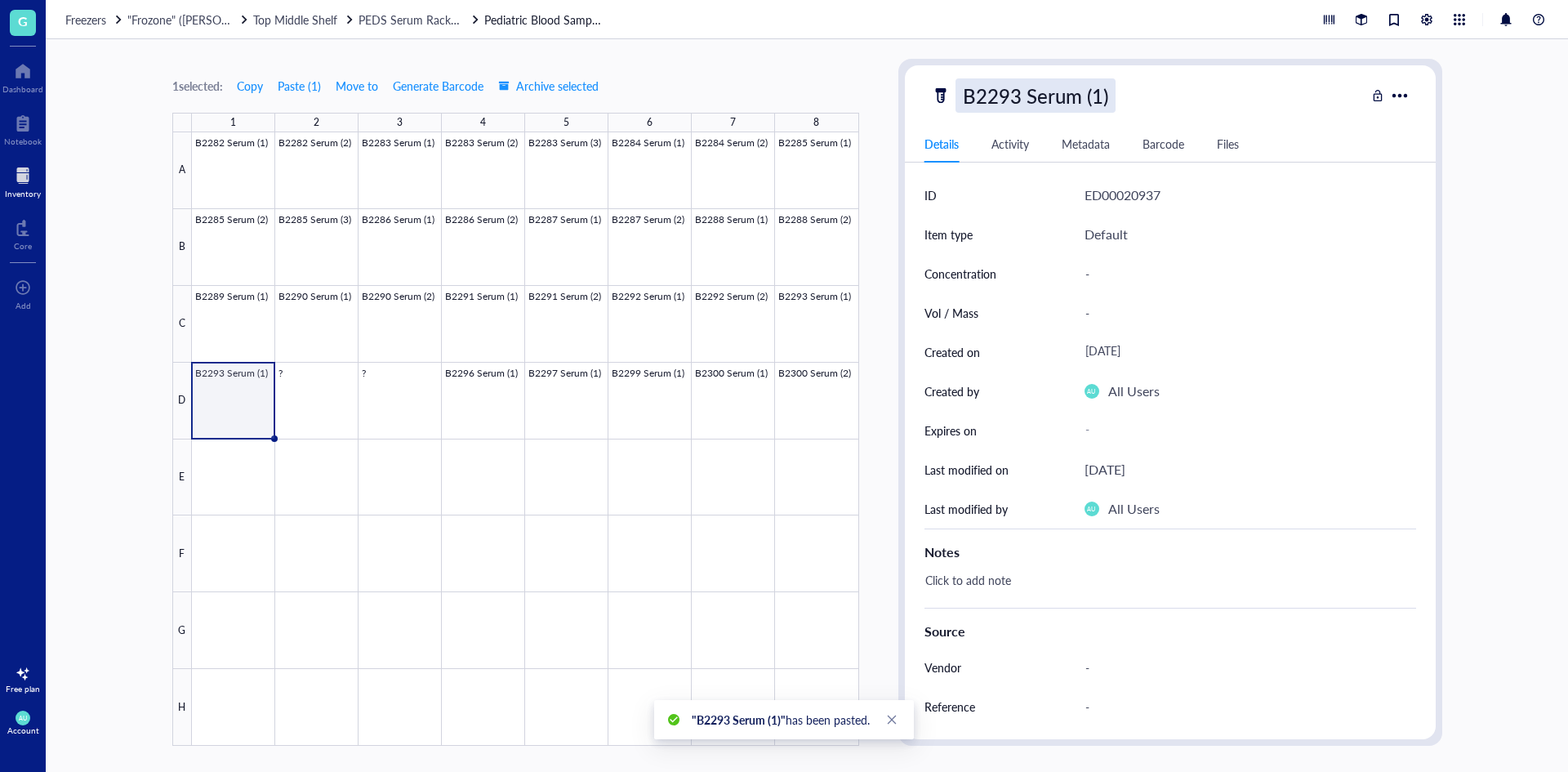
click at [1101, 99] on div "B2293 Serum (1)" at bounding box center [1034, 96] width 160 height 34
click at [1100, 97] on input "B2293 Serum (1)" at bounding box center [1053, 96] width 194 height 33
type input "B2293 Serum (2)"
click at [527, 601] on div at bounding box center [526, 438] width 667 height 613
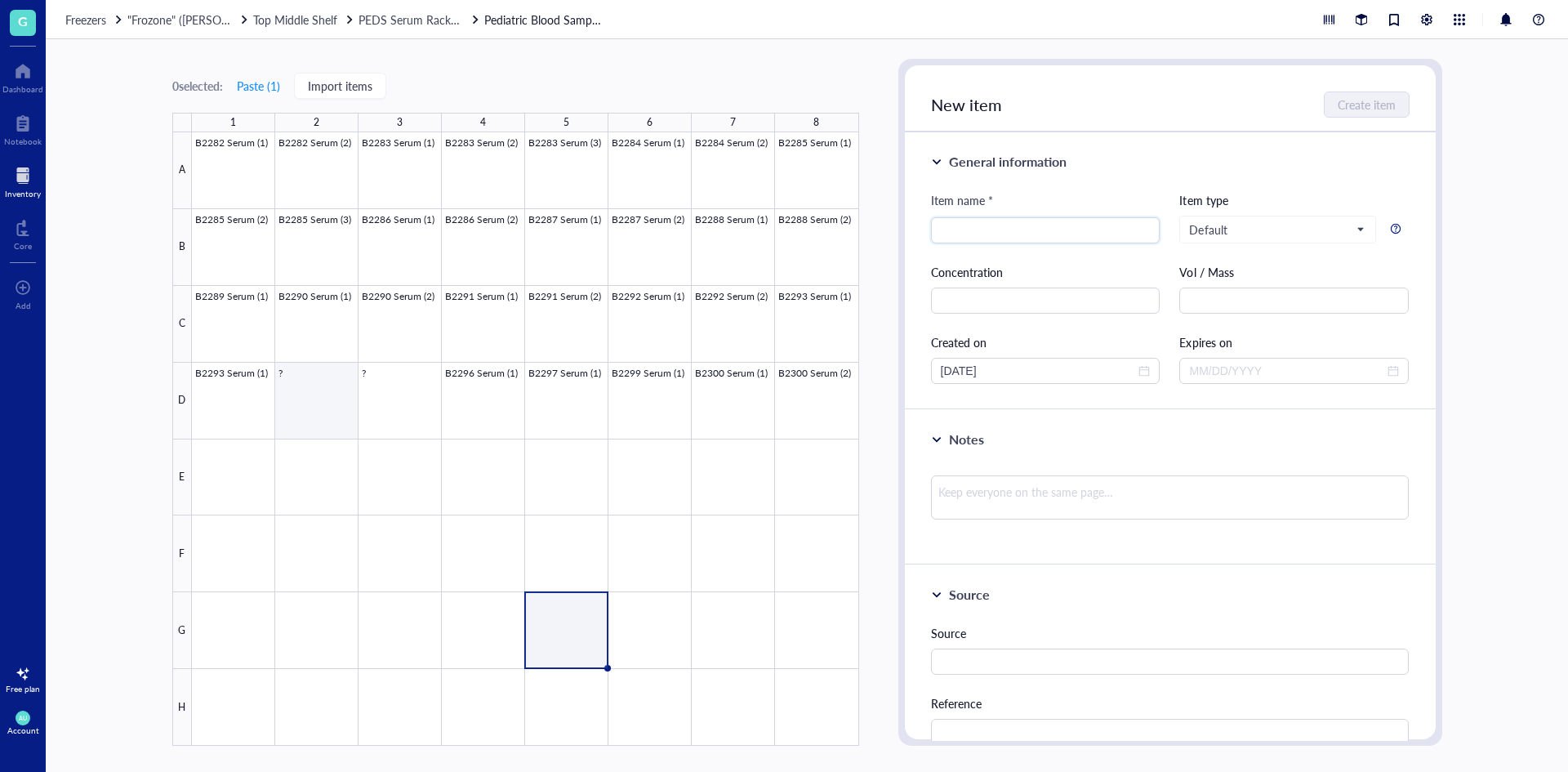
click at [288, 394] on div at bounding box center [526, 438] width 667 height 613
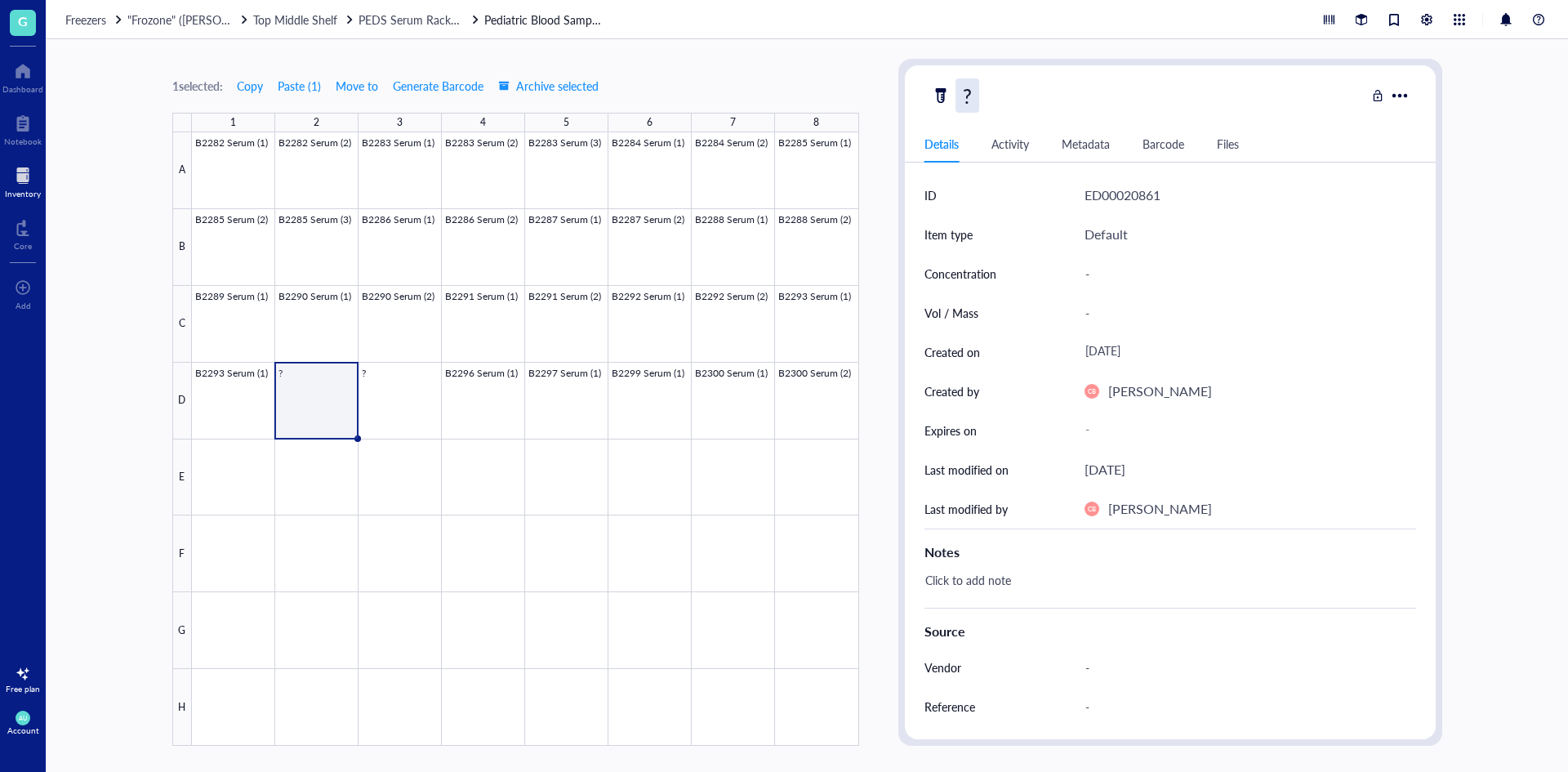
click at [978, 103] on div "?" at bounding box center [967, 96] width 24 height 34
type input "B2295 Serum (1)"
click at [588, 602] on div at bounding box center [526, 438] width 667 height 613
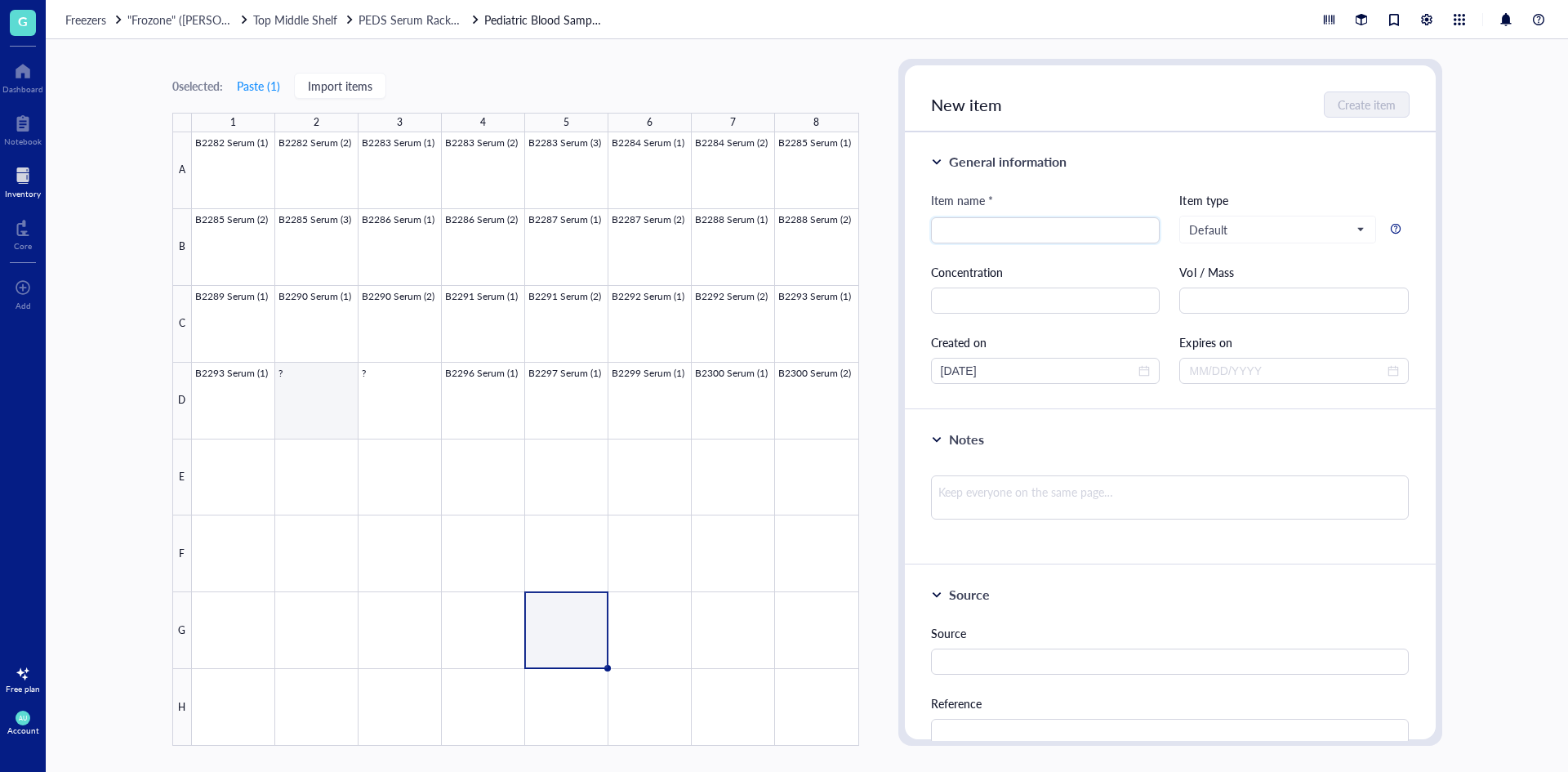
click at [310, 396] on div at bounding box center [526, 438] width 667 height 613
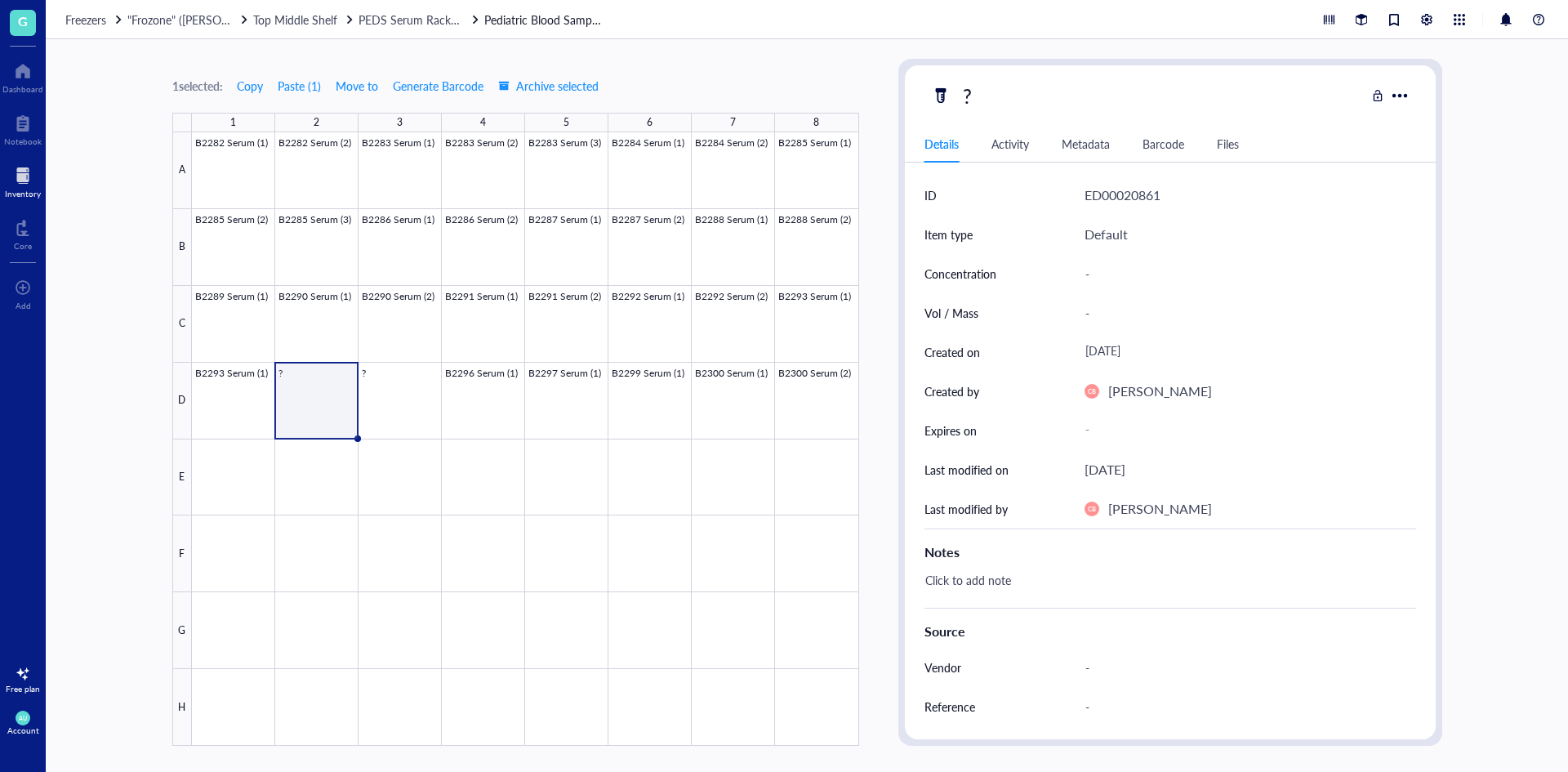
click at [986, 98] on div "?" at bounding box center [1148, 96] width 434 height 34
click at [969, 91] on div "?" at bounding box center [967, 96] width 24 height 34
type input "B2295 Serum (1)"
click at [1273, 104] on div "B2295 Serum (1)" at bounding box center [1148, 96] width 434 height 34
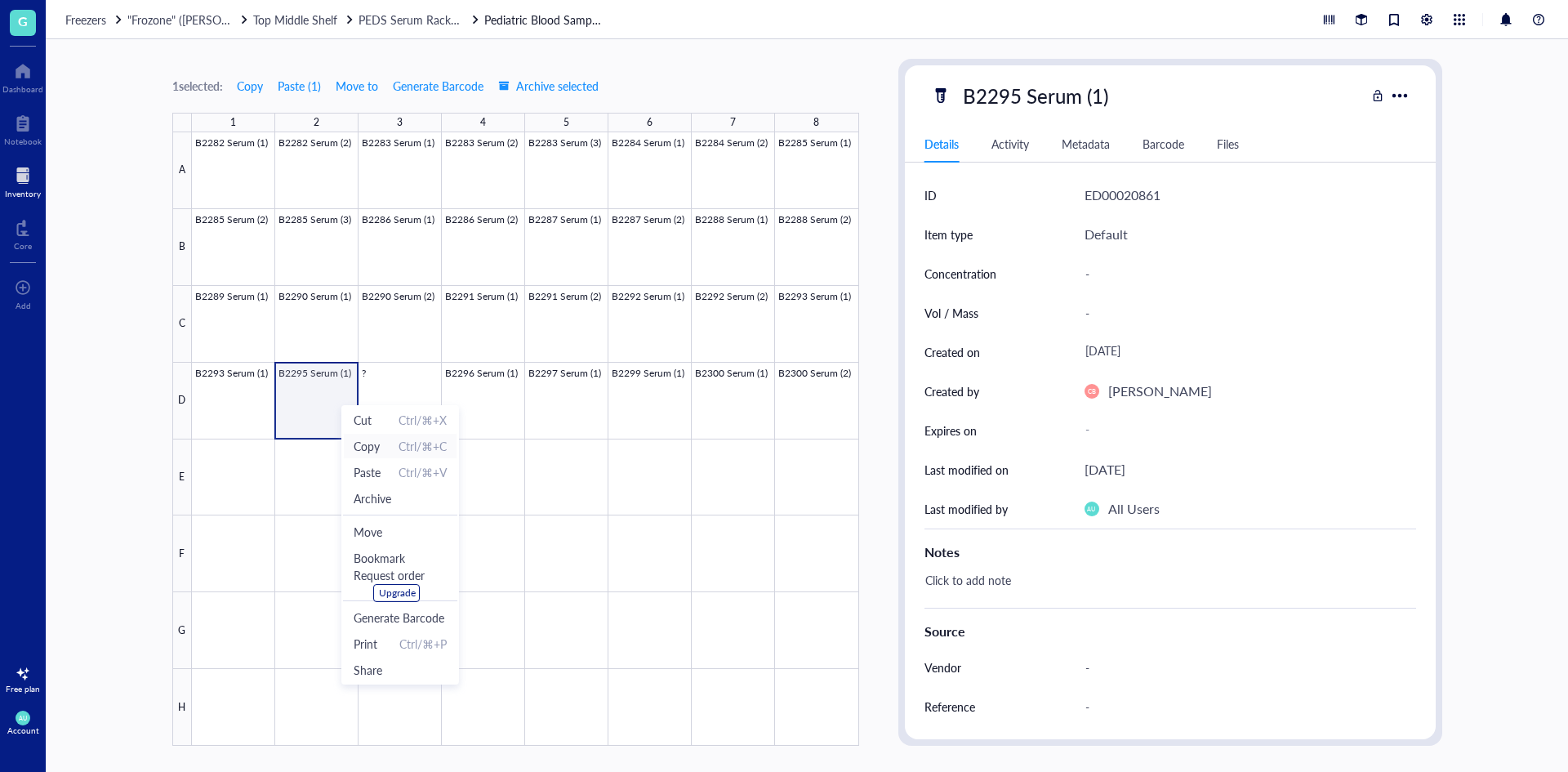
click at [365, 444] on span "Copy" at bounding box center [366, 446] width 26 height 18
click at [393, 412] on div at bounding box center [526, 438] width 667 height 613
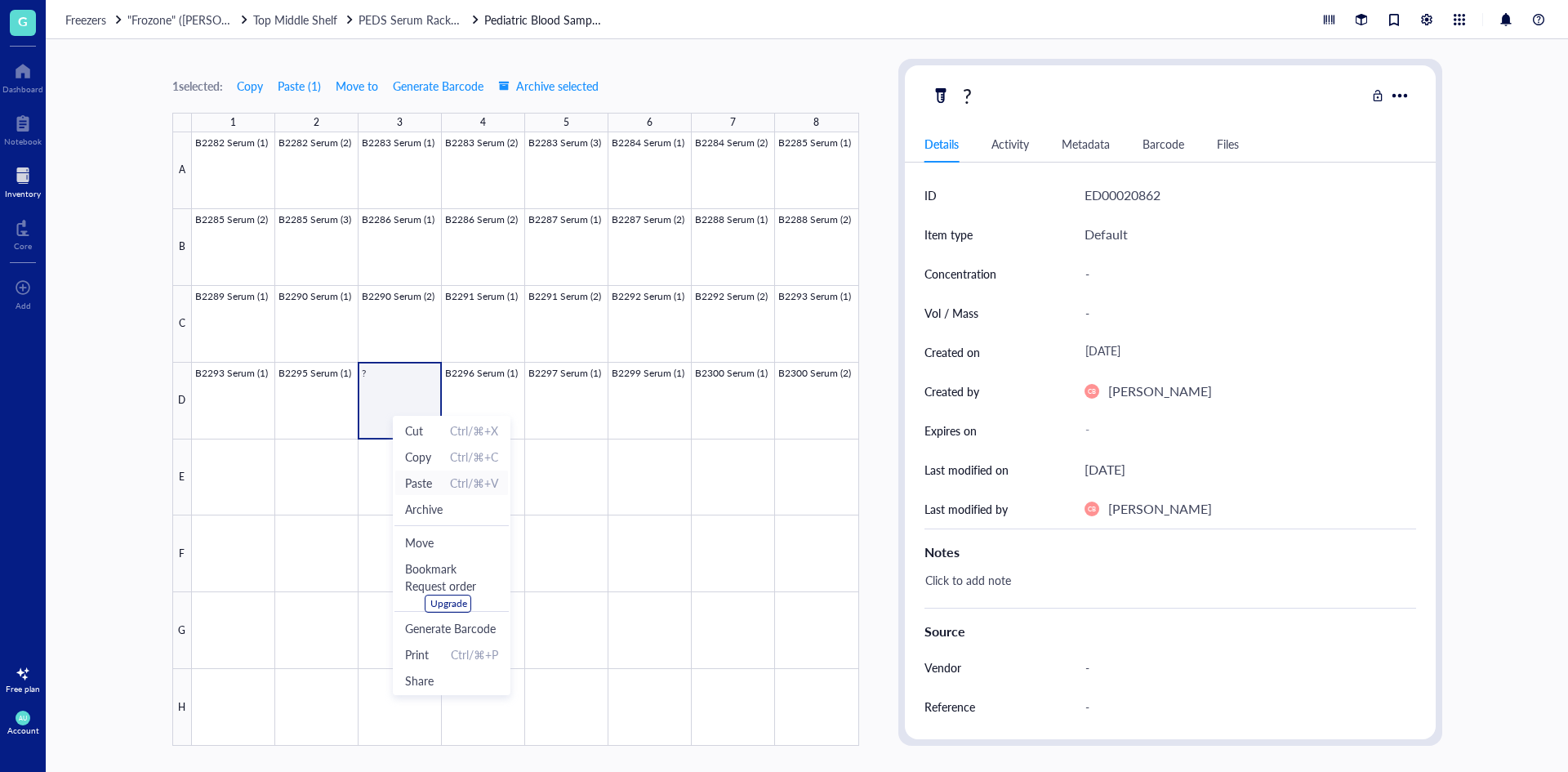
click at [429, 484] on span "Paste" at bounding box center [419, 482] width 27 height 18
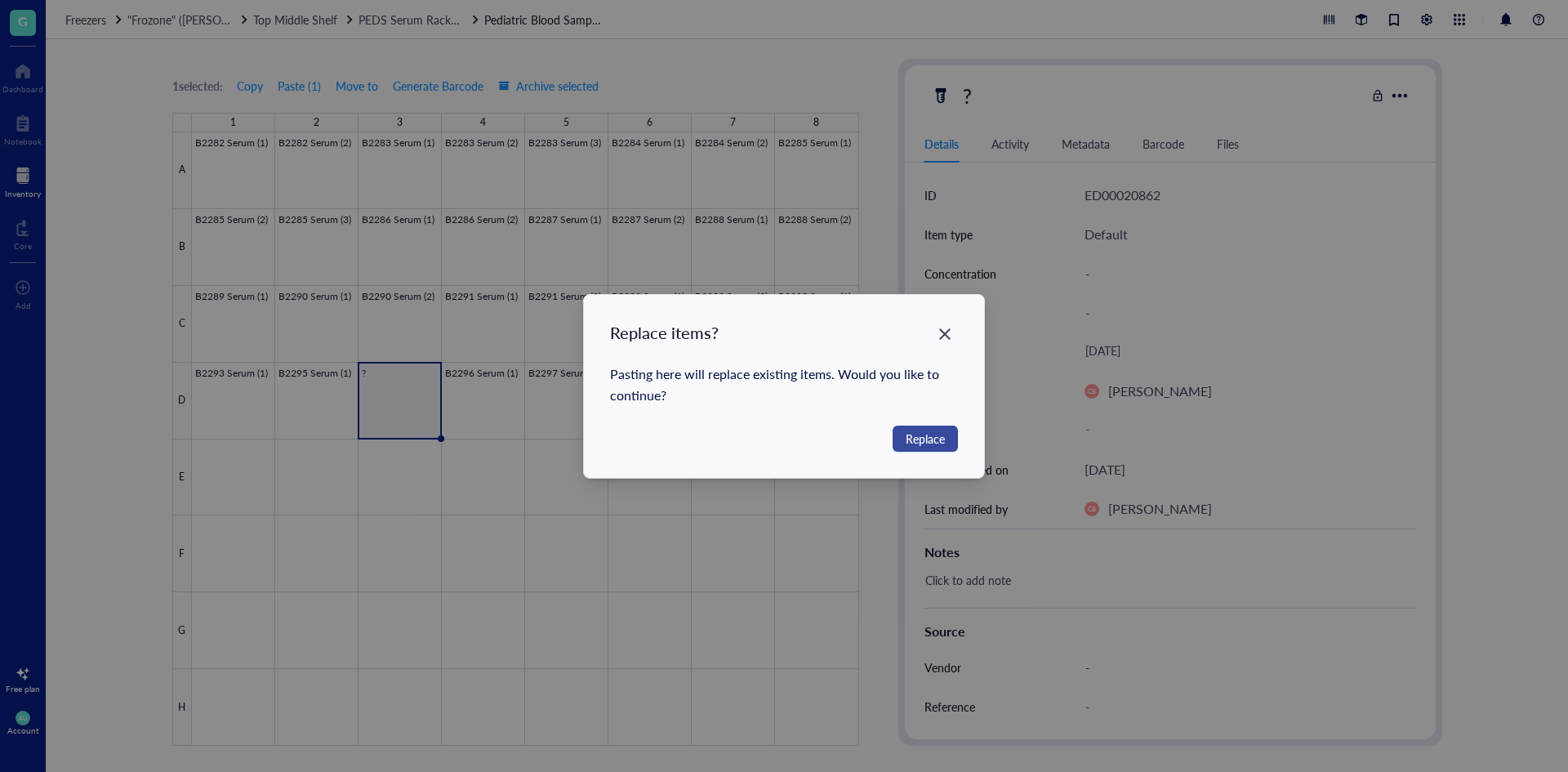
click at [911, 434] on span "Replace" at bounding box center [925, 438] width 39 height 18
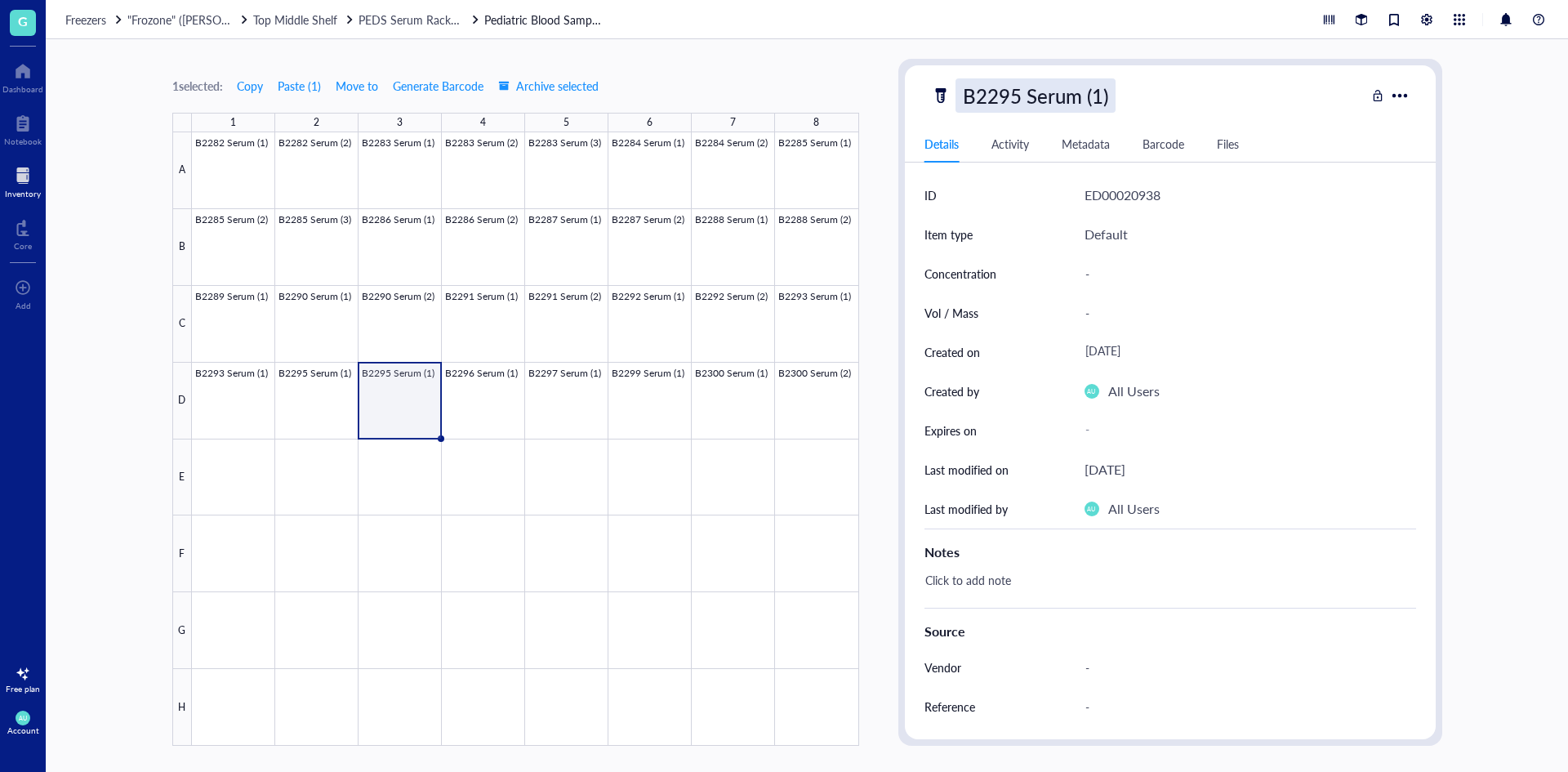
click at [1100, 95] on div "B2295 Serum (1)" at bounding box center [1034, 96] width 160 height 34
click at [1100, 95] on input "B2295 Serum (1)" at bounding box center [1053, 96] width 194 height 33
type input "B2295 Serum (2)"
click at [1302, 107] on div "B2295 Serum (2)" at bounding box center [1148, 96] width 434 height 34
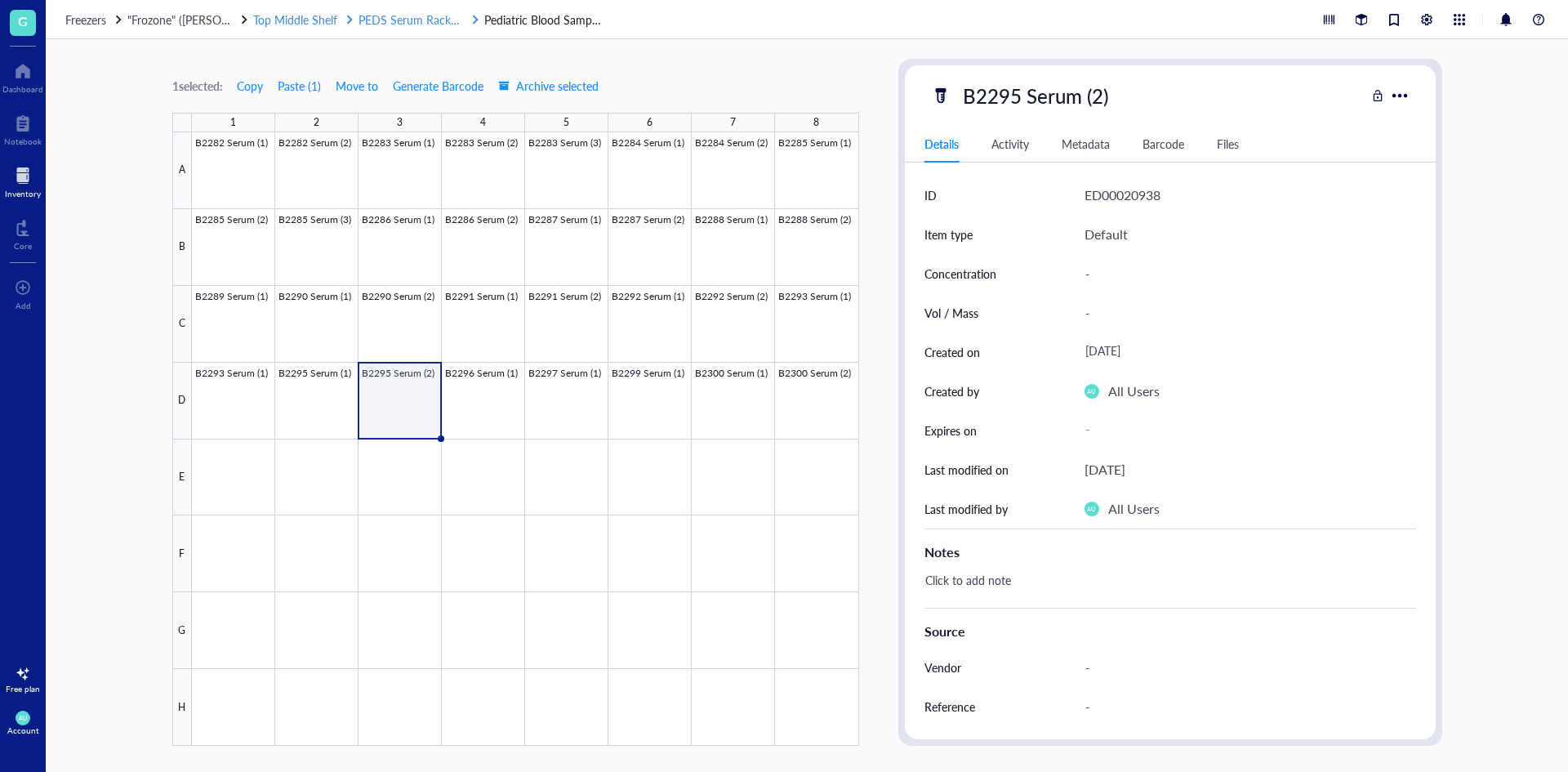
click at [378, 20] on span "PEDS Serum Rack 3 (B#s)" at bounding box center [424, 19] width 131 height 16
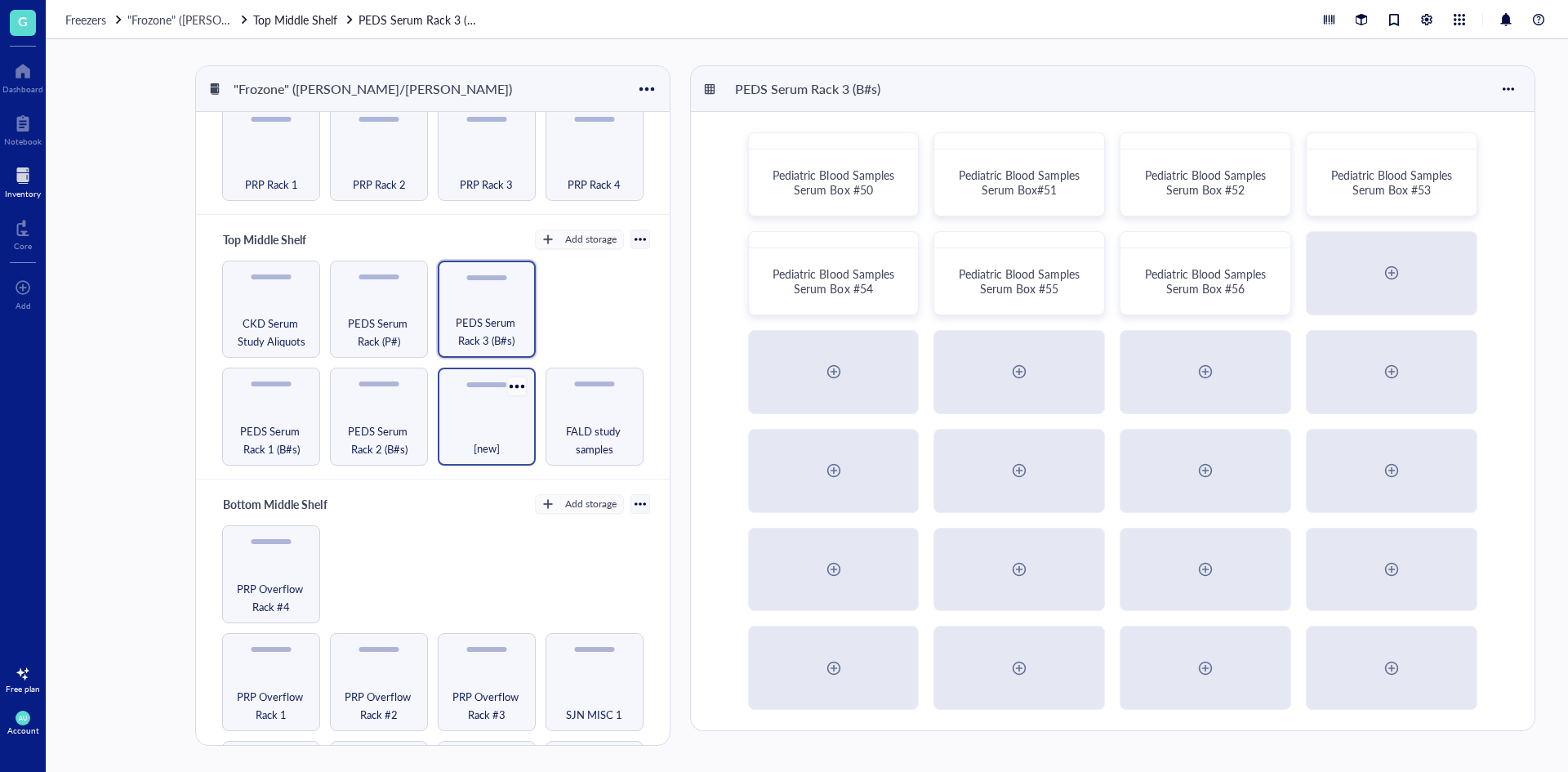
scroll to position [164, 0]
click at [273, 589] on span "PRP Overflow Rack #4" at bounding box center [271, 597] width 81 height 36
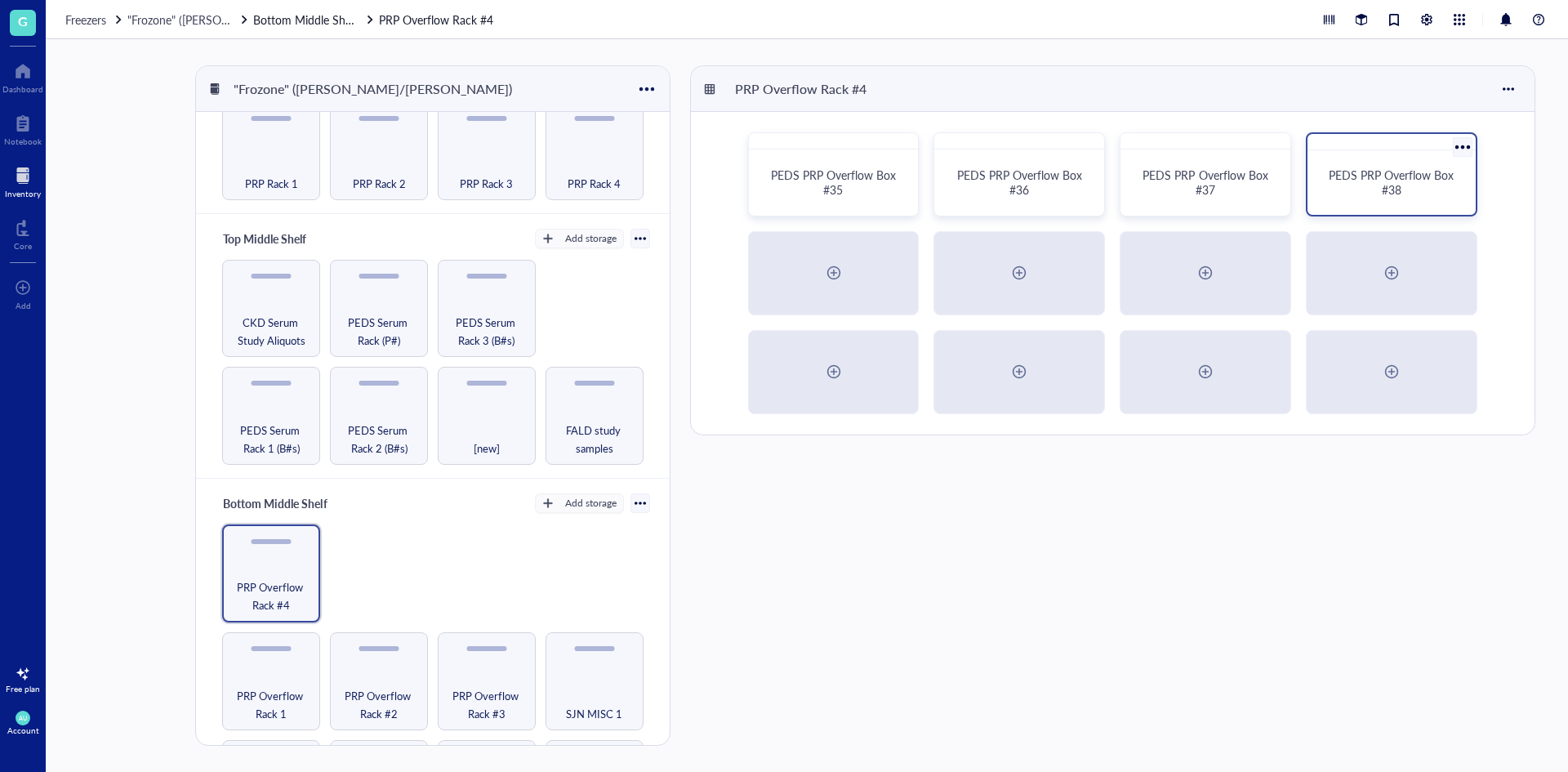
click at [1380, 181] on span "PEDS PRP Overflow Box #38" at bounding box center [1393, 182] width 128 height 31
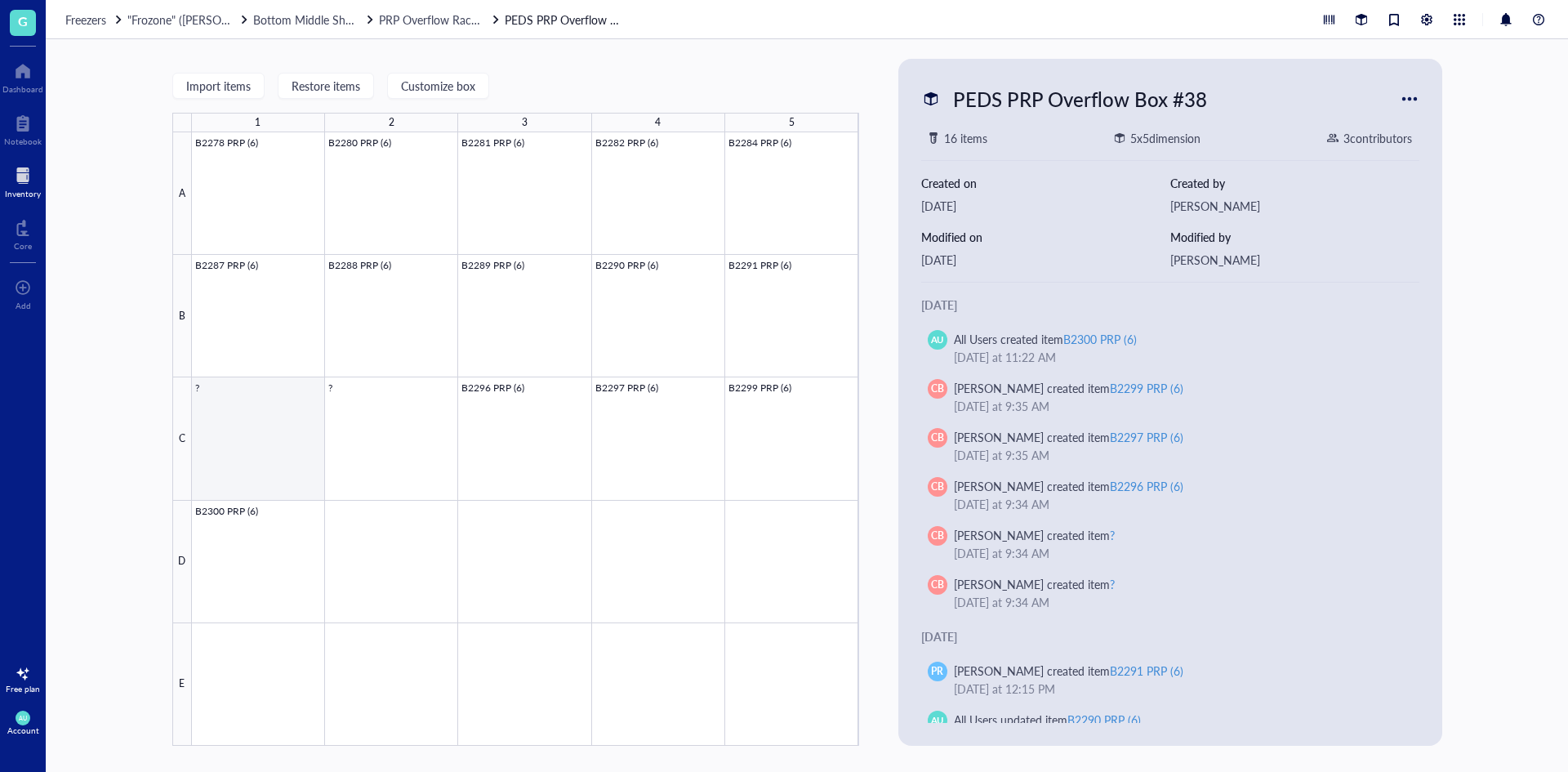
click at [229, 436] on div at bounding box center [526, 438] width 667 height 613
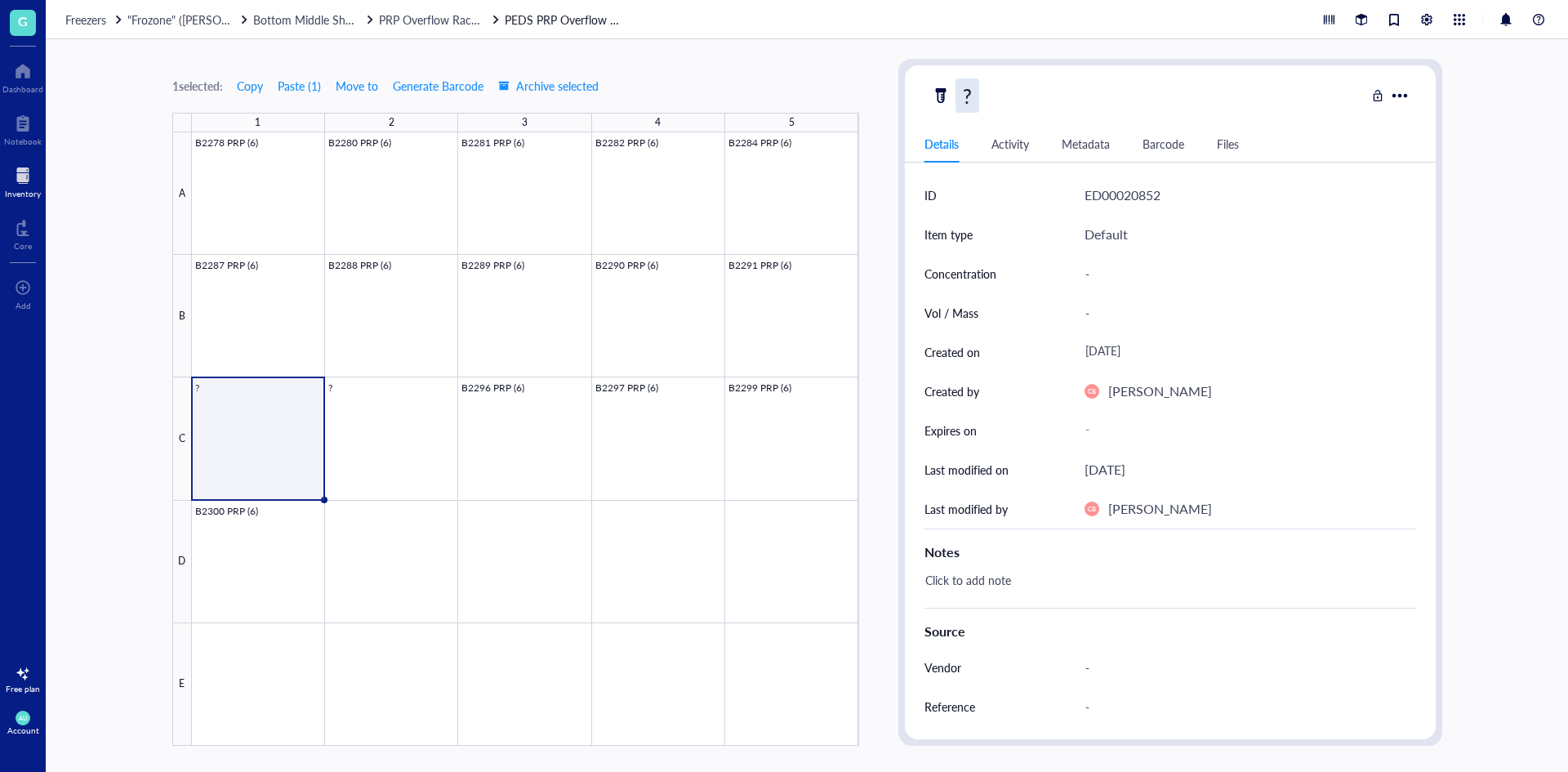
click at [970, 98] on div "?" at bounding box center [967, 96] width 24 height 34
type input "B2292 PRP (6)"
click at [1340, 87] on div "B2292 PRP (6)" at bounding box center [1148, 96] width 434 height 34
click at [291, 424] on div at bounding box center [526, 438] width 667 height 613
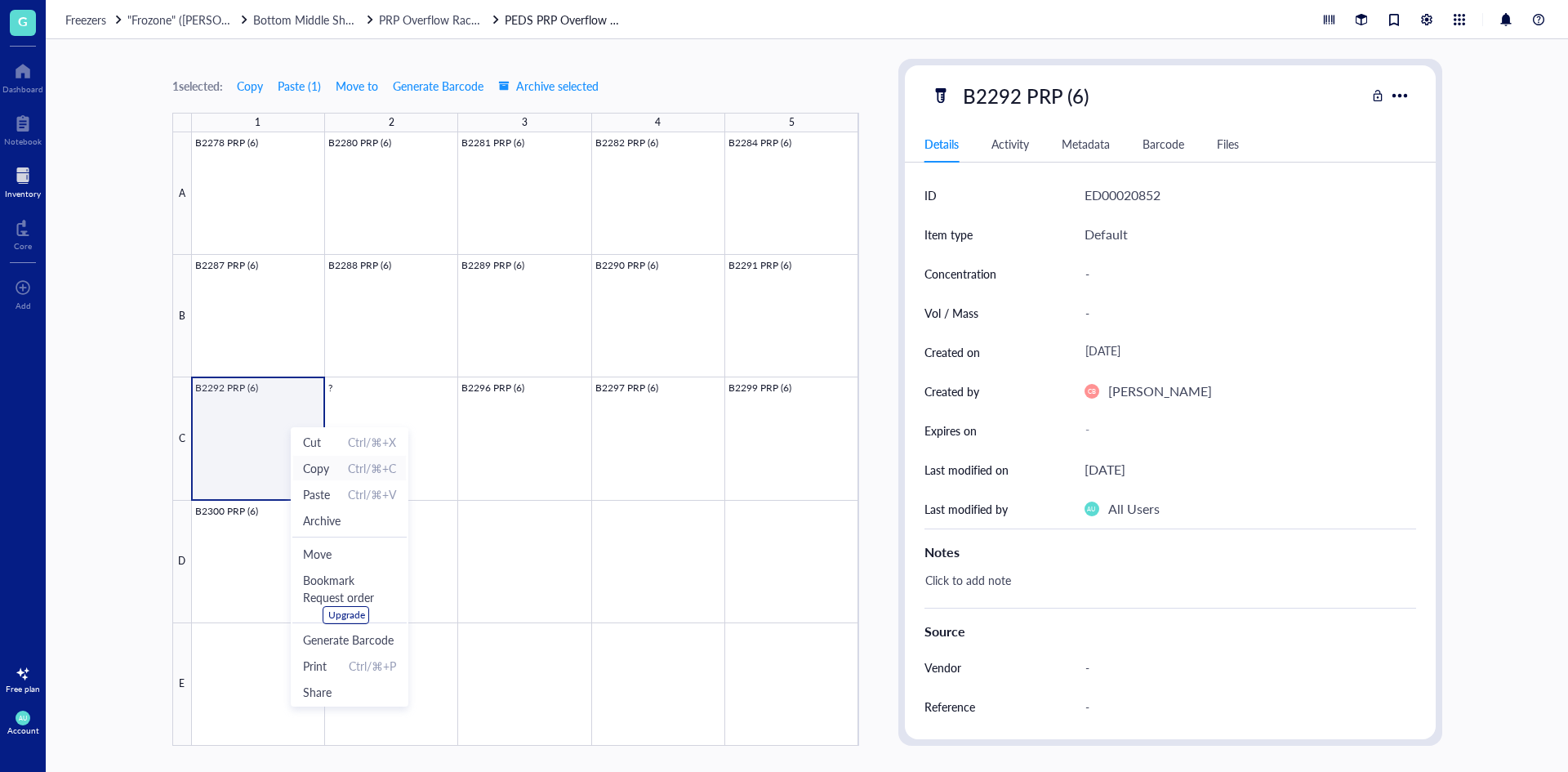
click at [308, 462] on span "Copy" at bounding box center [316, 468] width 26 height 18
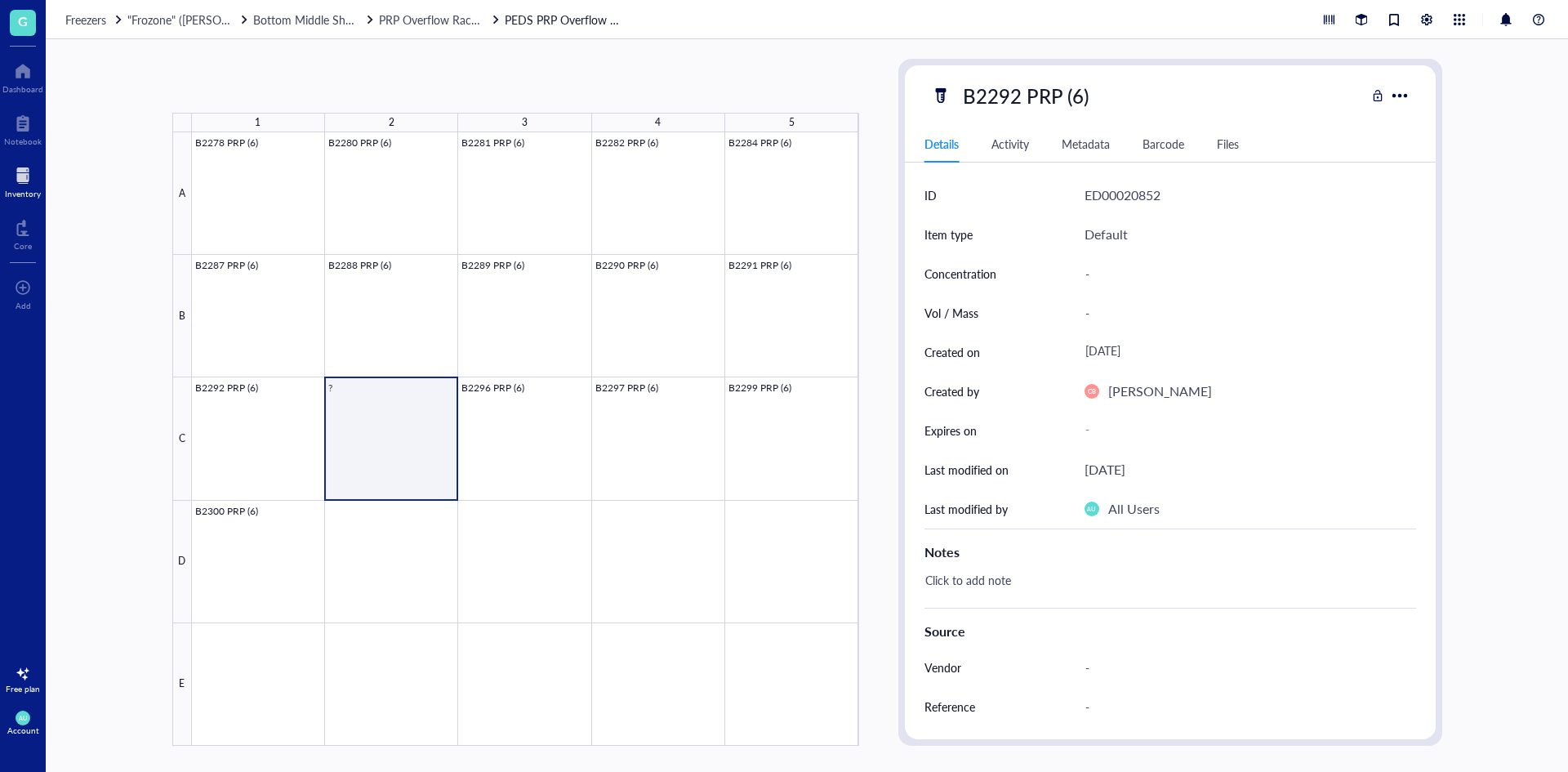
click at [384, 440] on div at bounding box center [526, 438] width 667 height 613
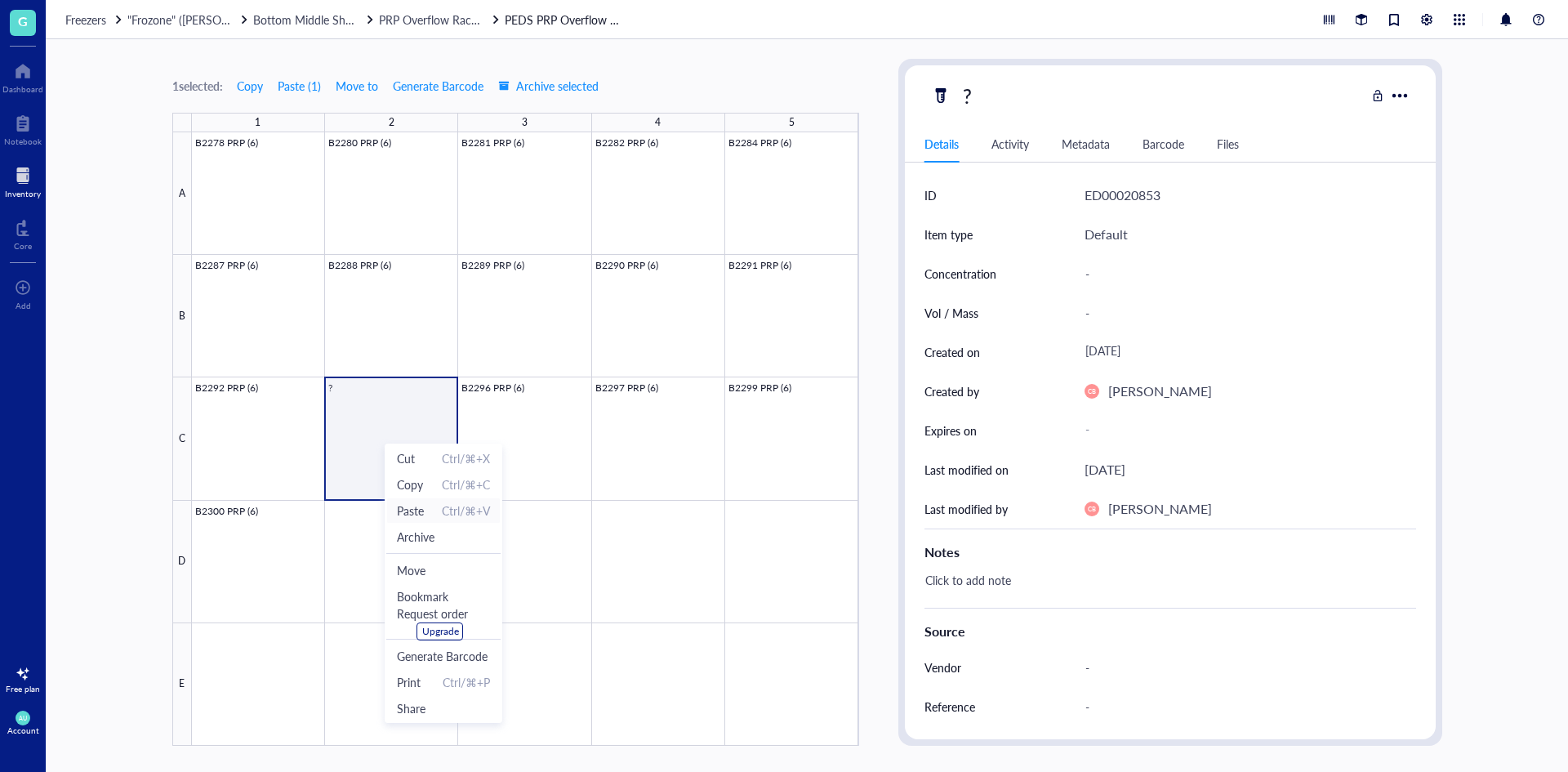
click at [415, 509] on span "Paste" at bounding box center [410, 510] width 27 height 18
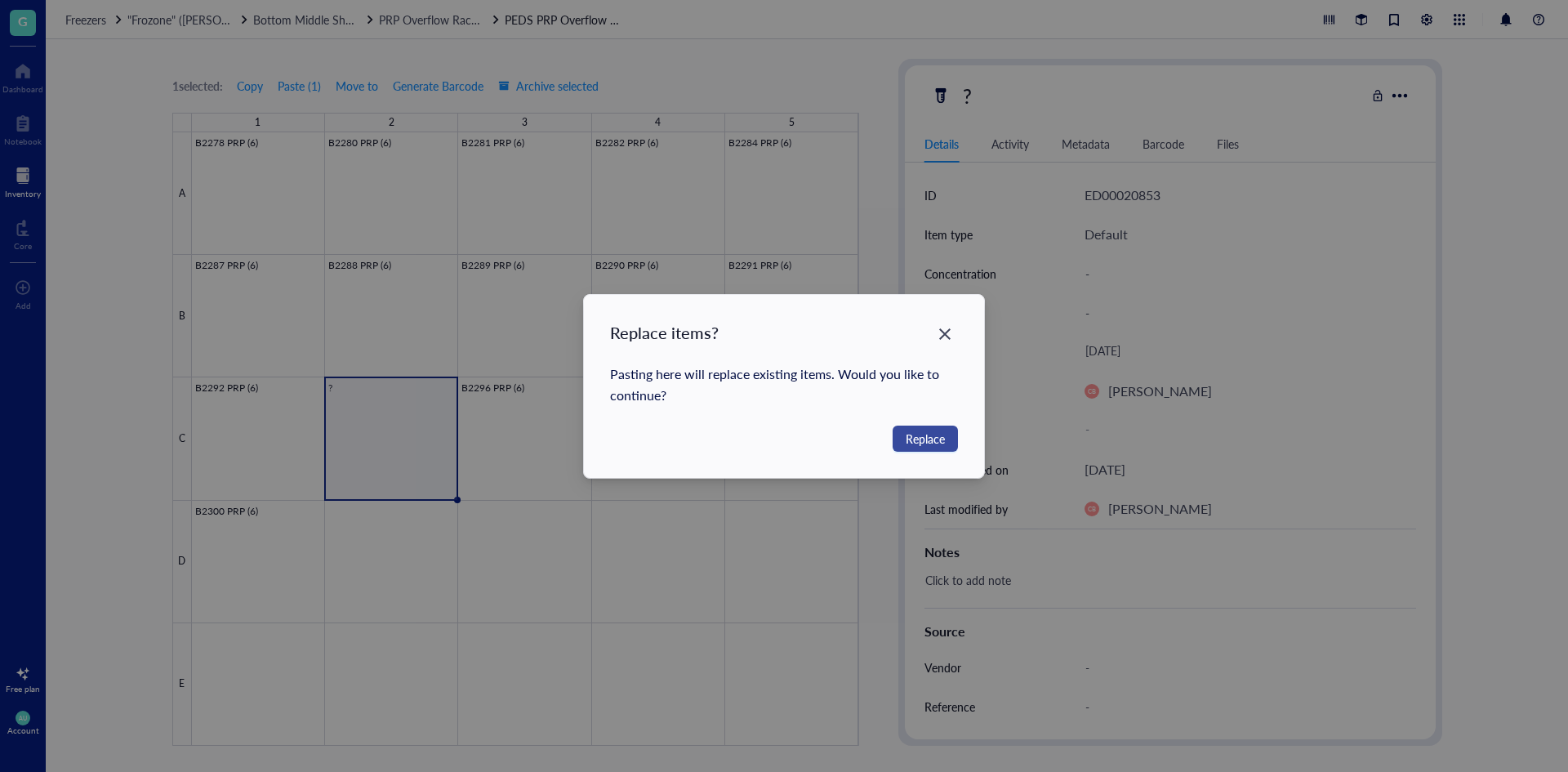
click at [909, 439] on span "Replace" at bounding box center [925, 438] width 39 height 18
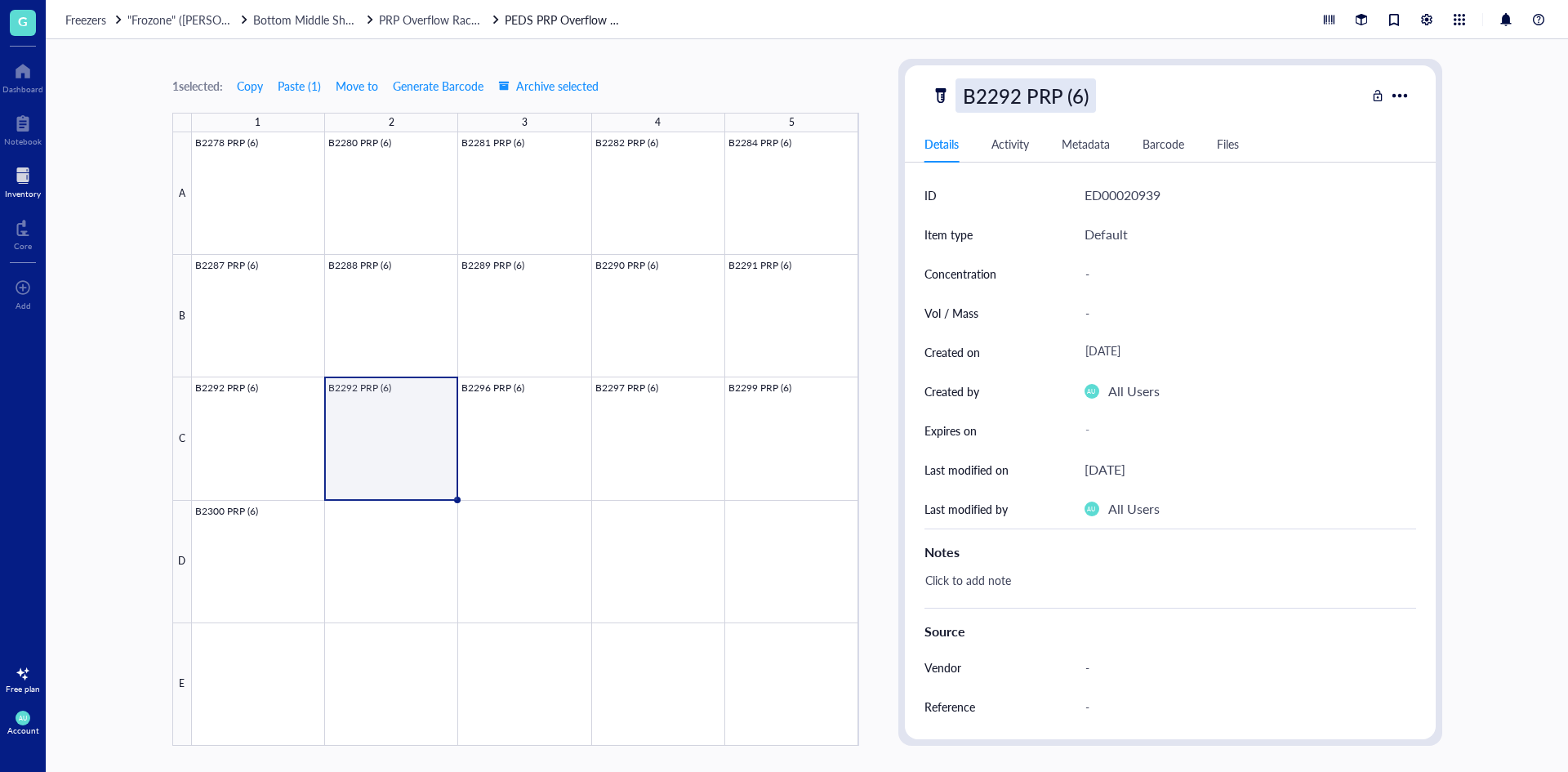
click at [1022, 97] on div "B2292 PRP (6)" at bounding box center [1025, 96] width 141 height 34
click at [1014, 98] on input "B2292 PRP (6)" at bounding box center [1041, 96] width 171 height 33
click at [1021, 99] on input "B2292 PRP (6)" at bounding box center [1041, 96] width 171 height 33
type input "B2294 PRP (6)"
click at [1199, 96] on div "B2294 PRP (6)" at bounding box center [1148, 96] width 434 height 34
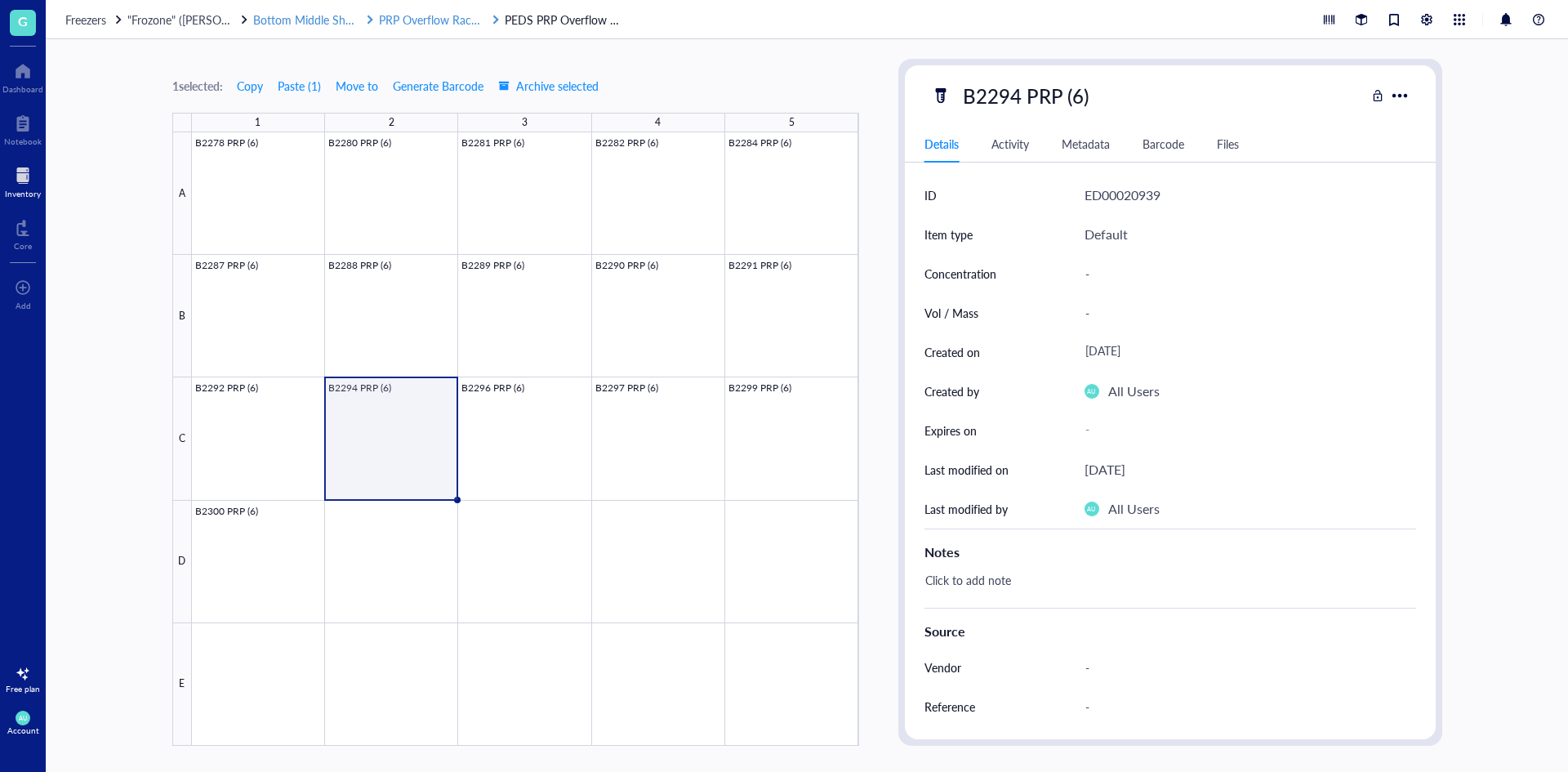
click at [324, 12] on span "Bottom Middle Shelf" at bounding box center [305, 19] width 104 height 16
